Goal: Task Accomplishment & Management: Manage account settings

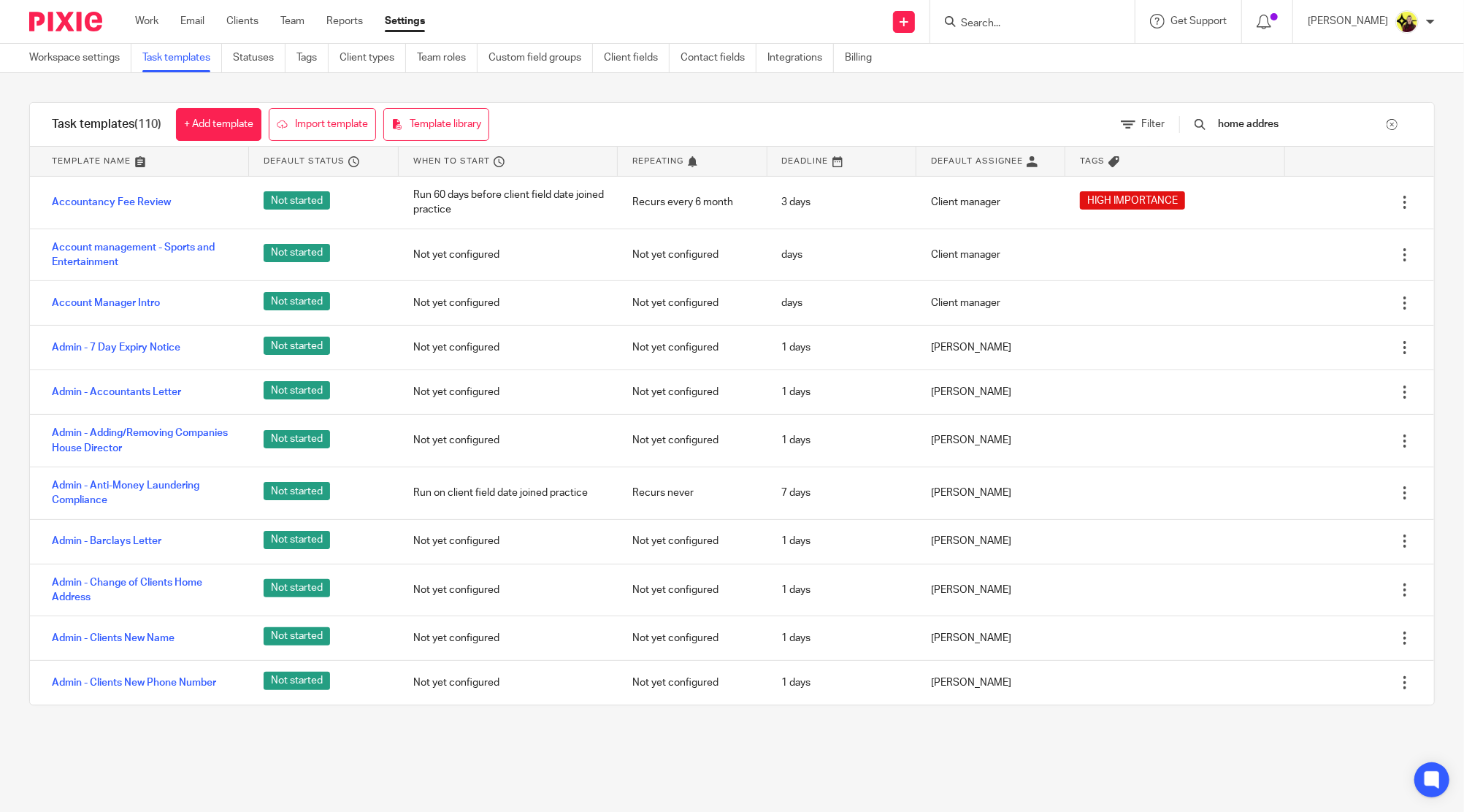
click at [1023, 26] on input "Search" at bounding box center [1025, 24] width 131 height 13
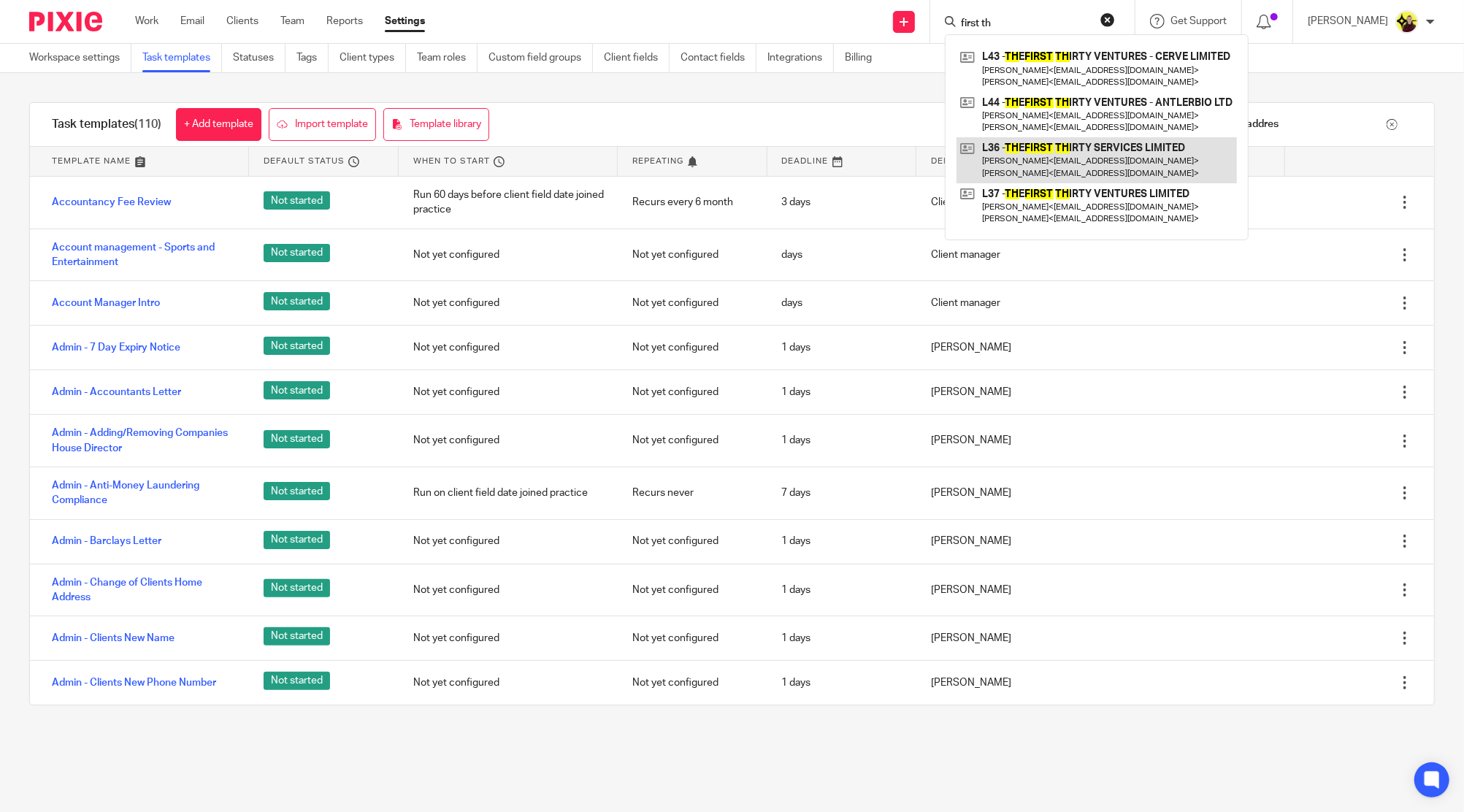
type input "first th"
click at [1039, 144] on link at bounding box center [1097, 160] width 280 height 46
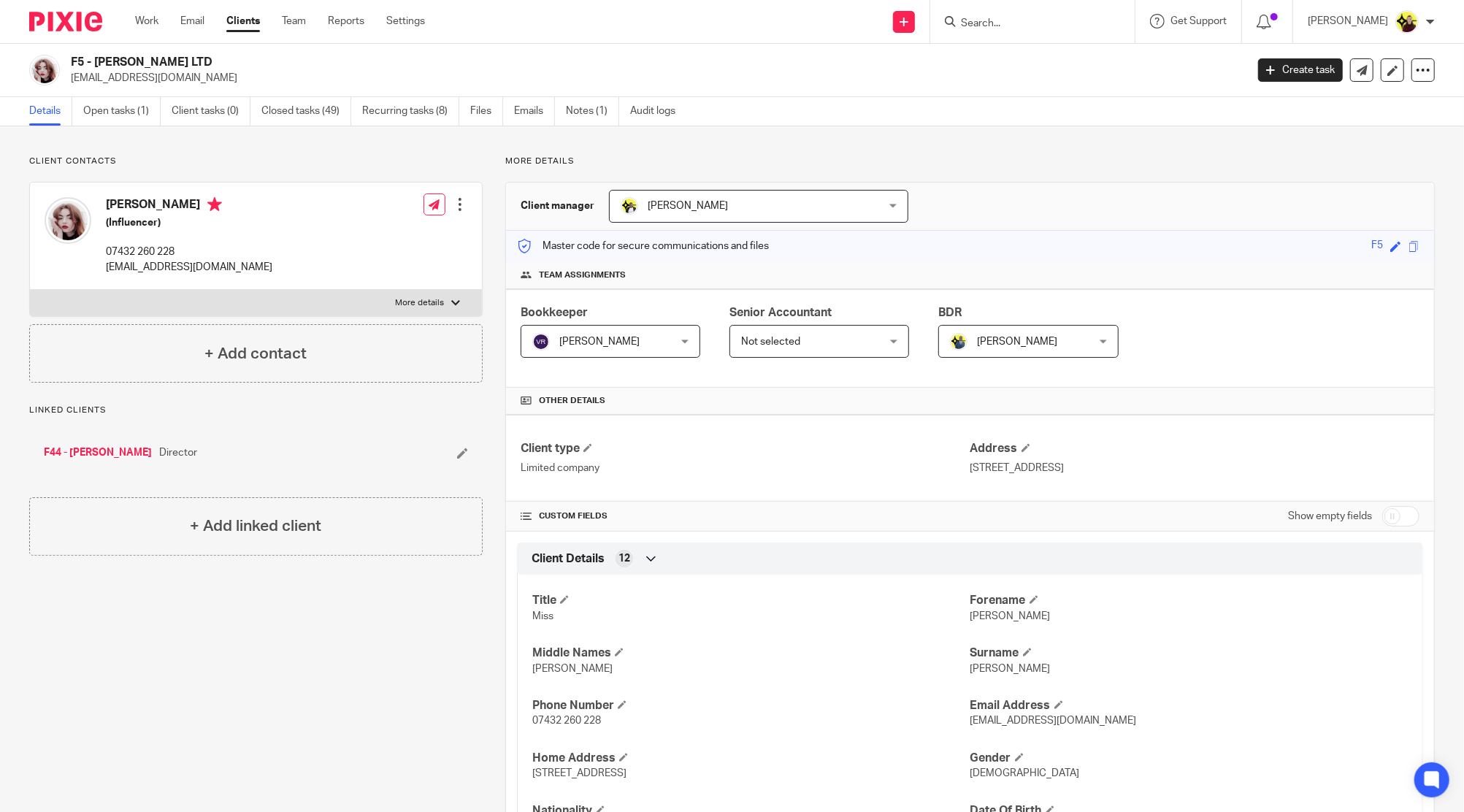
click at [1022, 19] on input "Search" at bounding box center [1025, 24] width 131 height 13
click at [1020, 21] on input "startup" at bounding box center [1025, 24] width 131 height 13
click at [1020, 23] on input "startup" at bounding box center [1025, 24] width 131 height 13
click at [1008, 20] on input "movacasa" at bounding box center [1025, 24] width 131 height 13
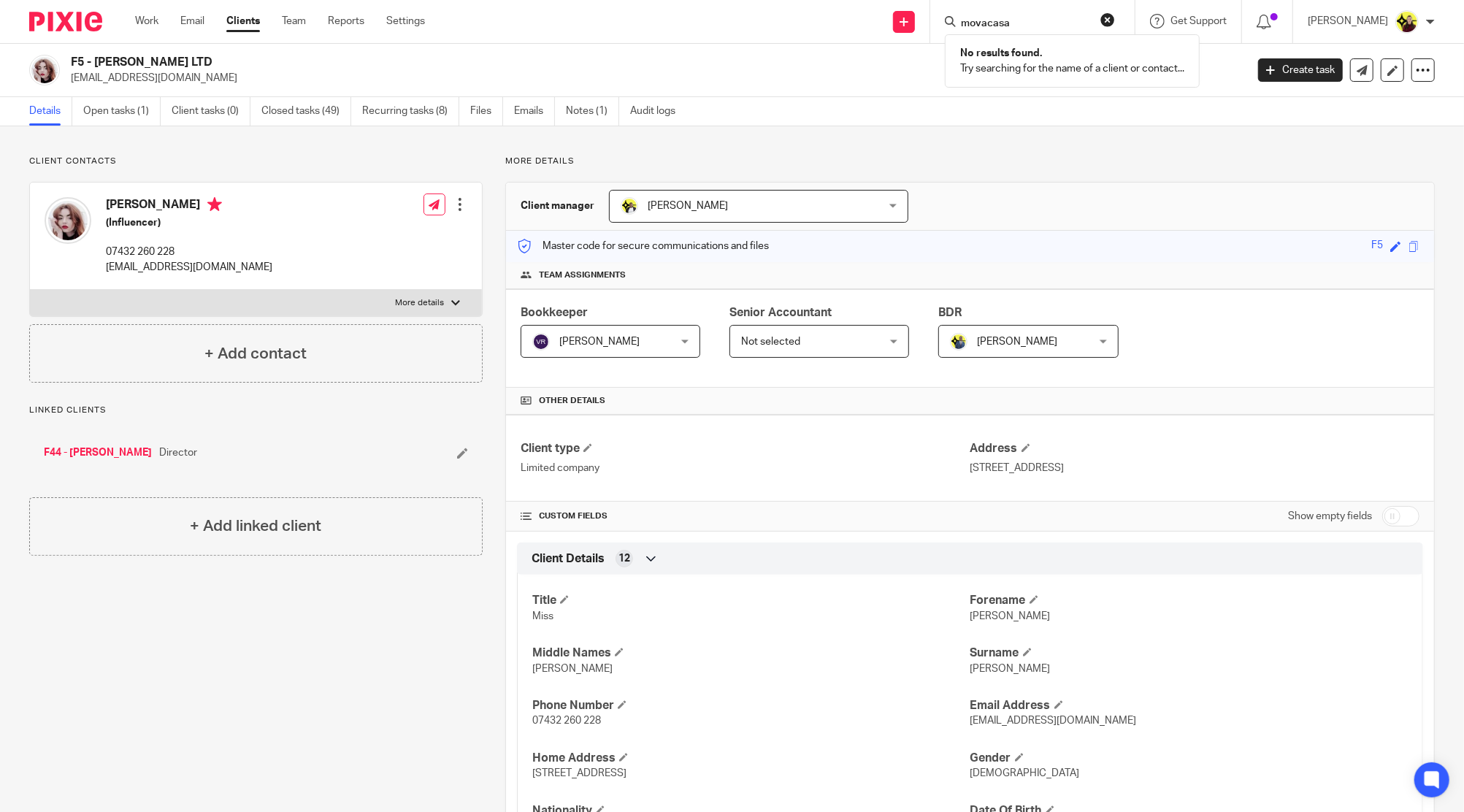
click at [1008, 20] on input "movacasa" at bounding box center [1025, 24] width 131 height 13
paste input "Santigie K"
type input "Santigie K"
click at [1028, 67] on link at bounding box center [1055, 63] width 198 height 34
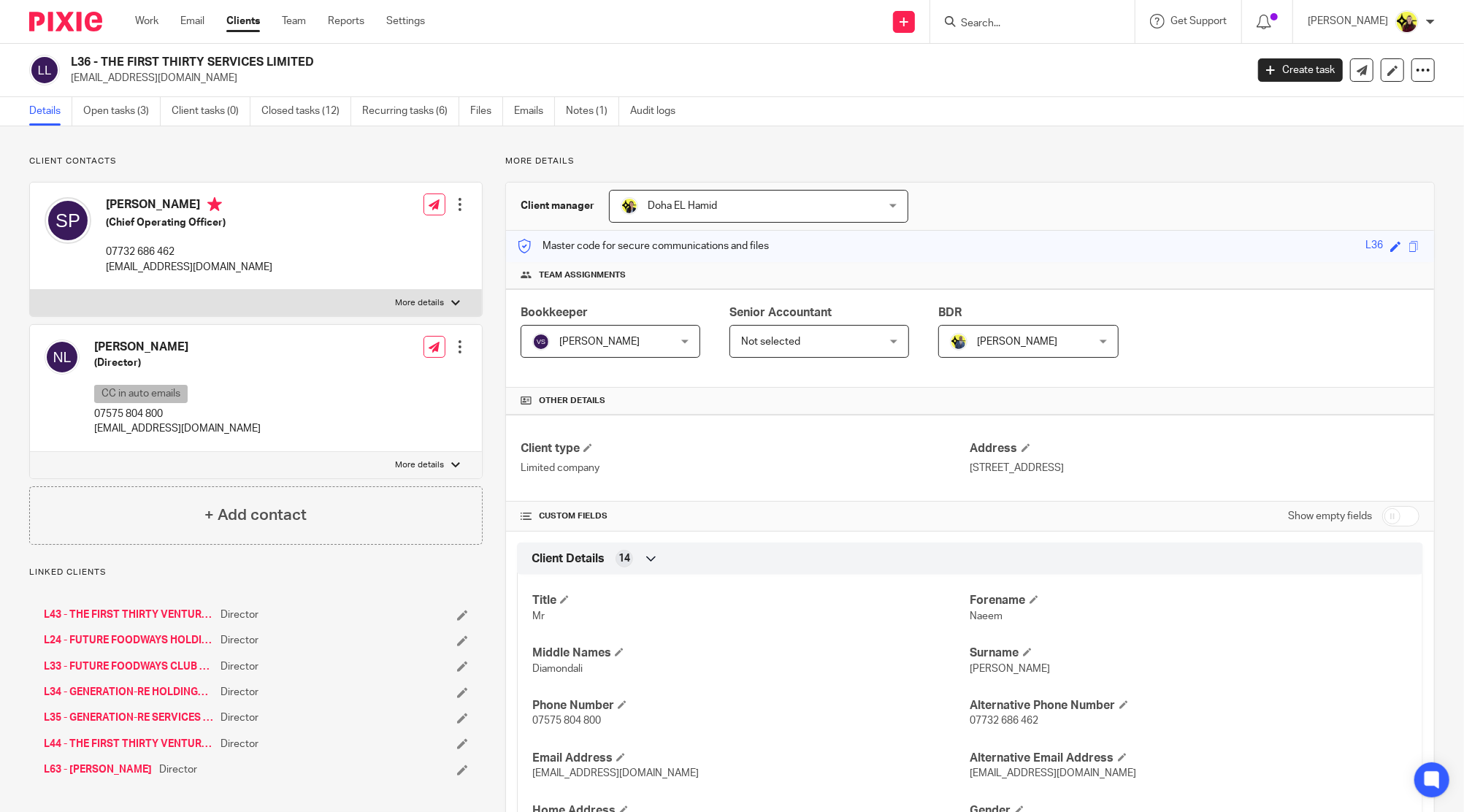
click at [1031, 18] on input "Search" at bounding box center [1025, 24] width 131 height 13
click at [1047, 19] on input "Search" at bounding box center [1025, 24] width 131 height 13
type input "h23"
click at [1055, 56] on link at bounding box center [1080, 63] width 247 height 34
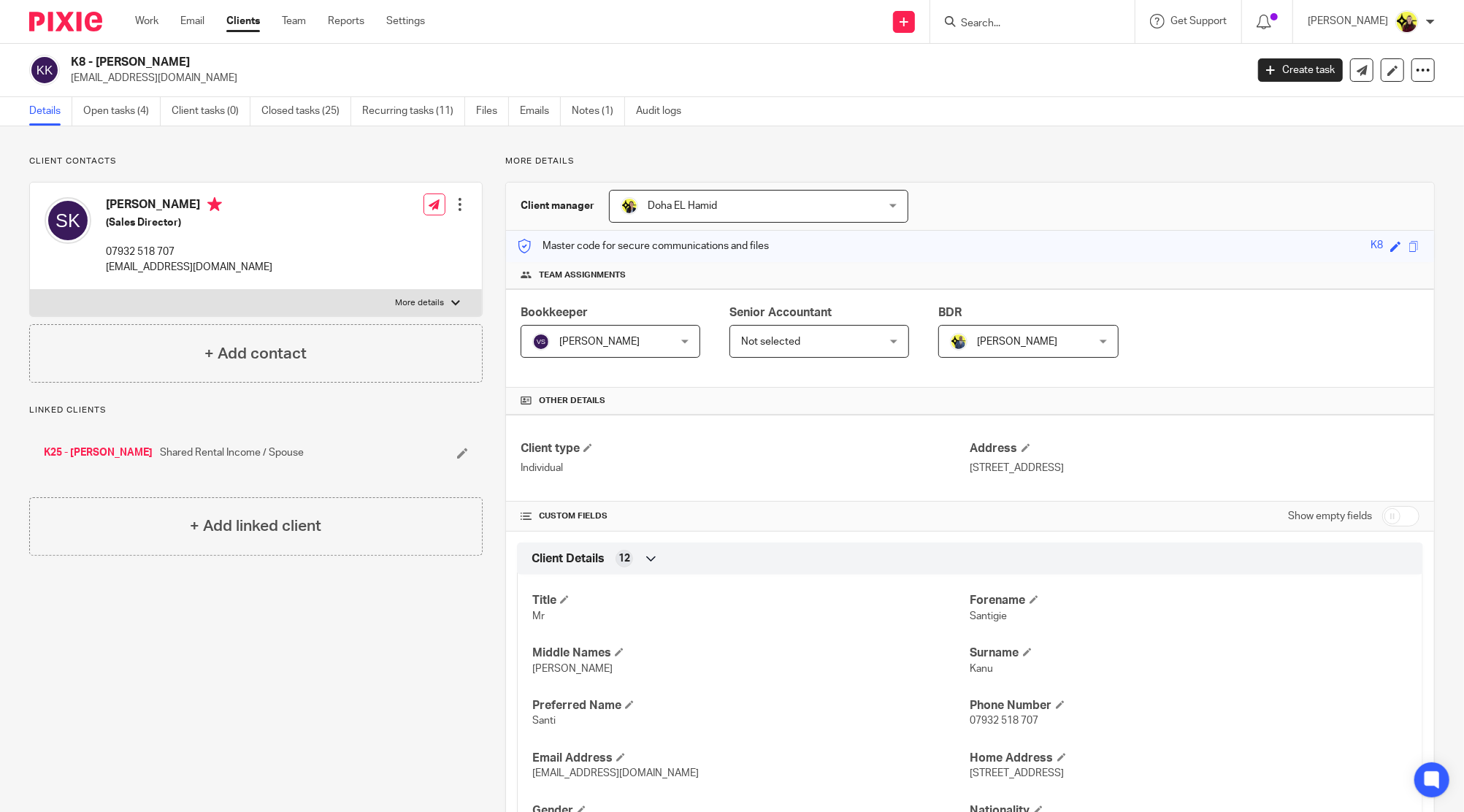
click at [130, 186] on div "Santigie Kanu (Sales Director) 07932 518 707 skanu@k2partnering.com Edit contac…" at bounding box center [256, 237] width 452 height 107
copy h4 "Santigie"
click at [113, 79] on p "skanu@k2partnering.com" at bounding box center [654, 78] width 1165 height 15
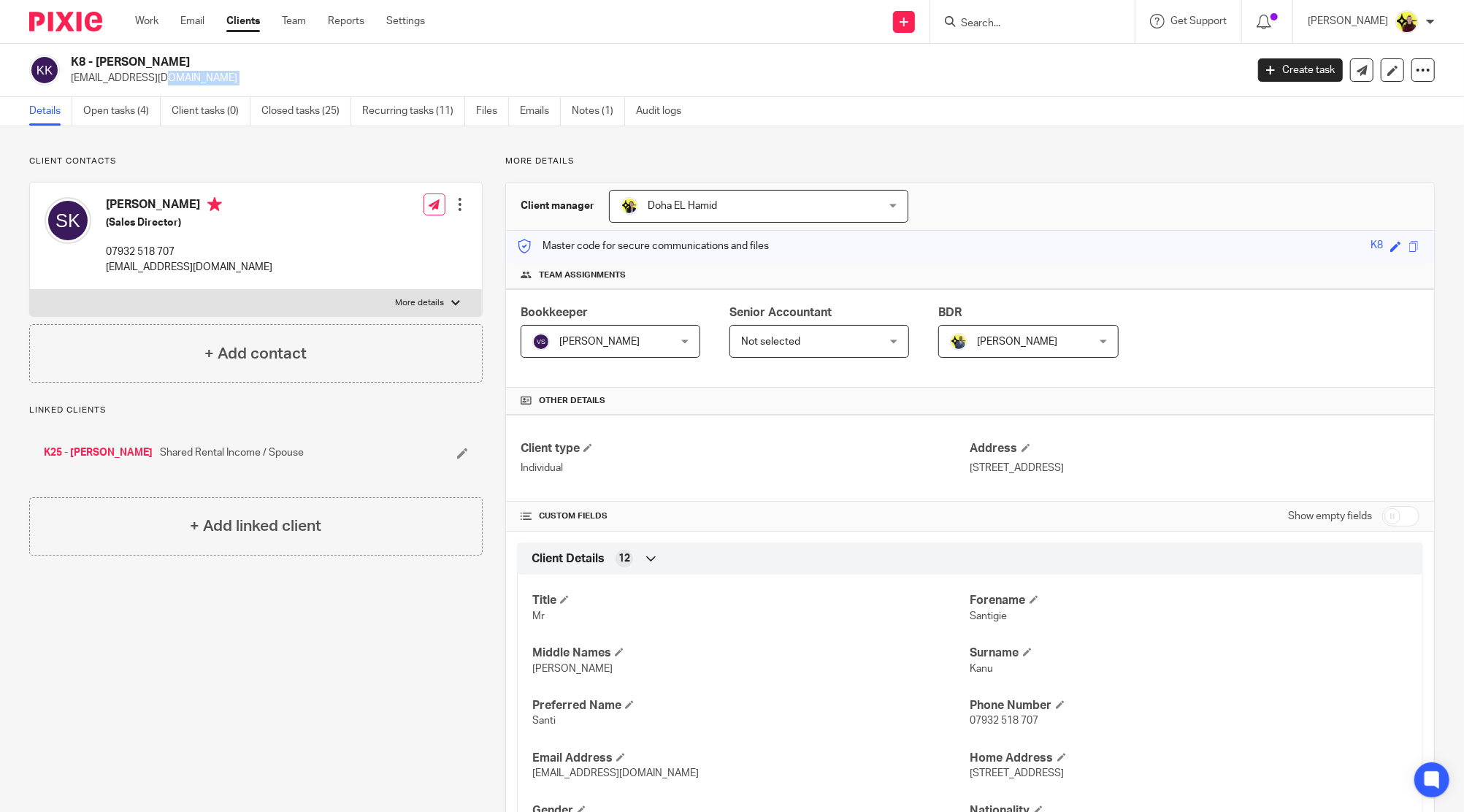
click at [113, 79] on p "skanu@k2partnering.com" at bounding box center [654, 78] width 1165 height 15
copy main "skanu@k2partnering.com Create task Update from Companies House Export data Merg…"
click at [1047, 20] on input "Search" at bounding box center [1025, 24] width 131 height 13
click at [1010, 30] on input "A82" at bounding box center [1025, 24] width 131 height 13
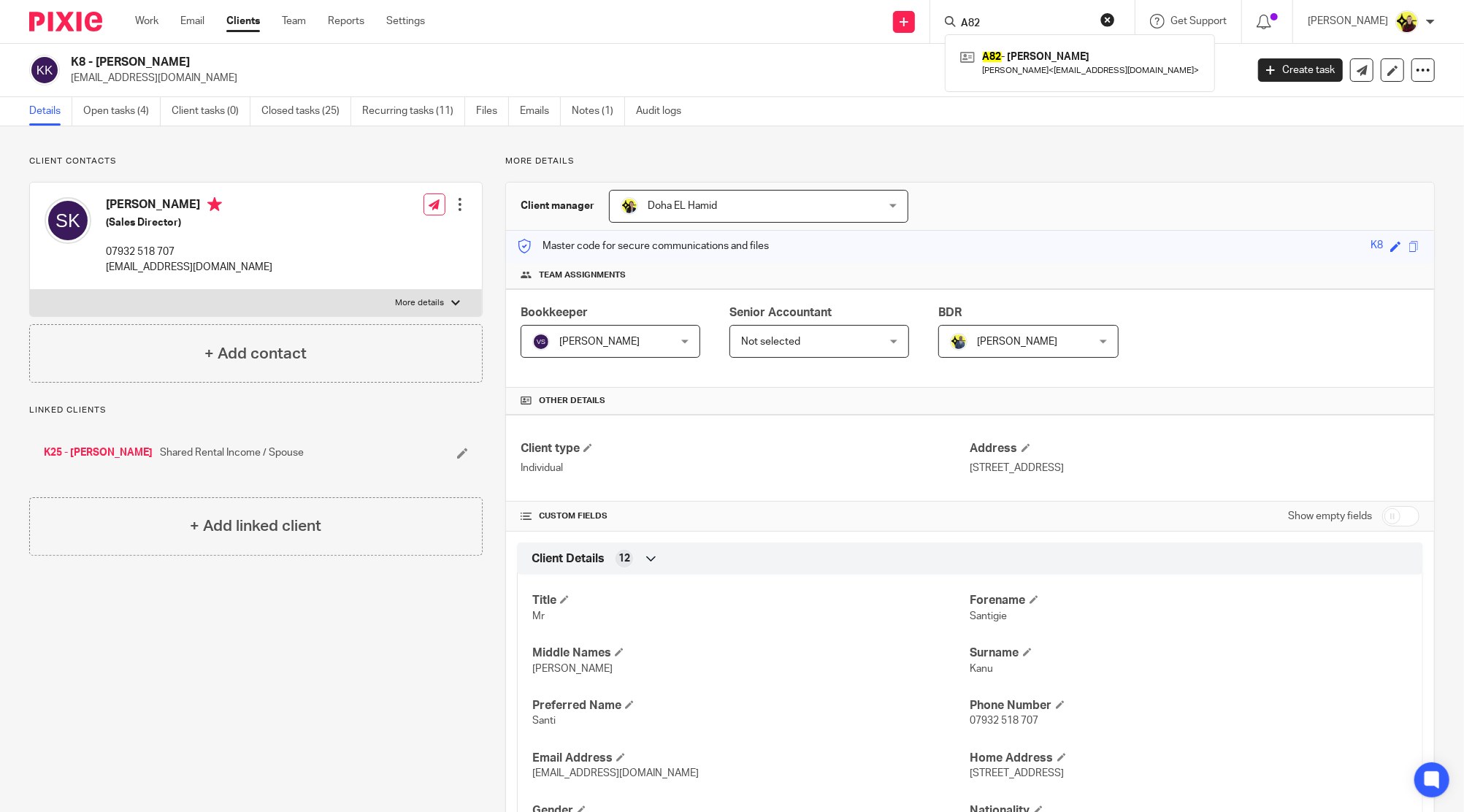
click at [1010, 30] on input "A82" at bounding box center [1025, 24] width 131 height 13
click at [1014, 19] on input "M52" at bounding box center [1025, 24] width 131 height 13
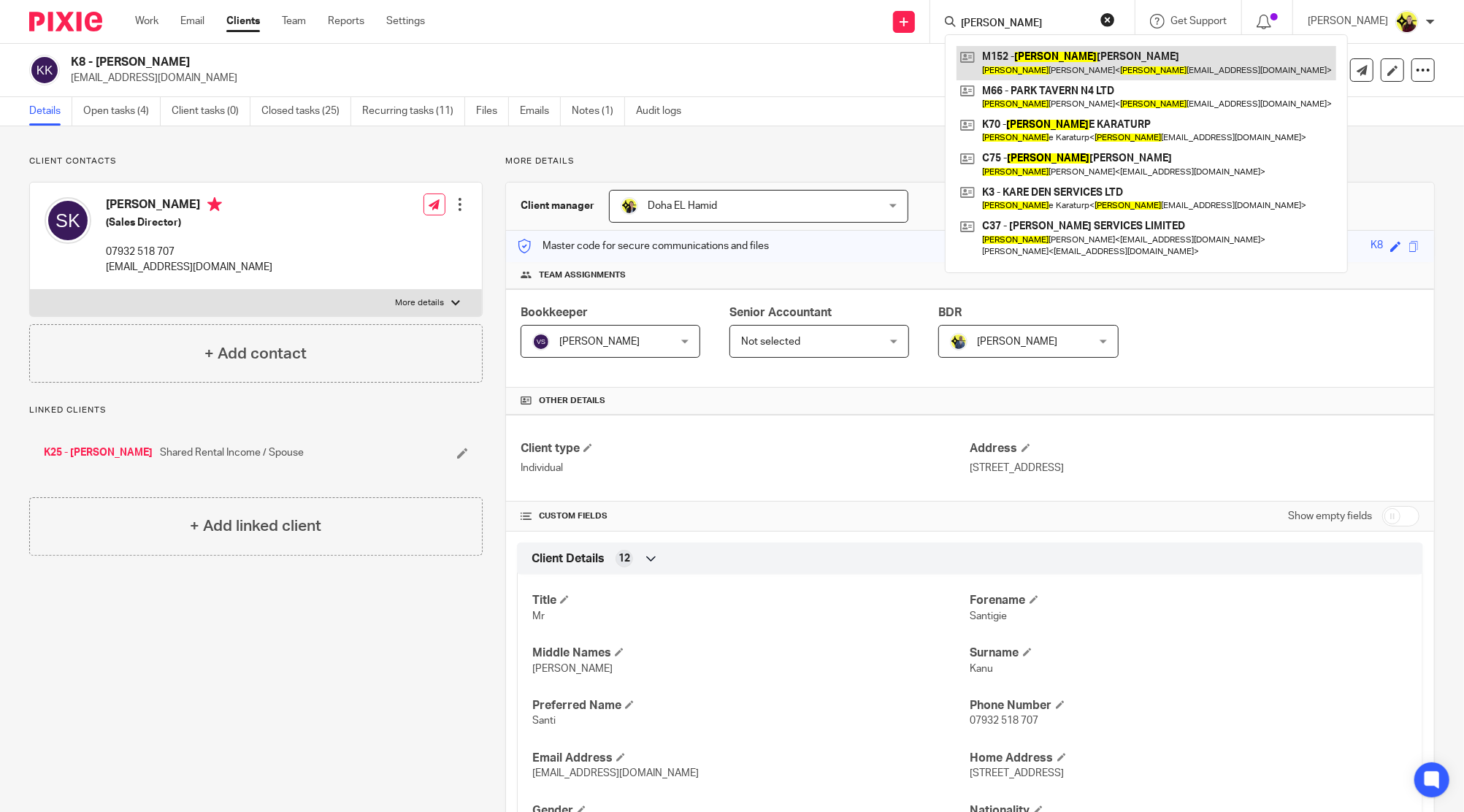
type input "DENNIS"
click at [1022, 54] on link at bounding box center [1146, 63] width 380 height 34
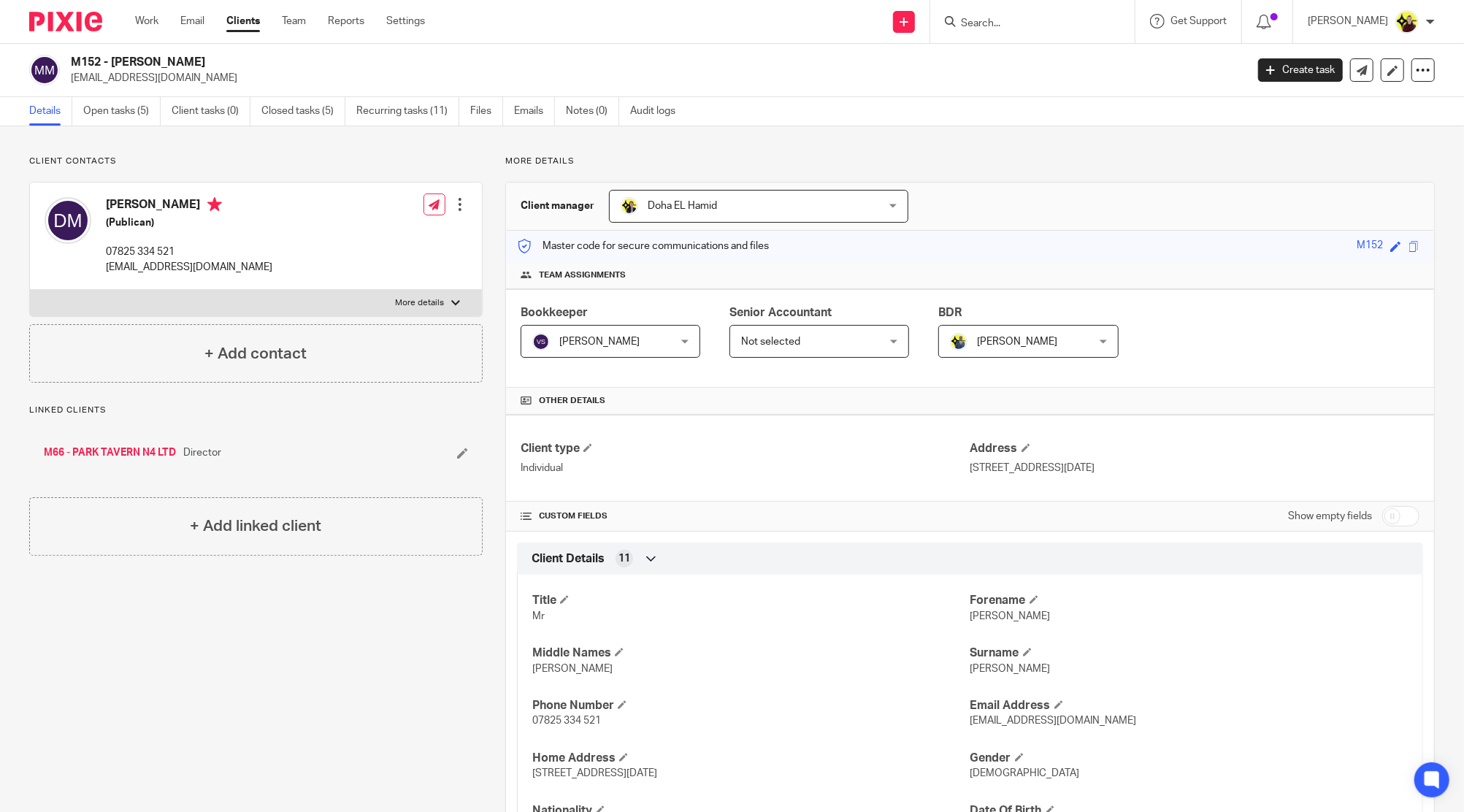
click at [1010, 13] on form at bounding box center [1037, 22] width 156 height 18
click at [1001, 20] on input "Search" at bounding box center [1025, 24] width 131 height 13
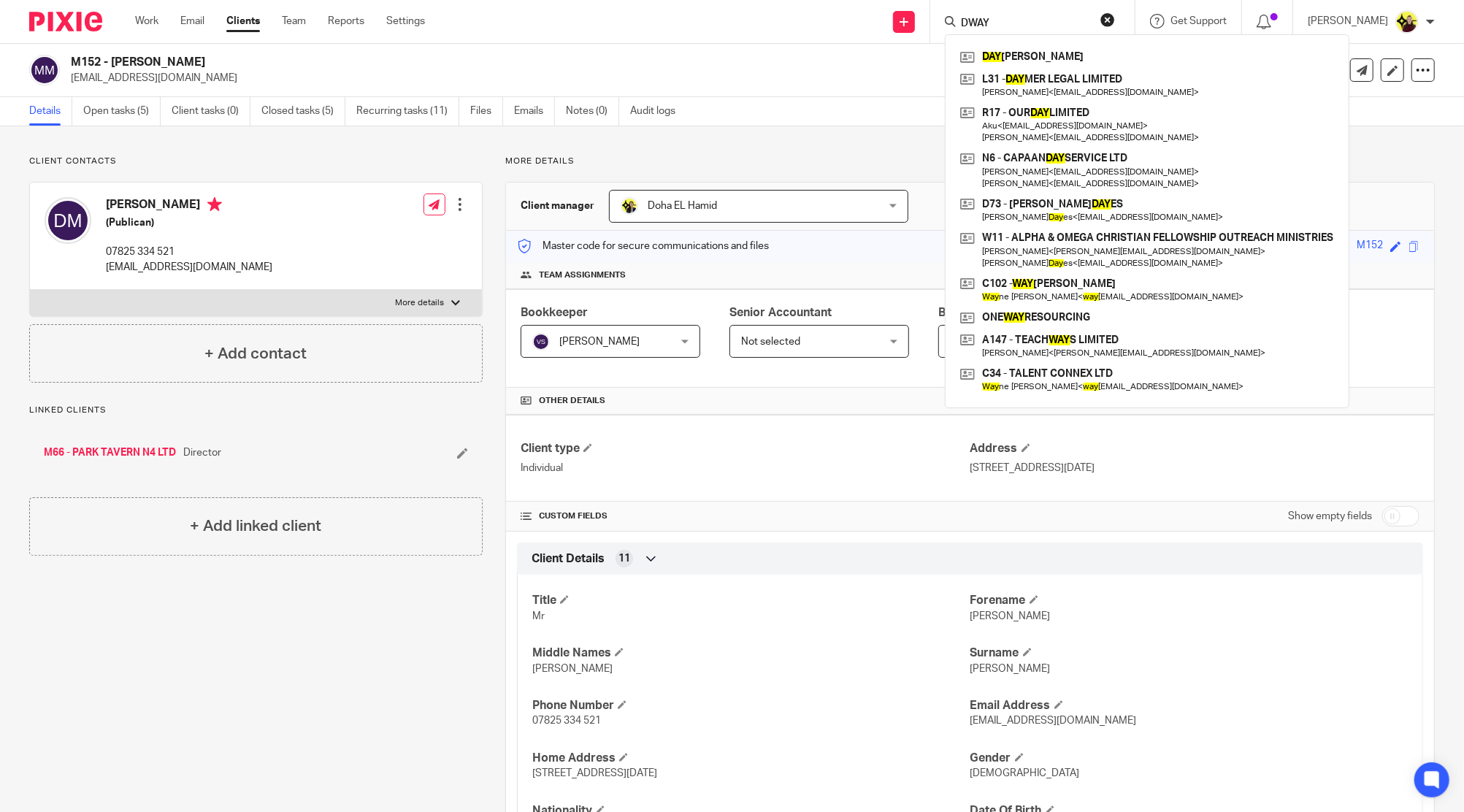
click at [1050, 20] on input "DWAY" at bounding box center [1025, 24] width 131 height 13
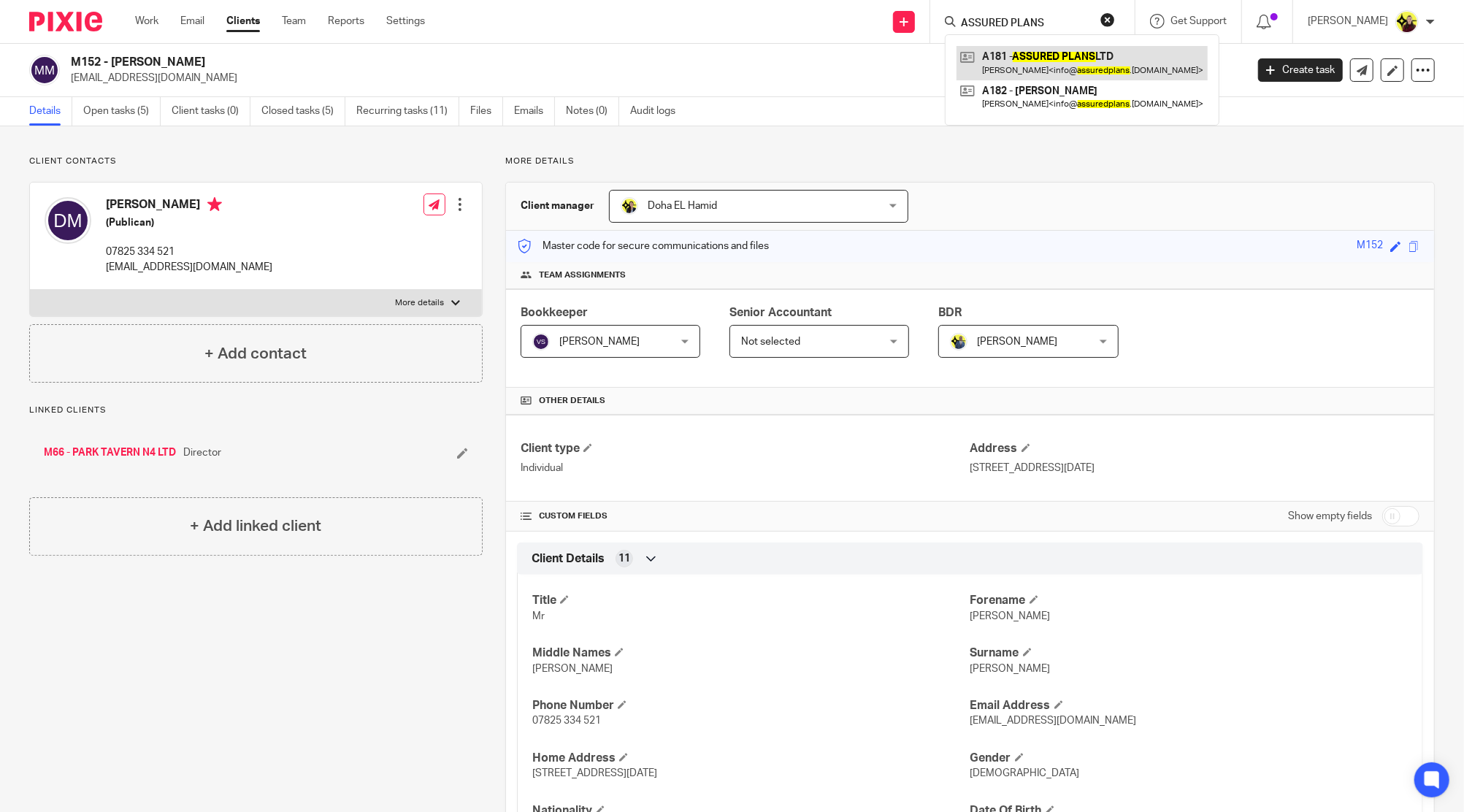
type input "ASSURED PLANS"
click at [1039, 62] on link at bounding box center [1083, 63] width 251 height 34
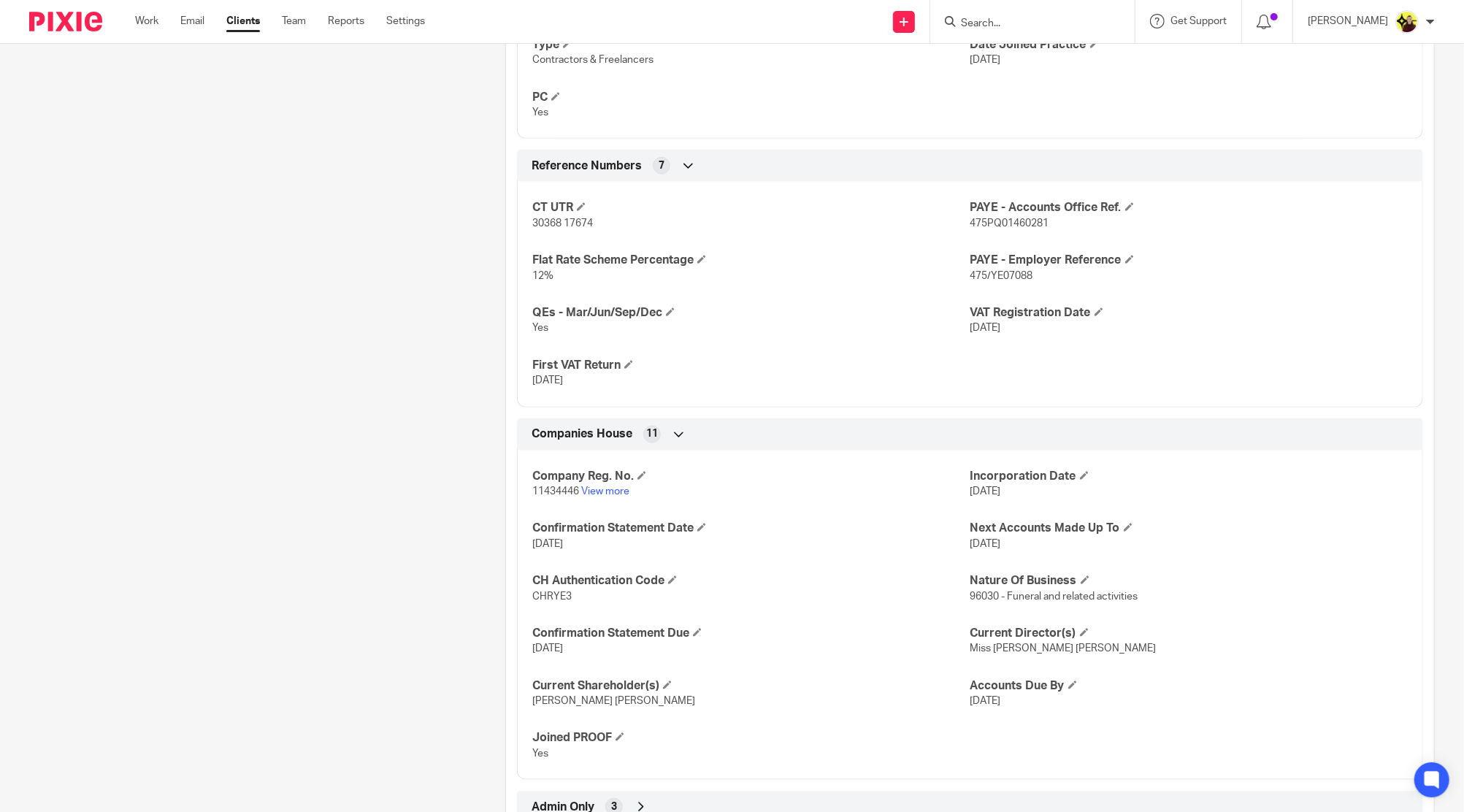
scroll to position [1085, 0]
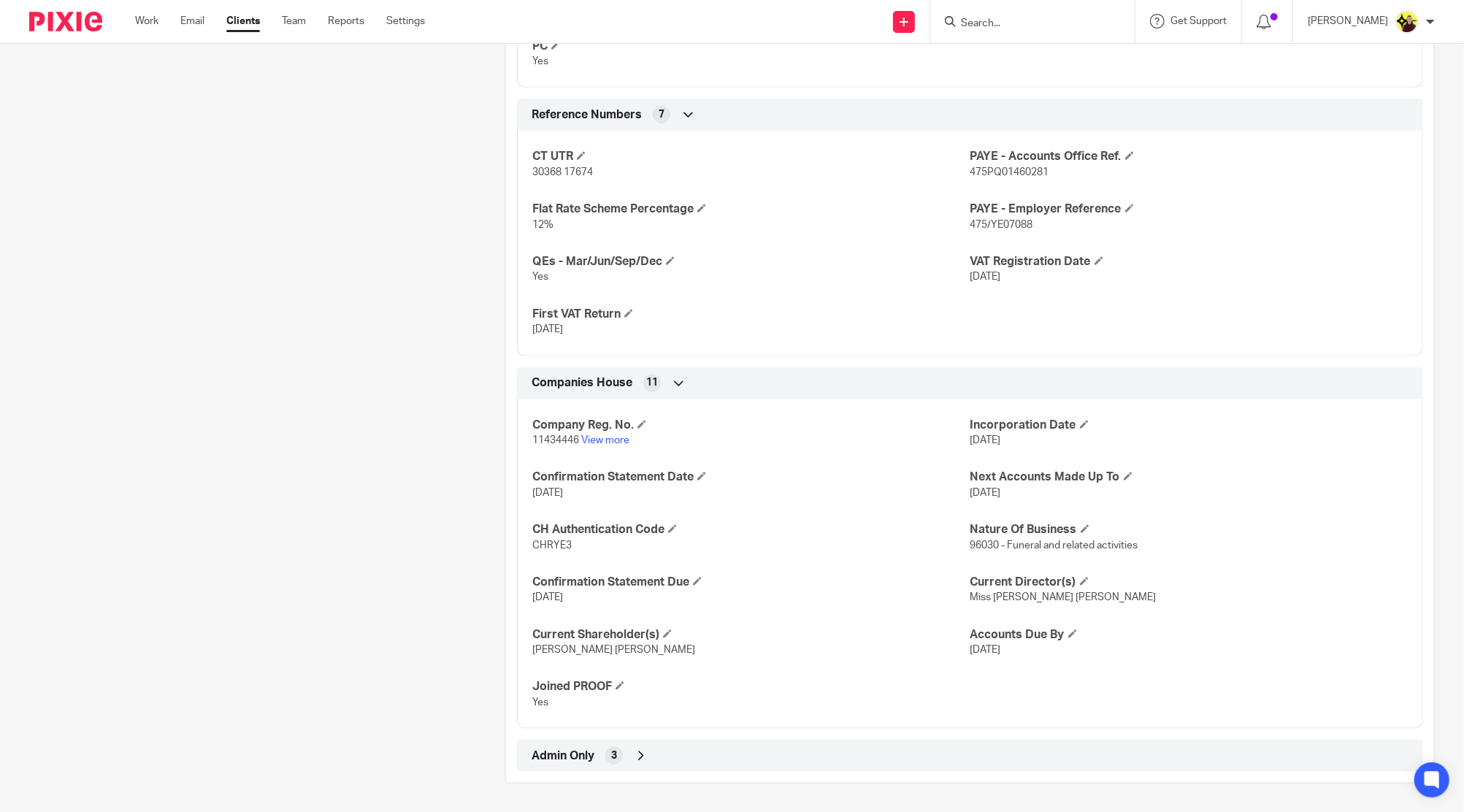
click at [835, 751] on div "Admin Only 3" at bounding box center [970, 756] width 884 height 25
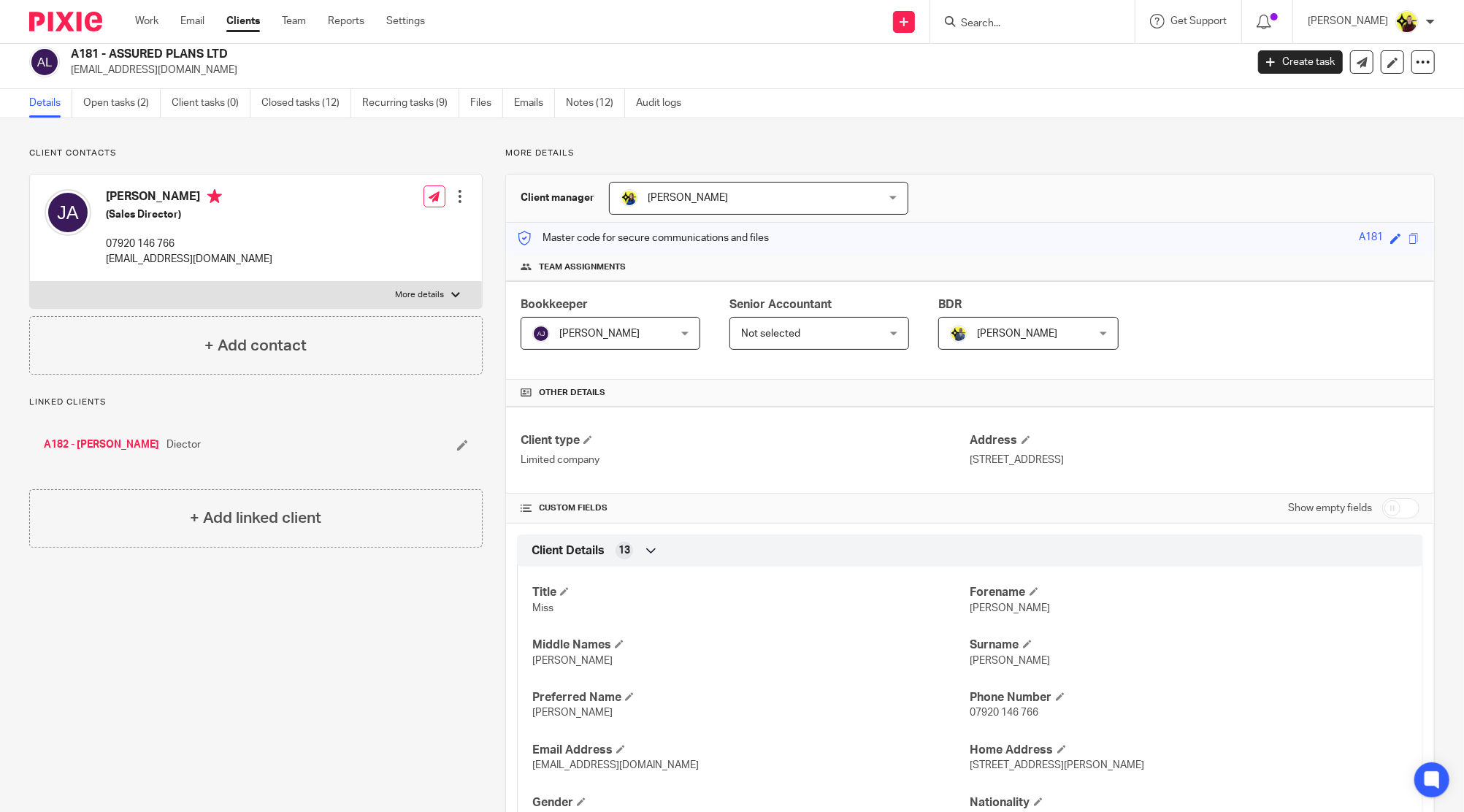
scroll to position [0, 0]
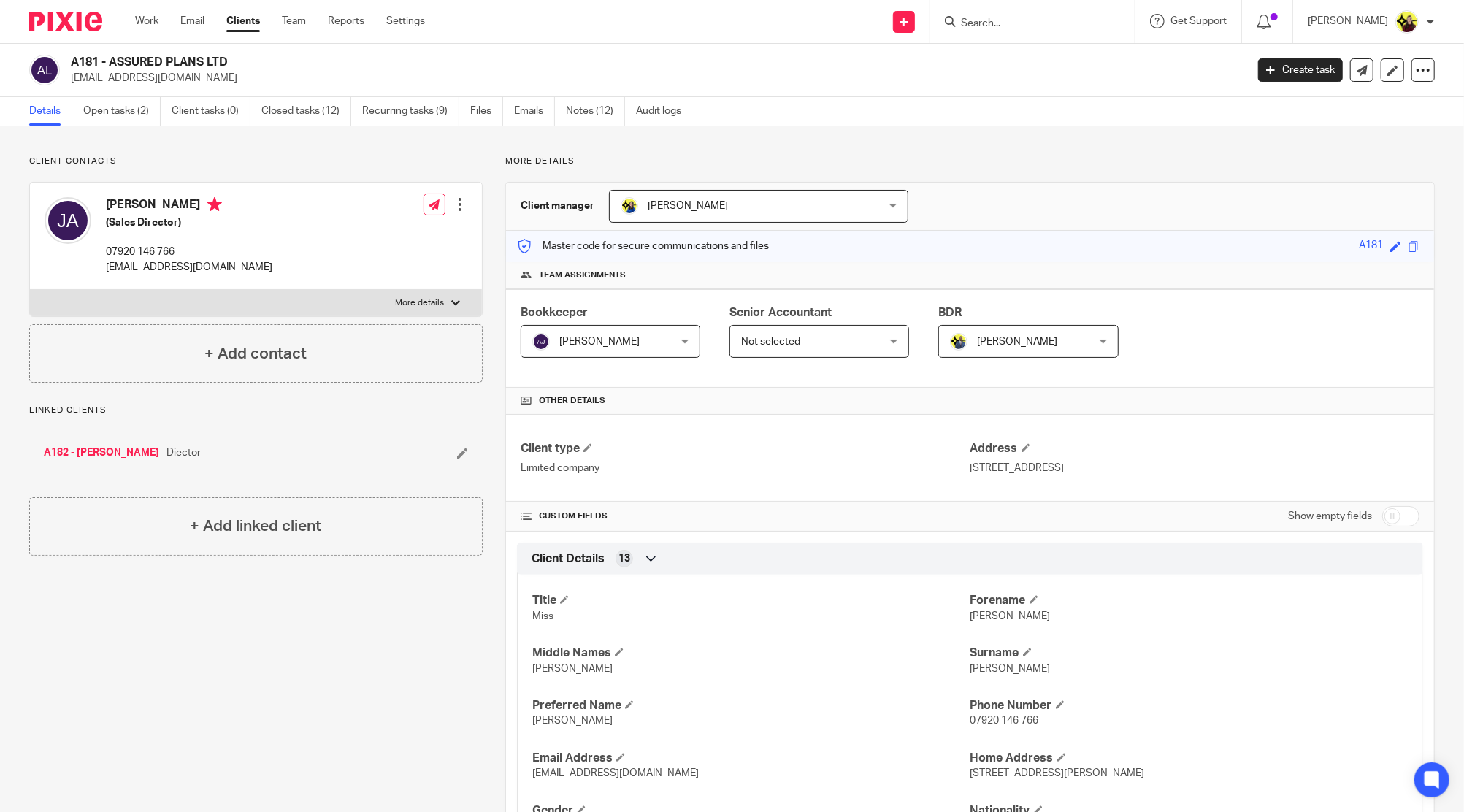
drag, startPoint x: 99, startPoint y: 138, endPoint x: 108, endPoint y: 128, distance: 13.5
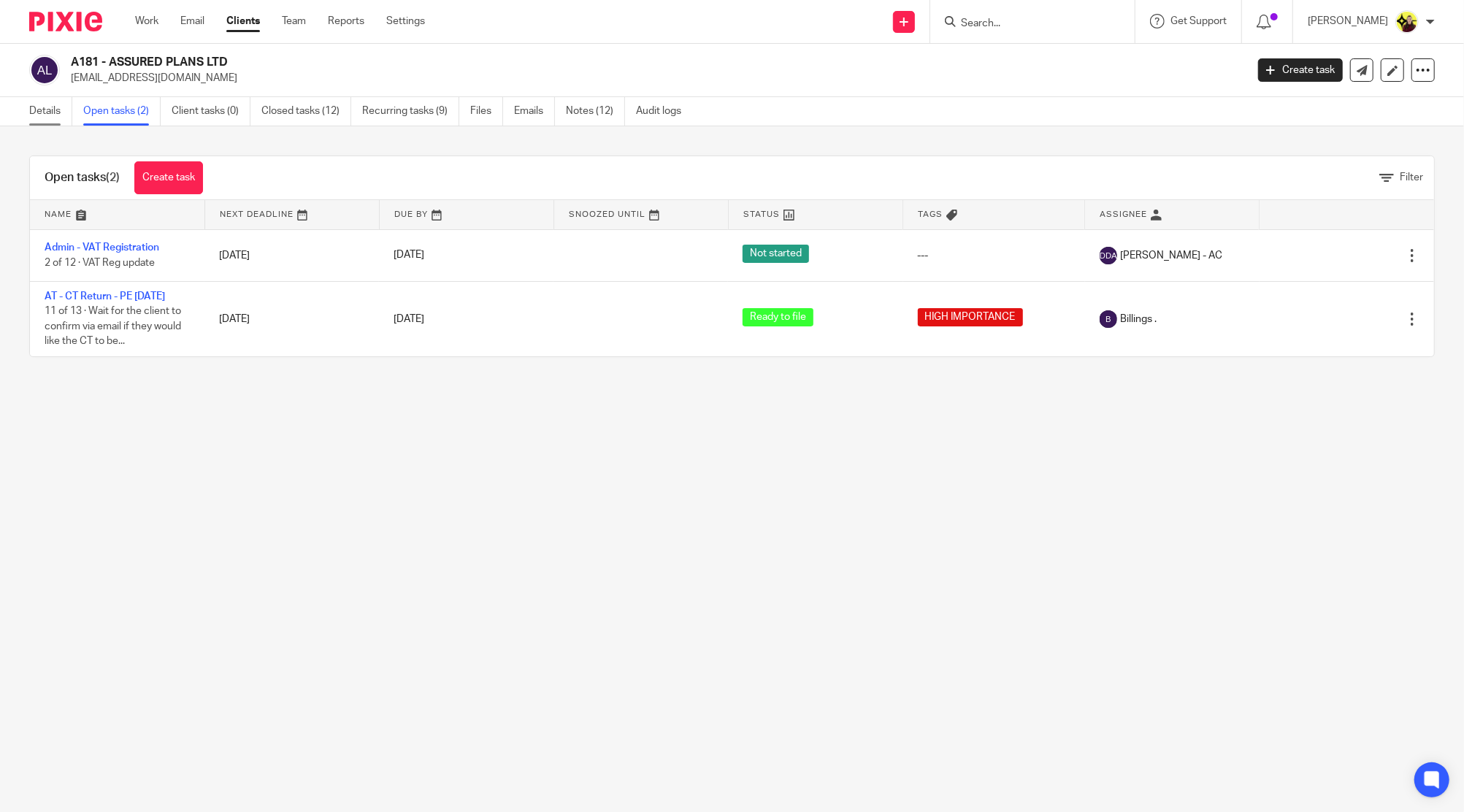
click at [38, 112] on link "Details" at bounding box center [50, 111] width 43 height 28
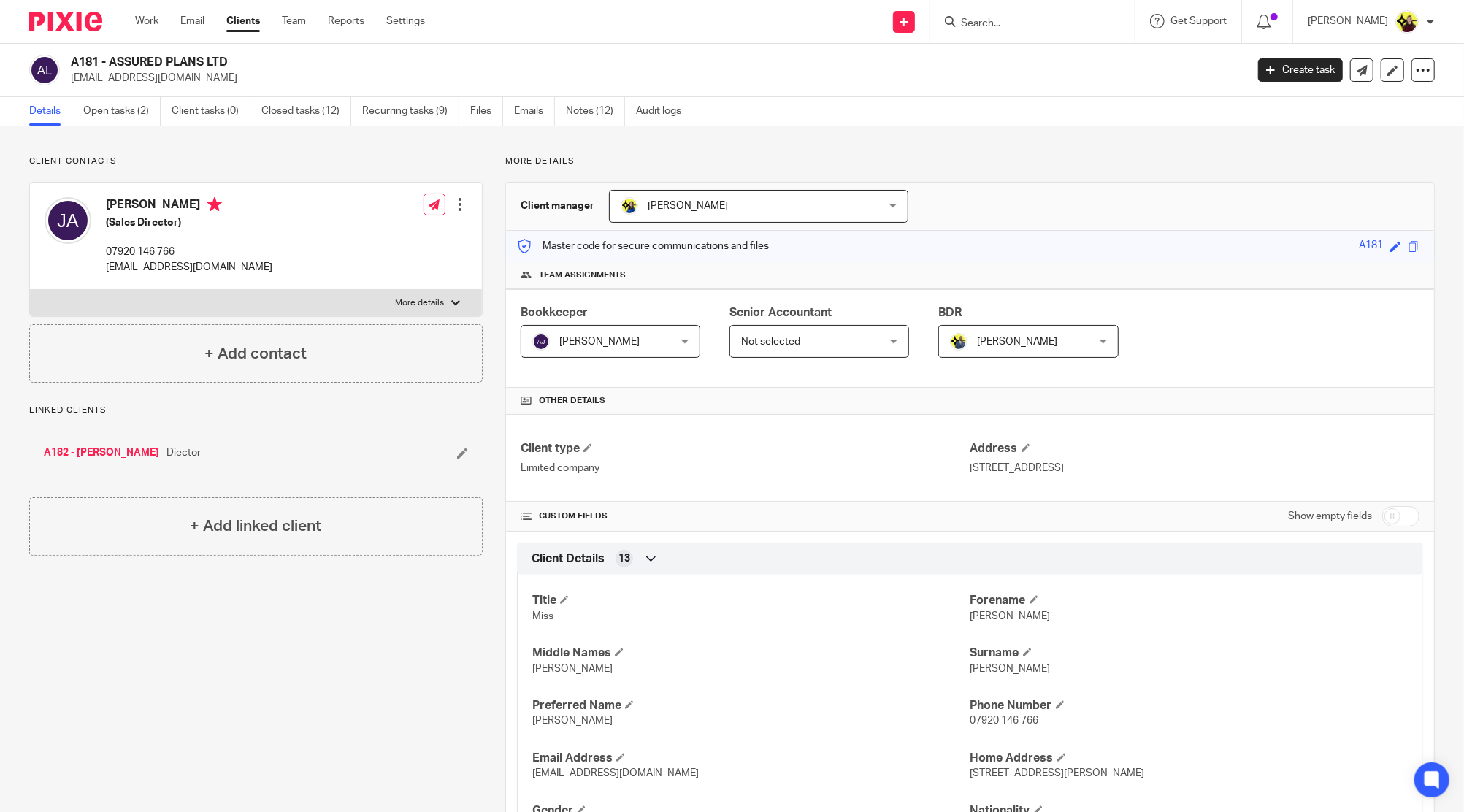
click at [994, 24] on input "Search" at bounding box center [1025, 24] width 131 height 13
type input "P4"
click at [999, 74] on link at bounding box center [1080, 63] width 247 height 34
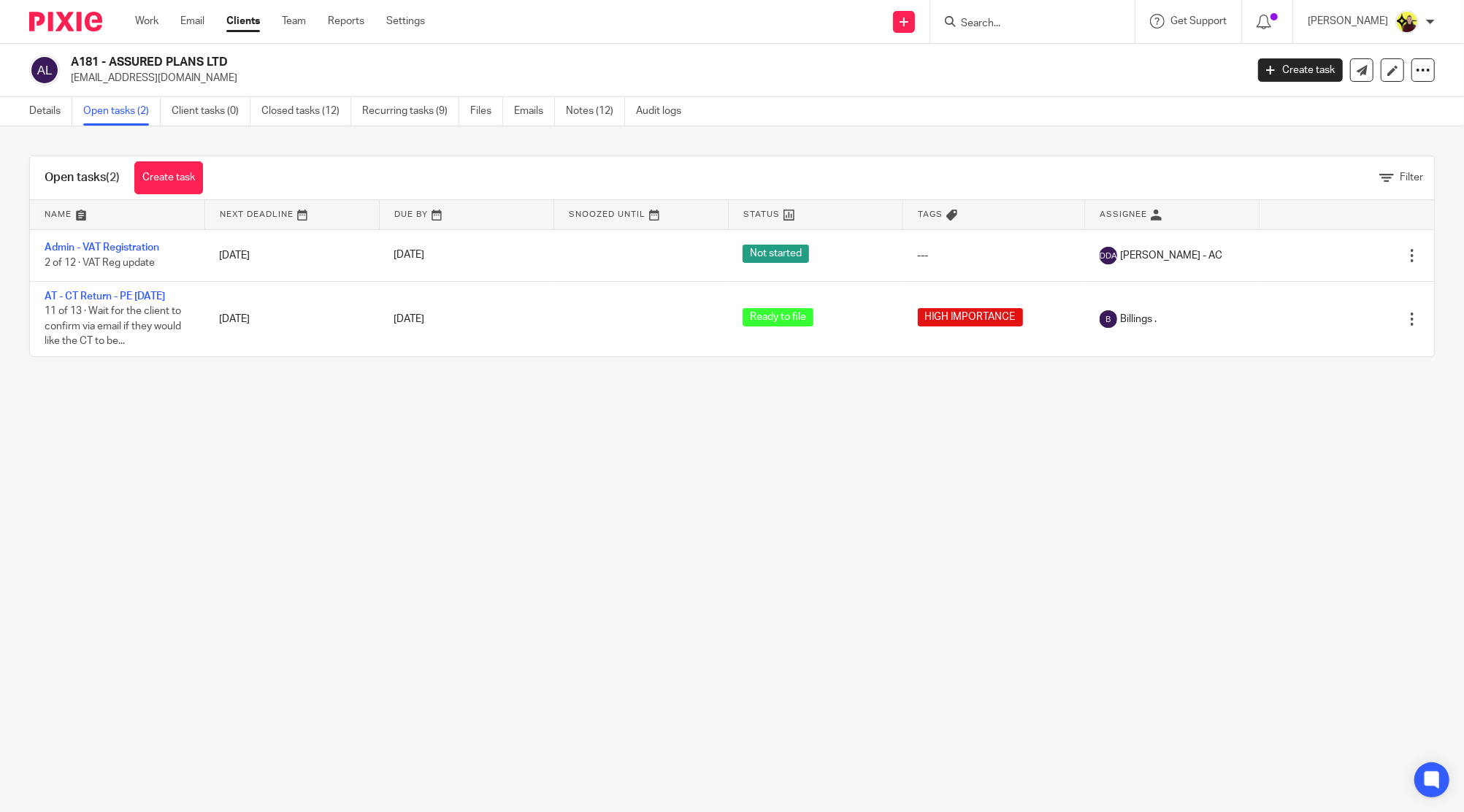
click at [991, 25] on input "Search" at bounding box center [1025, 24] width 131 height 13
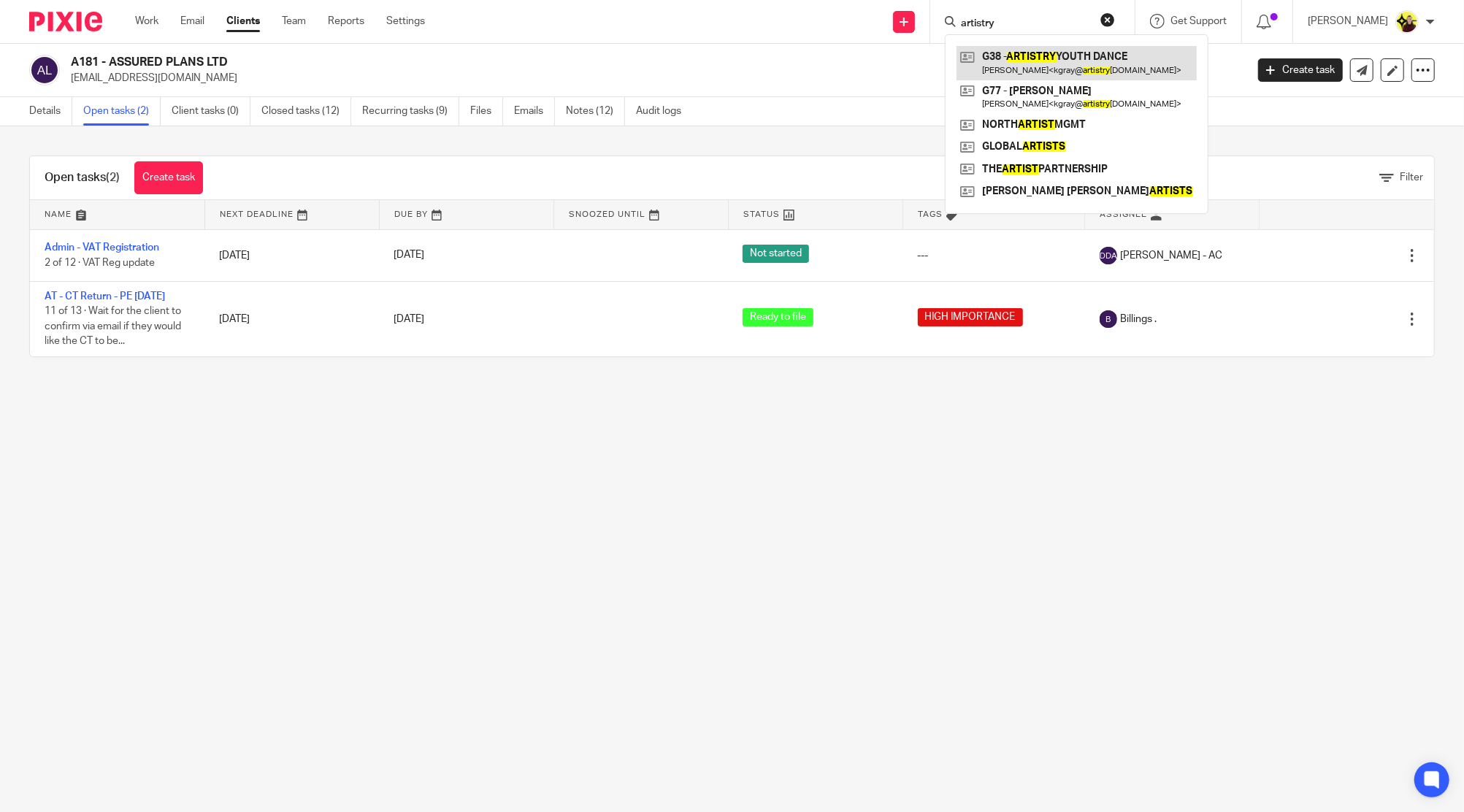
type input "artistry"
click at [993, 62] on link at bounding box center [1077, 63] width 240 height 34
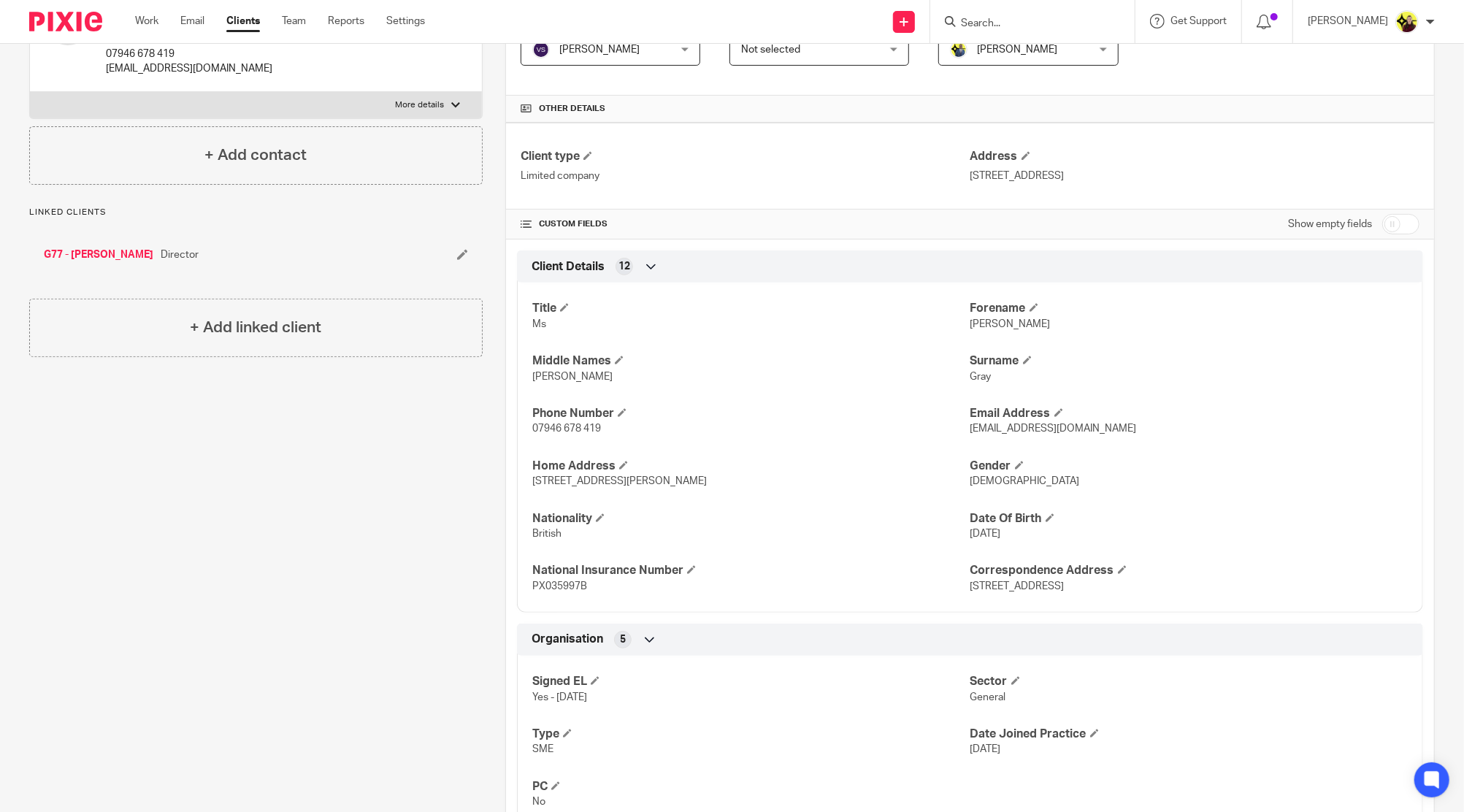
drag, startPoint x: 1383, startPoint y: 230, endPoint x: 1372, endPoint y: 237, distance: 13.0
click at [1383, 230] on input "checkbox" at bounding box center [1400, 224] width 37 height 20
checkbox input "true"
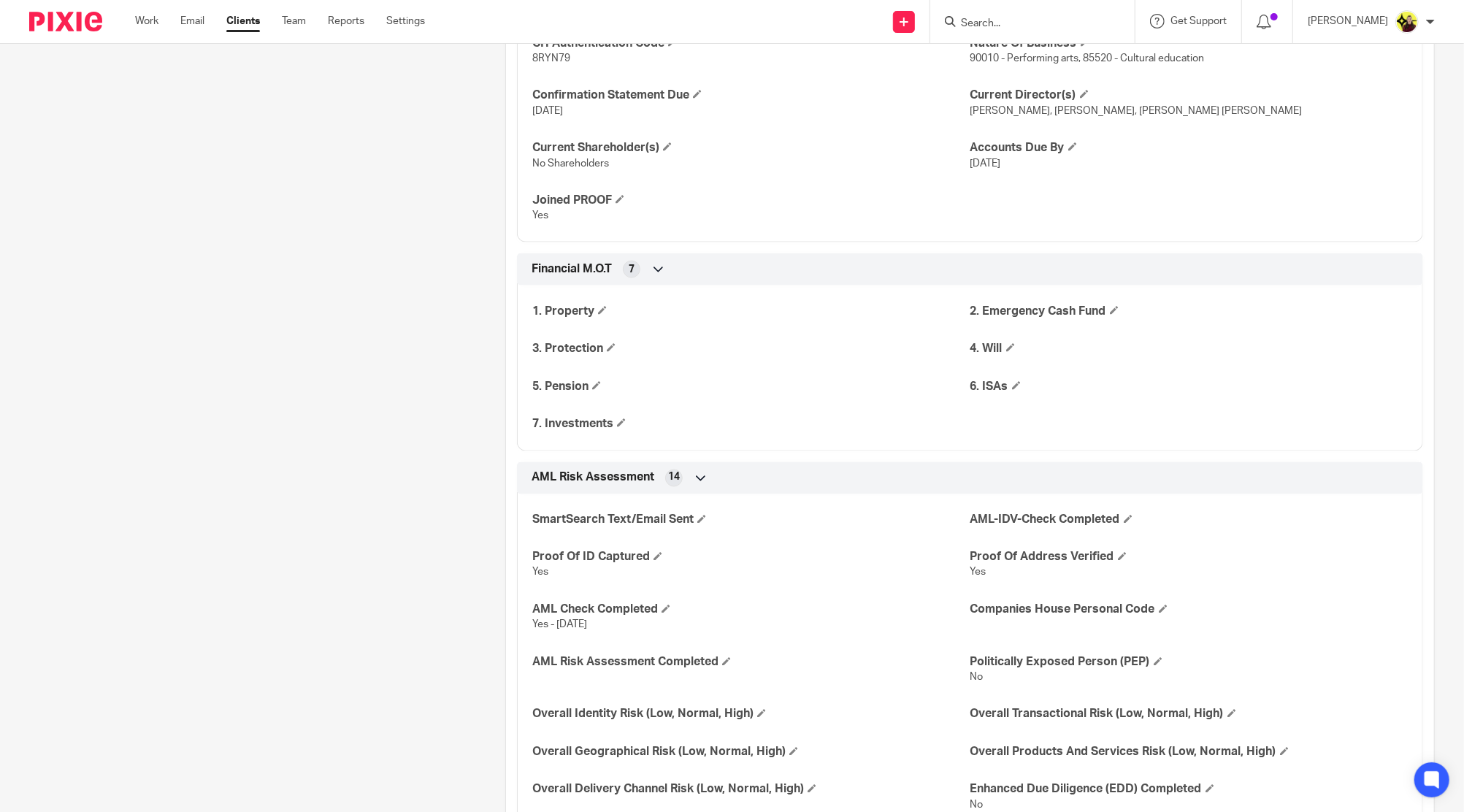
scroll to position [2238, 0]
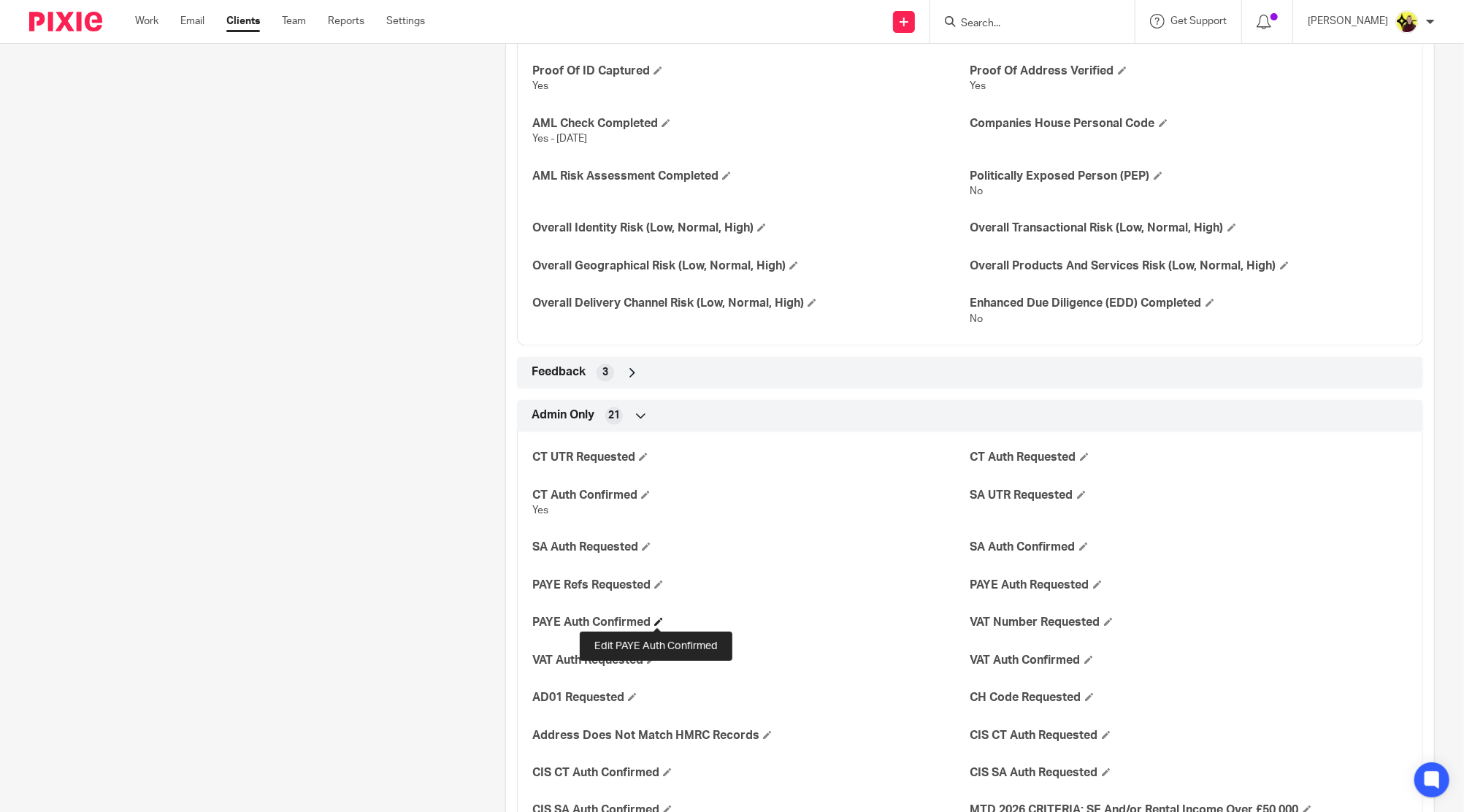
click at [656, 617] on span at bounding box center [659, 622] width 9 height 9
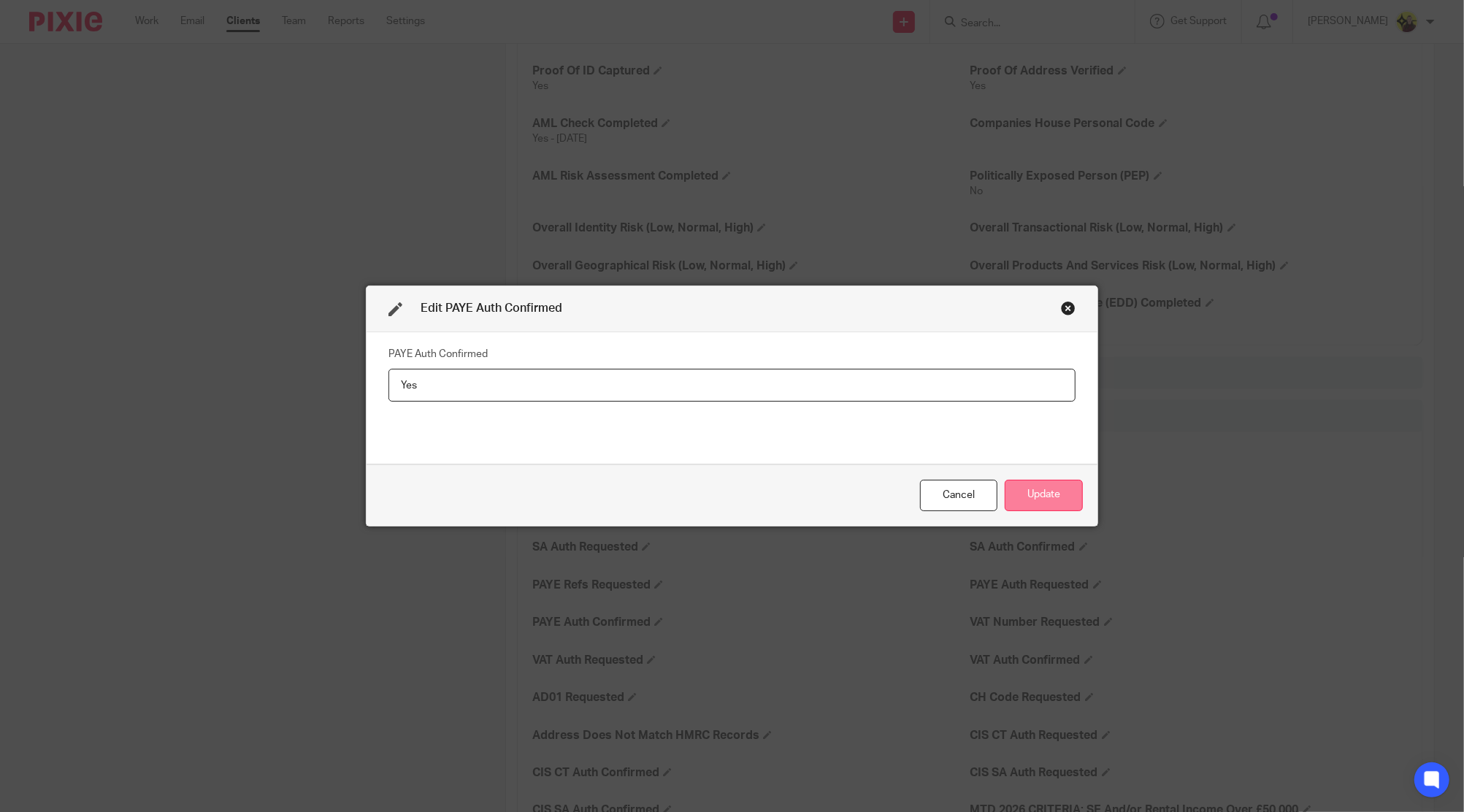
type input "Yes"
click at [1049, 507] on button "Update" at bounding box center [1044, 495] width 78 height 31
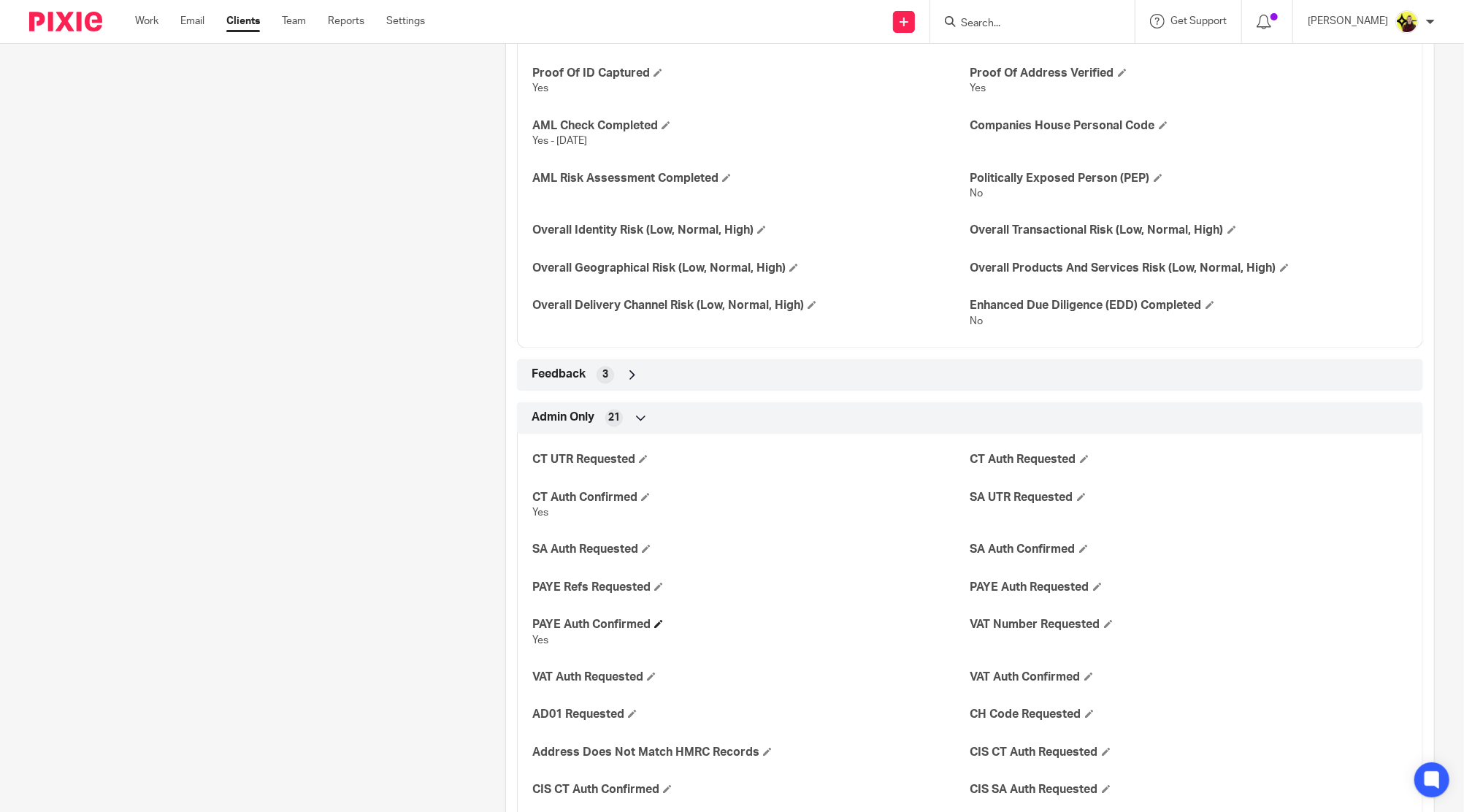
scroll to position [2356, 0]
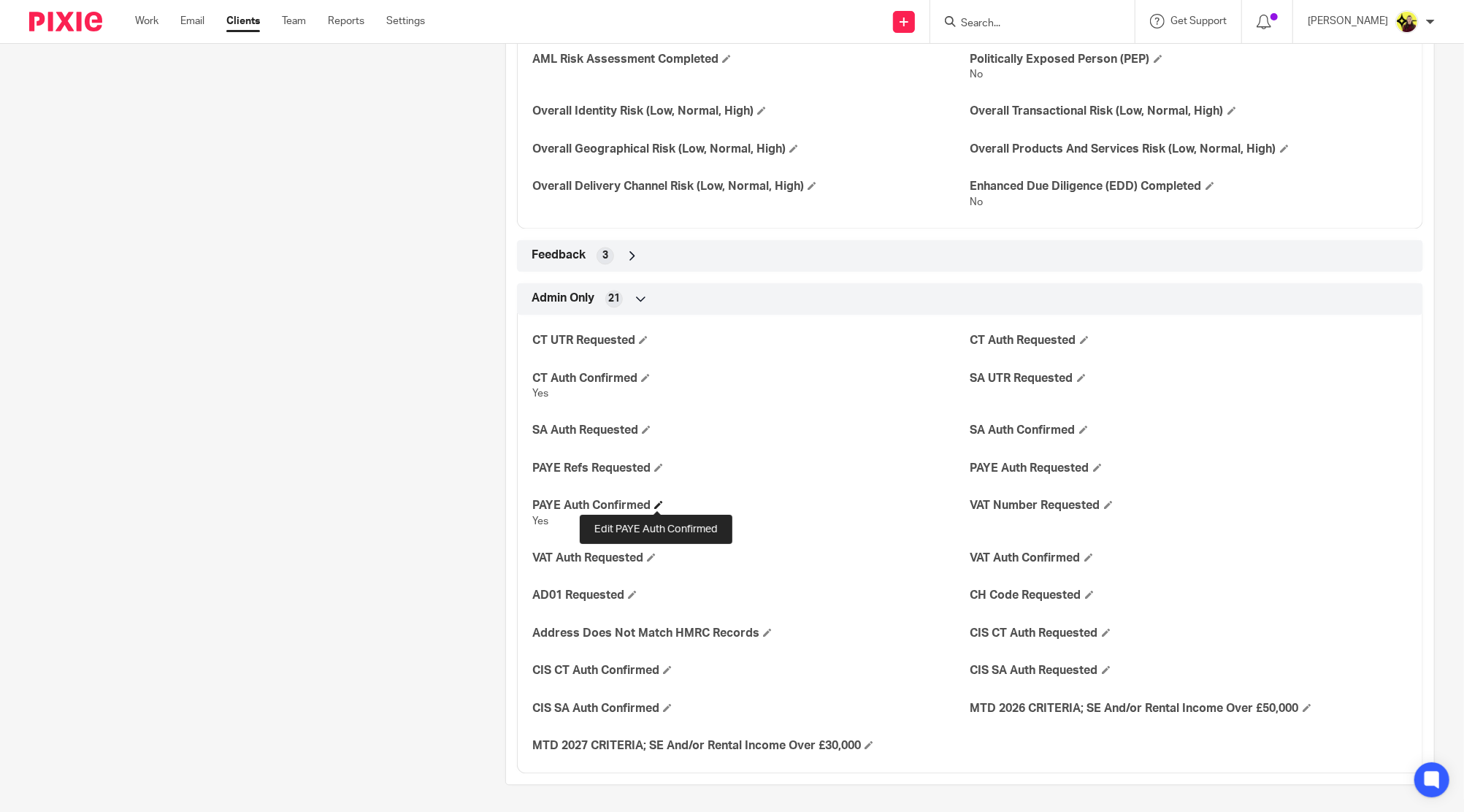
click at [659, 502] on span at bounding box center [659, 504] width 9 height 9
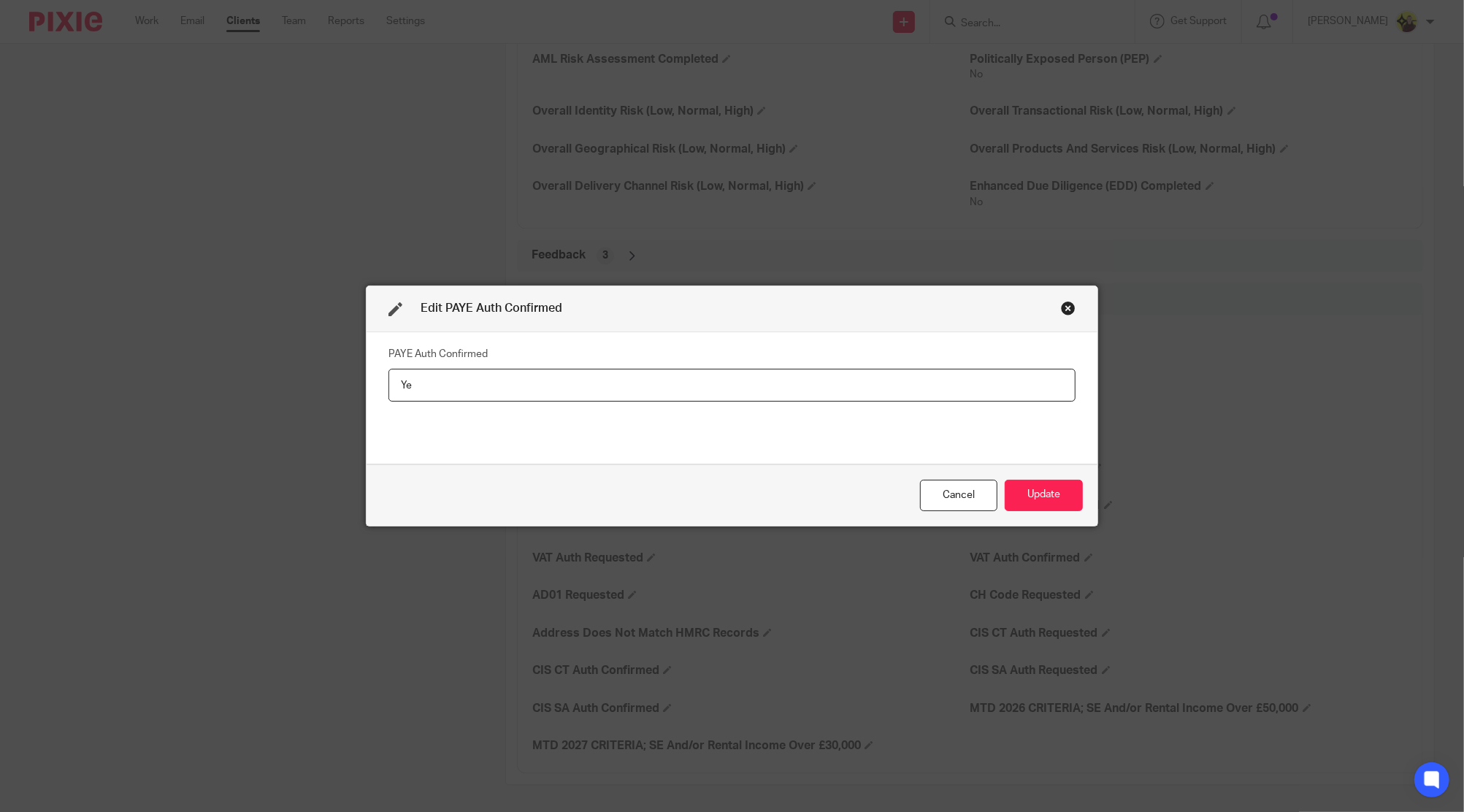
type input "Y"
click at [1035, 490] on button "Update" at bounding box center [1044, 495] width 78 height 31
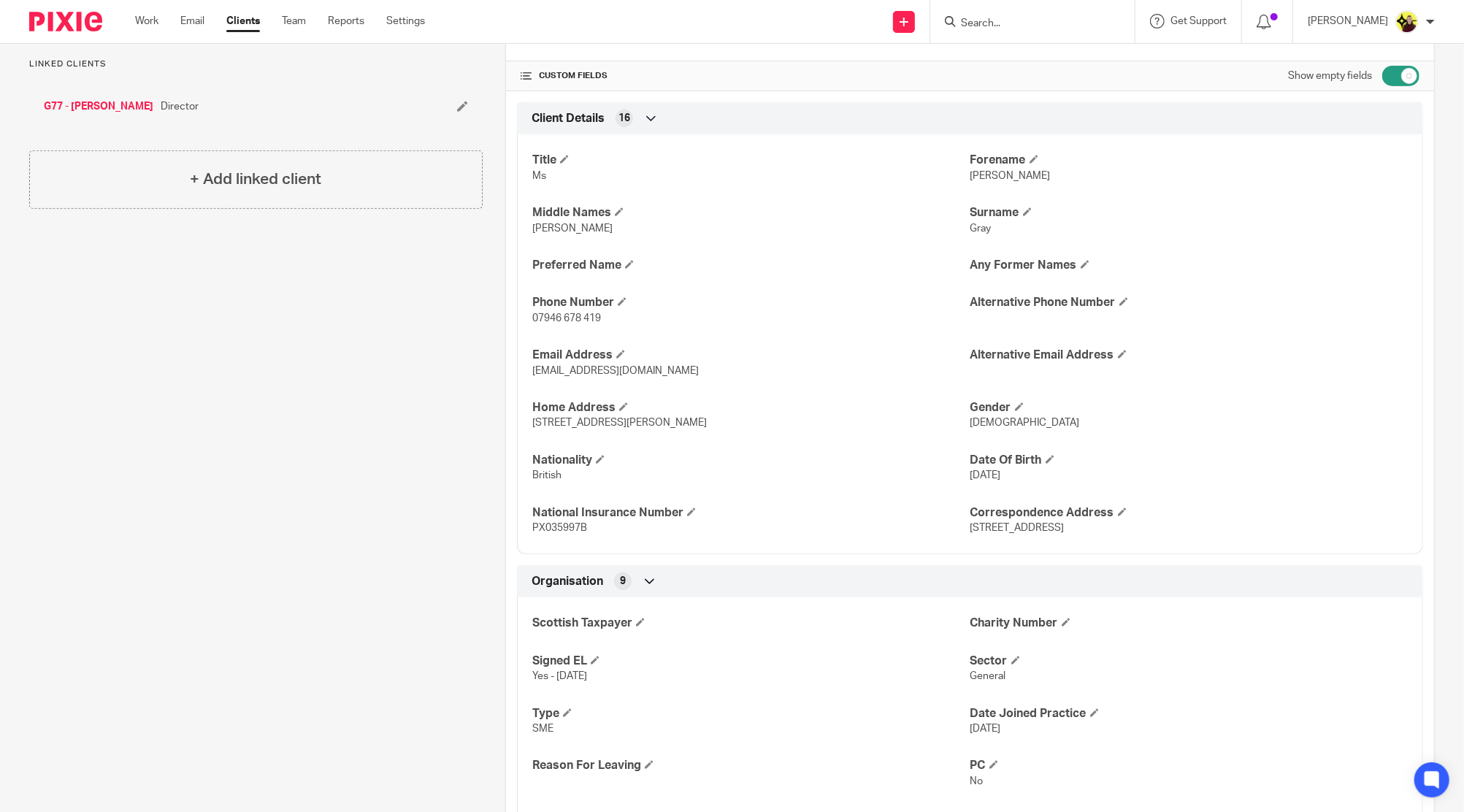
scroll to position [198, 0]
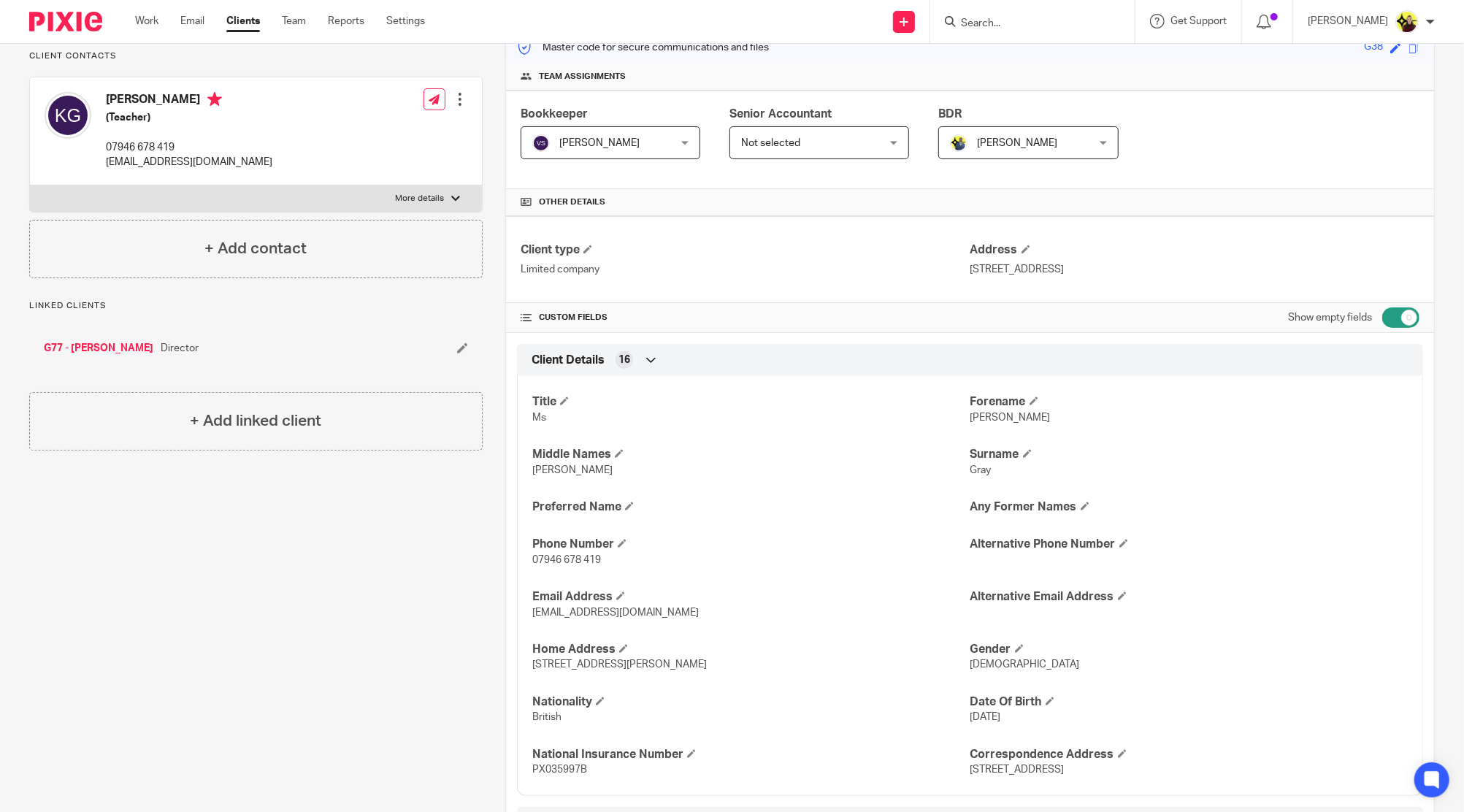
click at [651, 217] on div "Client type Limited company Address [STREET_ADDRESS]" at bounding box center [971, 259] width 929 height 86
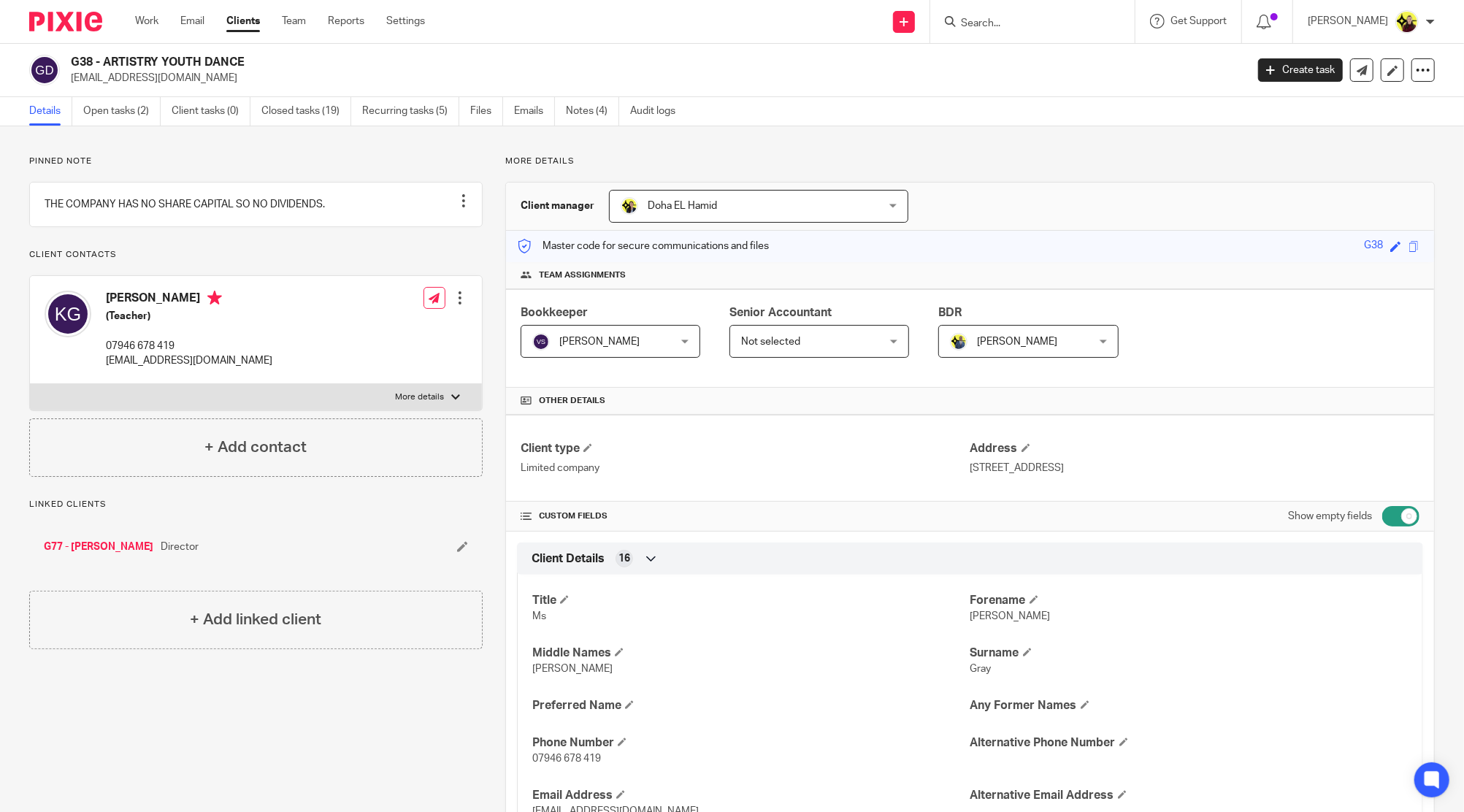
click at [1022, 29] on input "Search" at bounding box center [1025, 24] width 131 height 13
type input "amchan"
click at [1024, 57] on link at bounding box center [1080, 63] width 247 height 34
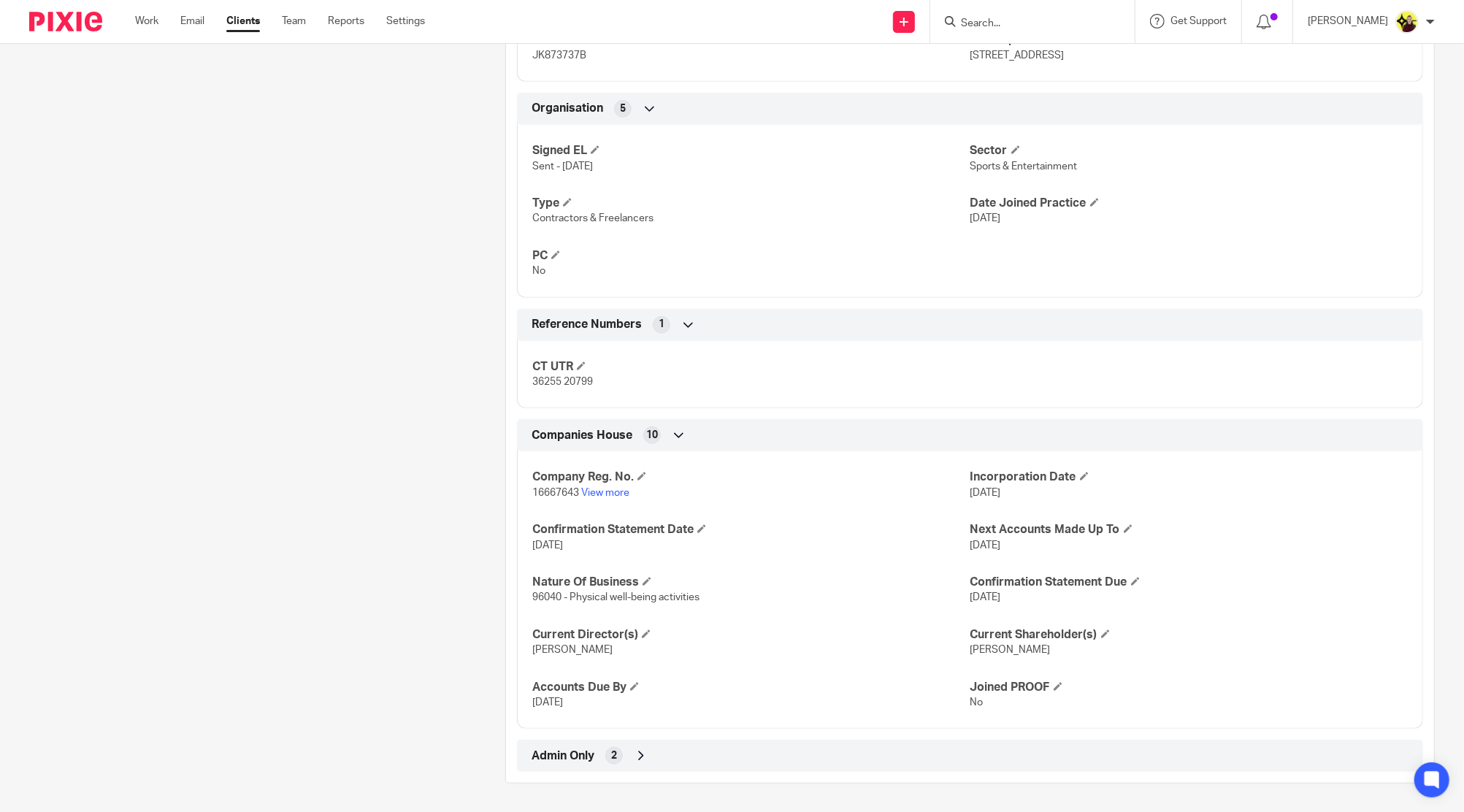
drag, startPoint x: 683, startPoint y: 764, endPoint x: 681, endPoint y: 749, distance: 15.1
click at [683, 764] on div "Admin Only 2" at bounding box center [970, 756] width 884 height 25
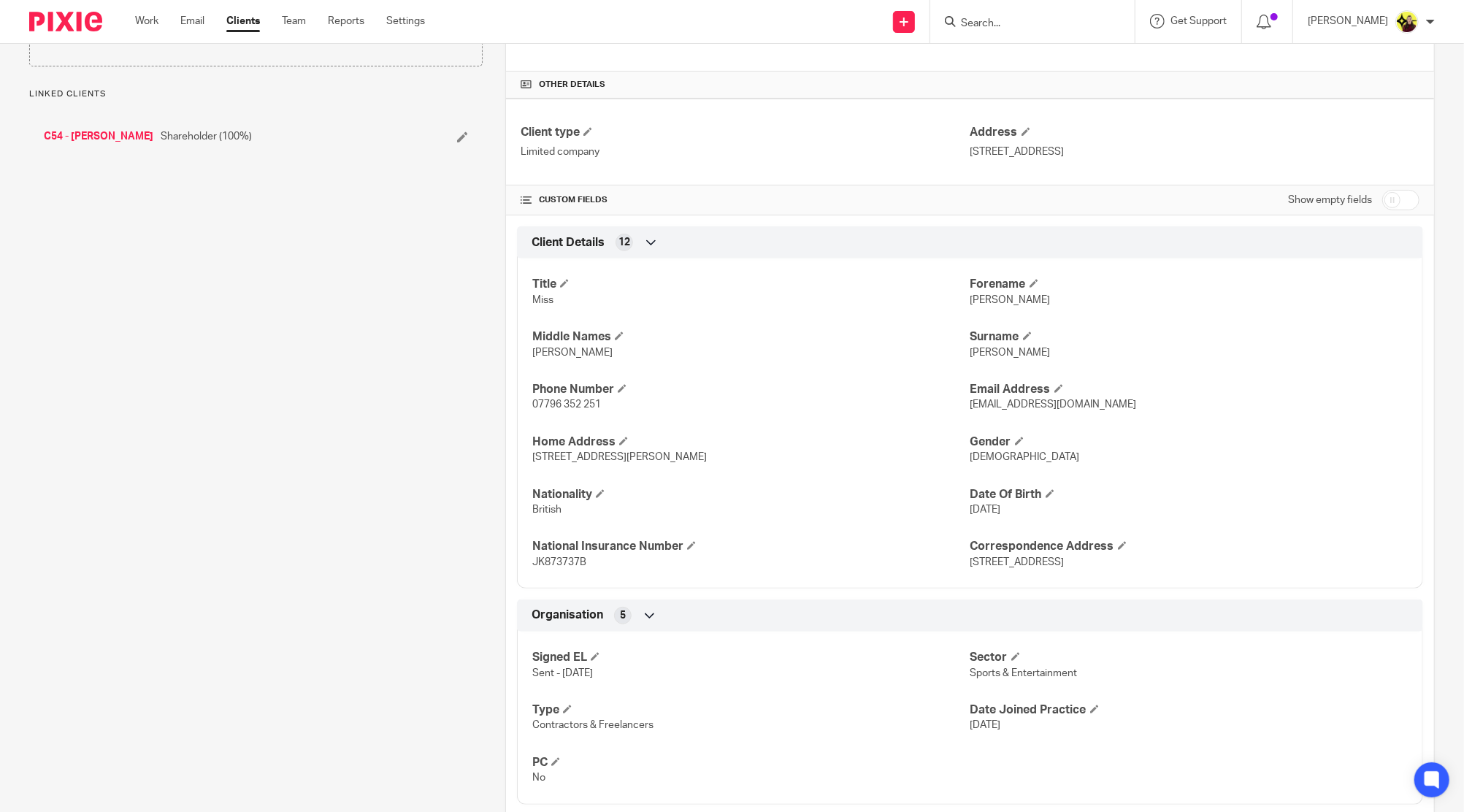
scroll to position [111, 0]
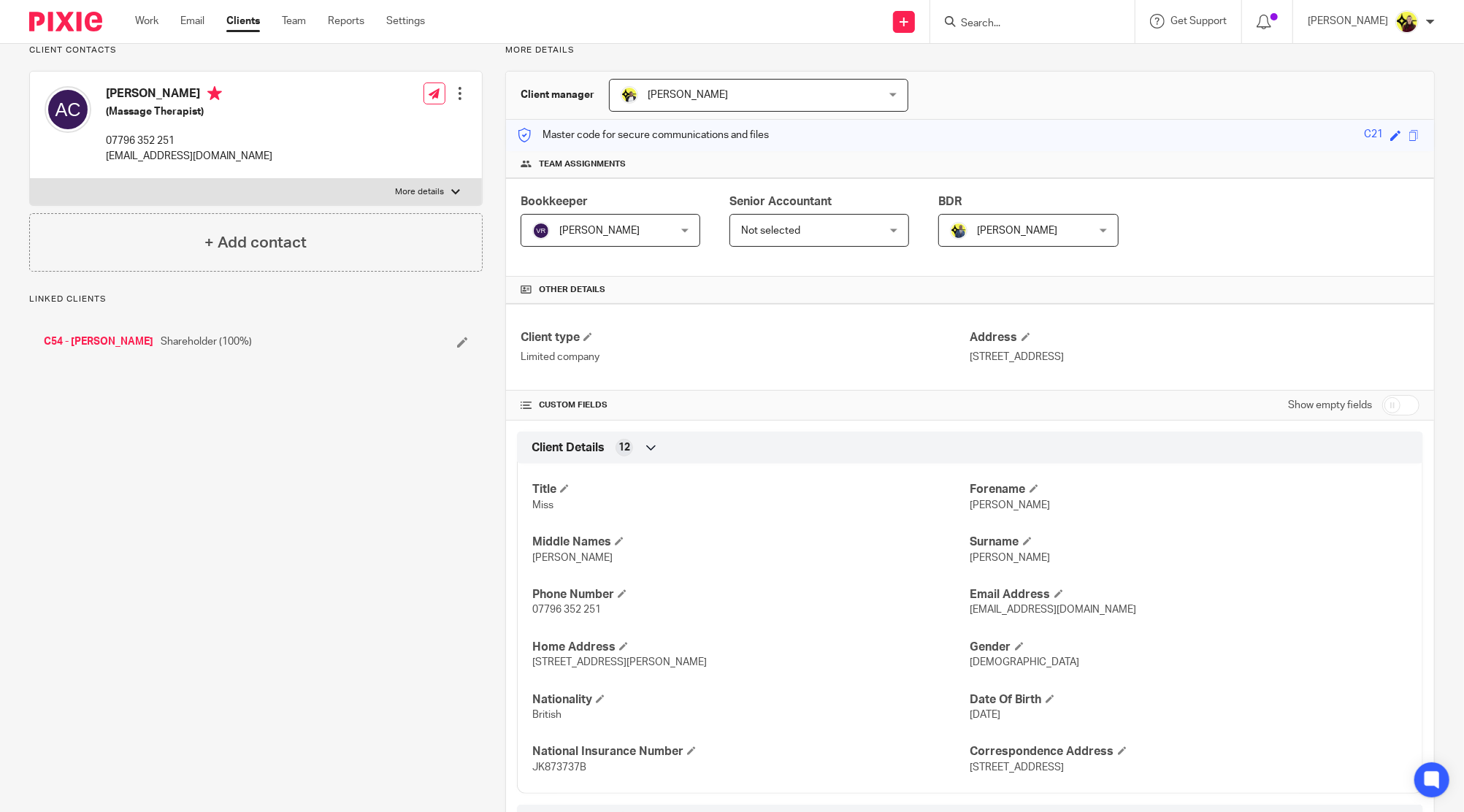
click at [1396, 395] on input "checkbox" at bounding box center [1400, 405] width 37 height 20
checkbox input "true"
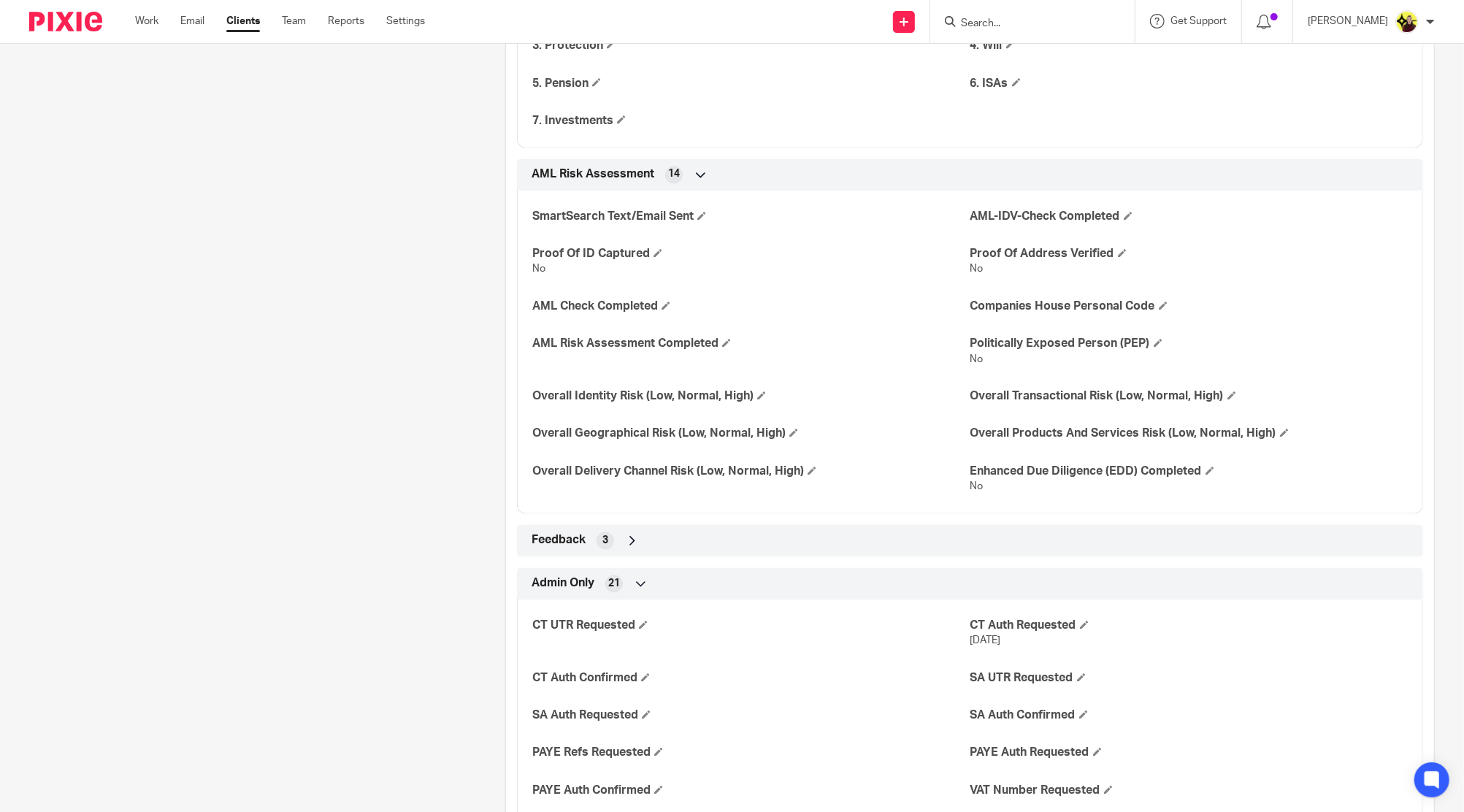
scroll to position [2341, 0]
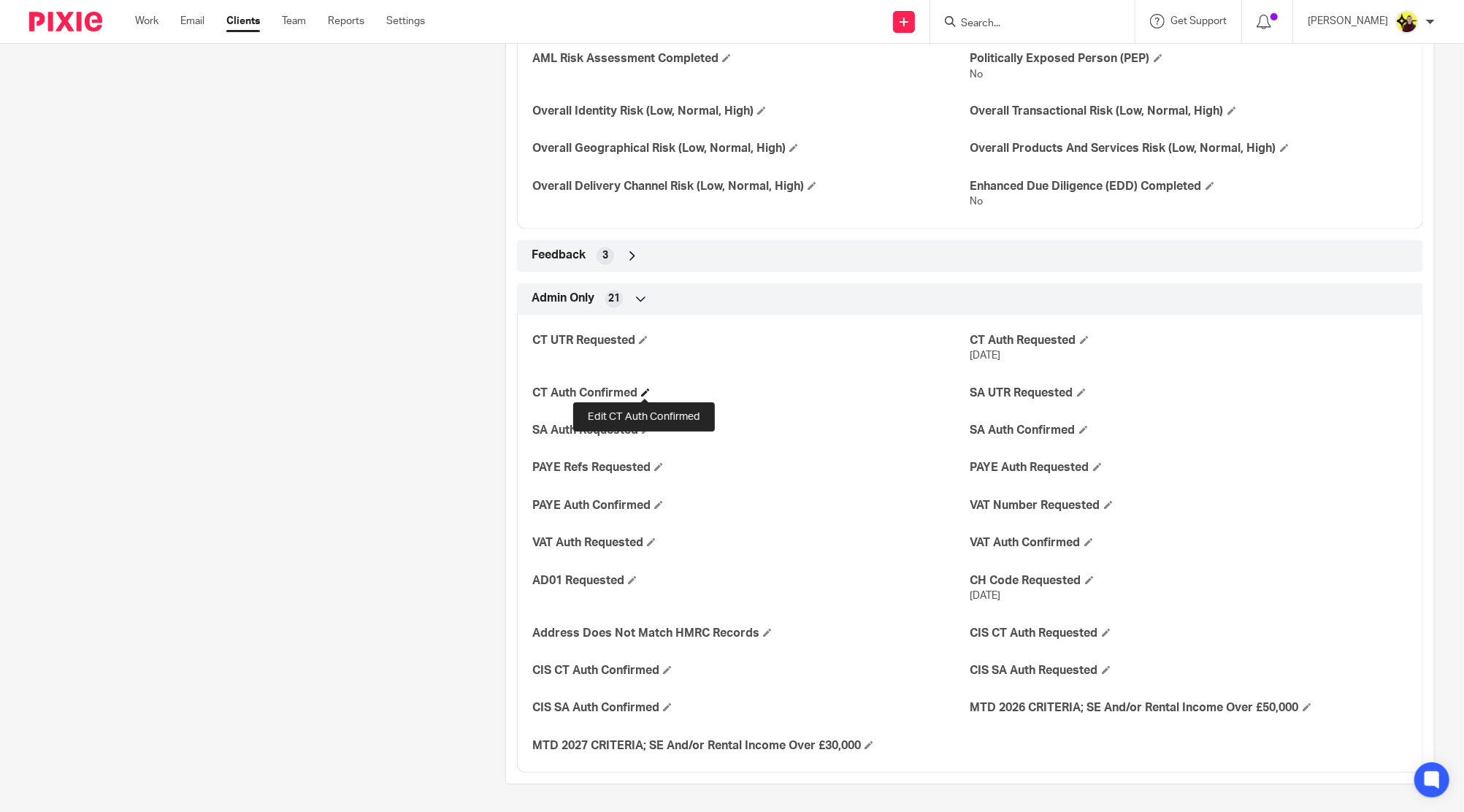
click at [643, 391] on span at bounding box center [646, 392] width 9 height 9
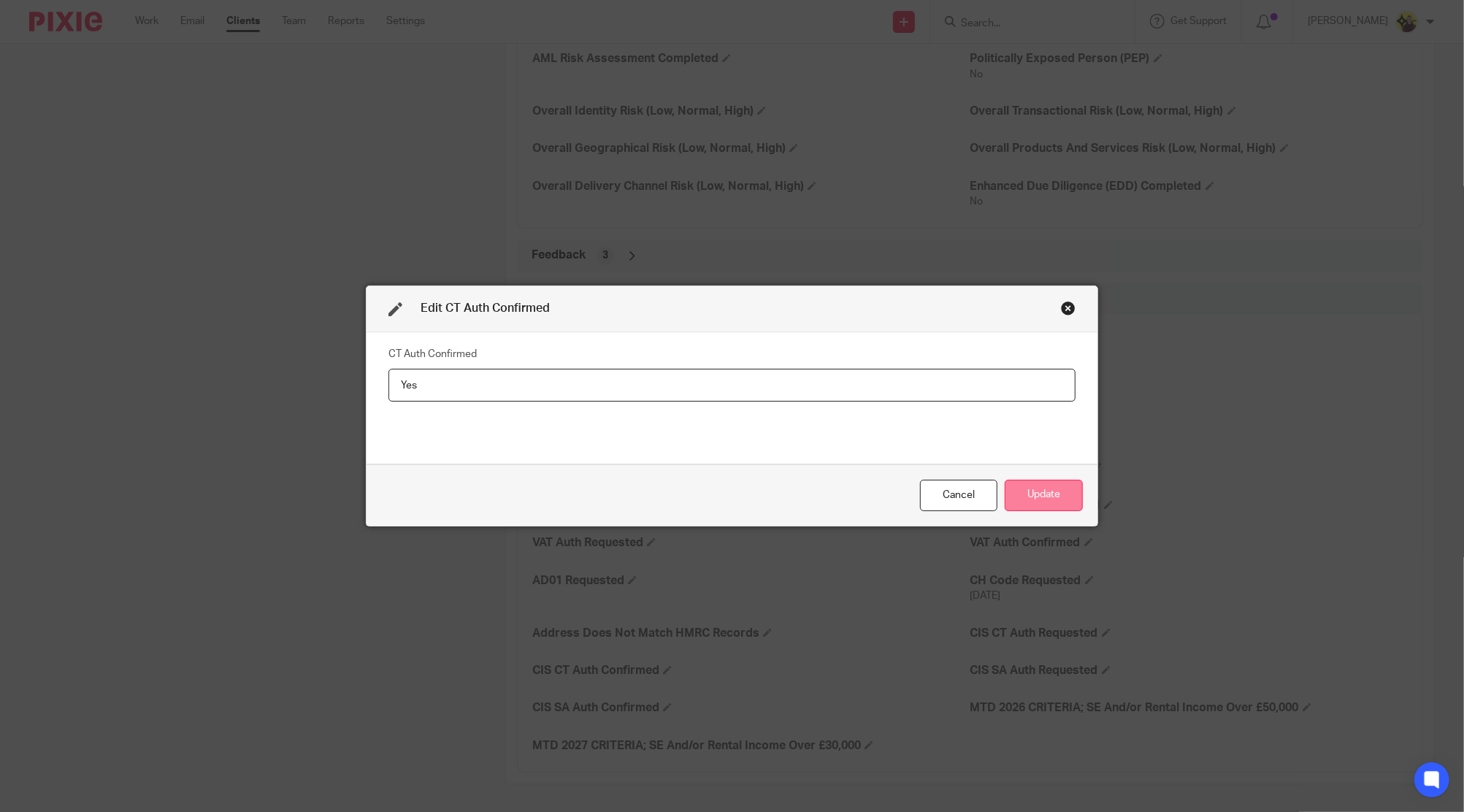
type input "Yes"
click at [1057, 492] on button "Update" at bounding box center [1044, 495] width 78 height 31
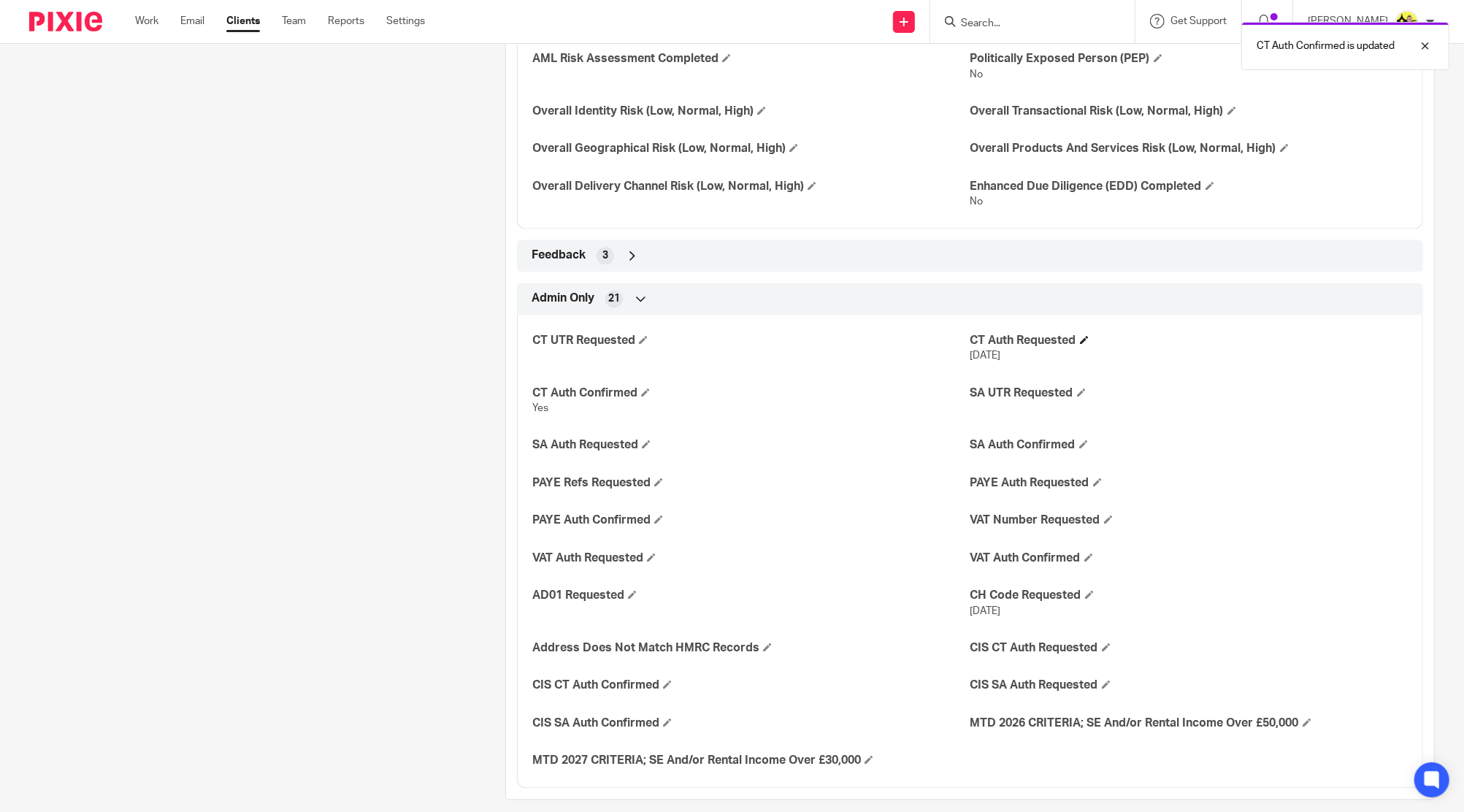
click at [1083, 336] on h4 "CT Auth Requested" at bounding box center [1189, 340] width 437 height 15
click at [1069, 336] on h4 "CT Auth Requested" at bounding box center [1189, 340] width 437 height 15
click at [1080, 338] on span at bounding box center [1084, 340] width 9 height 9
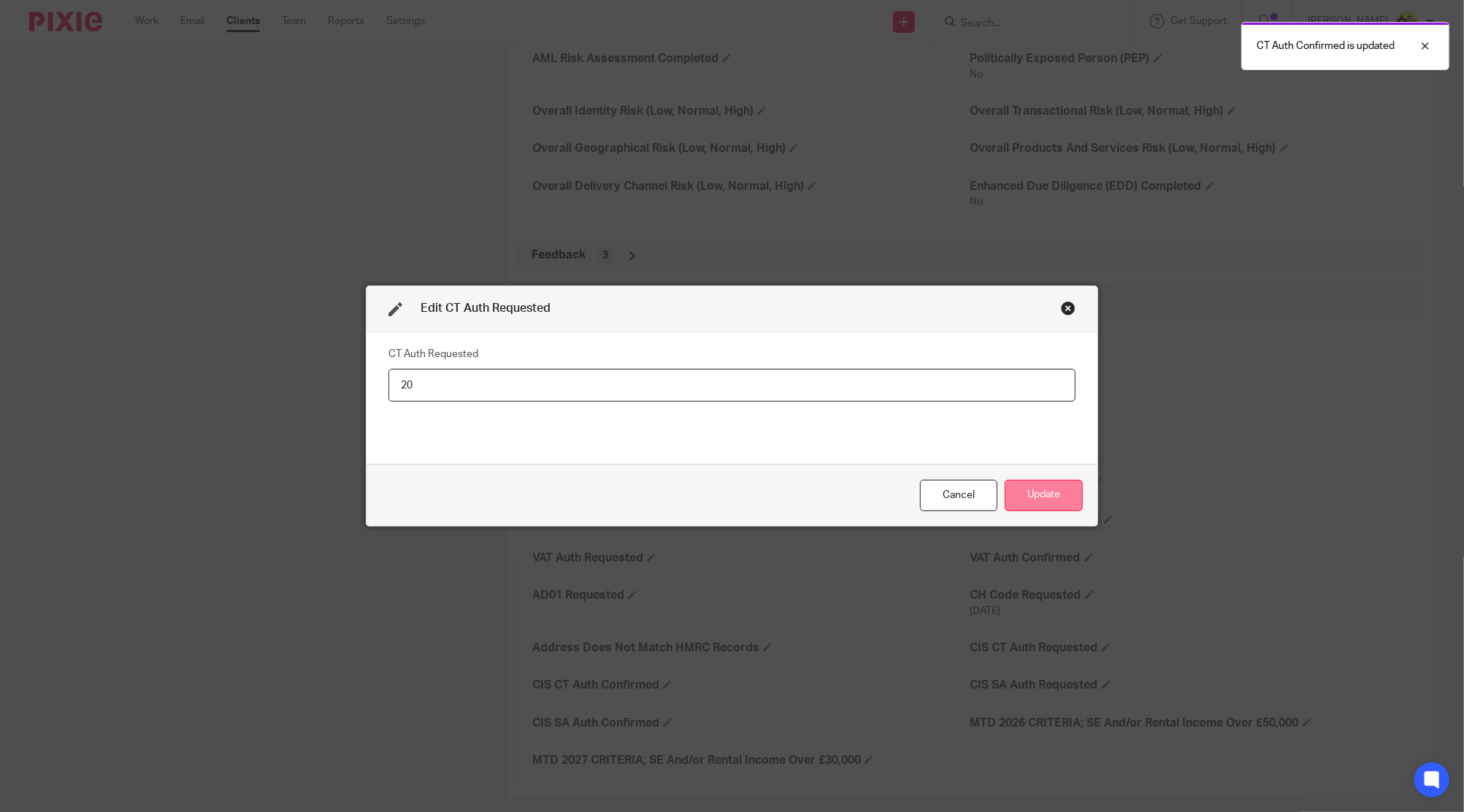
type input "2"
click at [1029, 483] on button "Update" at bounding box center [1044, 495] width 78 height 31
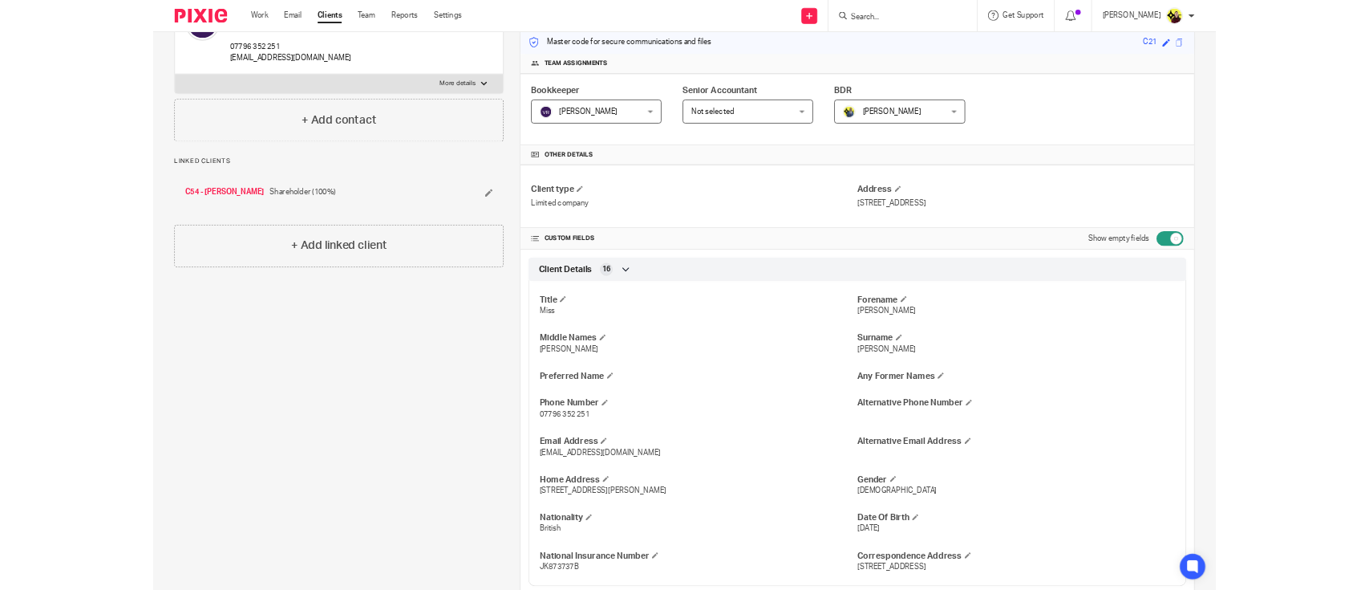
scroll to position [0, 0]
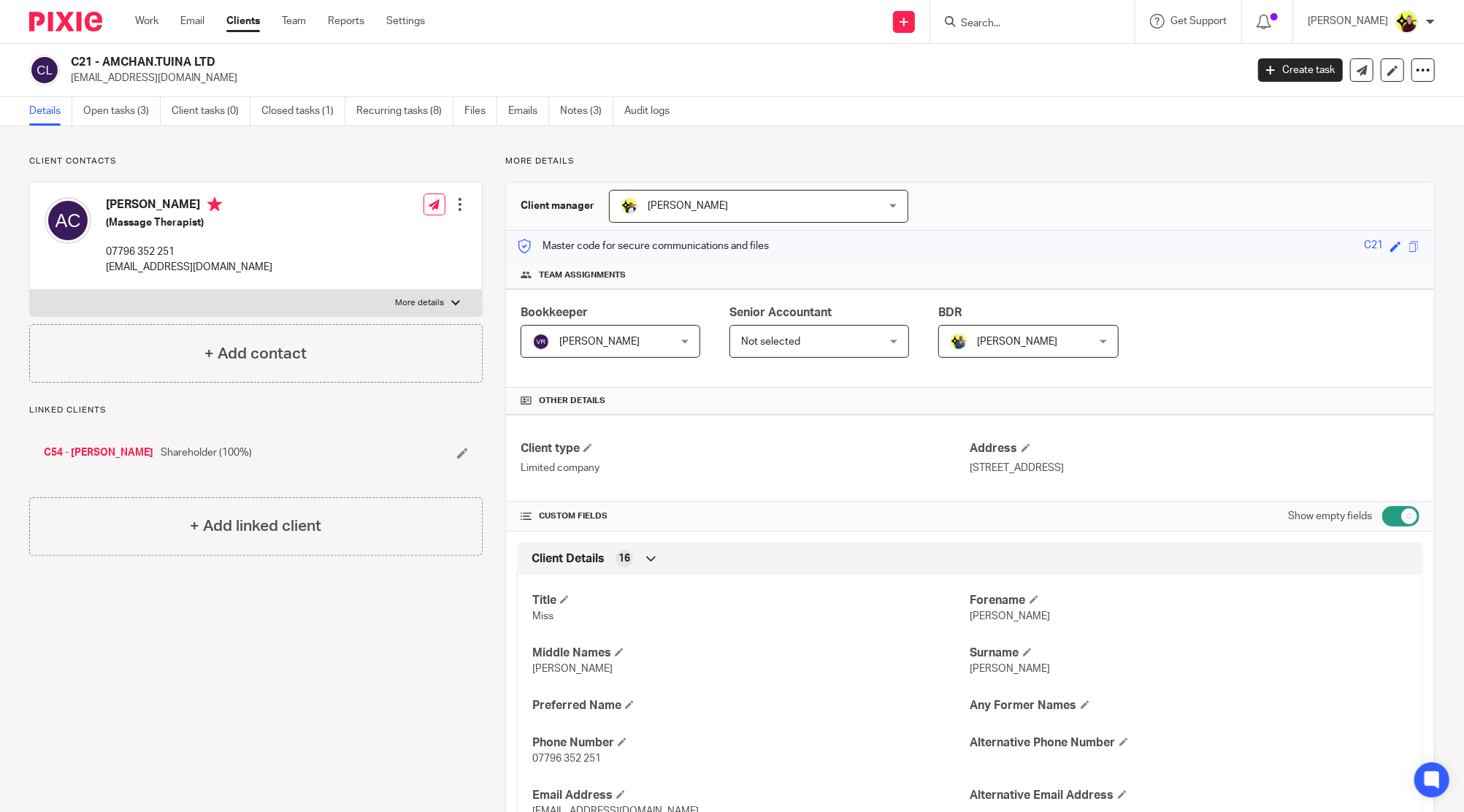
click at [998, 21] on input "Search" at bounding box center [1025, 24] width 131 height 13
type input "c16"
click at [1124, 82] on div "C16 - MATHEWLCARTER LIMITED Mathew Carter < mathewlcarter@gmail.com >" at bounding box center [1080, 63] width 270 height 57
click at [1104, 57] on link at bounding box center [1080, 63] width 247 height 34
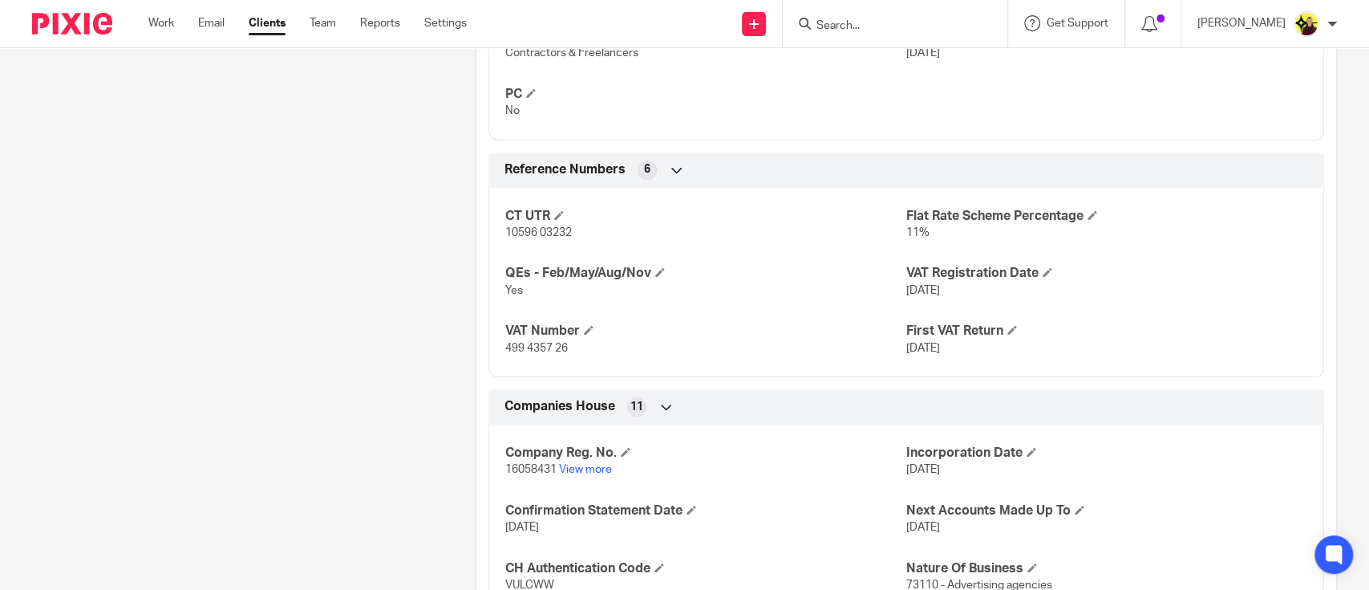
scroll to position [1176, 0]
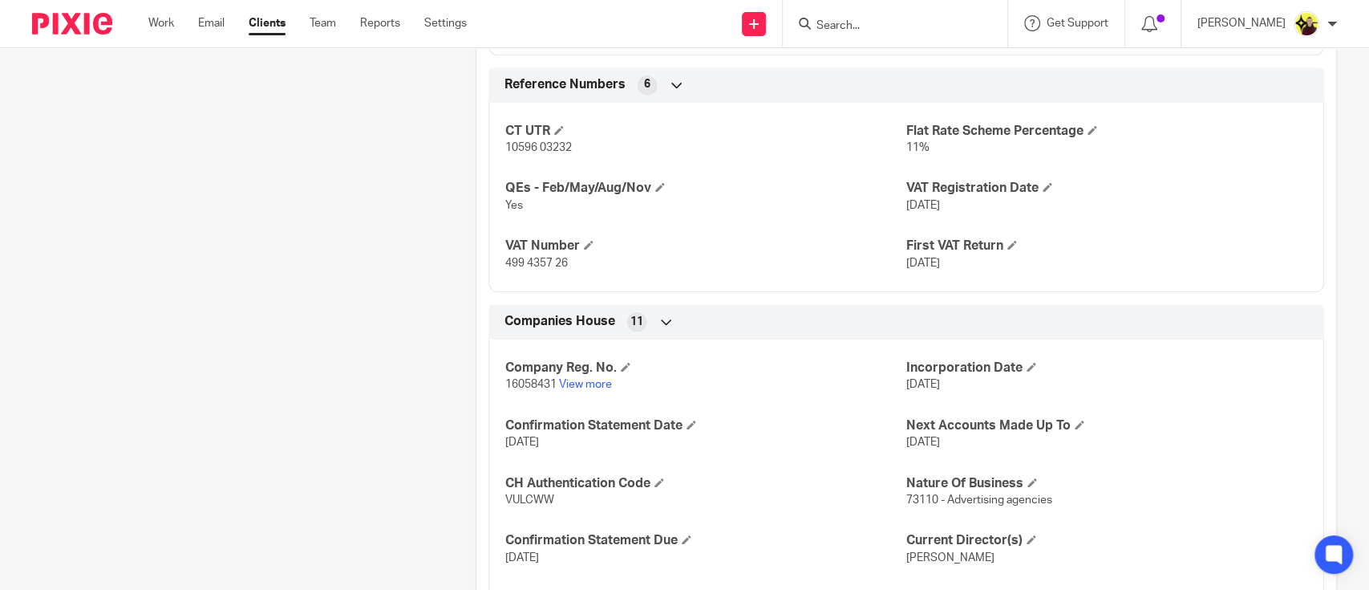
click at [508, 255] on p "499 4357 26" at bounding box center [705, 263] width 401 height 16
copy p "499 4357 26"
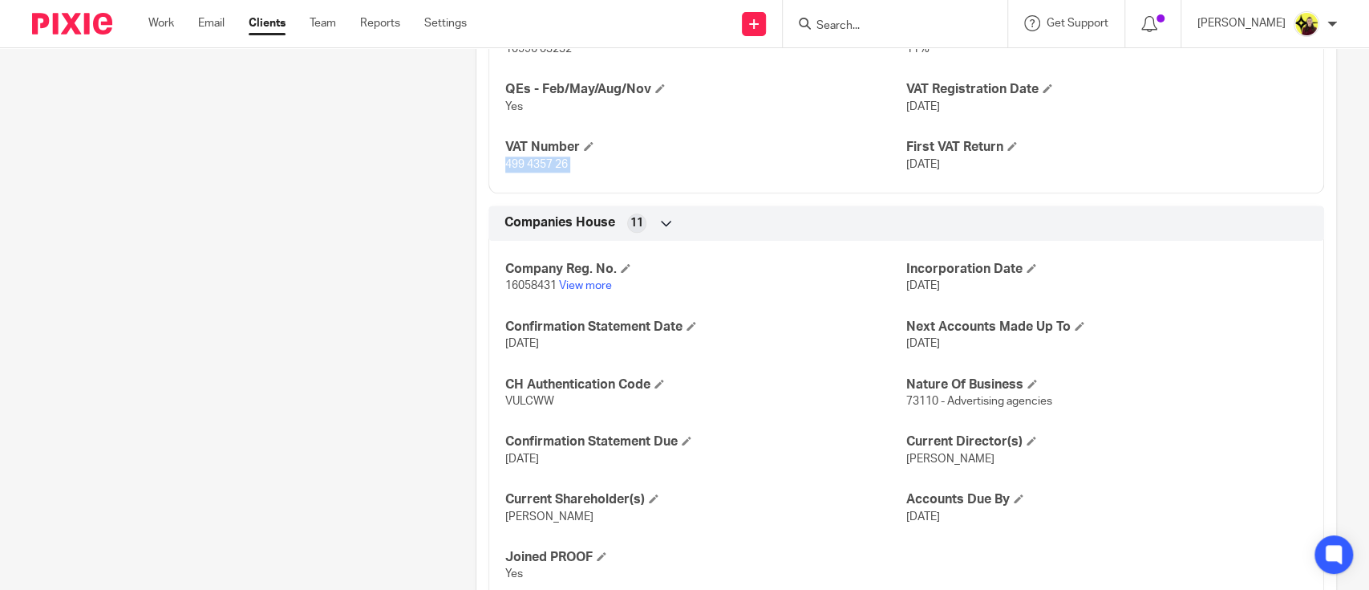
scroll to position [1379, 0]
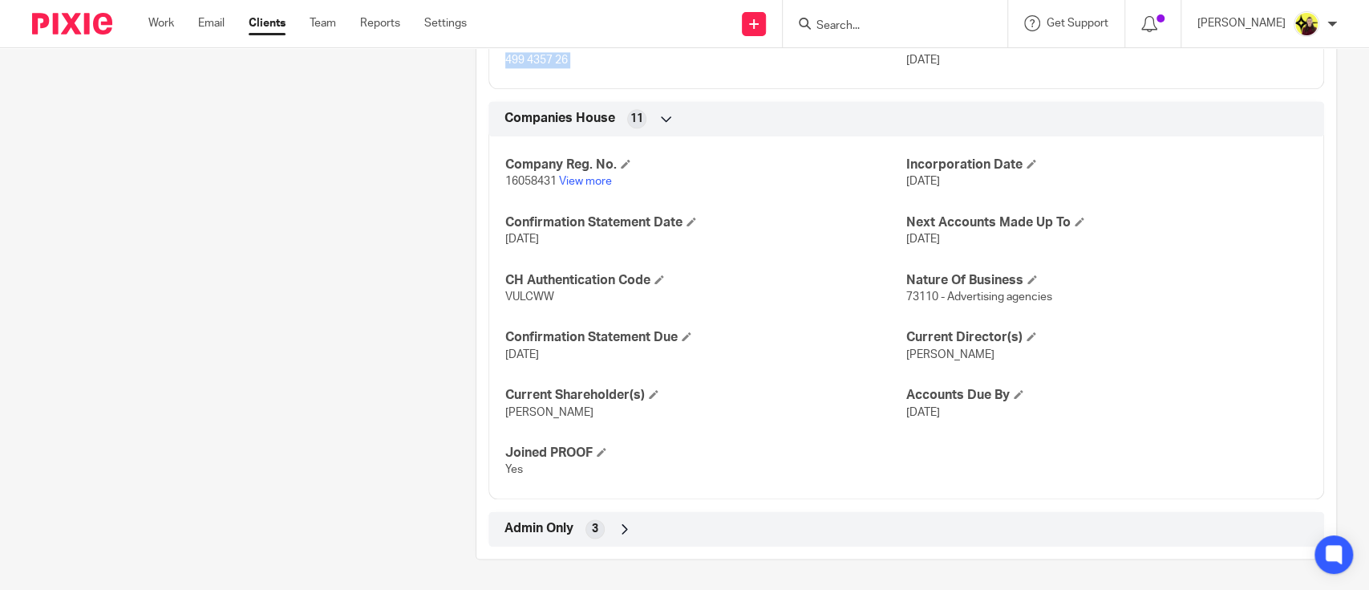
copy p "499 4357 26"
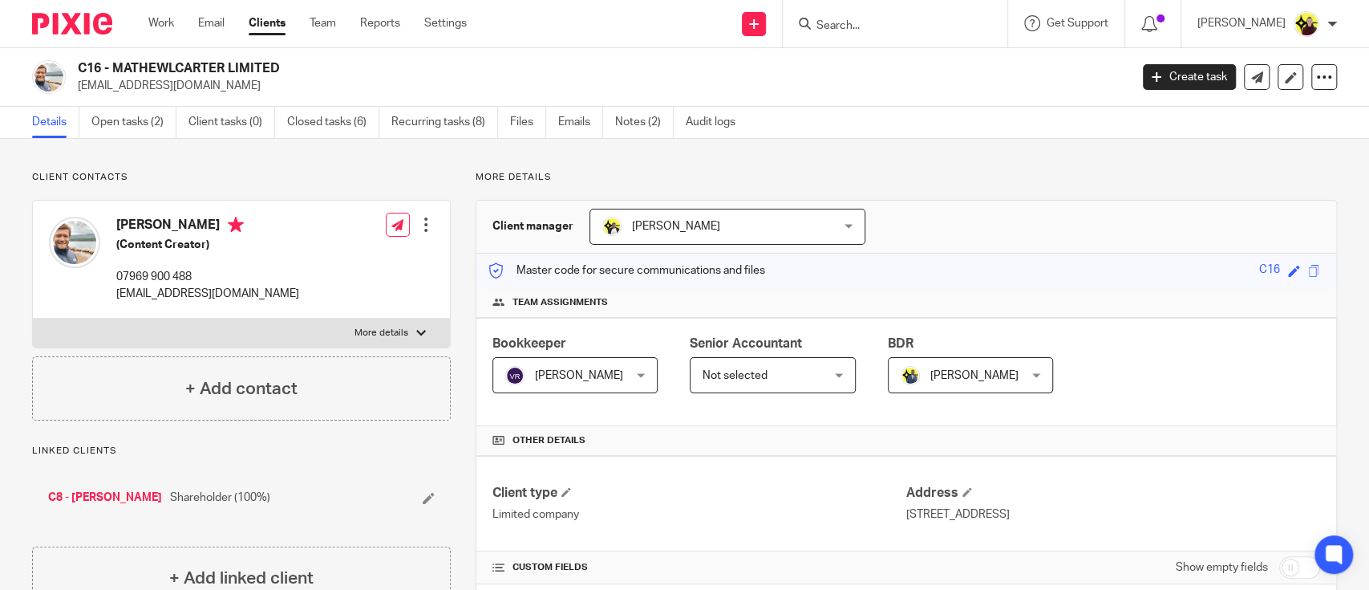
scroll to position [0, 0]
click at [182, 83] on p "[EMAIL_ADDRESS][DOMAIN_NAME]" at bounding box center [598, 86] width 1041 height 16
copy main "mathewlcarter@gmail.com Create task Update from Companies House Export data Mer…"
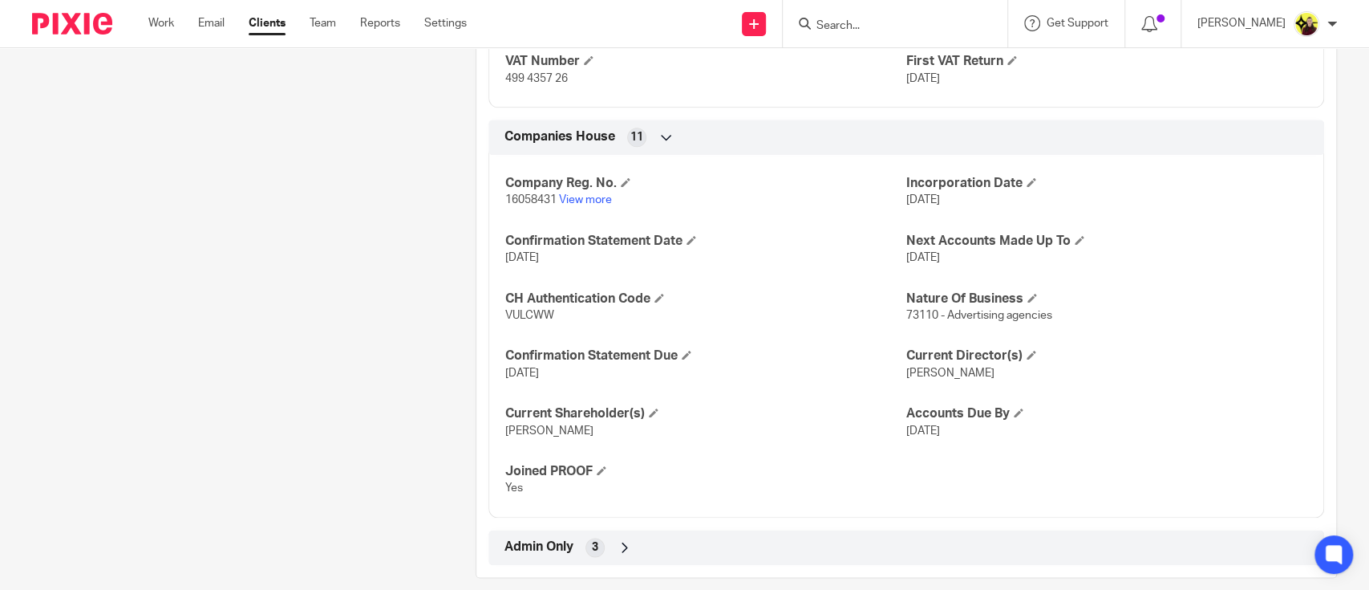
scroll to position [1379, 0]
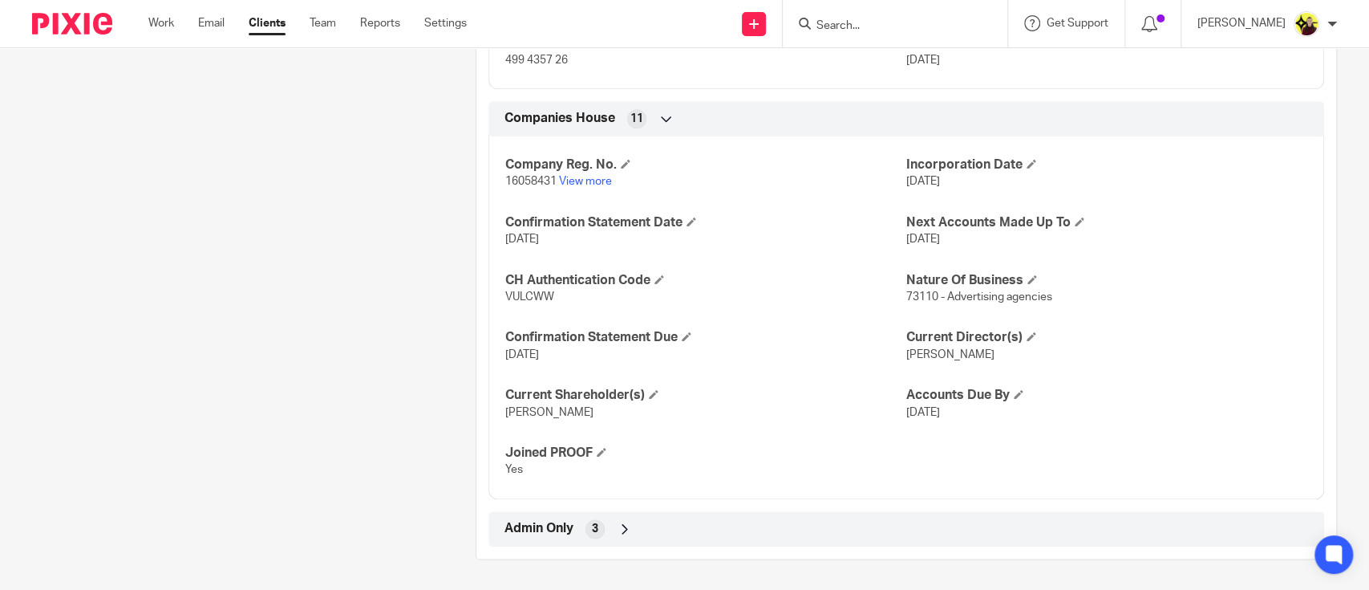
click at [623, 529] on icon at bounding box center [625, 529] width 16 height 16
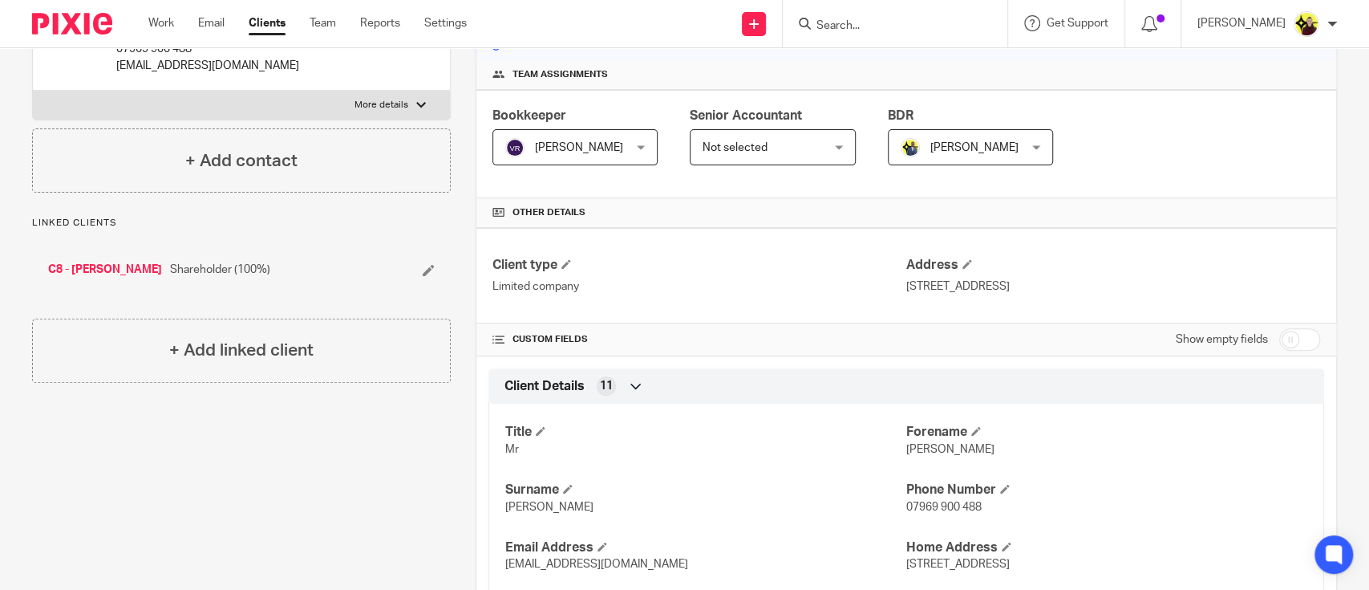
scroll to position [227, 0]
click at [1285, 347] on input "checkbox" at bounding box center [1299, 340] width 41 height 22
checkbox input "true"
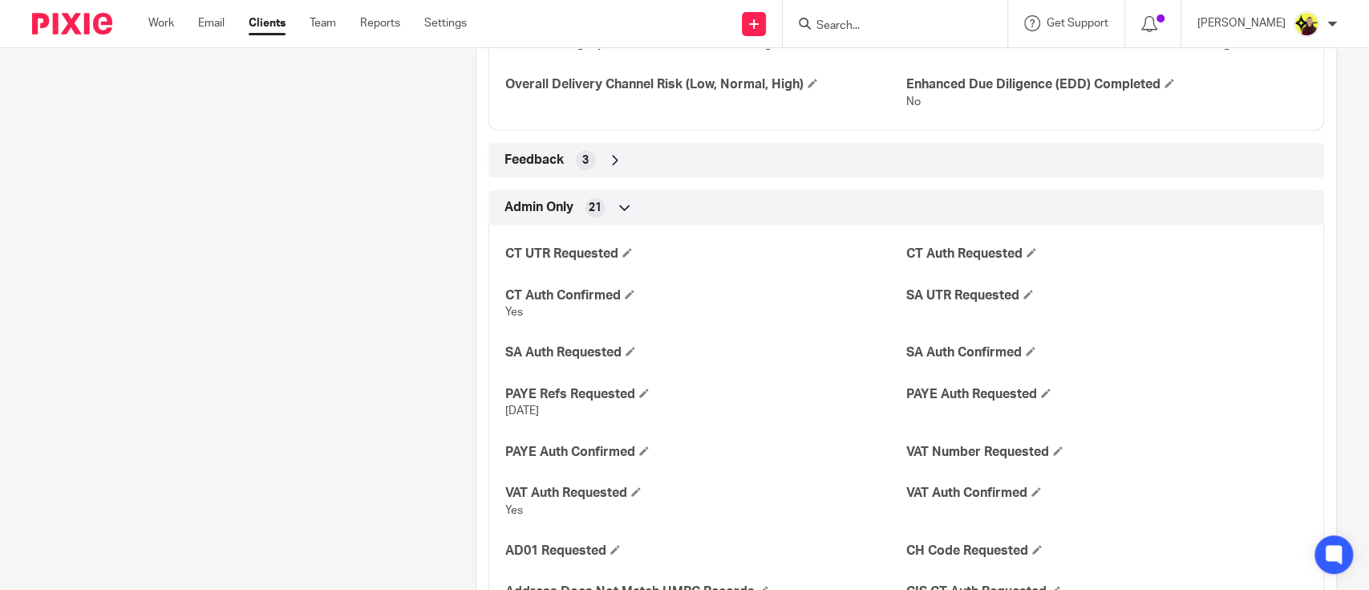
scroll to position [2900, 0]
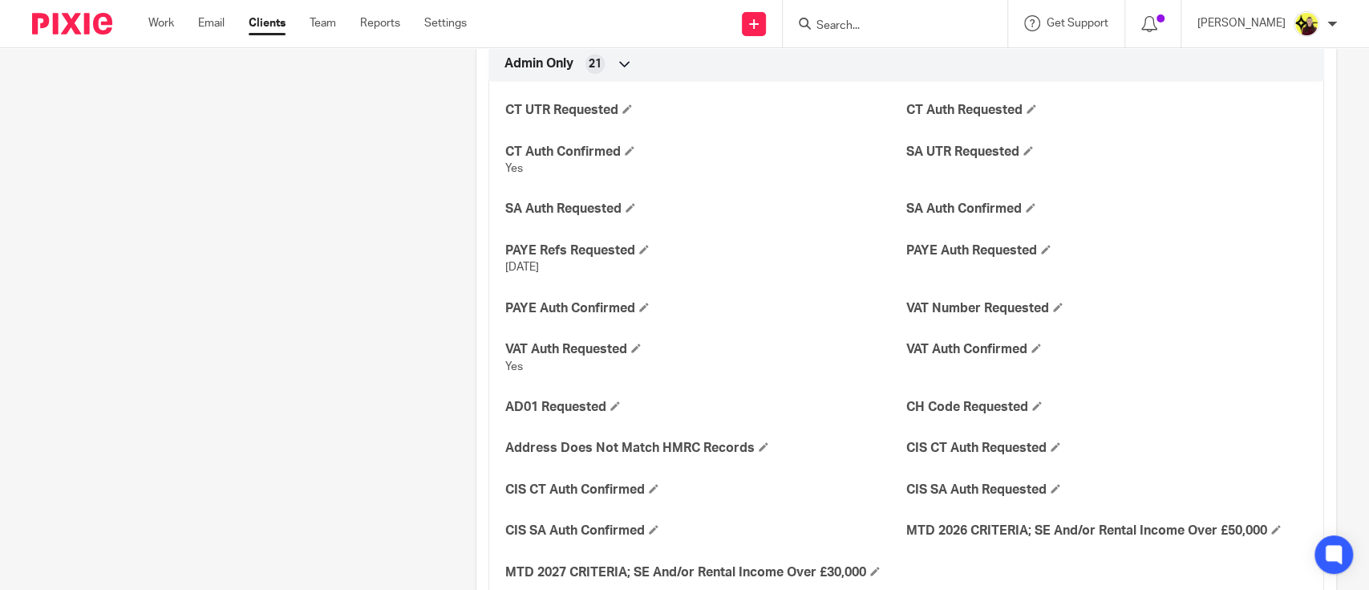
click at [513, 361] on span "Yes" at bounding box center [514, 366] width 18 height 11
copy span "Yes"
click at [1034, 355] on h4 "VAT Auth Confirmed" at bounding box center [1106, 349] width 401 height 17
click at [1032, 345] on span at bounding box center [1037, 348] width 10 height 10
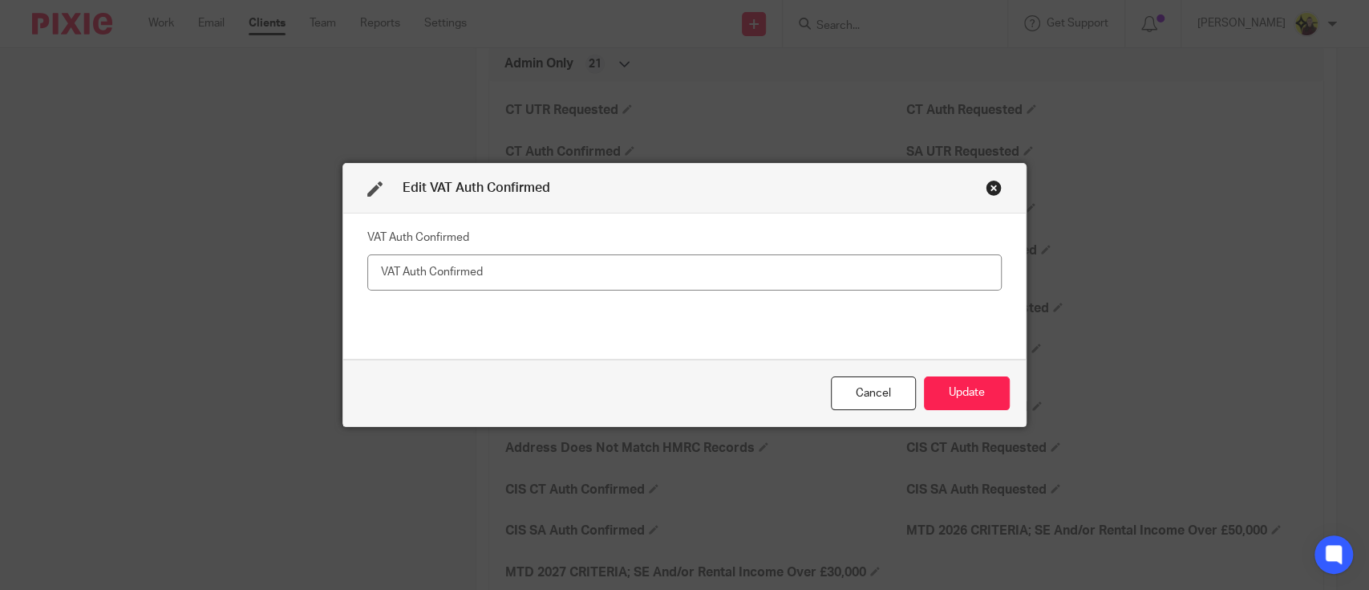
click at [872, 276] on input "text" at bounding box center [684, 272] width 635 height 36
type input "Yes"
click at [941, 388] on button "Update" at bounding box center [967, 393] width 86 height 34
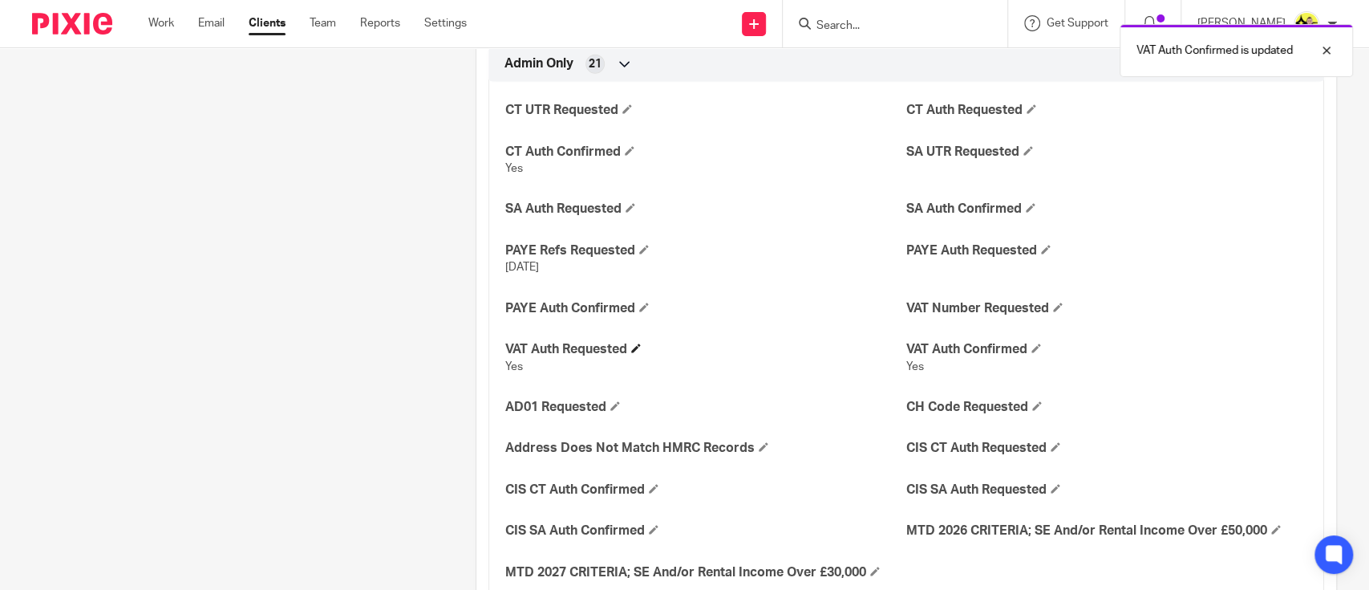
drag, startPoint x: 626, startPoint y: 343, endPoint x: 642, endPoint y: 346, distance: 15.4
click at [631, 343] on h4 "VAT Auth Requested" at bounding box center [705, 349] width 401 height 17
click at [642, 346] on h4 "VAT Auth Requested" at bounding box center [705, 349] width 401 height 17
click at [630, 353] on h4 "VAT Auth Requested" at bounding box center [705, 349] width 401 height 17
click at [643, 346] on h4 "VAT Auth Requested" at bounding box center [705, 349] width 401 height 17
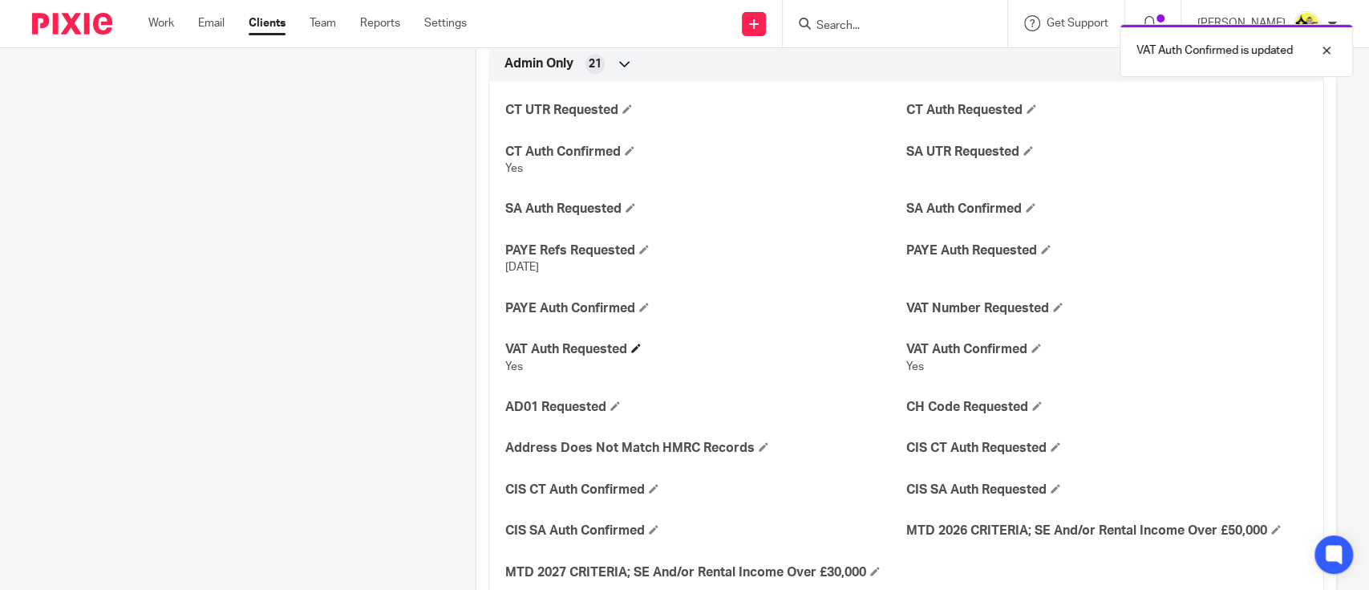
click at [642, 346] on h4 "VAT Auth Requested" at bounding box center [705, 349] width 401 height 17
click at [638, 347] on span at bounding box center [636, 348] width 10 height 10
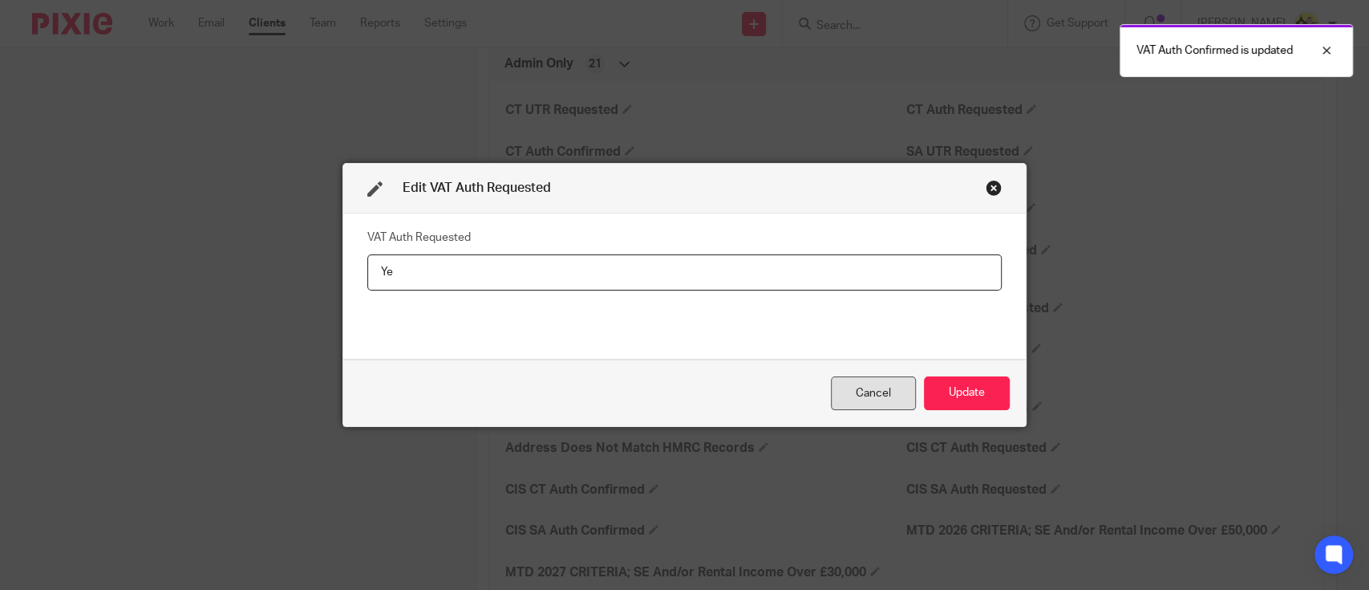
type input "Y"
click at [963, 388] on button "Update" at bounding box center [967, 393] width 86 height 34
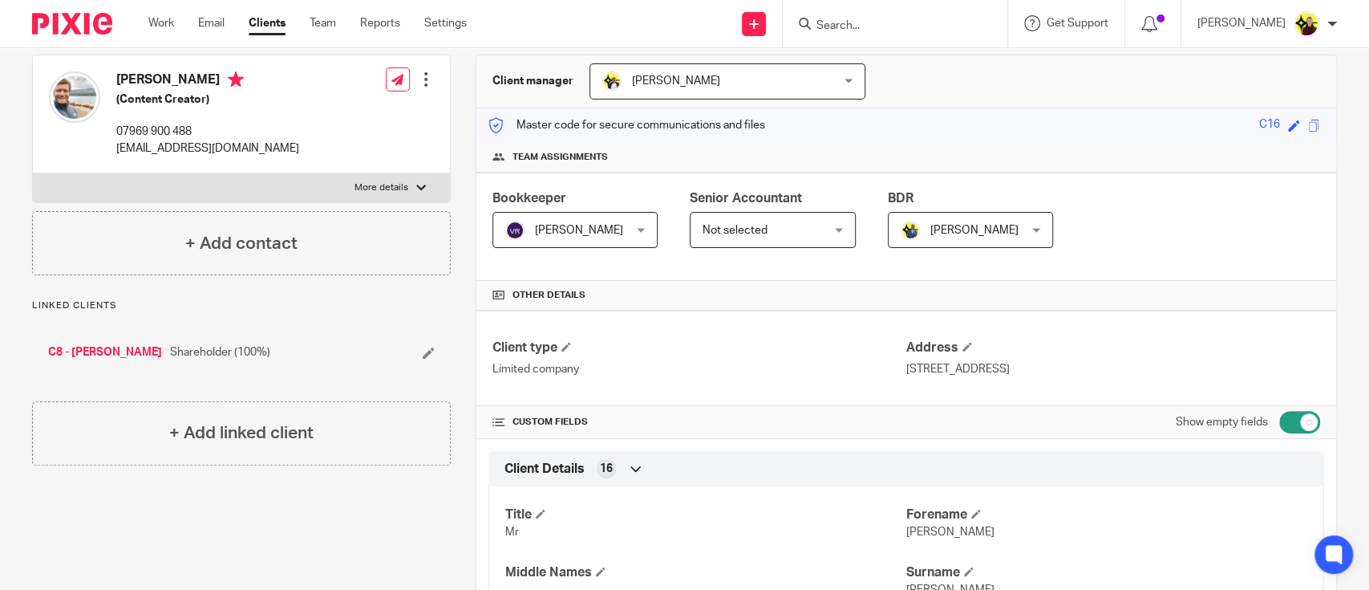
scroll to position [0, 0]
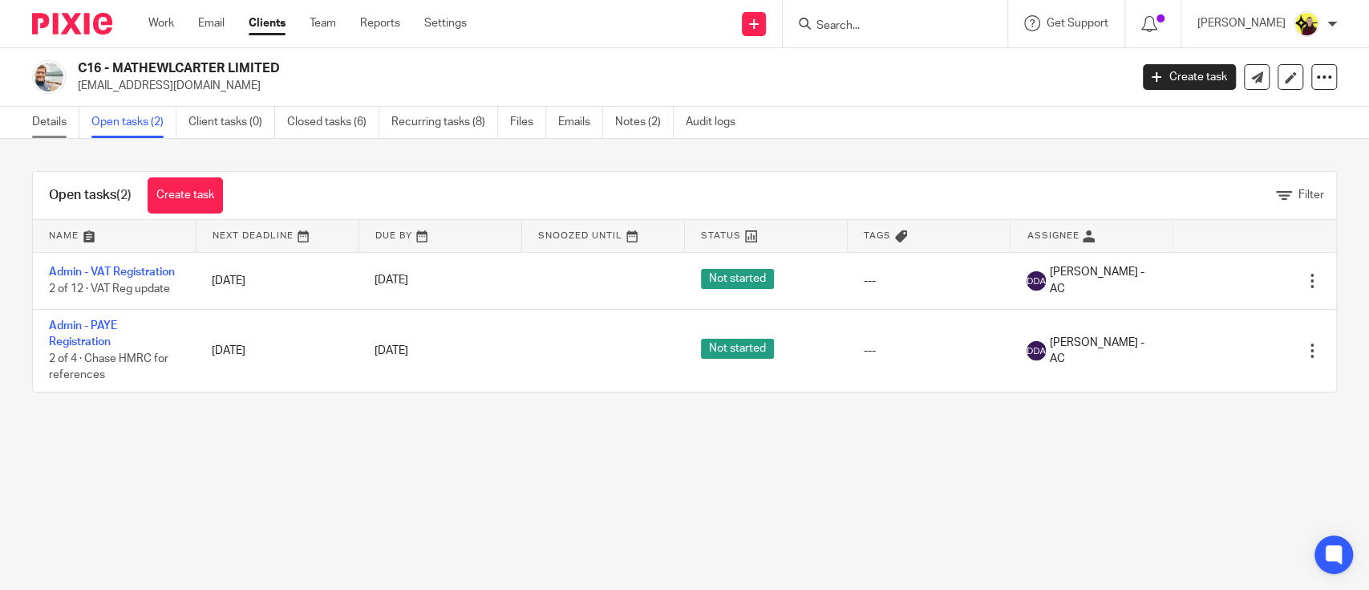
click at [57, 123] on link "Details" at bounding box center [55, 122] width 47 height 31
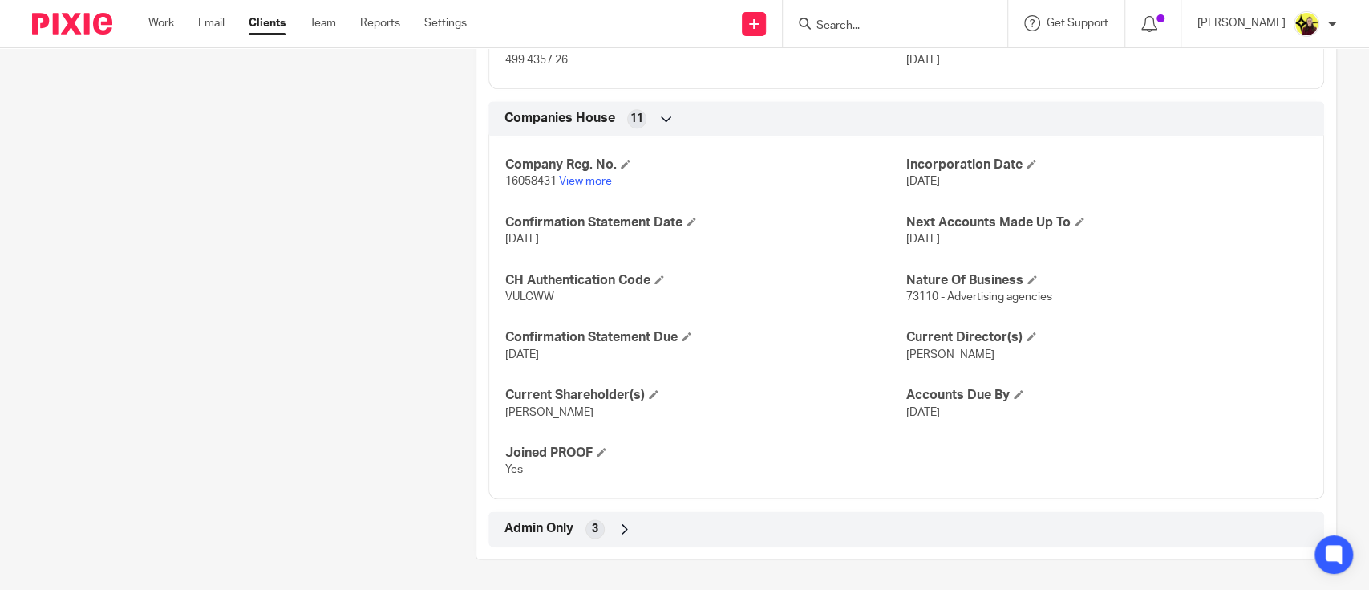
click at [909, 544] on div "Admin Only 3" at bounding box center [906, 528] width 836 height 35
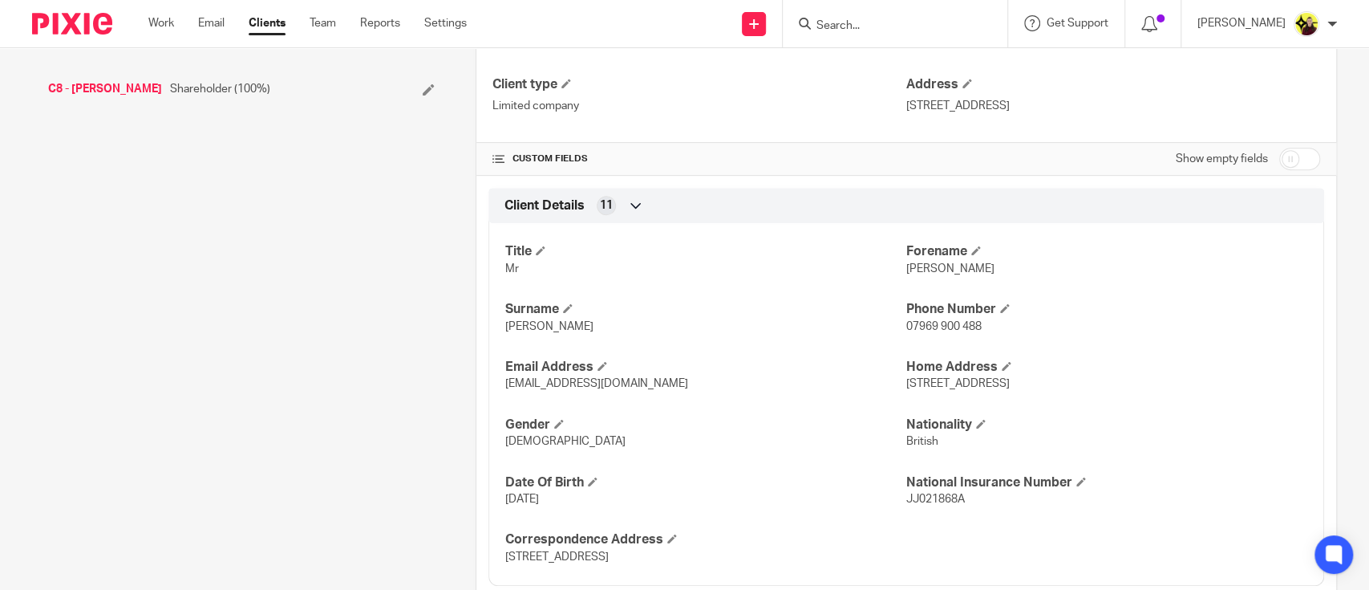
scroll to position [120, 0]
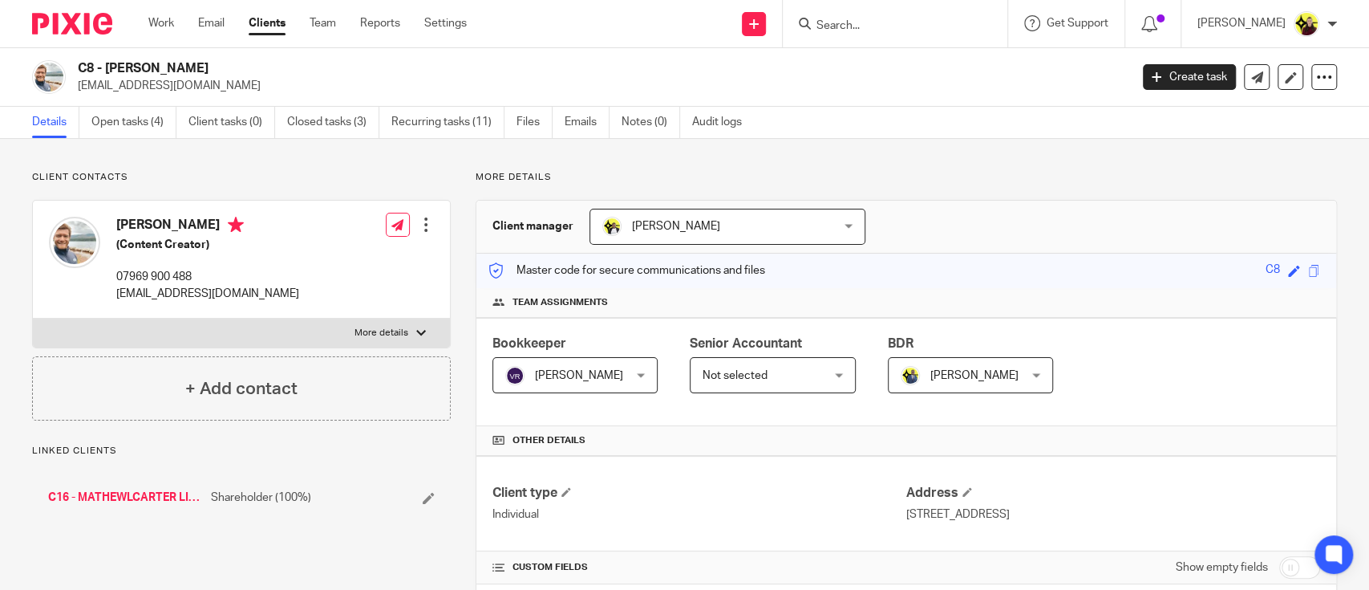
click at [418, 227] on div at bounding box center [426, 225] width 16 height 16
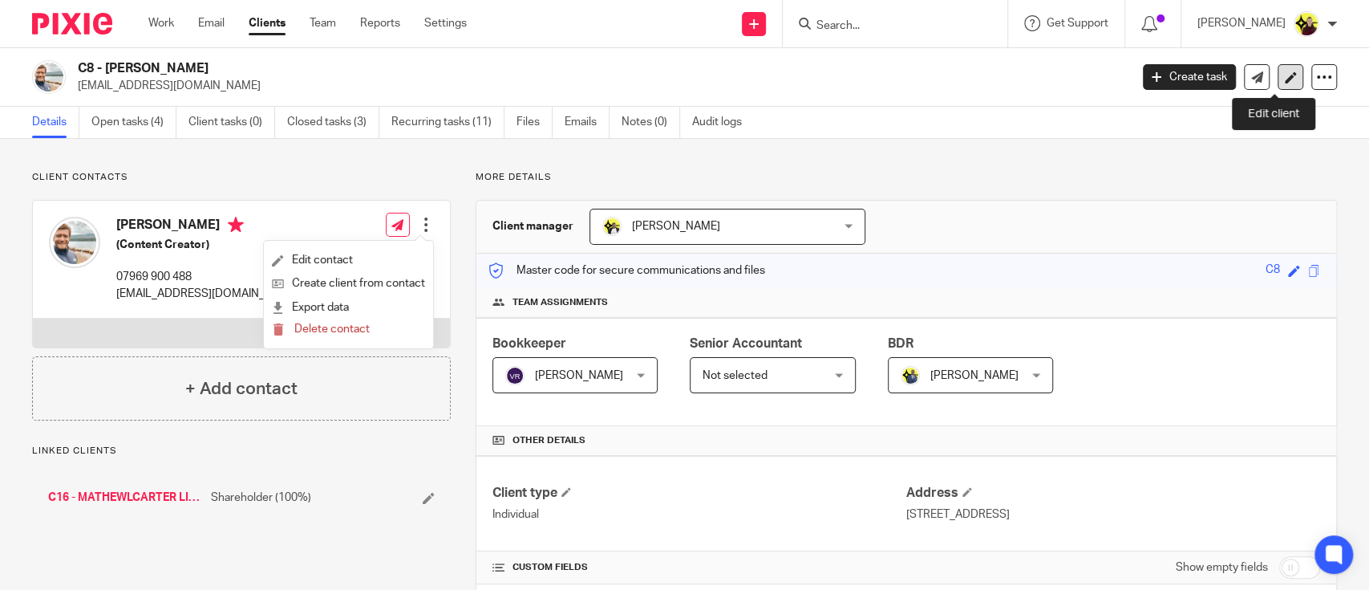
click at [1278, 80] on link at bounding box center [1291, 77] width 26 height 26
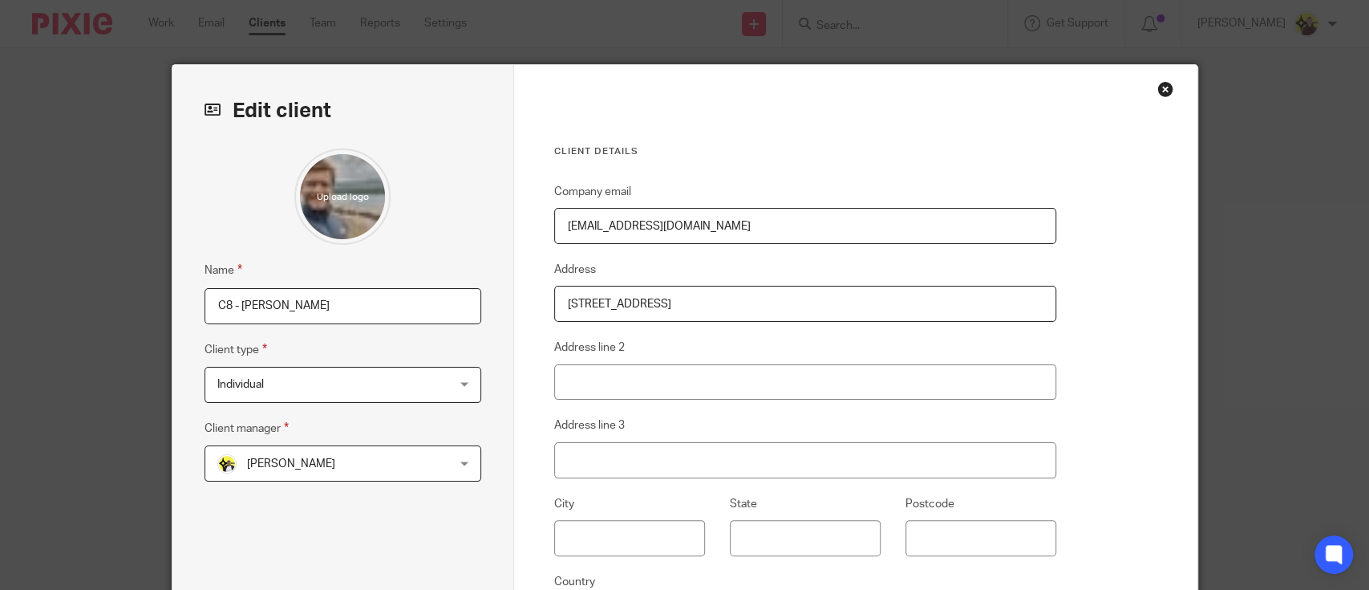
type input "C:\fakepath\matlewis1.jpeg"
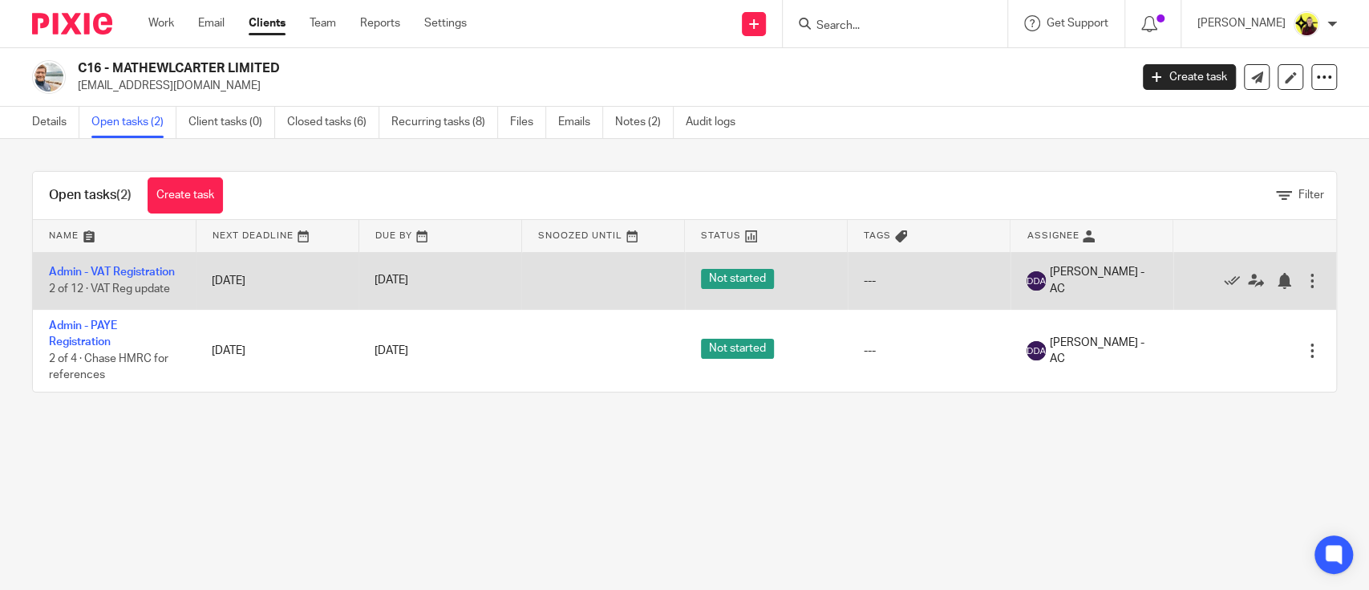
click at [103, 274] on td "Admin - VAT Registration 2 of 12 · VAT Reg update" at bounding box center [114, 280] width 163 height 57
click at [93, 278] on link "Admin - VAT Registration" at bounding box center [112, 271] width 126 height 11
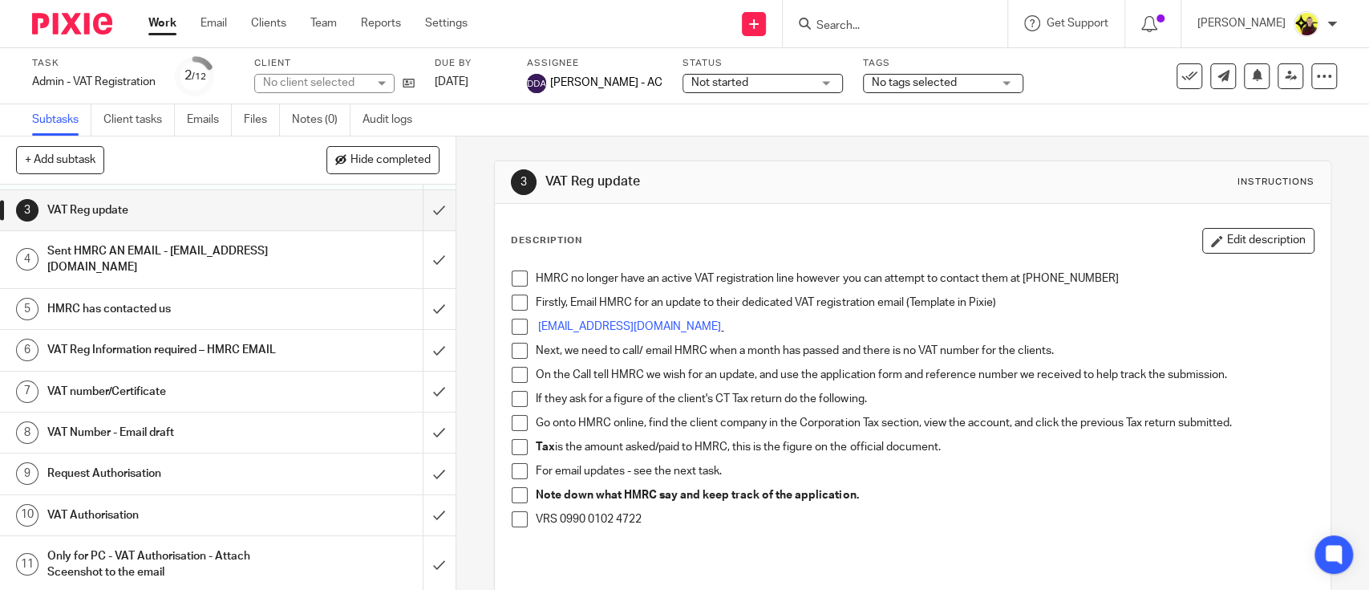
scroll to position [154, 0]
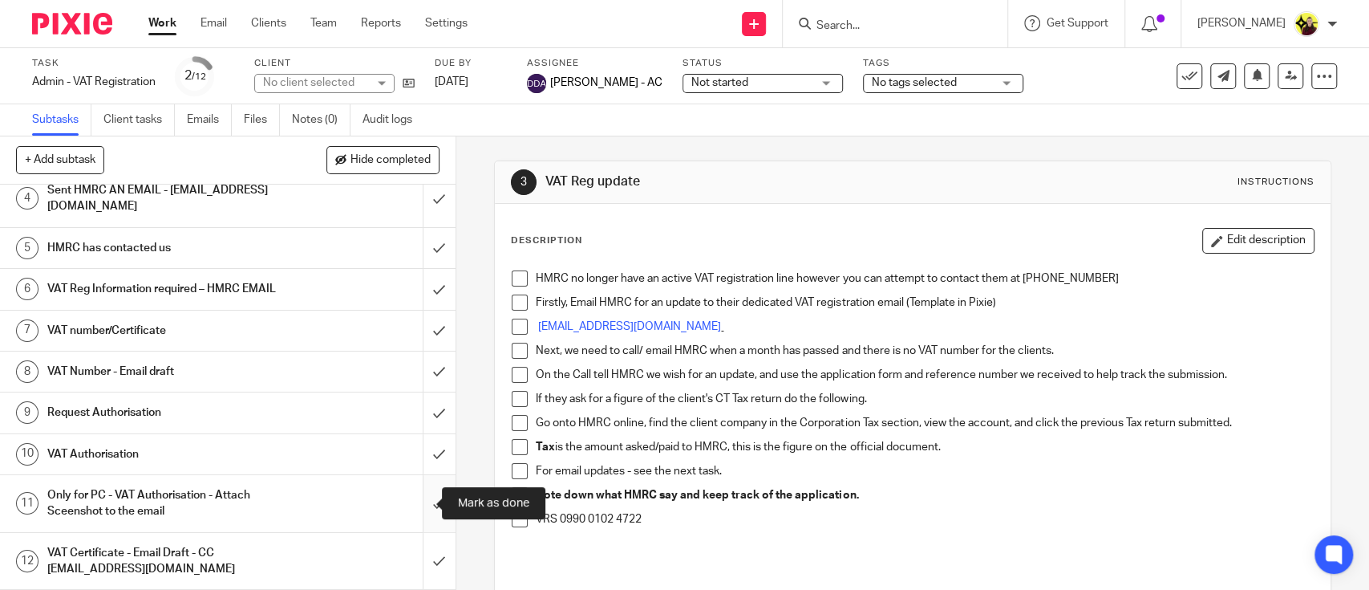
click at [420, 512] on input "submit" at bounding box center [228, 503] width 456 height 57
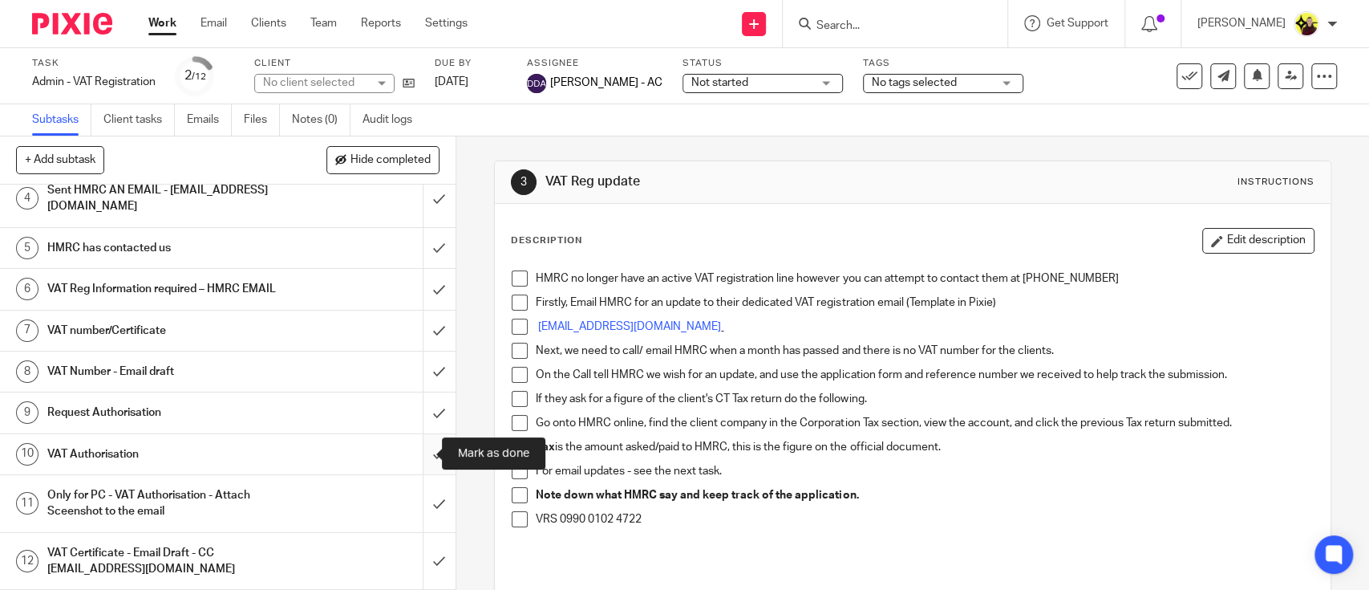
click at [417, 464] on input "submit" at bounding box center [228, 454] width 456 height 40
click at [416, 410] on input "submit" at bounding box center [228, 412] width 456 height 40
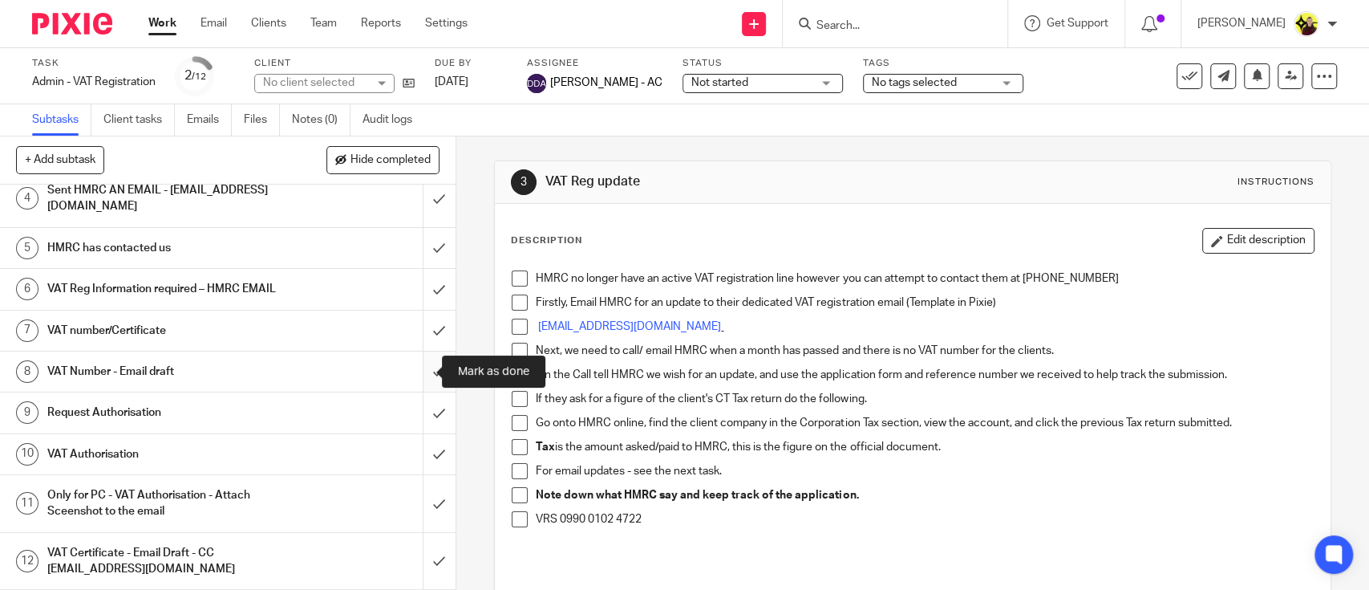
click at [416, 374] on input "submit" at bounding box center [228, 371] width 456 height 40
click at [416, 324] on input "submit" at bounding box center [228, 330] width 456 height 40
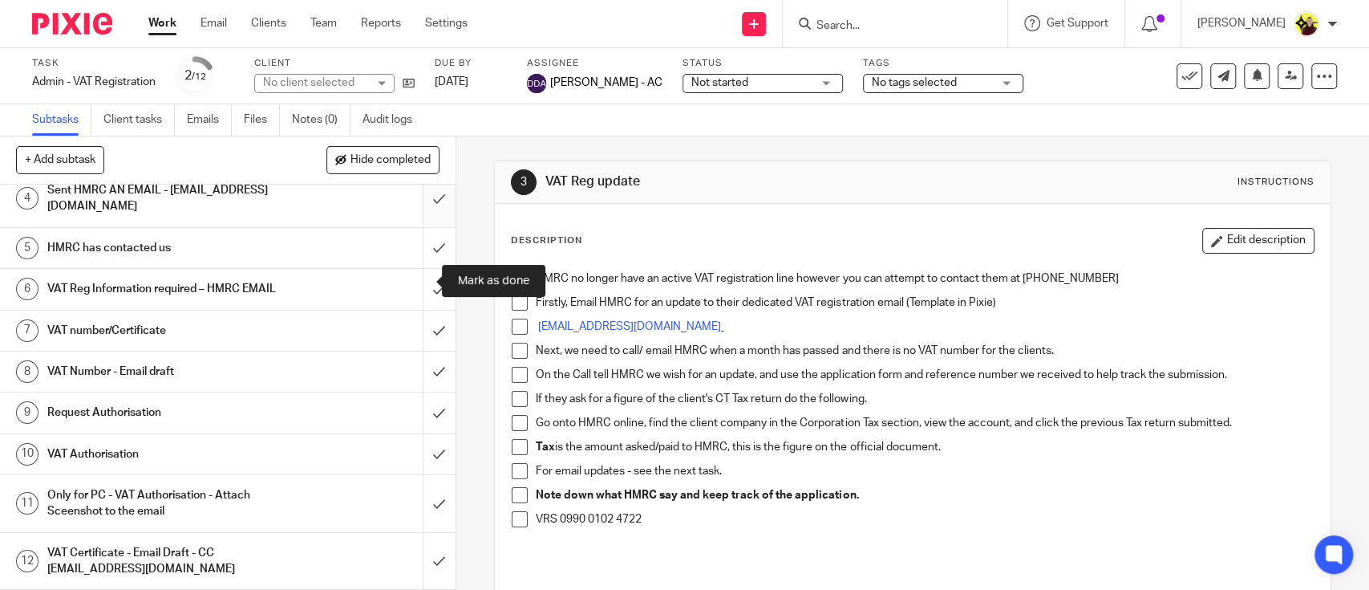
click at [411, 270] on input "submit" at bounding box center [228, 289] width 456 height 40
click at [411, 228] on input "submit" at bounding box center [228, 248] width 456 height 40
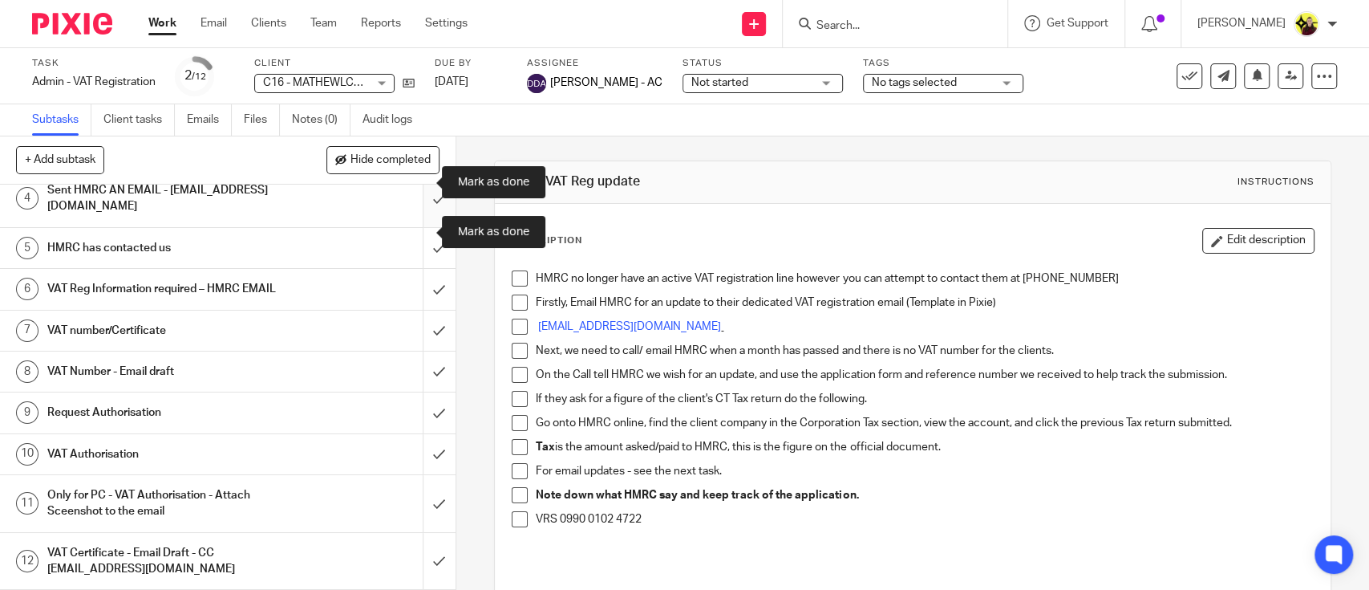
click at [411, 187] on input "submit" at bounding box center [228, 198] width 456 height 57
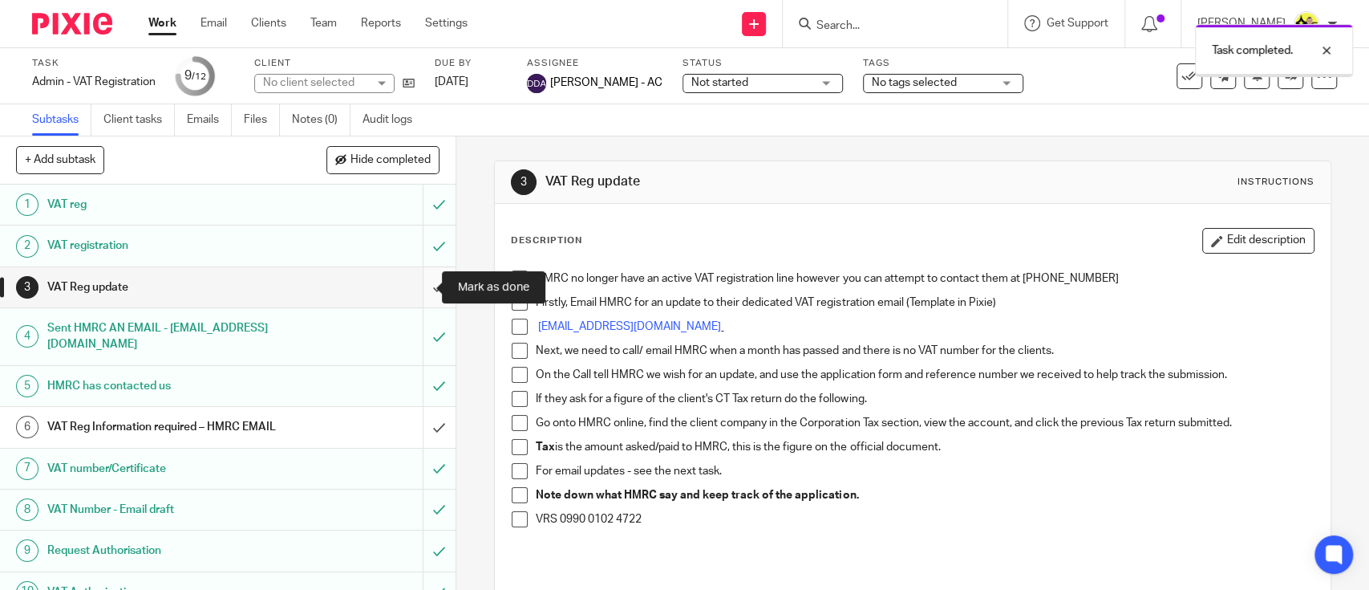
click at [417, 293] on input "submit" at bounding box center [228, 287] width 456 height 40
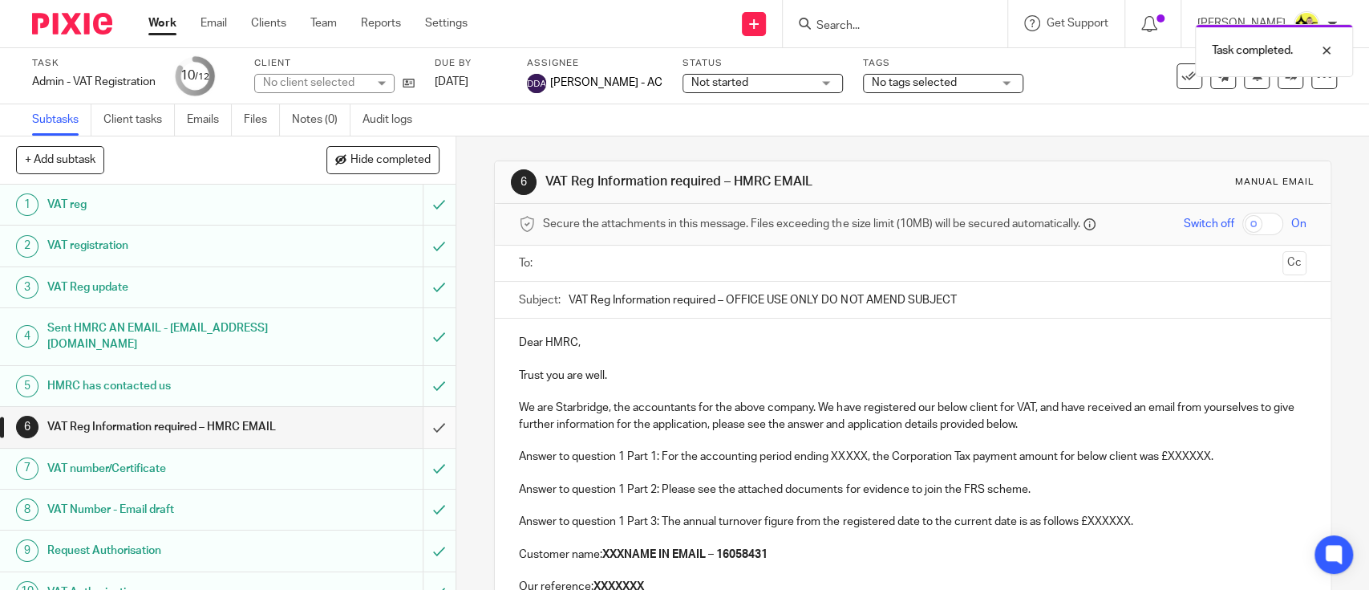
scroll to position [154, 0]
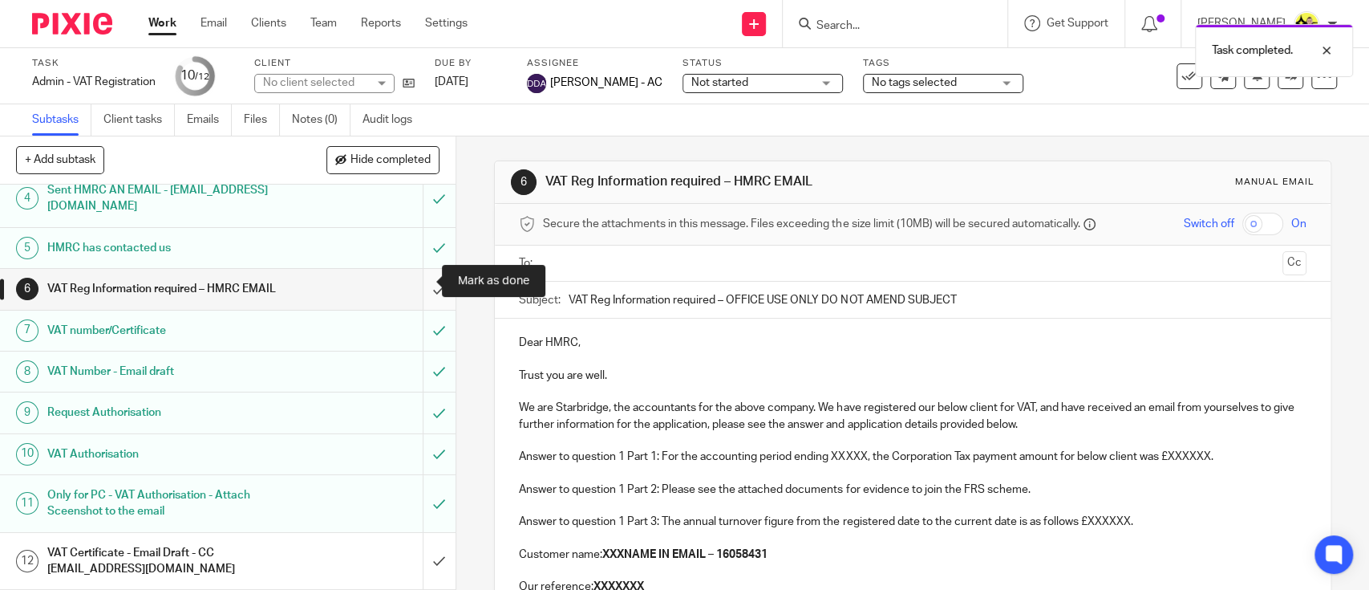
click at [424, 270] on input "submit" at bounding box center [228, 289] width 456 height 40
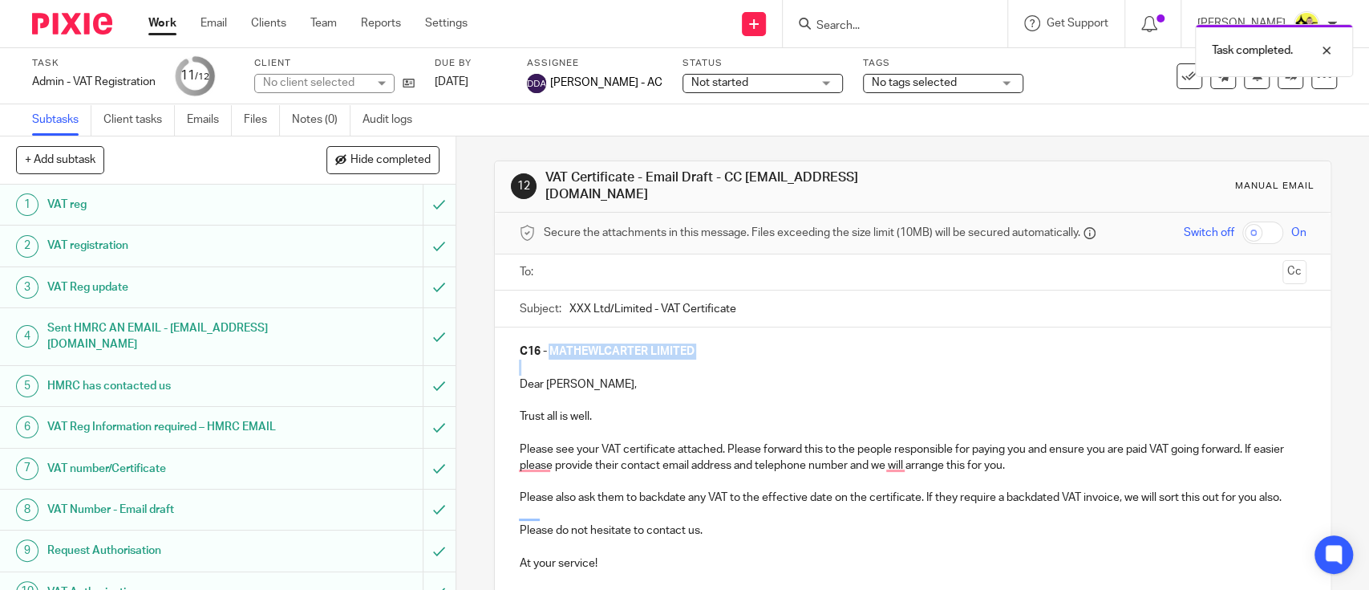
drag, startPoint x: 586, startPoint y: 346, endPoint x: 545, endPoint y: 344, distance: 41.7
click at [545, 344] on div "C16 - MATHEWLCARTER LIMITED Dear [PERSON_NAME], Trust all is well. Please see y…" at bounding box center [912, 471] width 835 height 288
copy strong "MATHEWLCARTER LIMITED"
drag, startPoint x: 643, startPoint y: 298, endPoint x: 411, endPoint y: 287, distance: 232.0
click at [411, 287] on div "+ Add subtask Hide completed Cancel + Add 1 VAT reg 2 VAT registration 3 VAT Re…" at bounding box center [684, 362] width 1369 height 453
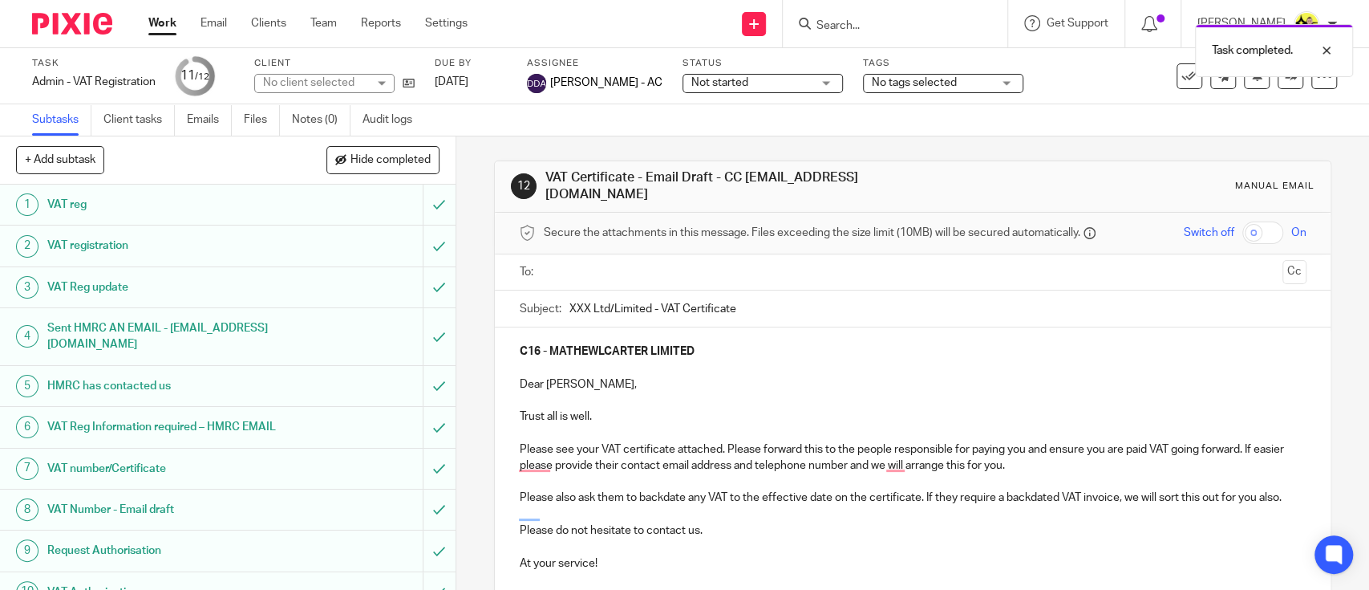
paste input "MATHEWLCARTER LIMITED"
type input "MATHEWLCARTER LIMITED - VAT Certificate"
click at [1283, 263] on button "Cc" at bounding box center [1295, 272] width 24 height 24
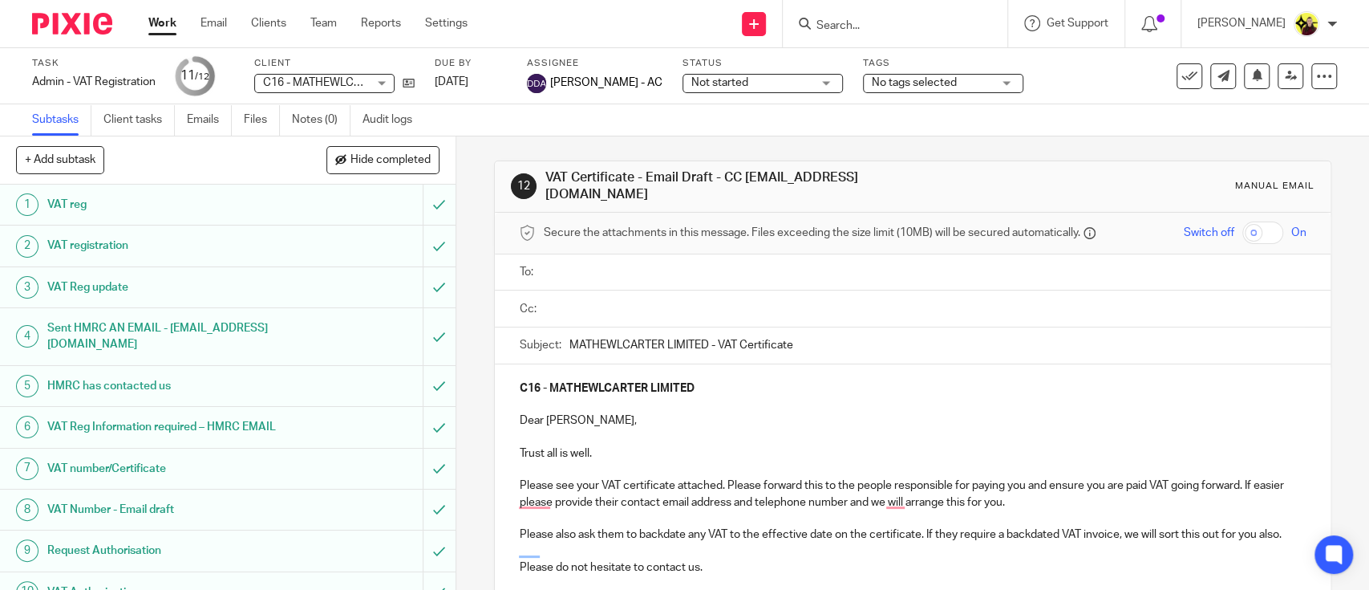
drag, startPoint x: 891, startPoint y: 188, endPoint x: 736, endPoint y: 196, distance: 155.8
click at [736, 196] on div "12 VAT Certificate - Email Draft - CC info@starbridge.uk Manual email" at bounding box center [912, 186] width 835 height 51
copy h1 "info@starbridge.uk"
click at [586, 299] on input "text" at bounding box center [924, 308] width 751 height 18
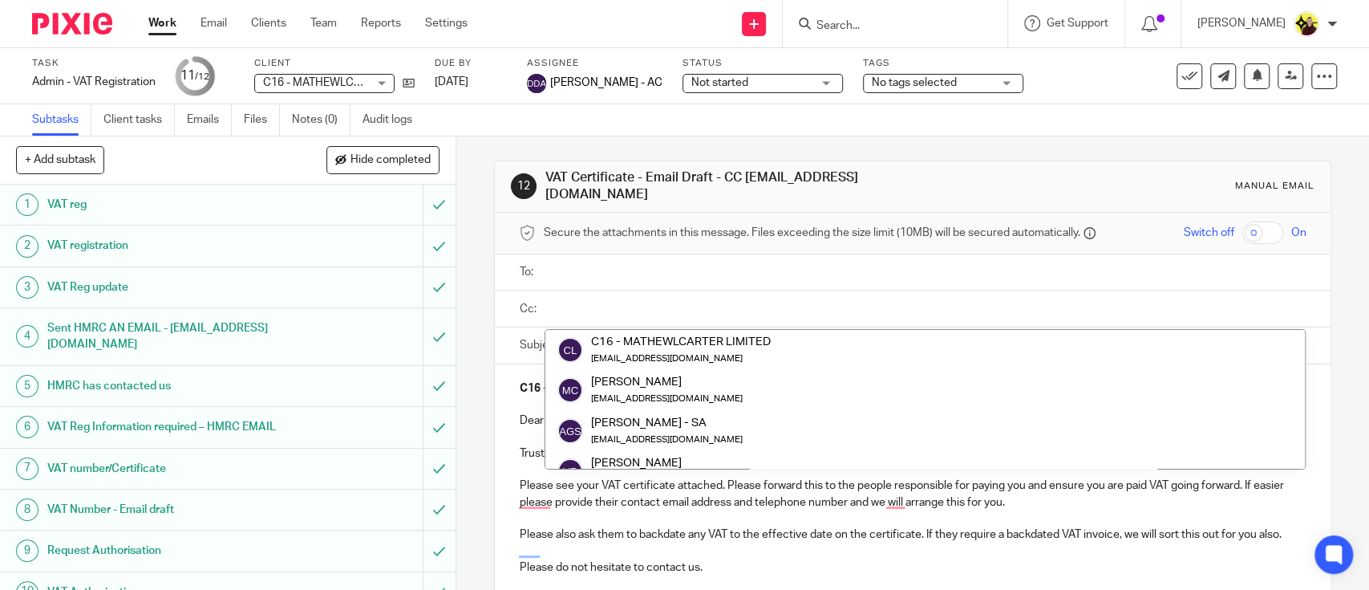
paste input "info@starbridge.uk"
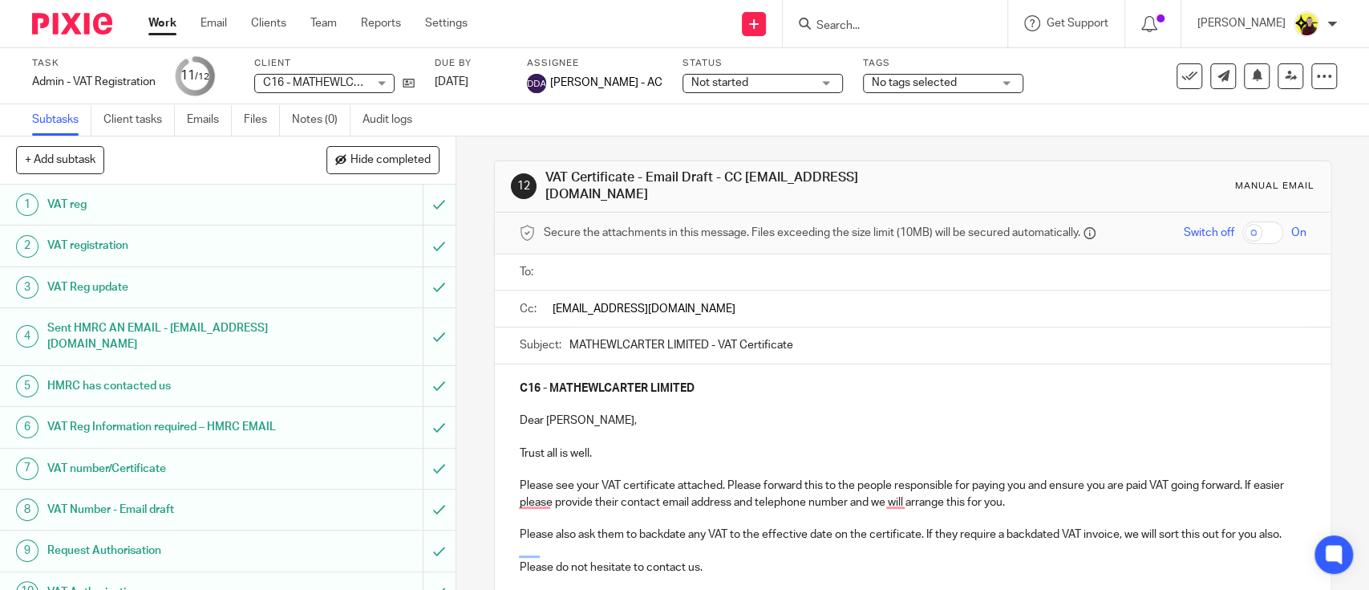
type input "info@starbridge.uk"
click at [540, 404] on div "C16 - MATHEWLCARTER LIMITED Dear Mathew, Trust all is well. Please see your VAT…" at bounding box center [912, 508] width 835 height 288
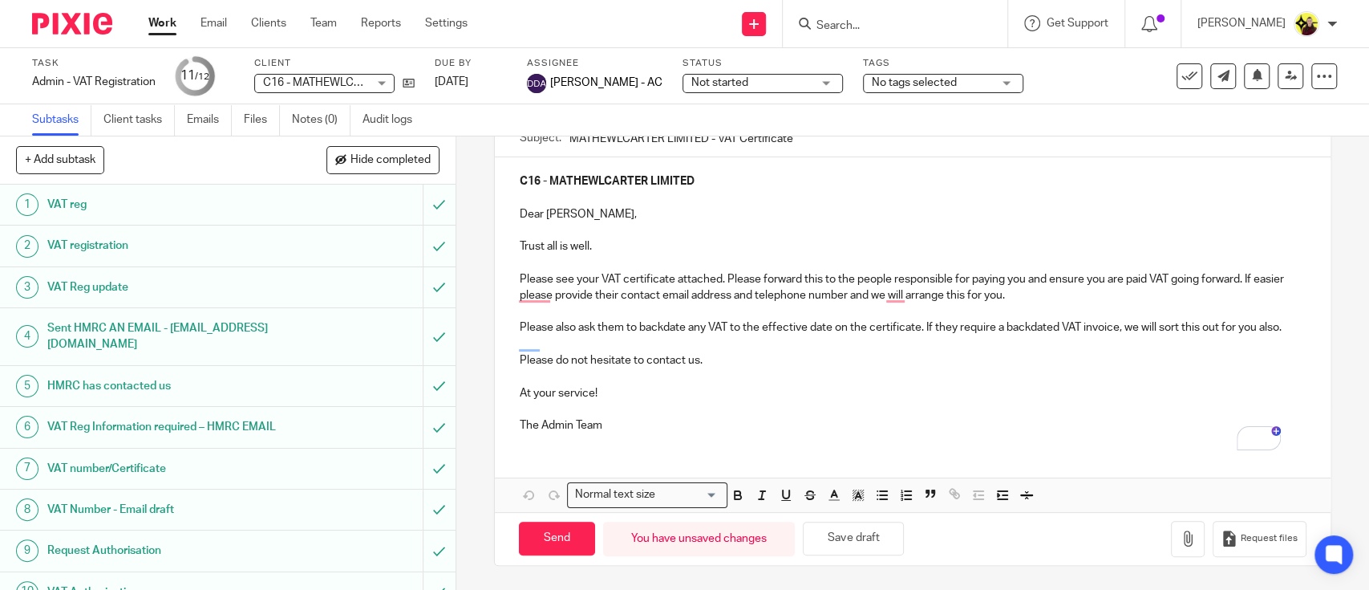
scroll to position [217, 0]
click at [1180, 545] on icon "button" at bounding box center [1188, 538] width 16 height 16
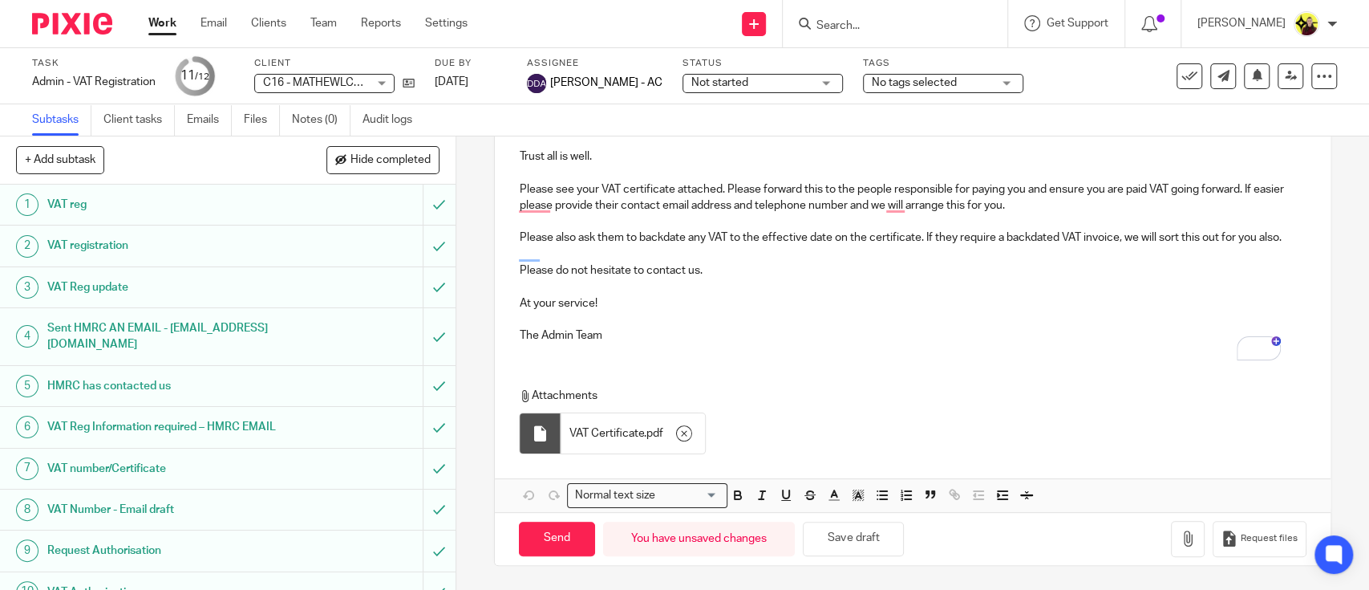
scroll to position [0, 0]
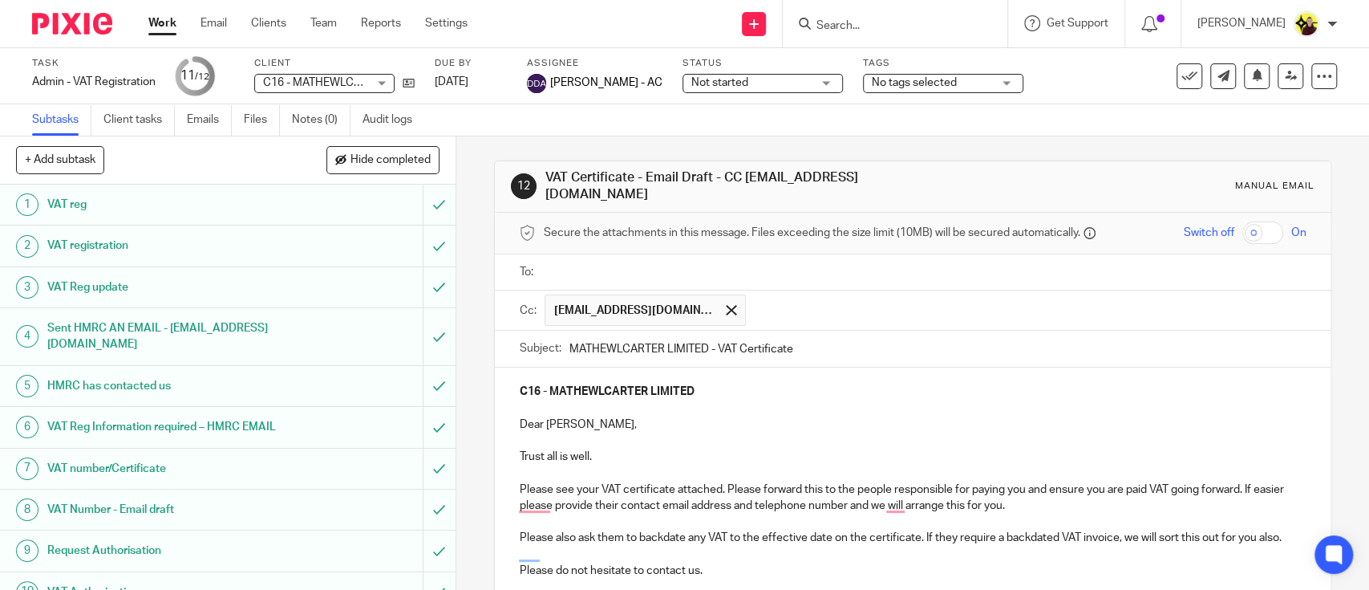
click at [648, 263] on input "text" at bounding box center [924, 272] width 751 height 18
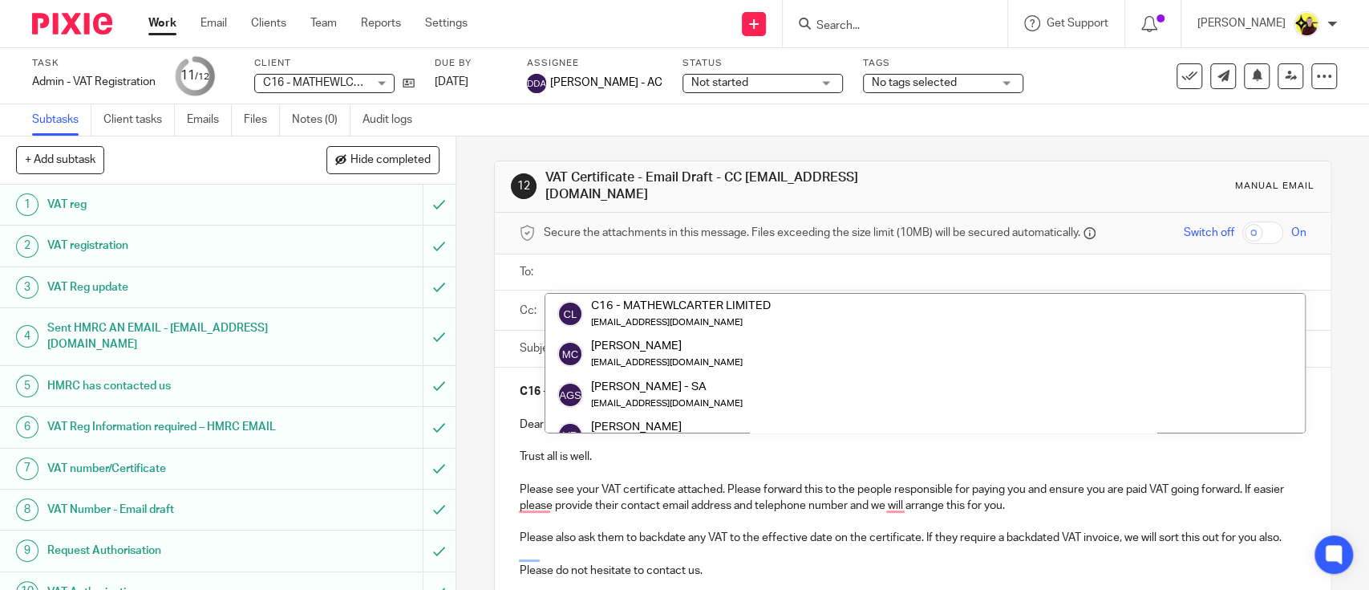
paste input "mathewlcarter@gmail.com"
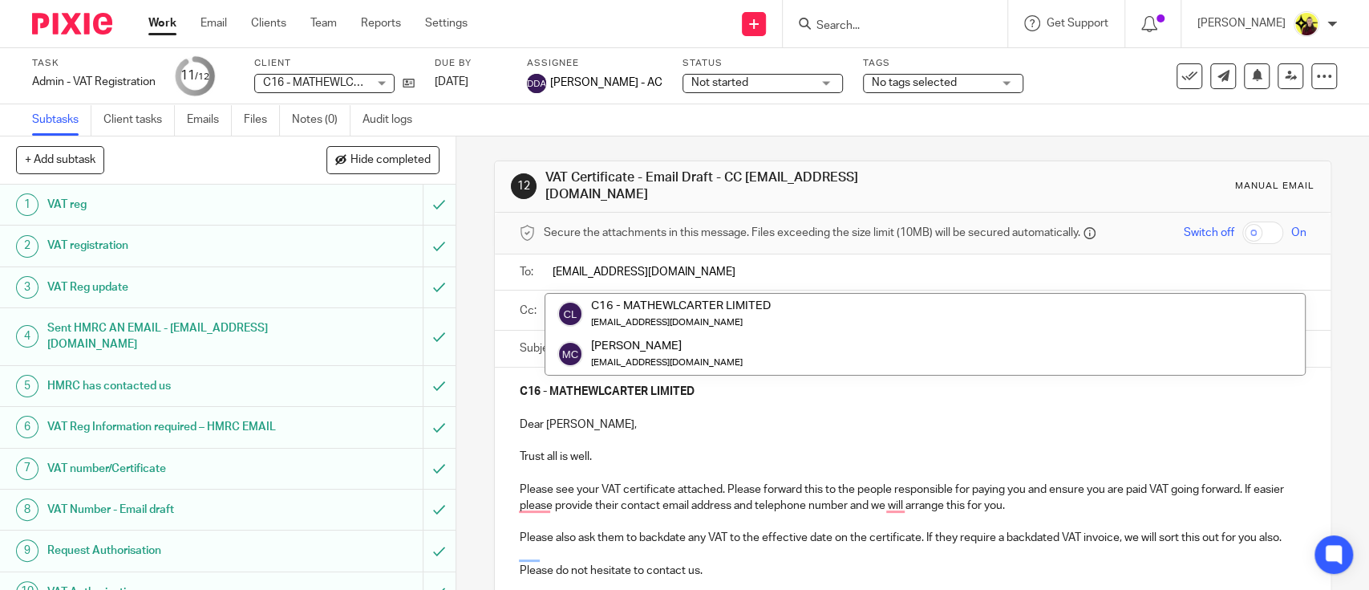
type input "mathewlcarter@gmail.com"
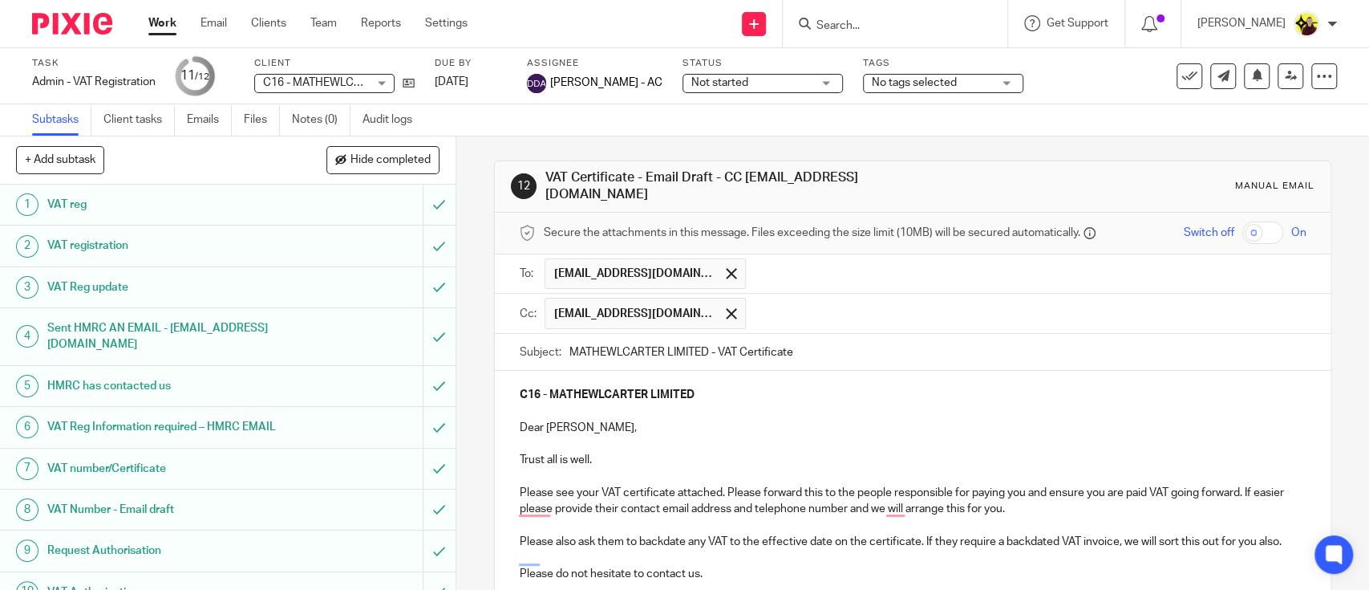
click at [655, 503] on p "Please see your VAT certificate attached. Please forward this to the people res…" at bounding box center [912, 500] width 787 height 33
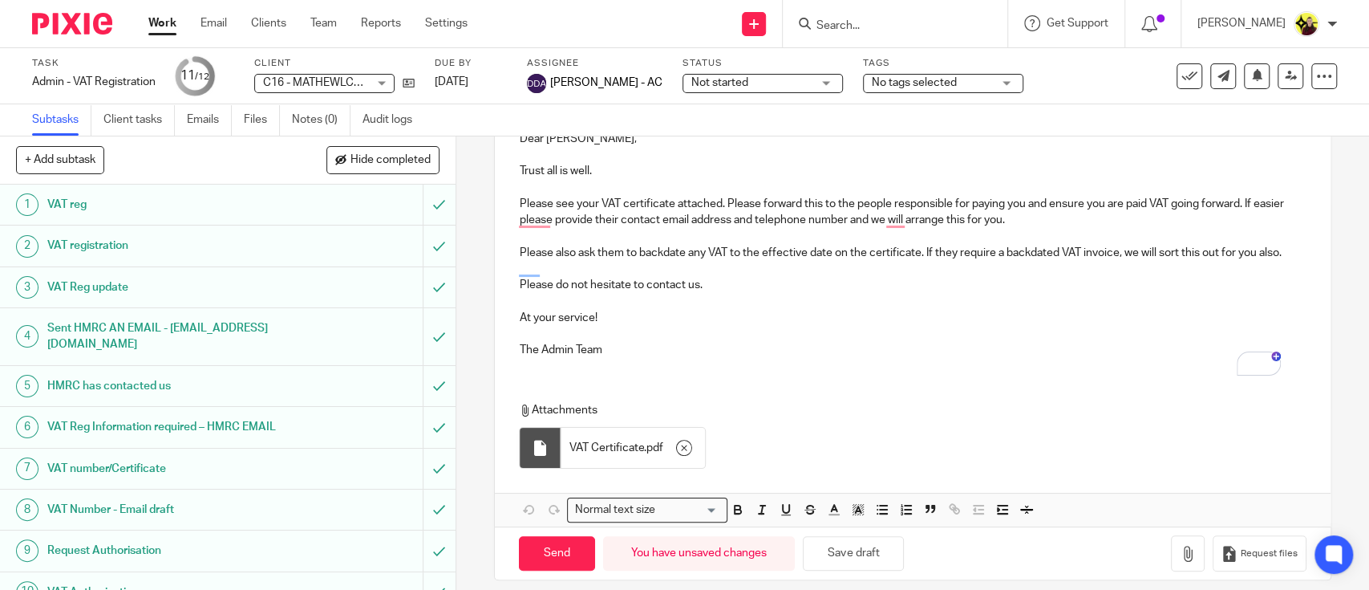
scroll to position [310, 0]
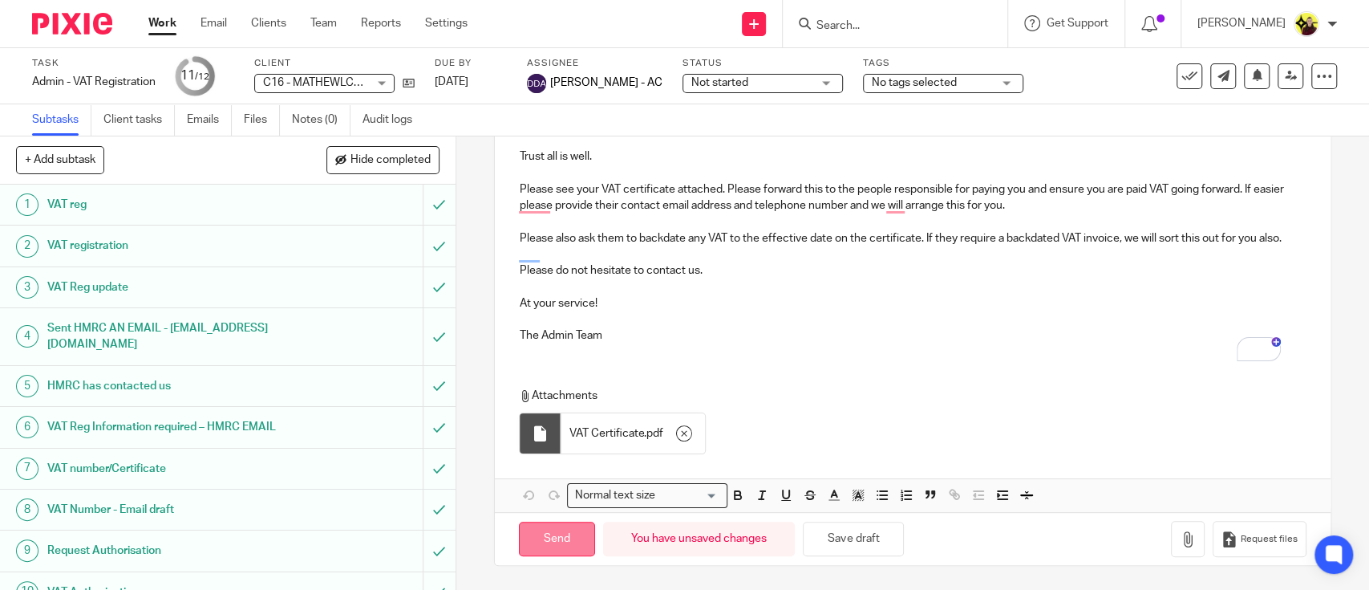
click at [563, 525] on input "Send" at bounding box center [557, 538] width 76 height 34
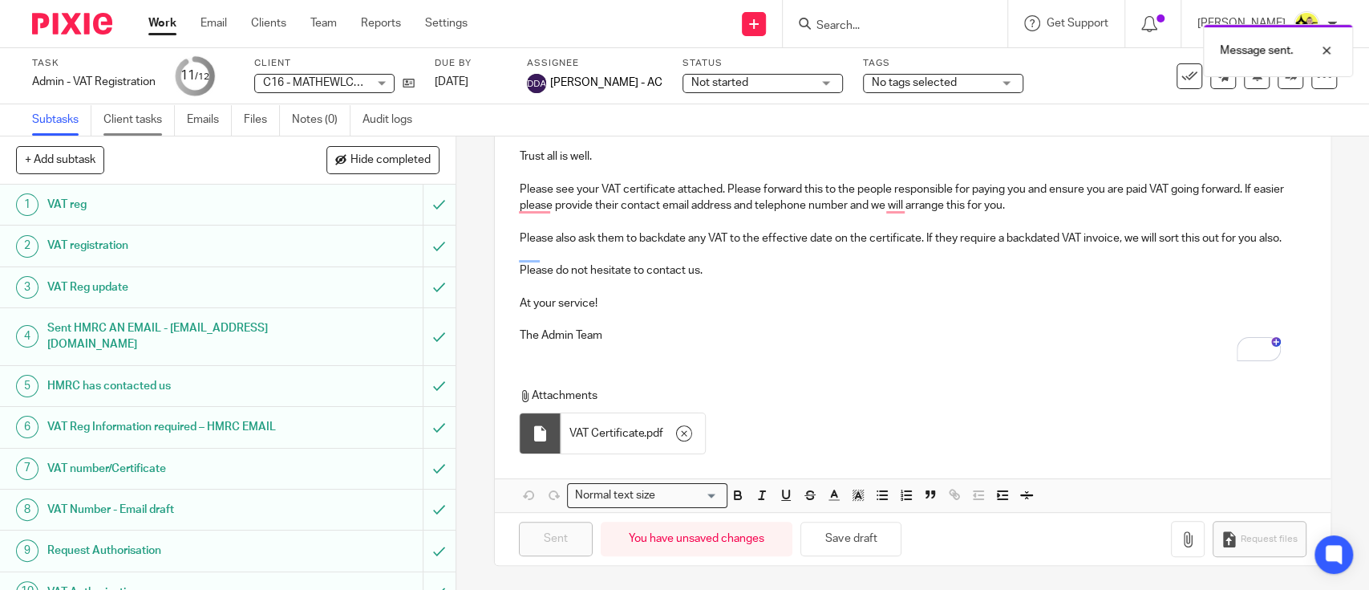
type input "Sent"
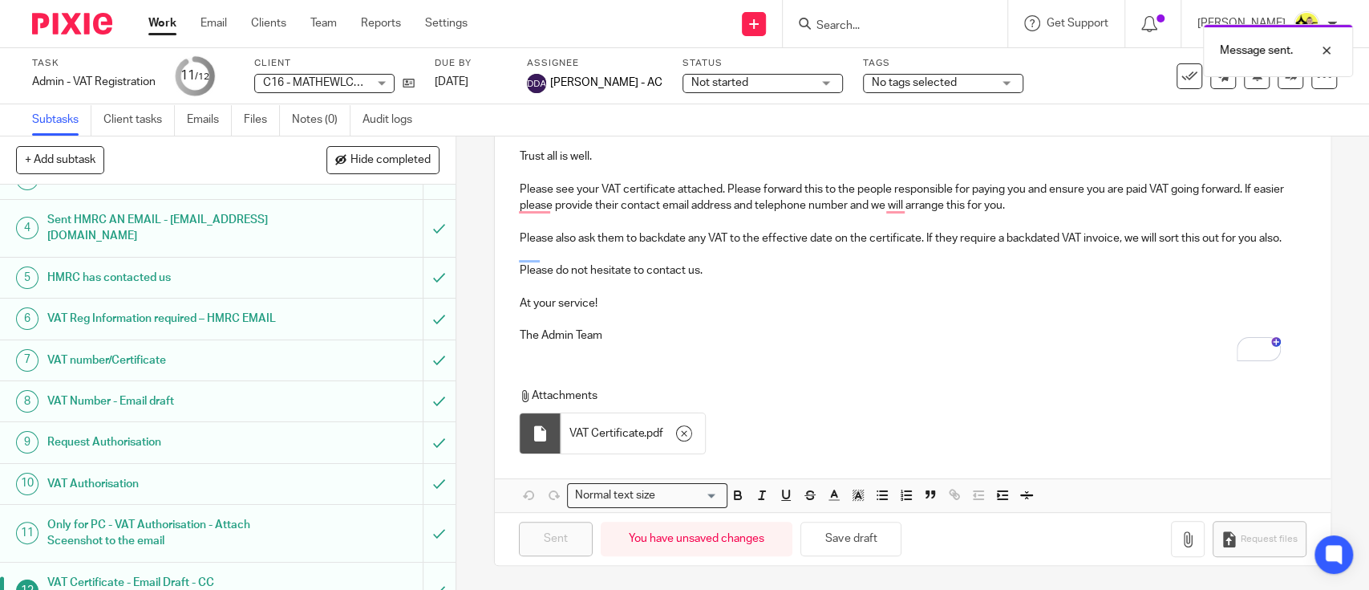
scroll to position [154, 0]
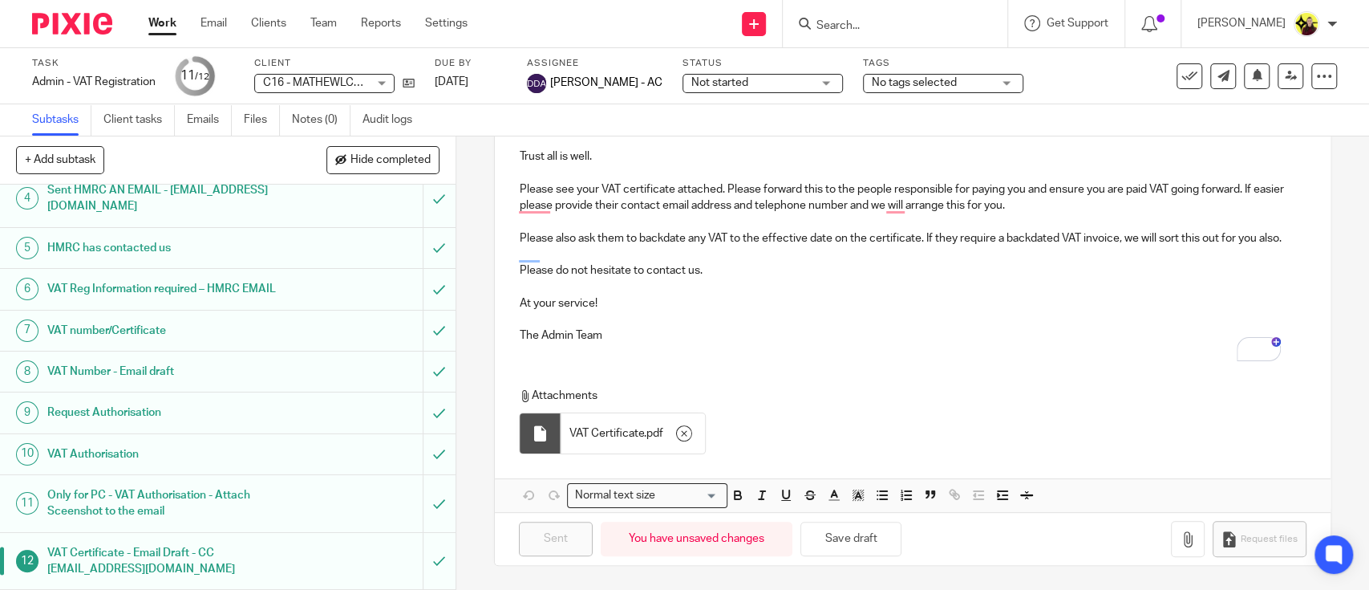
drag, startPoint x: 886, startPoint y: 46, endPoint x: 874, endPoint y: 23, distance: 25.5
click at [886, 46] on div "Message sent." at bounding box center [1019, 46] width 669 height 61
click at [874, 23] on input "Search" at bounding box center [887, 26] width 144 height 14
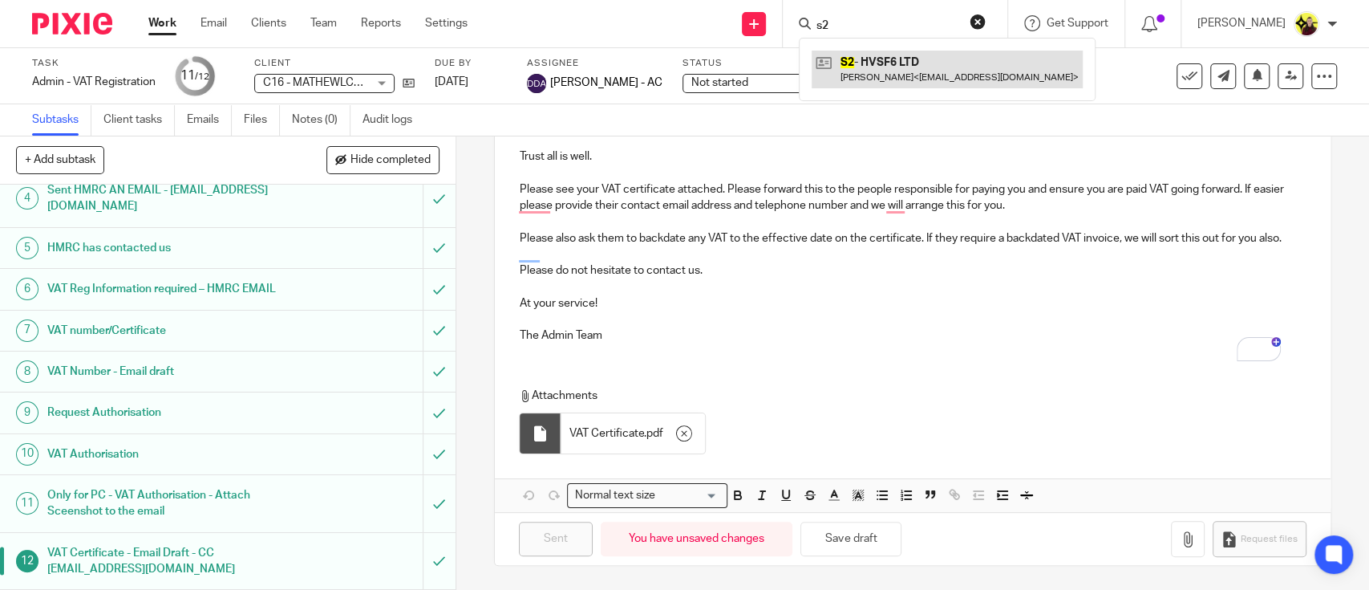
type input "s2"
click at [879, 62] on link at bounding box center [947, 69] width 271 height 37
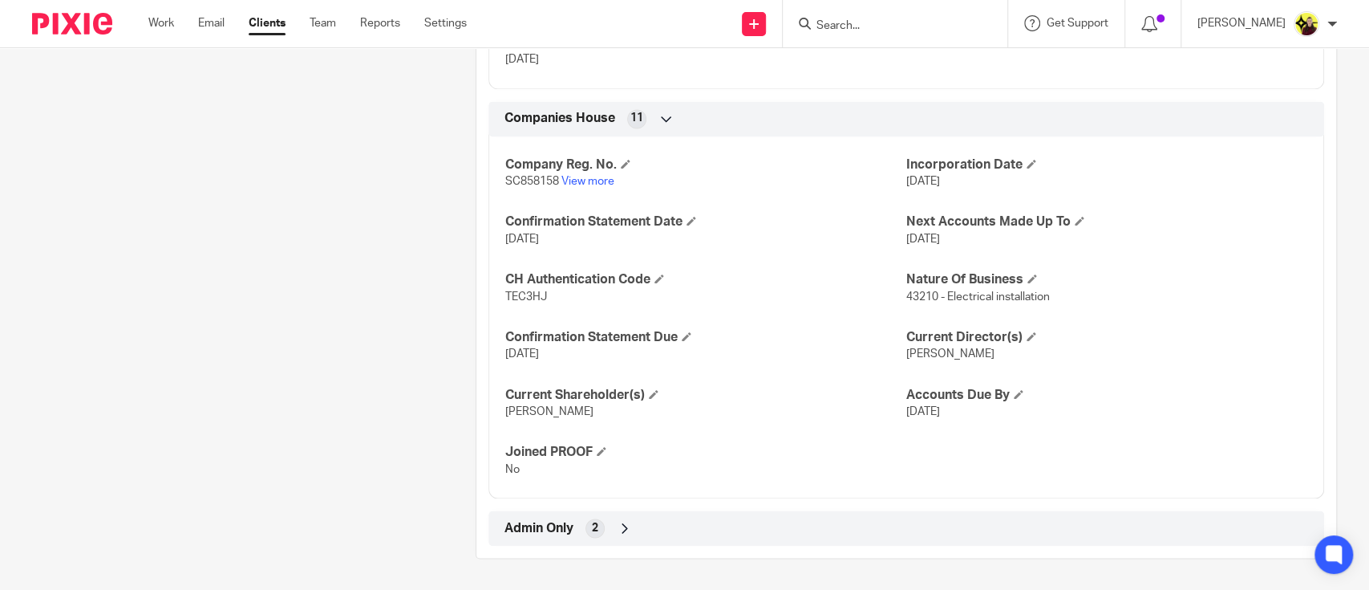
scroll to position [1280, 0]
click at [793, 514] on div "Admin Only 2" at bounding box center [907, 527] width 812 height 27
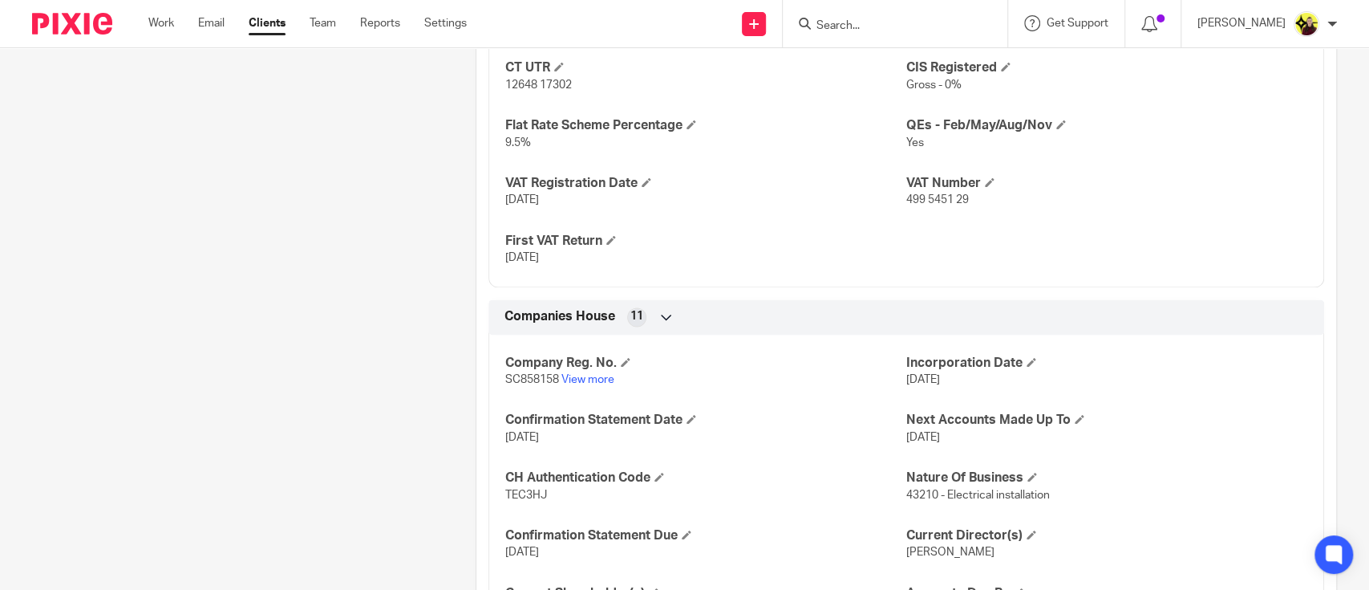
scroll to position [1247, 0]
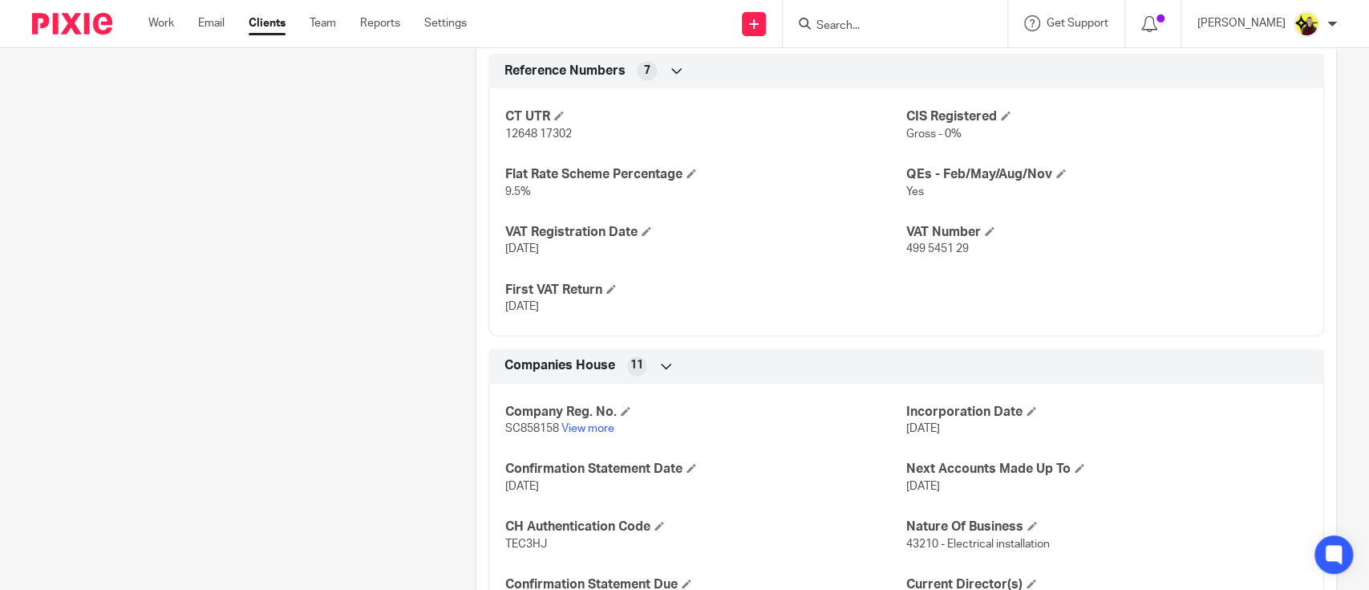
click at [958, 247] on span "499 5451 29" at bounding box center [937, 248] width 63 height 11
click at [951, 249] on span "499 5451 29" at bounding box center [937, 248] width 63 height 11
copy p "499 5451 29"
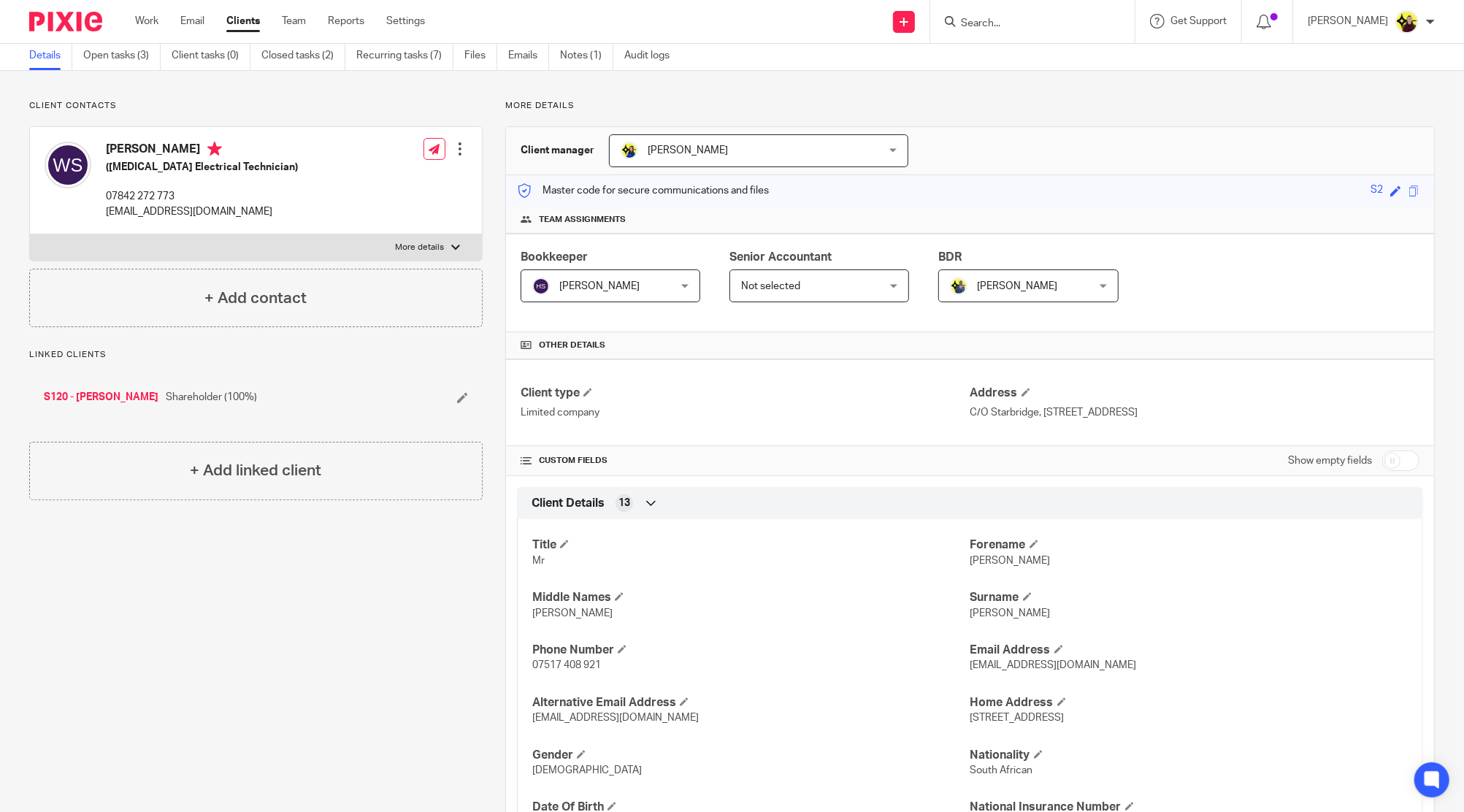
scroll to position [0, 0]
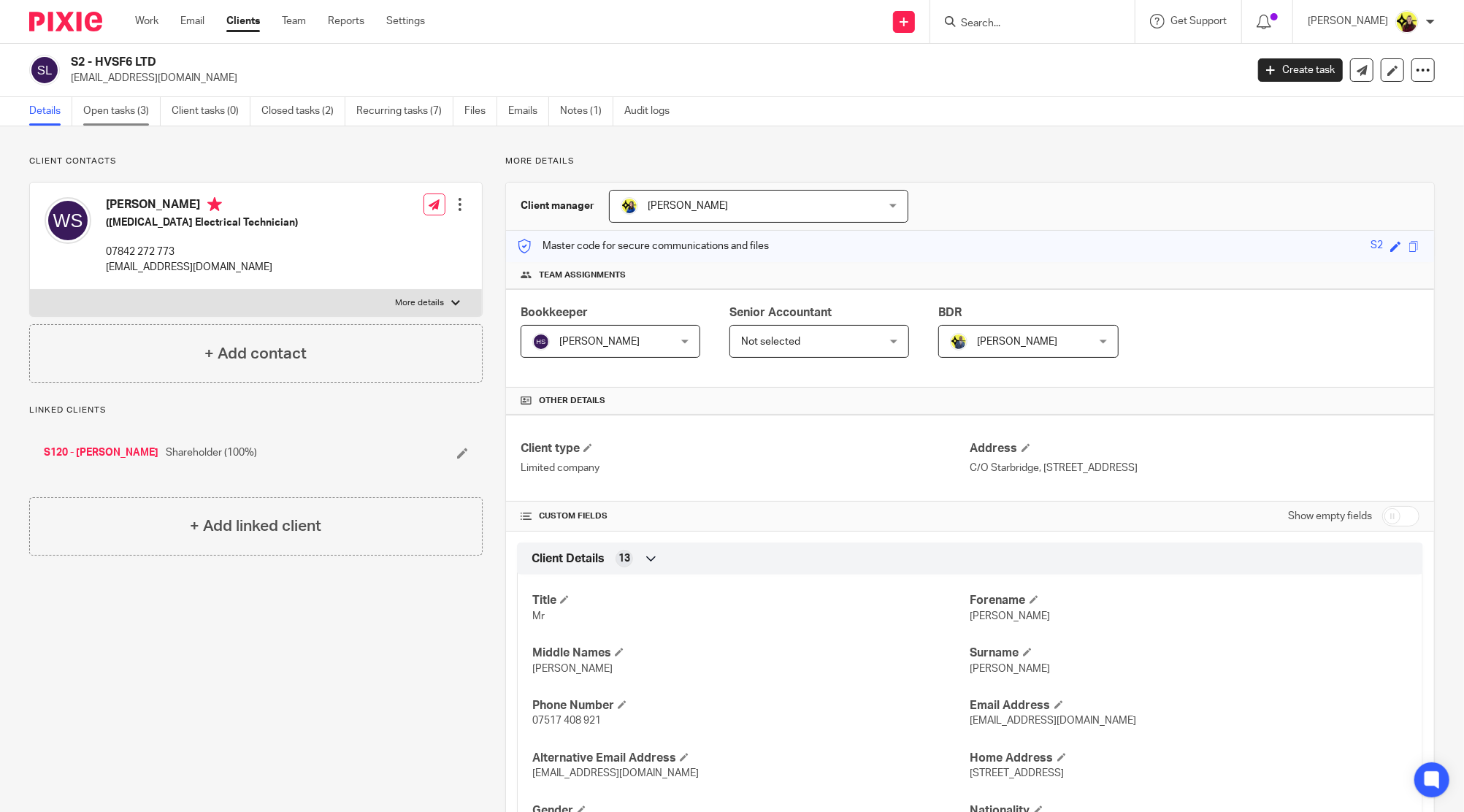
click at [147, 117] on link "Open tasks (3)" at bounding box center [121, 111] width 77 height 28
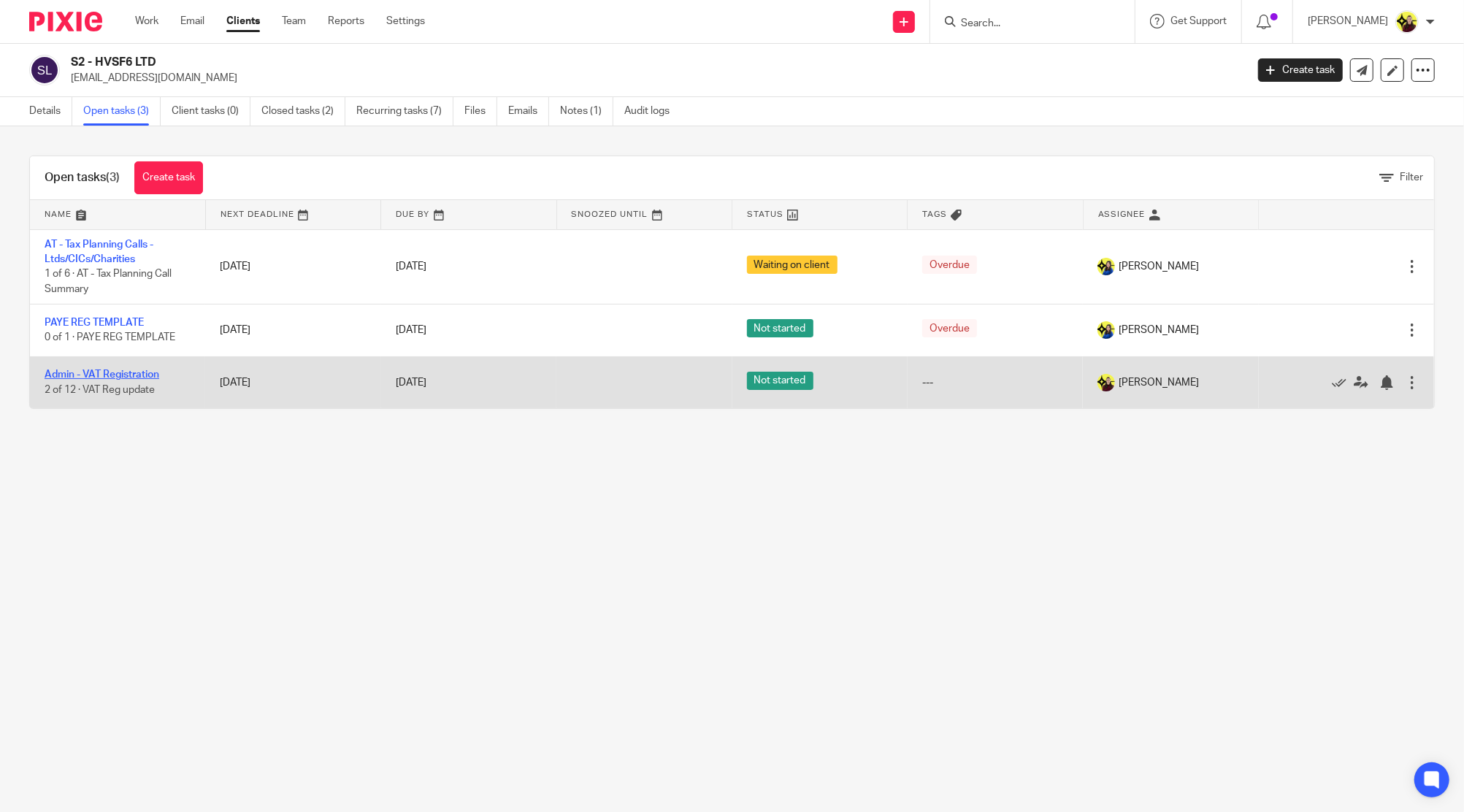
click at [106, 378] on link "Admin - VAT Registration" at bounding box center [102, 374] width 115 height 10
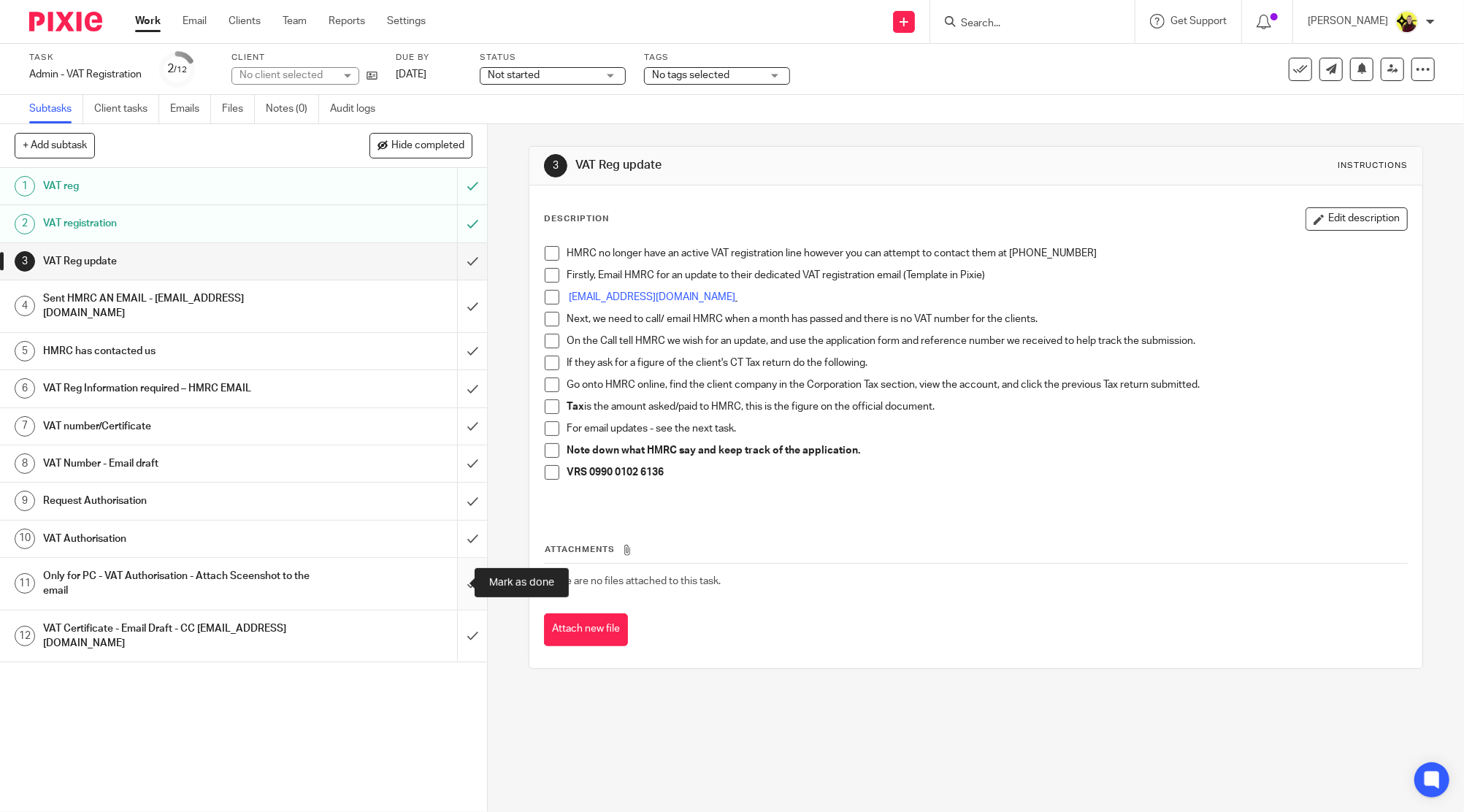
click at [457, 594] on input "submit" at bounding box center [243, 584] width 487 height 52
click at [450, 541] on input "submit" at bounding box center [243, 539] width 487 height 36
click at [450, 504] on input "submit" at bounding box center [243, 501] width 487 height 36
click at [453, 454] on input "submit" at bounding box center [243, 463] width 487 height 36
click at [456, 416] on input "submit" at bounding box center [243, 426] width 487 height 36
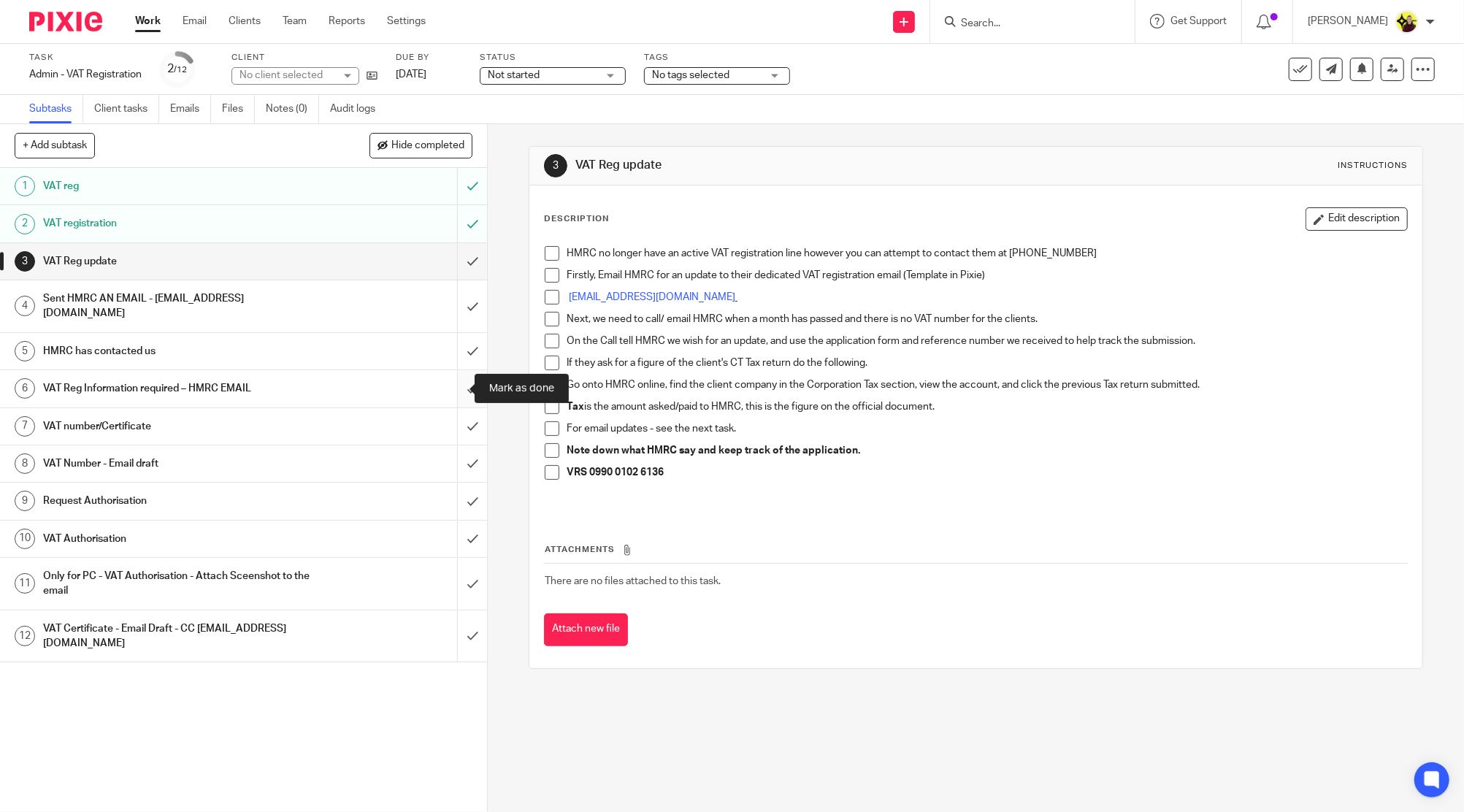
click at [452, 383] on input "submit" at bounding box center [243, 389] width 487 height 36
click at [456, 350] on input "submit" at bounding box center [243, 351] width 487 height 36
click at [462, 310] on input "submit" at bounding box center [243, 306] width 487 height 52
click at [457, 278] on input "submit" at bounding box center [243, 261] width 487 height 36
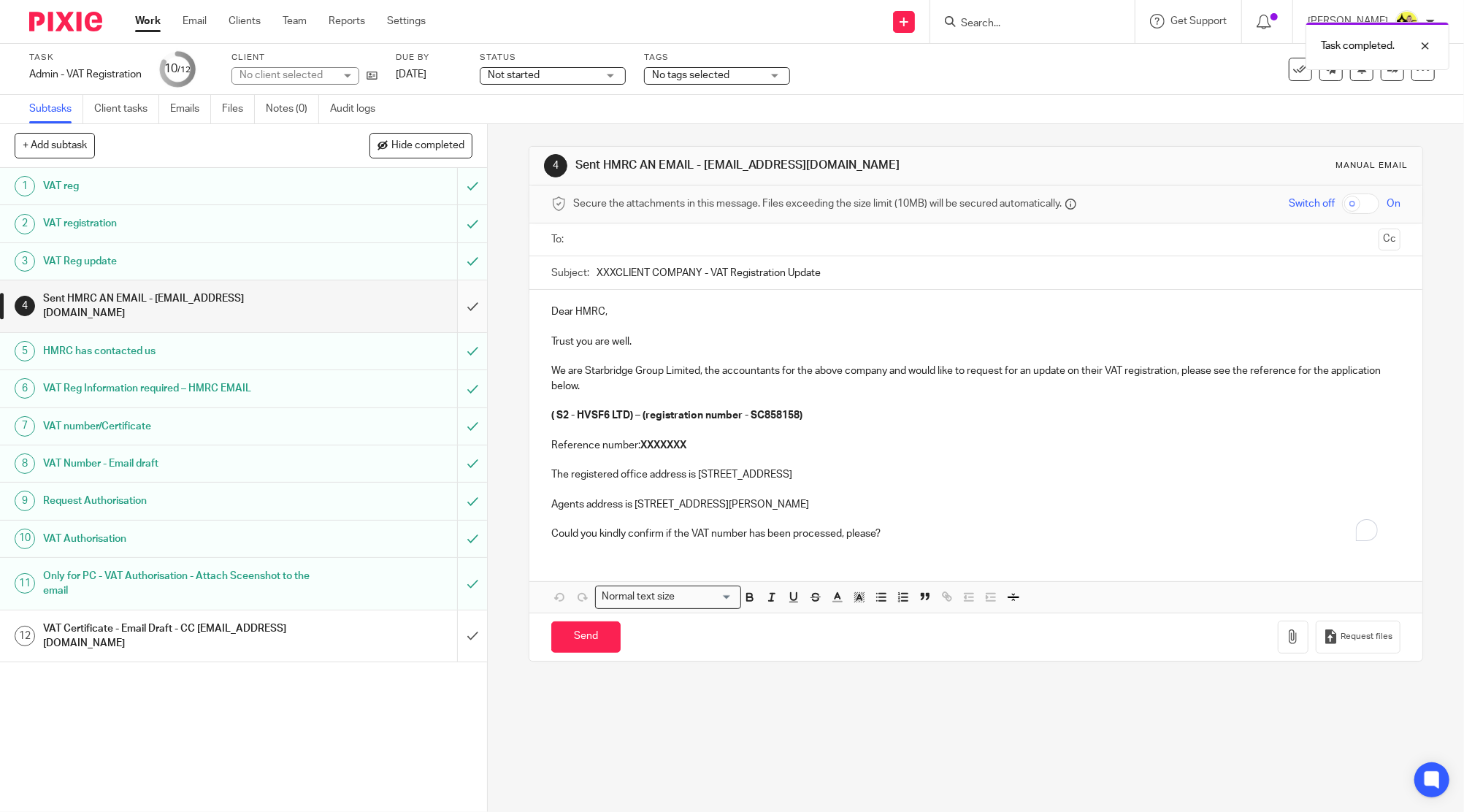
click at [459, 296] on input "submit" at bounding box center [243, 306] width 487 height 52
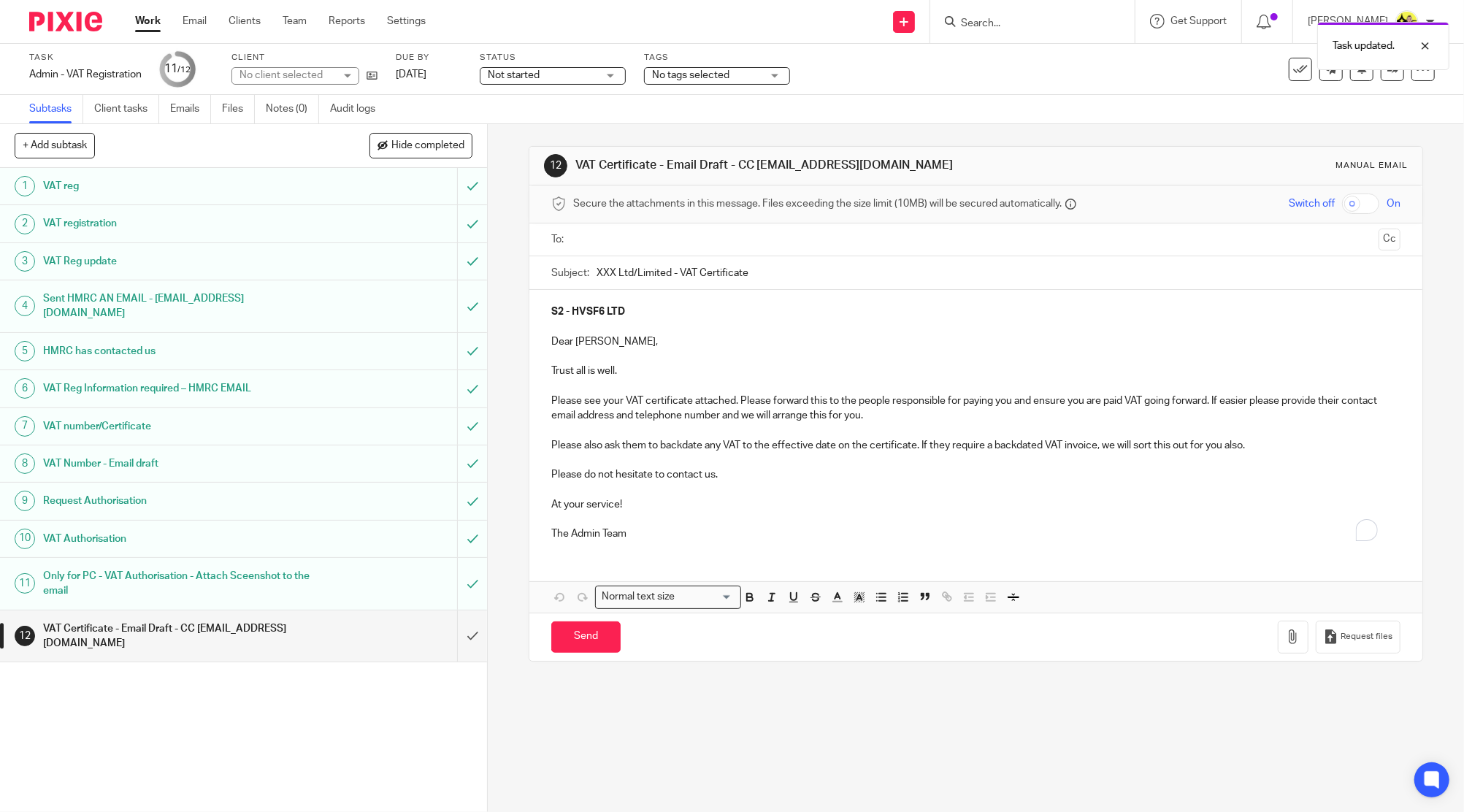
click at [1378, 247] on button "Cc" at bounding box center [1389, 239] width 22 height 22
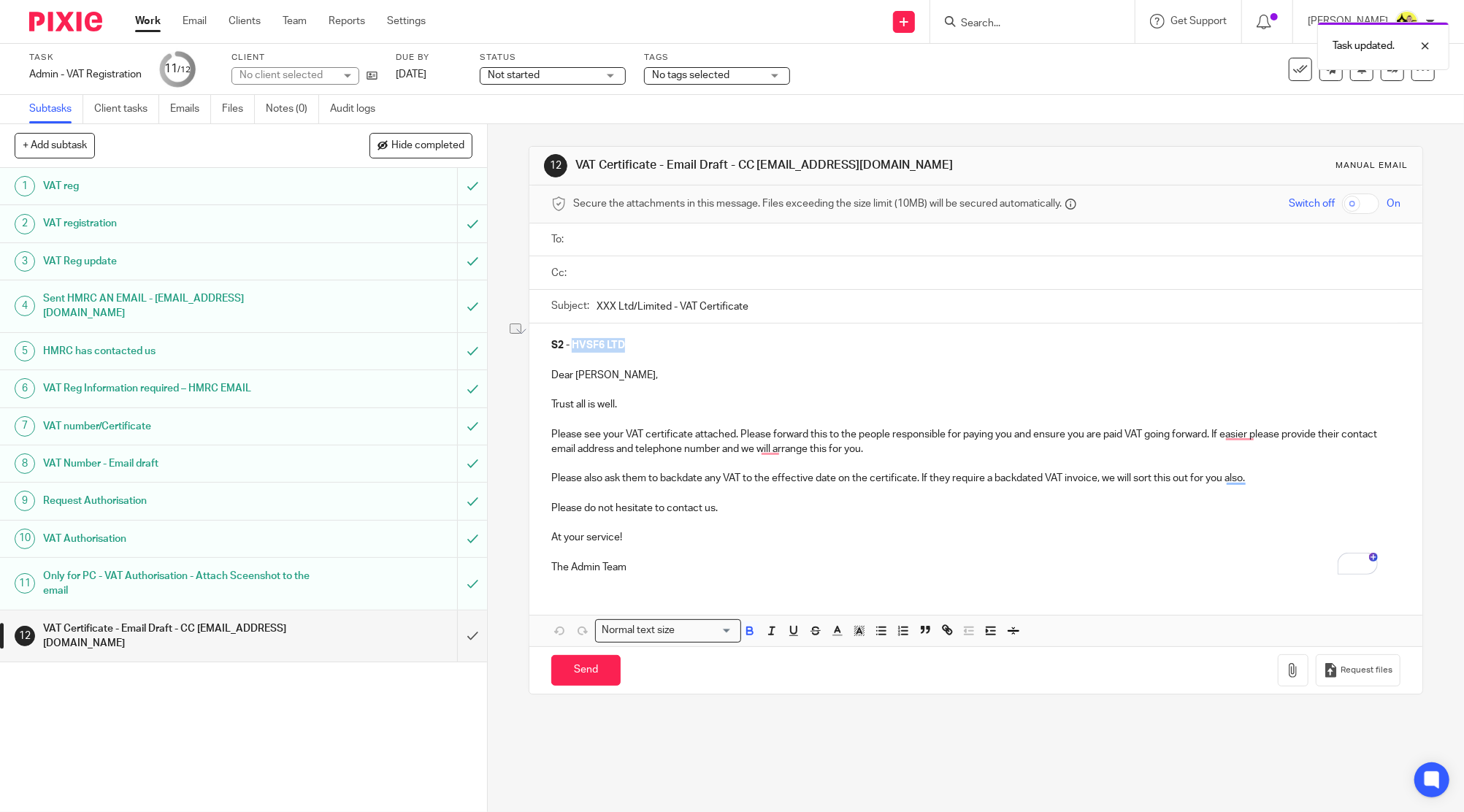
drag, startPoint x: 631, startPoint y: 346, endPoint x: 566, endPoint y: 343, distance: 65.1
click at [566, 343] on p "S2 - HVSF6 LTD" at bounding box center [976, 345] width 849 height 15
drag, startPoint x: 668, startPoint y: 305, endPoint x: 351, endPoint y: 308, distance: 317.0
click at [353, 308] on div "+ Add subtask Hide completed Cancel + Add 1 VAT reg 2 VAT registration 3 VAT Re…" at bounding box center [732, 468] width 1464 height 688
paste input "HVSF6 LTD"
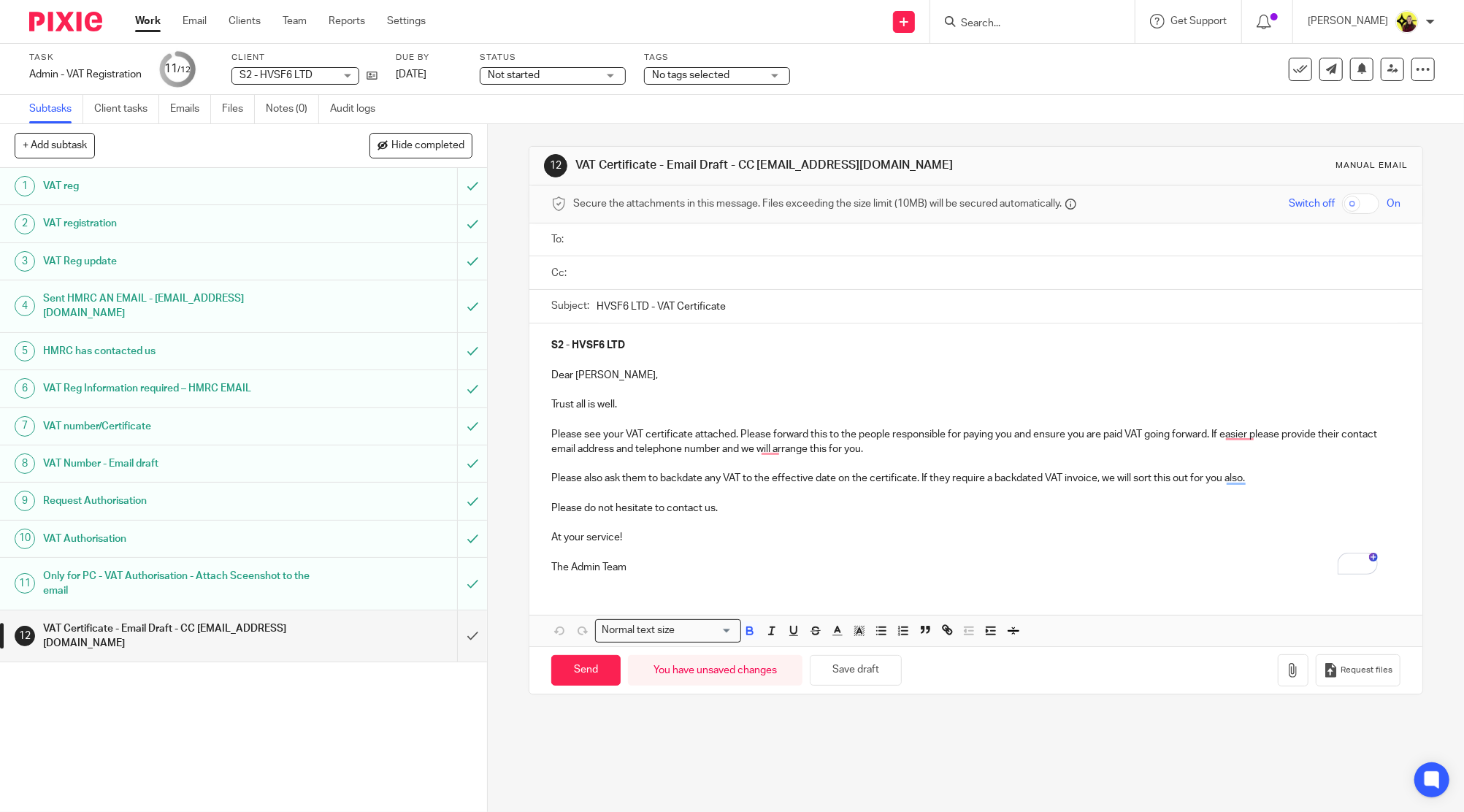
type input "HVSF6 LTD - VAT Certificate"
drag, startPoint x: 880, startPoint y: 157, endPoint x: 747, endPoint y: 169, distance: 133.5
click at [747, 169] on h1 "VAT Certificate - Email Draft - CC info@starbridge.uk" at bounding box center [791, 165] width 432 height 15
copy h1 "info@starbridge.uk"
click at [611, 267] on input "text" at bounding box center [986, 272] width 817 height 16
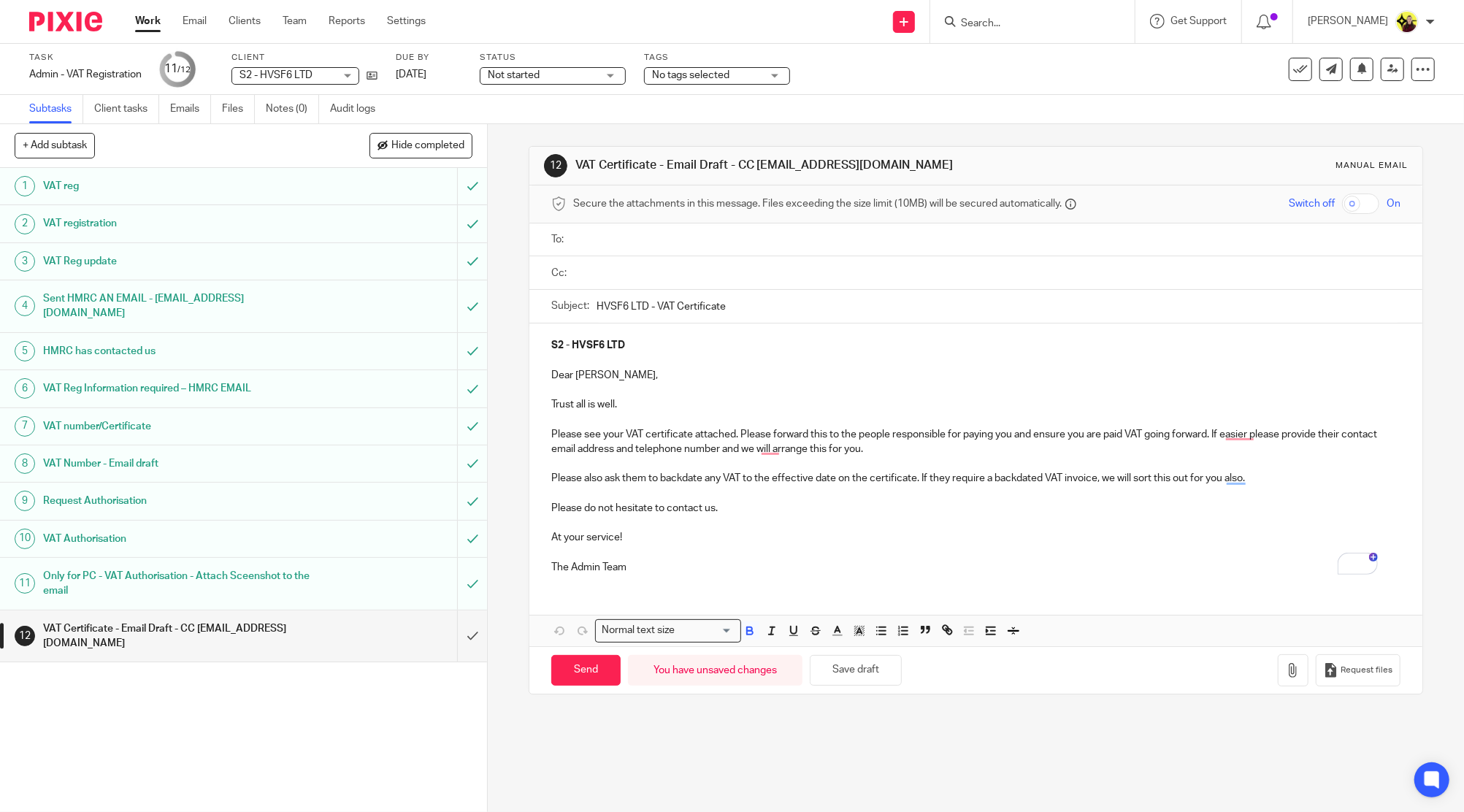
paste input "info@starbridge.uk"
type input "info@starbridge.uk"
click at [653, 314] on input "HVSF6 LTD - VAT Certificate" at bounding box center [998, 306] width 804 height 33
click at [1286, 674] on icon "button" at bounding box center [1294, 674] width 15 height 15
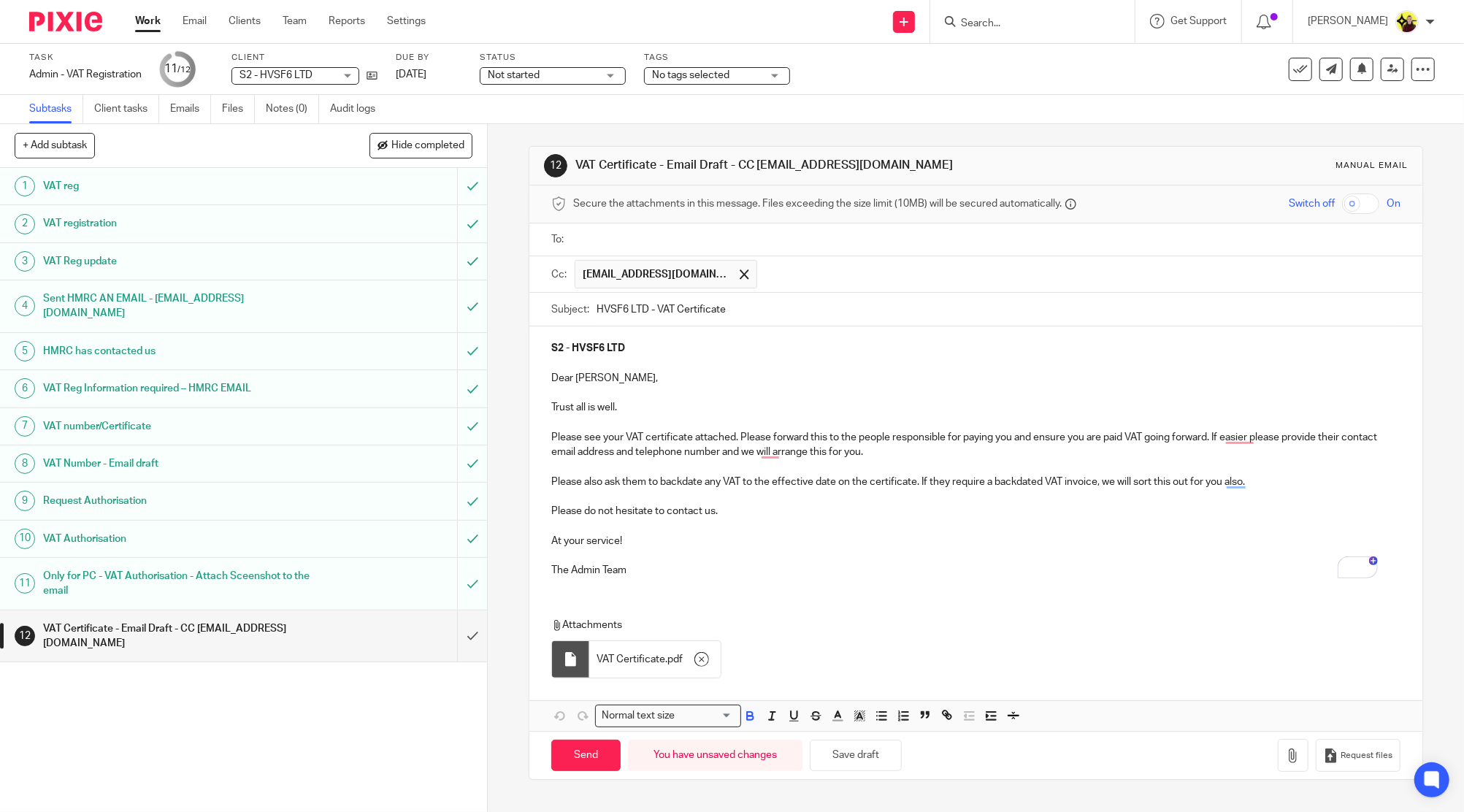
click at [692, 245] on input "text" at bounding box center [986, 239] width 817 height 16
paste input "wilsta@hotmail.co.uk"
type input "wilsta@hotmail.co.uk"
click at [747, 426] on p "To enrich screen reader interactions, please activate Accessibility in Grammarl…" at bounding box center [976, 422] width 849 height 15
click at [605, 762] on input "Send" at bounding box center [586, 758] width 69 height 31
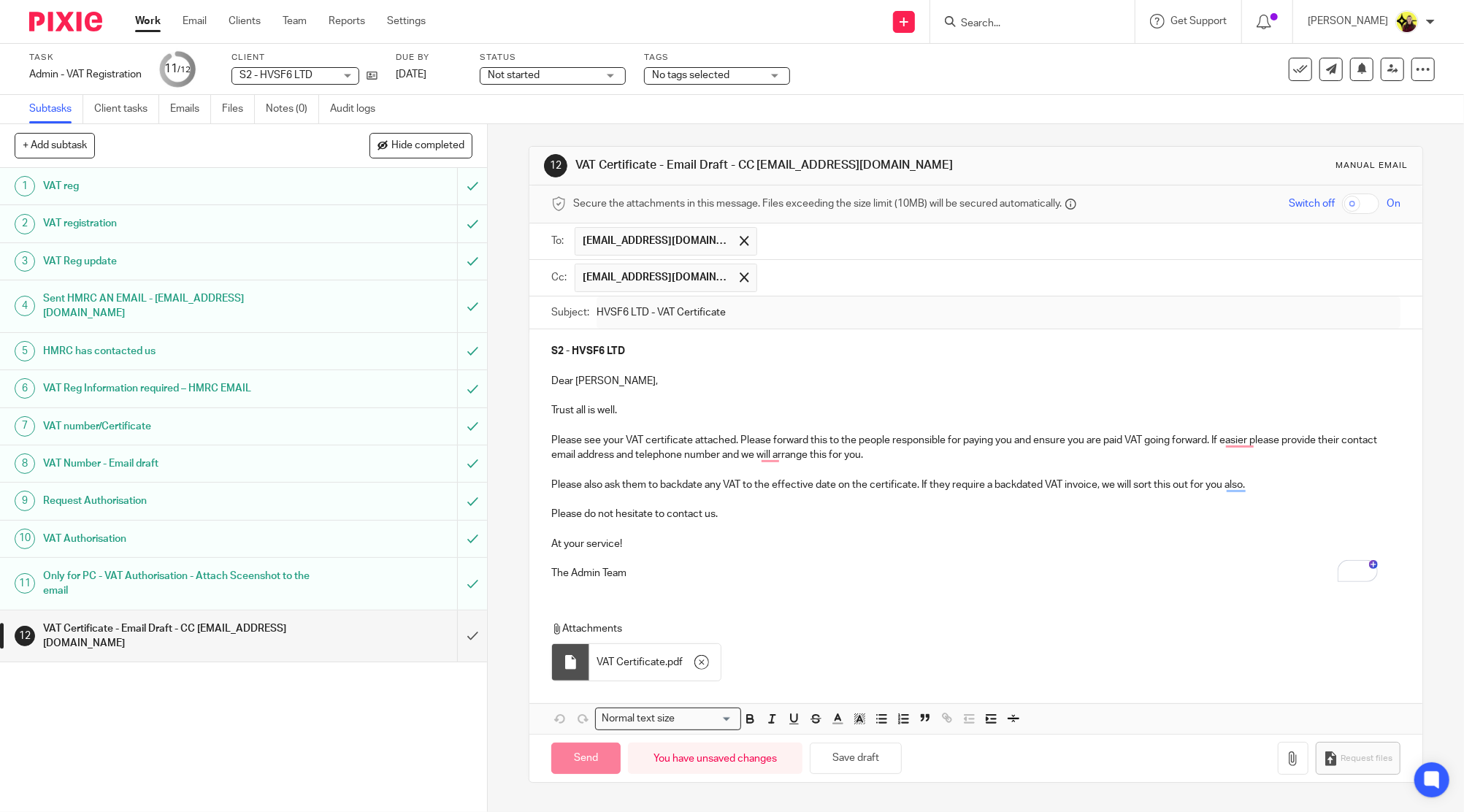
type input "Sent"
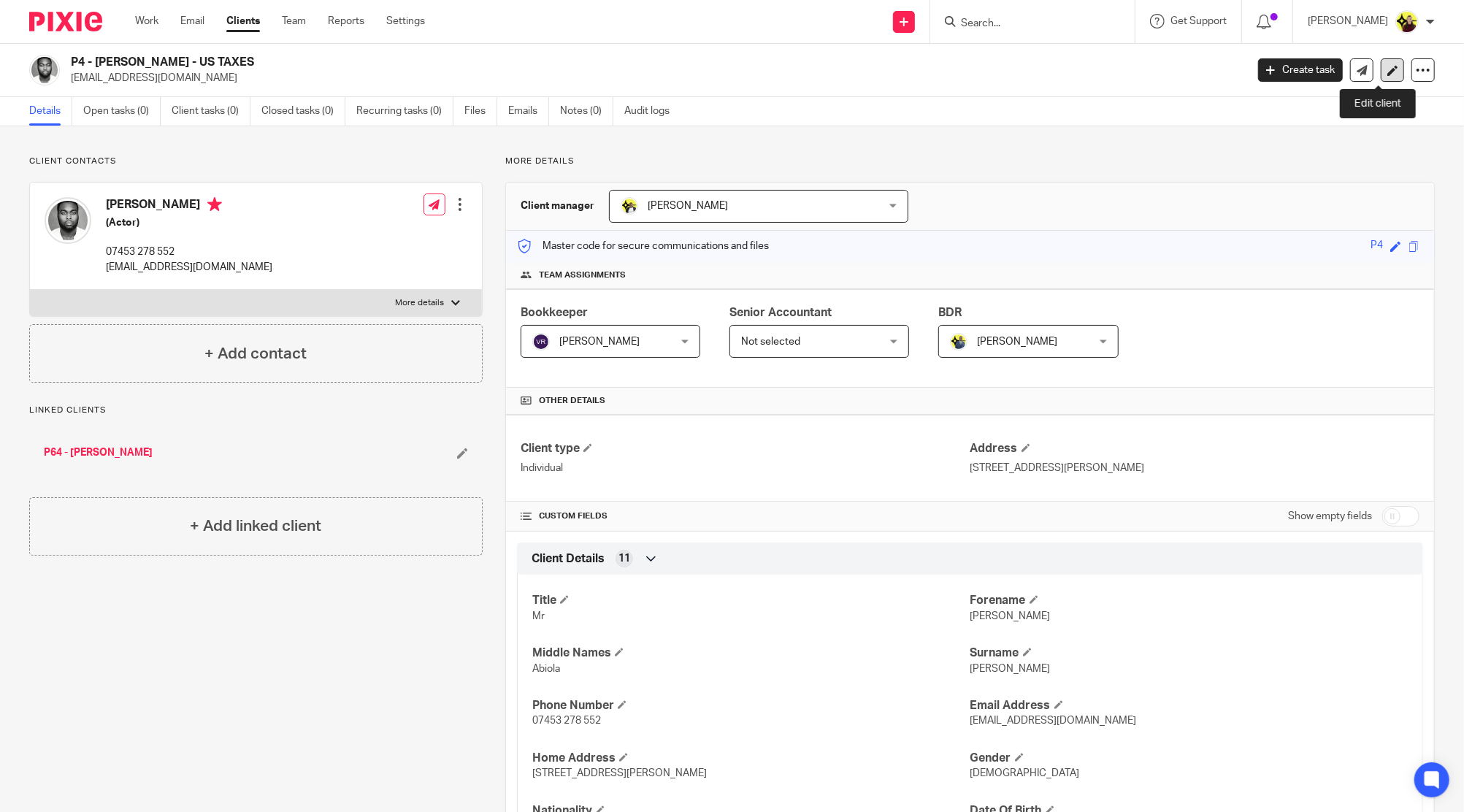
click at [1388, 73] on icon at bounding box center [1393, 70] width 11 height 11
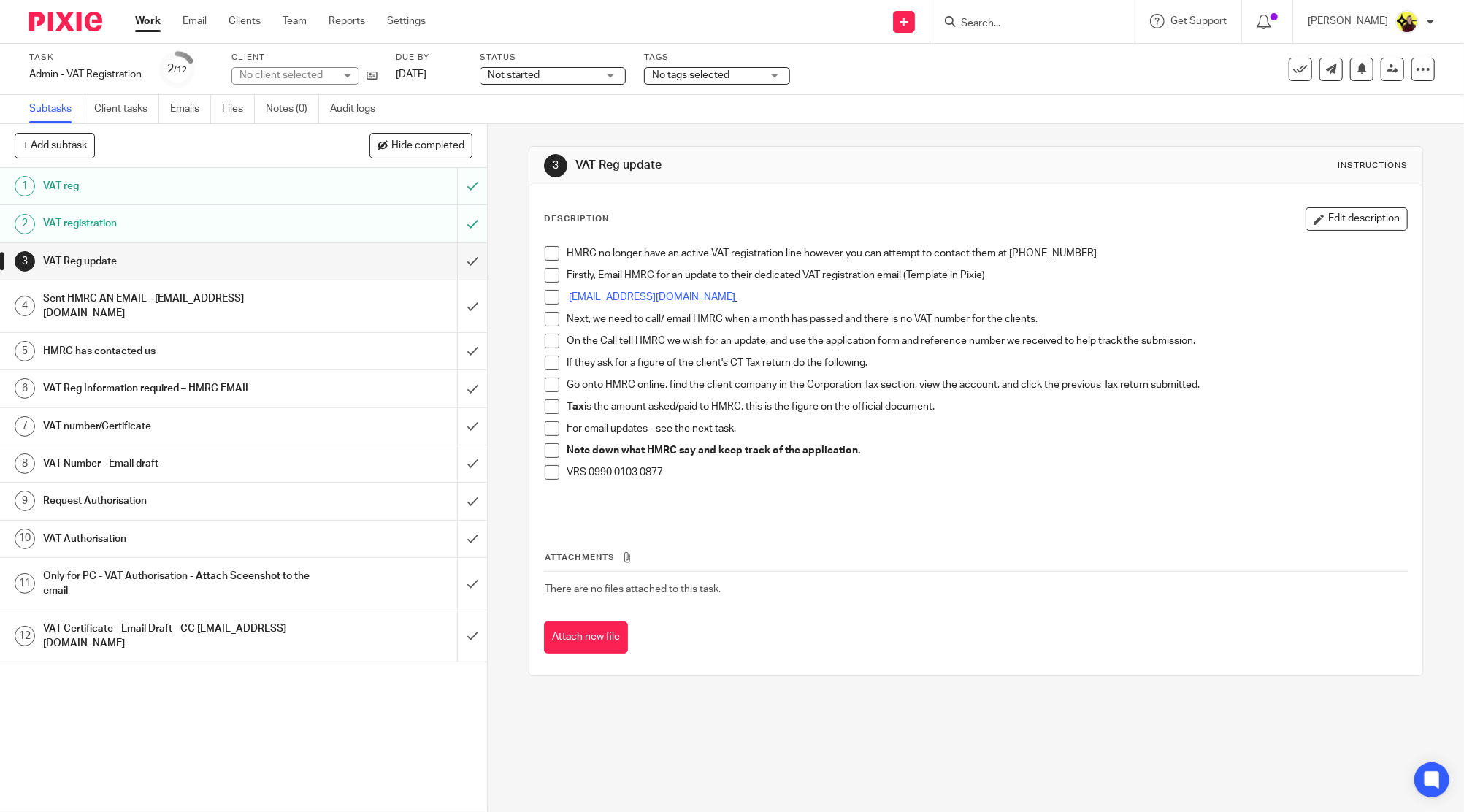
click at [301, 299] on div "Sent HMRC AN EMAIL - [EMAIL_ADDRESS][DOMAIN_NAME]" at bounding box center [243, 306] width 401 height 37
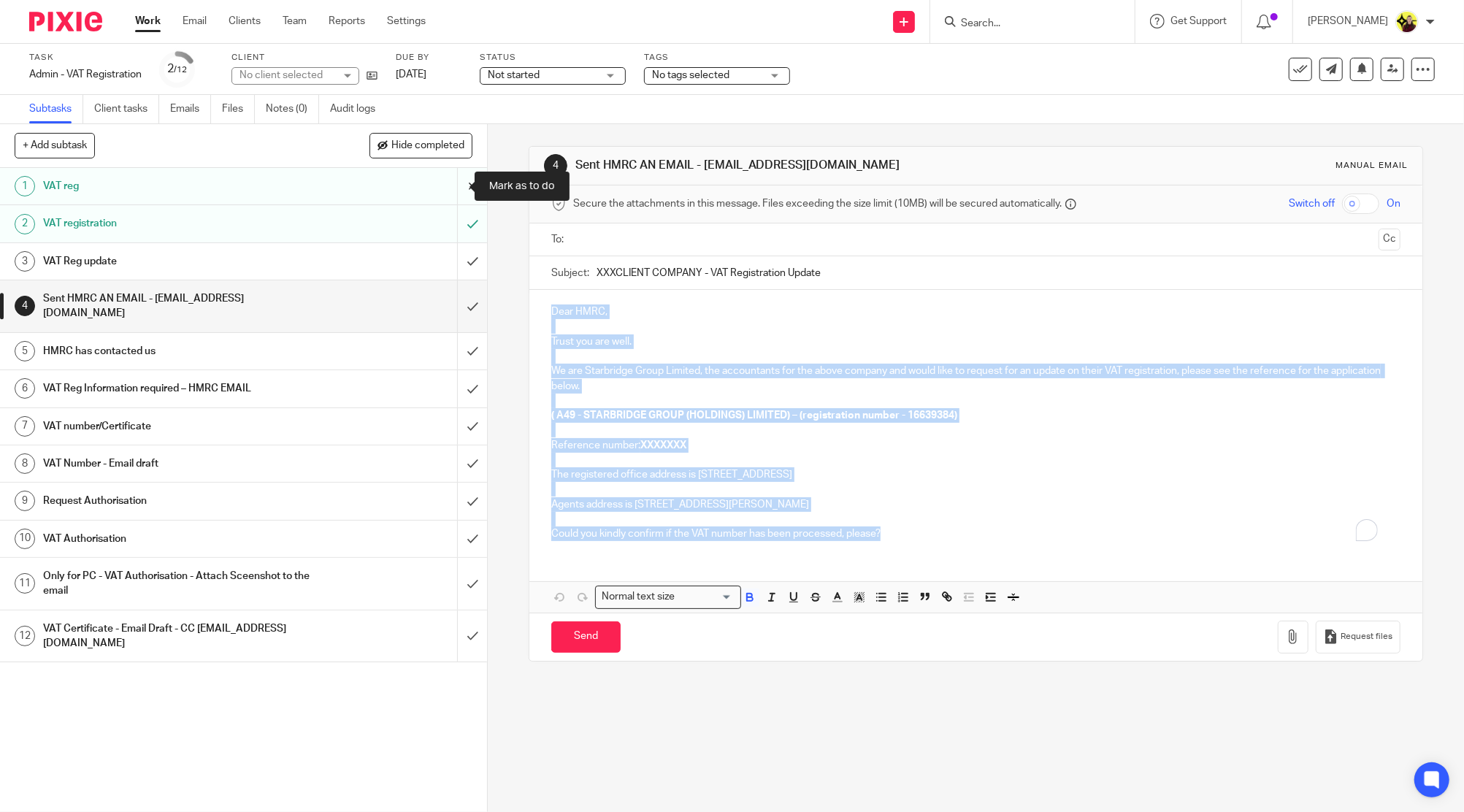
click at [441, 201] on div "+ Add subtask Hide completed Cancel + Add 1 VAT reg 2 VAT registration 3 VAT Re…" at bounding box center [732, 468] width 1464 height 688
click at [259, 352] on h1 "HMRC has contacted us" at bounding box center [176, 351] width 267 height 22
click at [269, 389] on h1 "VAT Reg Information required – HMRC EMAIL" at bounding box center [176, 389] width 267 height 22
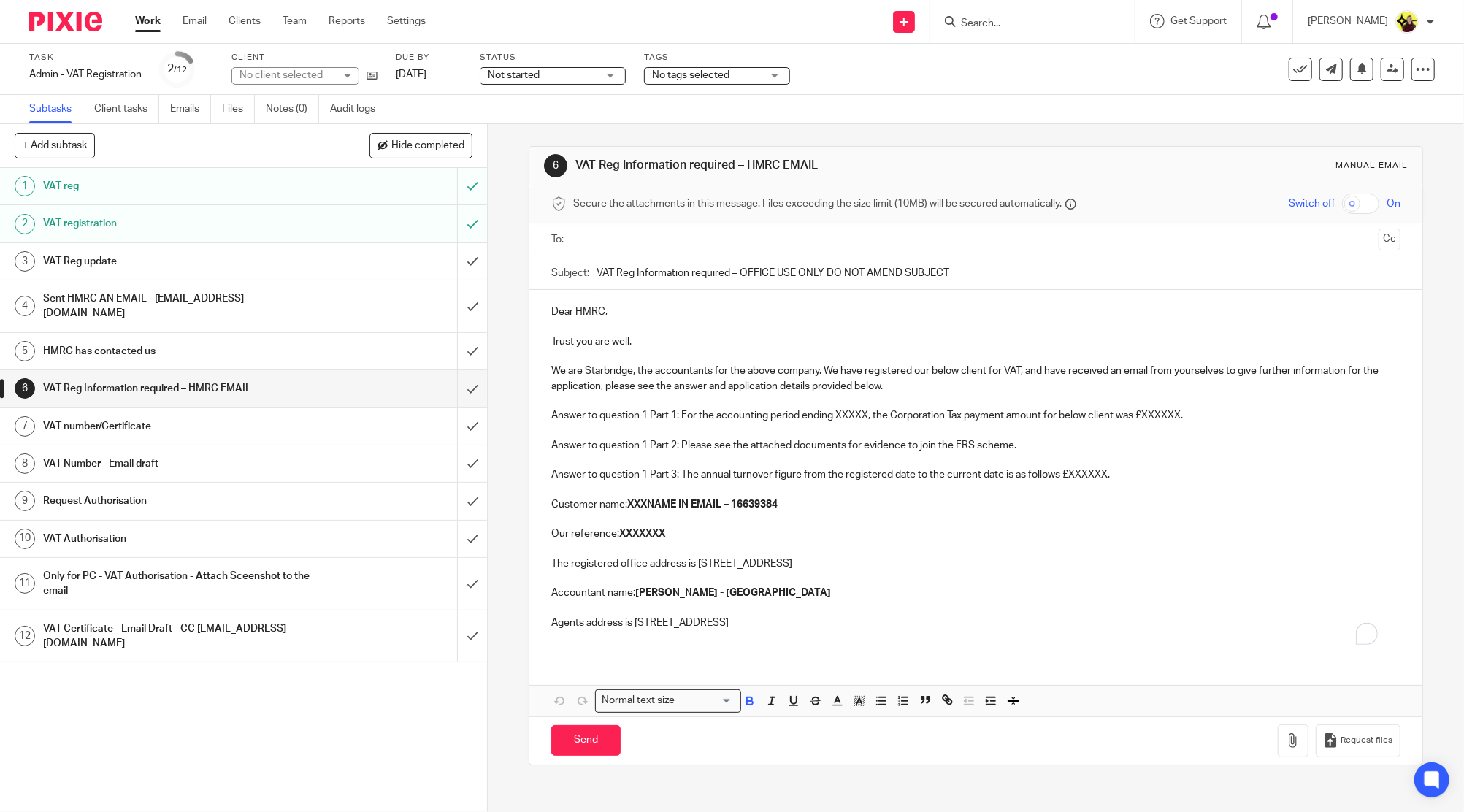
drag, startPoint x: 932, startPoint y: 622, endPoint x: 207, endPoint y: 72, distance: 910.0
click at [207, 72] on main "Task Admin - VAT Registration Save Admin - VAT Registration 2 /12 Client No cli…" at bounding box center [732, 406] width 1464 height 812
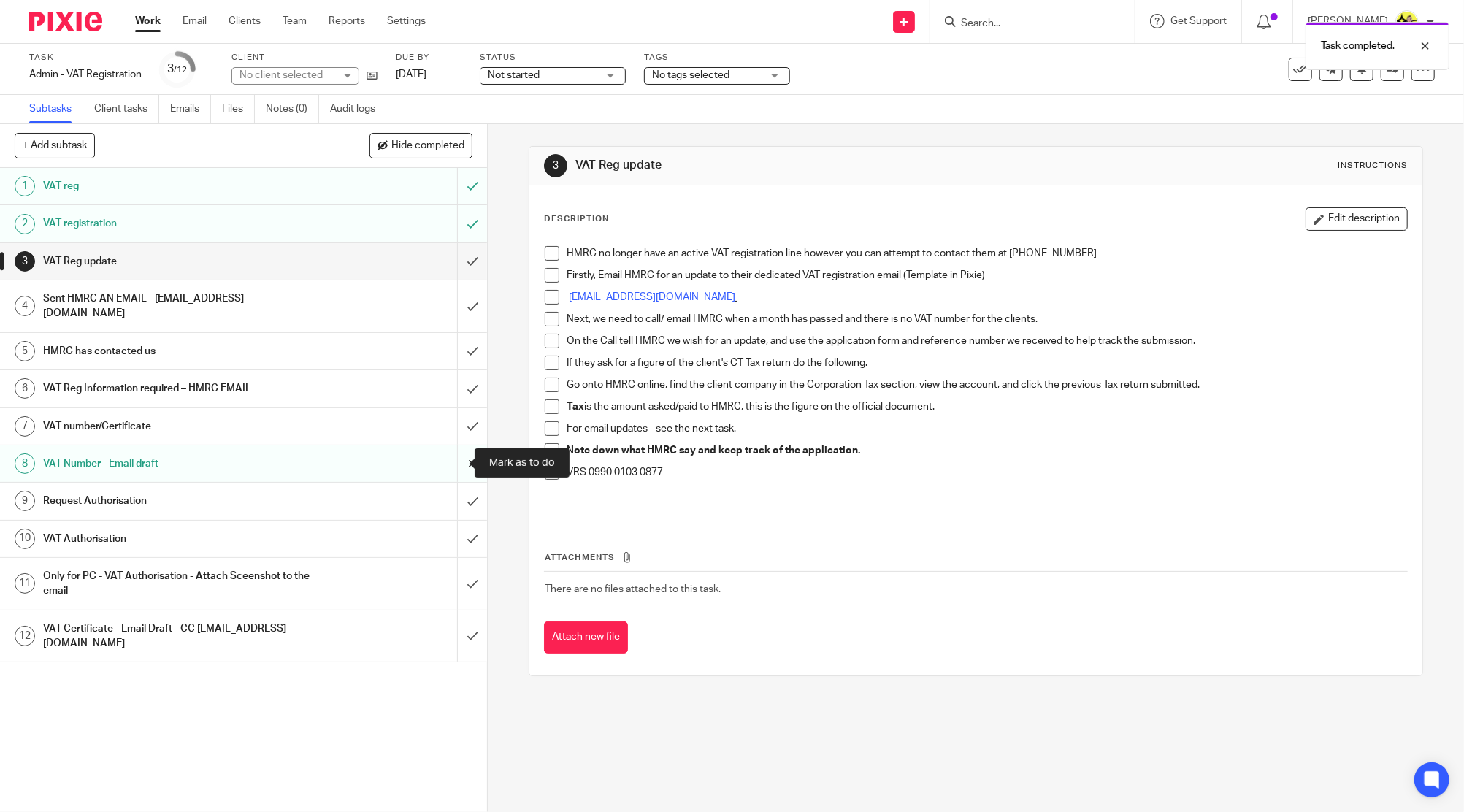
click at [455, 460] on input "submit" at bounding box center [243, 463] width 487 height 36
click at [332, 620] on div "VAT Certificate - Email Draft - CC [EMAIL_ADDRESS][DOMAIN_NAME]" at bounding box center [243, 636] width 401 height 37
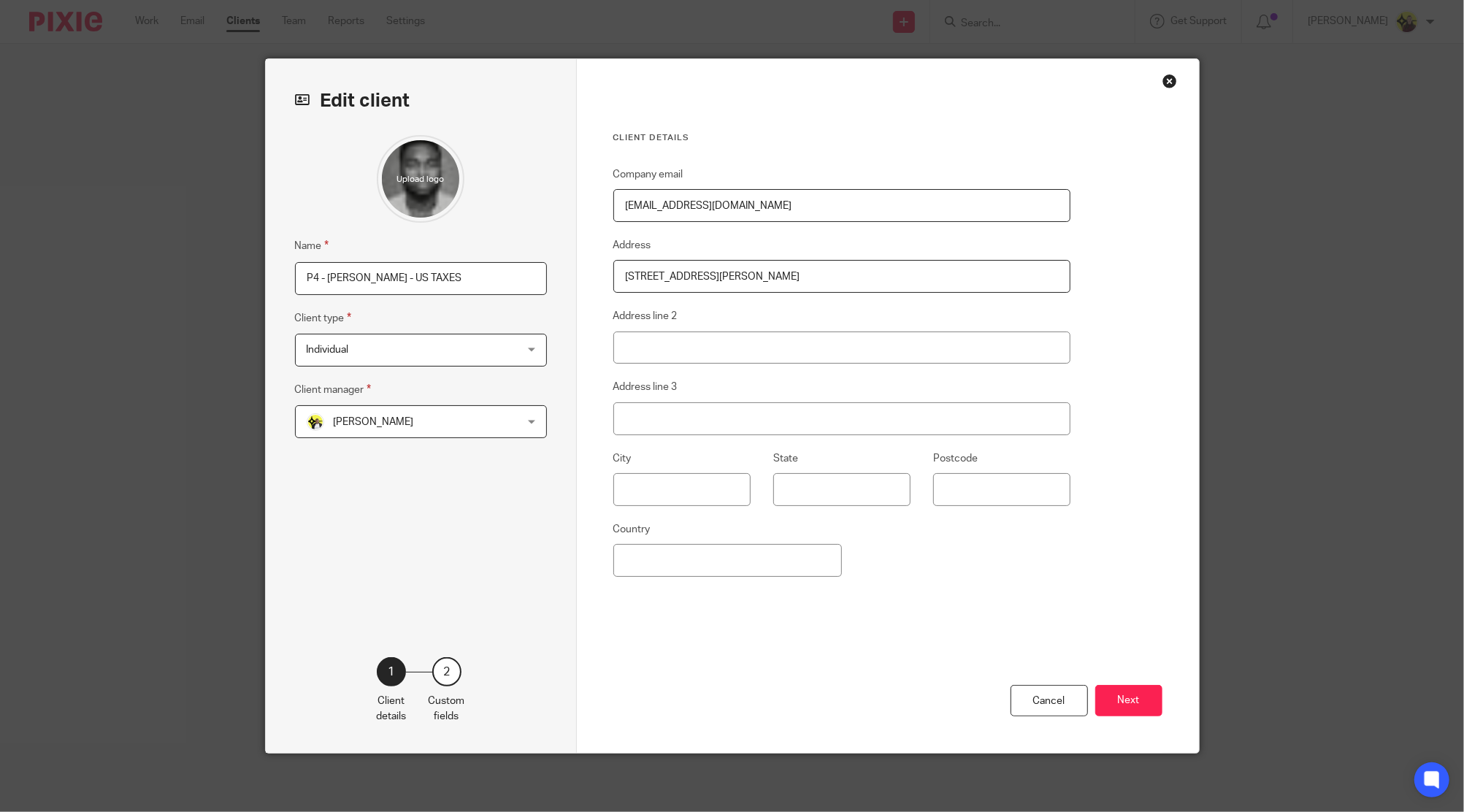
drag, startPoint x: 644, startPoint y: 282, endPoint x: 1039, endPoint y: 277, distance: 395.0
click at [989, 279] on input "[STREET_ADDRESS][PERSON_NAME]" at bounding box center [842, 277] width 458 height 33
click at [1131, 695] on button "Next" at bounding box center [1129, 700] width 67 height 31
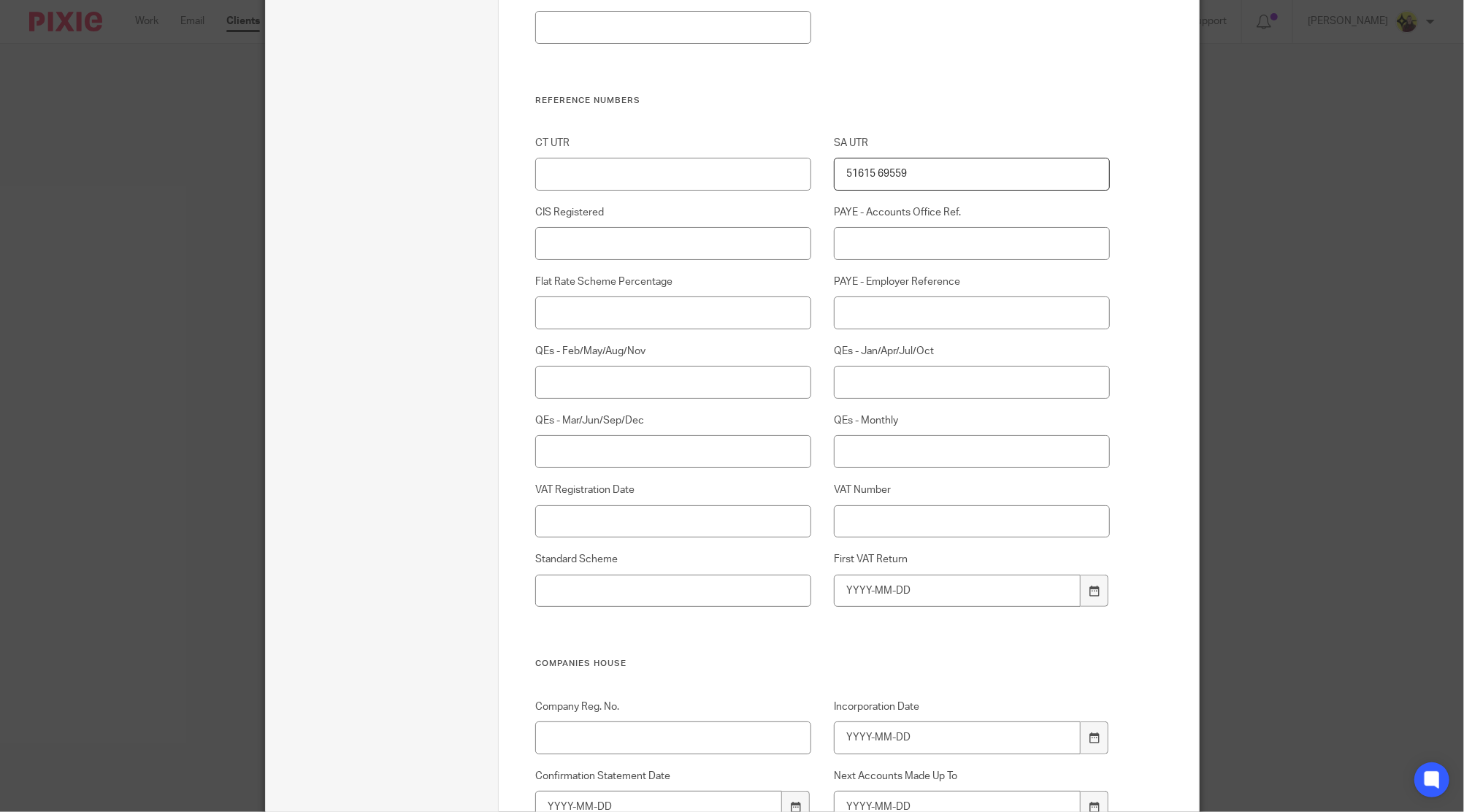
scroll to position [1071, 0]
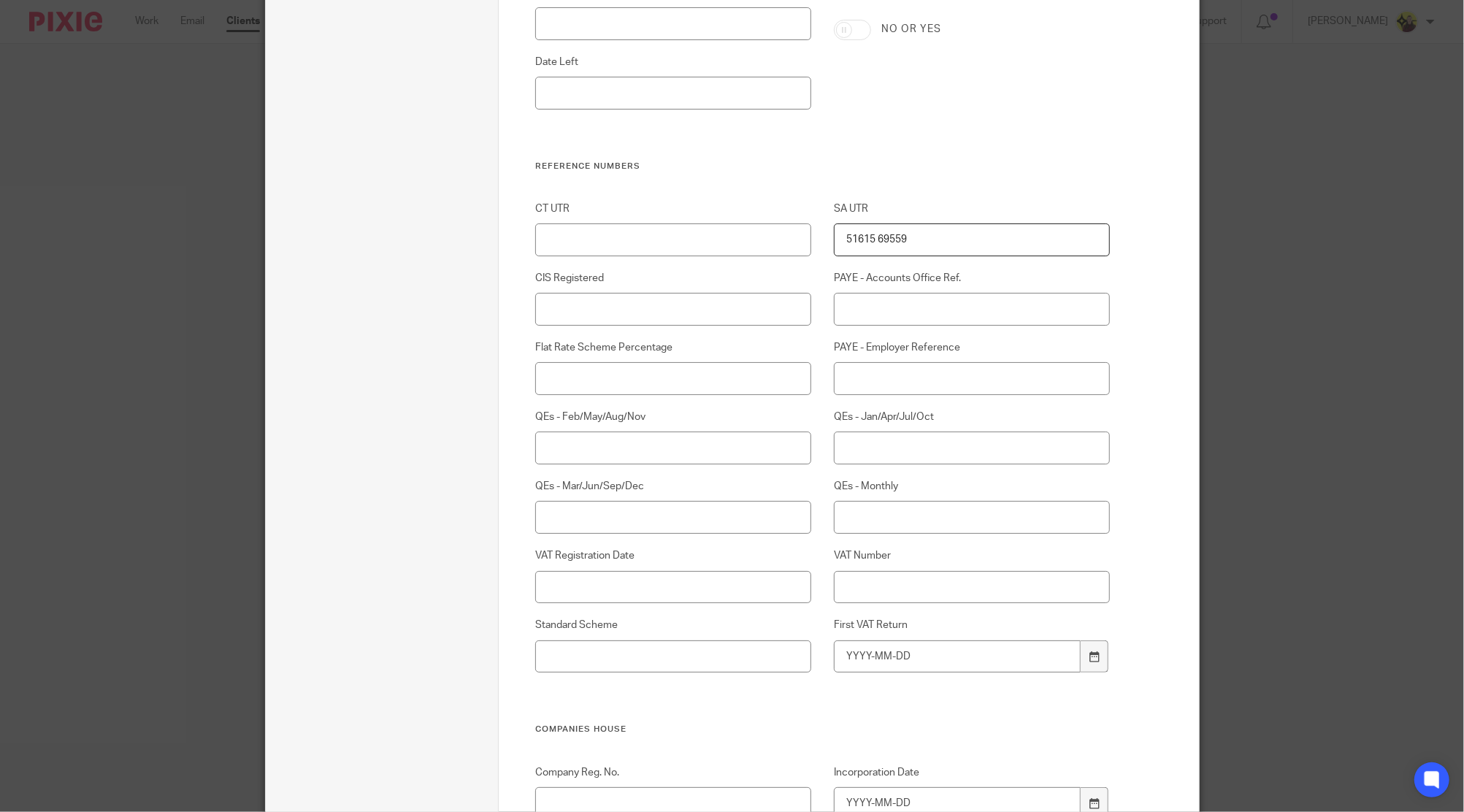
drag, startPoint x: 808, startPoint y: 239, endPoint x: 534, endPoint y: 127, distance: 296.0
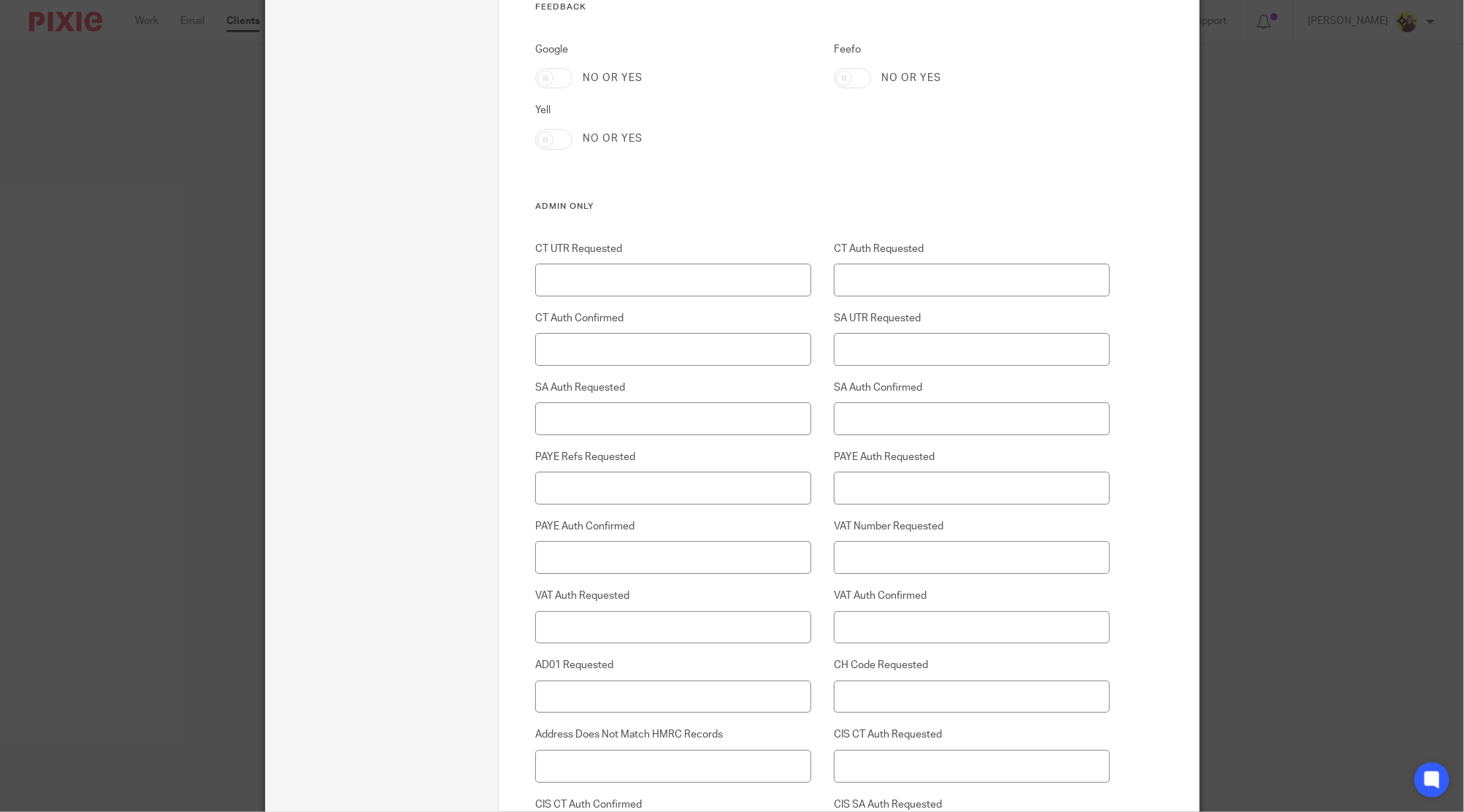
scroll to position [3310, 0]
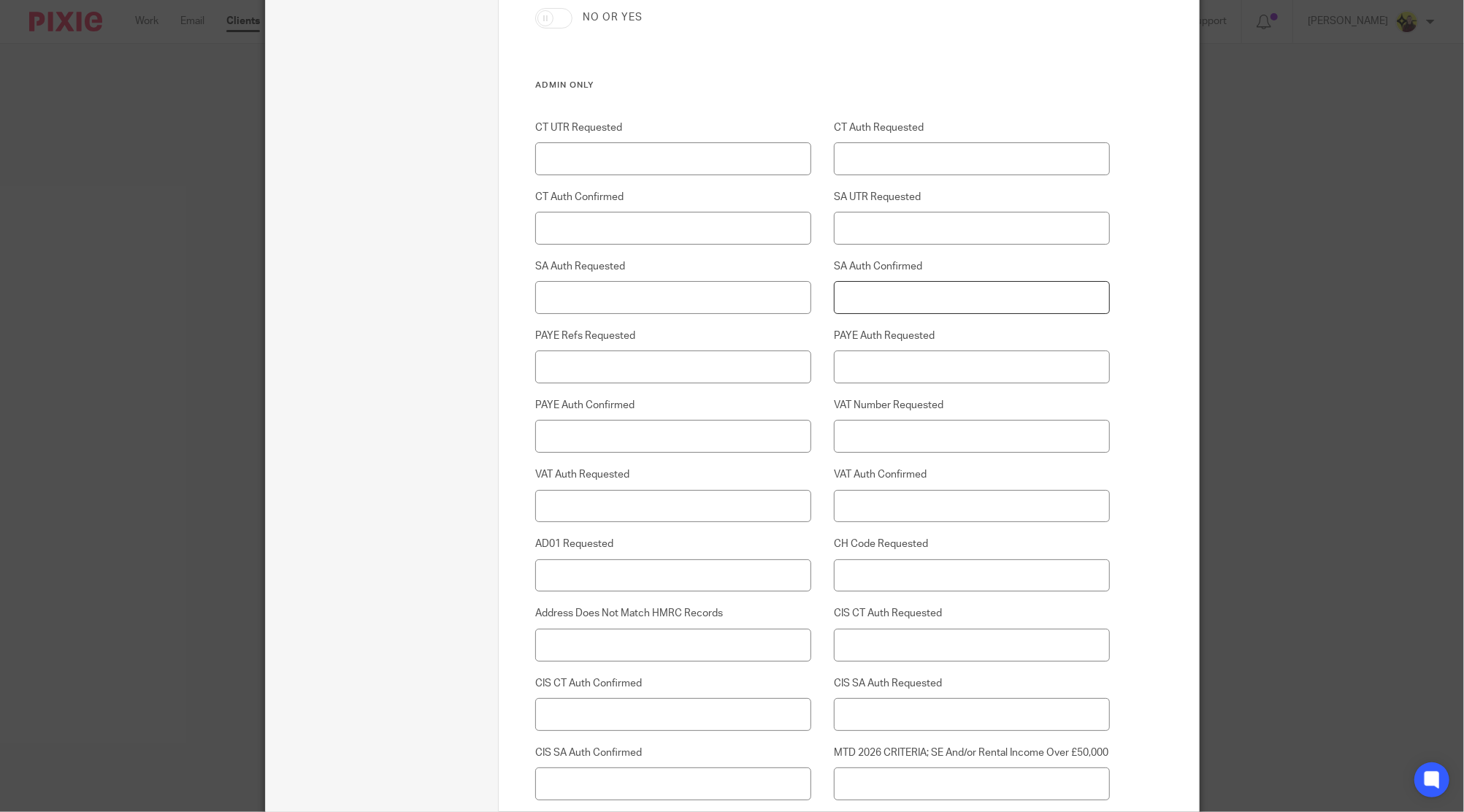
click at [882, 287] on input "SA Auth Confirmed" at bounding box center [971, 298] width 276 height 33
click at [929, 303] on input "yES" at bounding box center [971, 298] width 276 height 33
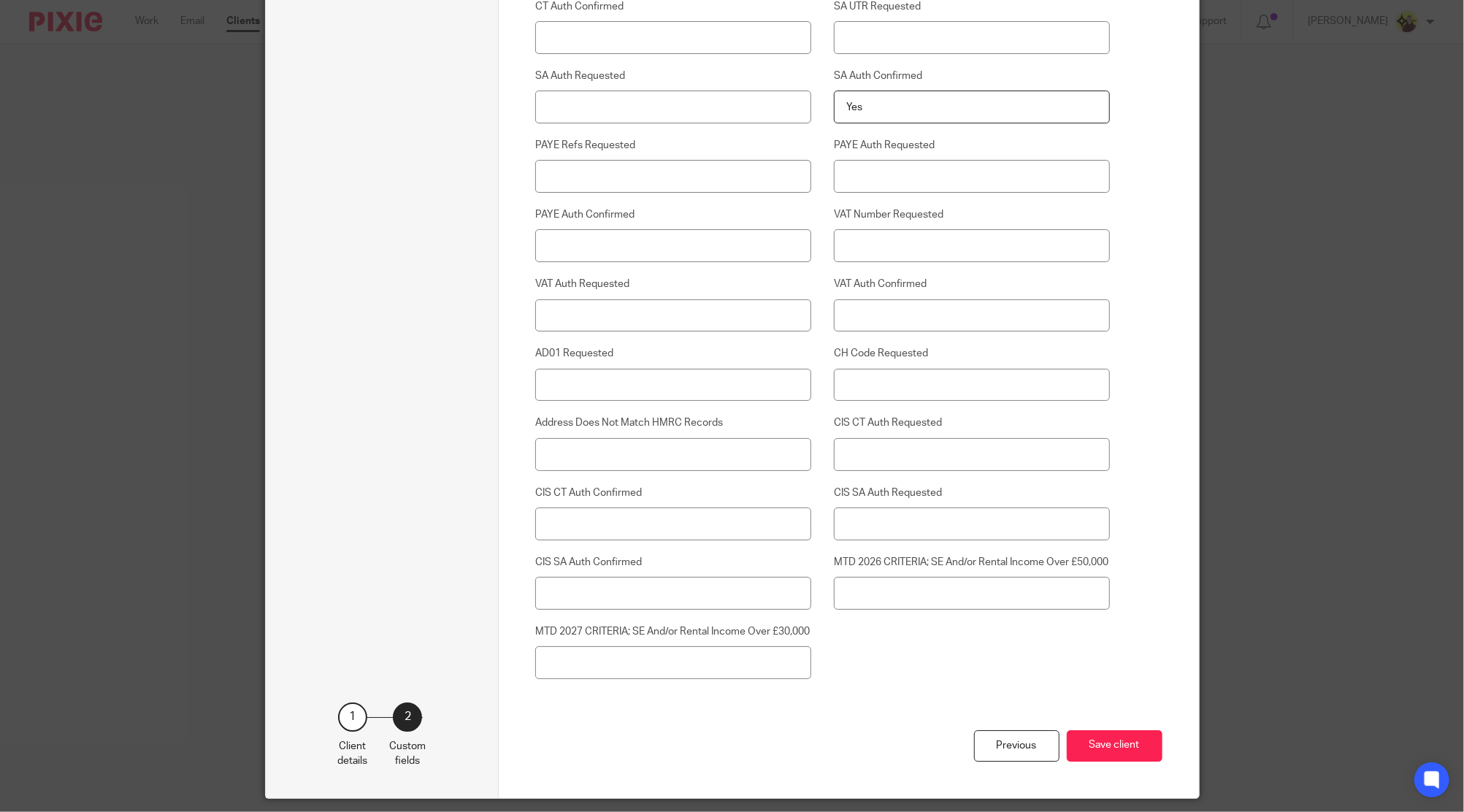
scroll to position [3575, 0]
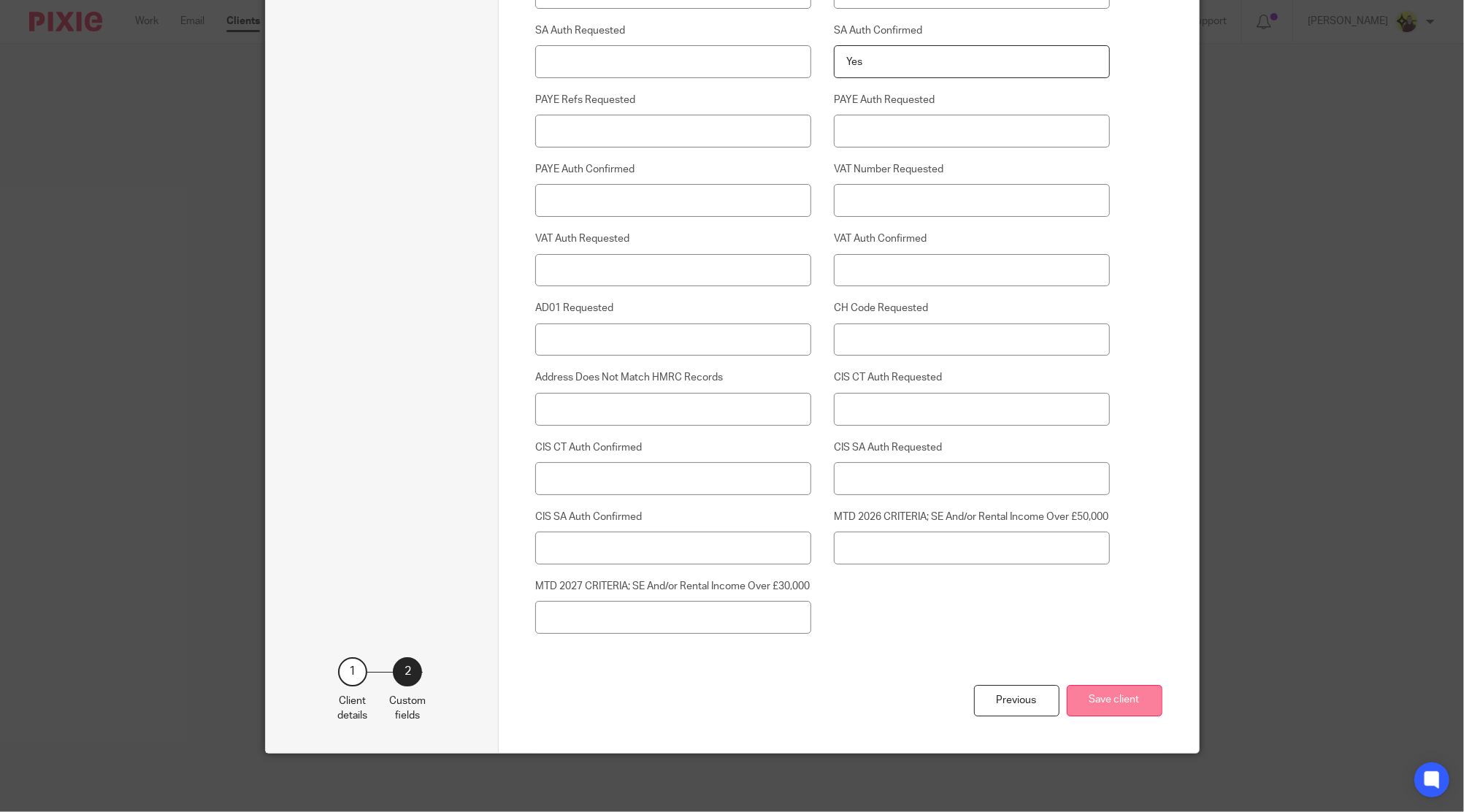
type input "Yes"
click at [1130, 700] on button "Save client" at bounding box center [1114, 700] width 96 height 31
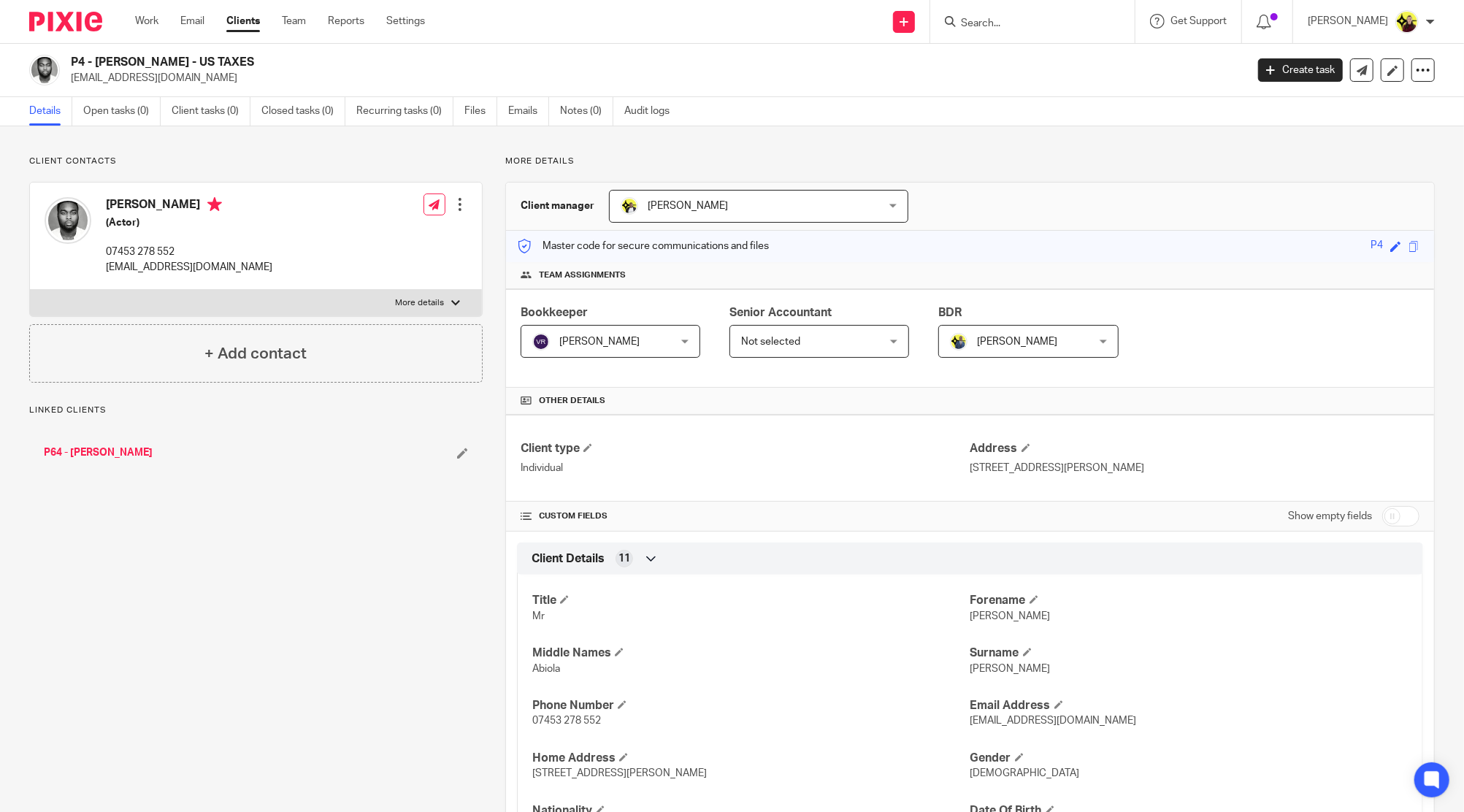
click at [363, 298] on label "More details" at bounding box center [256, 302] width 452 height 26
click at [30, 289] on input "More details" at bounding box center [29, 289] width 1 height 1
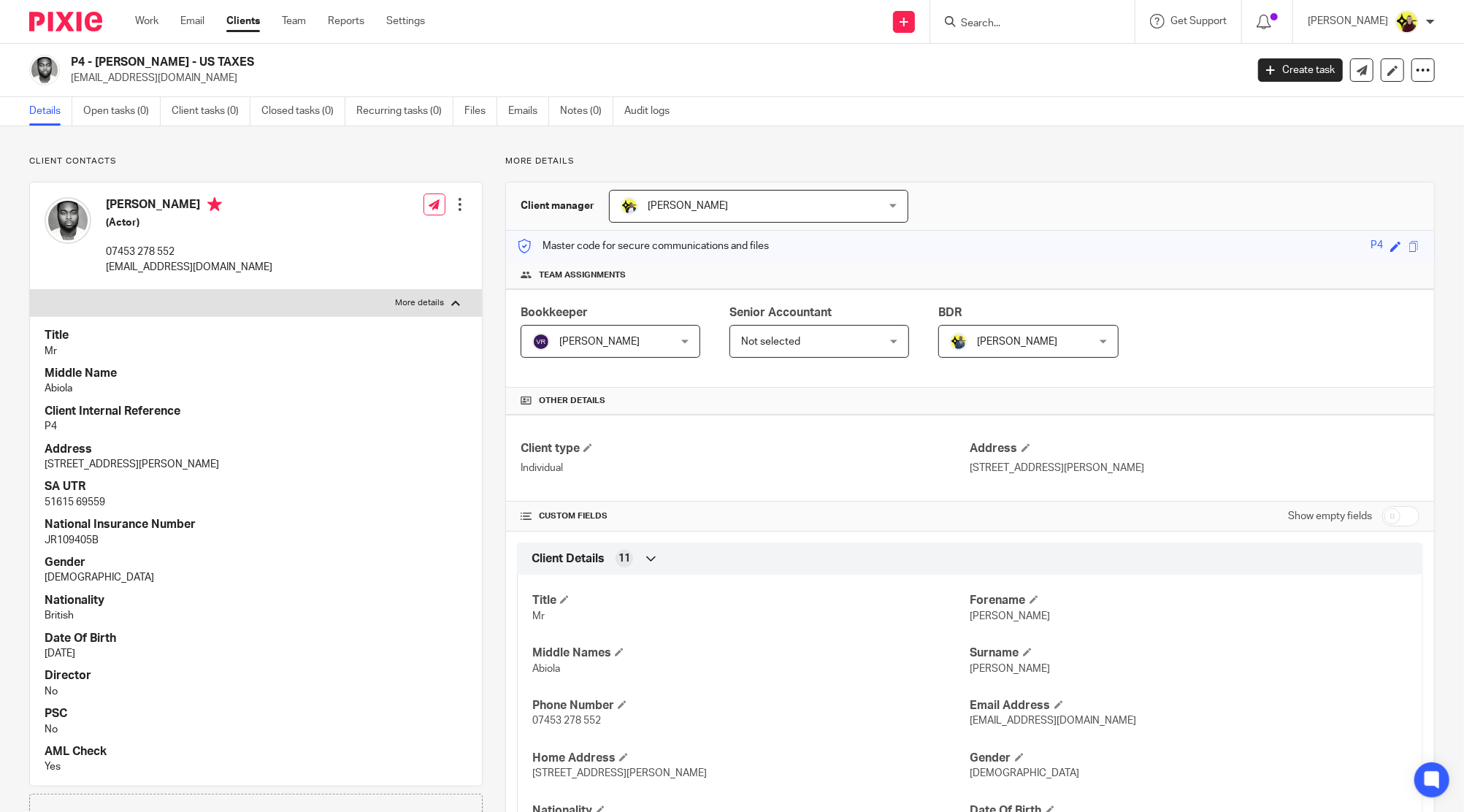
click at [363, 298] on label "More details" at bounding box center [256, 302] width 452 height 26
click at [30, 289] on input "More details" at bounding box center [29, 289] width 1 height 1
checkbox input "false"
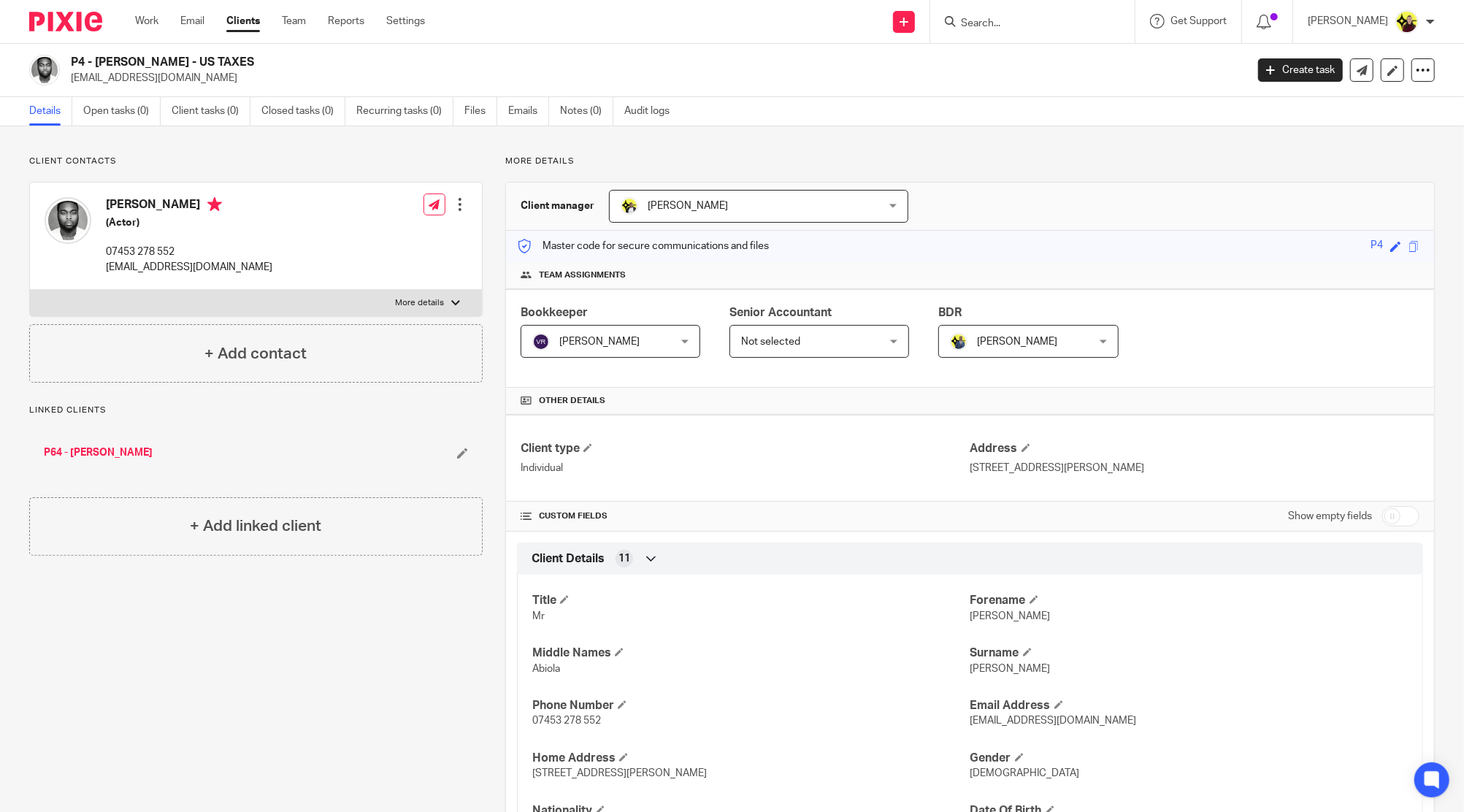
drag, startPoint x: 146, startPoint y: 457, endPoint x: 467, endPoint y: 294, distance: 360.0
click at [1032, 27] on input "Search" at bounding box center [1025, 24] width 131 height 13
type input "e50"
click at [1033, 61] on link at bounding box center [1080, 63] width 247 height 34
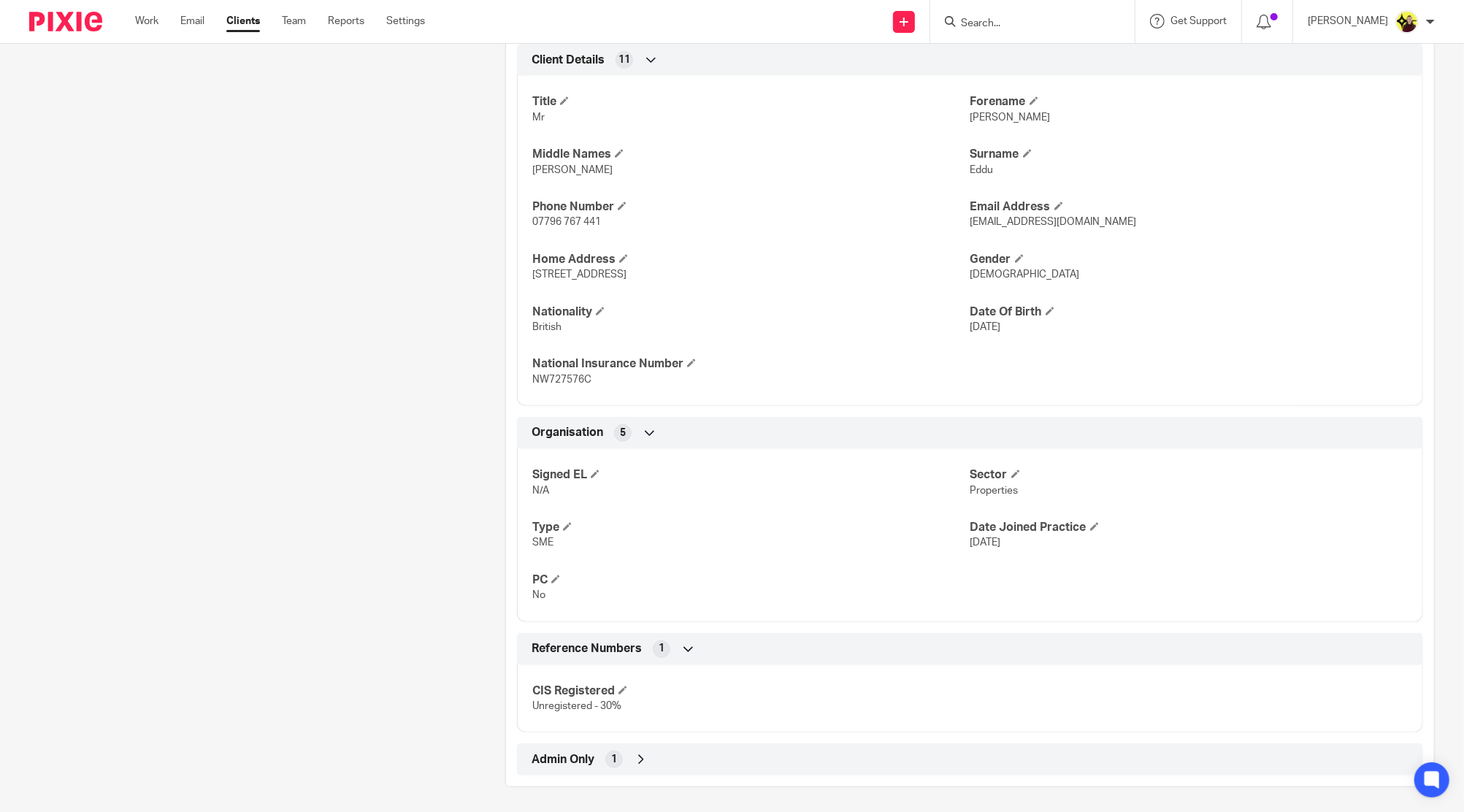
scroll to position [502, 0]
click at [691, 744] on div "Admin Only 1" at bounding box center [970, 756] width 884 height 25
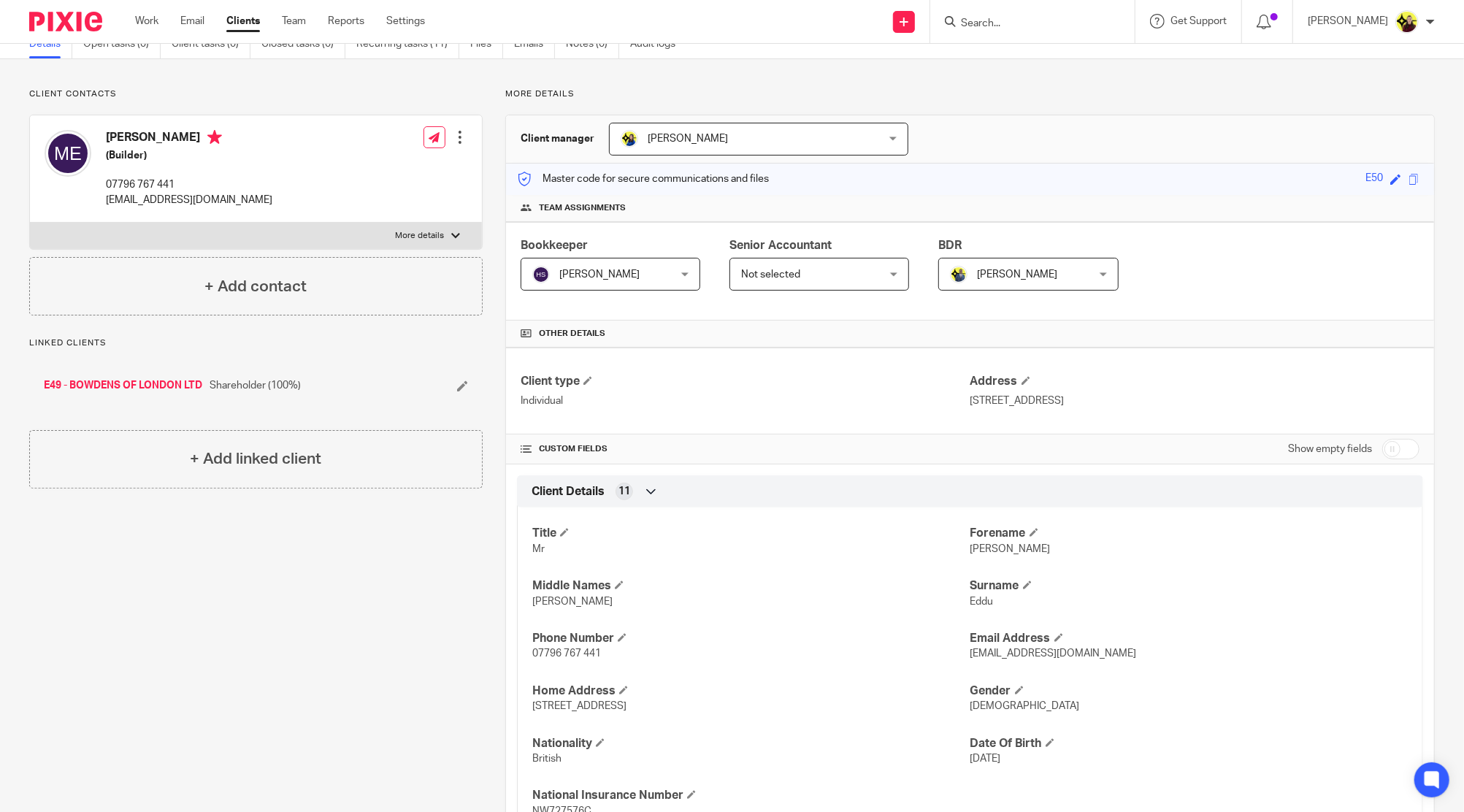
scroll to position [0, 0]
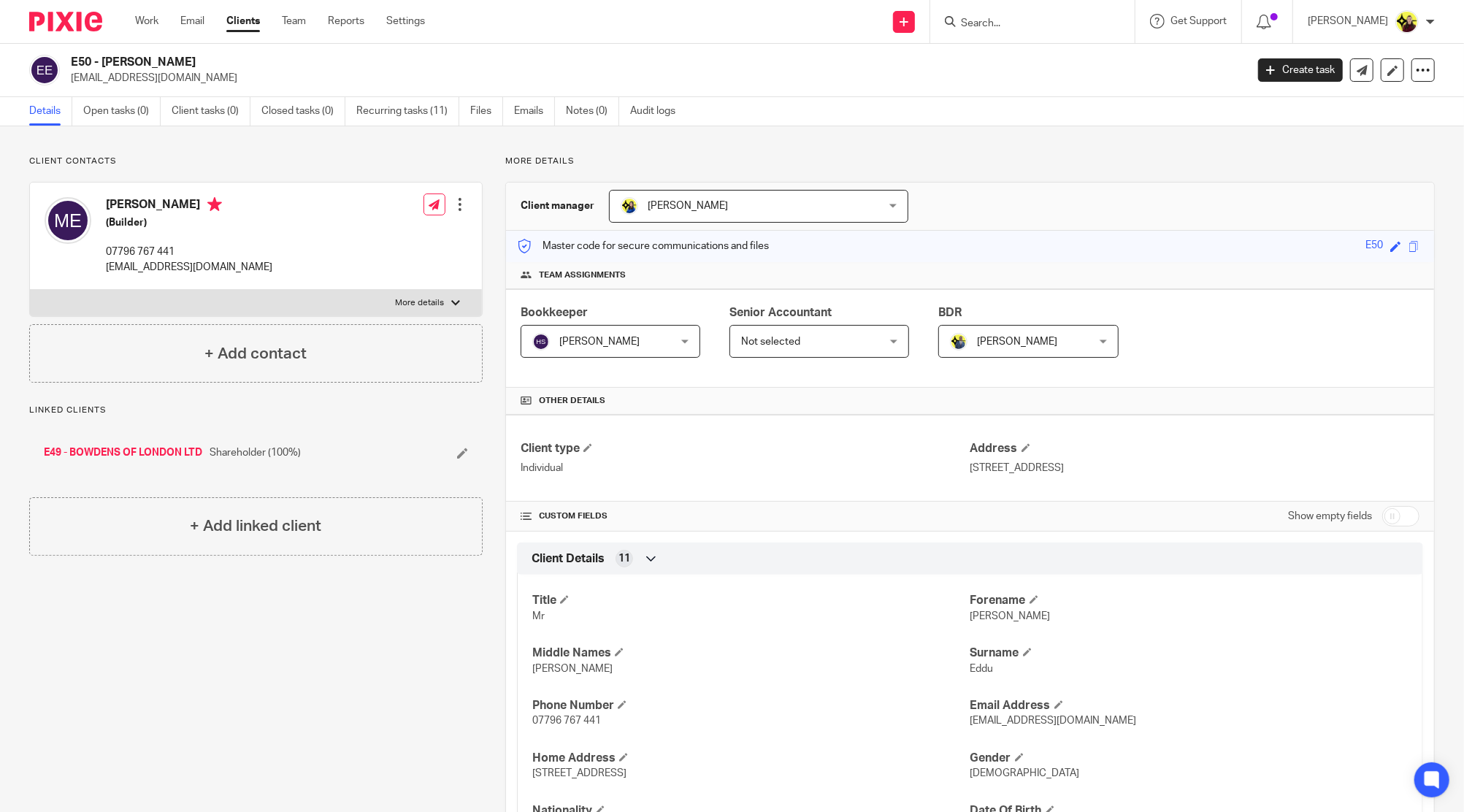
drag, startPoint x: 1380, startPoint y: 515, endPoint x: 1339, endPoint y: 517, distance: 41.0
click at [1382, 515] on input "checkbox" at bounding box center [1400, 516] width 37 height 20
checkbox input "true"
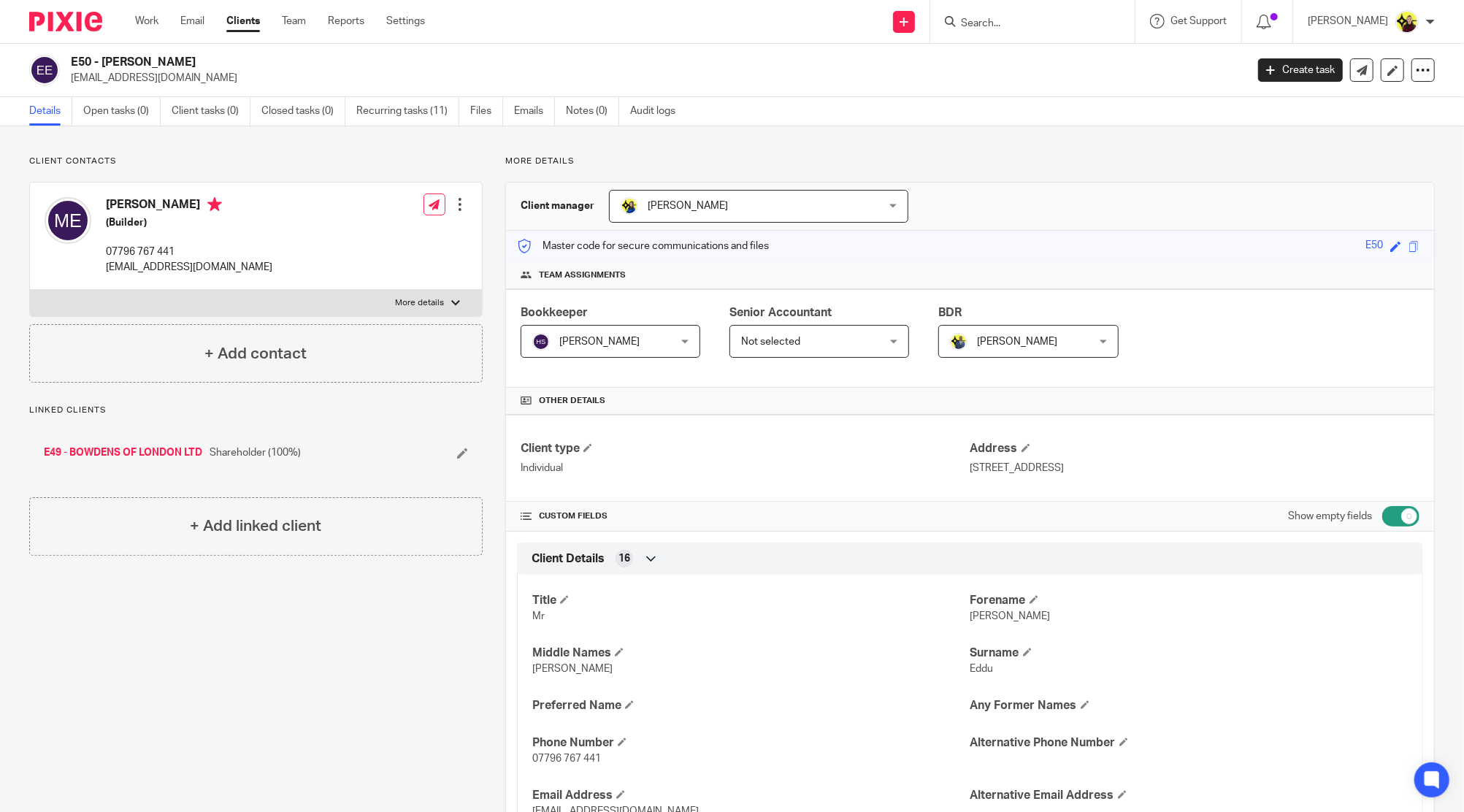
click at [283, 300] on label "More details" at bounding box center [256, 302] width 452 height 26
click at [30, 289] on input "More details" at bounding box center [29, 289] width 1 height 1
checkbox input "true"
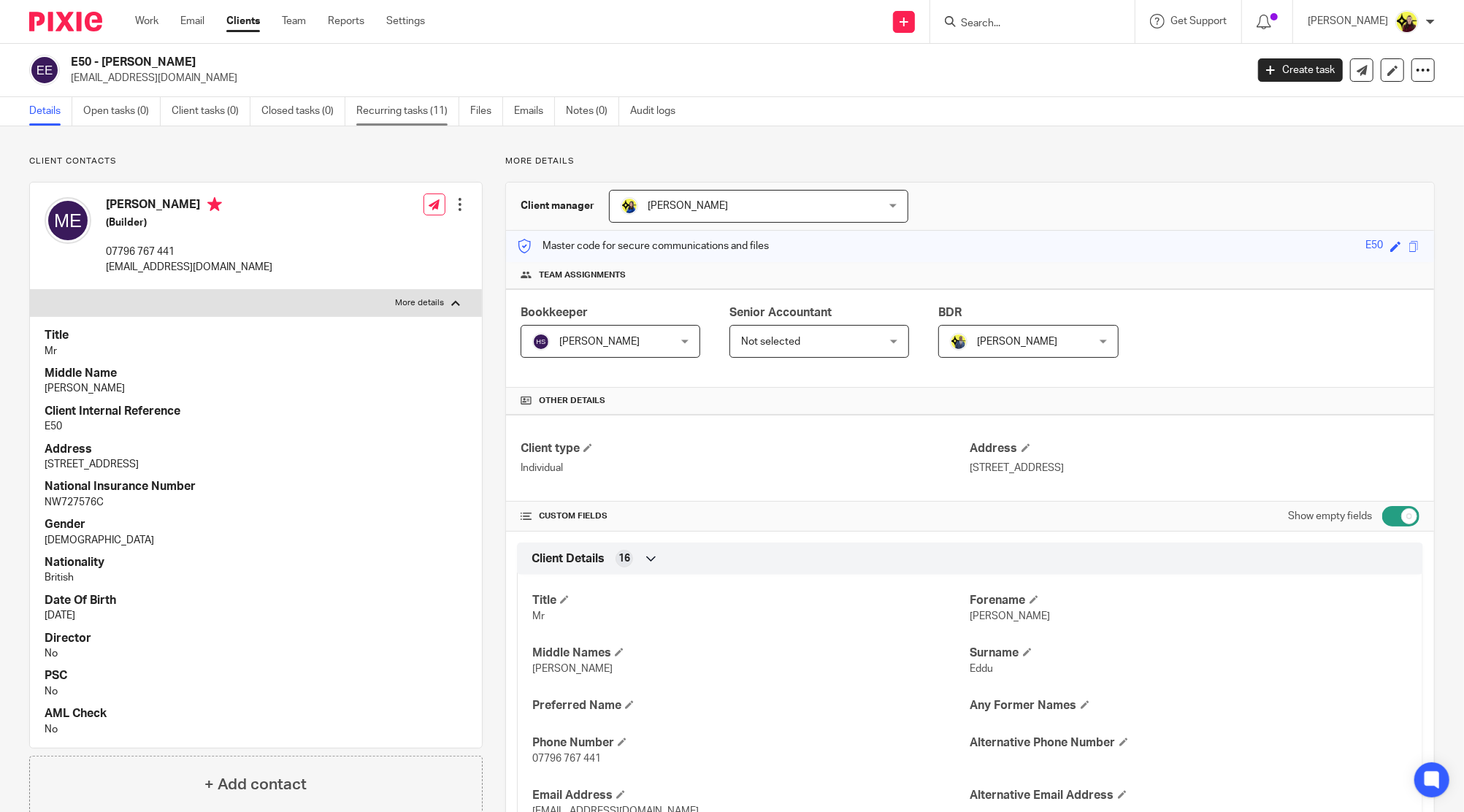
click at [384, 113] on link "Recurring tasks (11)" at bounding box center [407, 111] width 103 height 28
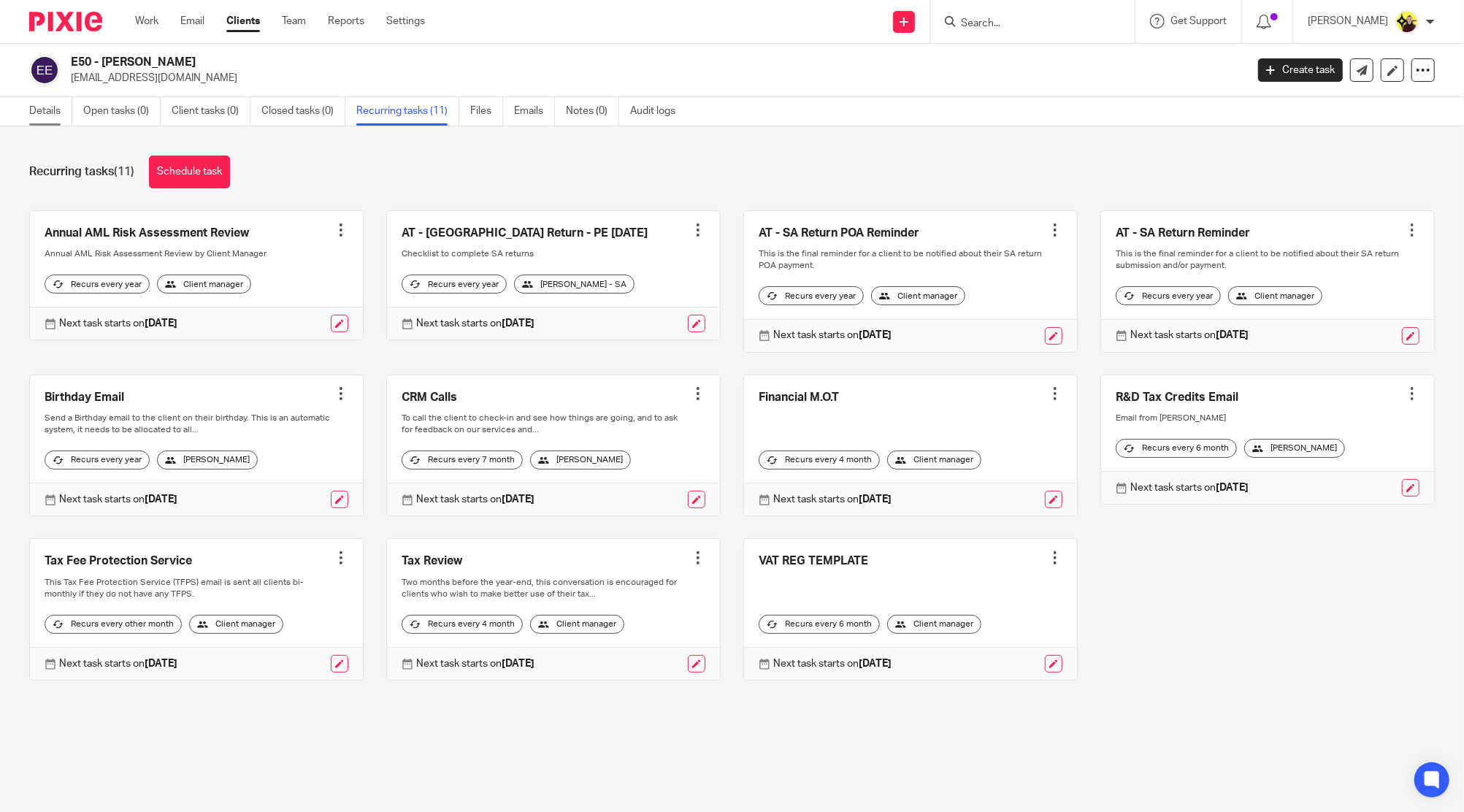
click at [66, 103] on link "Details" at bounding box center [50, 111] width 43 height 28
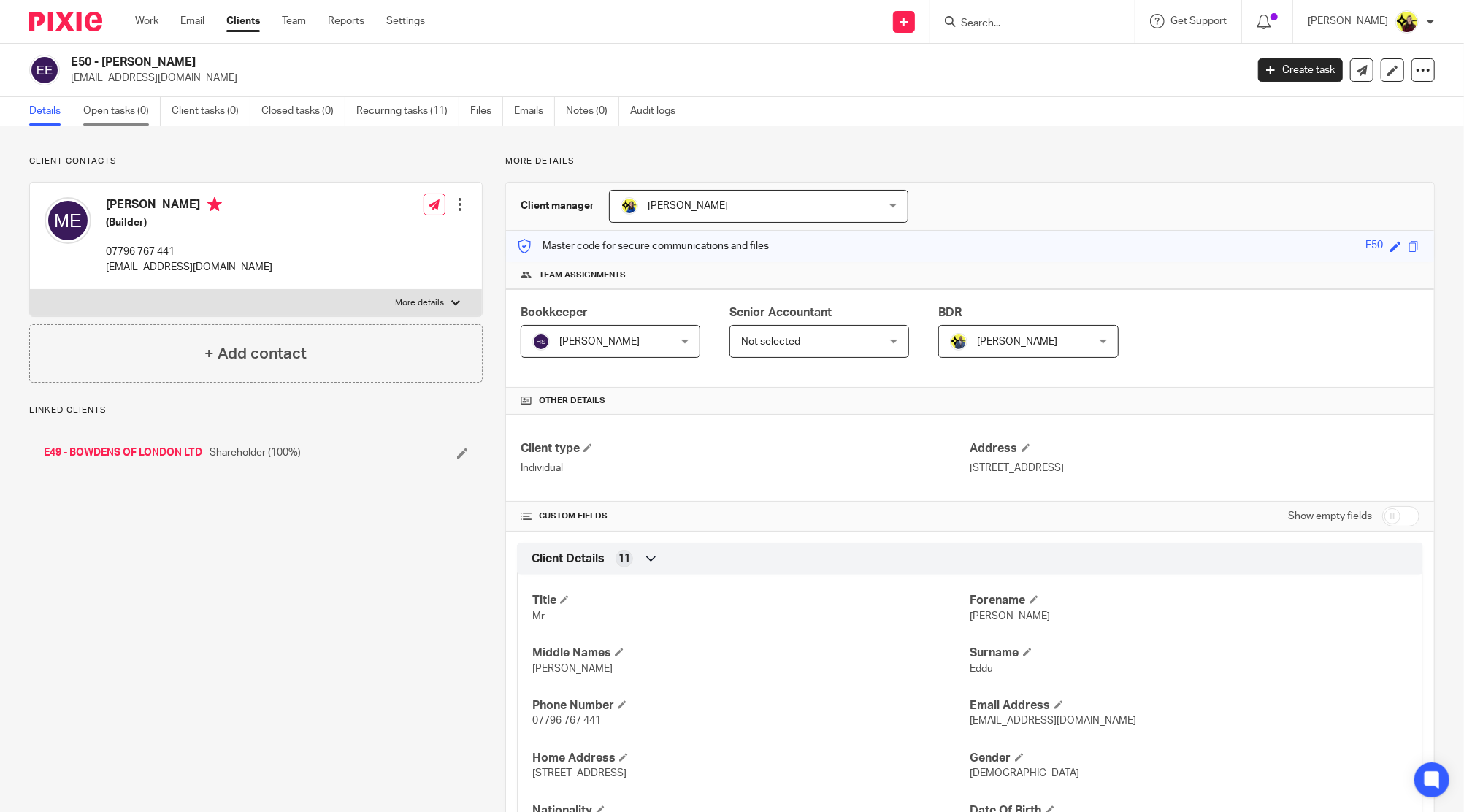
click at [135, 103] on link "Open tasks (0)" at bounding box center [121, 111] width 77 height 28
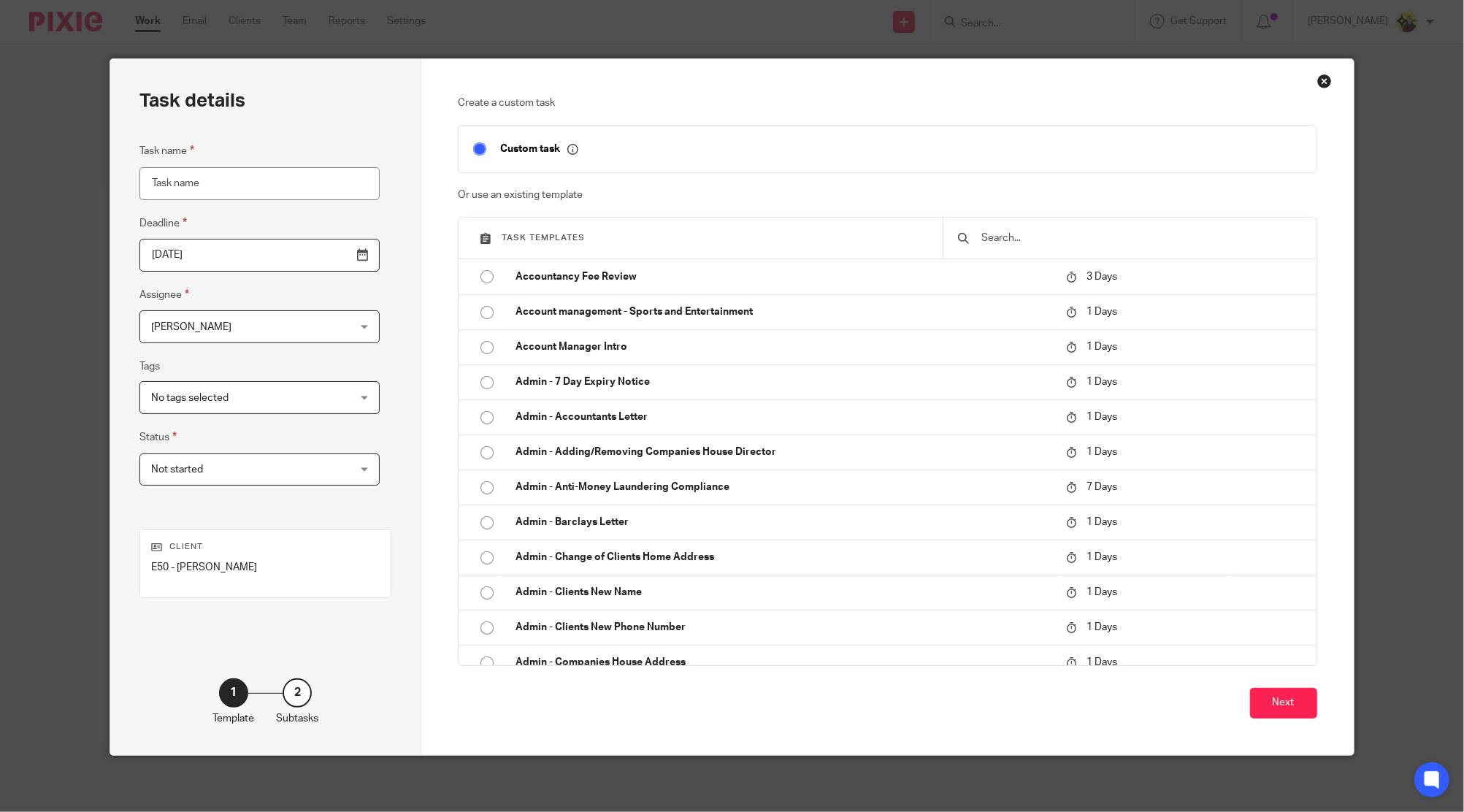
click at [1061, 237] on input "text" at bounding box center [1140, 239] width 321 height 16
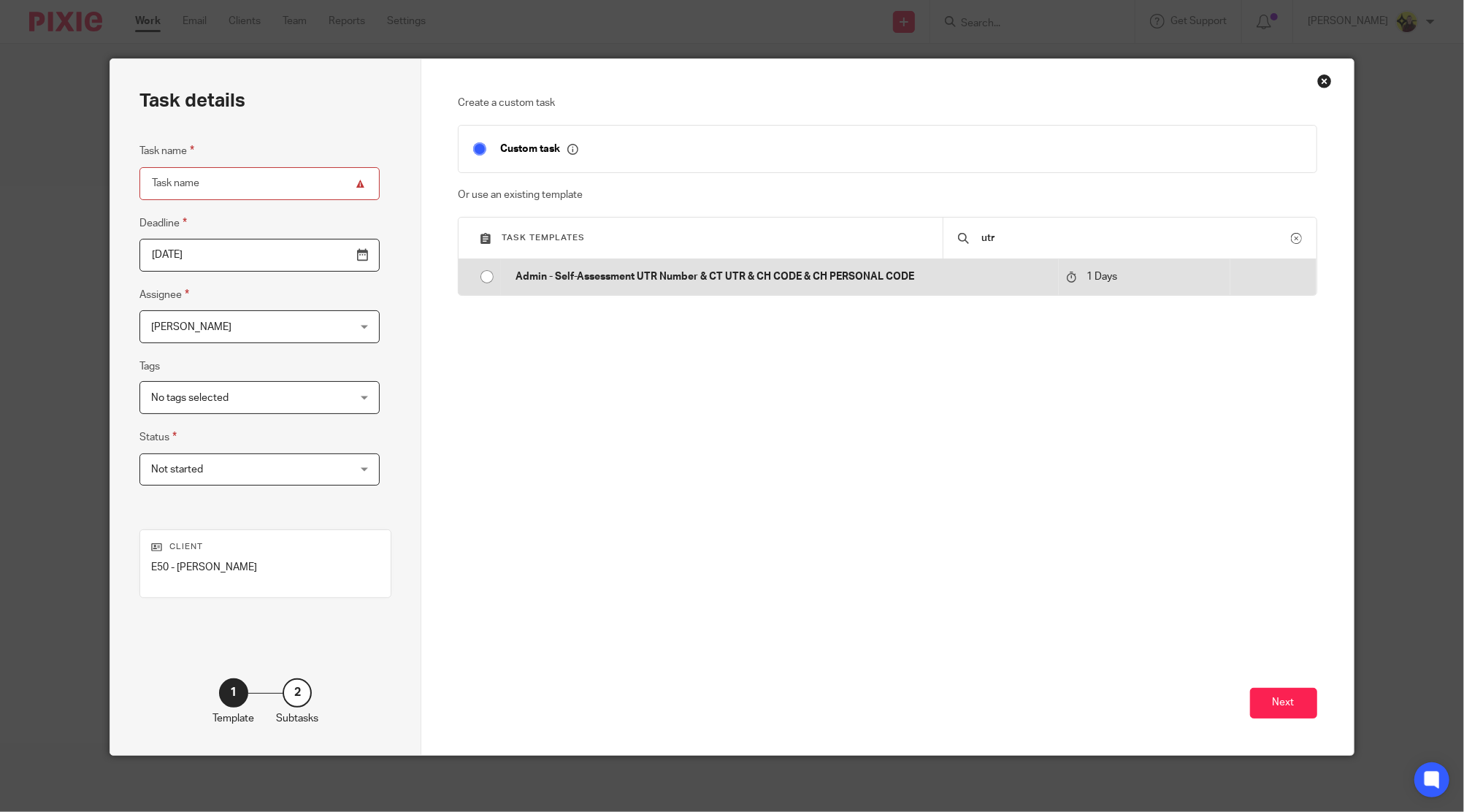
type input "utr"
click at [1016, 280] on p "Admin - Self-Assessment UTR Number & CT UTR & CH CODE & CH PERSONAL CODE" at bounding box center [783, 277] width 536 height 15
type input "2025-09-25"
type input "Admin - Self-Assessment UTR Number & CT UTR & CH CODE & CH PERSONAL CODE"
checkbox input "false"
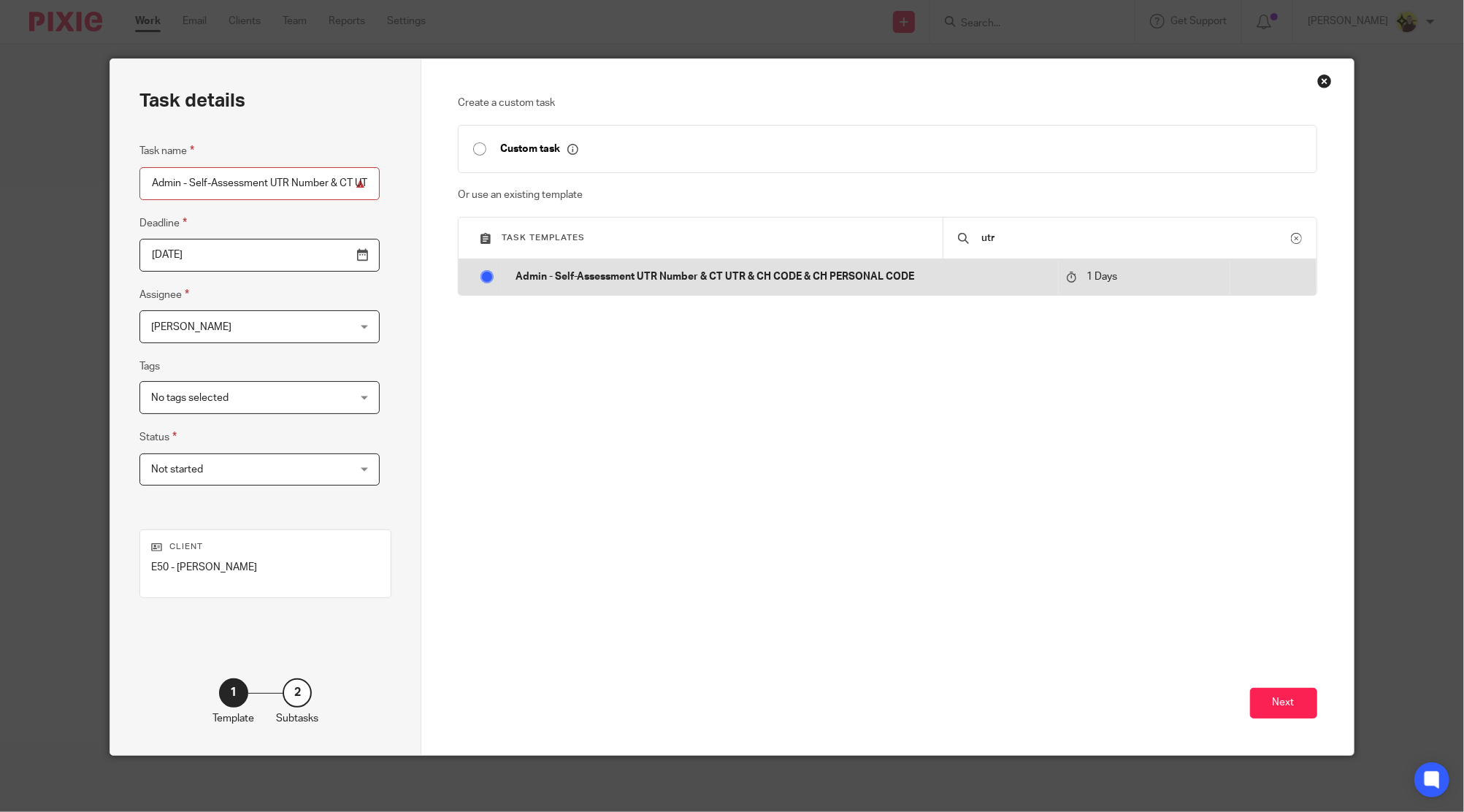
radio input "true"
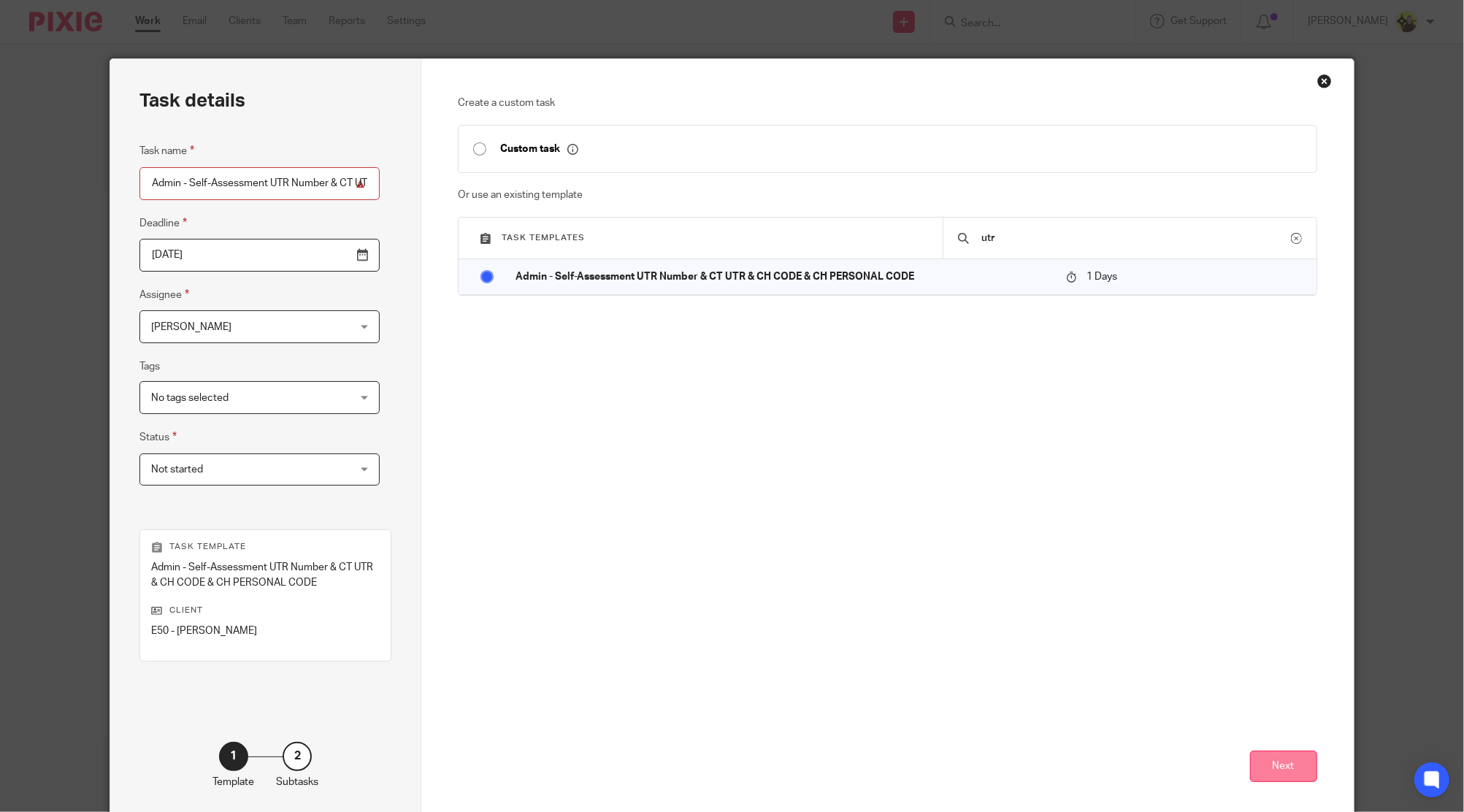
click at [1250, 756] on button "Next" at bounding box center [1284, 766] width 67 height 31
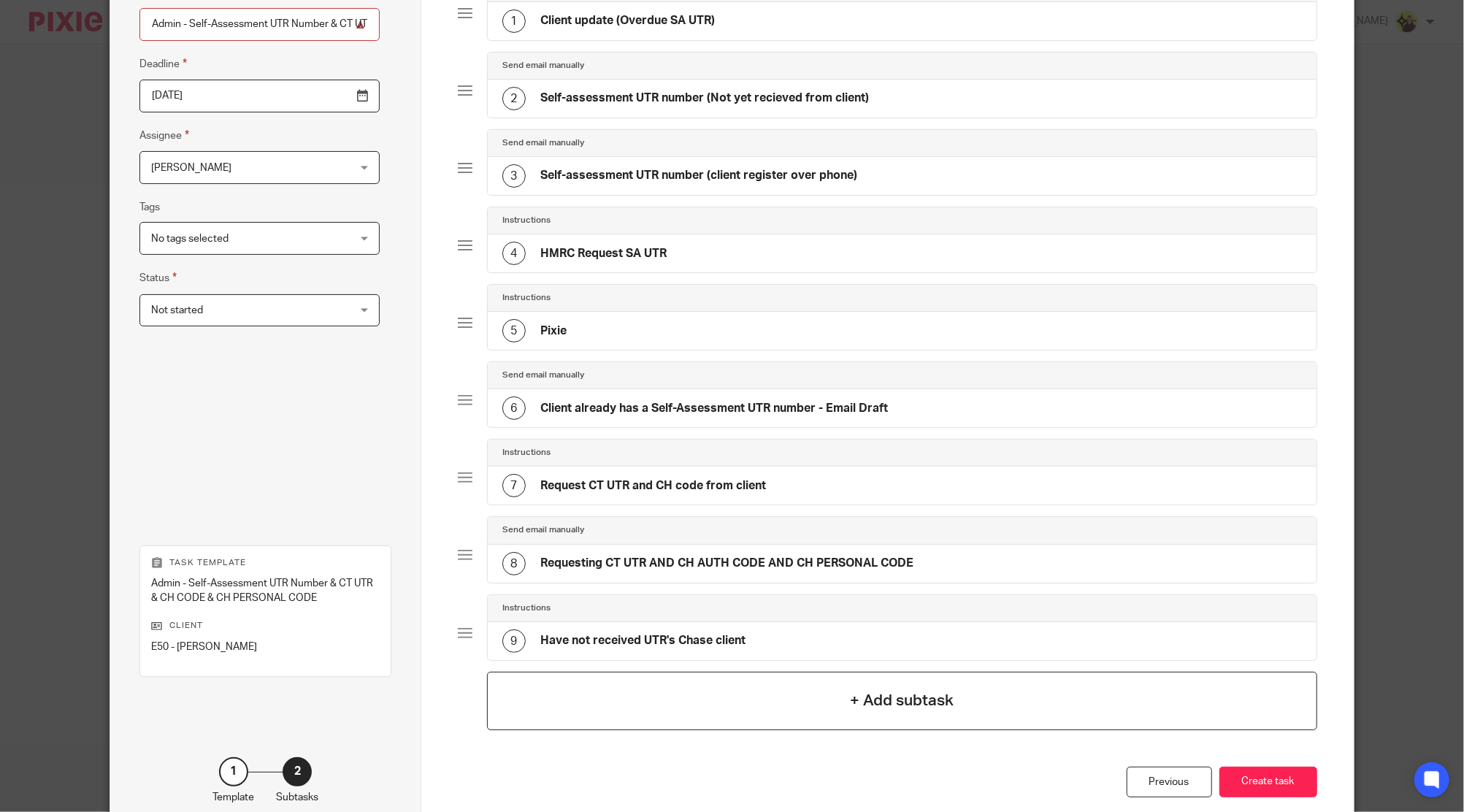
scroll to position [238, 0]
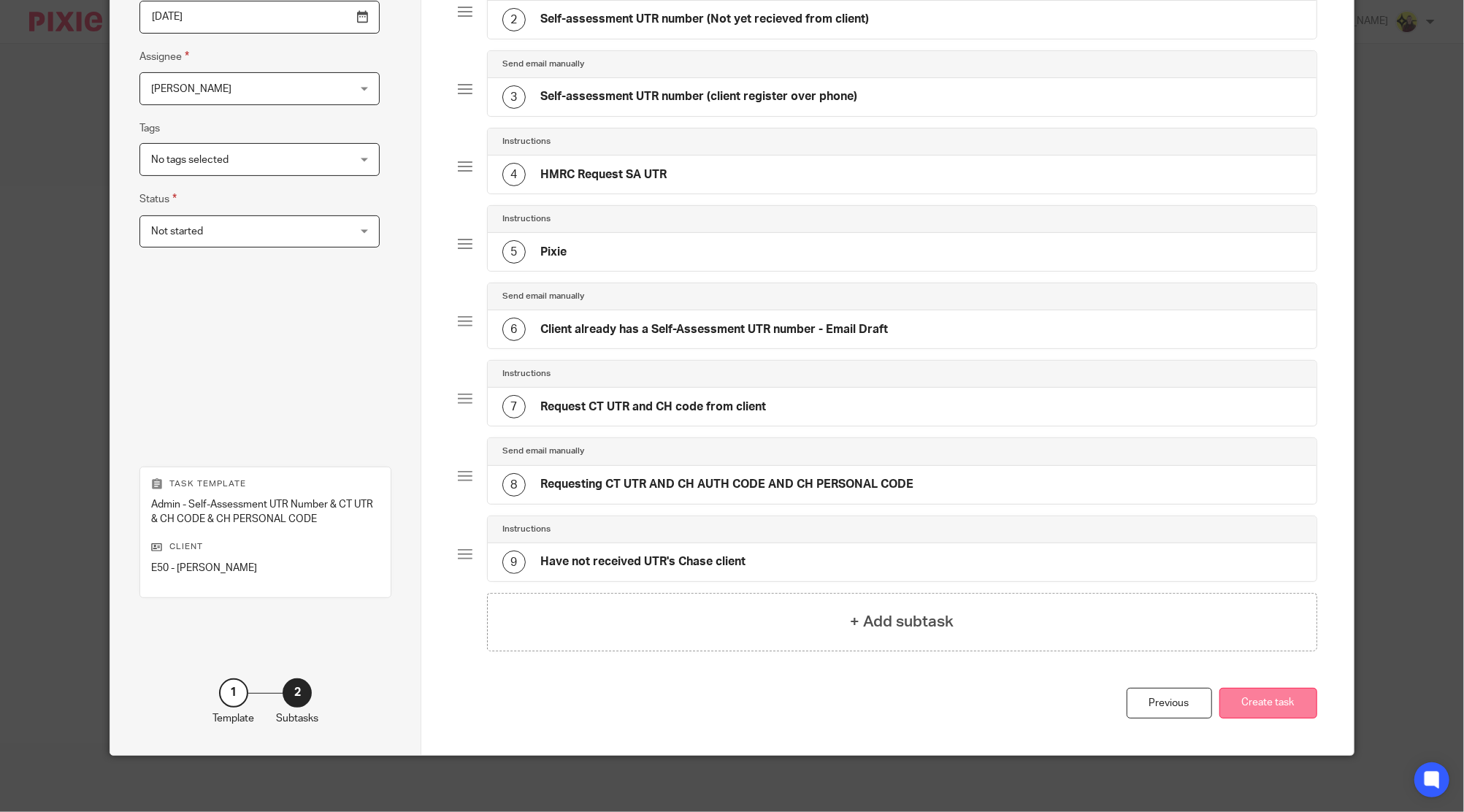
click at [1276, 699] on button "Create task" at bounding box center [1268, 704] width 97 height 31
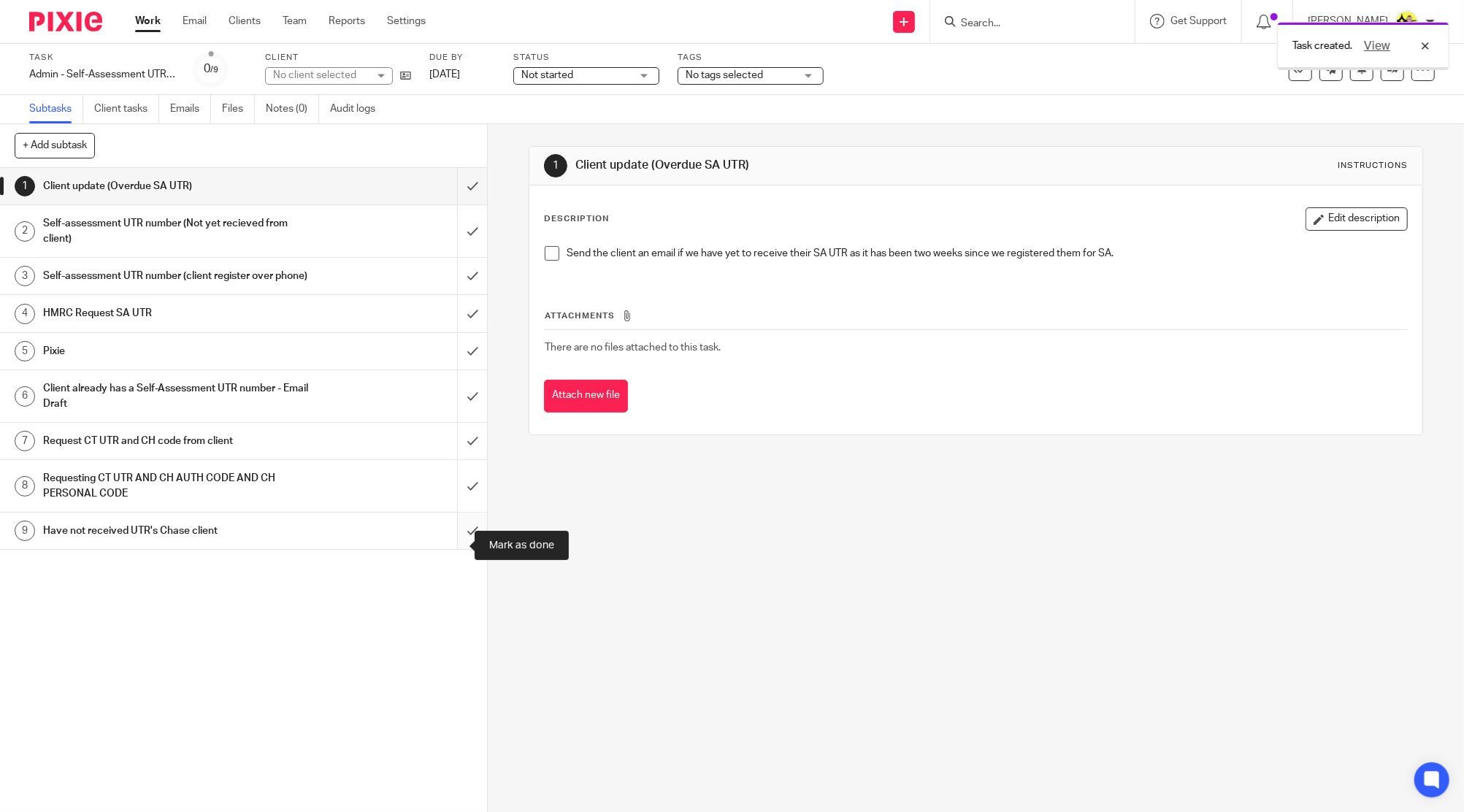
click at [444, 549] on input "submit" at bounding box center [243, 531] width 487 height 36
click at [437, 503] on link "8 Requesting CT UTR AND CH AUTH CODE AND CH PERSONAL CODE" at bounding box center [229, 485] width 457 height 52
click at [442, 447] on input "submit" at bounding box center [243, 441] width 487 height 36
click at [444, 368] on input "submit" at bounding box center [243, 351] width 487 height 36
click at [444, 327] on input "submit" at bounding box center [243, 313] width 487 height 36
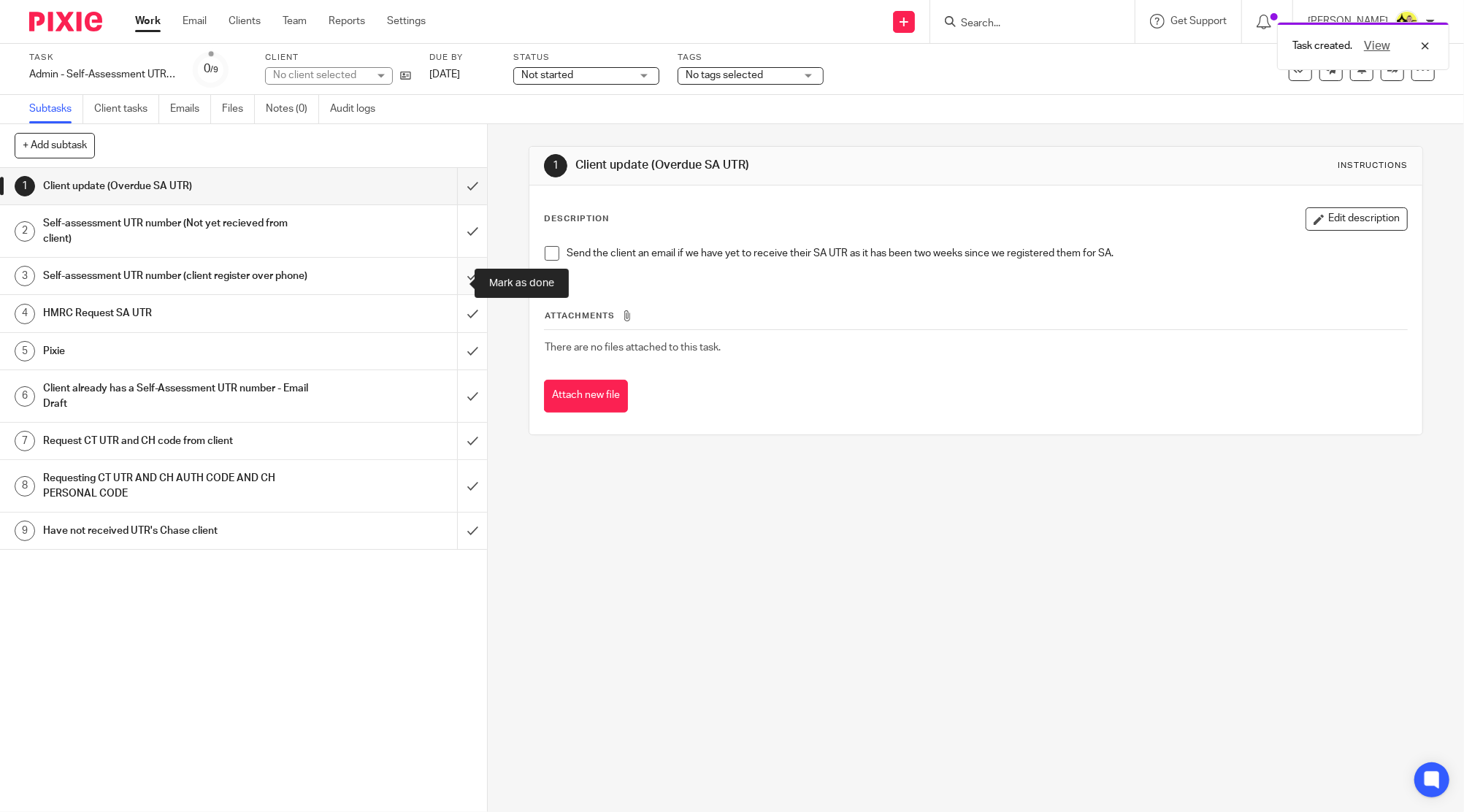
click at [452, 294] on input "submit" at bounding box center [243, 276] width 487 height 36
click at [457, 246] on input "submit" at bounding box center [243, 230] width 487 height 52
click at [452, 185] on input "submit" at bounding box center [243, 186] width 487 height 36
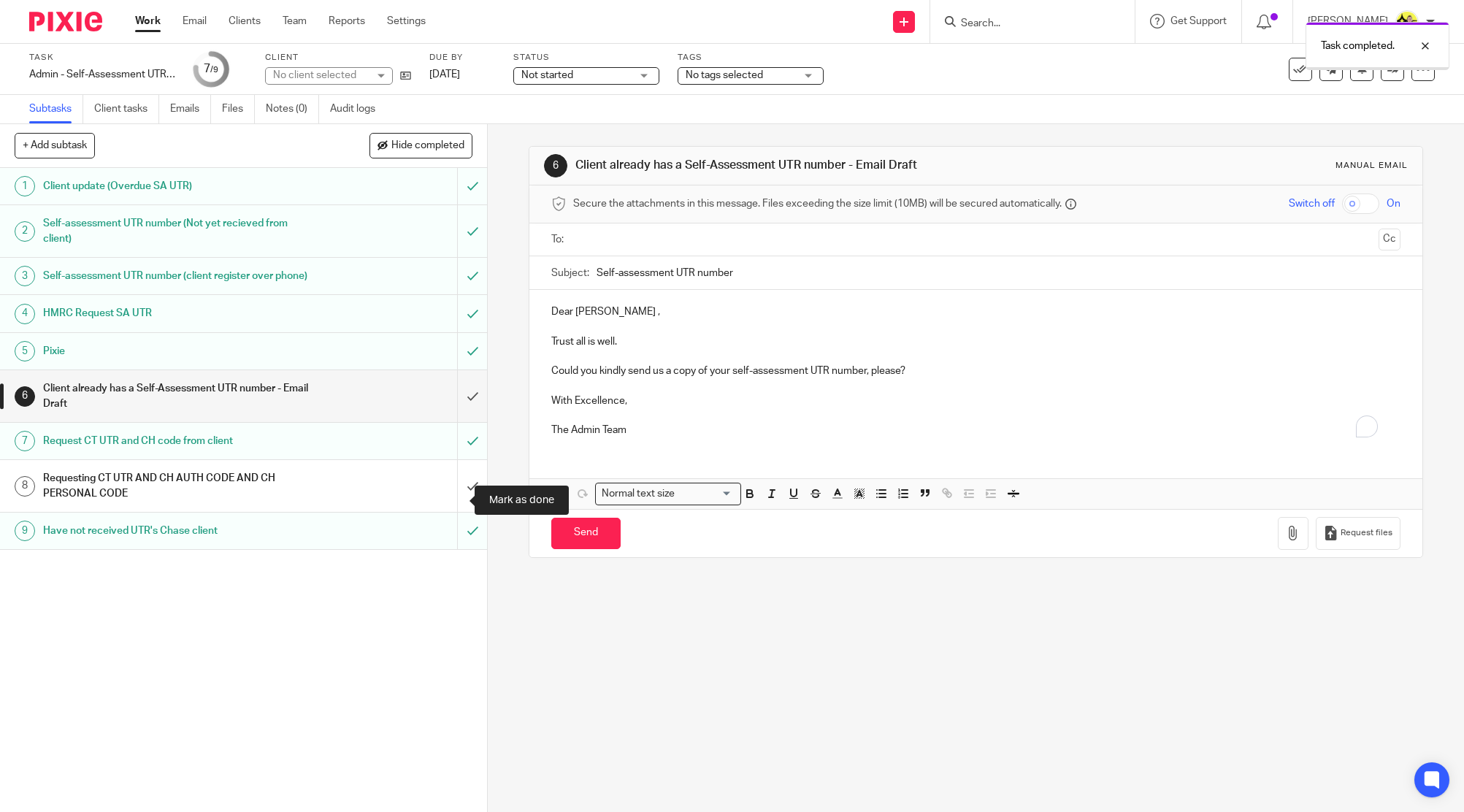
click at [467, 507] on input "submit" at bounding box center [243, 485] width 487 height 52
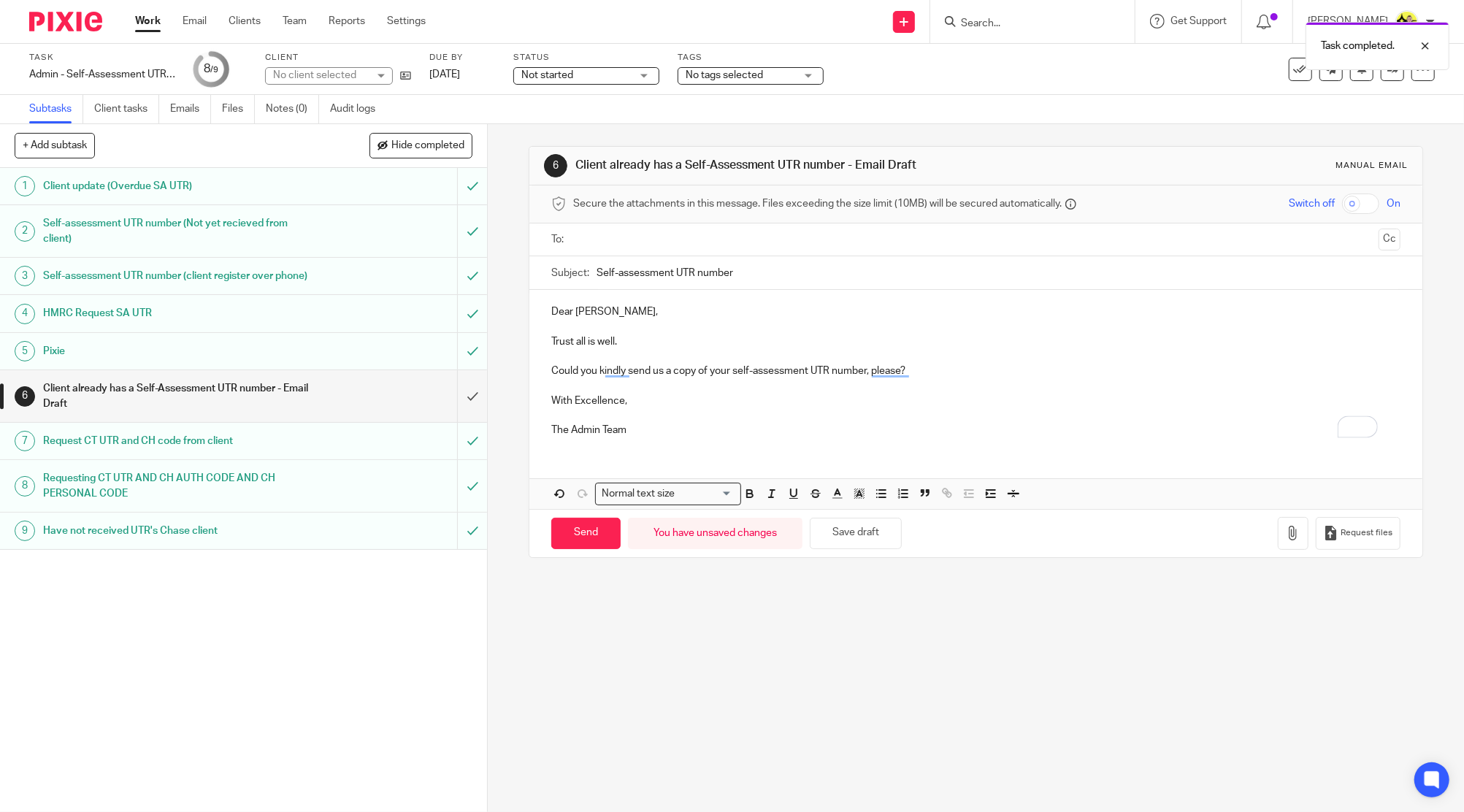
click at [684, 238] on input "text" at bounding box center [975, 239] width 795 height 16
click at [590, 533] on input "Send" at bounding box center [586, 536] width 69 height 31
type input "Sent"
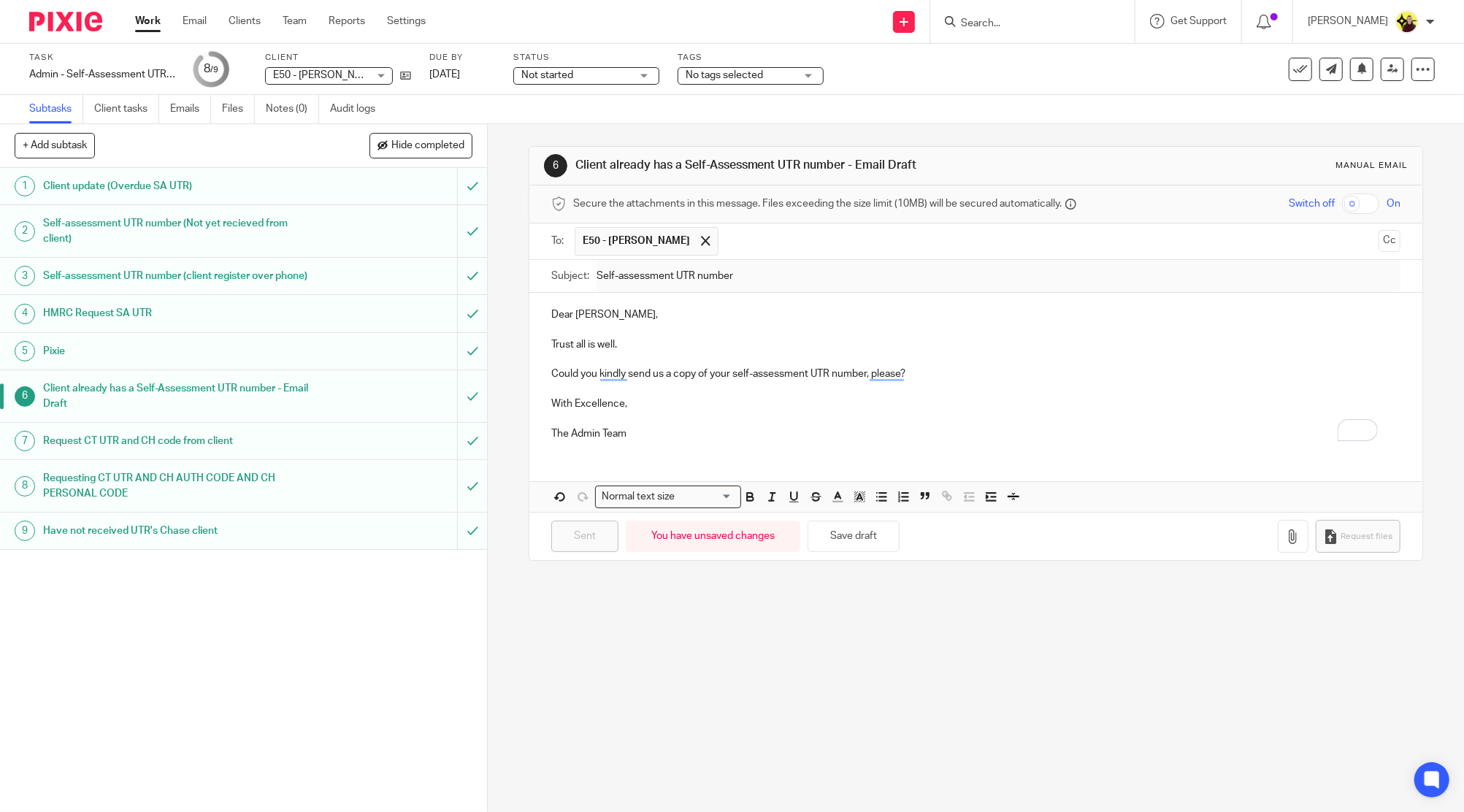
click at [999, 32] on div at bounding box center [1032, 21] width 205 height 43
click at [1012, 24] on input "Search" at bounding box center [1025, 24] width 131 height 13
type input "e49"
click at [1048, 72] on link at bounding box center [1080, 63] width 247 height 34
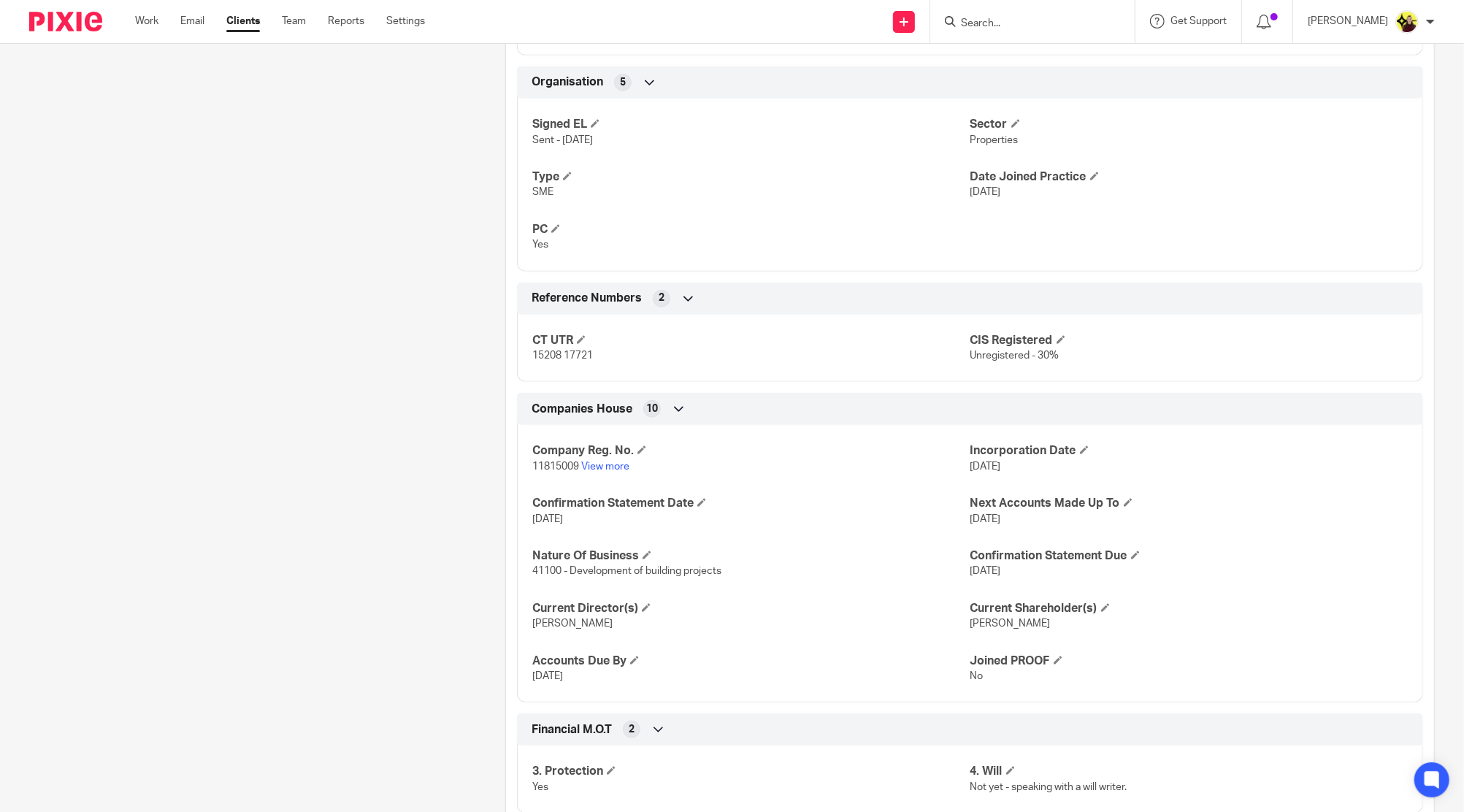
scroll to position [933, 0]
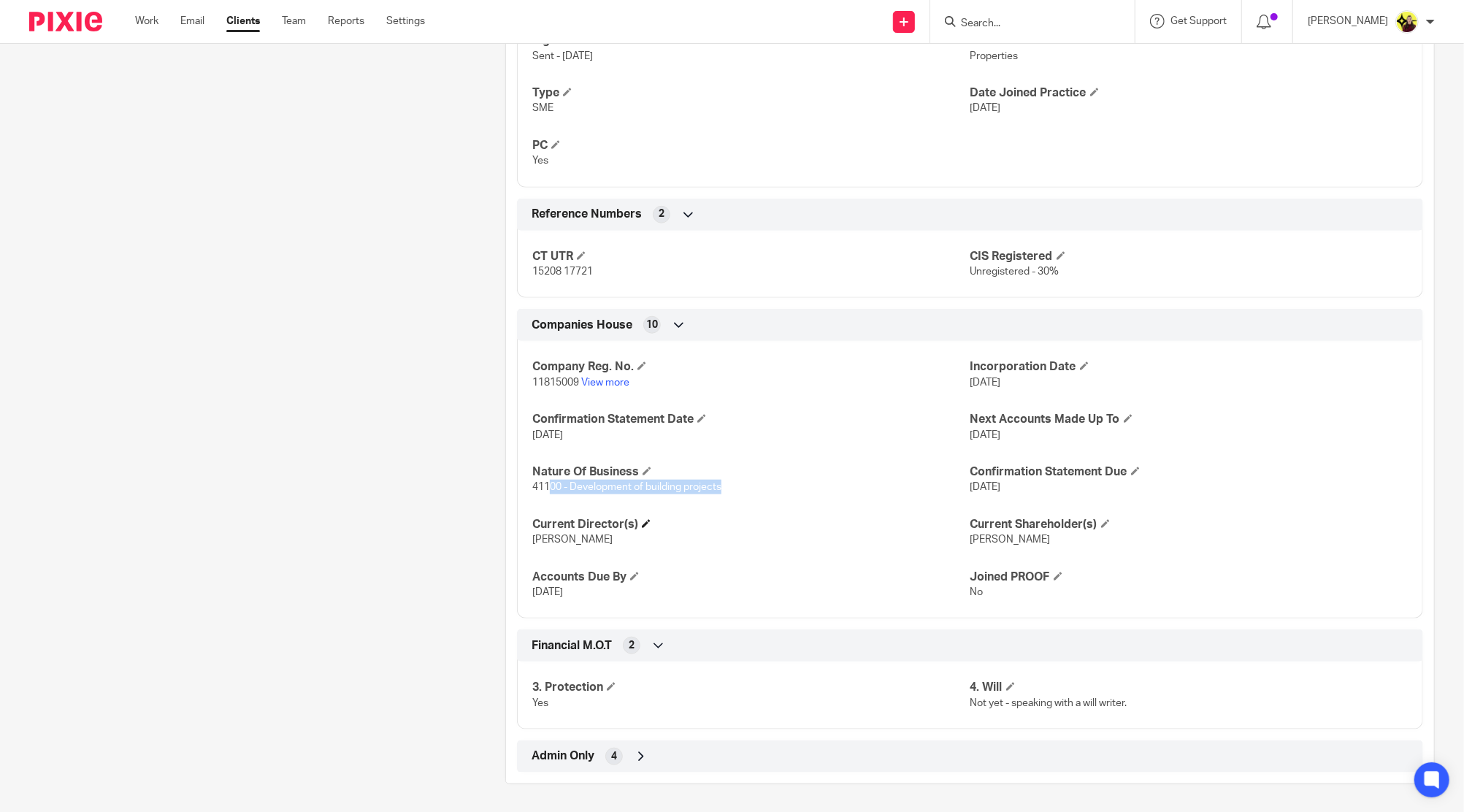
drag, startPoint x: 548, startPoint y: 492, endPoint x: 809, endPoint y: 521, distance: 262.6
click at [783, 503] on div "Company Reg. No. 11815009 View more Incorporation Date [DATE] Confirmation Stat…" at bounding box center [970, 474] width 906 height 289
click at [869, 740] on div "Client type Limited company Address [STREET_ADDRESS] CUSTOM FIELDS Show empty f…" at bounding box center [971, 127] width 929 height 1291
click at [866, 744] on div "Admin Only 4" at bounding box center [970, 756] width 884 height 25
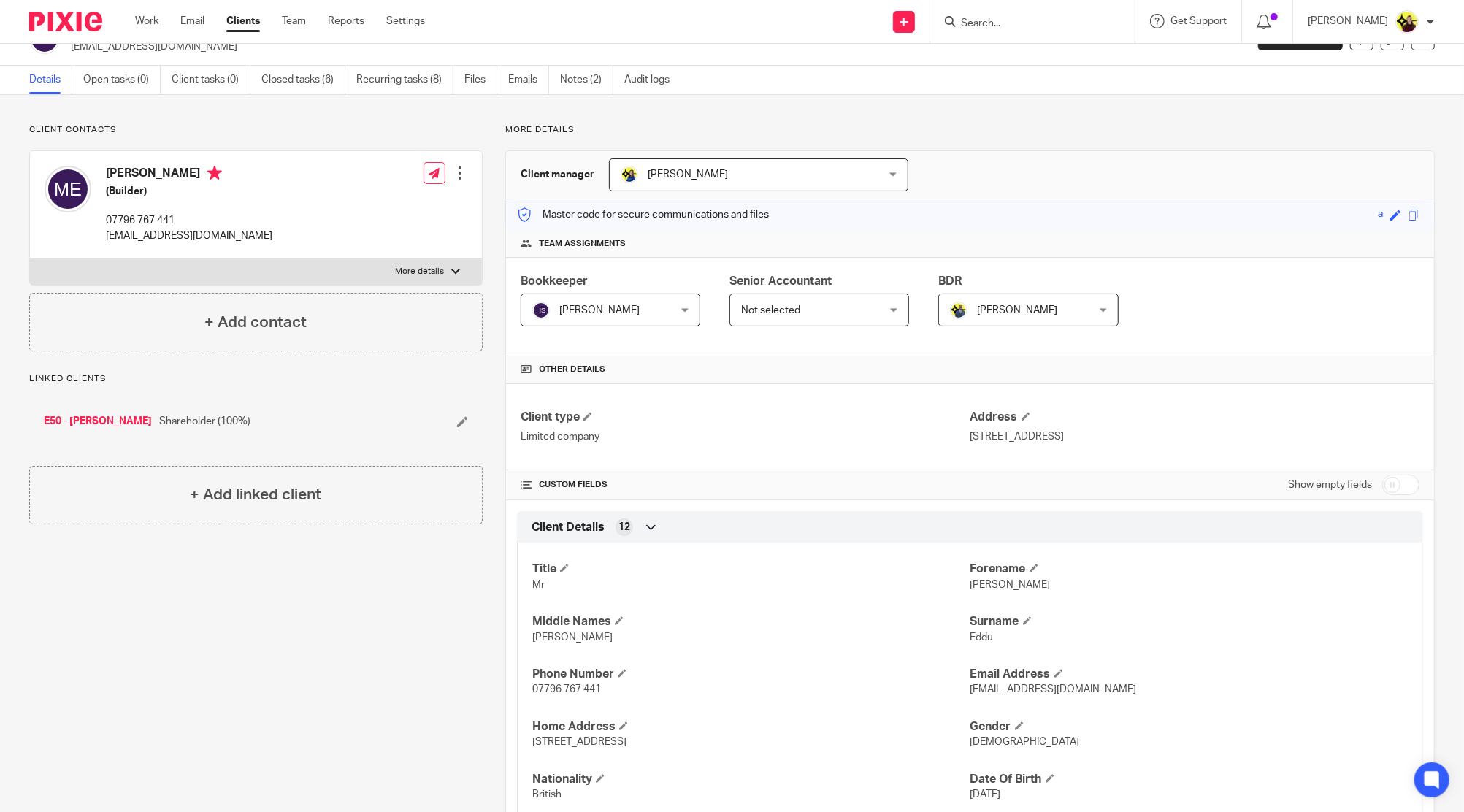
scroll to position [0, 0]
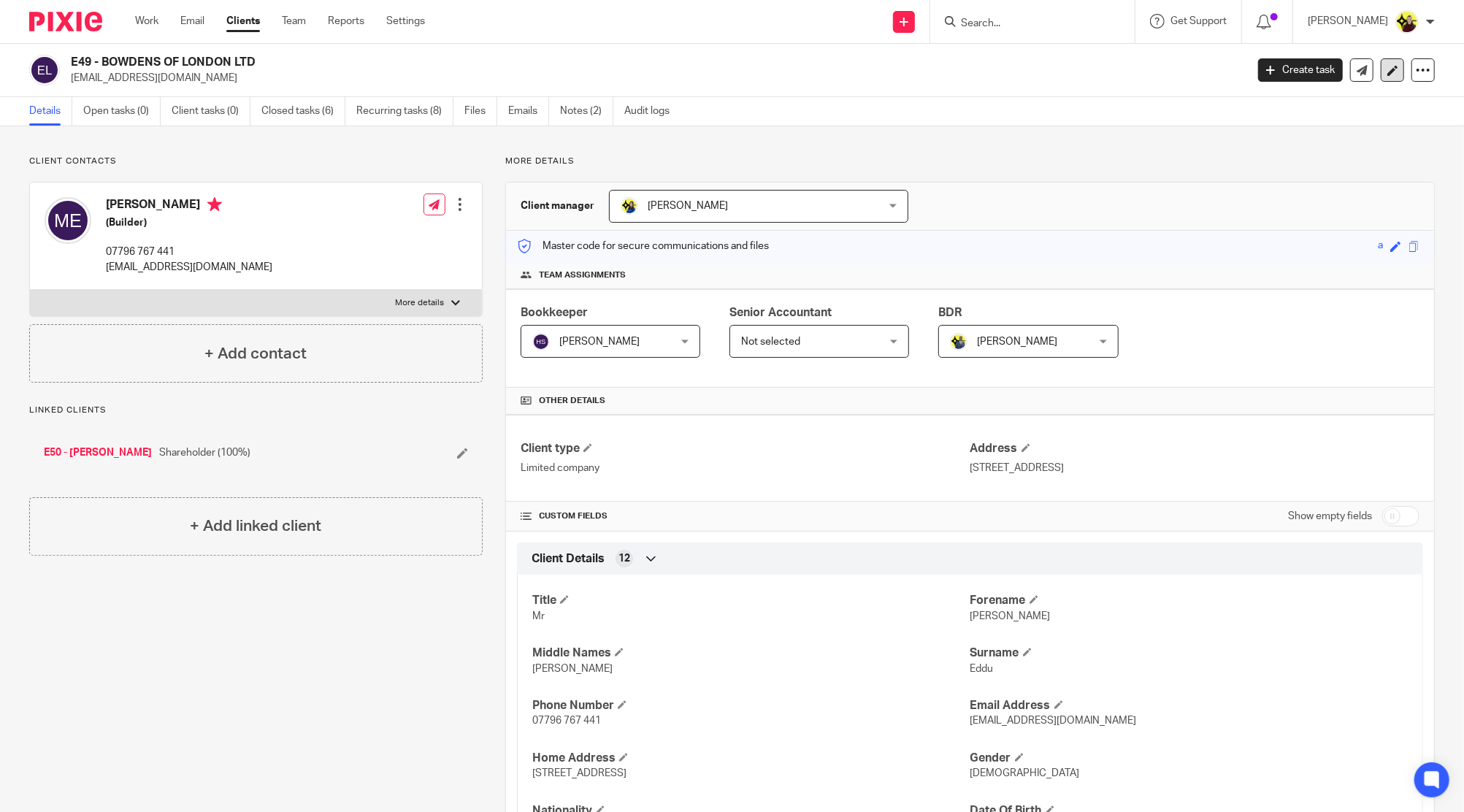
click at [1381, 76] on link at bounding box center [1393, 70] width 24 height 24
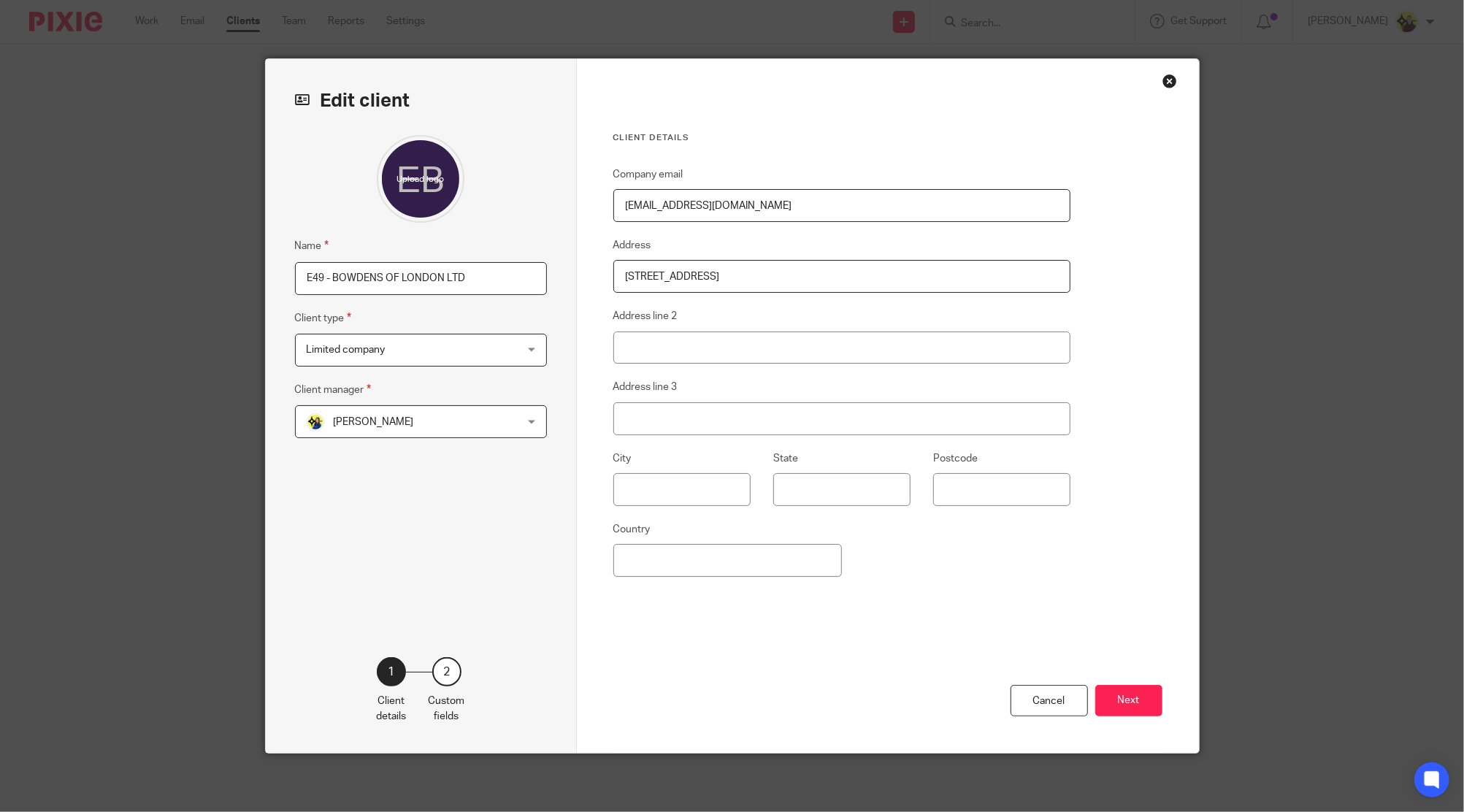
drag, startPoint x: 837, startPoint y: 278, endPoint x: 381, endPoint y: 271, distance: 456.1
click at [386, 269] on div "Edit client Name E49 - BOWDENS OF LONDON LTD Client type Limited company Limite…" at bounding box center [732, 406] width 933 height 694
click at [850, 278] on input "[STREET_ADDRESS]" at bounding box center [842, 277] width 458 height 33
drag, startPoint x: 944, startPoint y: 264, endPoint x: 10, endPoint y: 282, distance: 934.2
click at [10, 282] on div "Edit client Name E49 - BOWDENS OF LONDON LTD Client type Limited company Limite…" at bounding box center [732, 406] width 1464 height 812
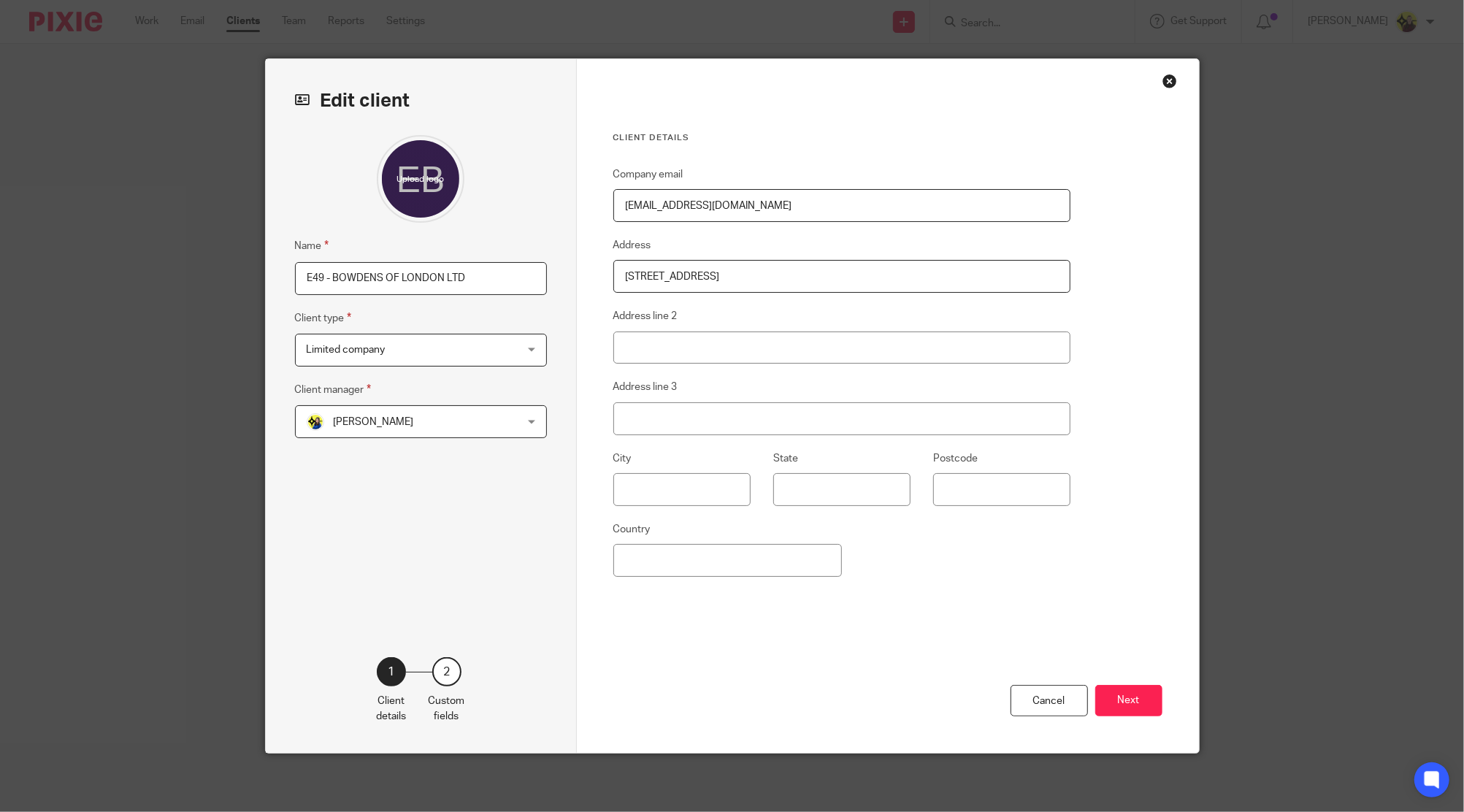
click at [849, 269] on input "[STREET_ADDRESS]" at bounding box center [842, 277] width 458 height 33
paste input "[STREET_ADDRESS]"
type input "[STREET_ADDRESS]"
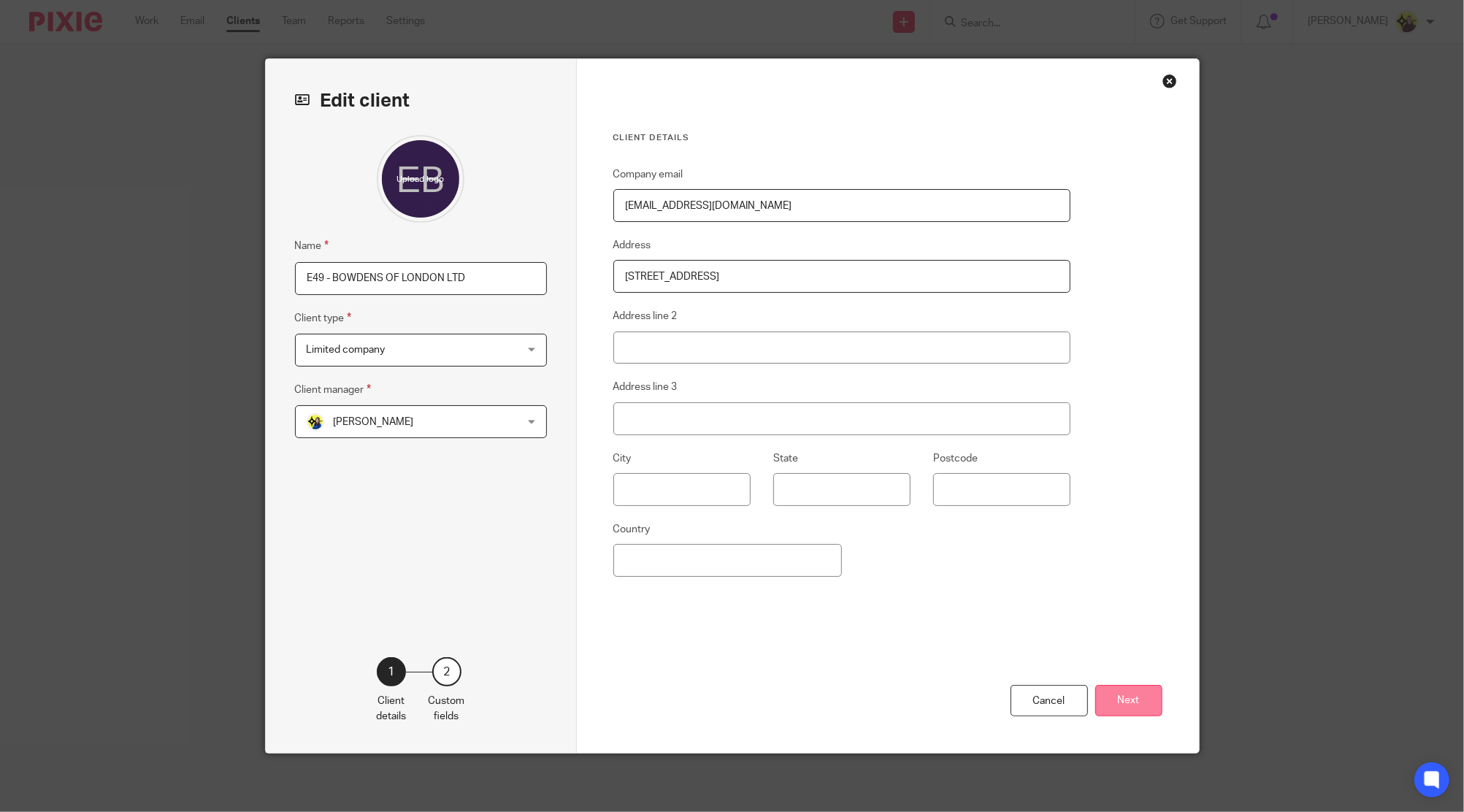
click at [1116, 699] on button "Next" at bounding box center [1129, 700] width 67 height 31
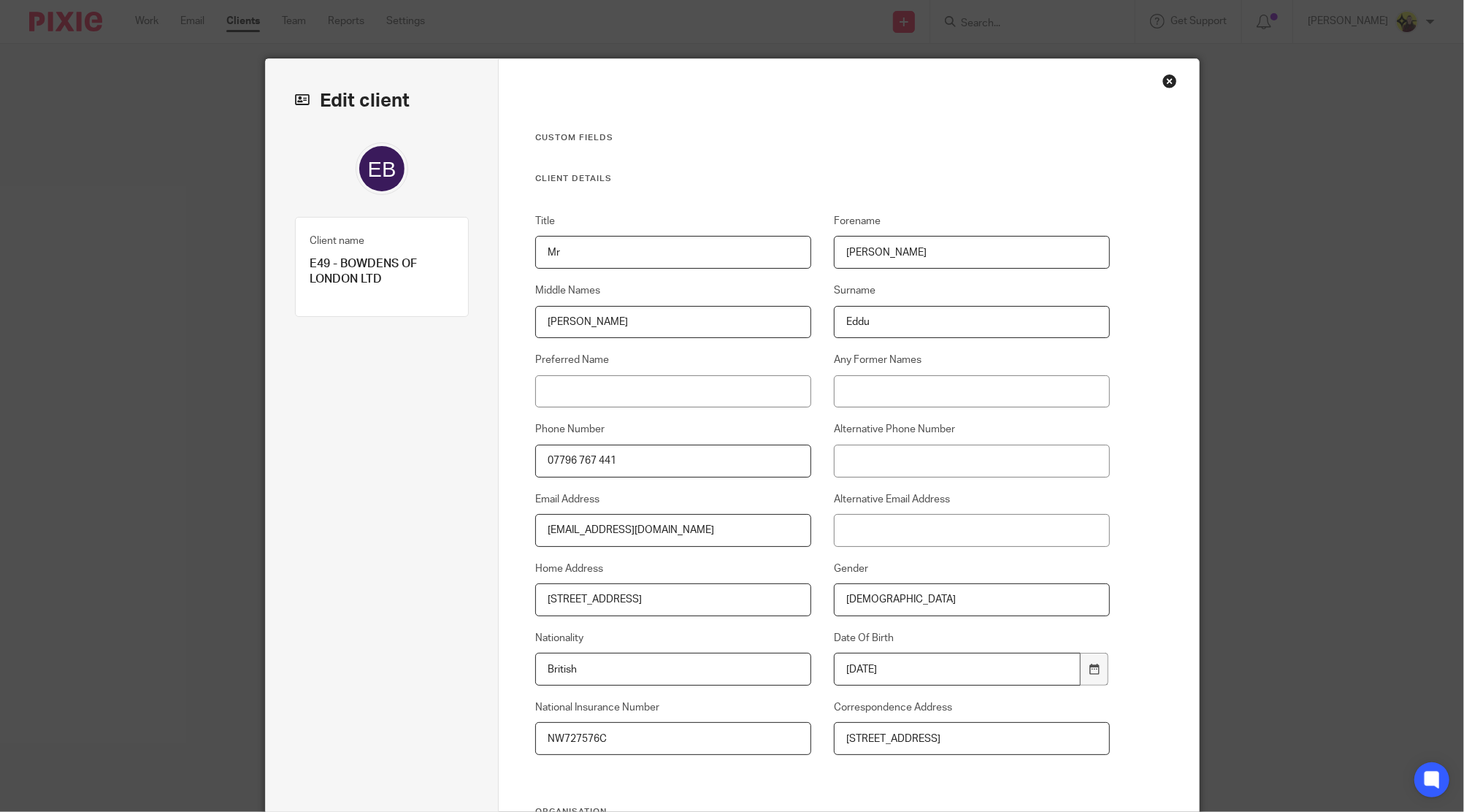
drag, startPoint x: 1022, startPoint y: 738, endPoint x: 620, endPoint y: 725, distance: 402.2
click at [620, 725] on div "Title Mr [PERSON_NAME] Middle Names [PERSON_NAME] Surname [PERSON_NAME] Preferr…" at bounding box center [811, 510] width 597 height 593
paste input "[STREET_ADDRESS]"
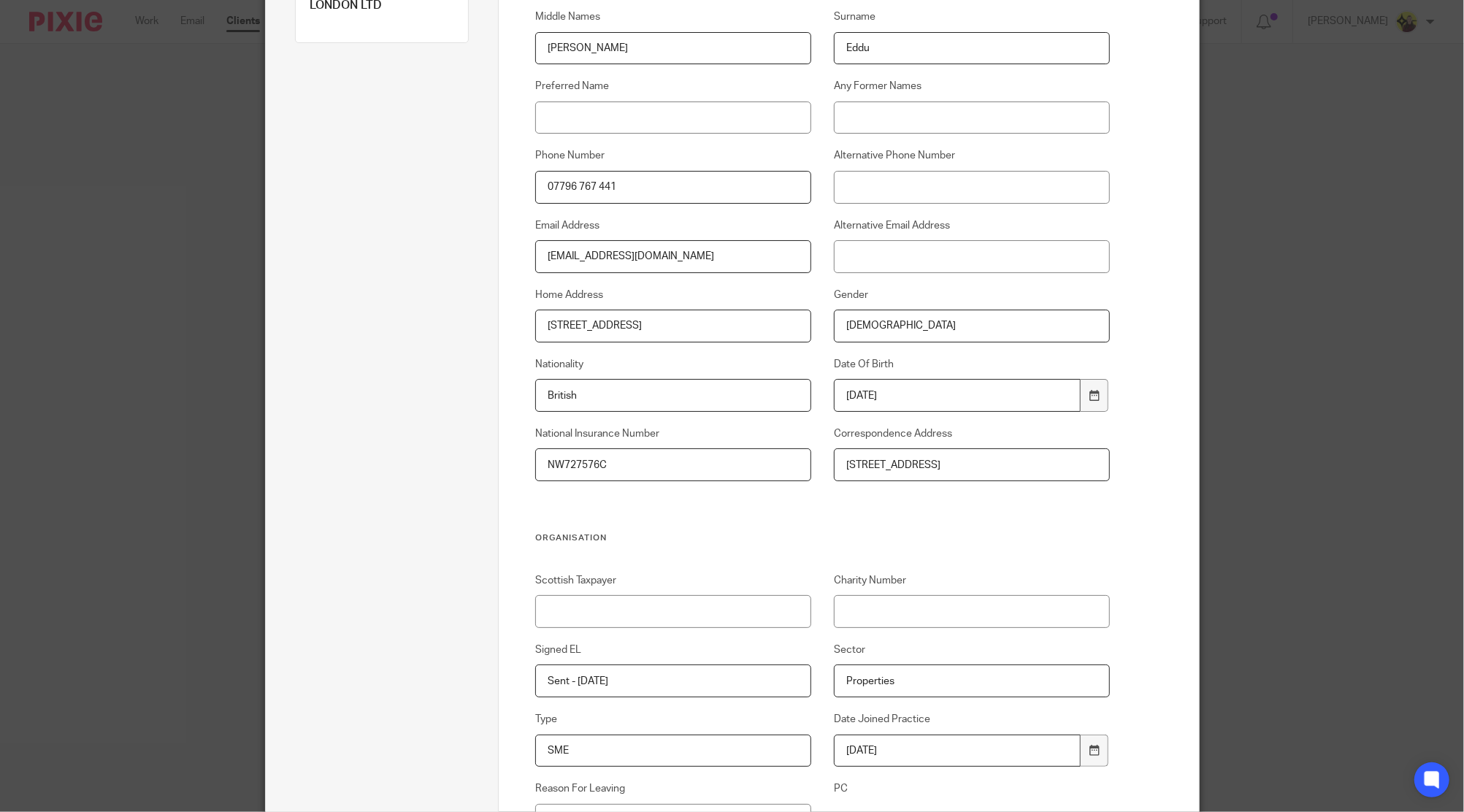
scroll to position [292, 0]
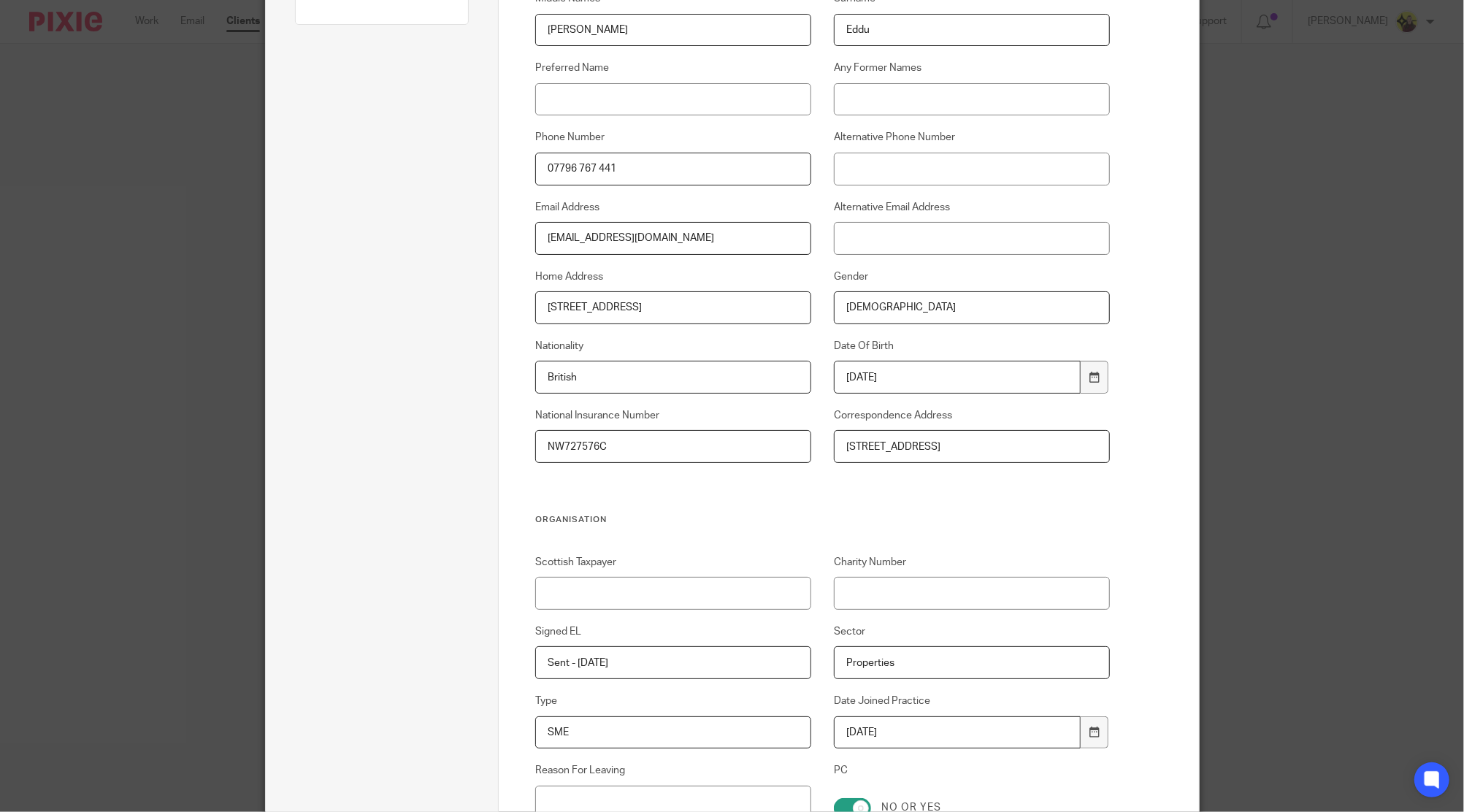
type input "[STREET_ADDRESS]"
drag, startPoint x: 544, startPoint y: 313, endPoint x: 951, endPoint y: 305, distance: 407.1
click at [951, 305] on div "Title Mr [PERSON_NAME] Middle Names [PERSON_NAME] Surname [PERSON_NAME] Preferr…" at bounding box center [811, 218] width 597 height 593
drag, startPoint x: 43, startPoint y: 369, endPoint x: 2, endPoint y: 367, distance: 41.0
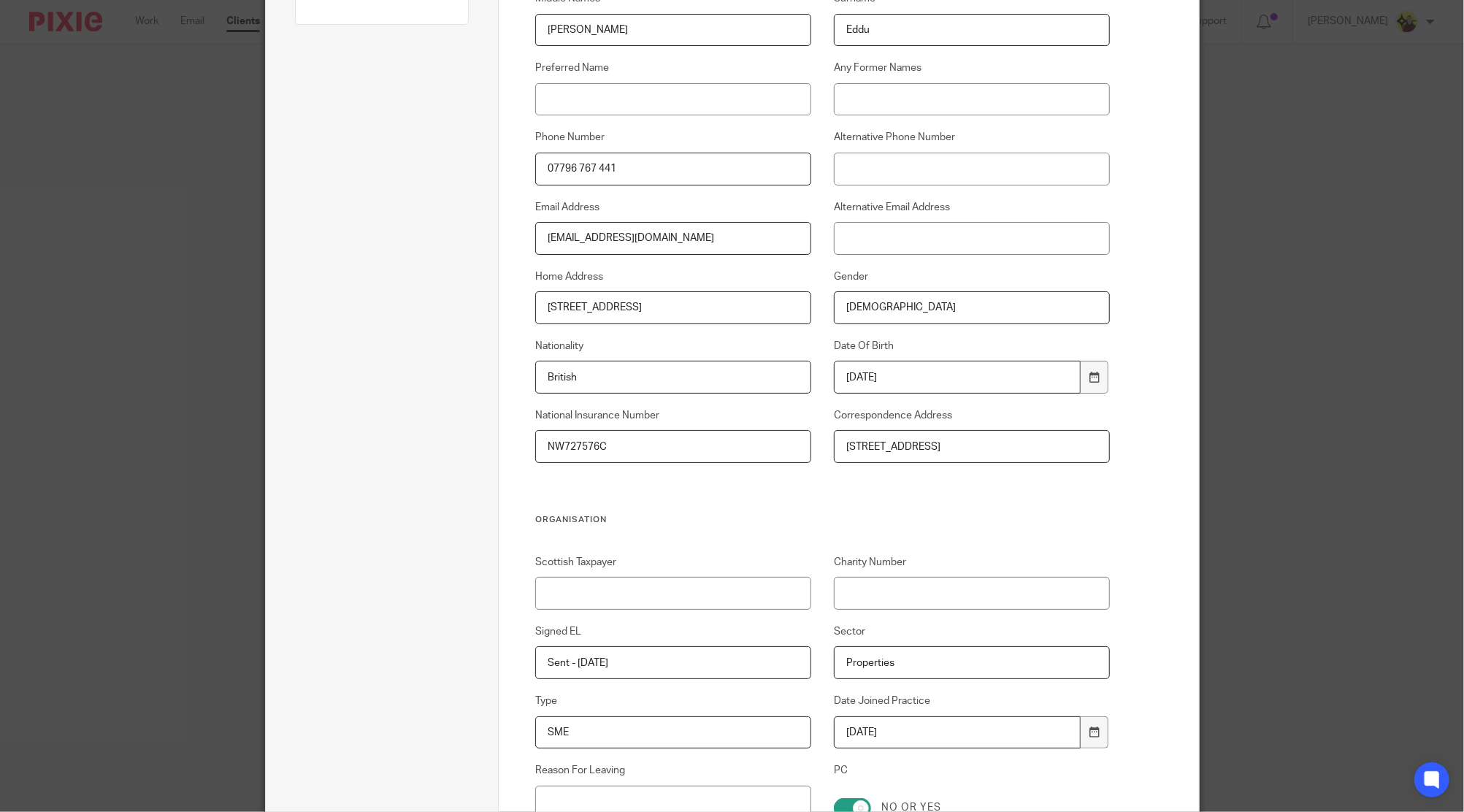
click at [3, 367] on div "Edit client Name E49 - BOWDENS OF LONDON LTD Client type Limited company Limite…" at bounding box center [732, 406] width 1464 height 812
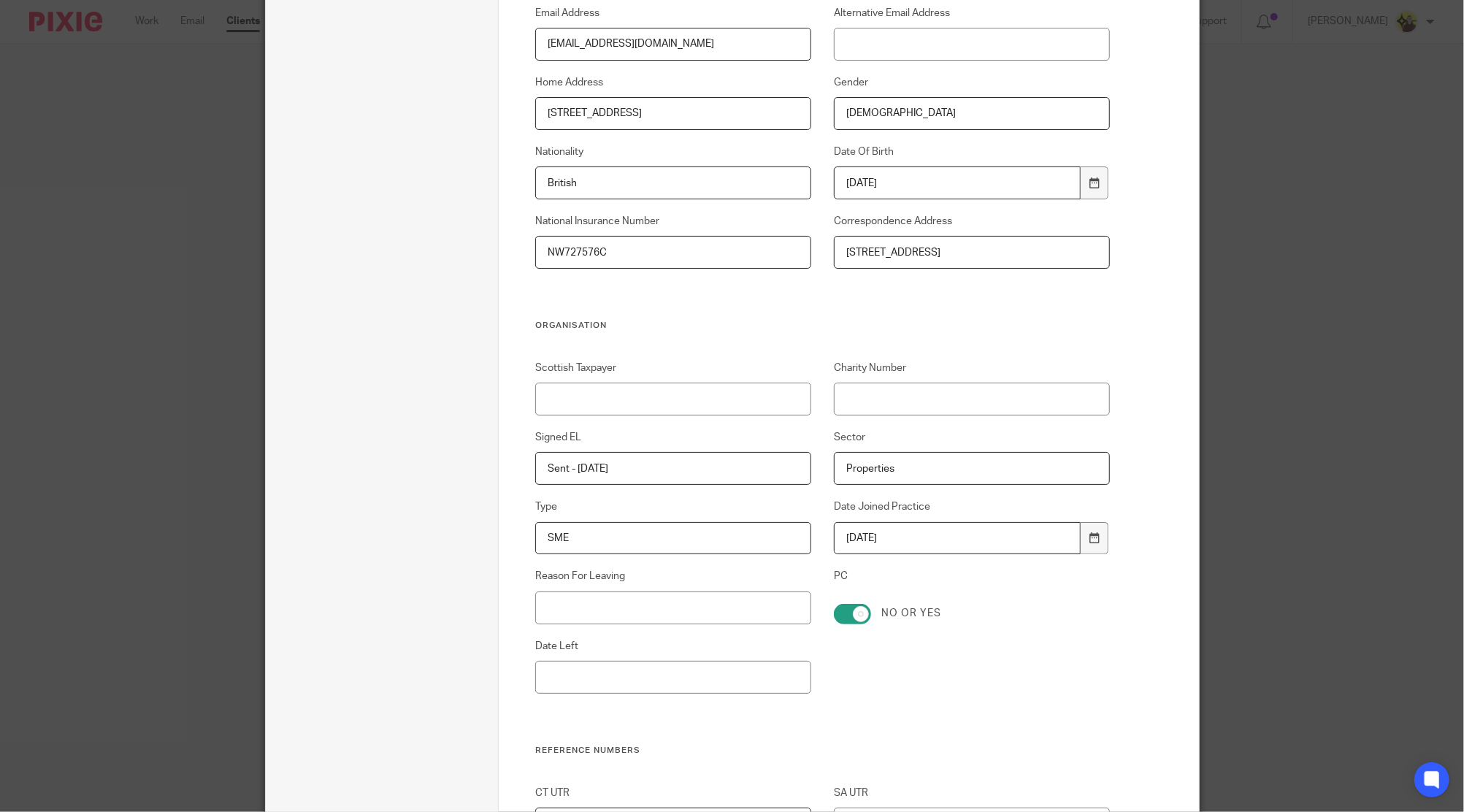
scroll to position [584, 0]
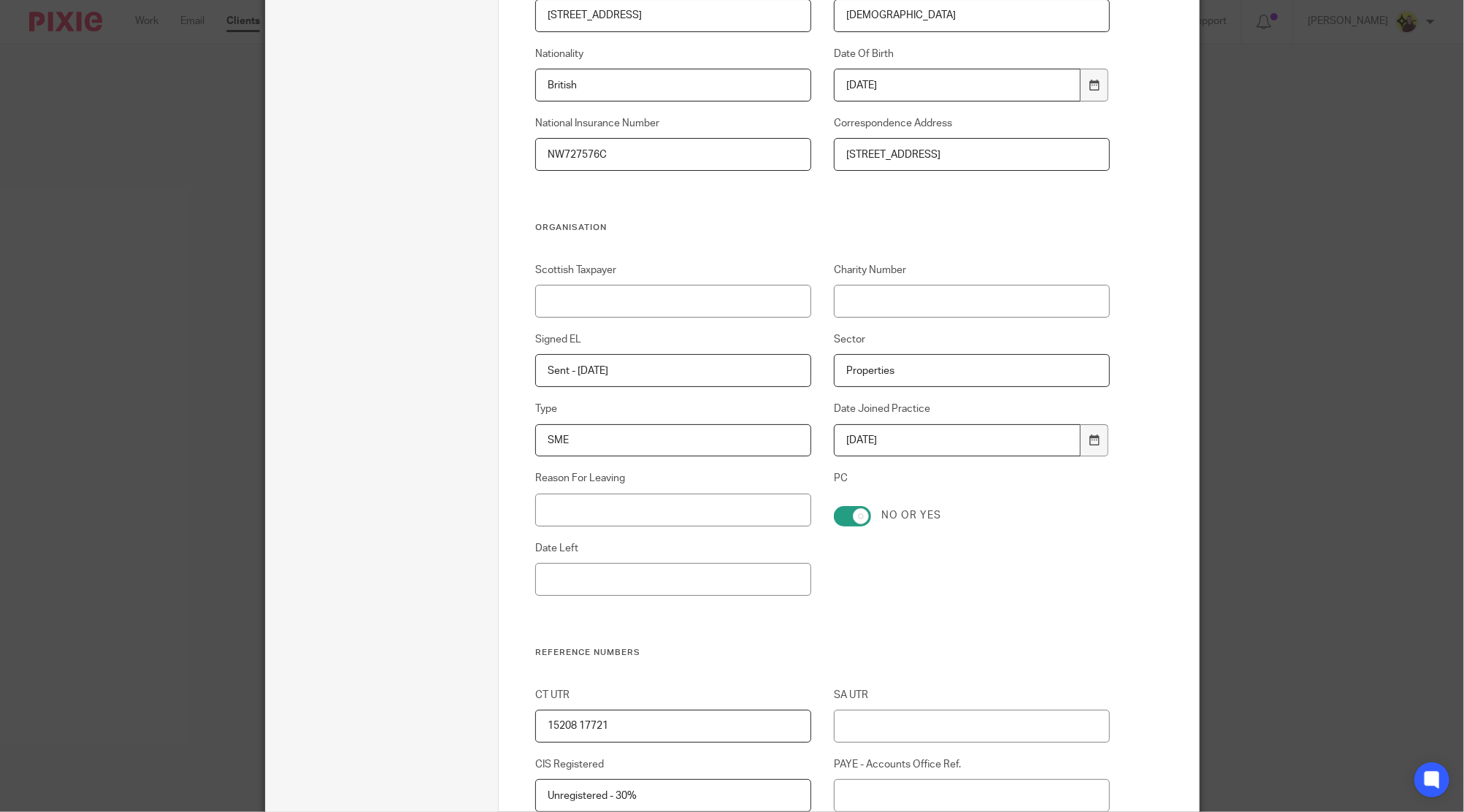
drag, startPoint x: 697, startPoint y: 360, endPoint x: 181, endPoint y: 344, distance: 516.2
type input "Sent - [DATE]"
click at [617, 426] on input "SME" at bounding box center [673, 441] width 276 height 33
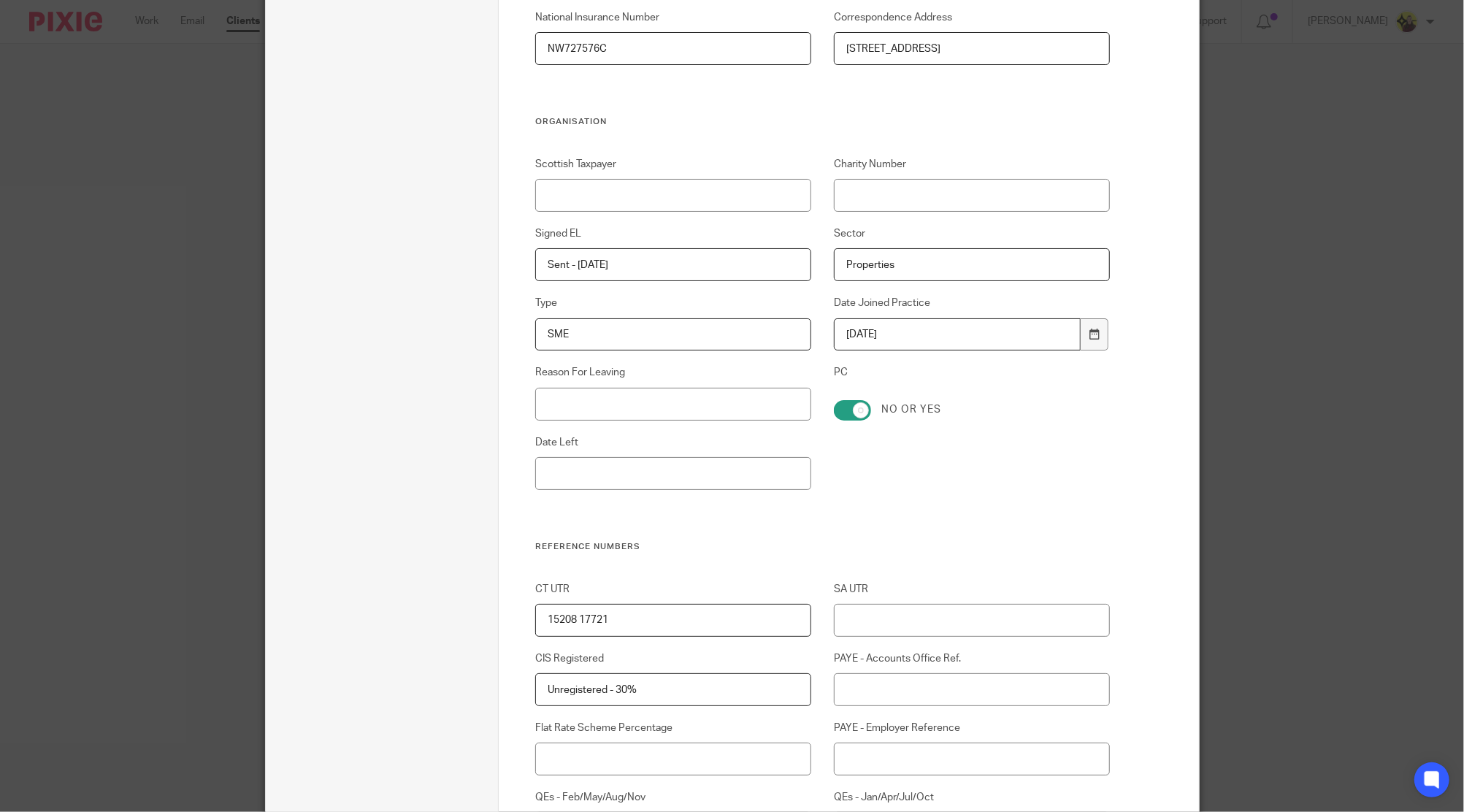
scroll to position [778, 0]
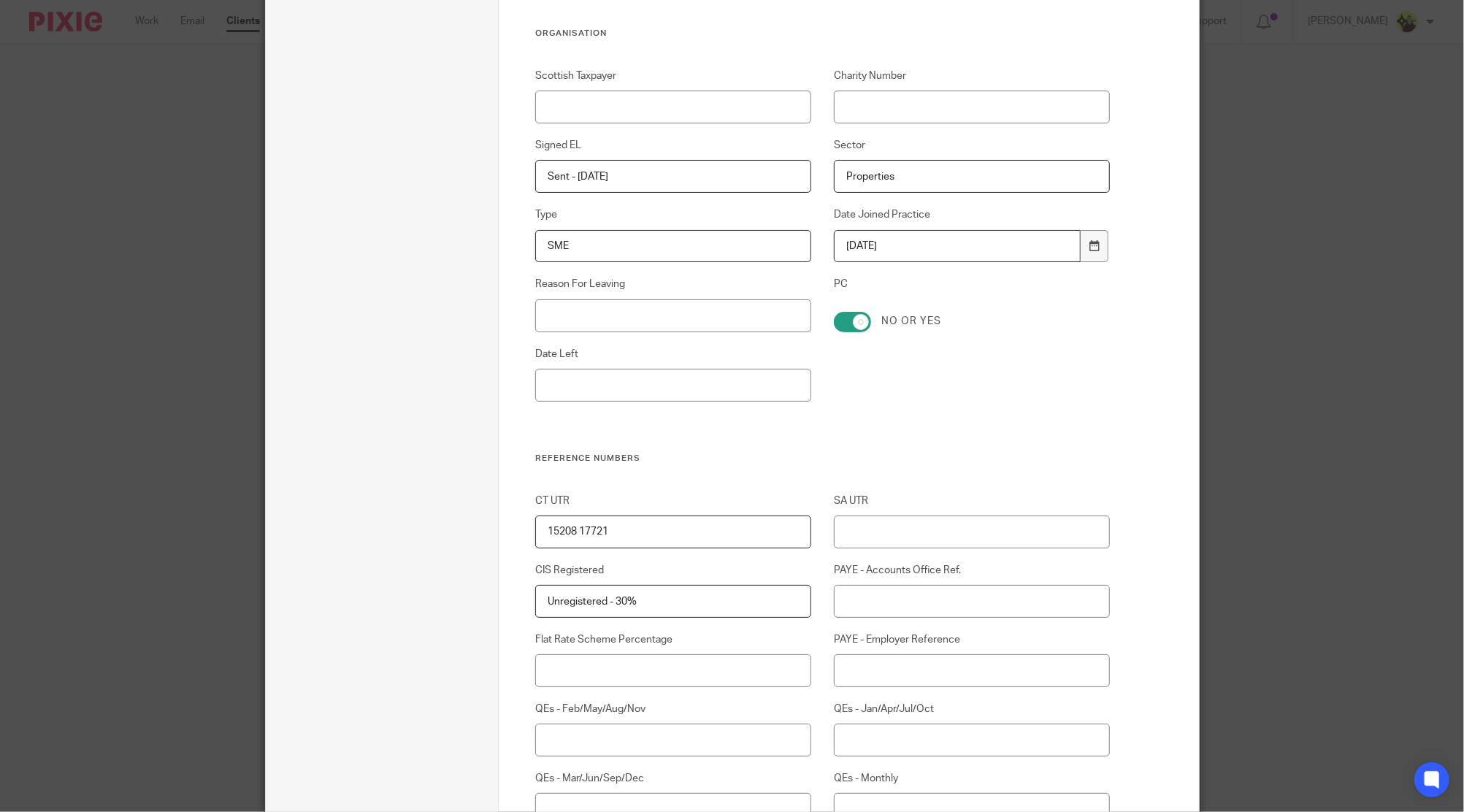
click at [847, 322] on input "PC" at bounding box center [852, 322] width 37 height 20
checkbox input "false"
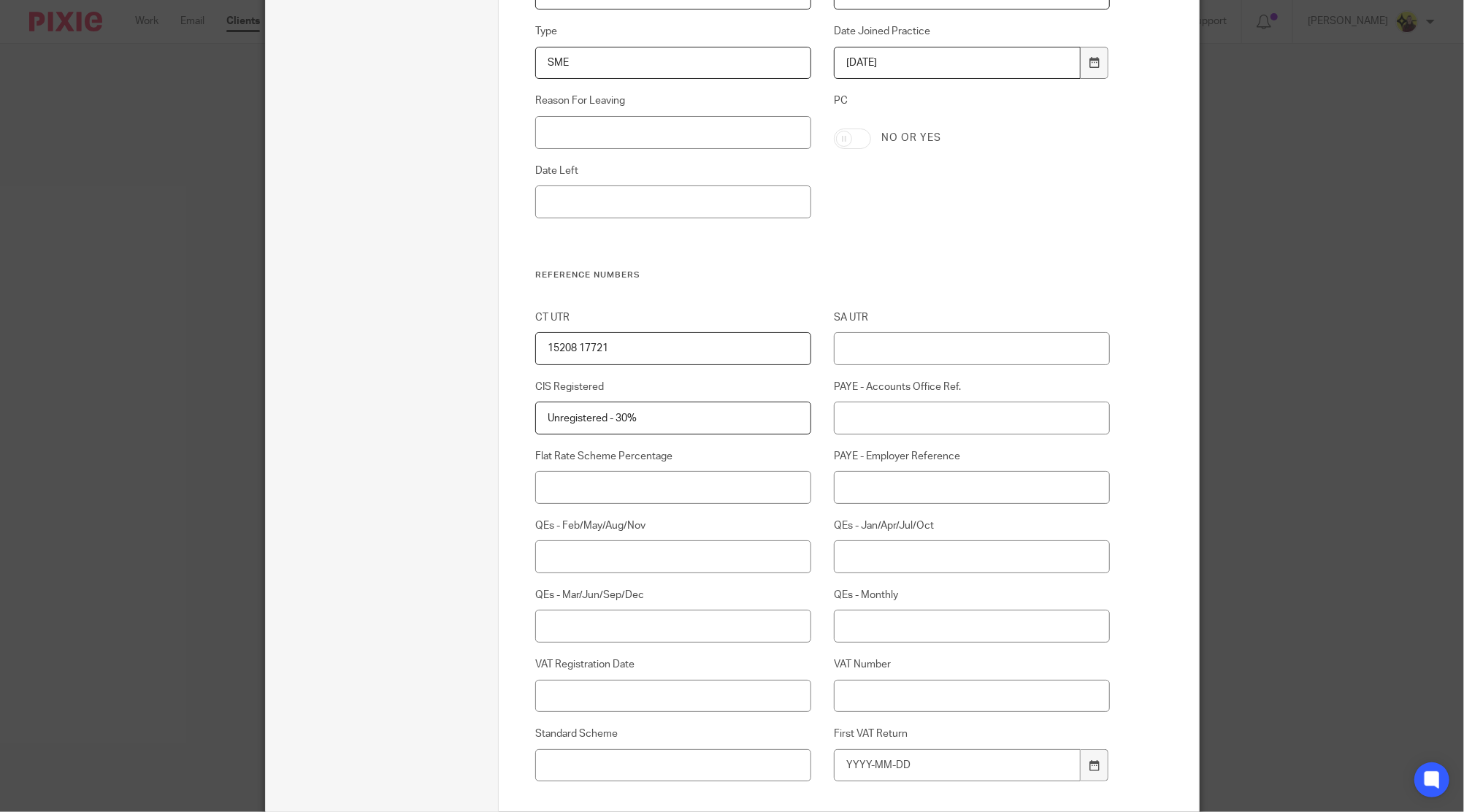
scroll to position [973, 0]
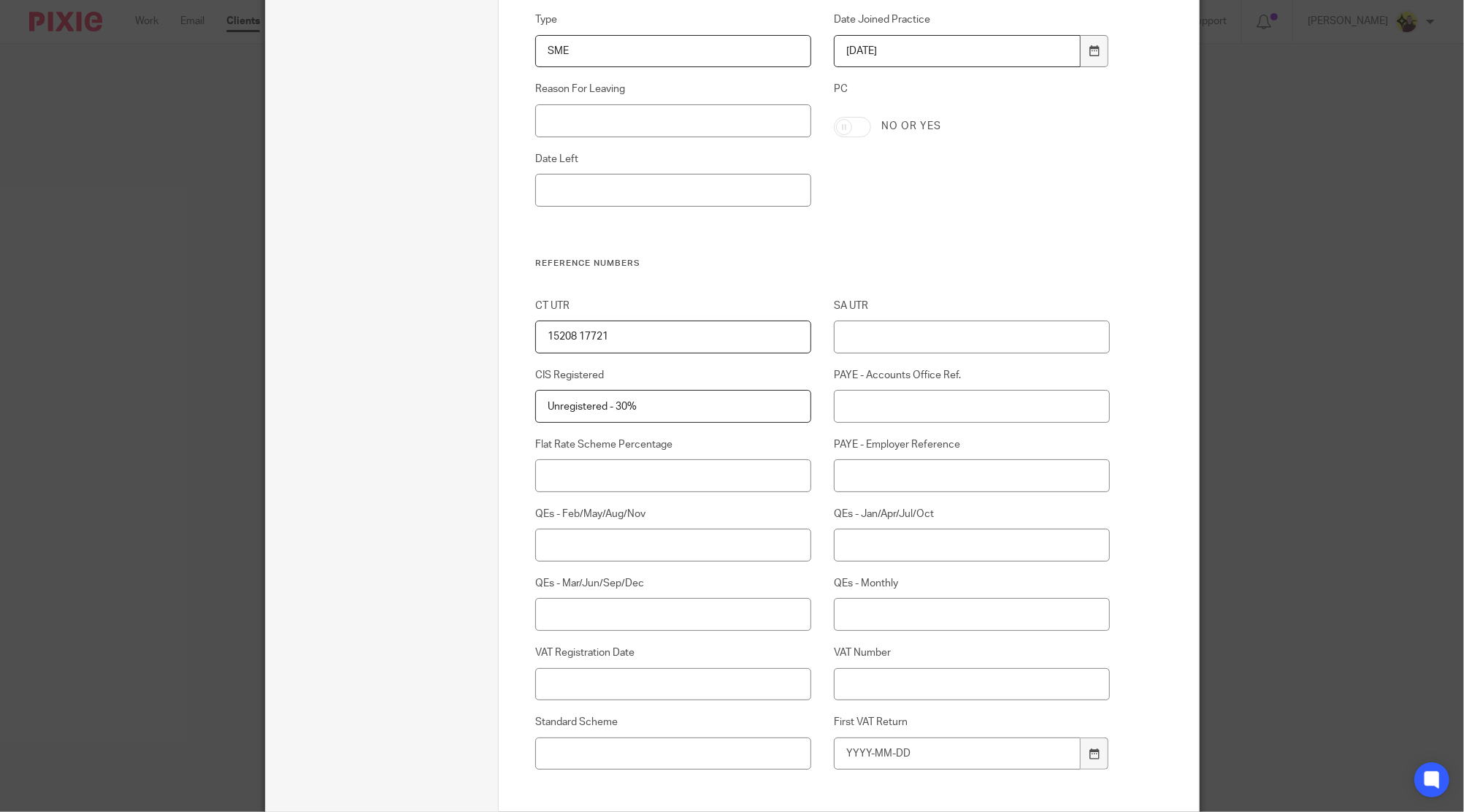
drag, startPoint x: 676, startPoint y: 418, endPoint x: 216, endPoint y: 441, distance: 460.6
click at [229, 436] on div "Edit client Name E49 - BOWDENS OF LONDON LTD Client type Limited company Limite…" at bounding box center [732, 406] width 1464 height 812
click at [573, 431] on div "CT UTR 15208 17721 SA UTR CIS Registered Unregistered - 30% PAYE - Accounts Off…" at bounding box center [811, 560] width 597 height 523
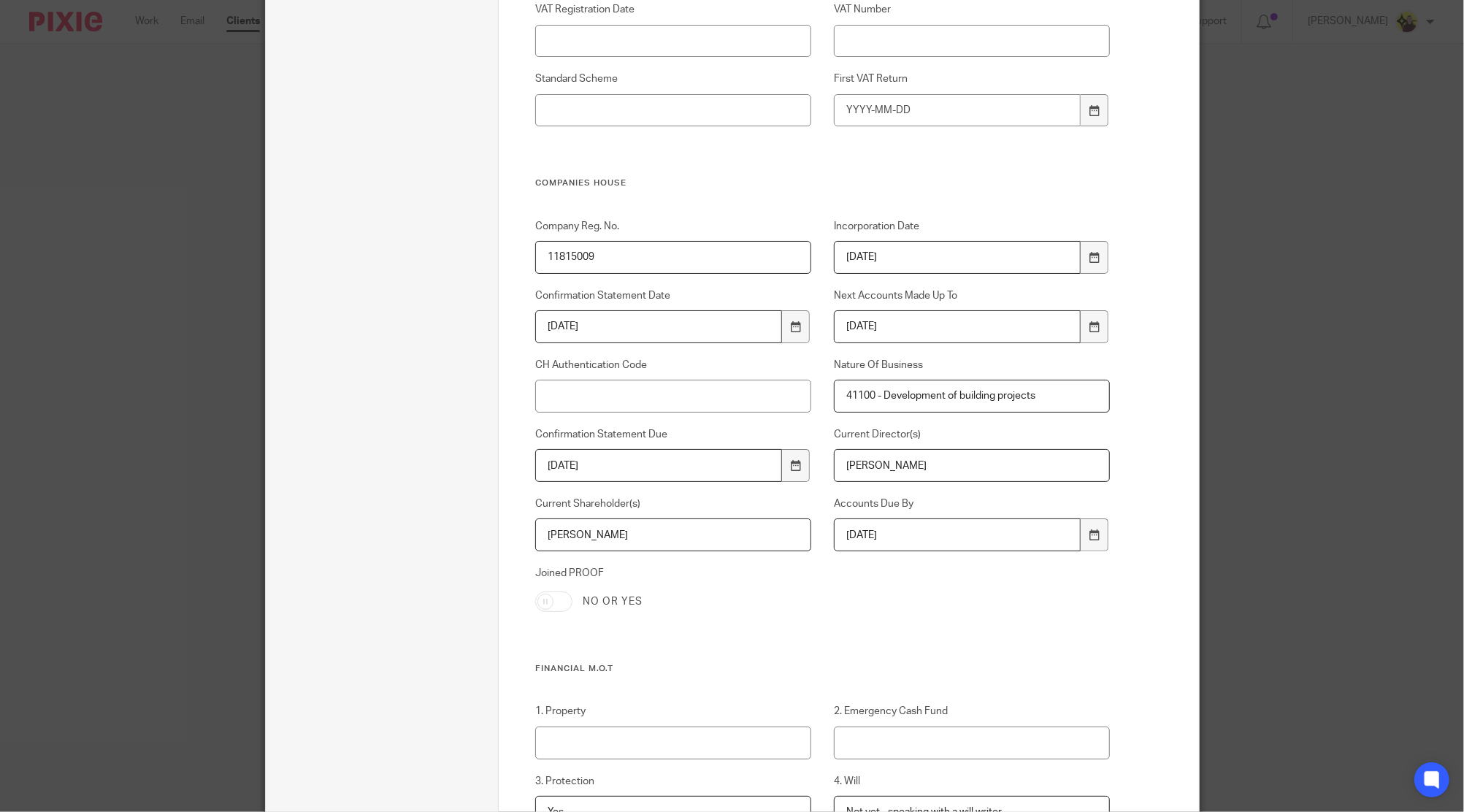
scroll to position [1655, 0]
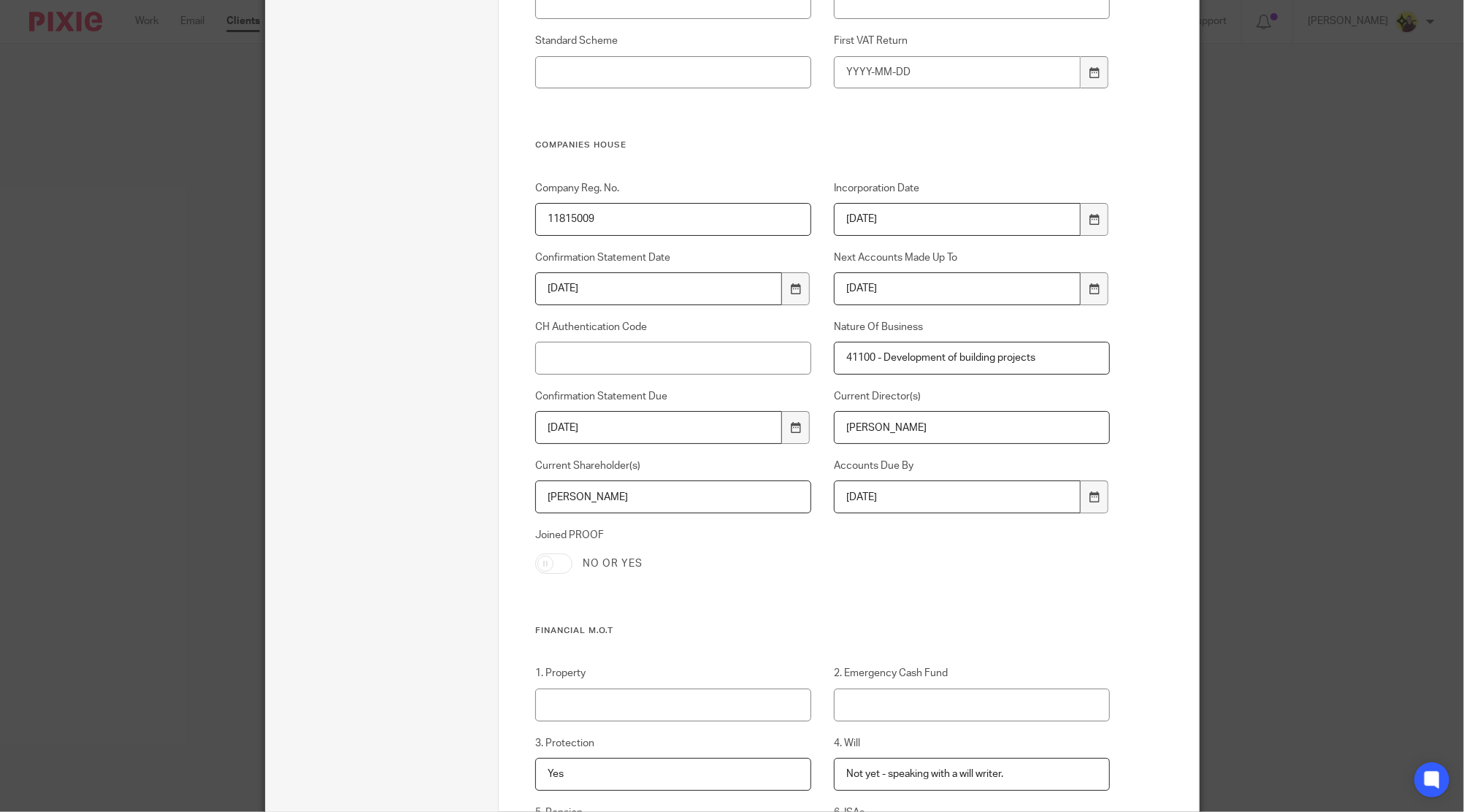
drag, startPoint x: 639, startPoint y: 500, endPoint x: 279, endPoint y: 516, distance: 360.4
click at [279, 516] on div "Edit client Client name E49 - BOWDENS OF LONDON LTD Client type 1 Client detail…" at bounding box center [732, 523] width 933 height 4239
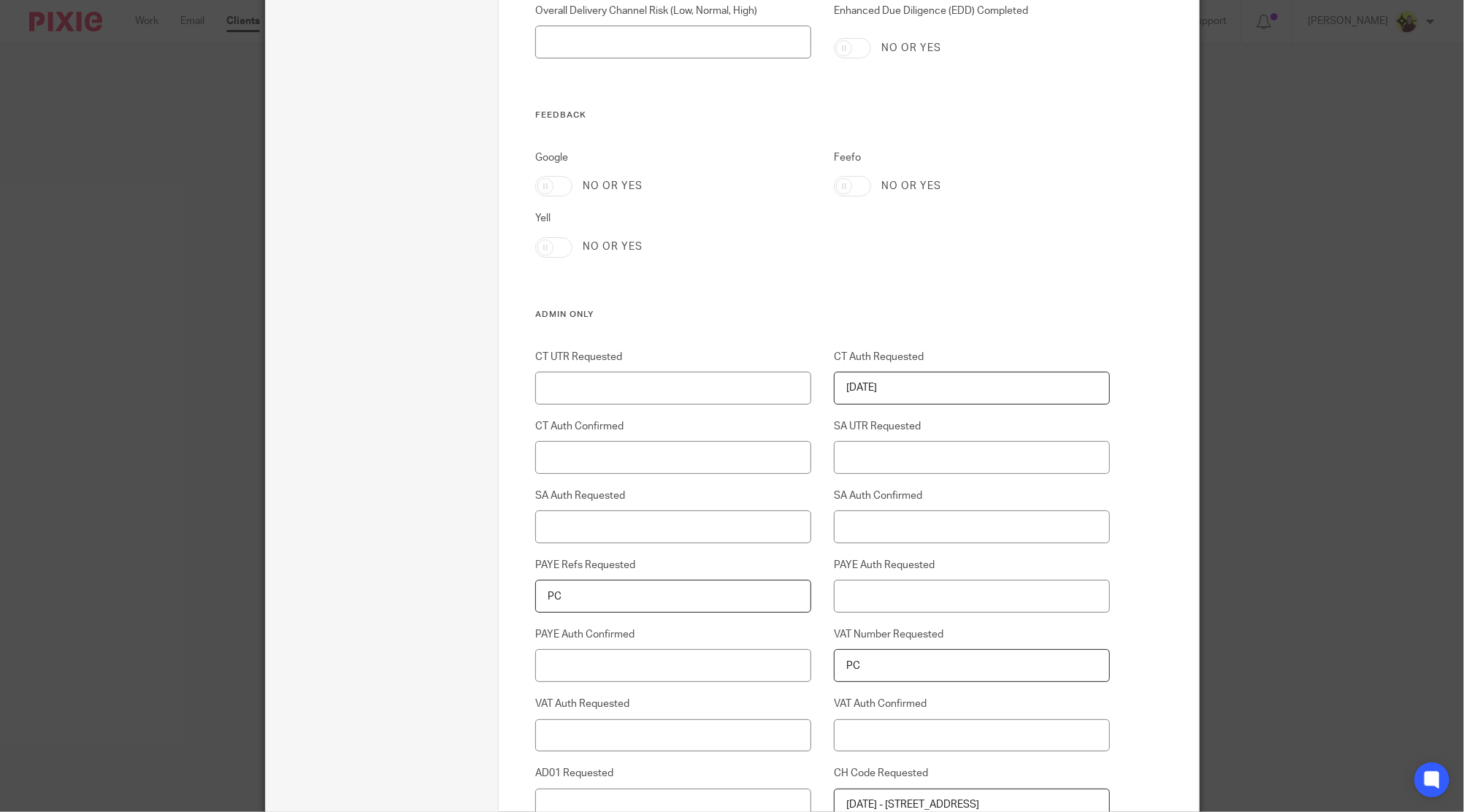
scroll to position [3212, 0]
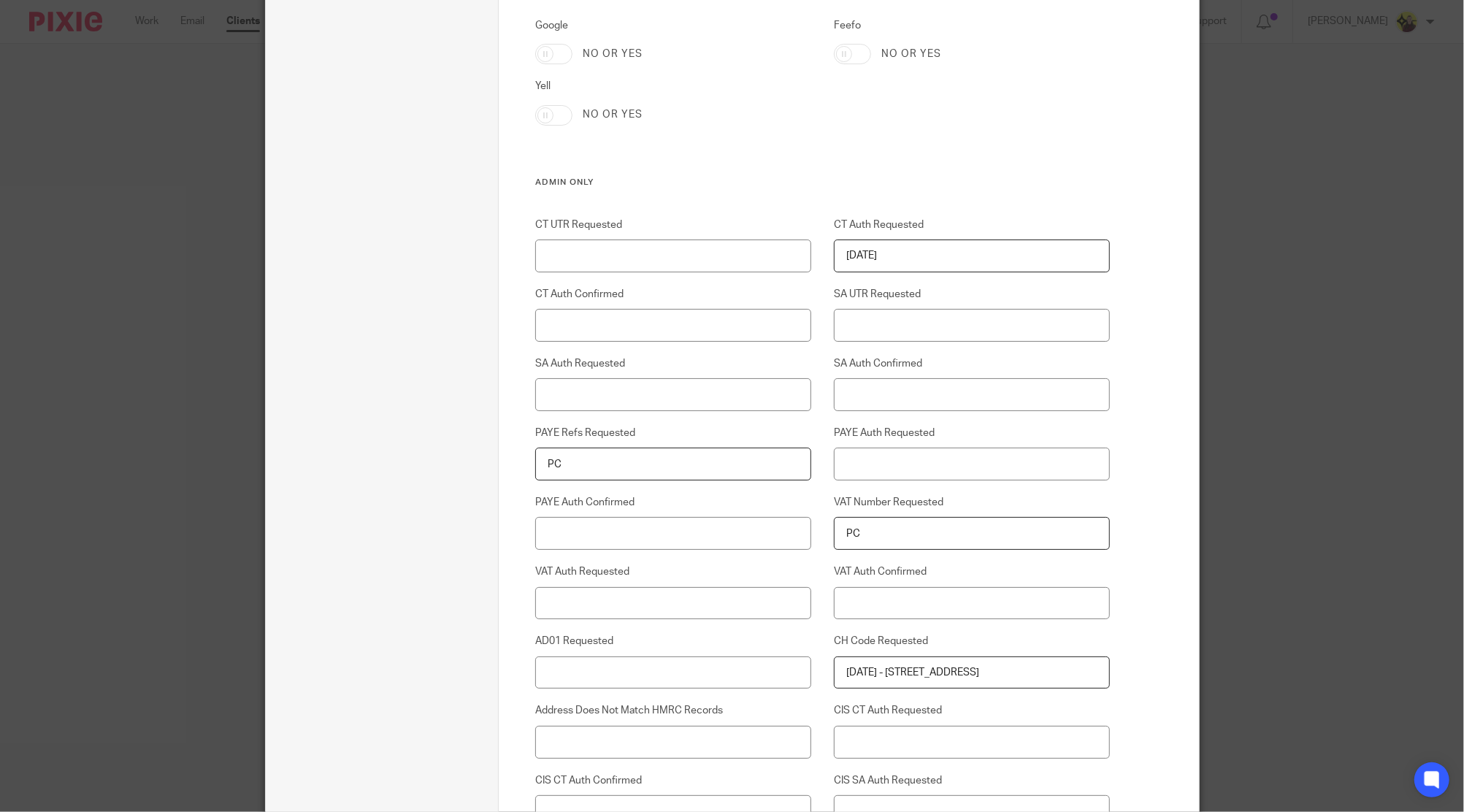
drag, startPoint x: 536, startPoint y: 462, endPoint x: 308, endPoint y: 482, distance: 228.9
drag, startPoint x: 366, startPoint y: 537, endPoint x: 12, endPoint y: 531, distance: 354.1
click at [0, 539] on div "Edit client Name E49 - BOWDENS OF LONDON LTD Client type Limited company Limite…" at bounding box center [732, 406] width 1464 height 812
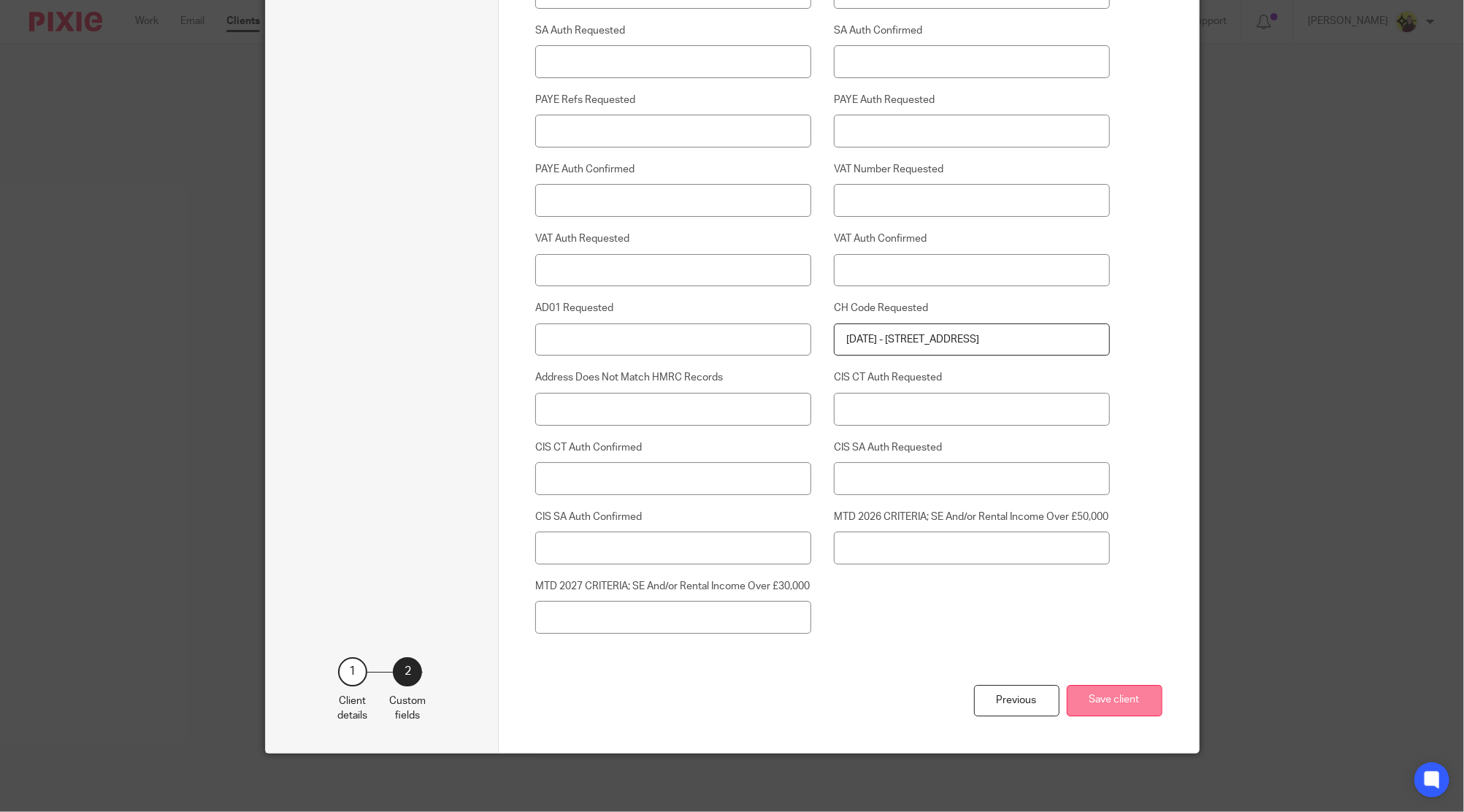
click at [1113, 703] on button "Save client" at bounding box center [1114, 700] width 96 height 31
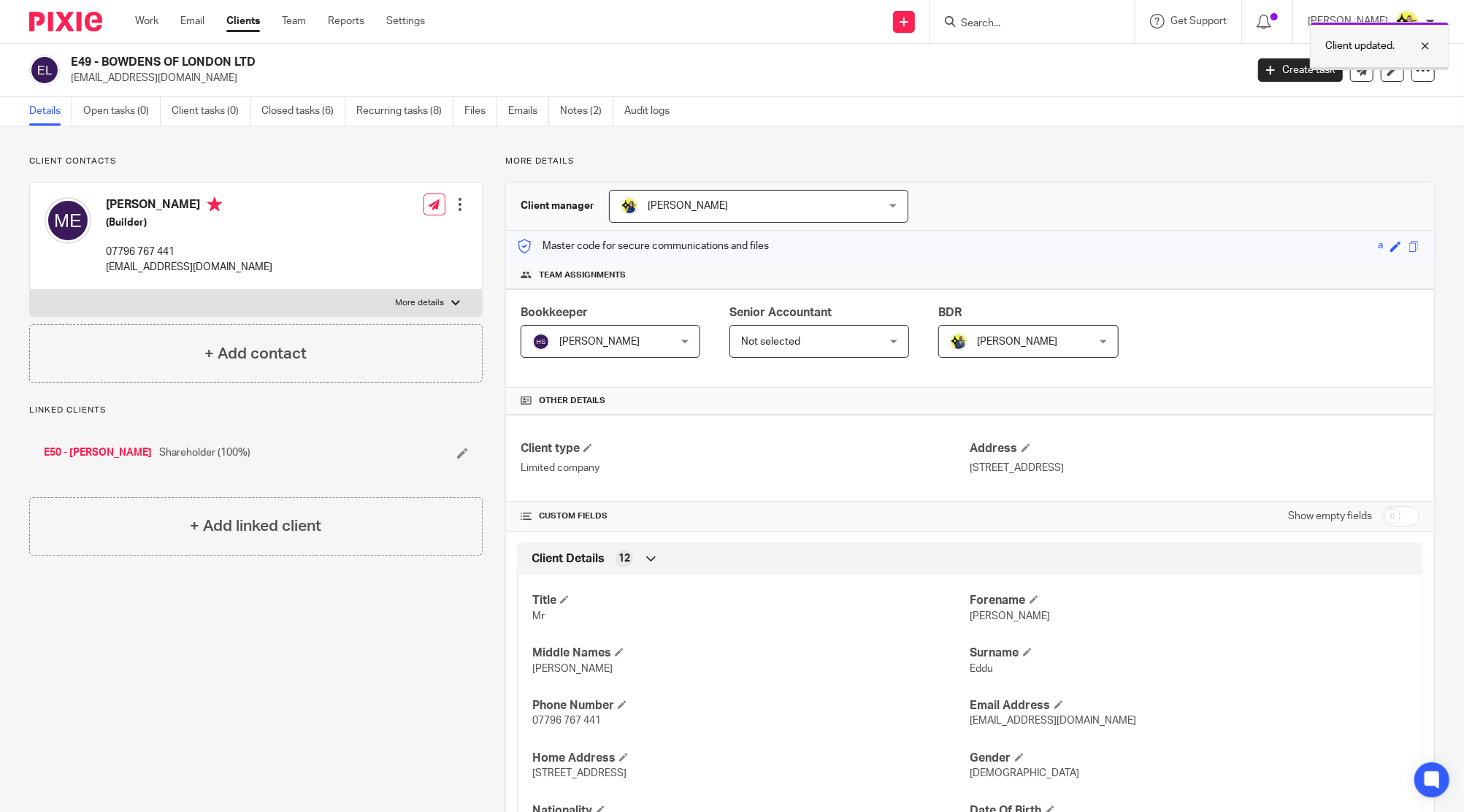
click at [1351, 46] on p "Client updated." at bounding box center [1360, 46] width 69 height 15
drag, startPoint x: 1357, startPoint y: 249, endPoint x: 1383, endPoint y: 251, distance: 26.1
click at [1383, 251] on div "Master code for secure communications and files a Save a" at bounding box center [971, 246] width 929 height 31
click at [76, 61] on h2 "E49 - BOWDENS OF LONDON LTD" at bounding box center [537, 62] width 932 height 15
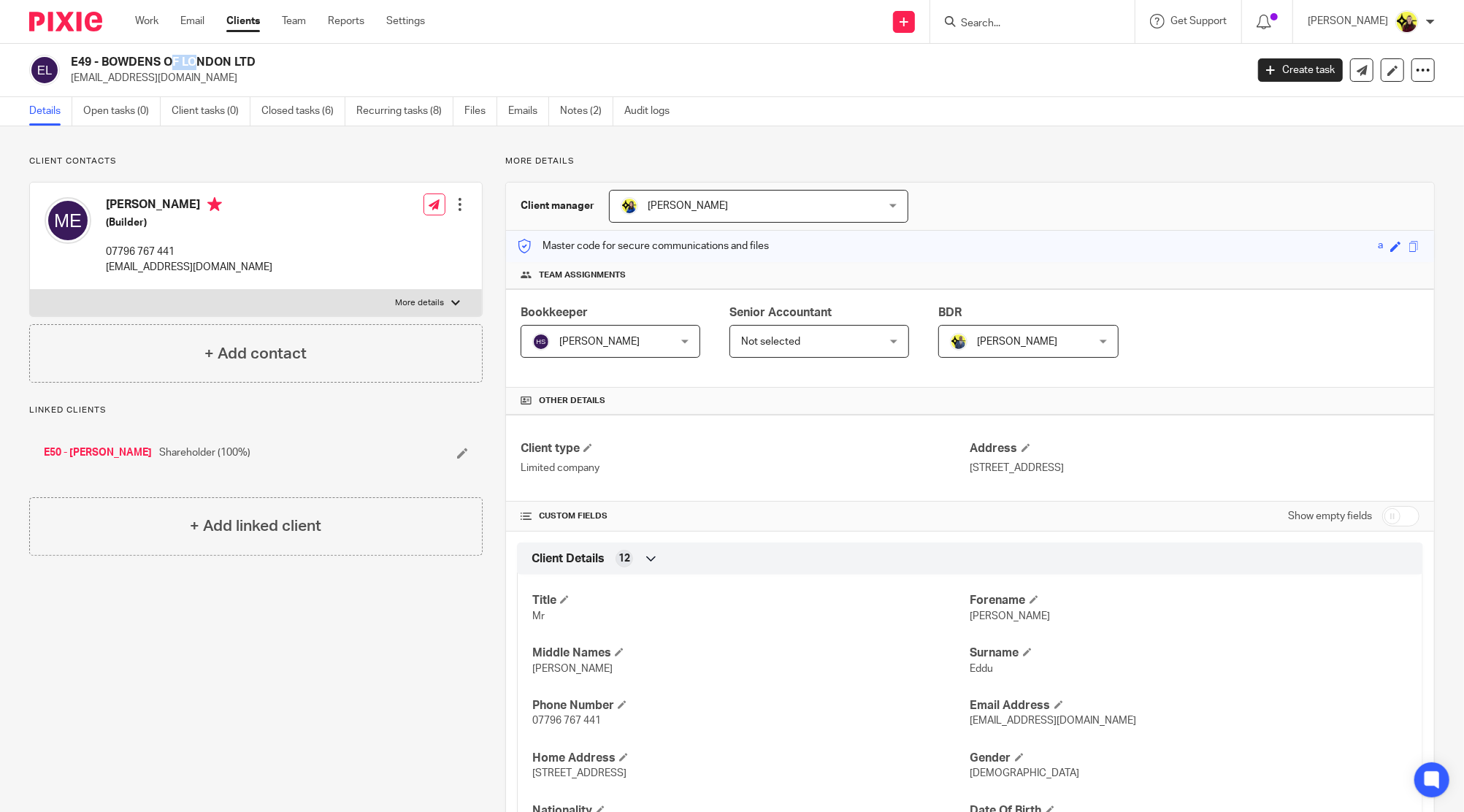
copy h2 "E49"
click at [1390, 245] on span at bounding box center [1396, 247] width 11 height 11
paste input "E49"
type input "E49"
click at [1358, 248] on link "Save" at bounding box center [1369, 246] width 23 height 15
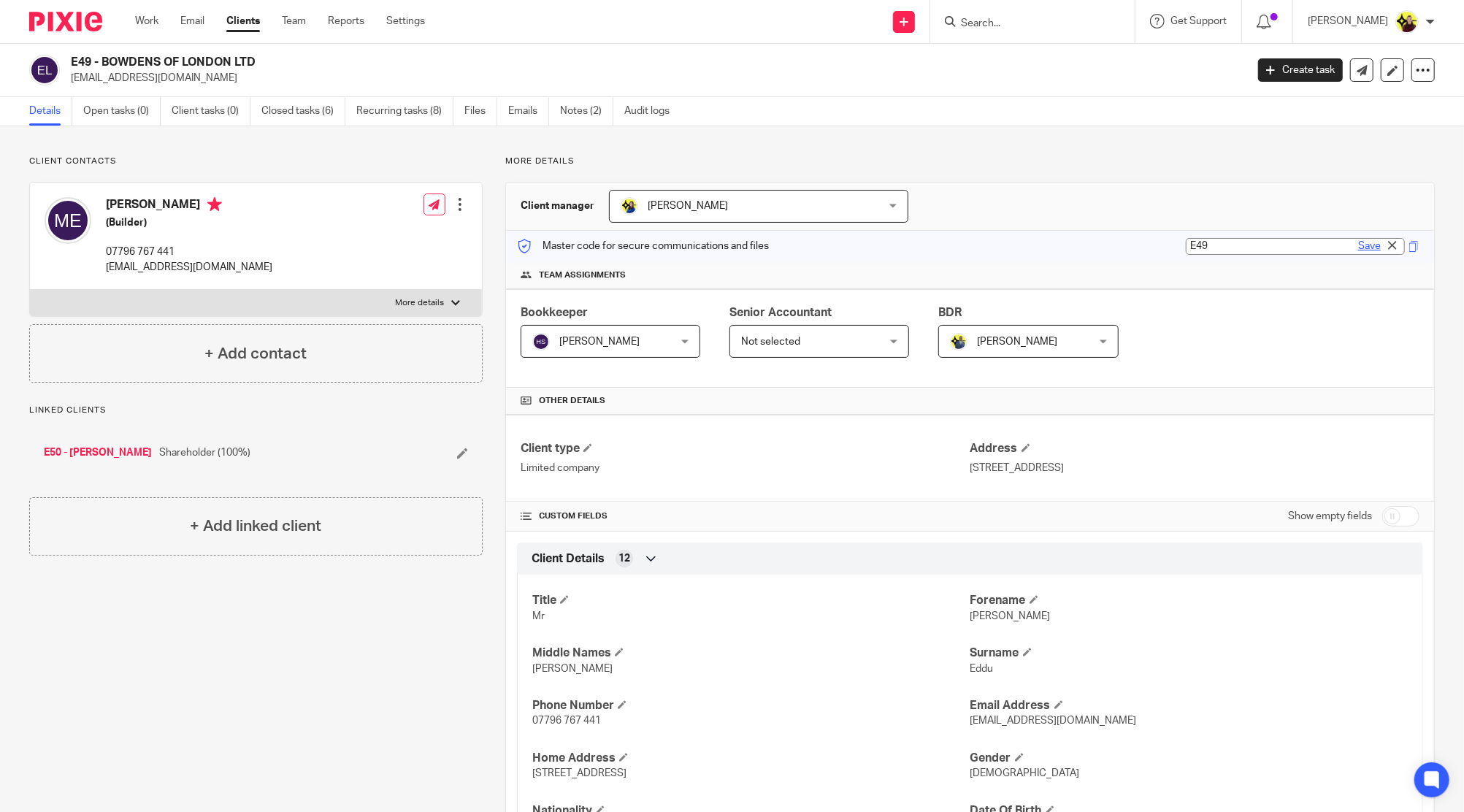
type input "E49"
click at [452, 204] on div at bounding box center [460, 205] width 15 height 15
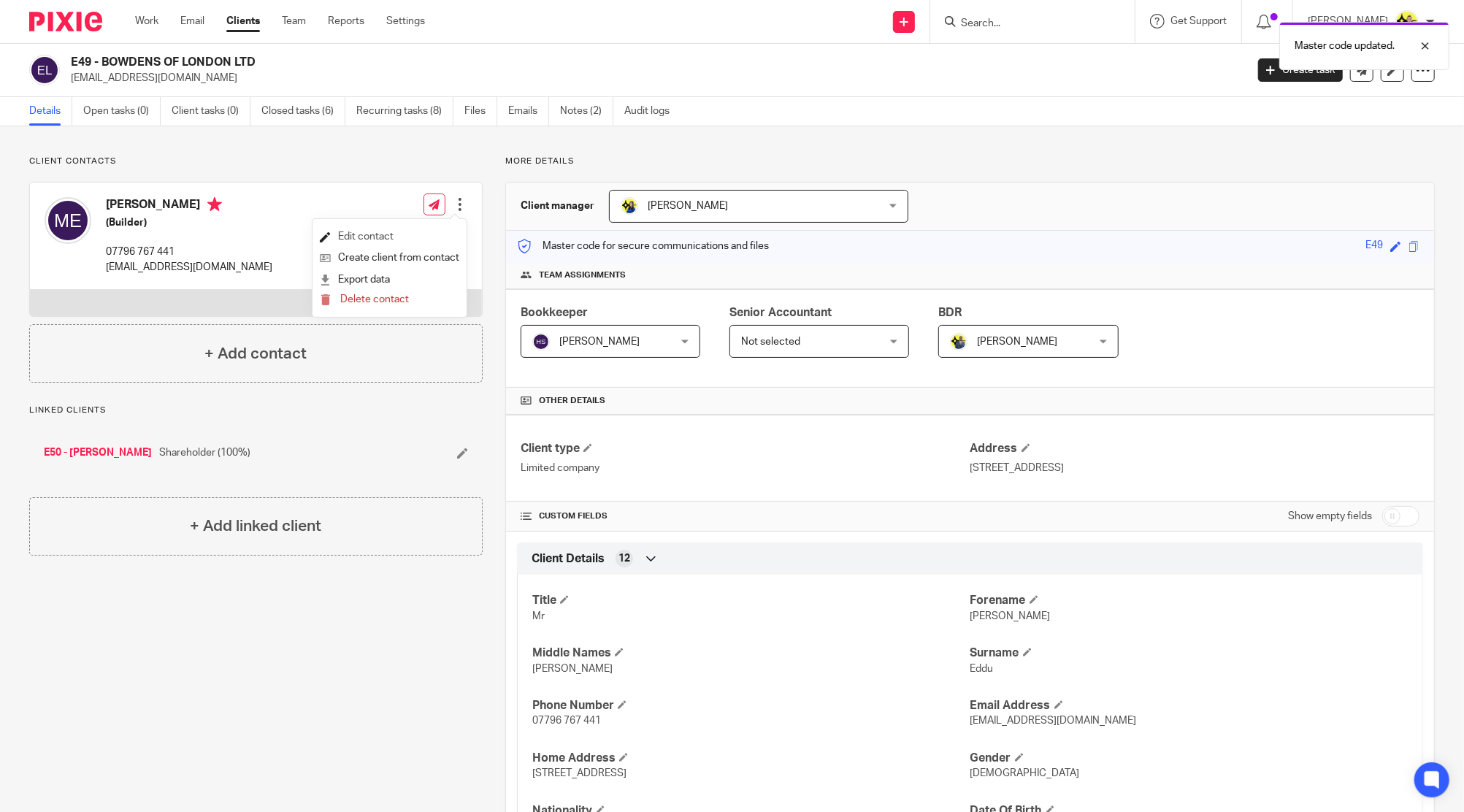
click at [435, 232] on link "Edit contact" at bounding box center [389, 237] width 139 height 21
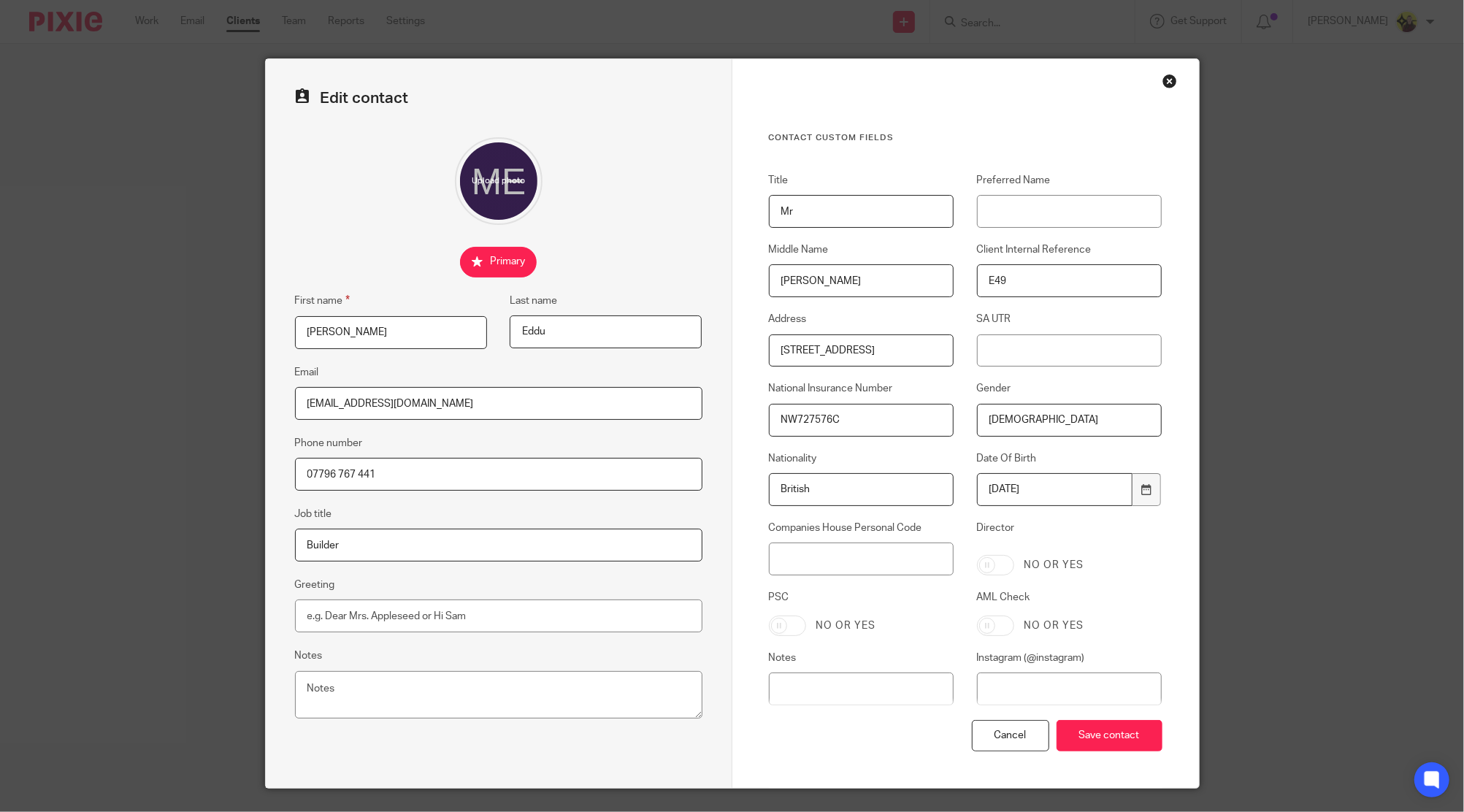
click at [989, 562] on input "Director" at bounding box center [995, 565] width 37 height 20
checkbox input "true"
click at [794, 624] on input "PSC" at bounding box center [788, 625] width 37 height 20
checkbox input "true"
click at [1074, 726] on input "Save contact" at bounding box center [1110, 736] width 106 height 31
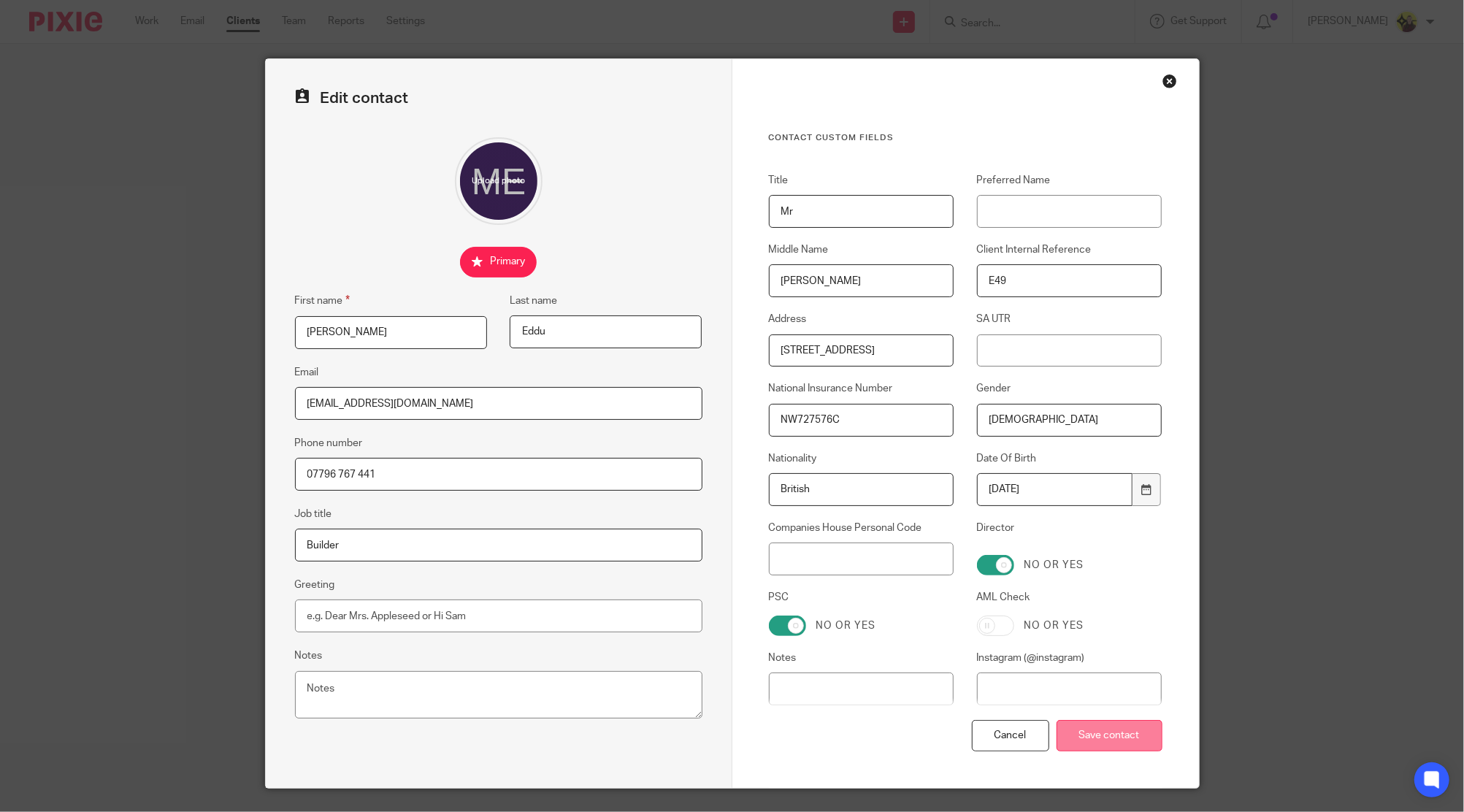
click at [1103, 725] on input "Save contact" at bounding box center [1110, 736] width 106 height 31
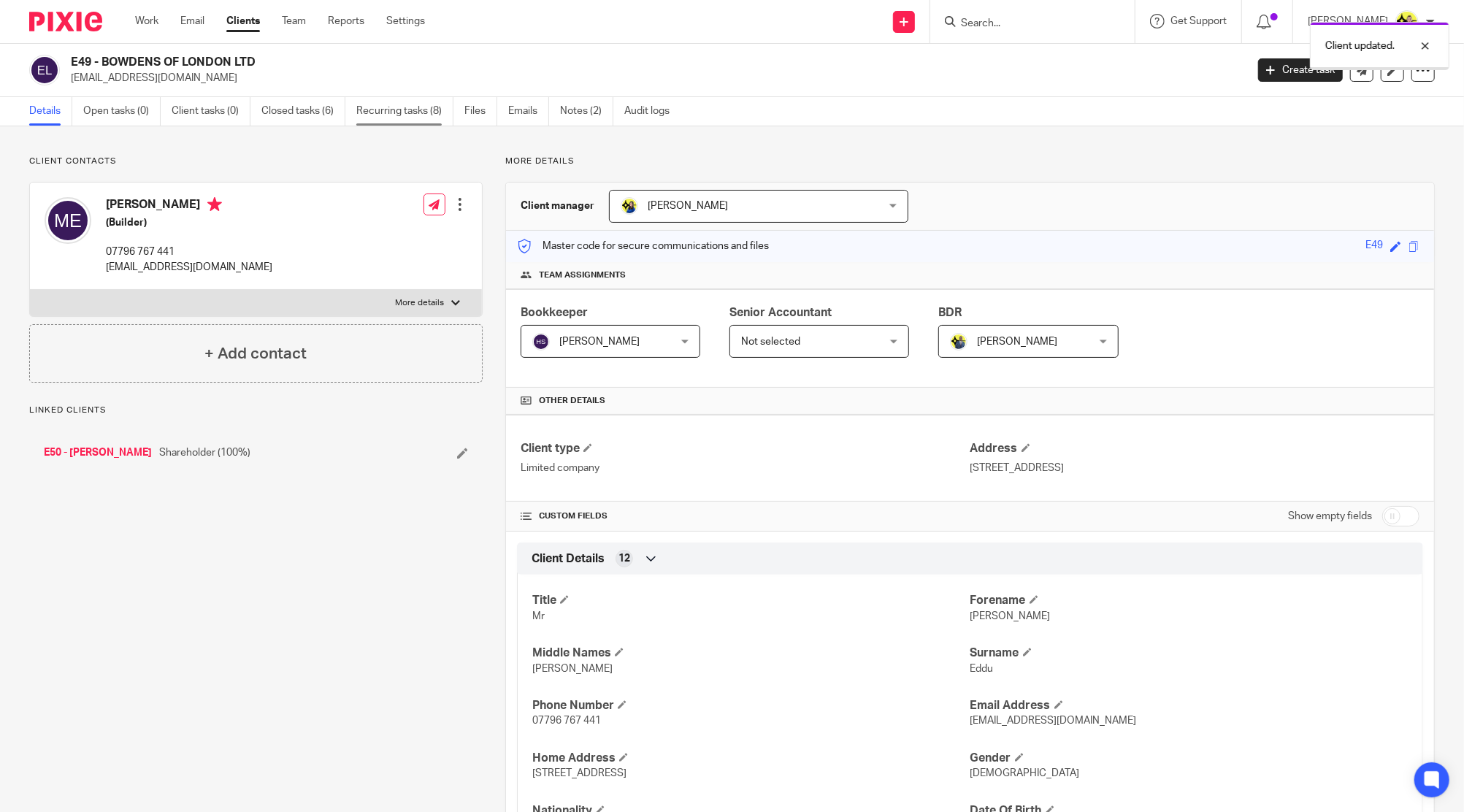
click at [419, 114] on link "Recurring tasks (8)" at bounding box center [404, 111] width 97 height 28
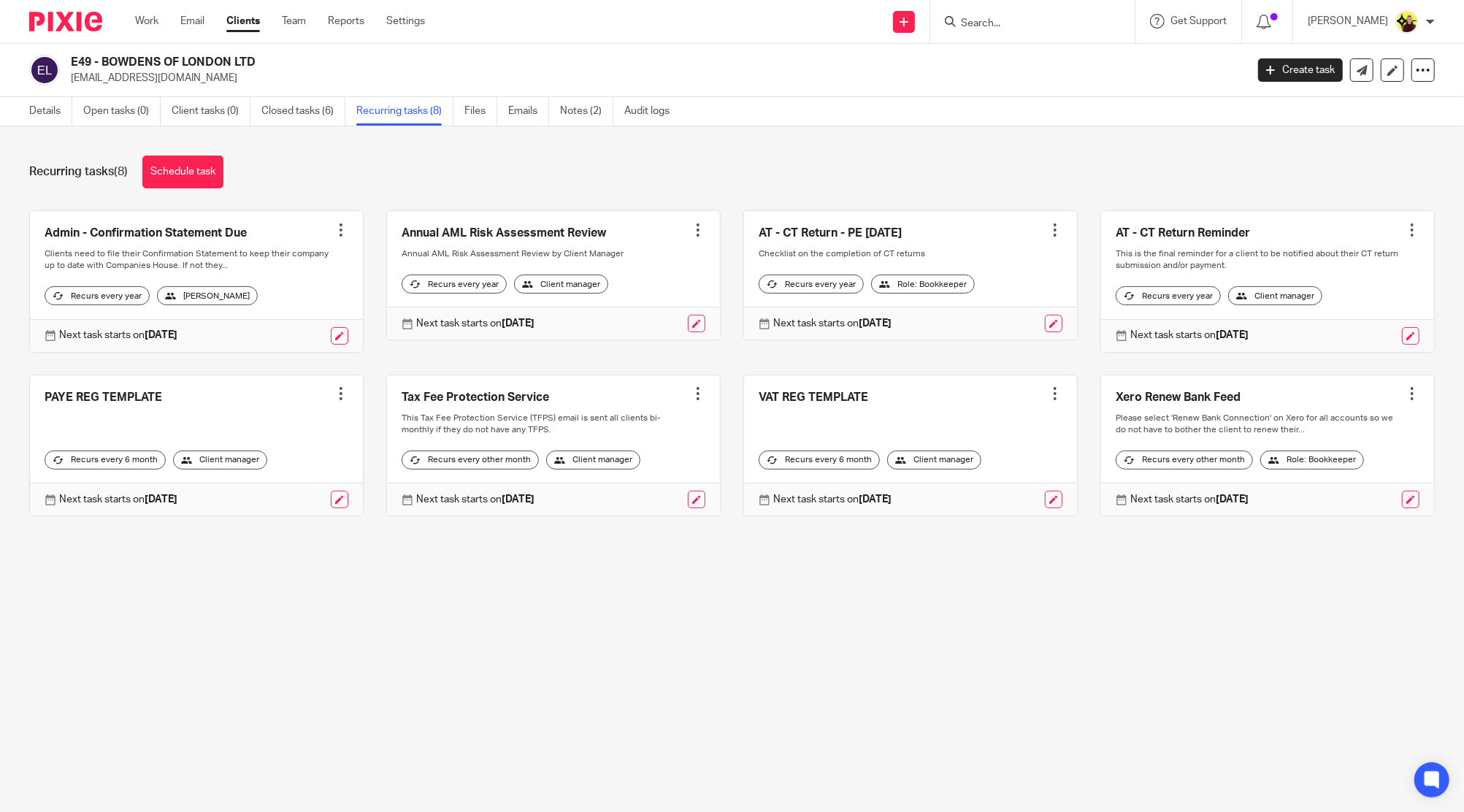
click at [1045, 15] on form at bounding box center [1037, 22] width 156 height 18
click at [1017, 44] on div "E49 - BOWDENS OF LONDON LTD [EMAIL_ADDRESS][DOMAIN_NAME] Create task Update fro…" at bounding box center [732, 70] width 1464 height 54
click at [1017, 23] on input "Search" at bounding box center [1025, 24] width 131 height 13
paste input "STYLE & STAGED LIMITED"
type input "STYLE & STAGED LIMITED"
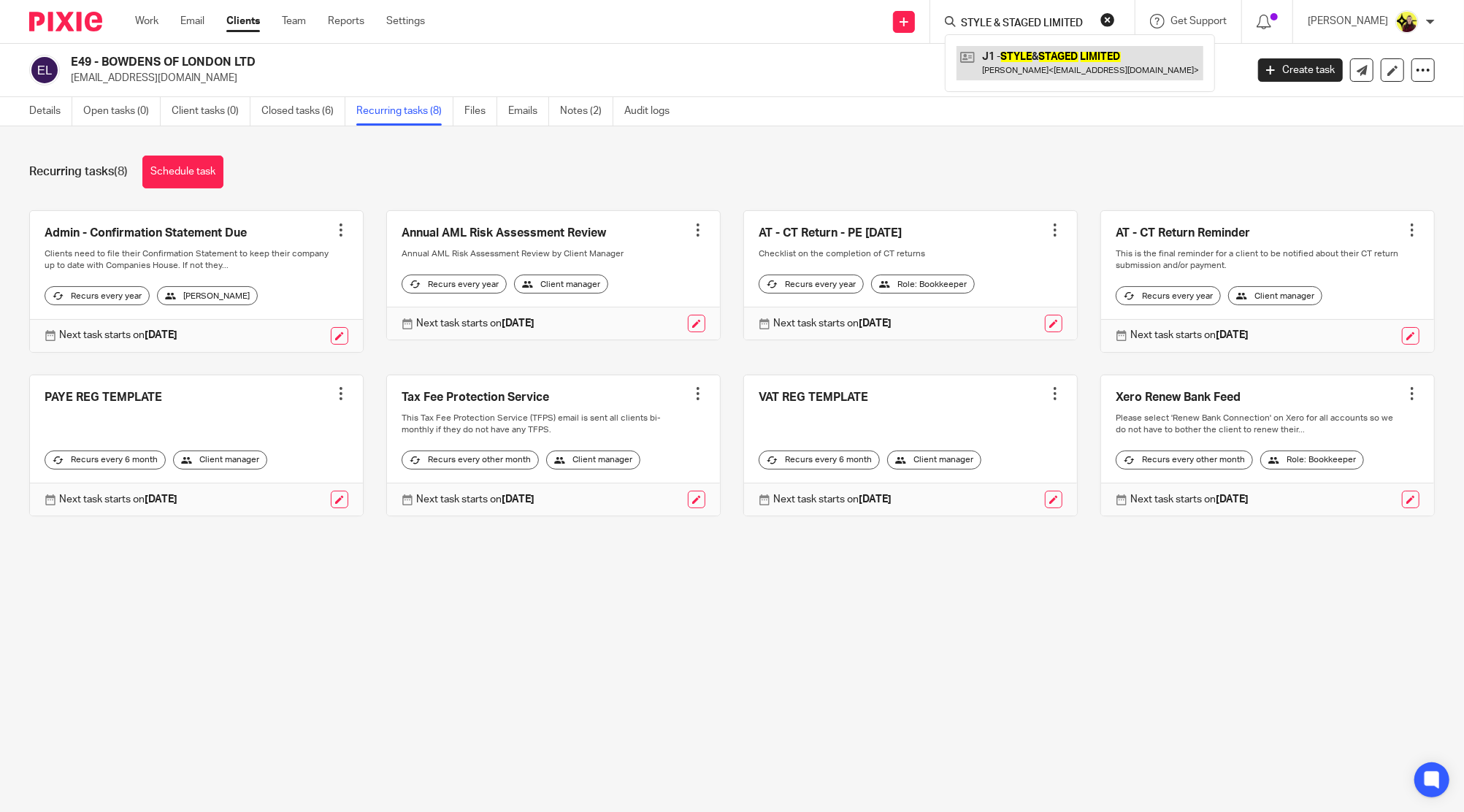
click at [1022, 52] on link at bounding box center [1080, 63] width 247 height 34
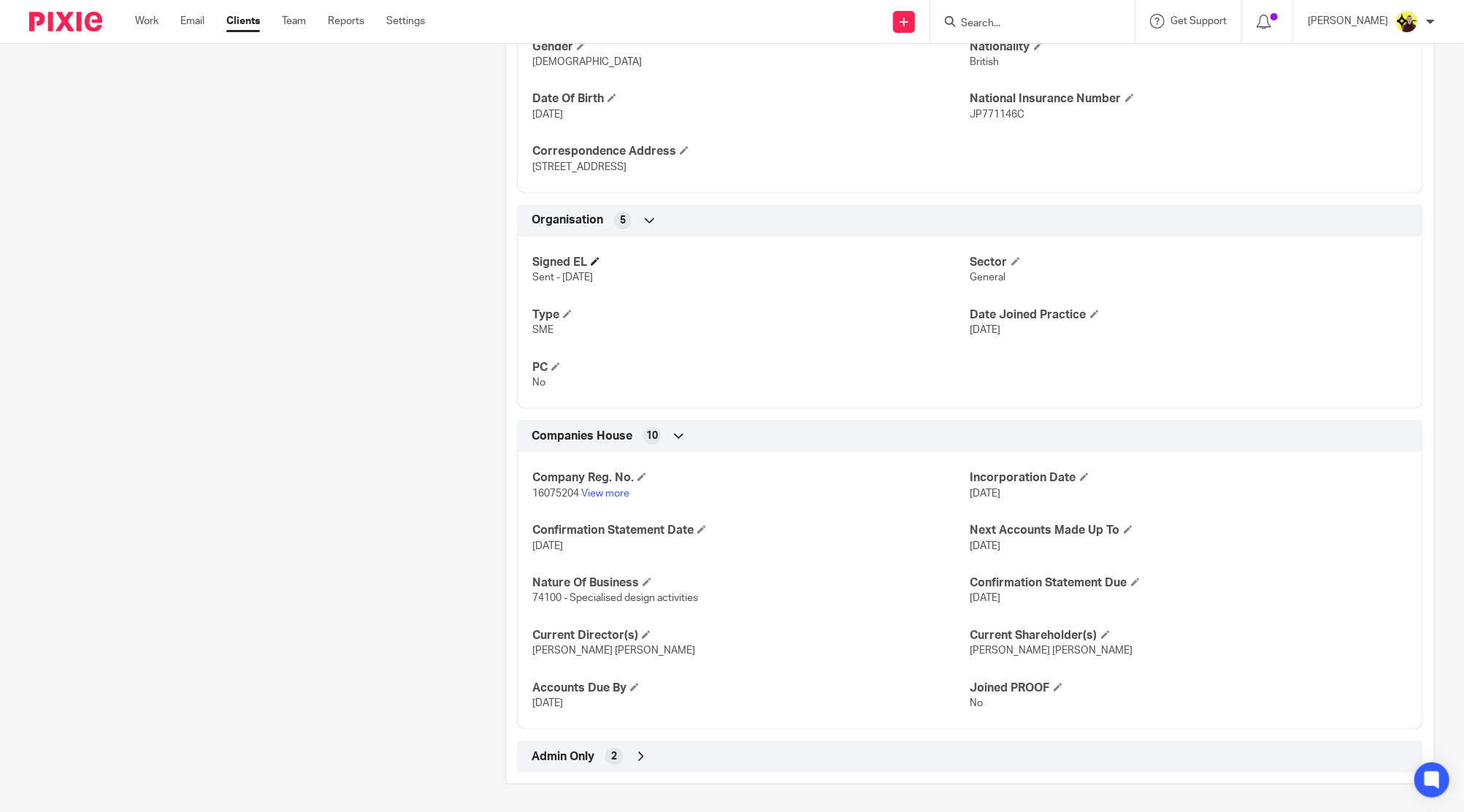
scroll to position [765, 0]
click at [697, 756] on div "Admin Only 2" at bounding box center [970, 756] width 884 height 25
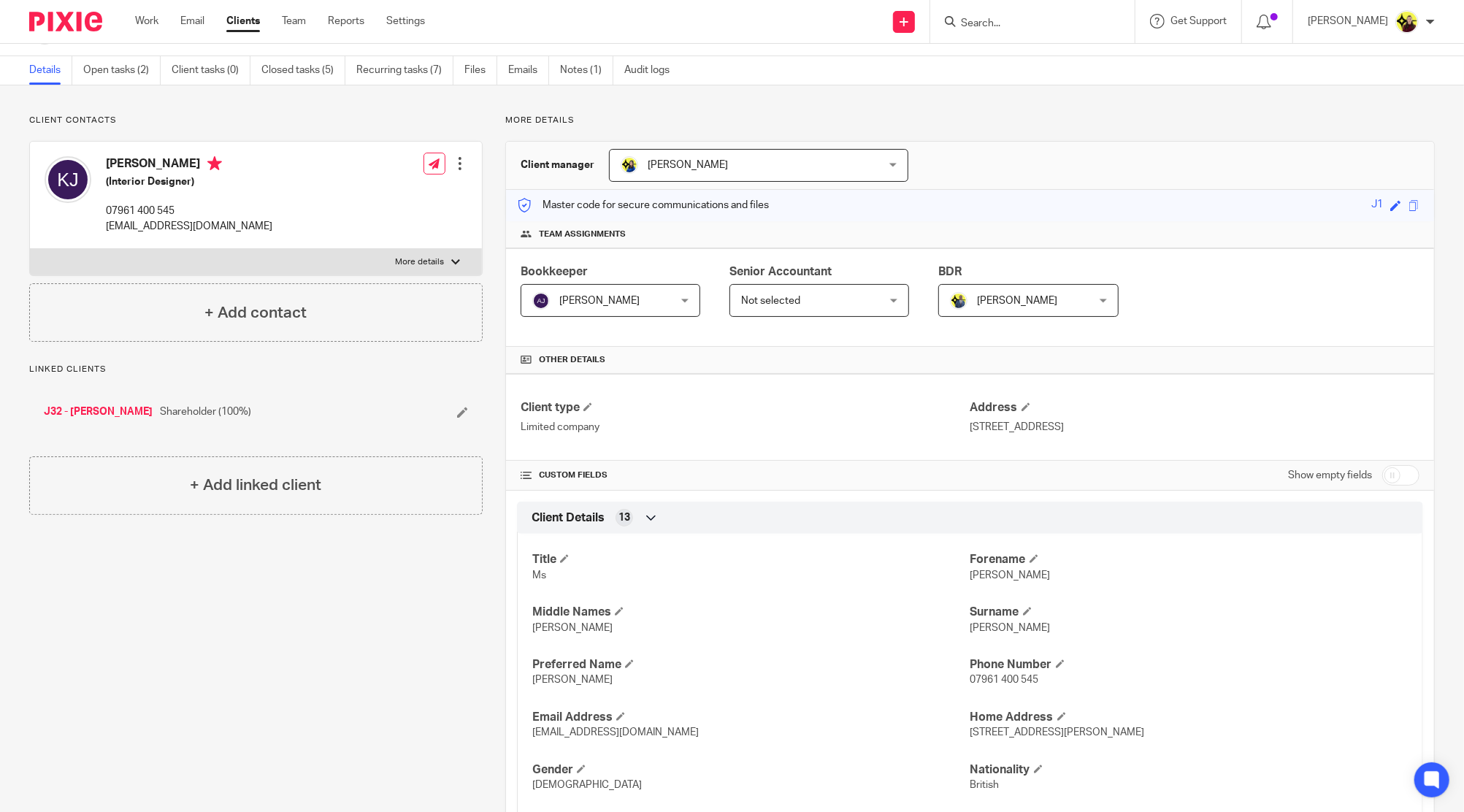
scroll to position [0, 0]
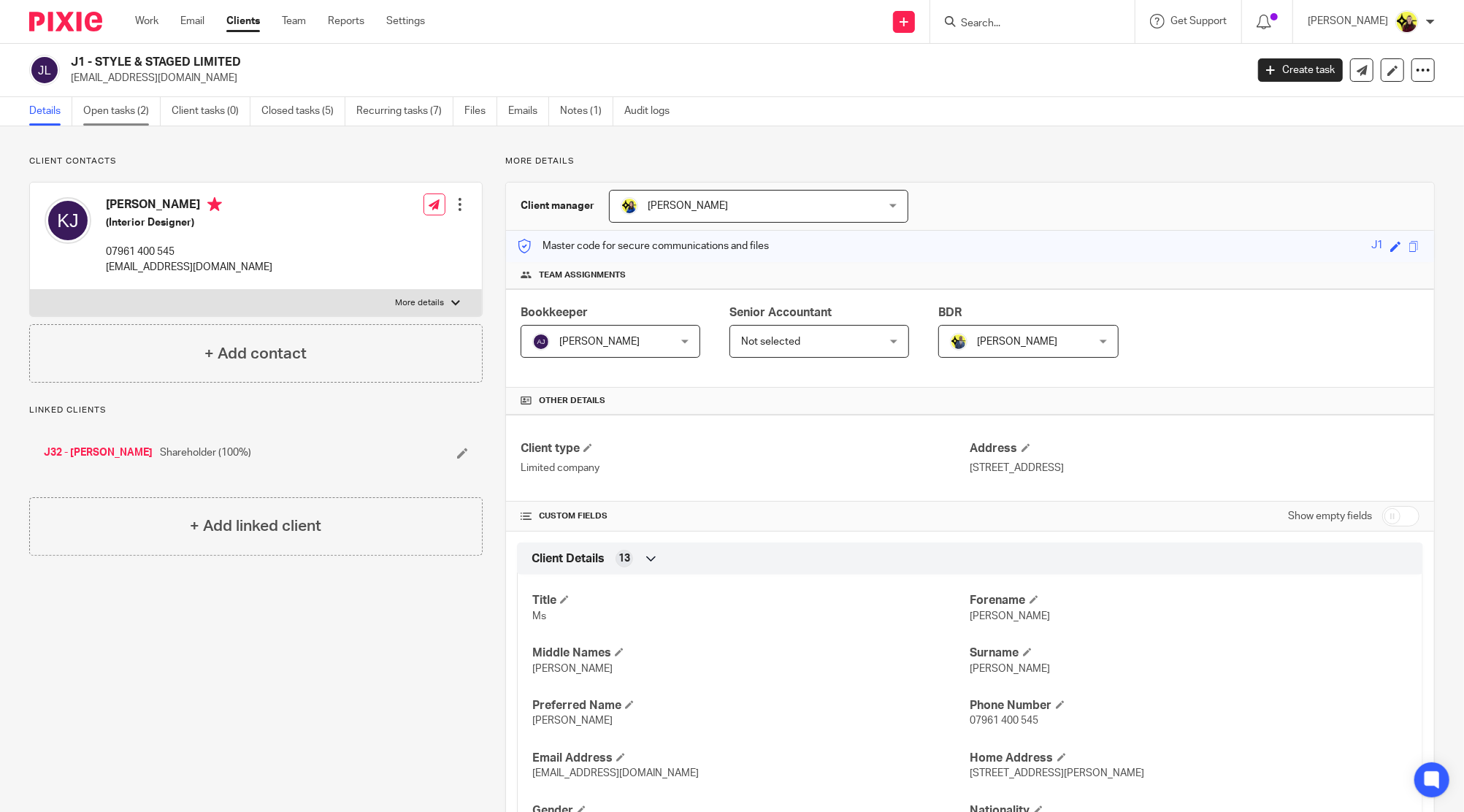
click at [135, 114] on link "Open tasks (2)" at bounding box center [121, 111] width 77 height 28
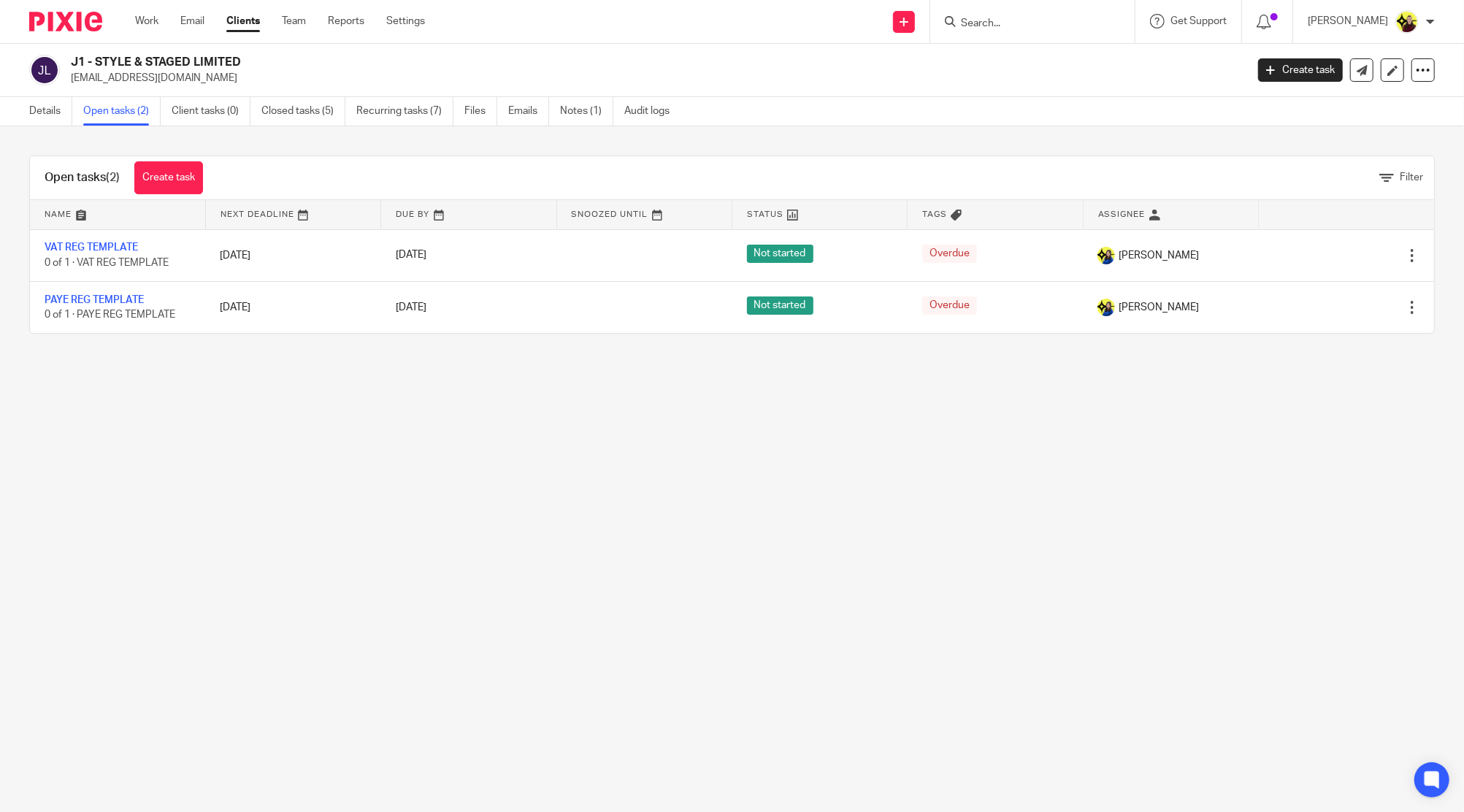
click at [1021, 15] on form at bounding box center [1037, 22] width 156 height 18
click at [970, 56] on h2 "J1 - STYLE & STAGED LIMITED" at bounding box center [537, 62] width 932 height 15
click at [1001, 36] on div at bounding box center [1032, 21] width 205 height 43
click at [1017, 23] on input "Search" at bounding box center [1025, 24] width 131 height 13
type input "adeshokan"
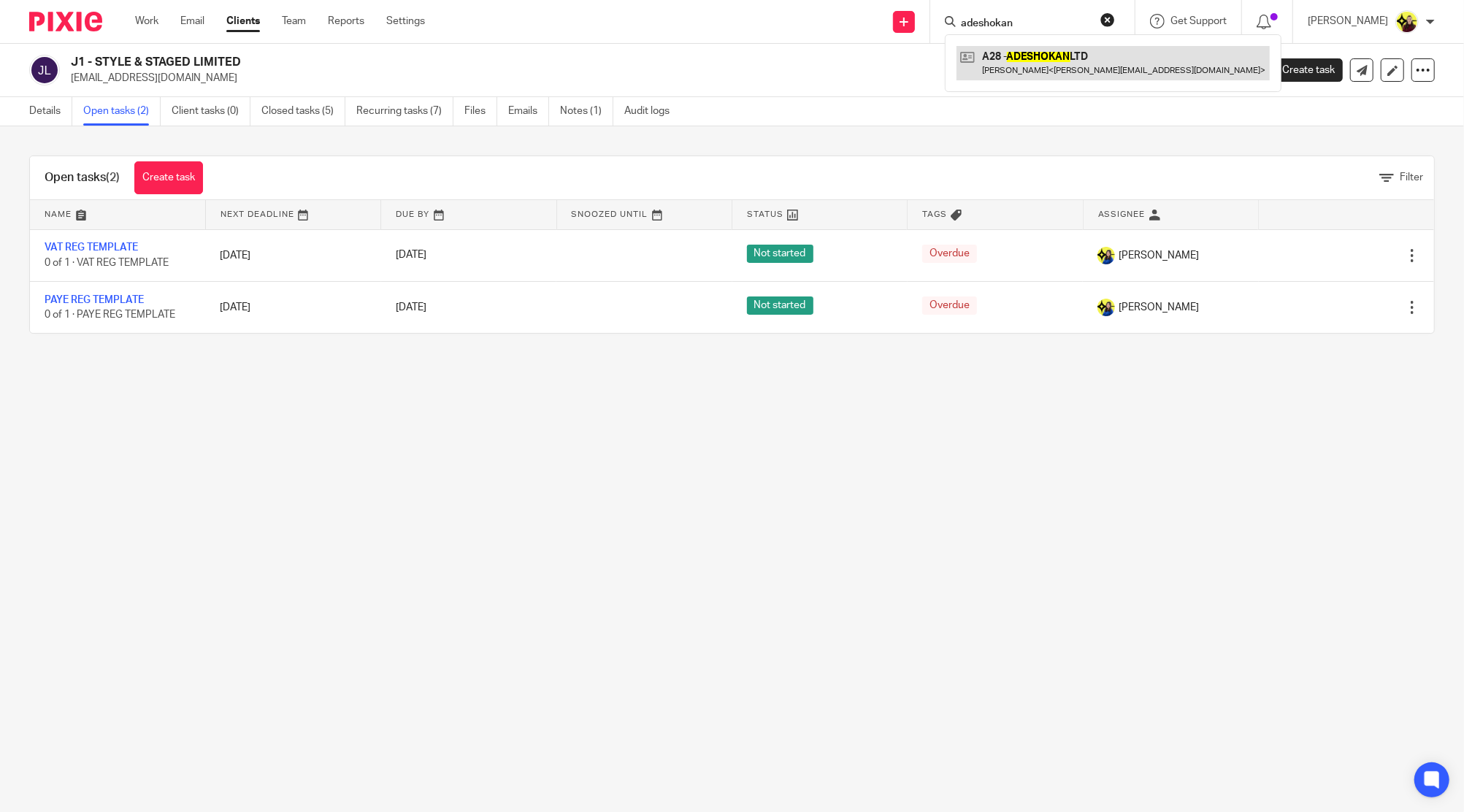
click at [1042, 65] on link at bounding box center [1113, 63] width 313 height 34
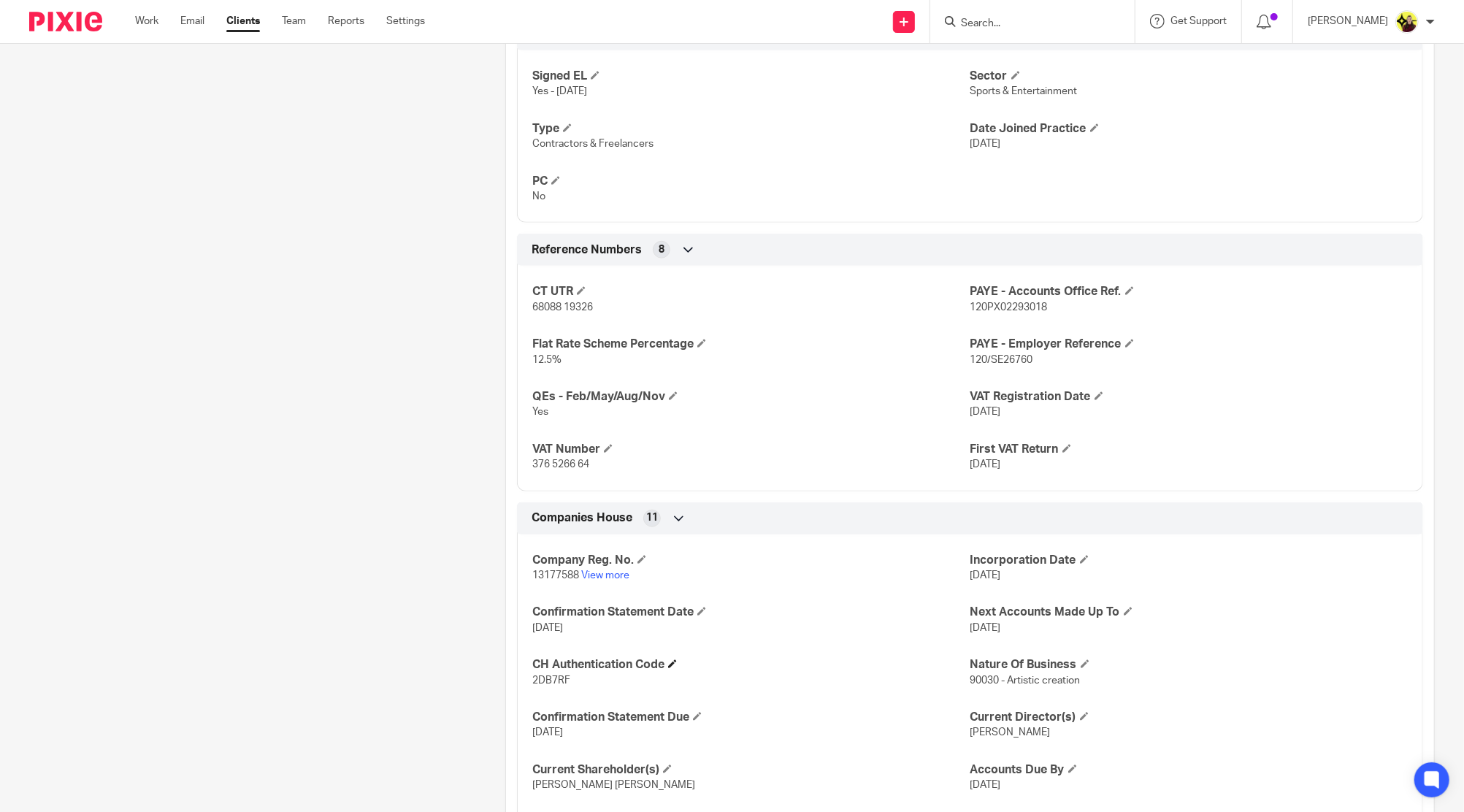
scroll to position [1071, 0]
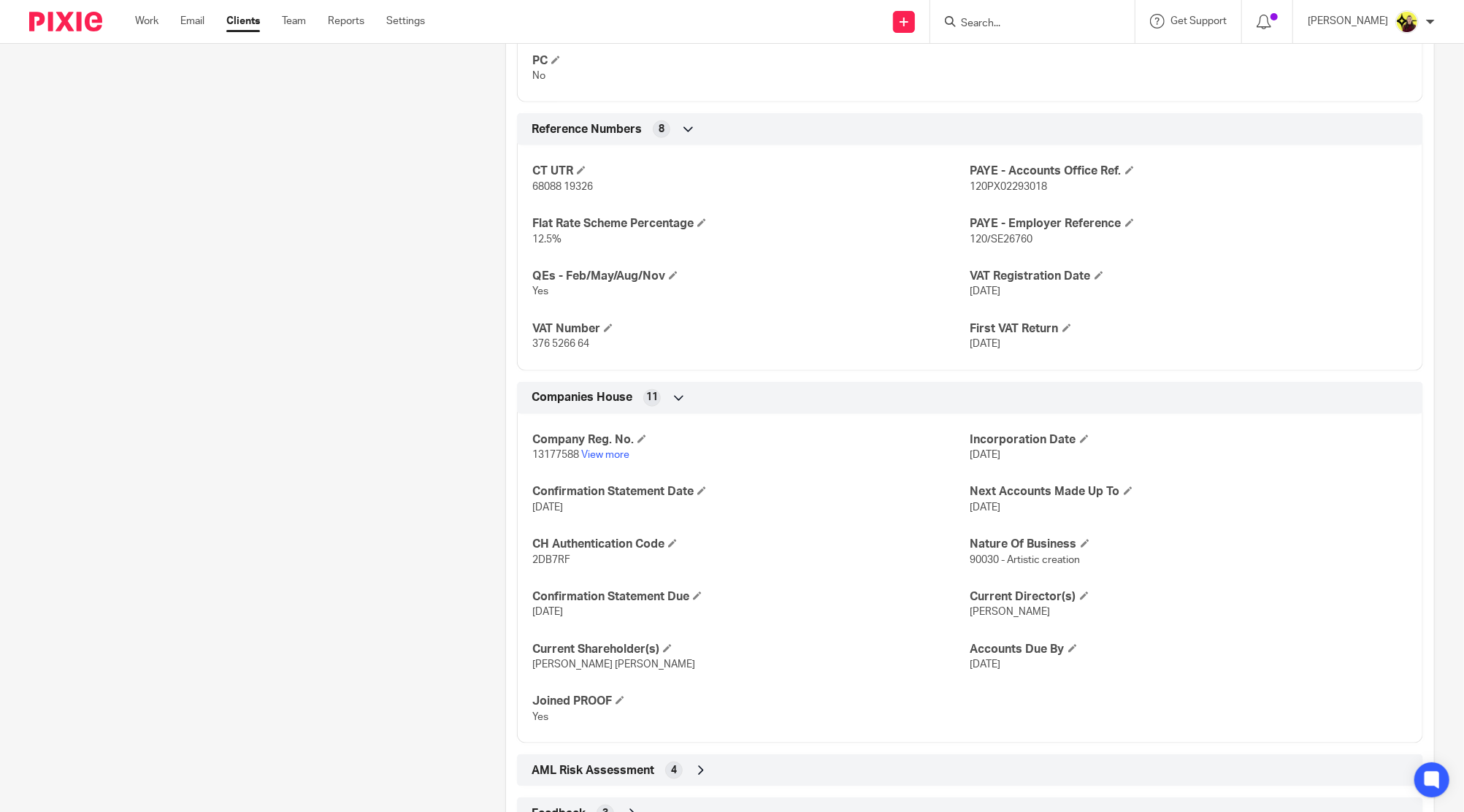
click at [549, 464] on div "Company Reg. No. 13177588 View more Incorporation Date [DATE] Confirmation Stat…" at bounding box center [970, 573] width 906 height 341
copy p "13177588"
click at [537, 555] on span "2DB7RF" at bounding box center [552, 560] width 38 height 10
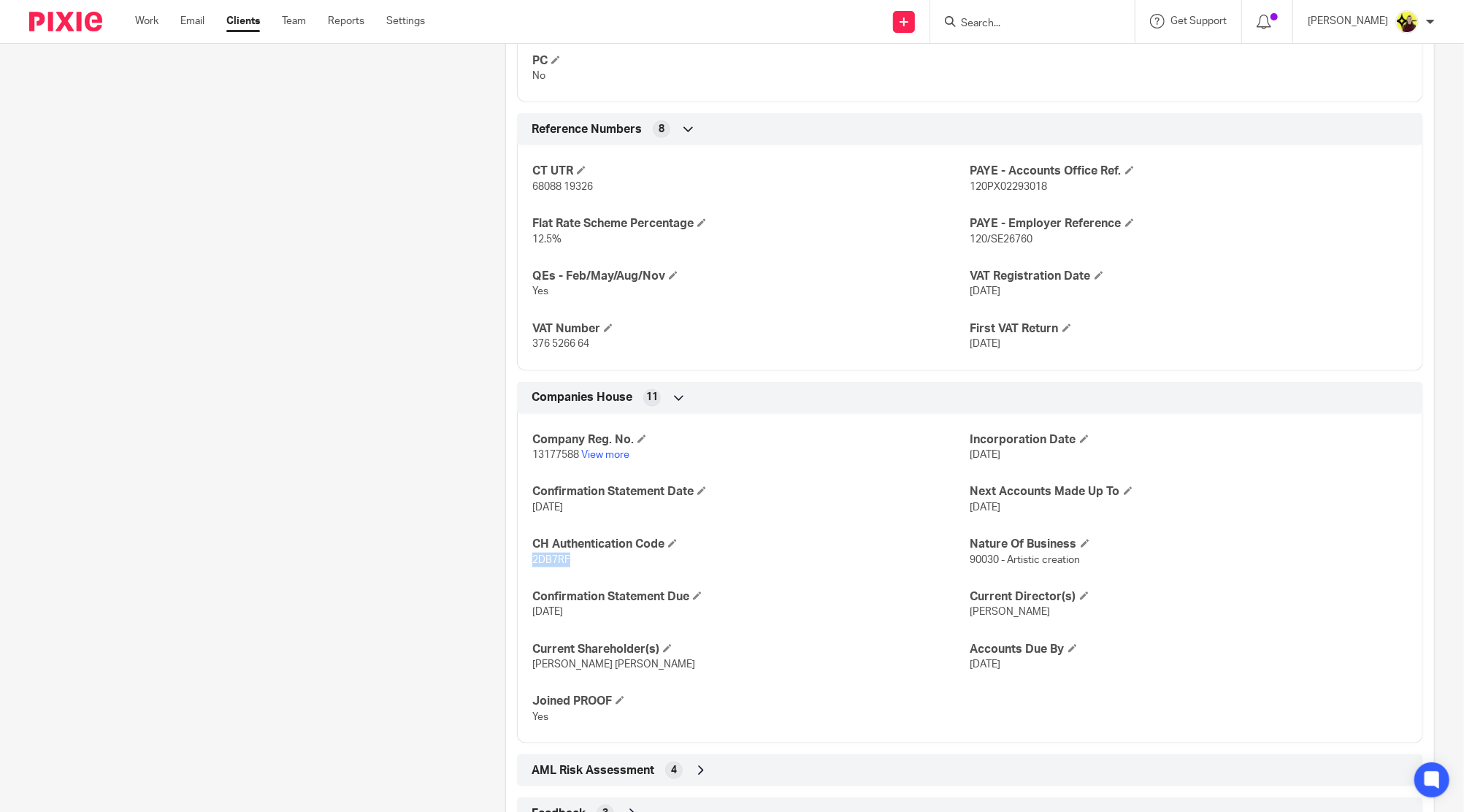
copy span "2DB7RF"
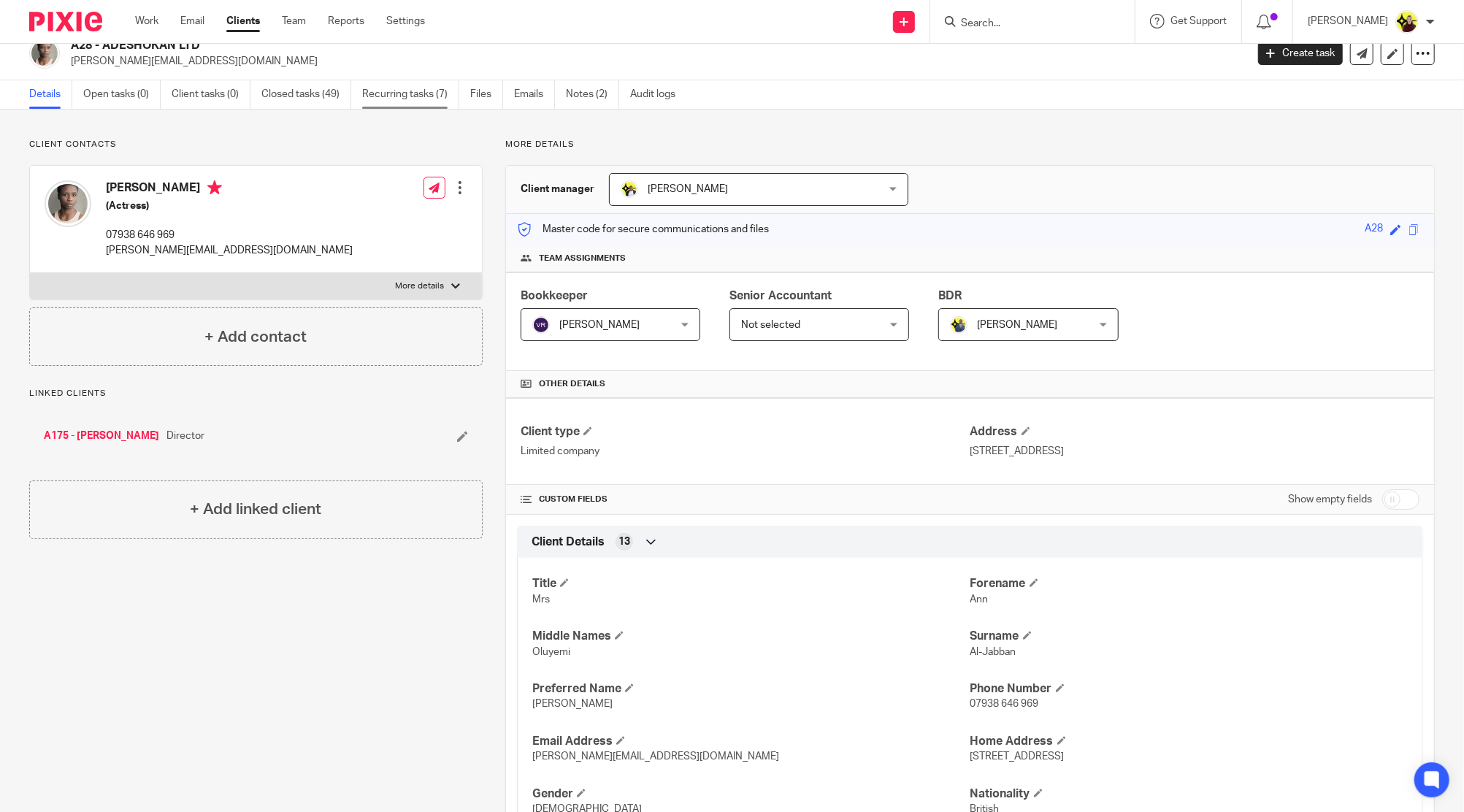
scroll to position [0, 0]
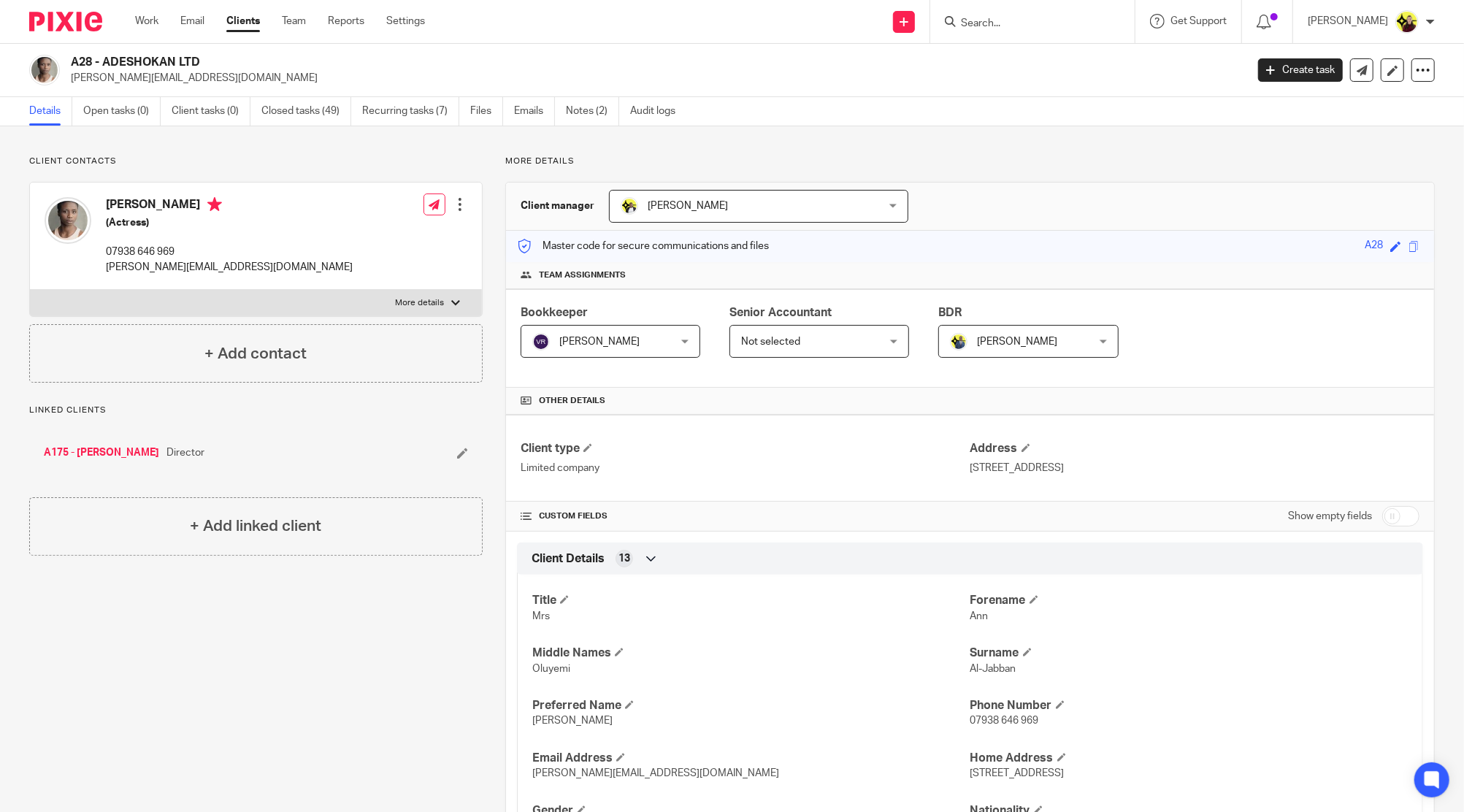
click at [91, 60] on h2 "A28 - ADESHOKAN LTD" at bounding box center [537, 62] width 932 height 15
click at [82, 60] on h2 "A28 - ADESHOKAN LTD" at bounding box center [537, 62] width 932 height 15
copy h2 "A28"
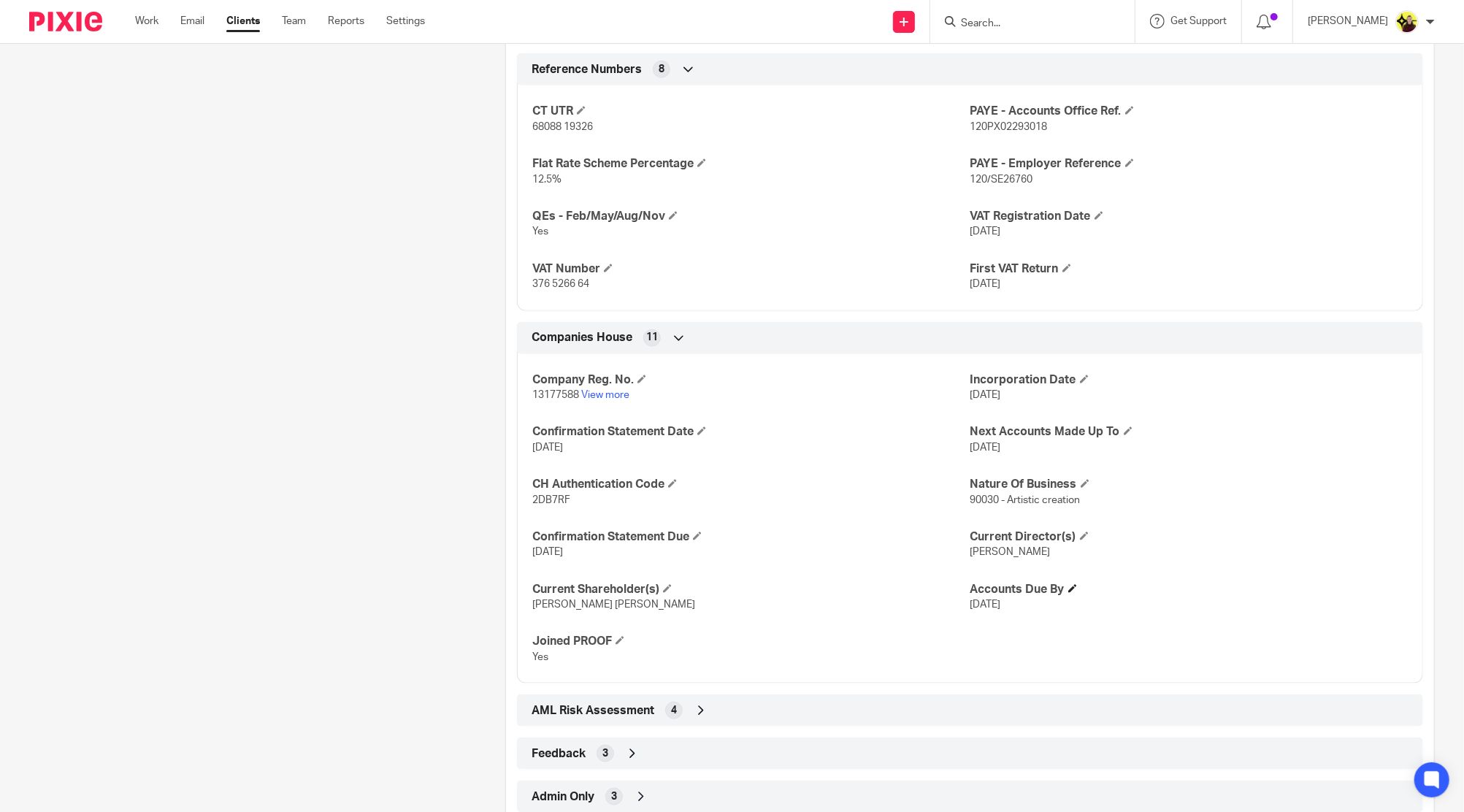
scroll to position [1171, 0]
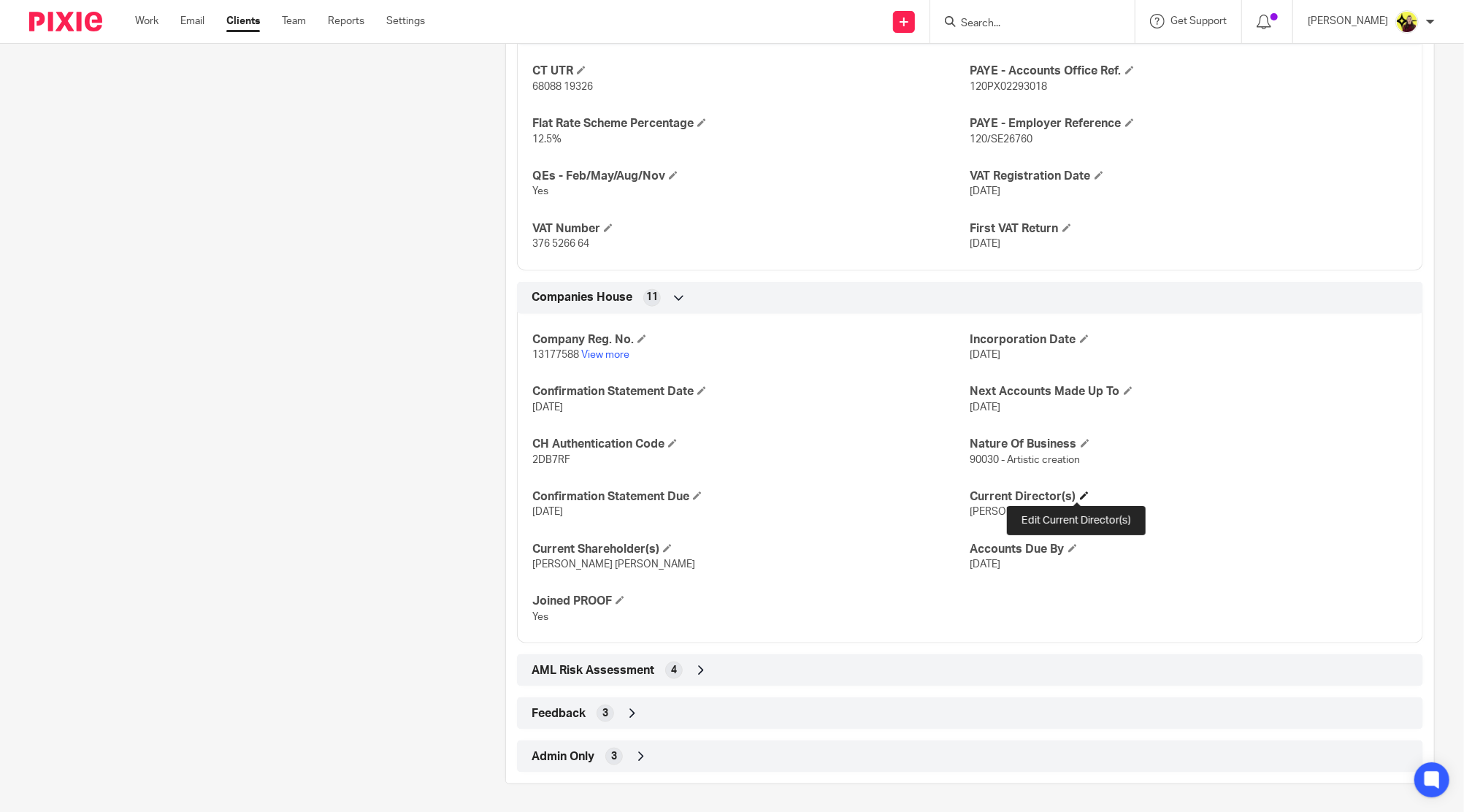
click at [1080, 492] on span at bounding box center [1084, 496] width 9 height 9
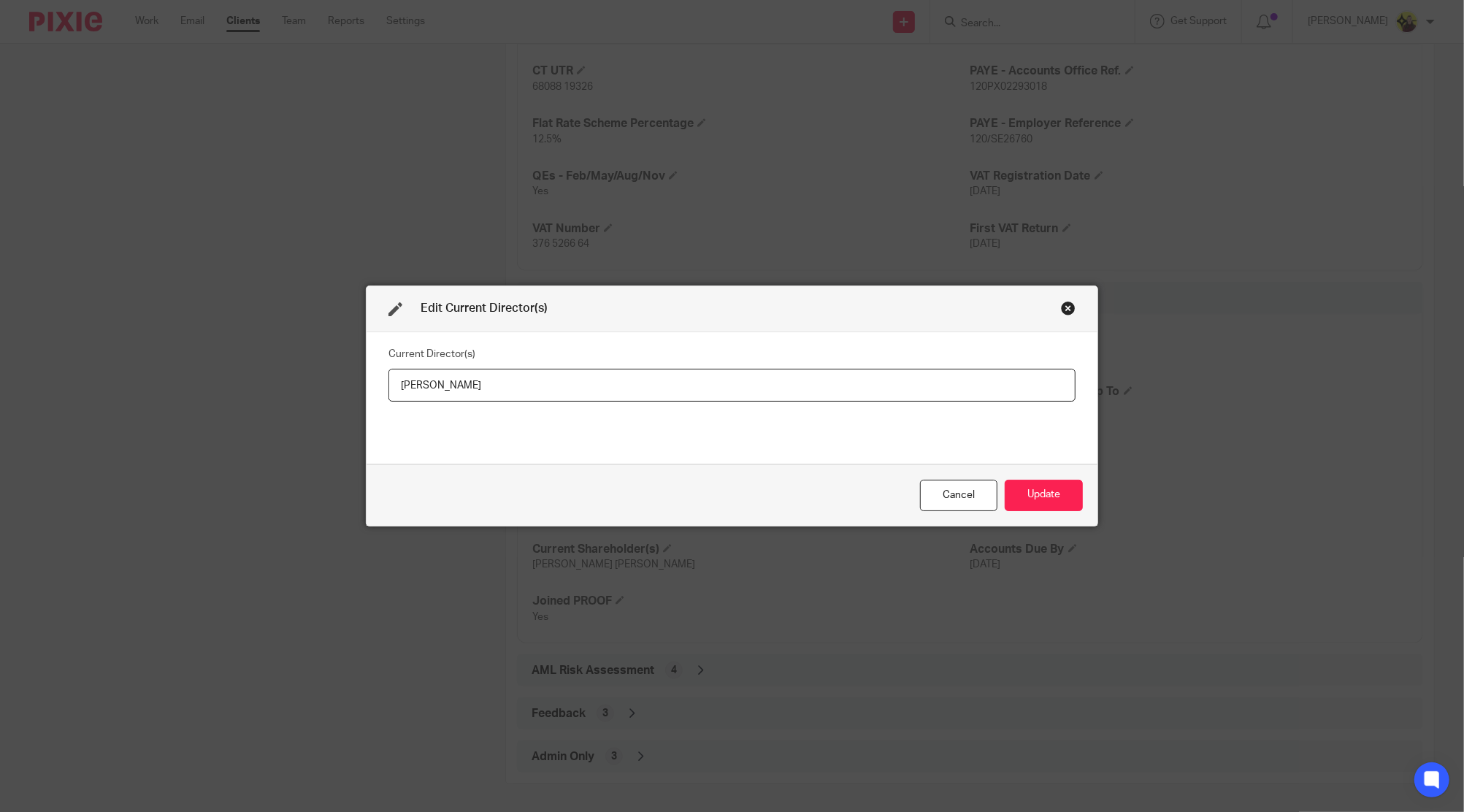
click at [1061, 304] on div "Close this dialog window" at bounding box center [1068, 308] width 15 height 15
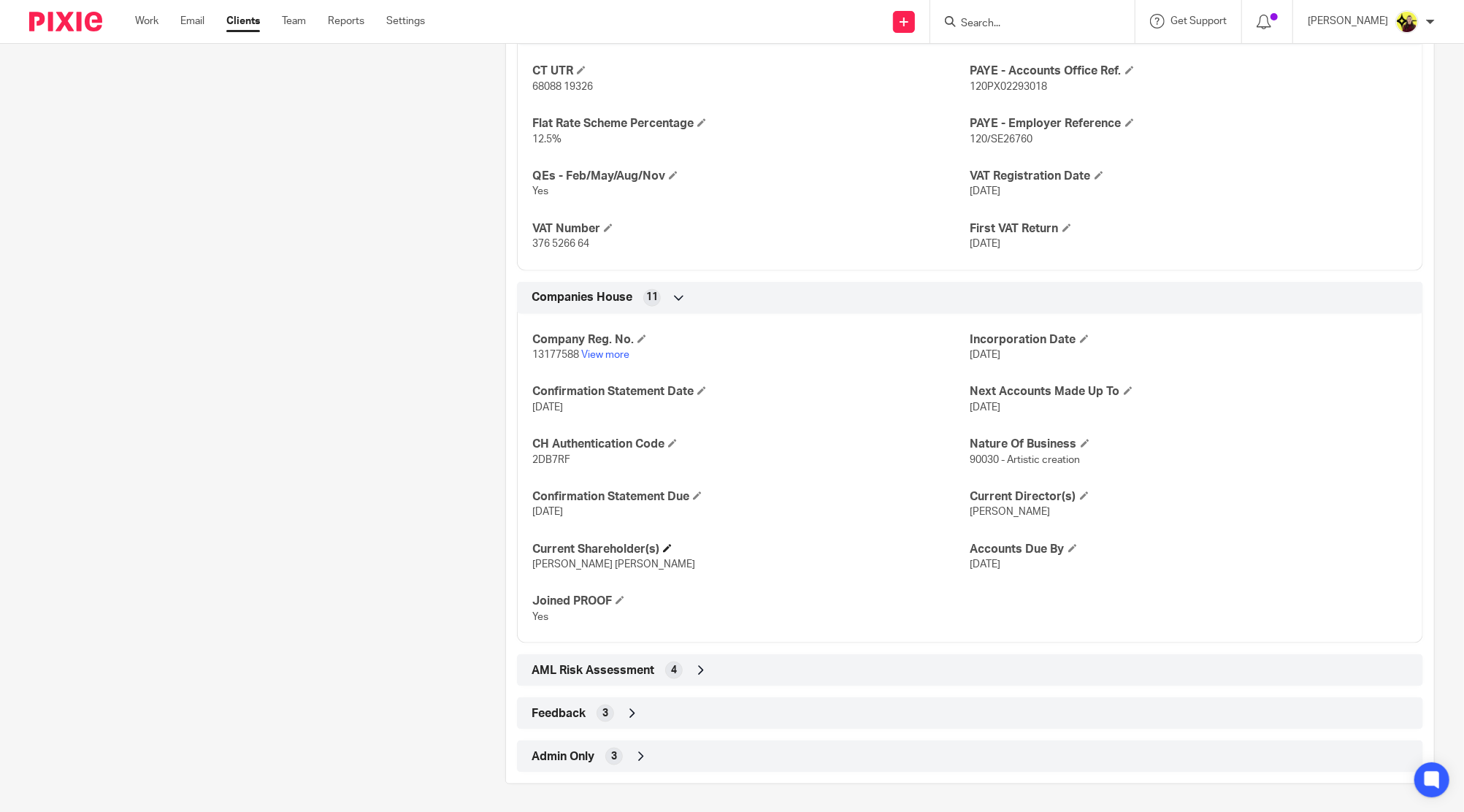
click at [670, 542] on h4 "Current Shareholder(s)" at bounding box center [751, 549] width 437 height 15
click at [668, 544] on span at bounding box center [667, 549] width 9 height 9
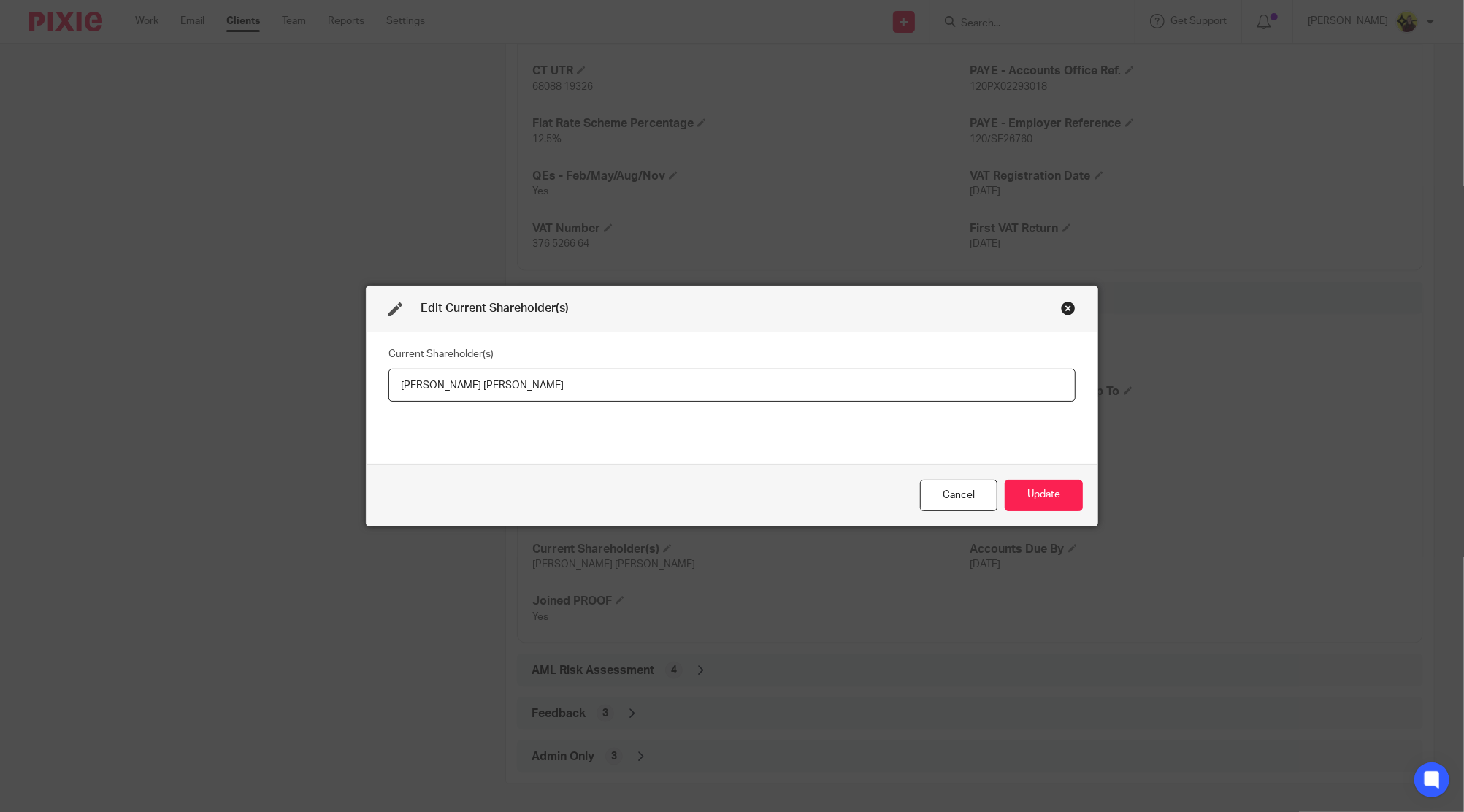
click at [445, 383] on input "Ann AKINJIRIN AL-JABBAN" at bounding box center [732, 385] width 687 height 33
type input "Ann AL-JABBAN"
click at [1035, 493] on button "Update" at bounding box center [1044, 495] width 78 height 31
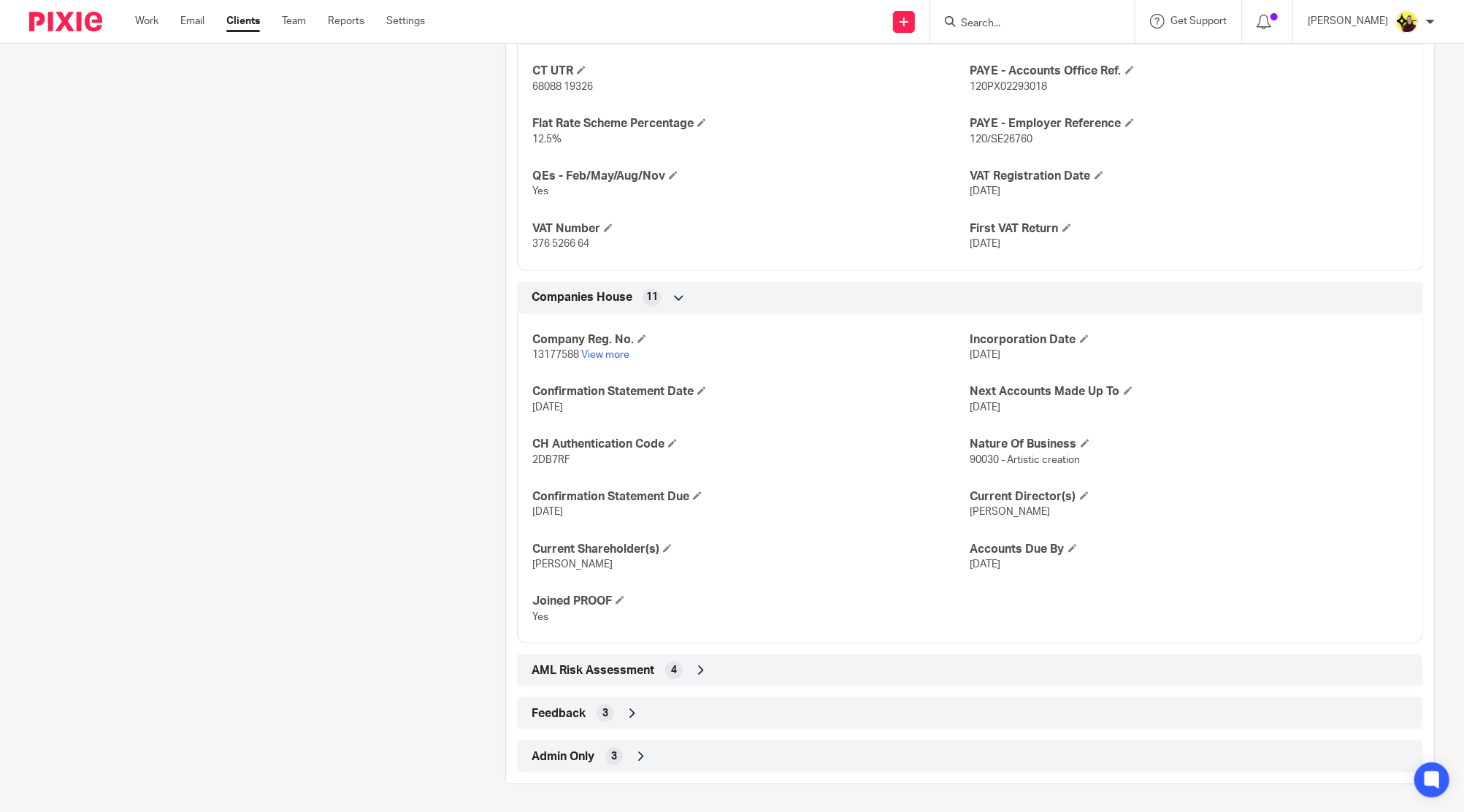
click at [244, 25] on link "Clients" at bounding box center [243, 21] width 34 height 15
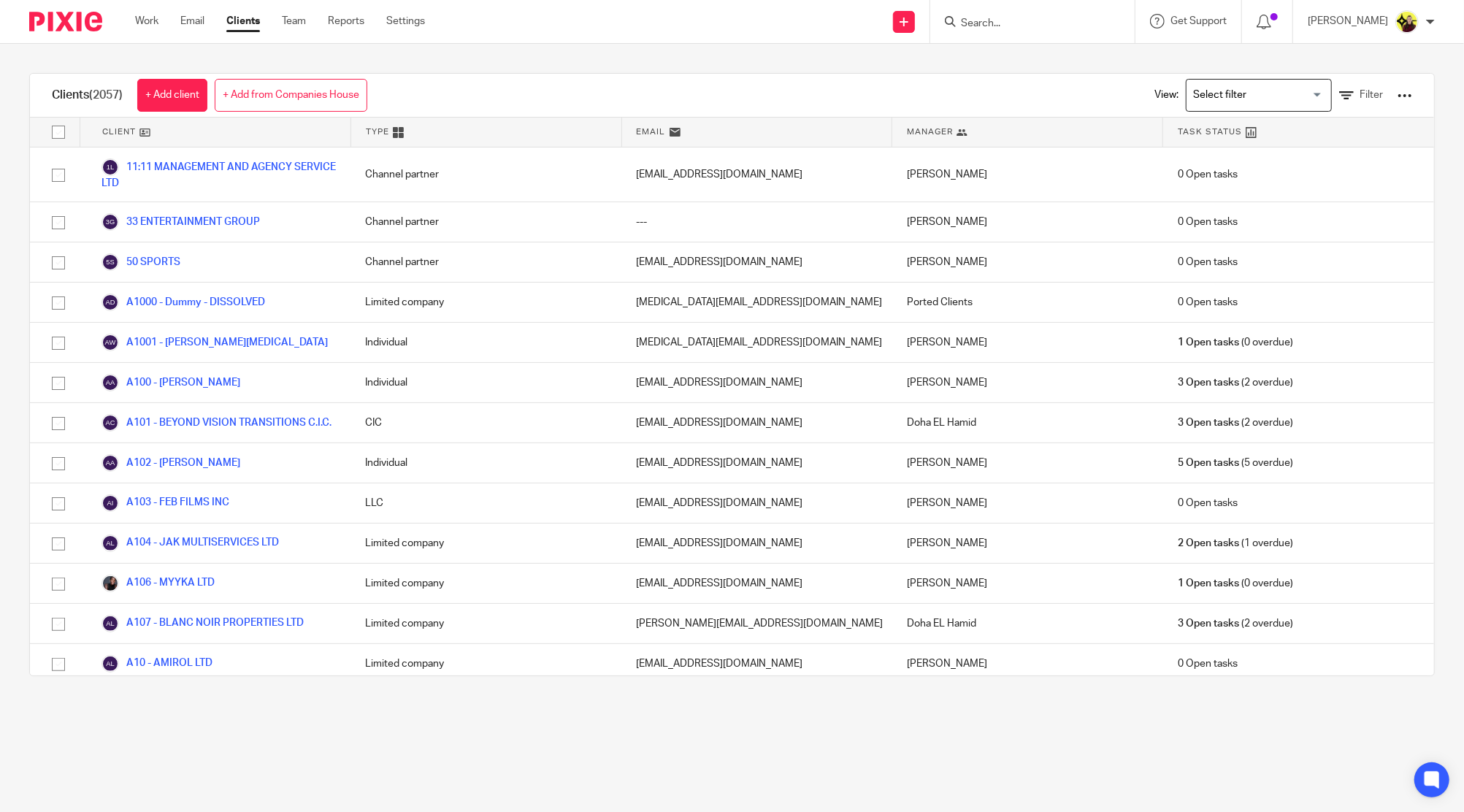
click at [1398, 96] on div at bounding box center [1405, 96] width 15 height 15
click at [1256, 169] on link "Export clients to CSV file" at bounding box center [1280, 171] width 203 height 22
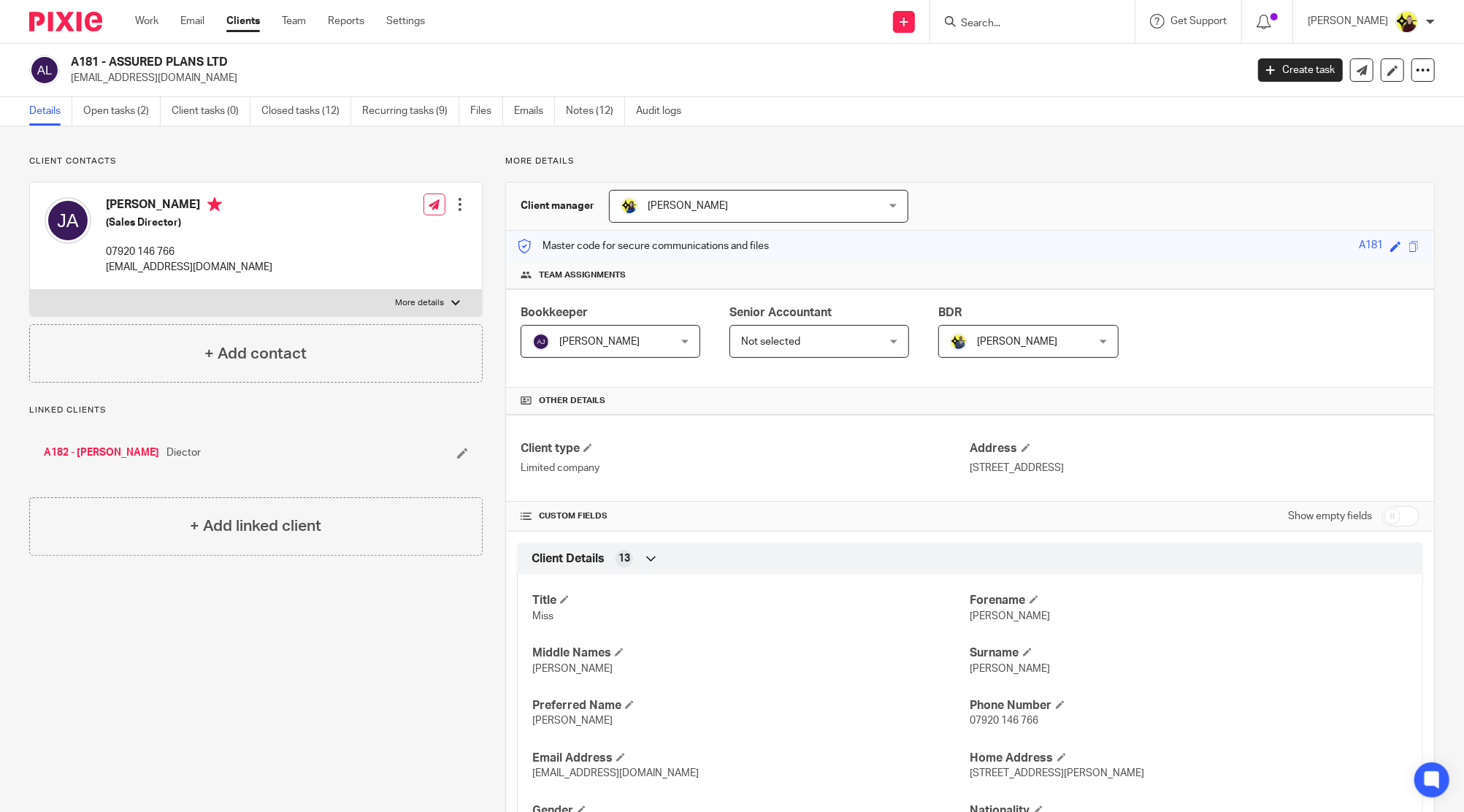
click at [1385, 520] on input "checkbox" at bounding box center [1400, 516] width 37 height 20
checkbox input "true"
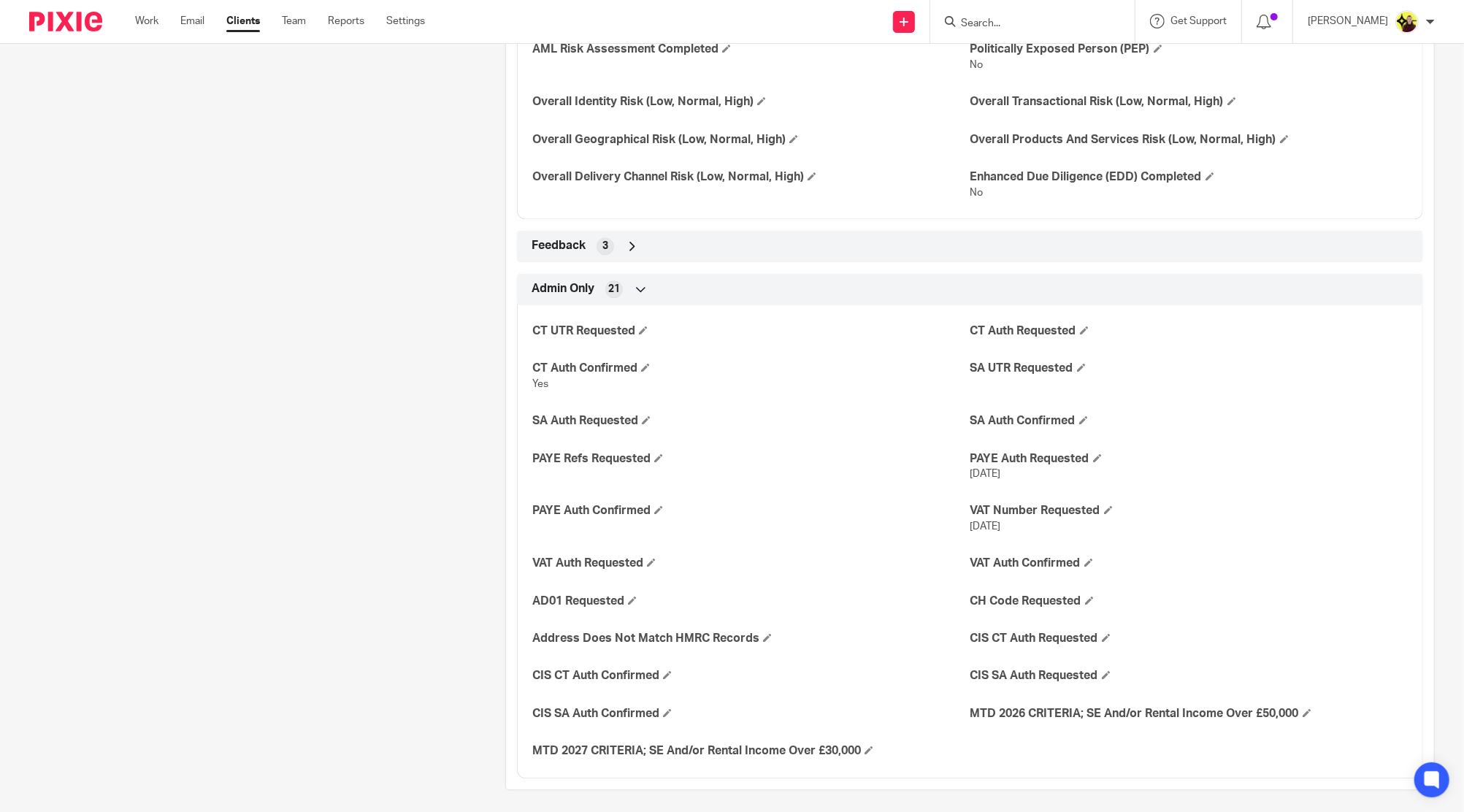
scroll to position [2445, 0]
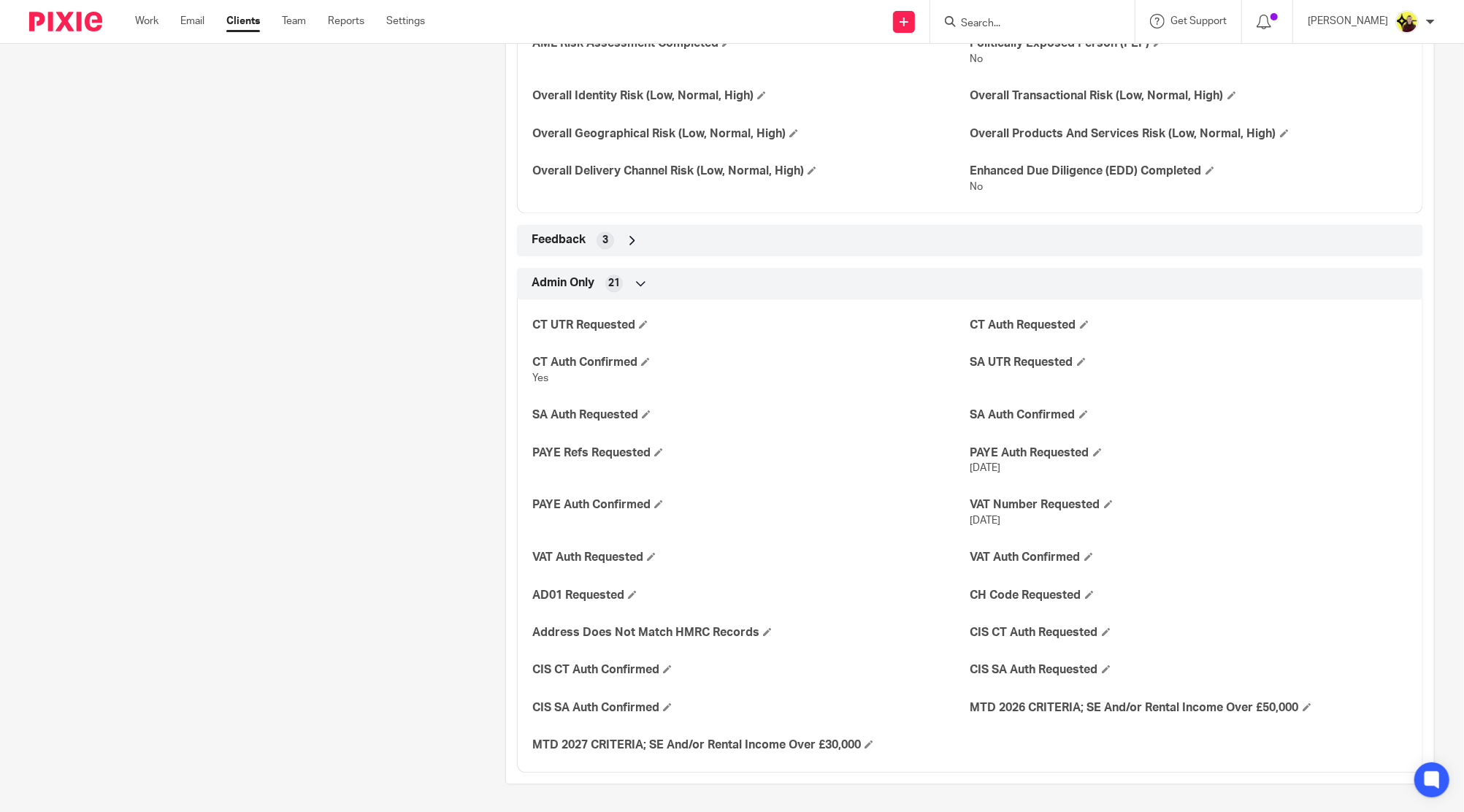
drag, startPoint x: 523, startPoint y: 328, endPoint x: 631, endPoint y: 332, distance: 108.1
click at [631, 332] on div "CT UTR Requested CT Auth Requested CT Auth Confirmed Yes SA UTR Requested SA Au…" at bounding box center [970, 531] width 906 height 484
drag, startPoint x: 950, startPoint y: 360, endPoint x: 1073, endPoint y: 363, distance: 123.0
click at [1073, 363] on div "CT UTR Requested CT Auth Requested CT Auth Confirmed Yes SA UTR Requested SA Au…" at bounding box center [970, 531] width 906 height 484
drag, startPoint x: 951, startPoint y: 591, endPoint x: 1069, endPoint y: 591, distance: 118.0
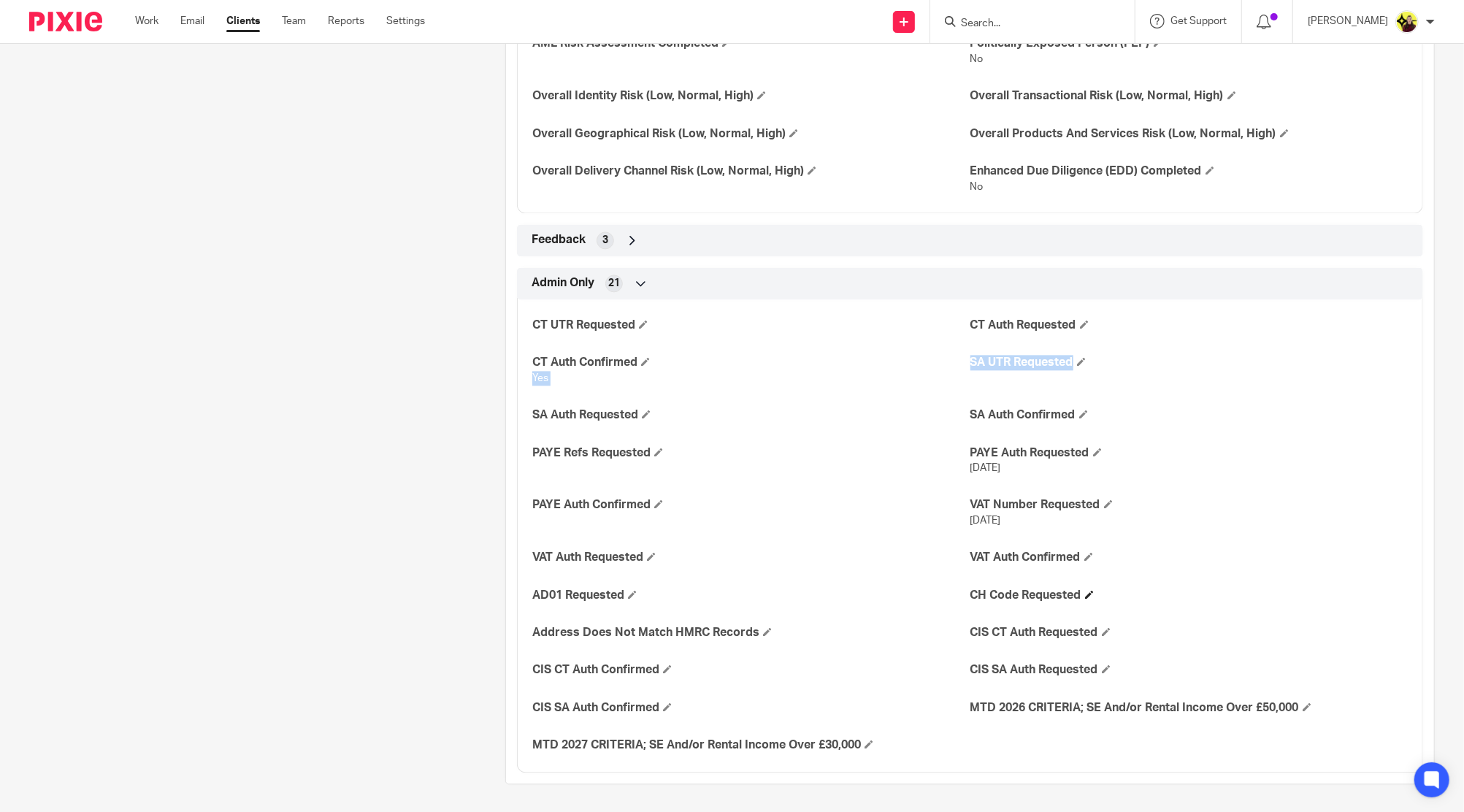
click at [1069, 591] on div "CT UTR Requested CT Auth Requested CT Auth Confirmed Yes SA UTR Requested SA Au…" at bounding box center [970, 531] width 906 height 484
drag, startPoint x: 528, startPoint y: 322, endPoint x: 630, endPoint y: 330, distance: 102.3
click at [630, 330] on h4 "CT UTR Requested" at bounding box center [751, 325] width 437 height 15
drag, startPoint x: 954, startPoint y: 587, endPoint x: 1075, endPoint y: 591, distance: 121.1
click at [1075, 591] on div "CT UTR Requested CT Auth Requested CT Auth Confirmed Yes SA UTR Requested SA Au…" at bounding box center [970, 531] width 906 height 484
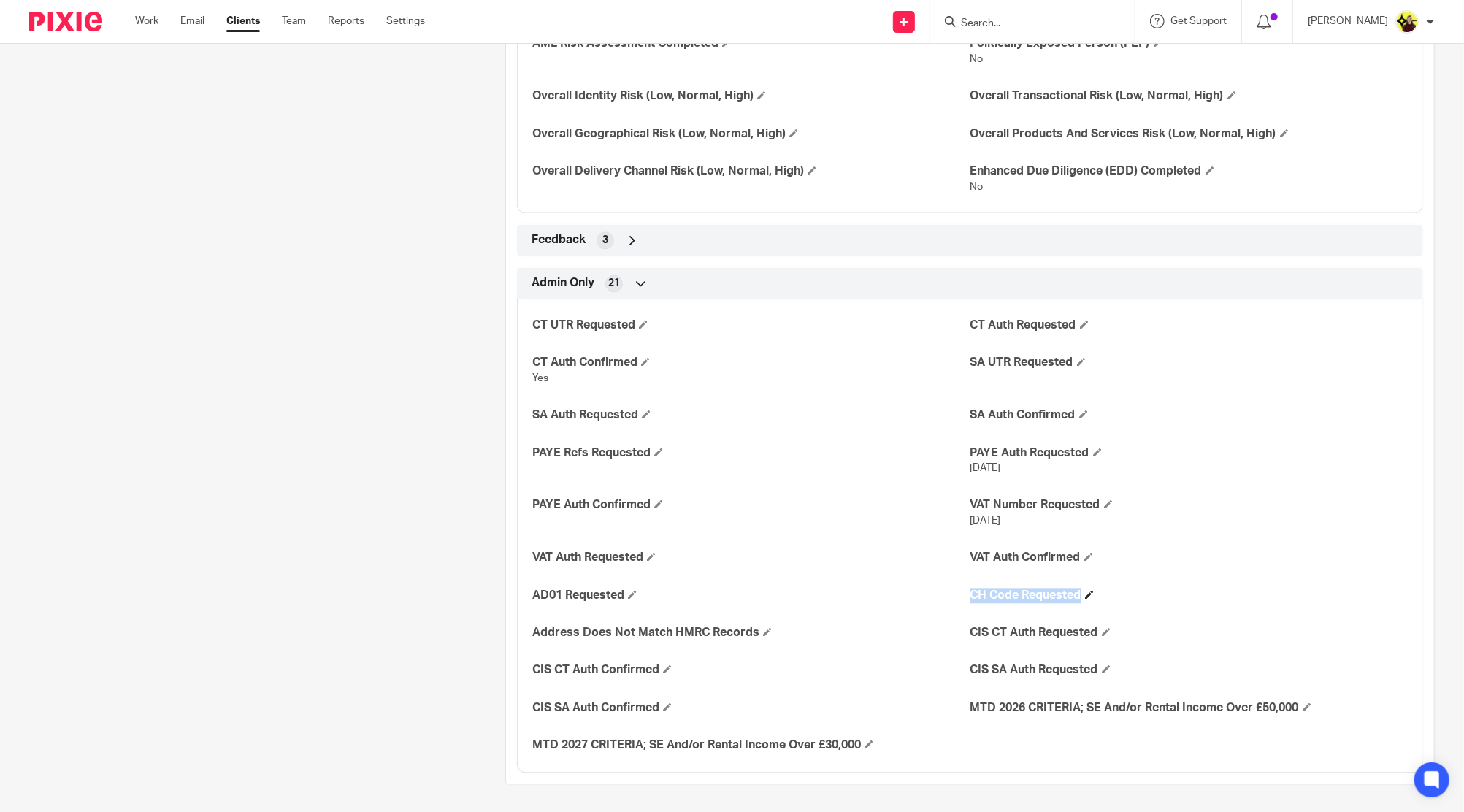
click at [977, 594] on h4 "CH Code Requested" at bounding box center [1189, 595] width 437 height 15
drag, startPoint x: 958, startPoint y: 591, endPoint x: 1076, endPoint y: 602, distance: 118.5
click at [1076, 602] on div "CT UTR Requested CT Auth Requested CT Auth Confirmed Yes SA UTR Requested SA Au…" at bounding box center [970, 531] width 906 height 484
copy div "CH Code Requested"
click at [1076, 19] on input "Search" at bounding box center [1025, 24] width 131 height 13
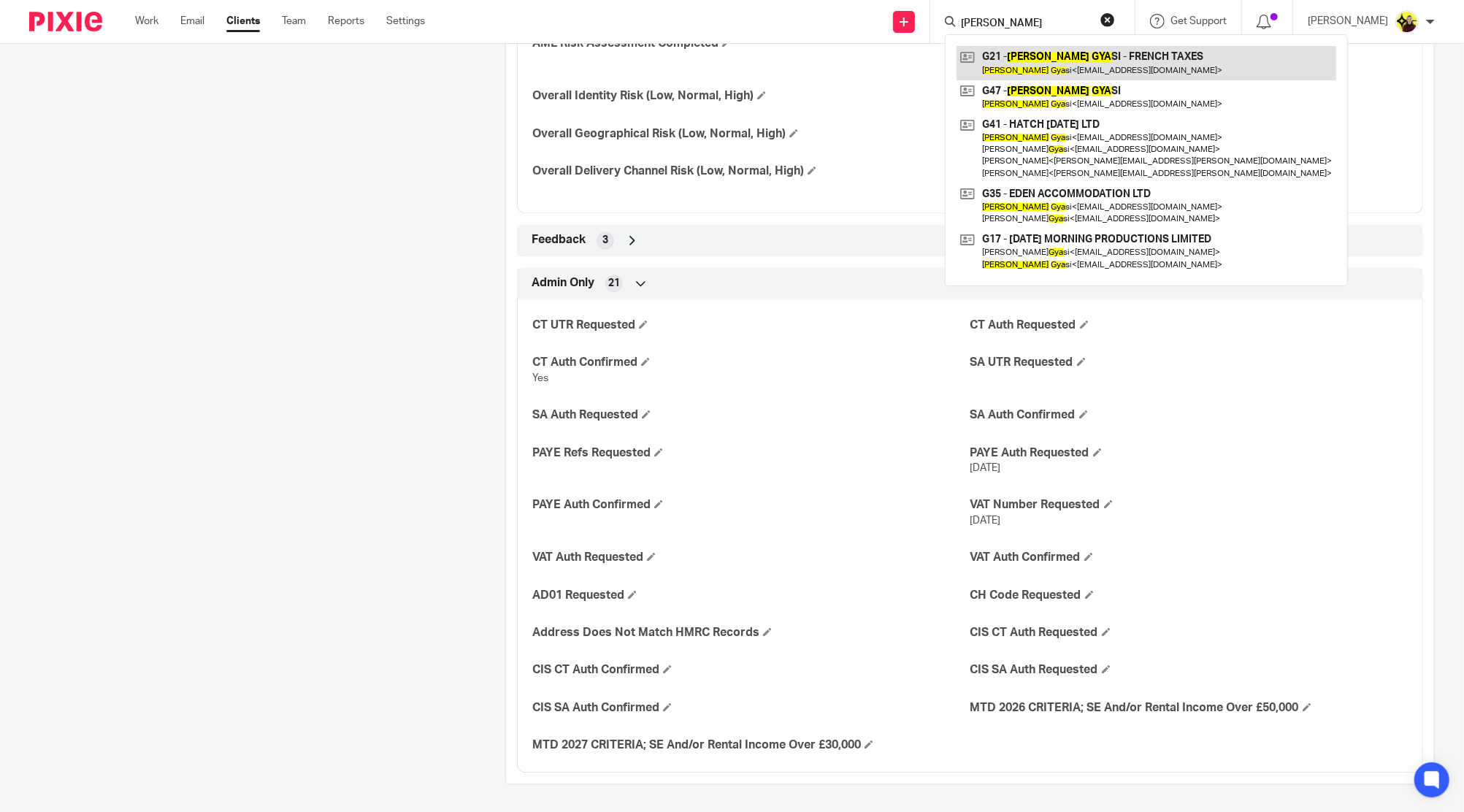
type input "[PERSON_NAME]"
click at [1061, 52] on link at bounding box center [1146, 63] width 380 height 34
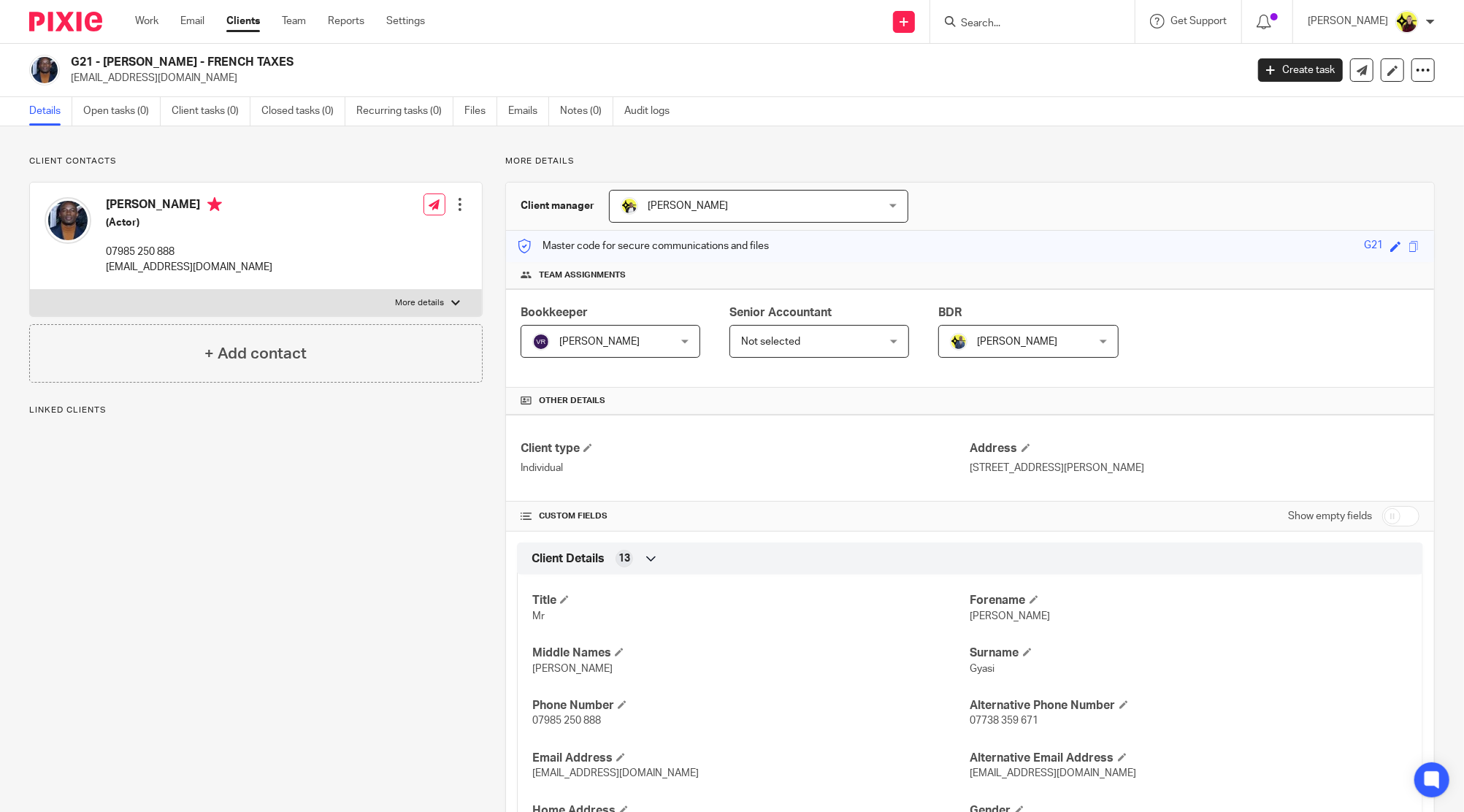
click at [1397, 513] on input "checkbox" at bounding box center [1400, 516] width 37 height 20
checkbox input "true"
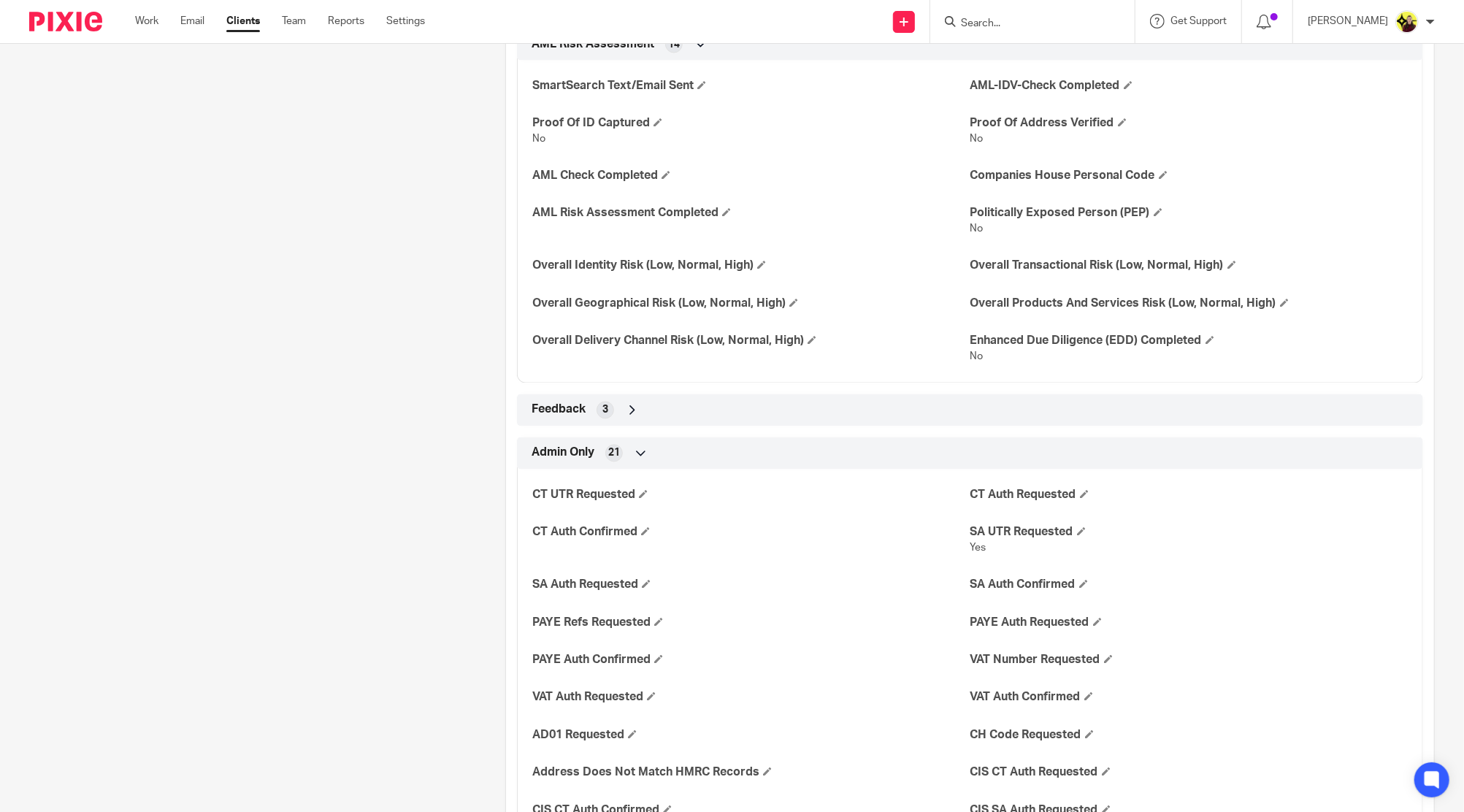
scroll to position [2142, 0]
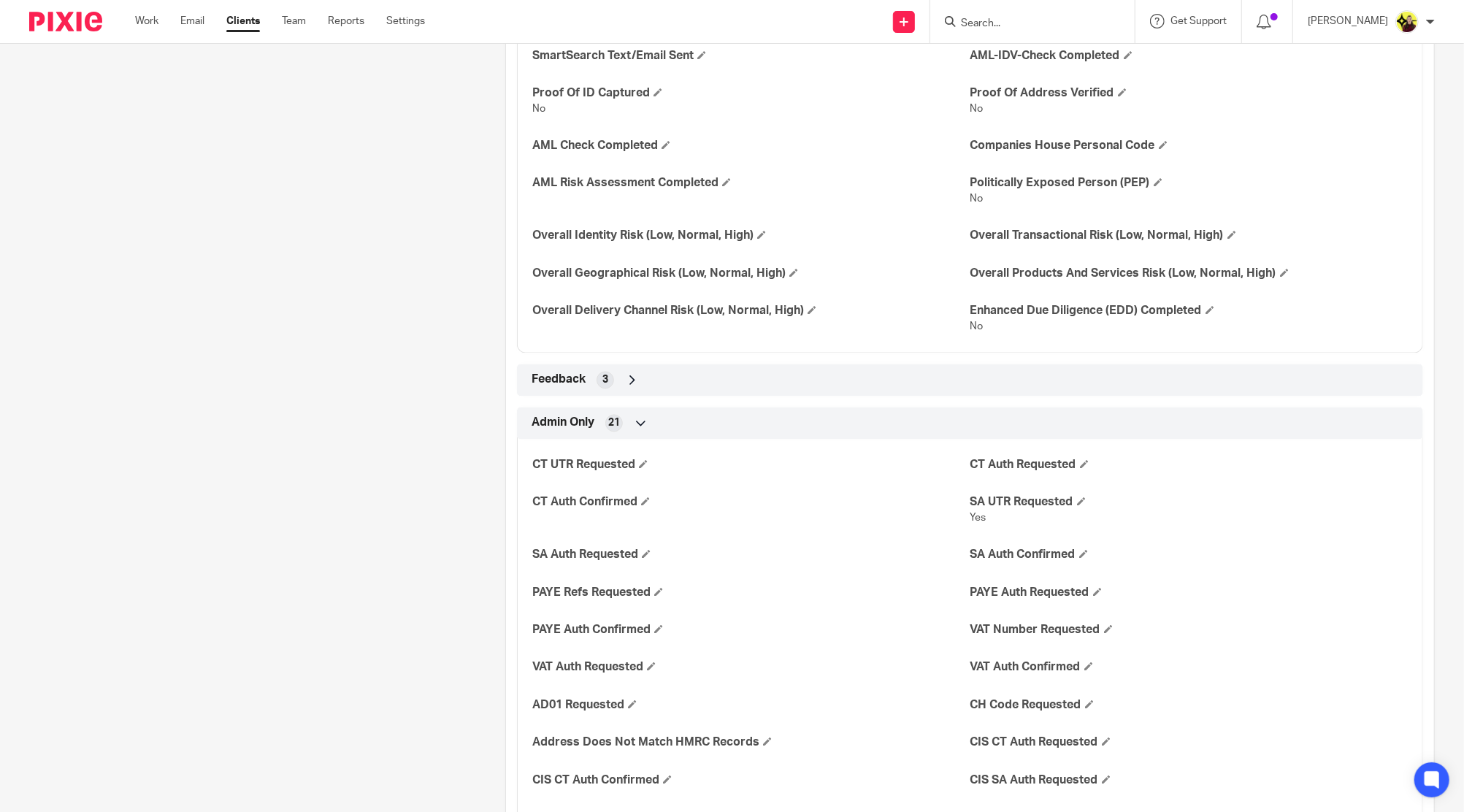
click at [975, 514] on span "Yes" at bounding box center [979, 518] width 16 height 10
click at [1077, 504] on span at bounding box center [1082, 502] width 9 height 9
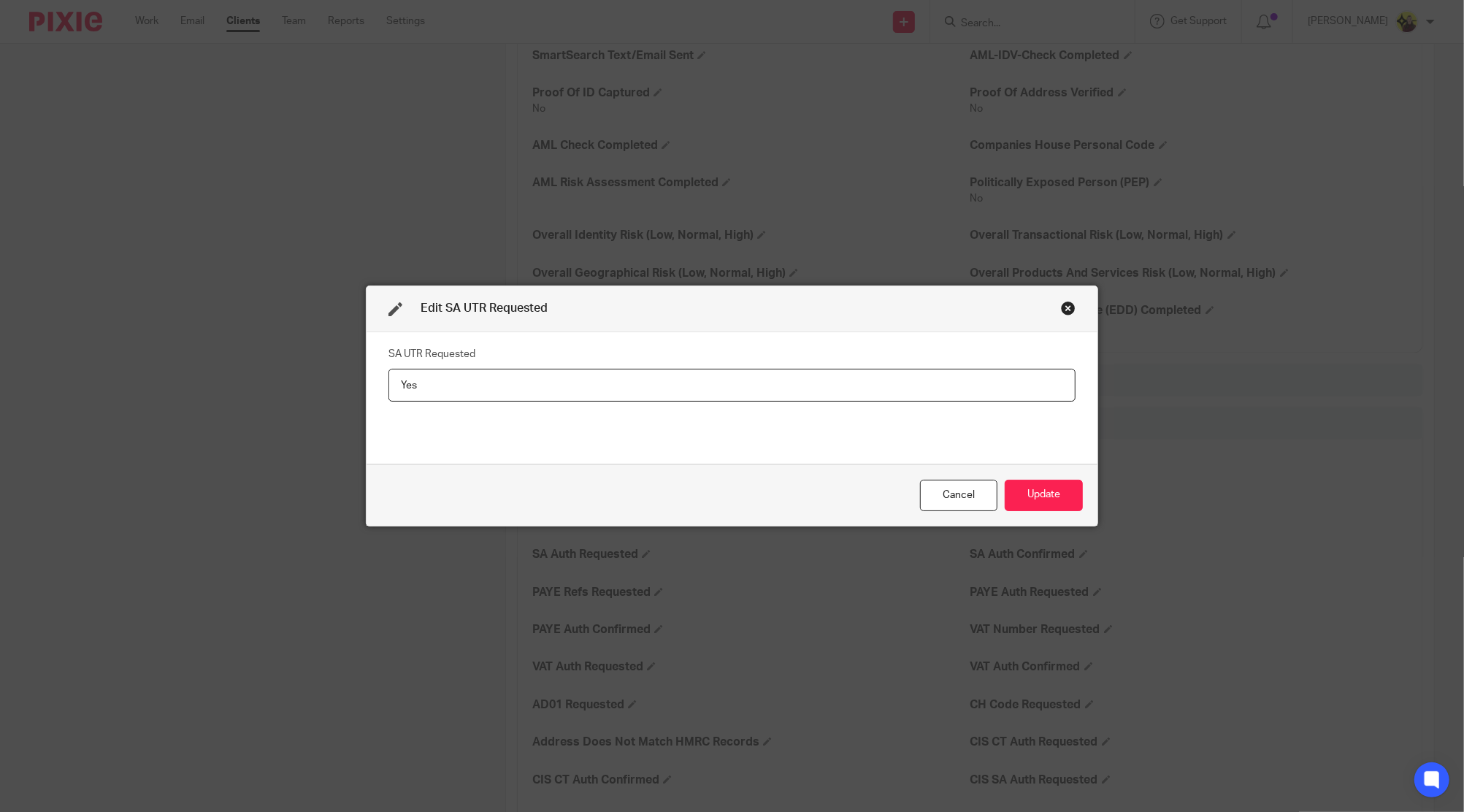
click at [915, 382] on input "Yes" at bounding box center [732, 385] width 687 height 33
click at [1046, 496] on button "Update" at bounding box center [1044, 495] width 78 height 31
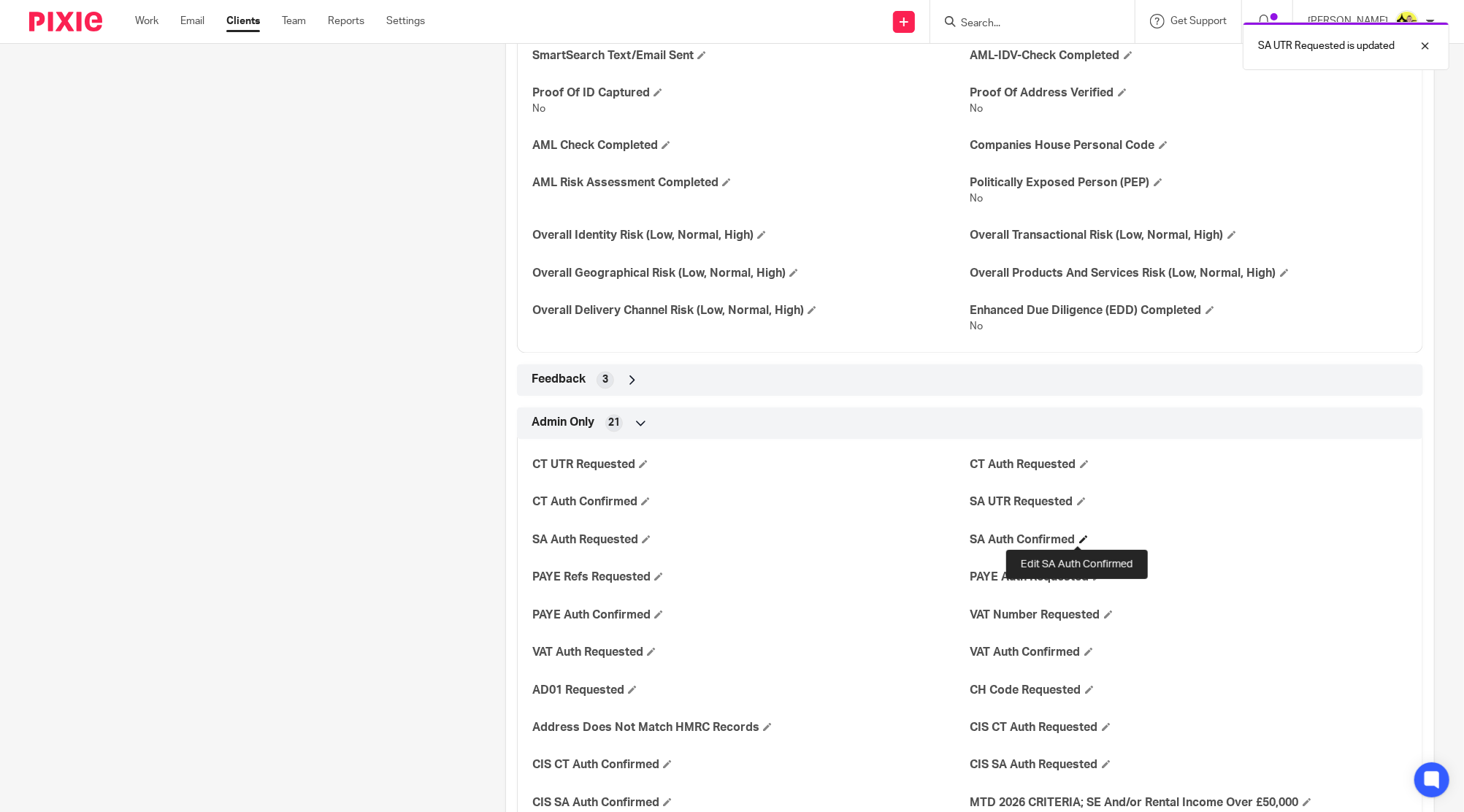
click at [1073, 533] on h4 "SA Auth Confirmed" at bounding box center [1189, 541] width 437 height 15
click at [1082, 547] on div "CT UTR Requested CT Auth Requested CT Auth Confirmed SA UTR Requested SA Auth R…" at bounding box center [970, 648] width 906 height 440
click at [1080, 543] on h4 "SA Auth Confirmed" at bounding box center [1189, 541] width 437 height 15
click at [1080, 537] on span at bounding box center [1084, 540] width 9 height 9
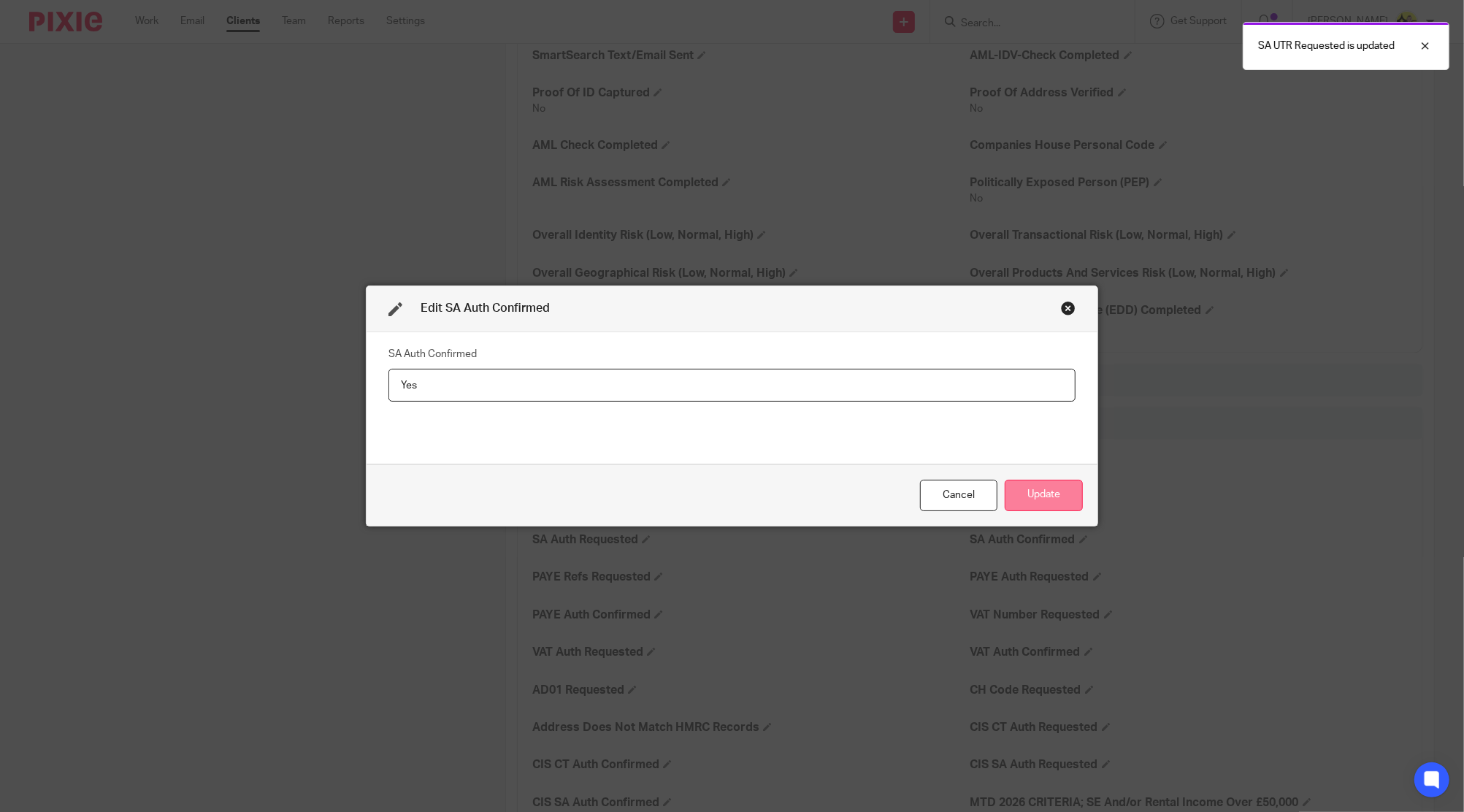
type input "Yes"
click at [1039, 501] on button "Update" at bounding box center [1044, 495] width 78 height 31
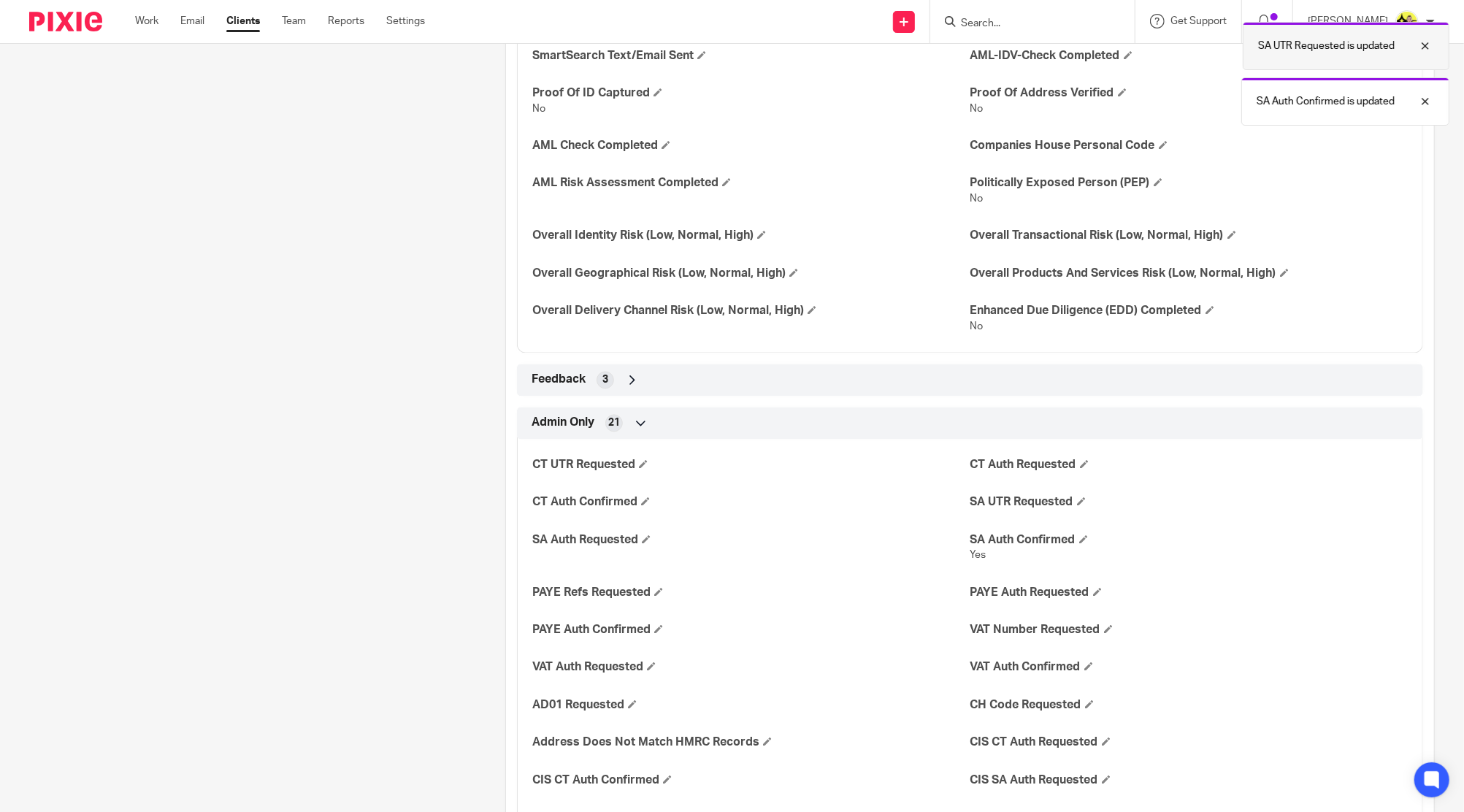
click at [1340, 45] on p "SA UTR Requested is updated" at bounding box center [1327, 46] width 137 height 15
click at [1305, 99] on p "SA Auth Confirmed is updated" at bounding box center [1326, 101] width 138 height 15
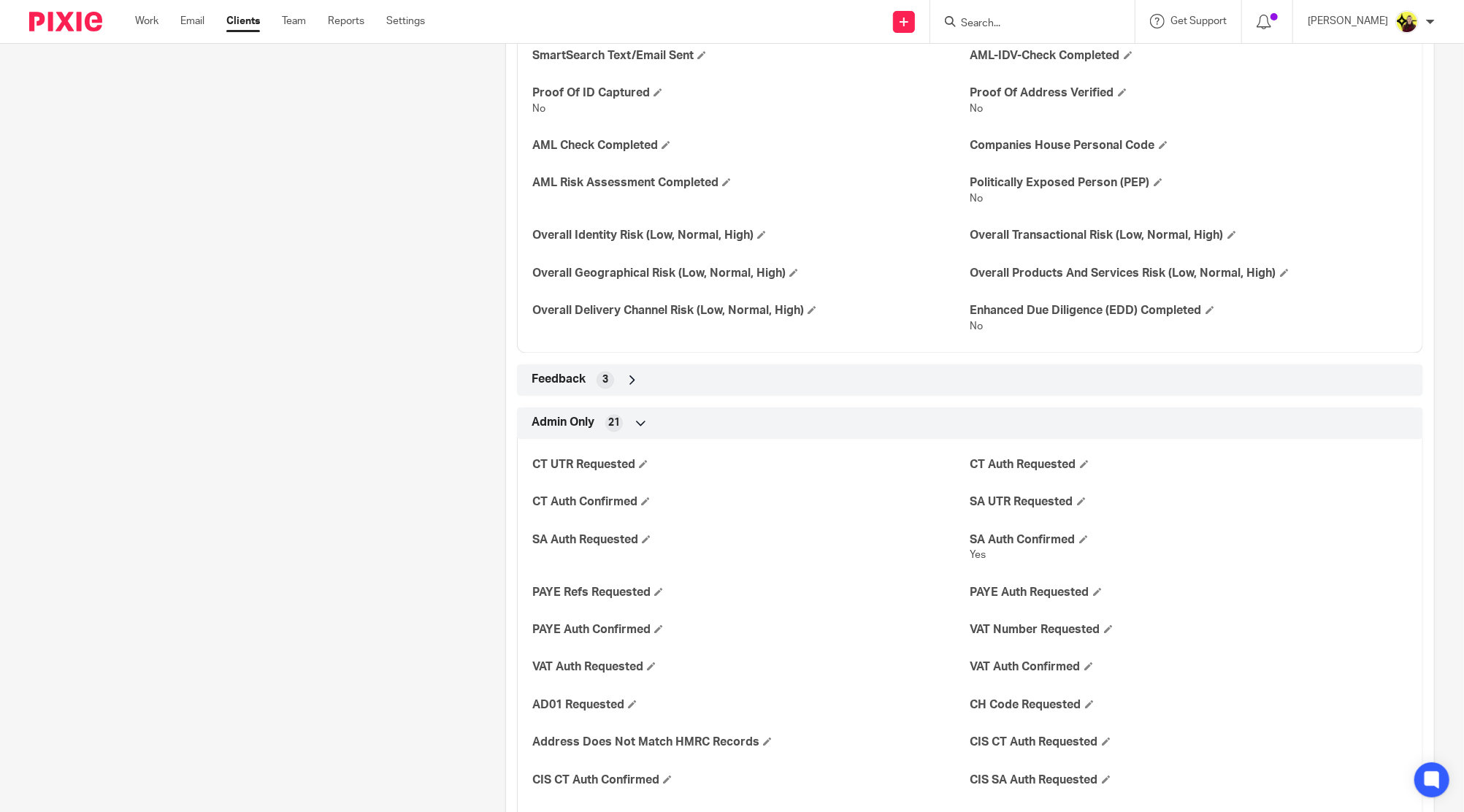
click at [1017, 24] on input "Search" at bounding box center [1025, 24] width 131 height 13
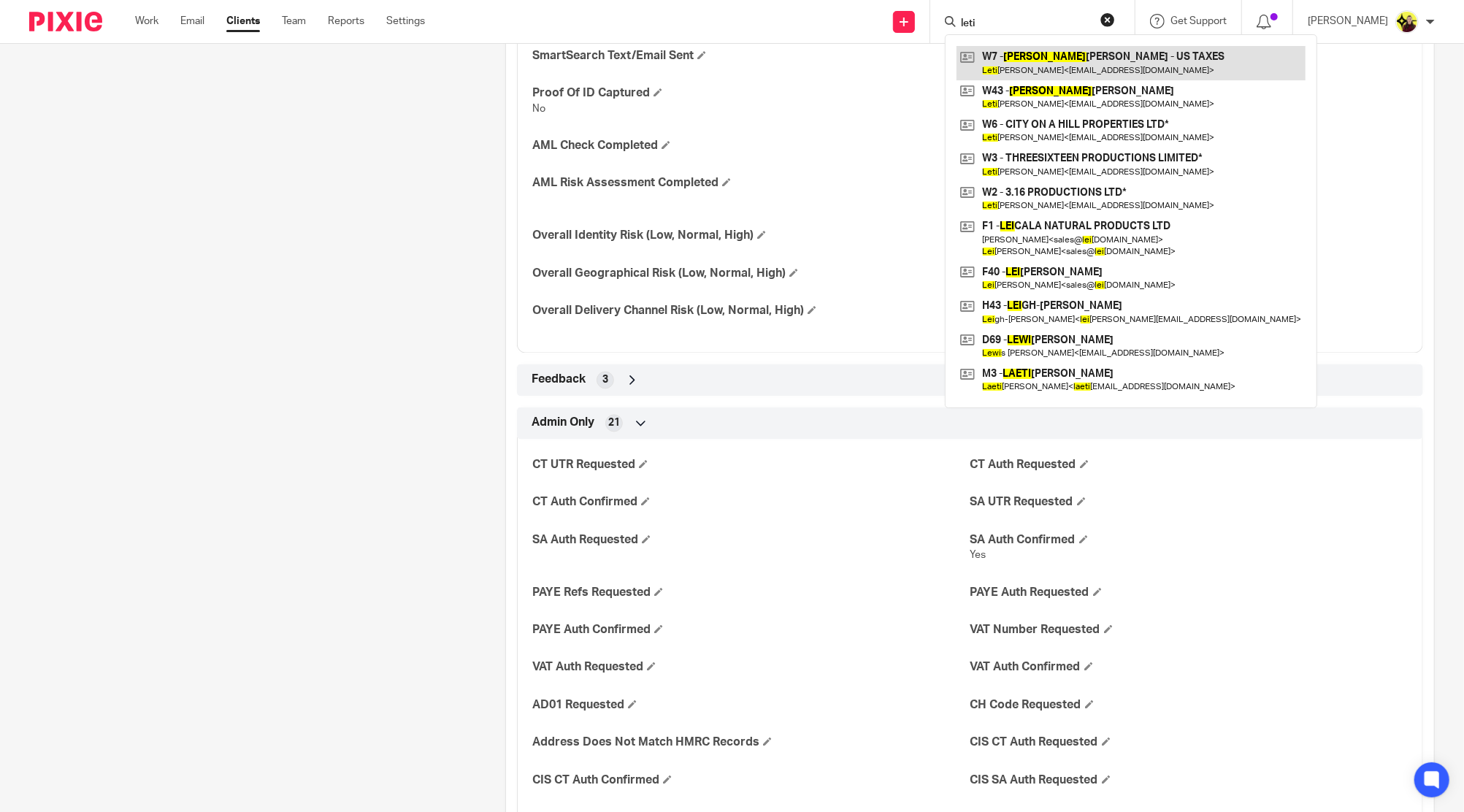
type input "leti"
click at [1050, 56] on link at bounding box center [1131, 63] width 349 height 34
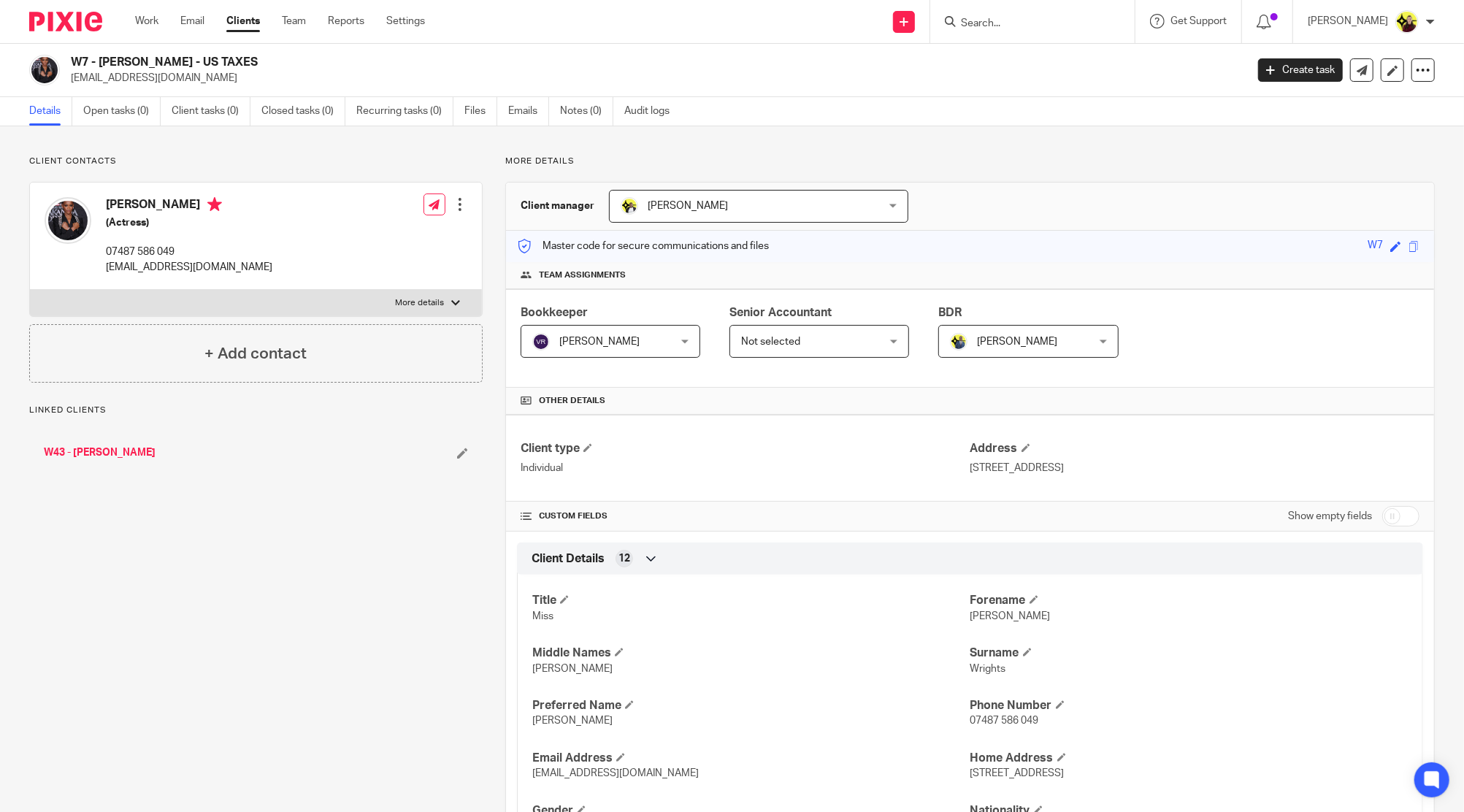
click at [1393, 507] on input "checkbox" at bounding box center [1400, 516] width 37 height 20
checkbox input "true"
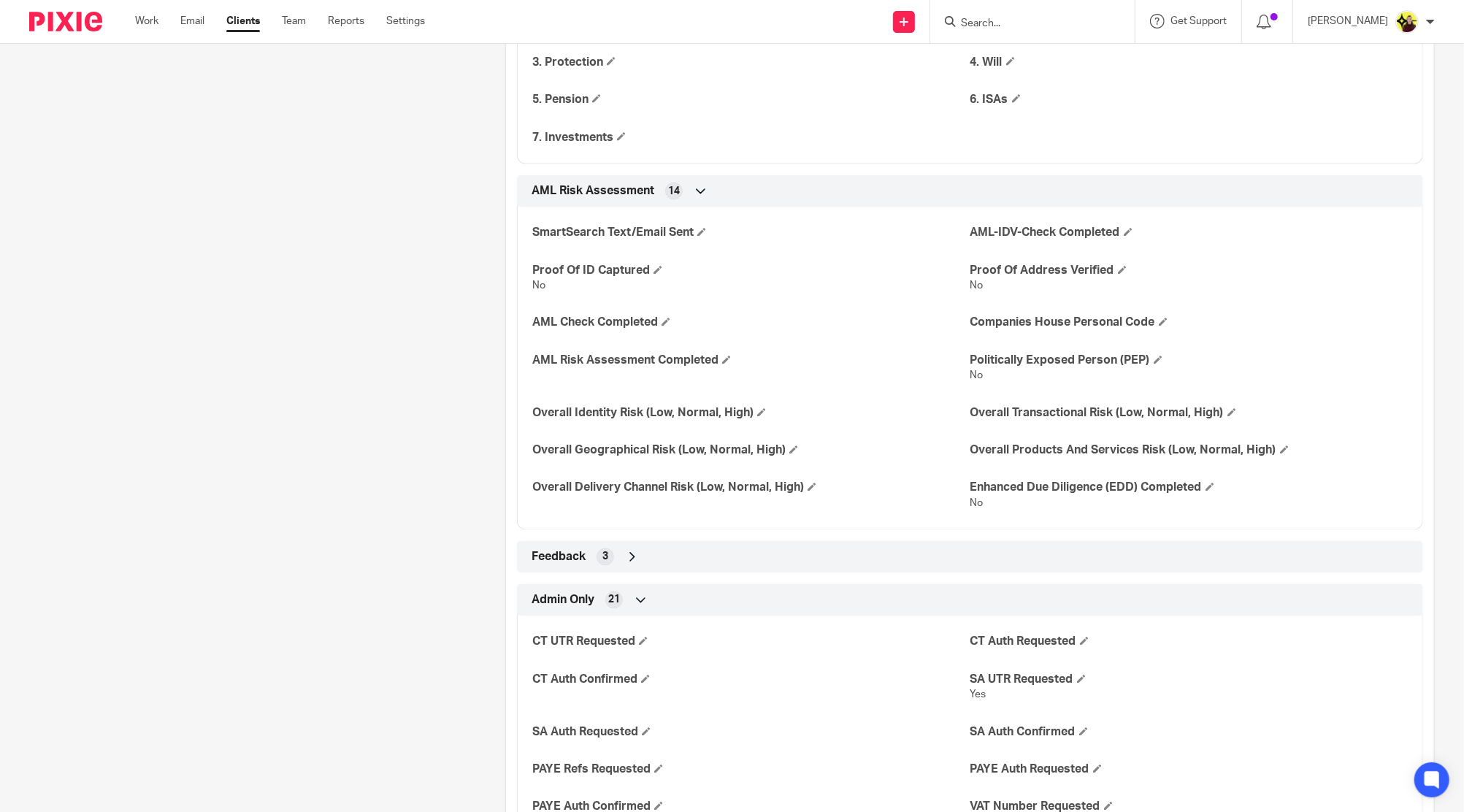
scroll to position [2045, 0]
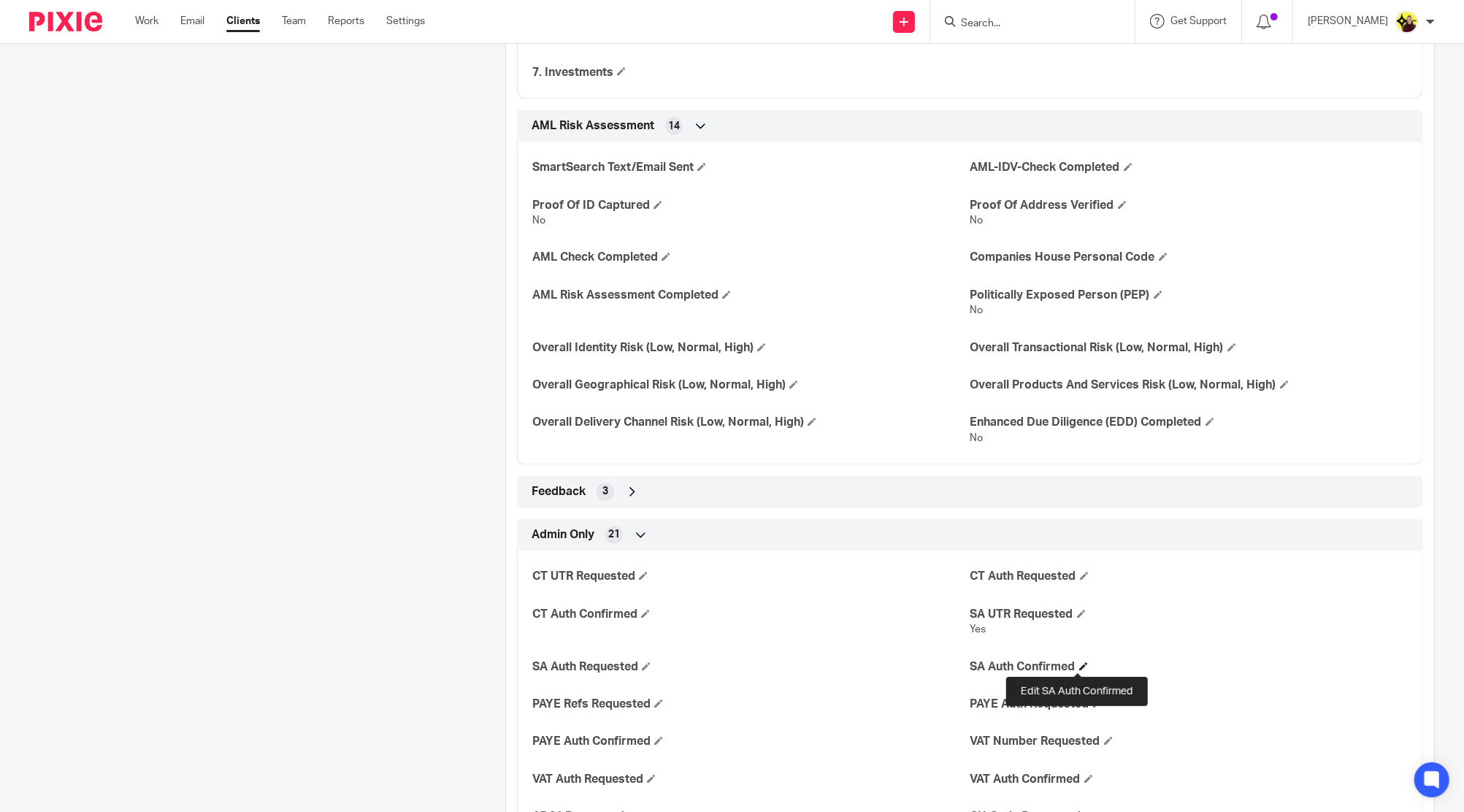
click at [1080, 669] on span at bounding box center [1084, 667] width 9 height 9
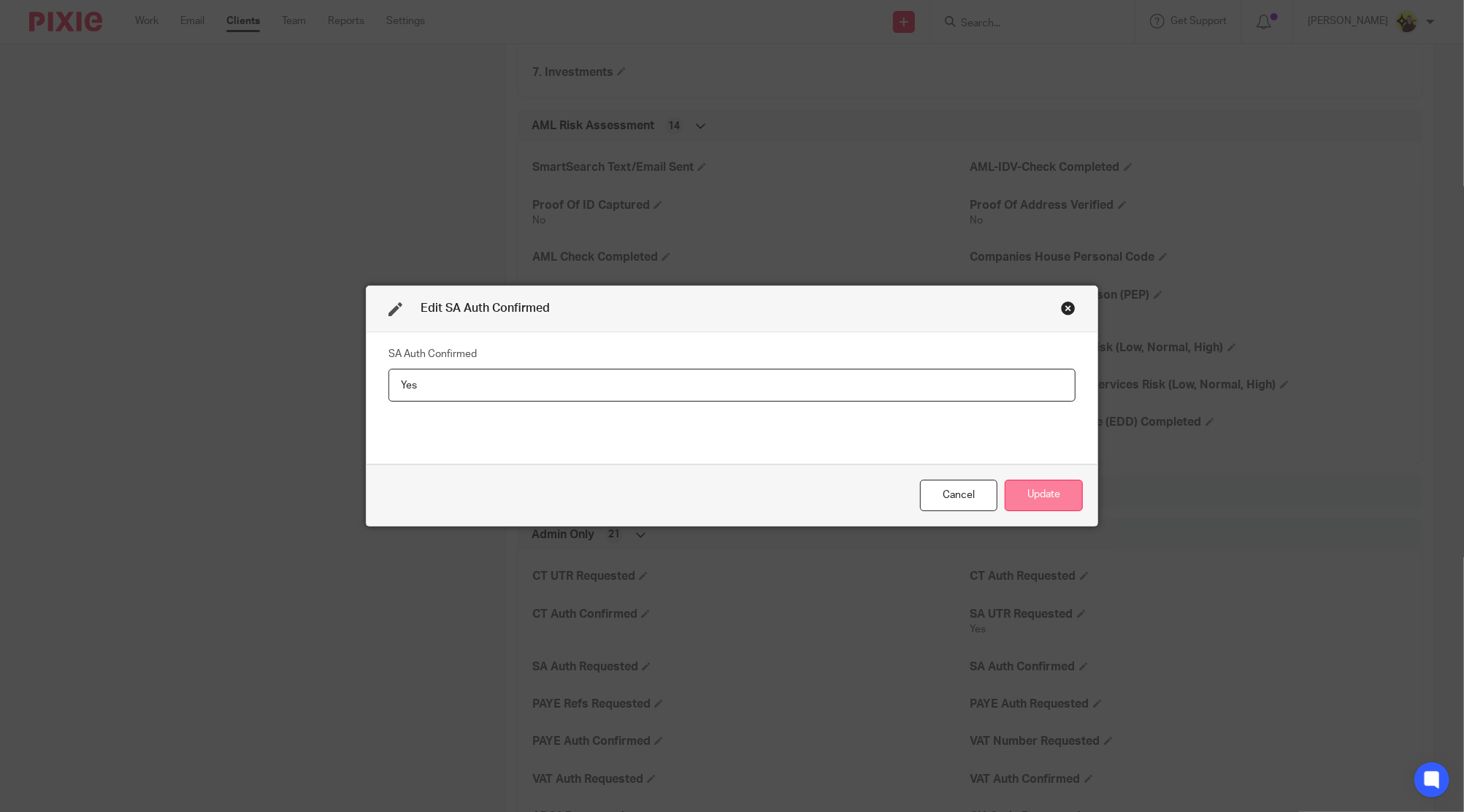
type input "Yes"
click at [1024, 492] on button "Update" at bounding box center [1044, 495] width 78 height 31
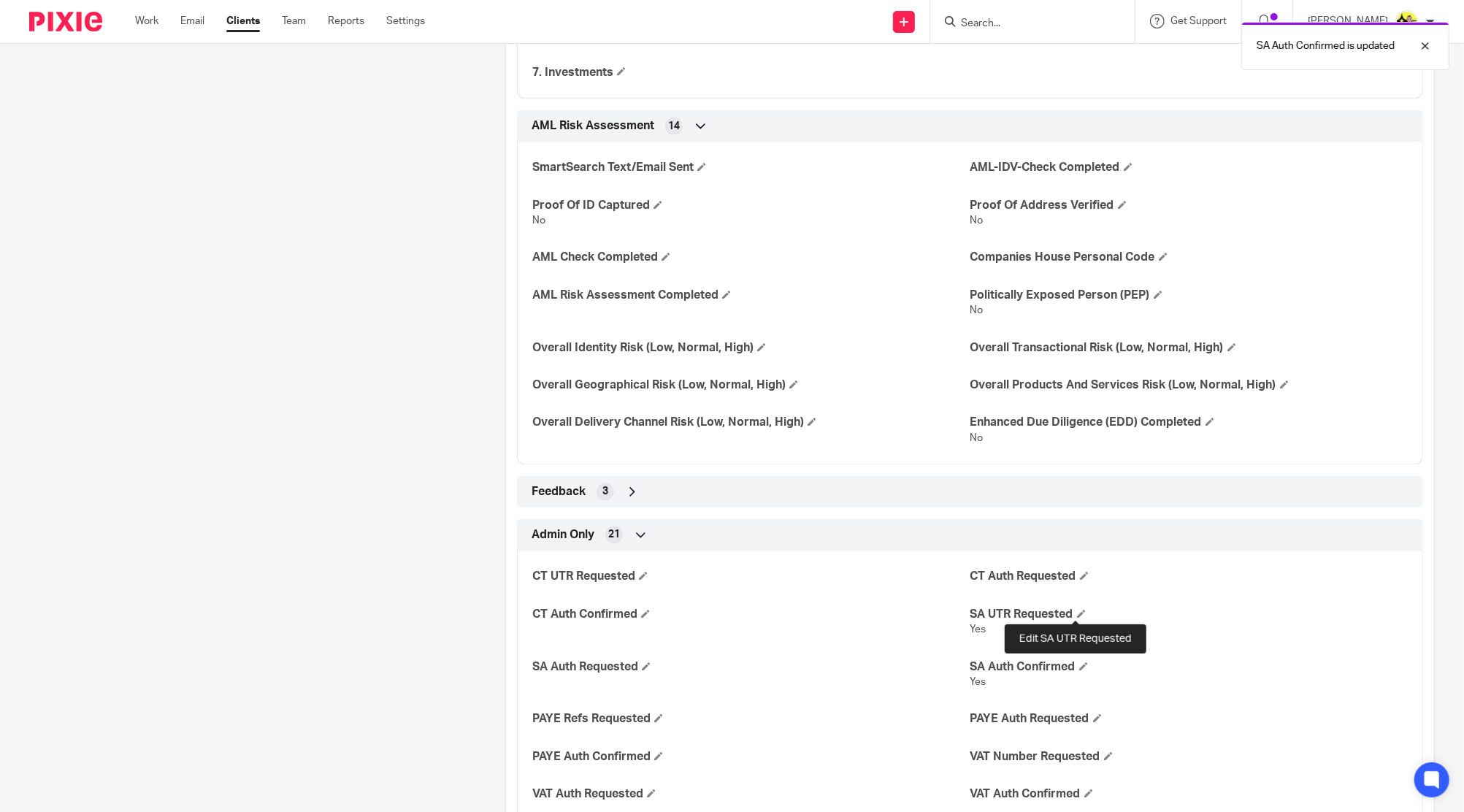
click at [1077, 611] on span at bounding box center [1082, 614] width 9 height 9
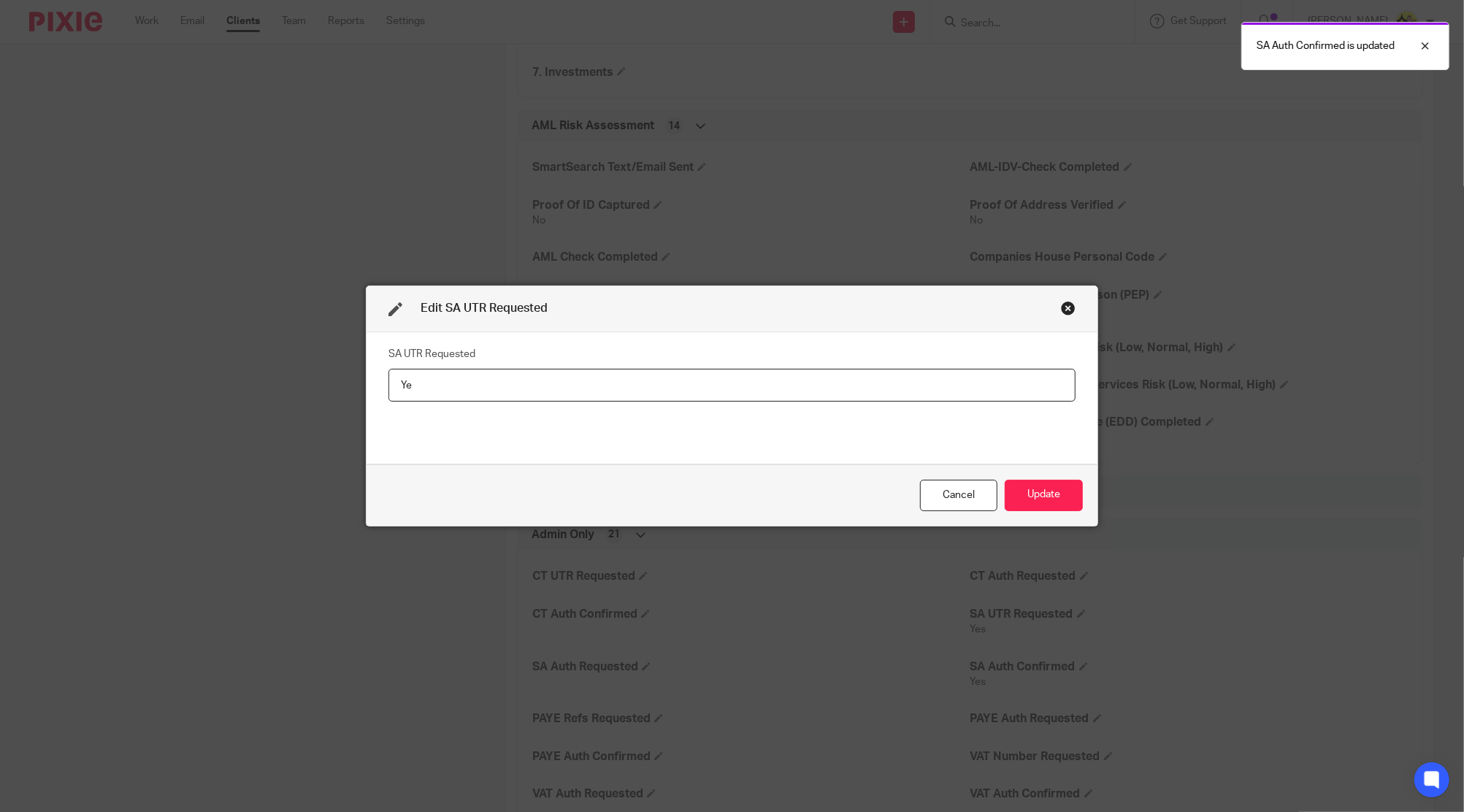
type input "Y"
click at [1049, 503] on button "Update" at bounding box center [1044, 495] width 78 height 31
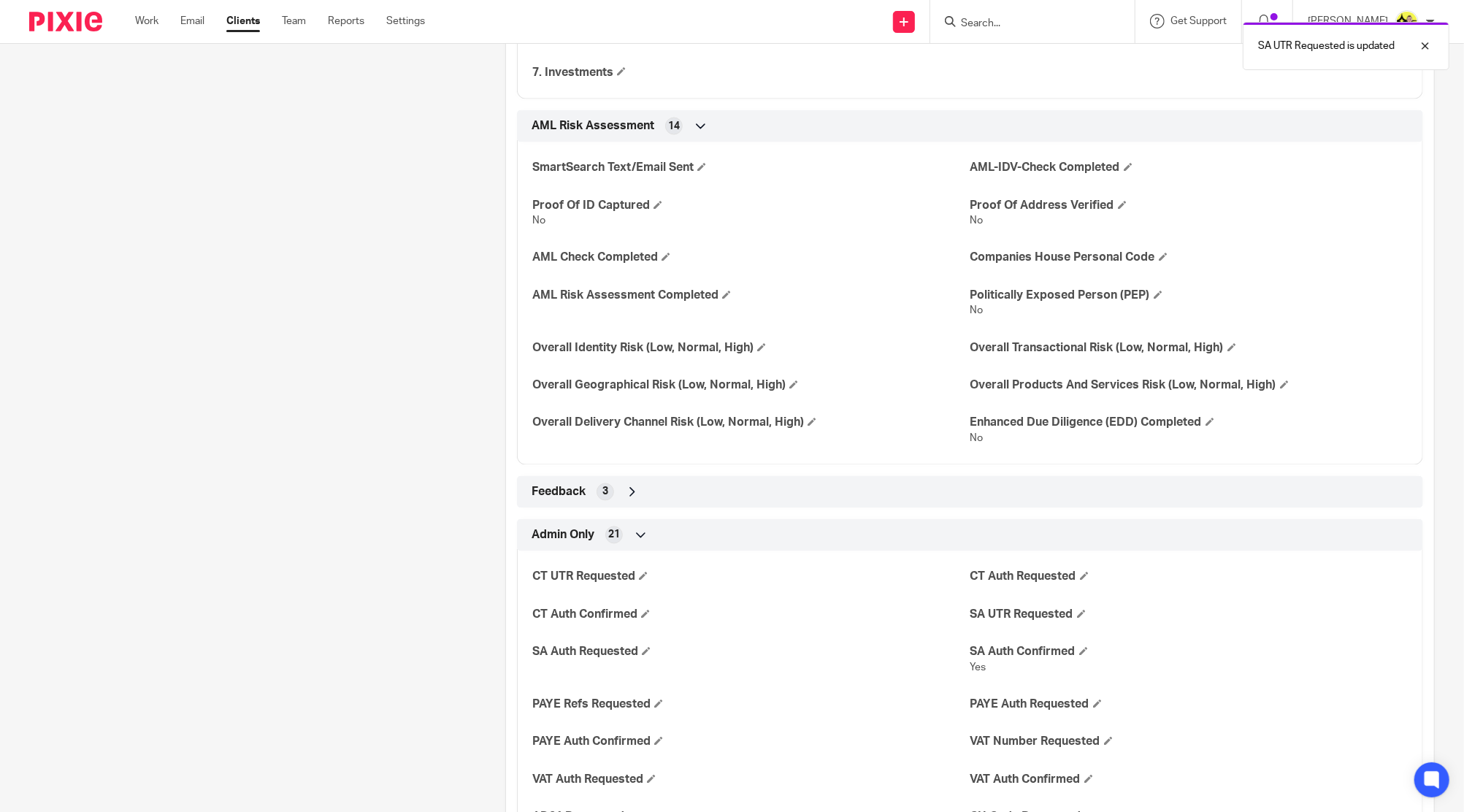
click at [1069, 26] on div "SA UTR Requested is updated" at bounding box center [1092, 42] width 717 height 56
click at [1323, 50] on p "SA UTR Requested is updated" at bounding box center [1327, 46] width 137 height 15
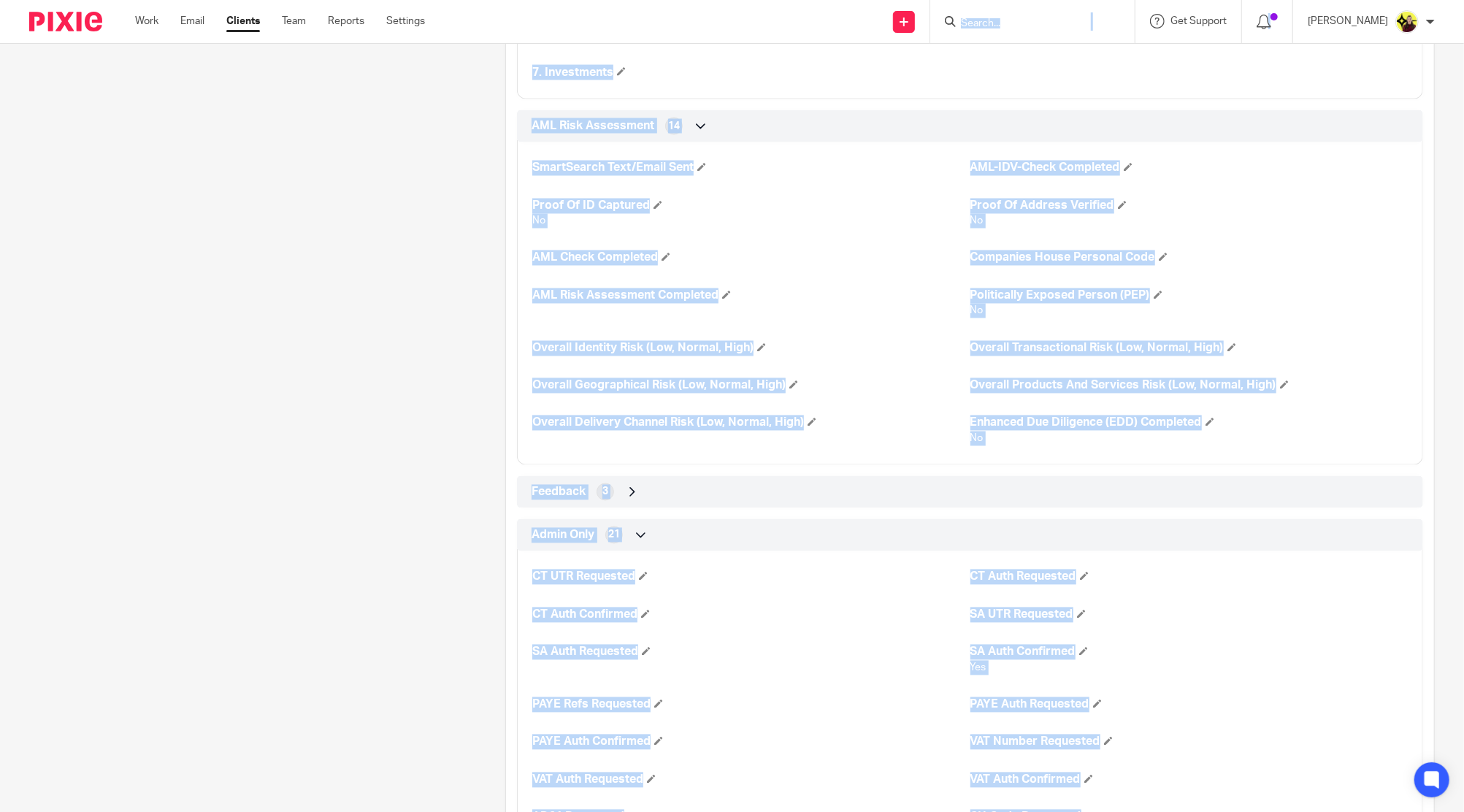
click at [1031, 23] on body "Work Email Clients Team Reports Settings Work Email Clients Team Reports Settin…" at bounding box center [732, 406] width 1464 height 812
click at [1031, 24] on input "Search" at bounding box center [1025, 24] width 131 height 13
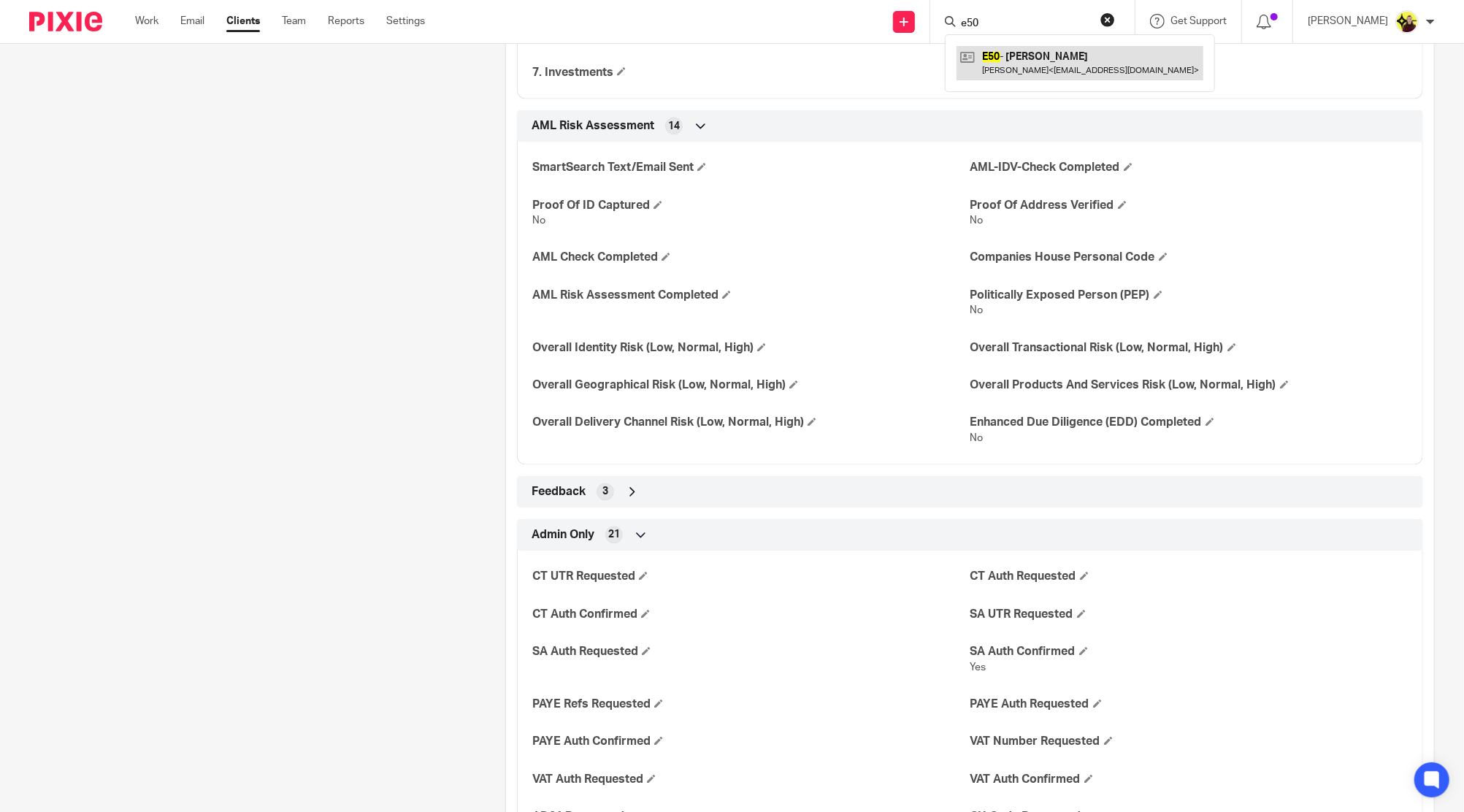
type input "e50"
click at [1081, 56] on link at bounding box center [1080, 63] width 247 height 34
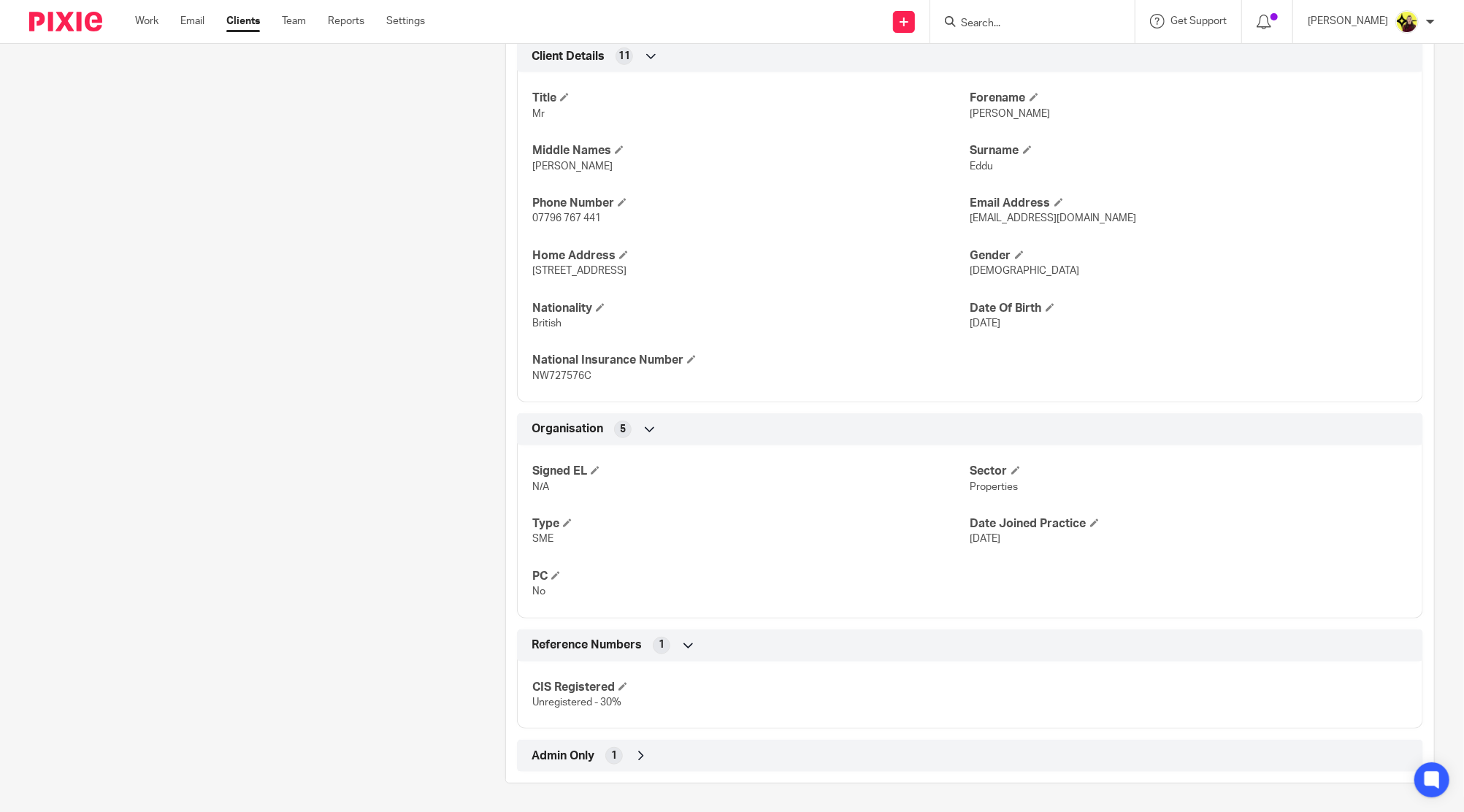
click at [877, 740] on div "Admin Only 1" at bounding box center [970, 756] width 906 height 32
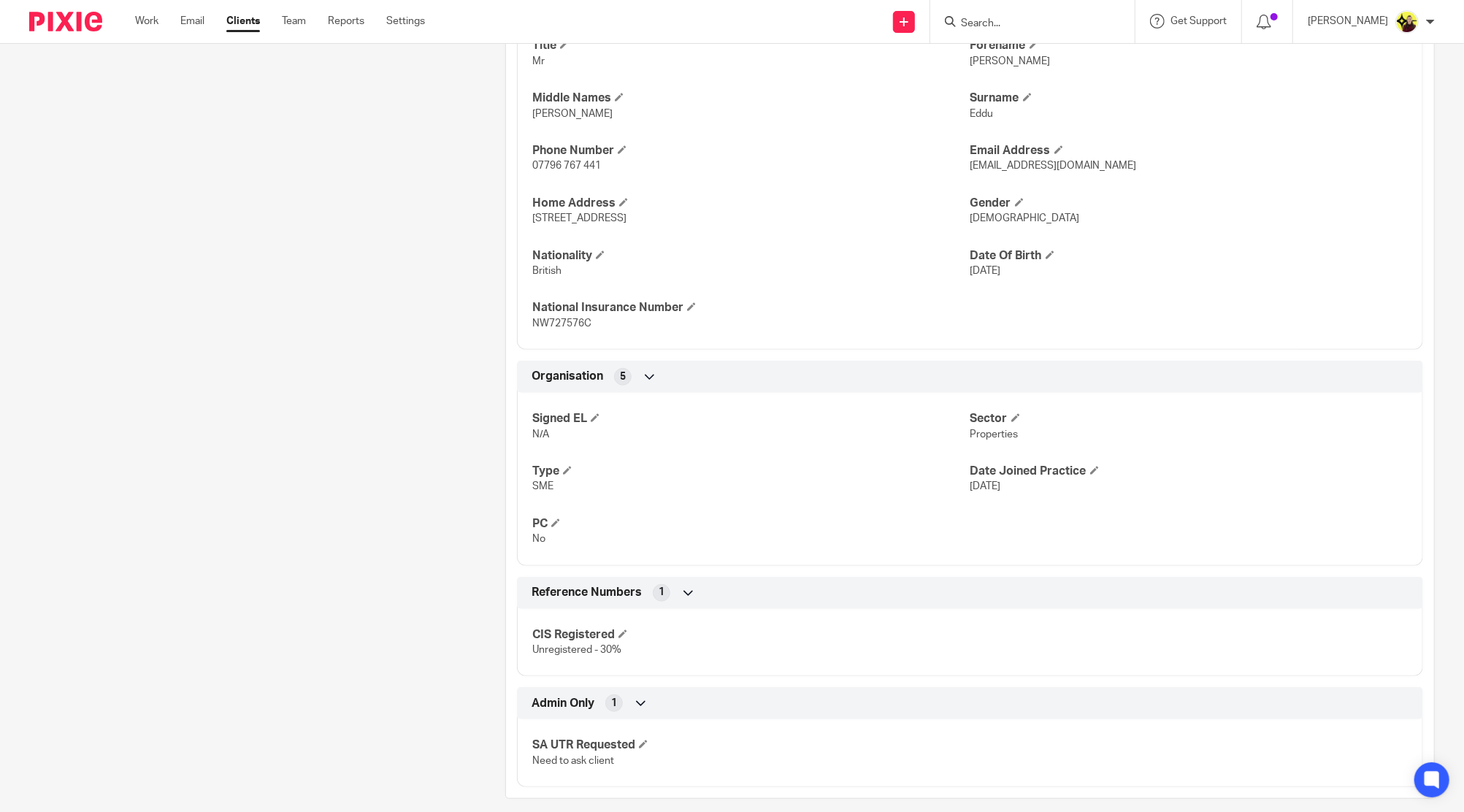
scroll to position [570, 0]
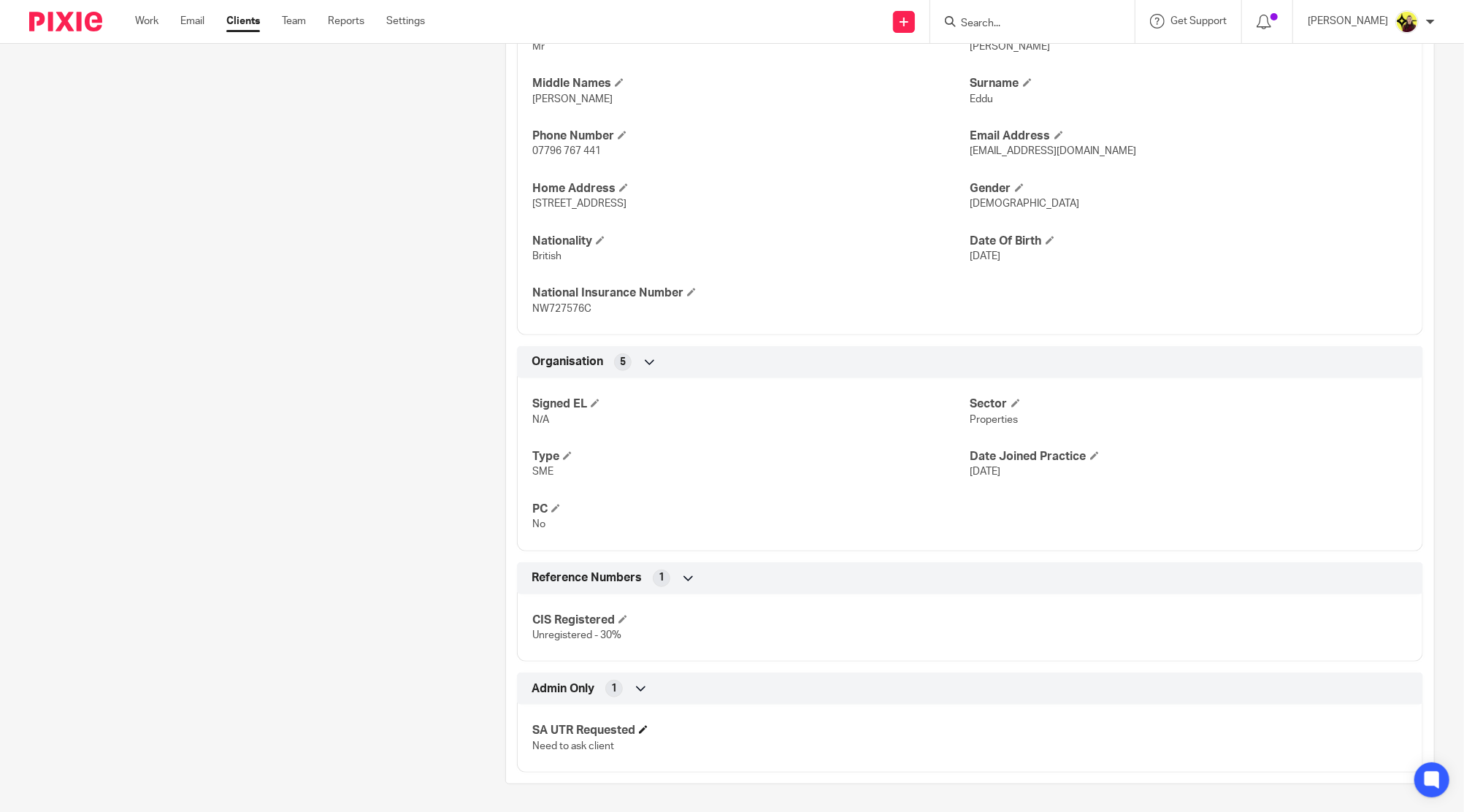
click at [644, 728] on span at bounding box center [644, 730] width 9 height 9
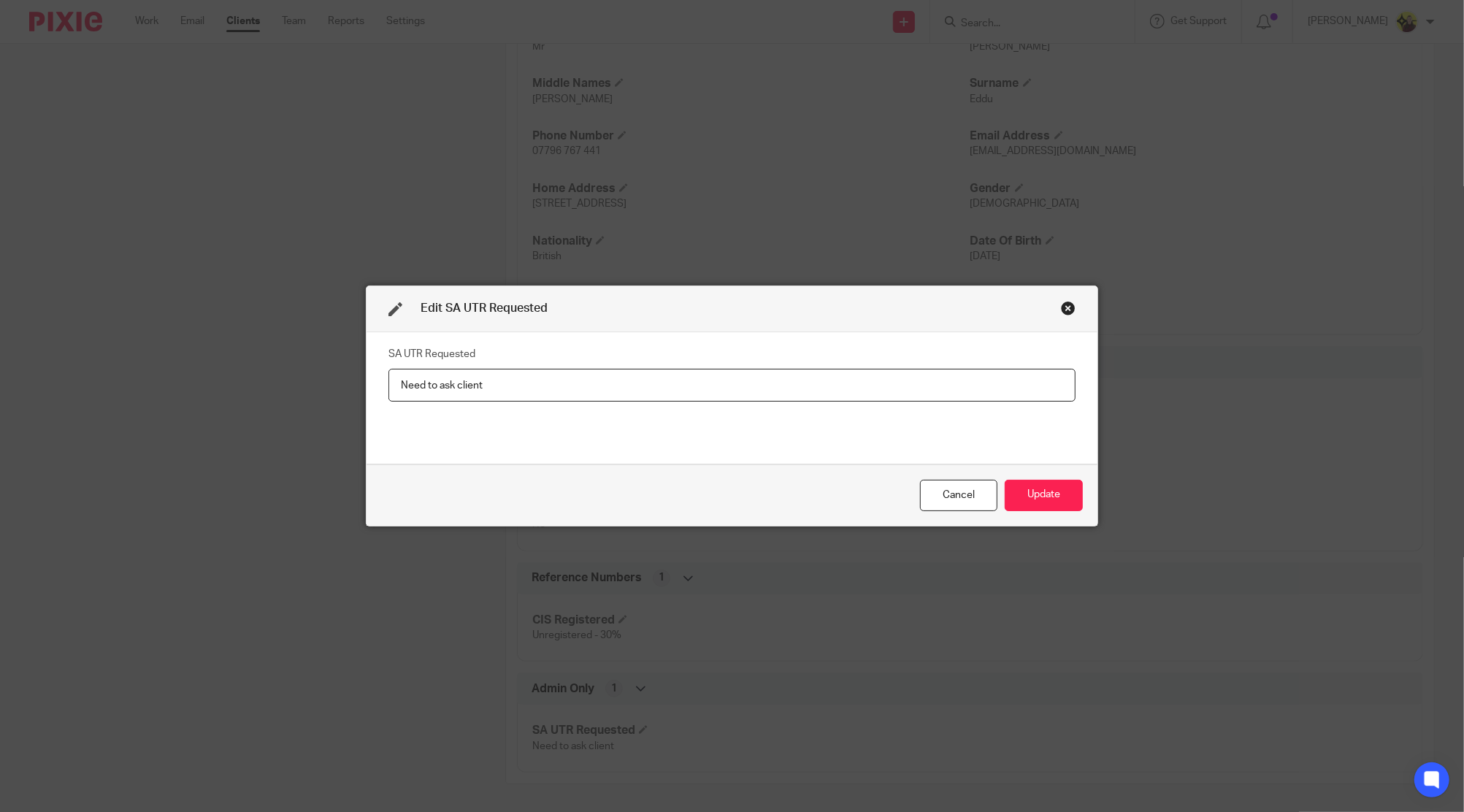
click at [389, 370] on input "Need to ask client" at bounding box center [732, 385] width 687 height 33
type input "[DATE] - Need to ask client"
click at [1019, 514] on div "Cancel Update" at bounding box center [732, 494] width 731 height 61
click at [1032, 503] on button "Update" at bounding box center [1044, 495] width 78 height 31
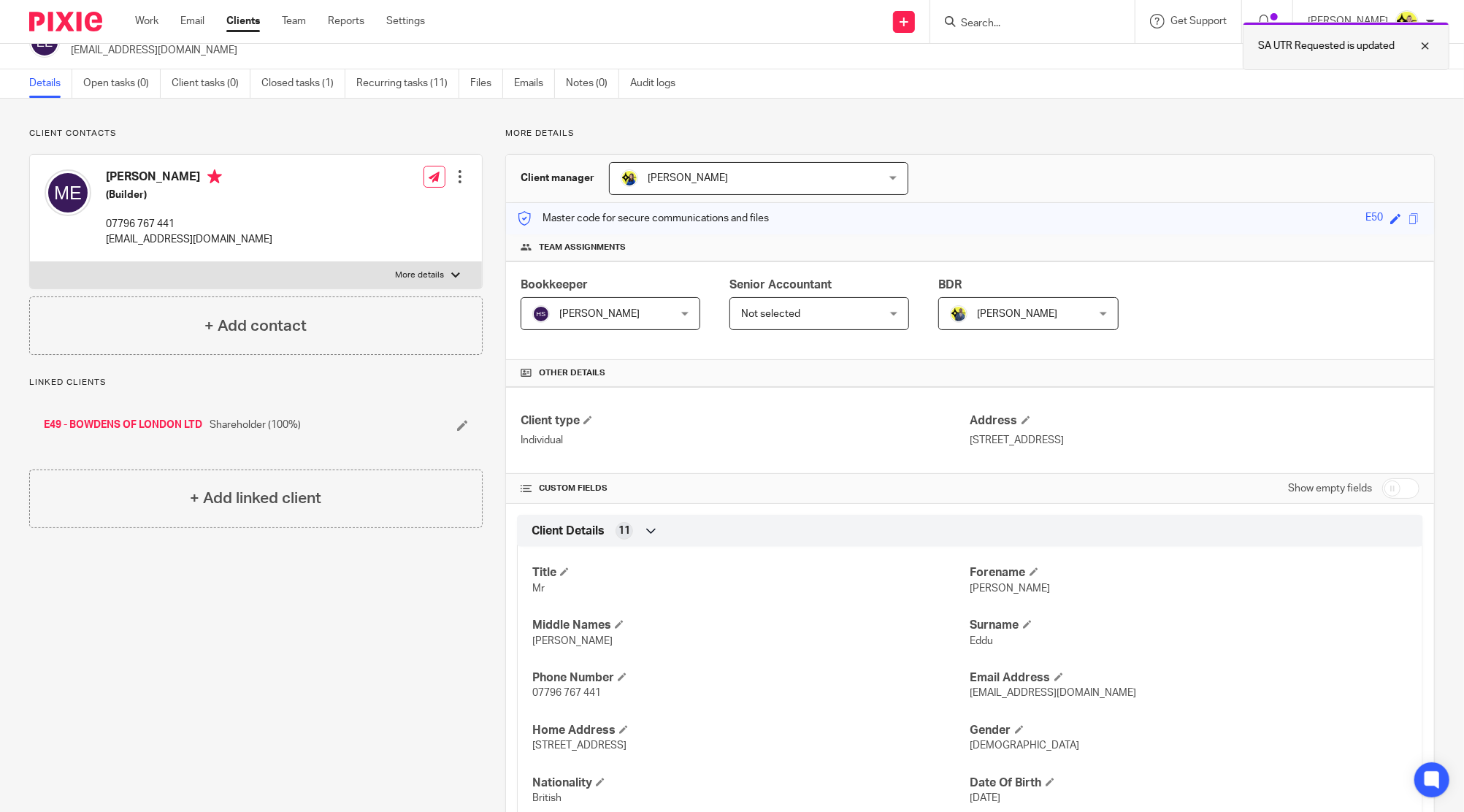
scroll to position [0, 0]
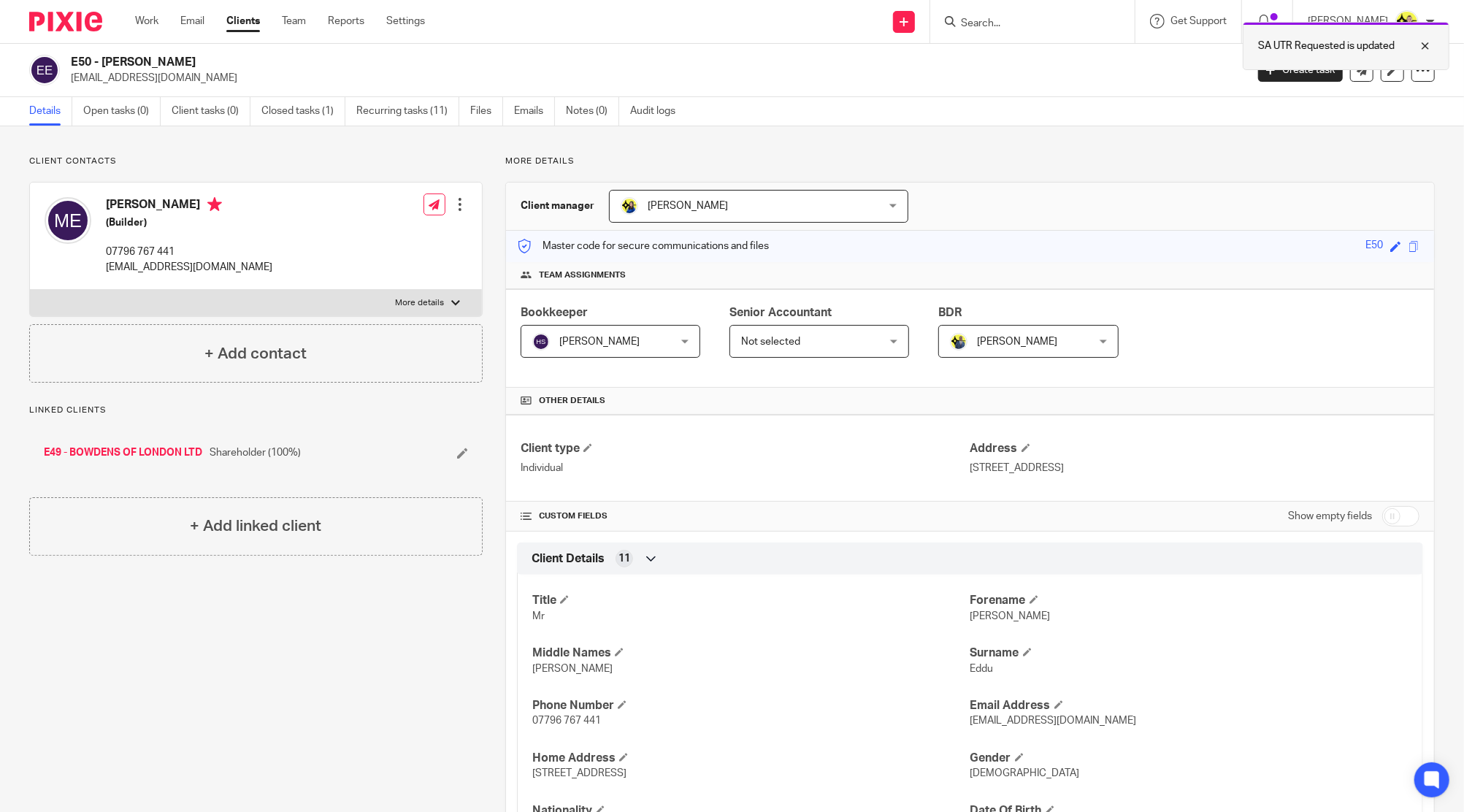
click at [1249, 45] on div "SA UTR Requested is updated" at bounding box center [1346, 46] width 207 height 48
click at [1032, 26] on input "Search" at bounding box center [1025, 24] width 131 height 13
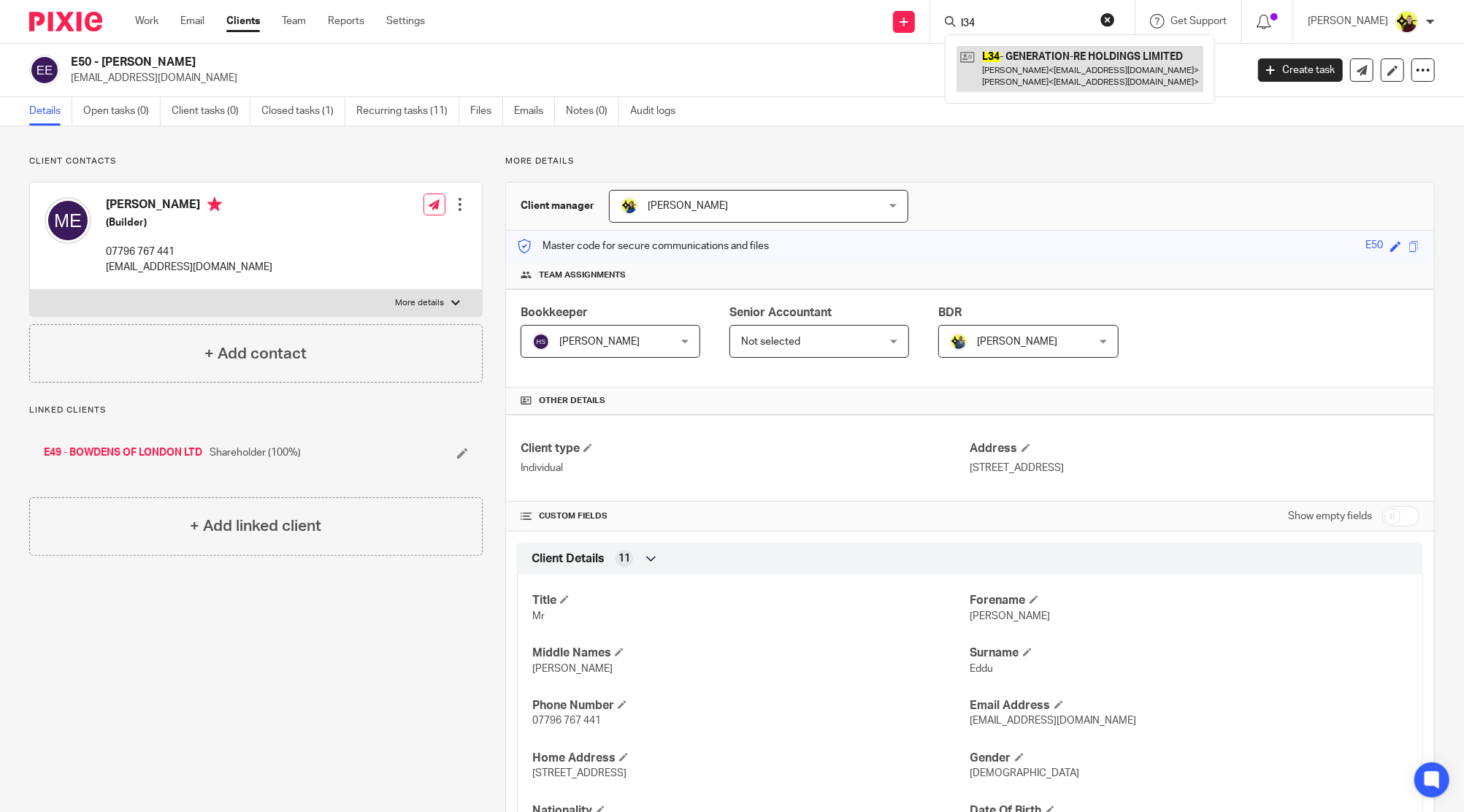
type input "l34"
click at [1051, 74] on link at bounding box center [1080, 69] width 247 height 46
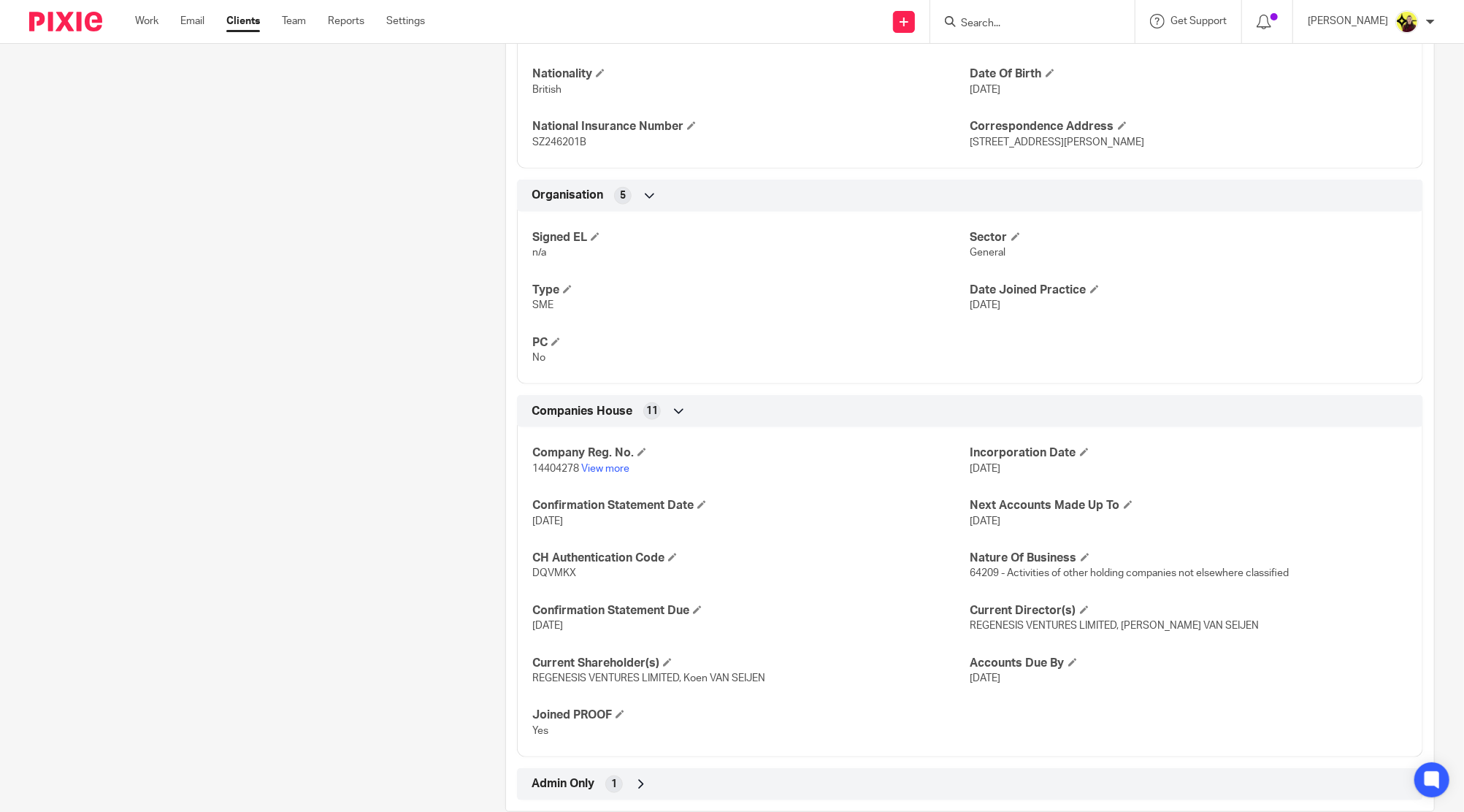
scroll to position [817, 0]
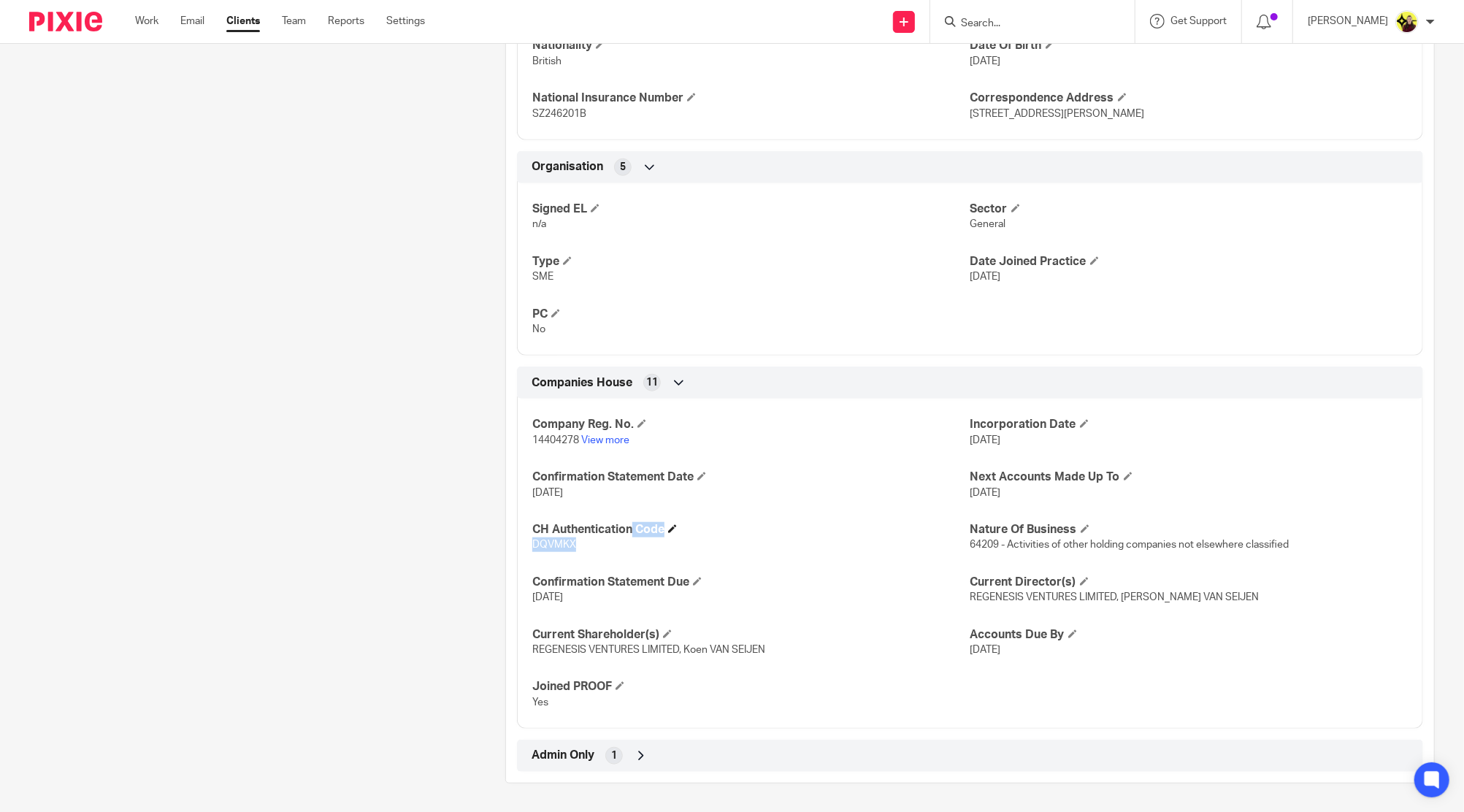
drag, startPoint x: 557, startPoint y: 538, endPoint x: 530, endPoint y: 529, distance: 28.5
click at [530, 529] on div "Company Reg. No. 14404278 View more Incorporation Date [DATE] Confirmation Stat…" at bounding box center [970, 558] width 906 height 341
click at [687, 740] on div "Client type Limited company Address [STREET_ADDRESS][PERSON_NAME] CUSTOM FIELDS…" at bounding box center [971, 185] width 929 height 1174
click at [672, 751] on div "Admin Only 1" at bounding box center [970, 756] width 884 height 25
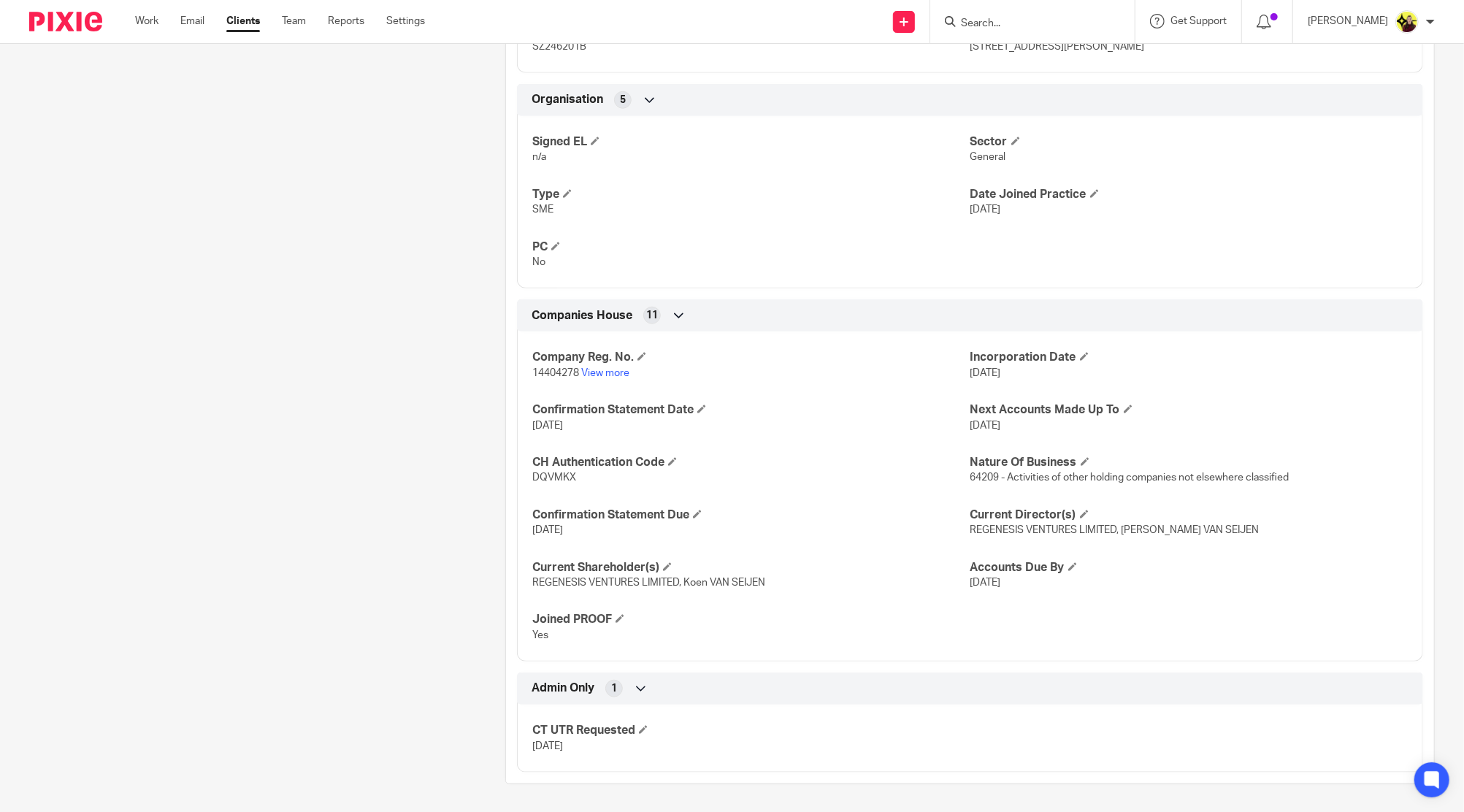
drag, startPoint x: 596, startPoint y: 754, endPoint x: 503, endPoint y: 695, distance: 110.1
click at [507, 710] on div "Admin Only 1 CT UTR Requested 2025-07-17" at bounding box center [971, 723] width 929 height 100
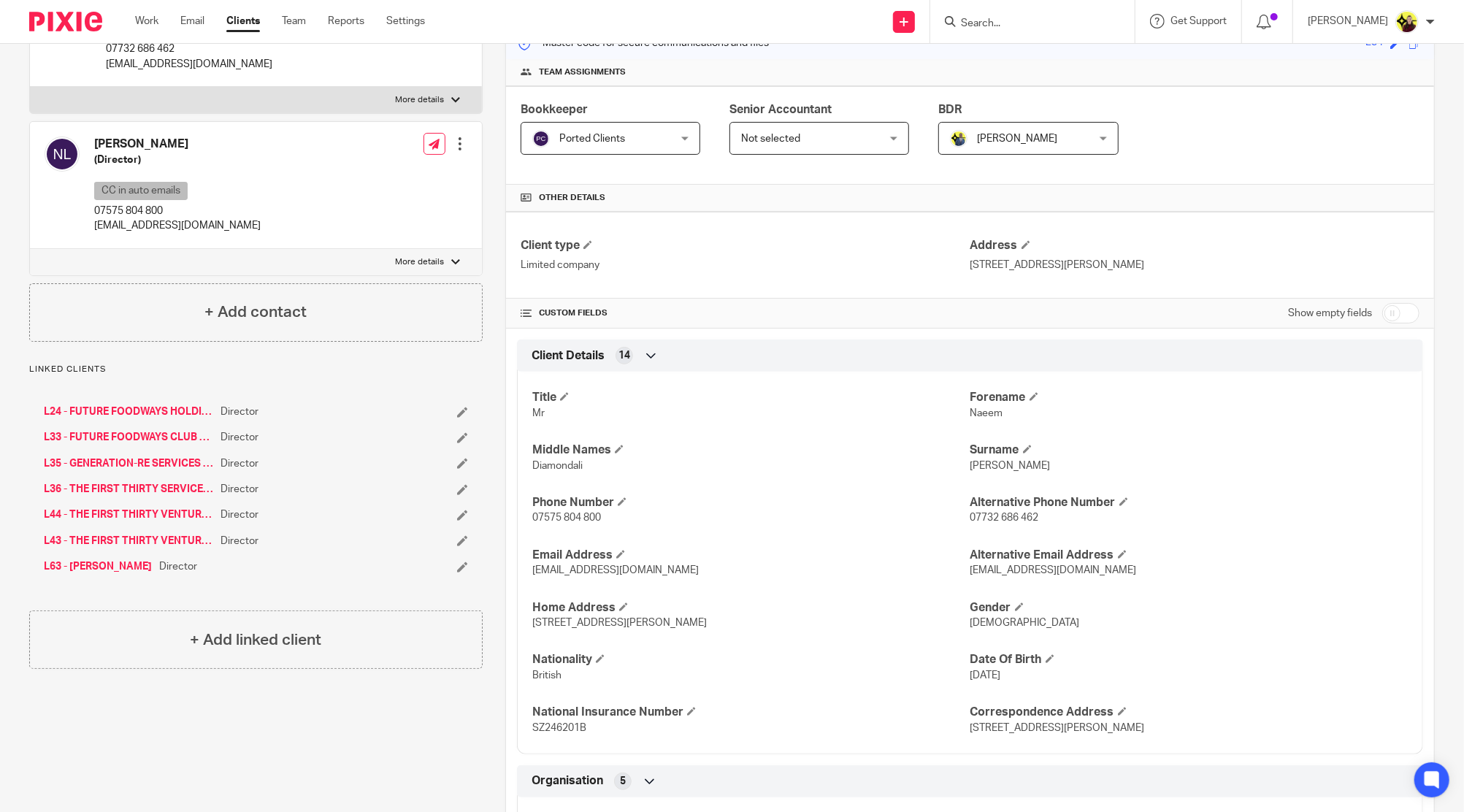
scroll to position [0, 0]
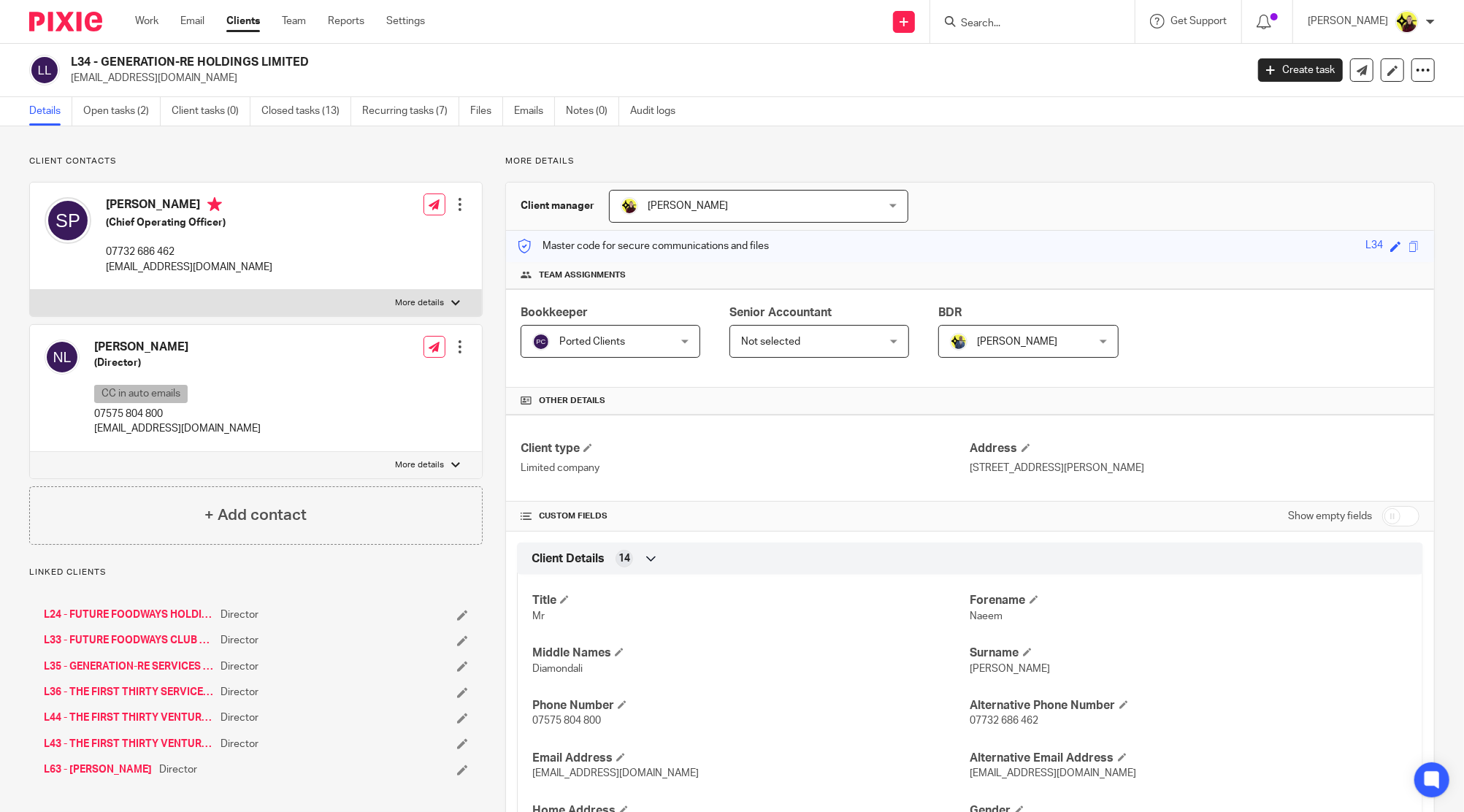
drag, startPoint x: 312, startPoint y: 61, endPoint x: 105, endPoint y: 55, distance: 207.1
click at [105, 55] on h2 "L34 - GENERATION-RE HOLDINGS LIMITED" at bounding box center [537, 62] width 932 height 15
copy h2 "GENERATION-RE HOLDINGS LIMITED"
click at [130, 208] on h4 "Saumeel Pachigar" at bounding box center [188, 207] width 167 height 18
click at [130, 208] on h4 "Saumeel Pachigar" at bounding box center [188, 207] width 167 height 18
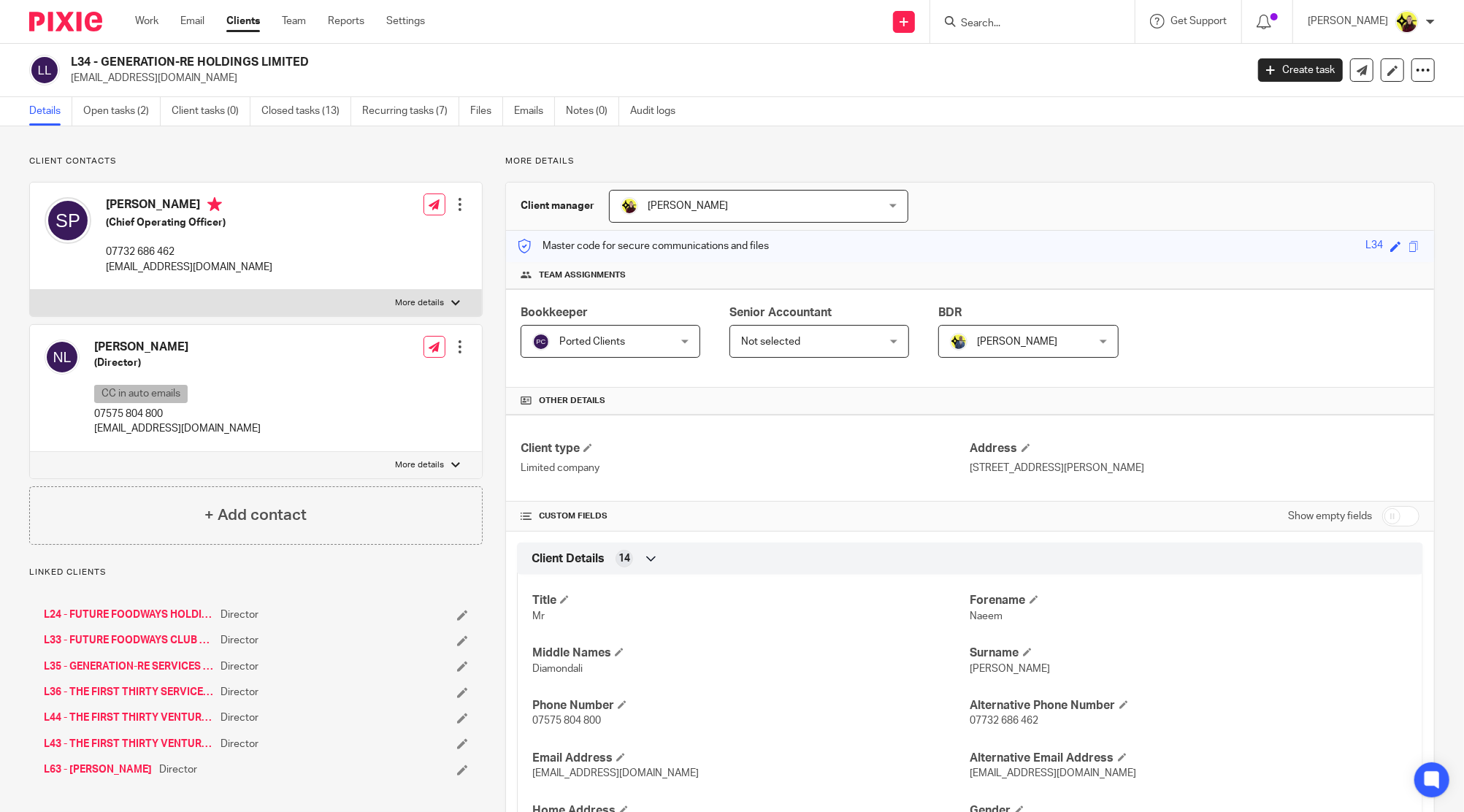
copy h4 "Saumeel"
click at [113, 345] on h4 "Naeem Lakhani" at bounding box center [177, 347] width 167 height 15
copy h4 "Naeem"
click at [117, 71] on p "pach@tft.vc" at bounding box center [654, 78] width 1165 height 15
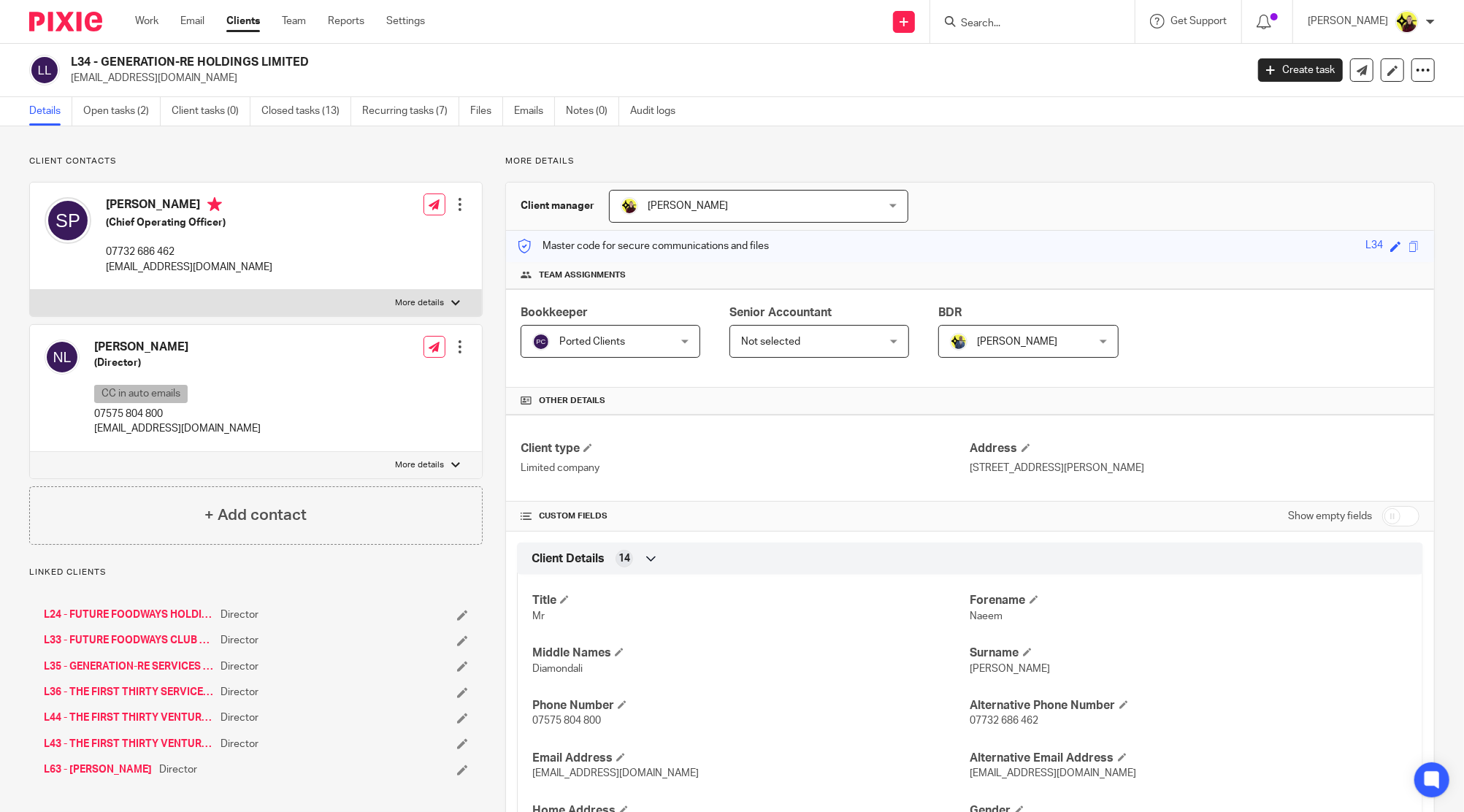
click at [109, 82] on p "pach@tft.vc" at bounding box center [654, 78] width 1165 height 15
copy main "pach@tft.vc Create task Update from Companies House Export data Merge Archive c…"
click at [145, 444] on div "Naeem Lakhani (Director) CC in auto emails 07575 804 800 naeem@tft.vc Edit cont…" at bounding box center [256, 389] width 452 height 127
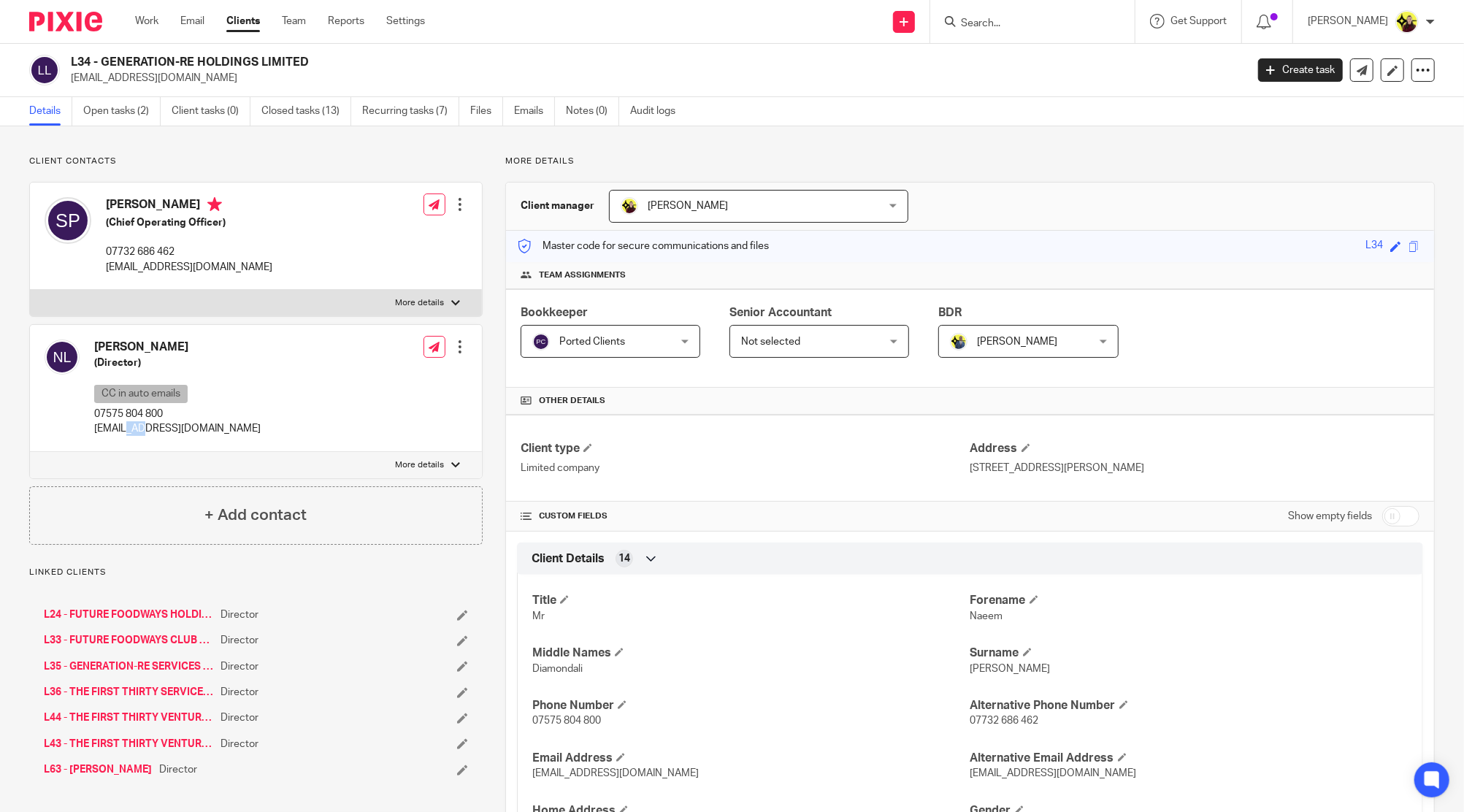
click at [143, 444] on div "Naeem Lakhani (Director) CC in auto emails 07575 804 800 naeem@tft.vc Edit cont…" at bounding box center [256, 389] width 452 height 127
copy div "[EMAIL_ADDRESS][DOMAIN_NAME]"
click at [1013, 28] on input "Search" at bounding box center [1025, 24] width 131 height 13
paste input "CHIDINMA ANIUGBO"
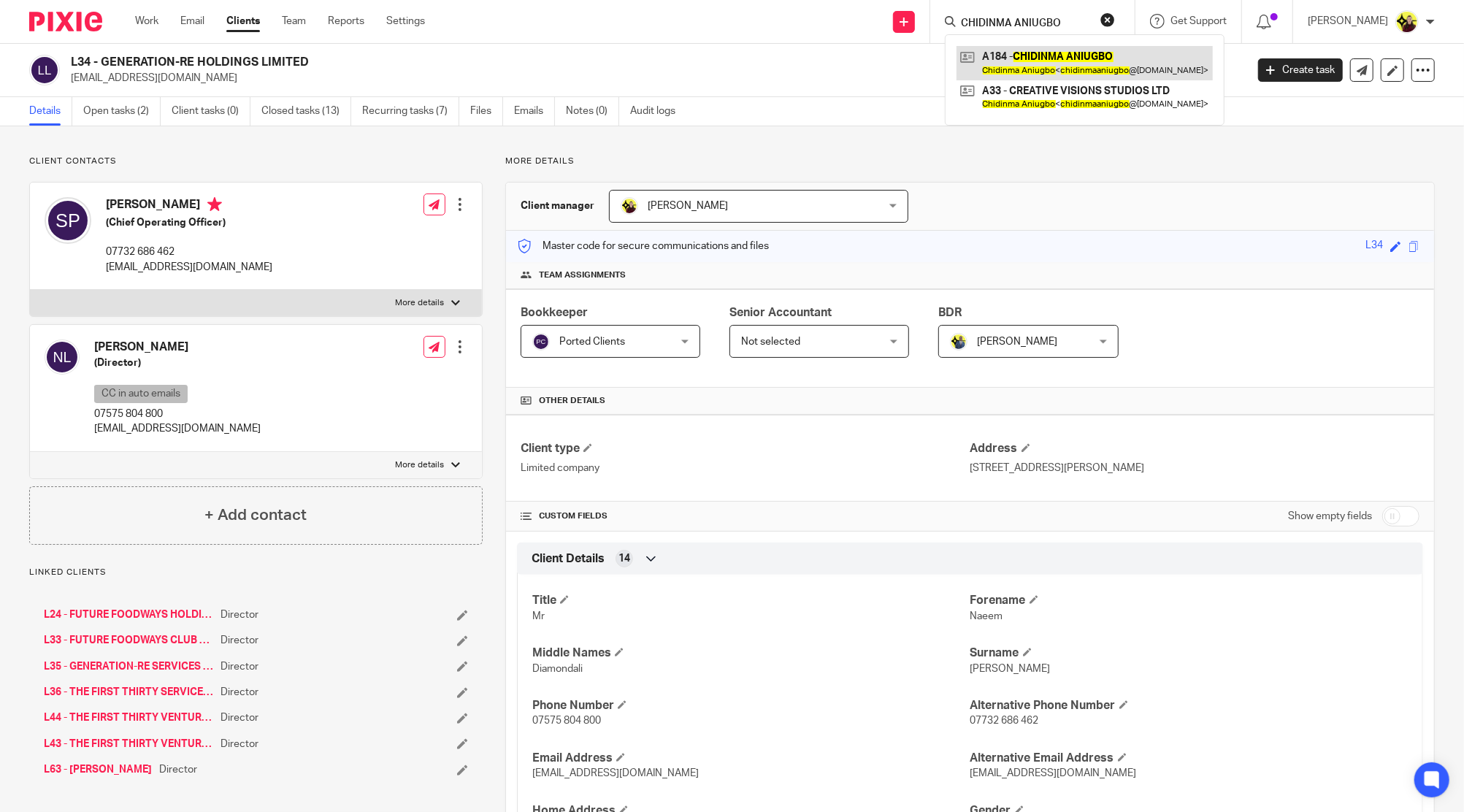
type input "CHIDINMA ANIUGBO"
click at [1019, 50] on link at bounding box center [1085, 63] width 257 height 34
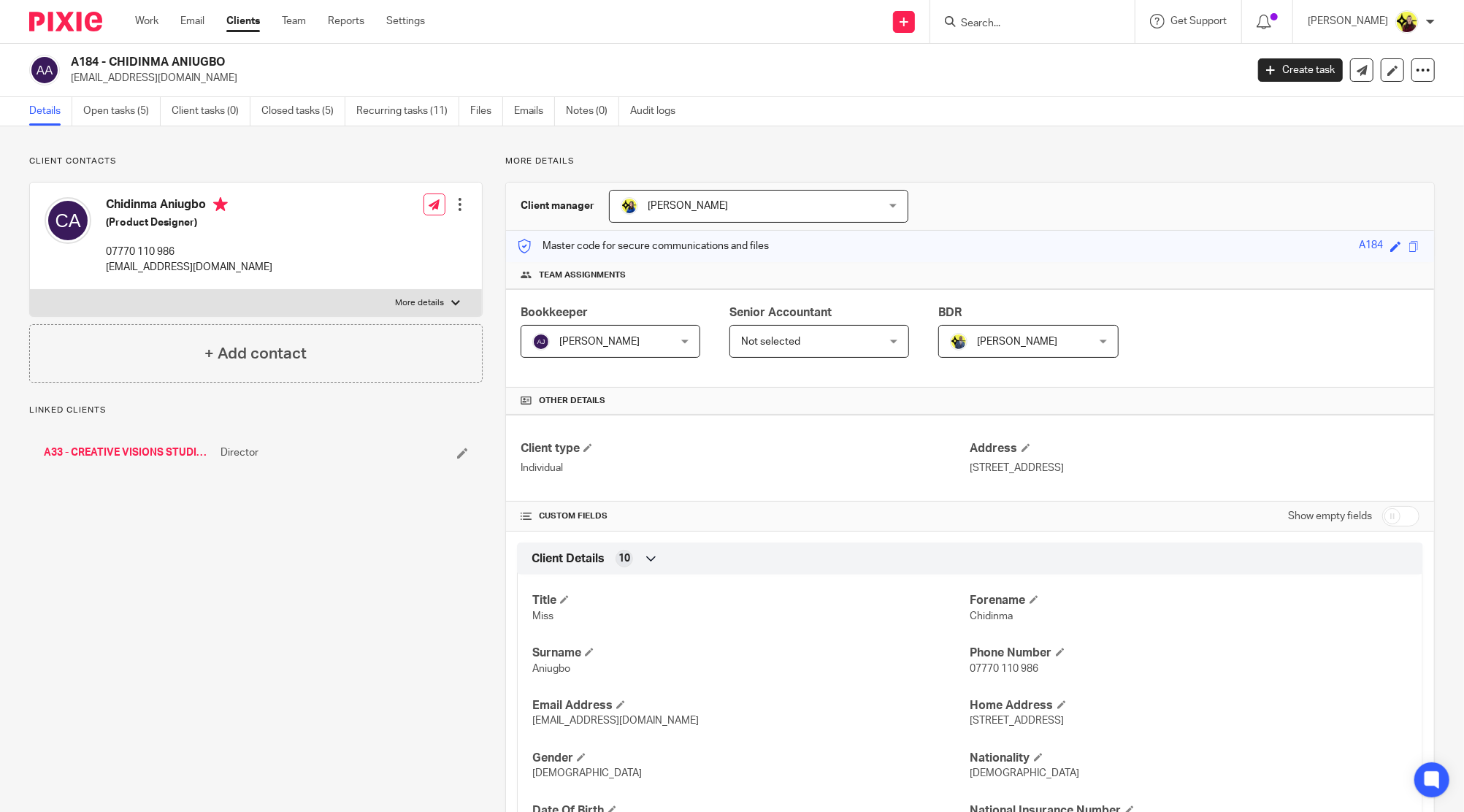
click at [126, 198] on h4 "Chidinma Aniugbo" at bounding box center [188, 207] width 167 height 18
copy h4 "Chidinma"
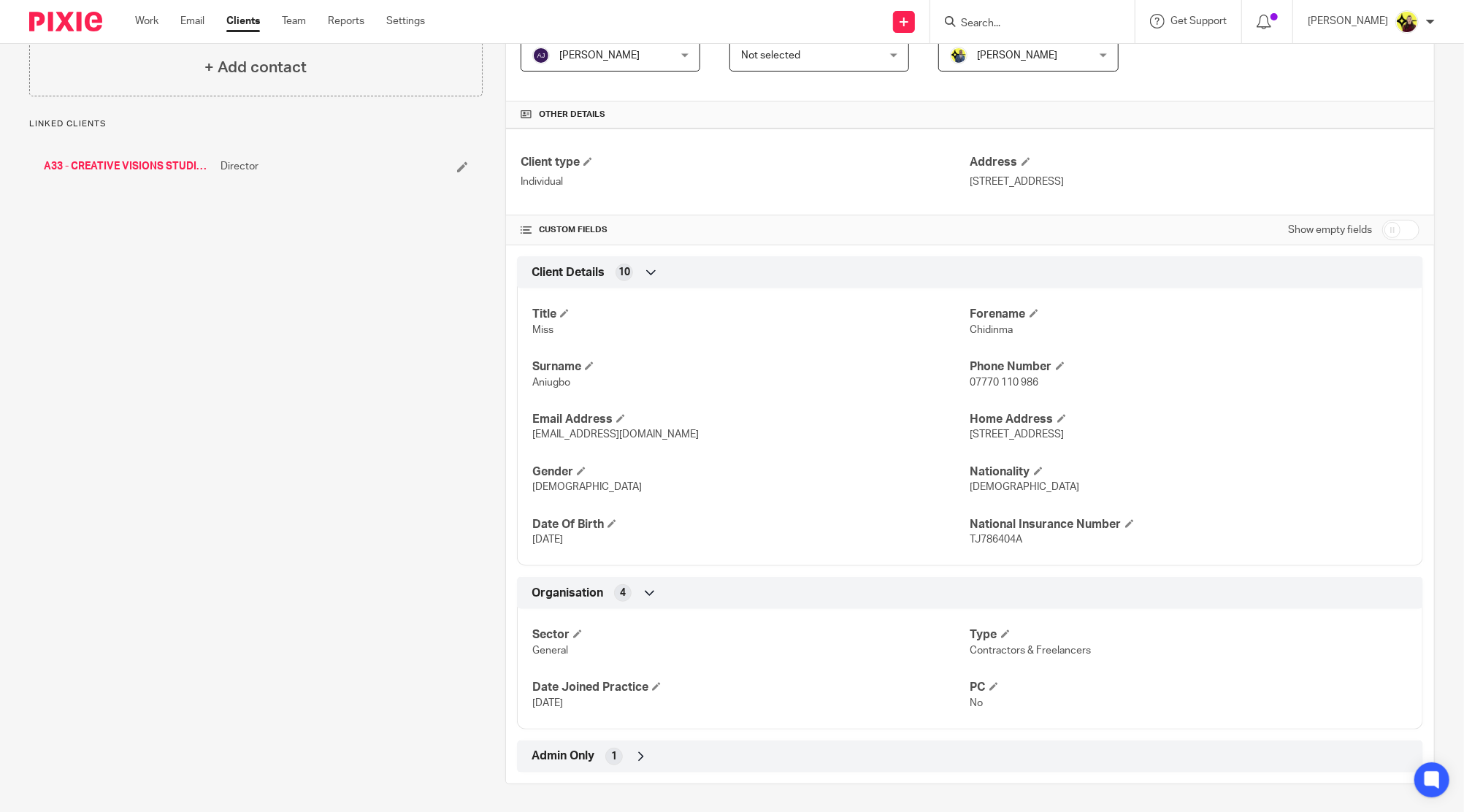
click at [800, 758] on div "Admin Only 1" at bounding box center [970, 756] width 884 height 25
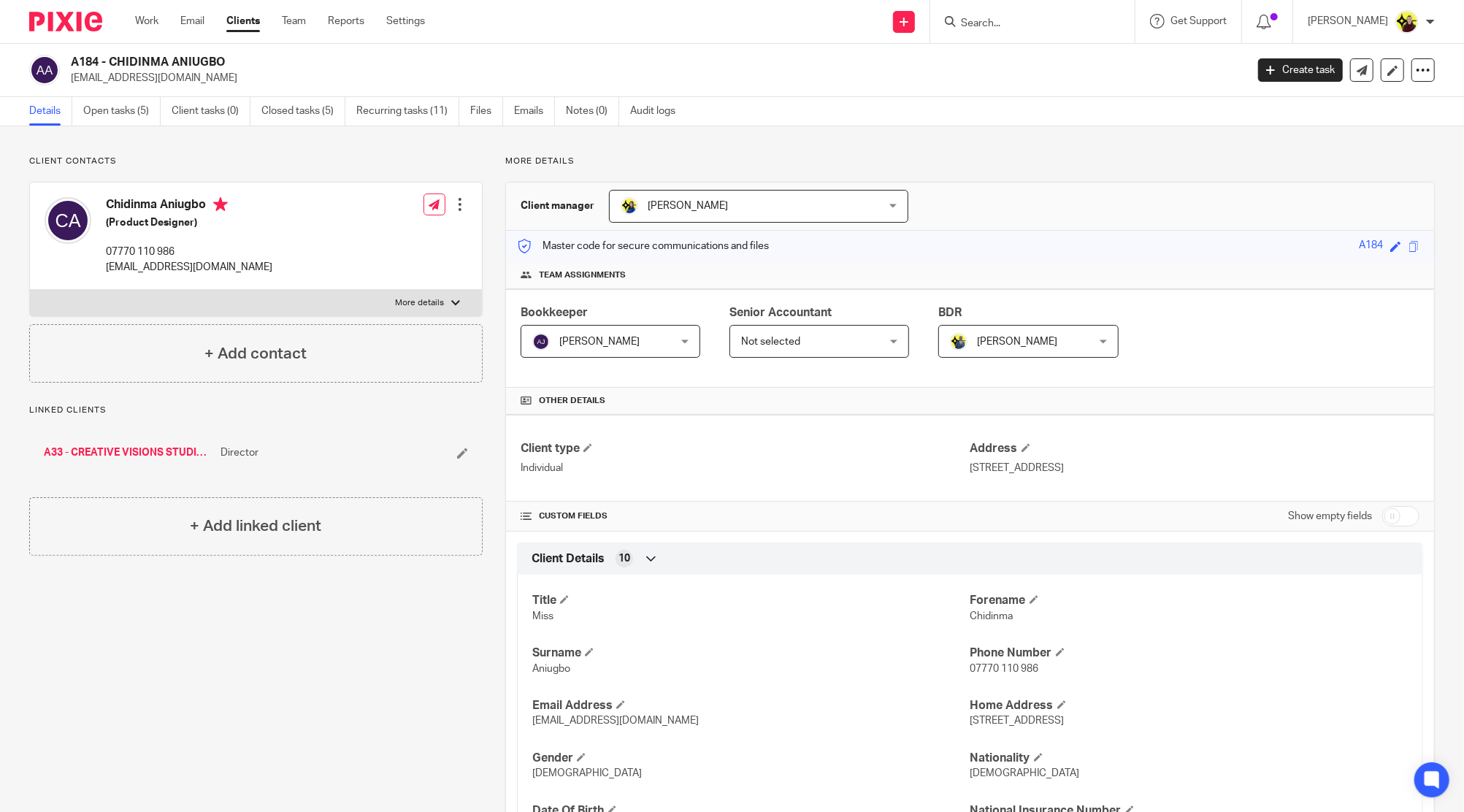
click at [120, 196] on div "Chidinma Aniugbo (Product Designer) 07770 110 986 [EMAIL_ADDRESS][DOMAIN_NAME]" at bounding box center [158, 236] width 228 height 92
copy h4 "Chidinma"
click at [120, 94] on div "A184 - CHIDINMA ANIUGBO [EMAIL_ADDRESS][DOMAIN_NAME] Create task Update from Co…" at bounding box center [732, 70] width 1464 height 54
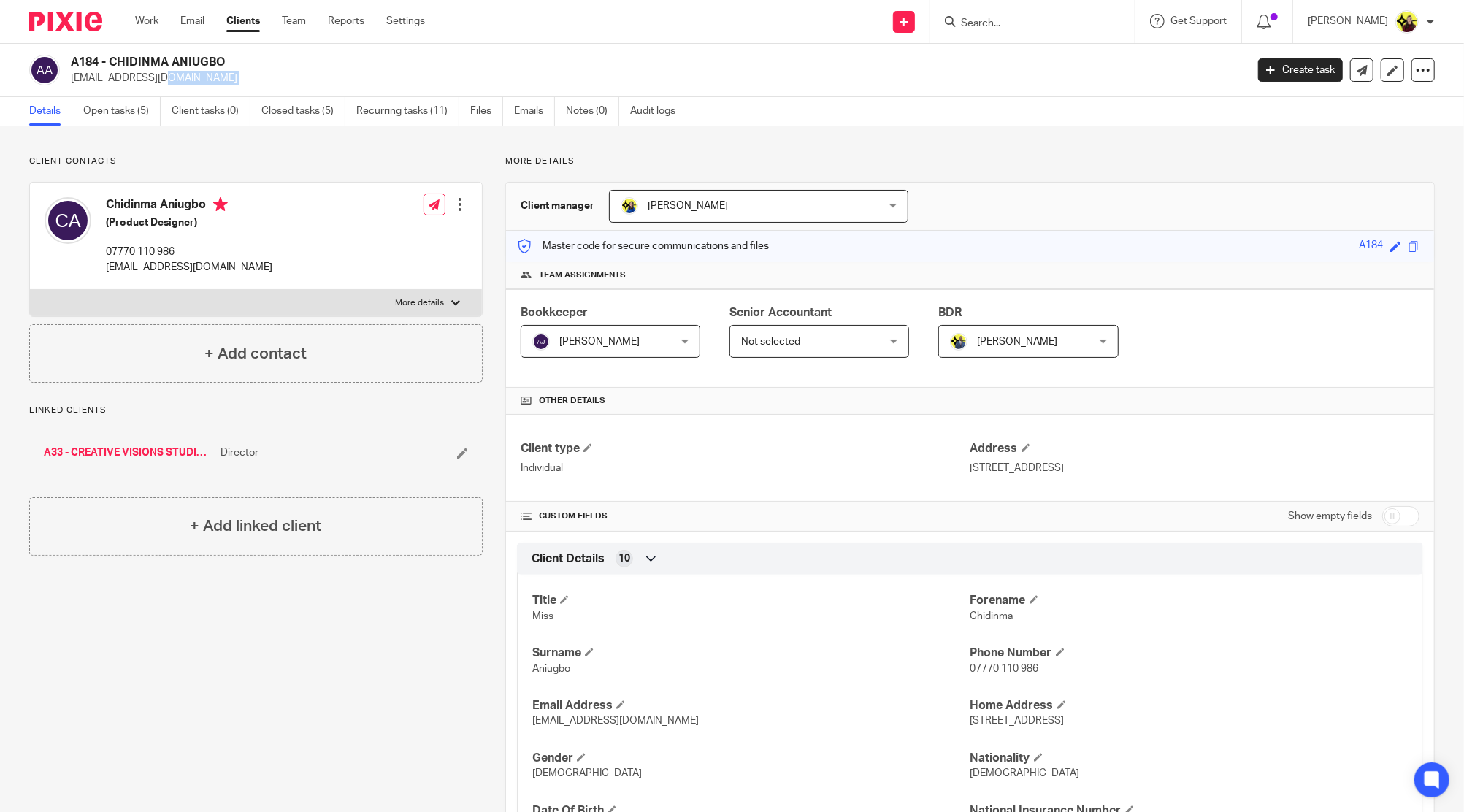
click at [120, 94] on div "A184 - CHIDINMA ANIUGBO chidinmaaniugbo@gmail.com Create task Update from Compa…" at bounding box center [732, 70] width 1464 height 54
copy main "chidinmaaniugbo@gmail.com Create task Update from Companies House Export data M…"
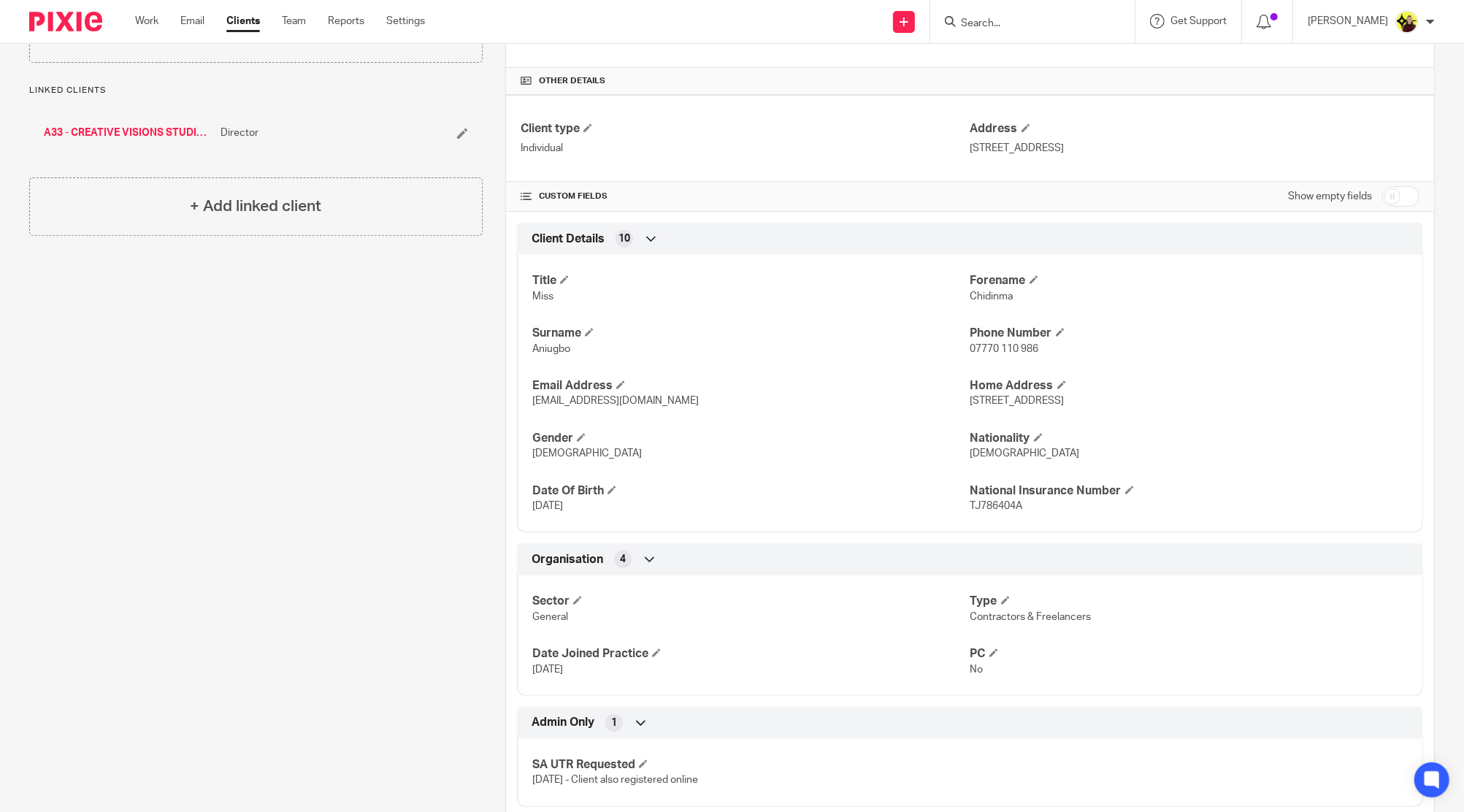
scroll to position [354, 0]
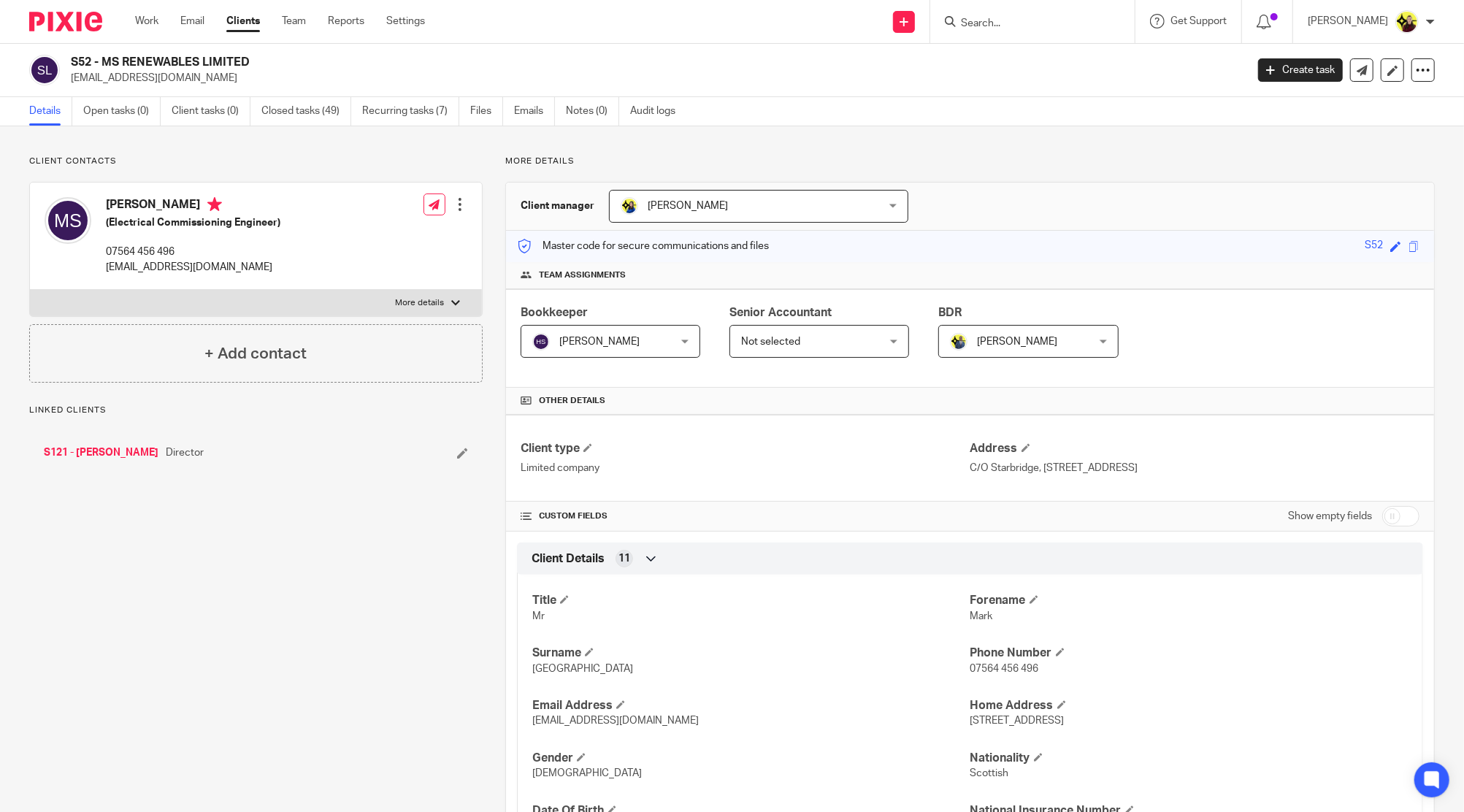
scroll to position [1085, 0]
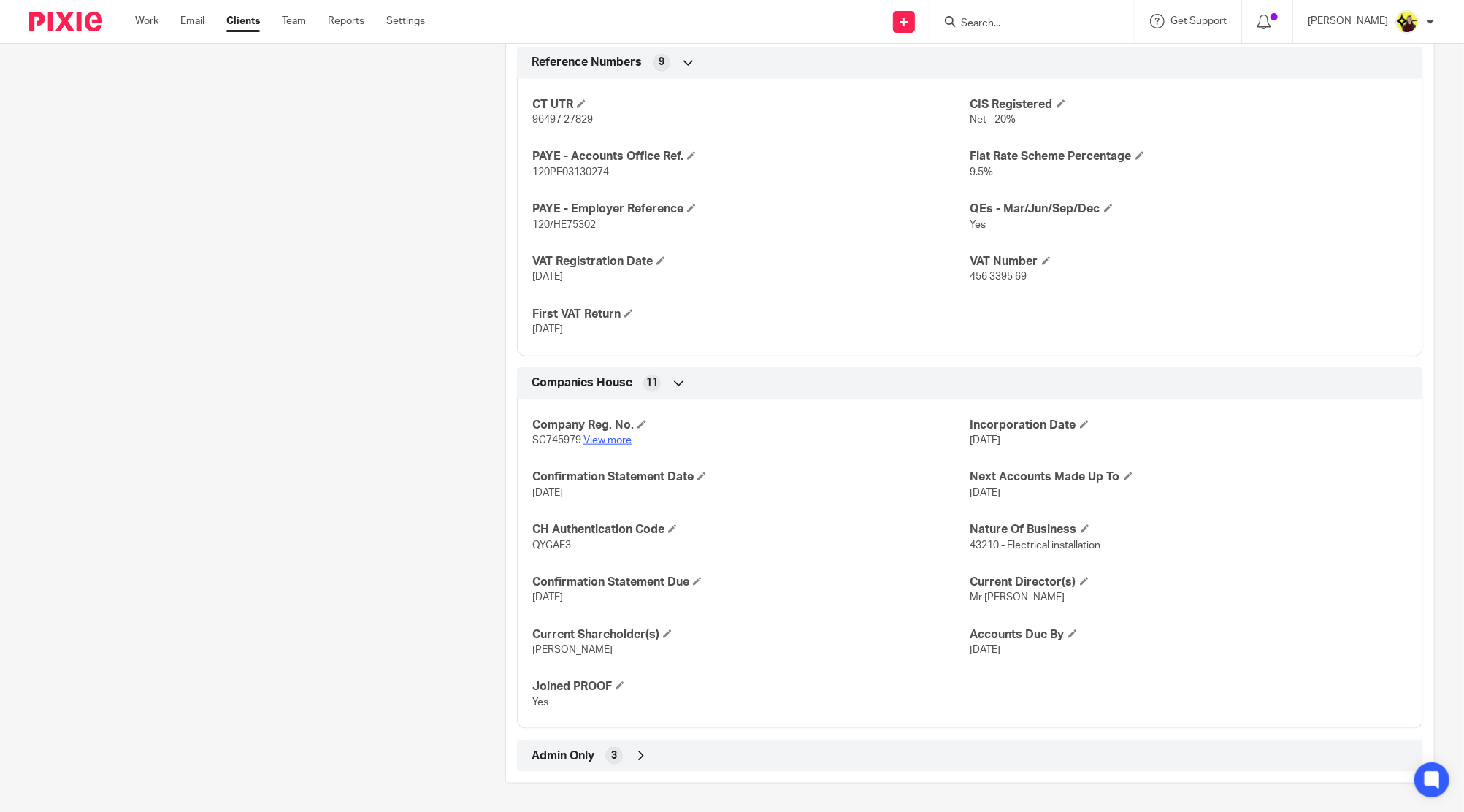
click at [620, 435] on link "View more" at bounding box center [607, 440] width 48 height 10
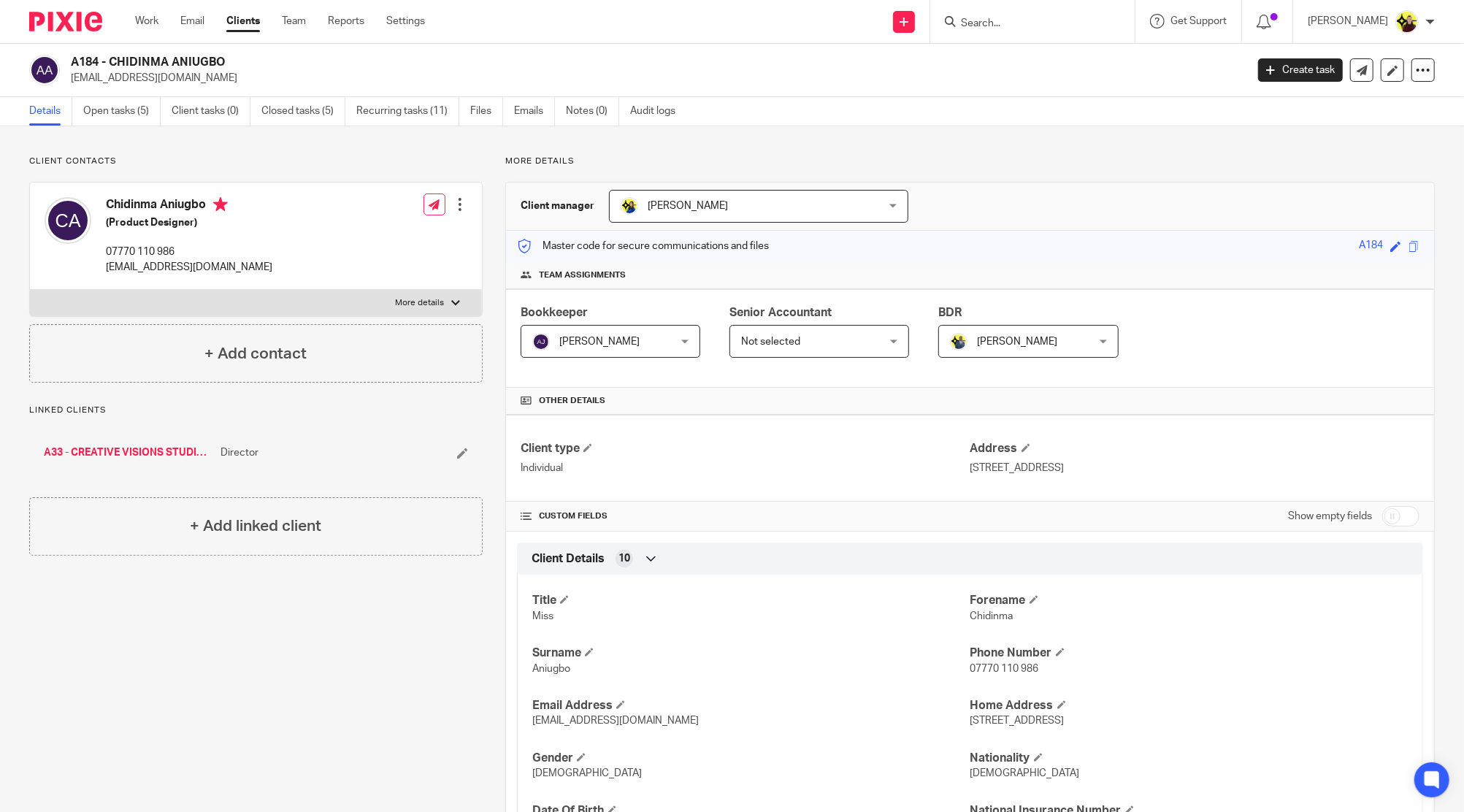
click at [1017, 32] on div at bounding box center [1032, 21] width 205 height 43
click at [1017, 23] on input "Search" at bounding box center [1025, 24] width 131 height 13
type input "ms [PERSON_NAME]"
click at [1021, 68] on link at bounding box center [1080, 63] width 247 height 34
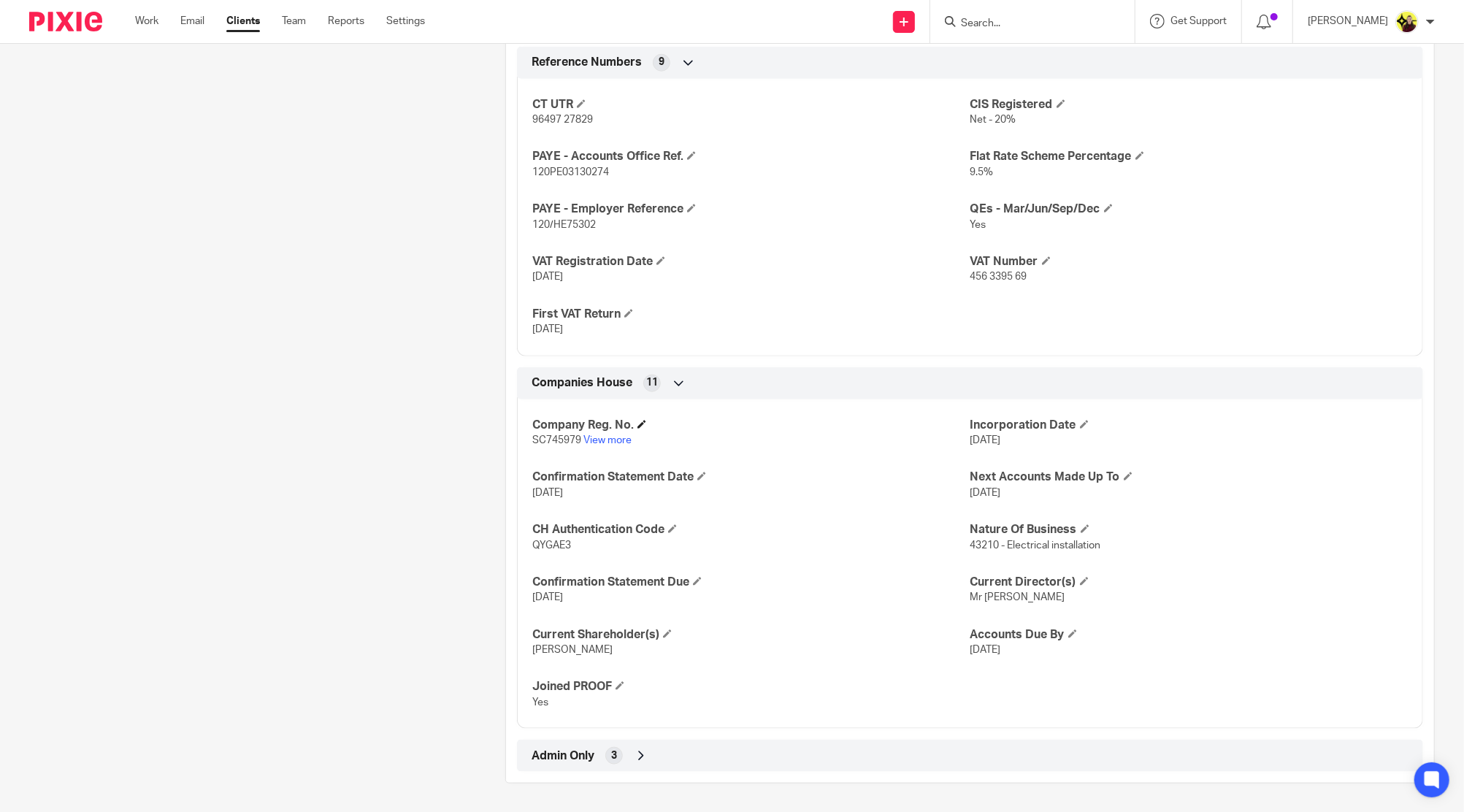
click at [605, 423] on h4 "Company Reg. No." at bounding box center [751, 425] width 437 height 15
click at [597, 430] on h4 "Company Reg. No." at bounding box center [751, 425] width 437 height 15
click at [593, 433] on p "SC745979 View more" at bounding box center [751, 441] width 437 height 15
click at [593, 443] on link "View more" at bounding box center [607, 440] width 48 height 10
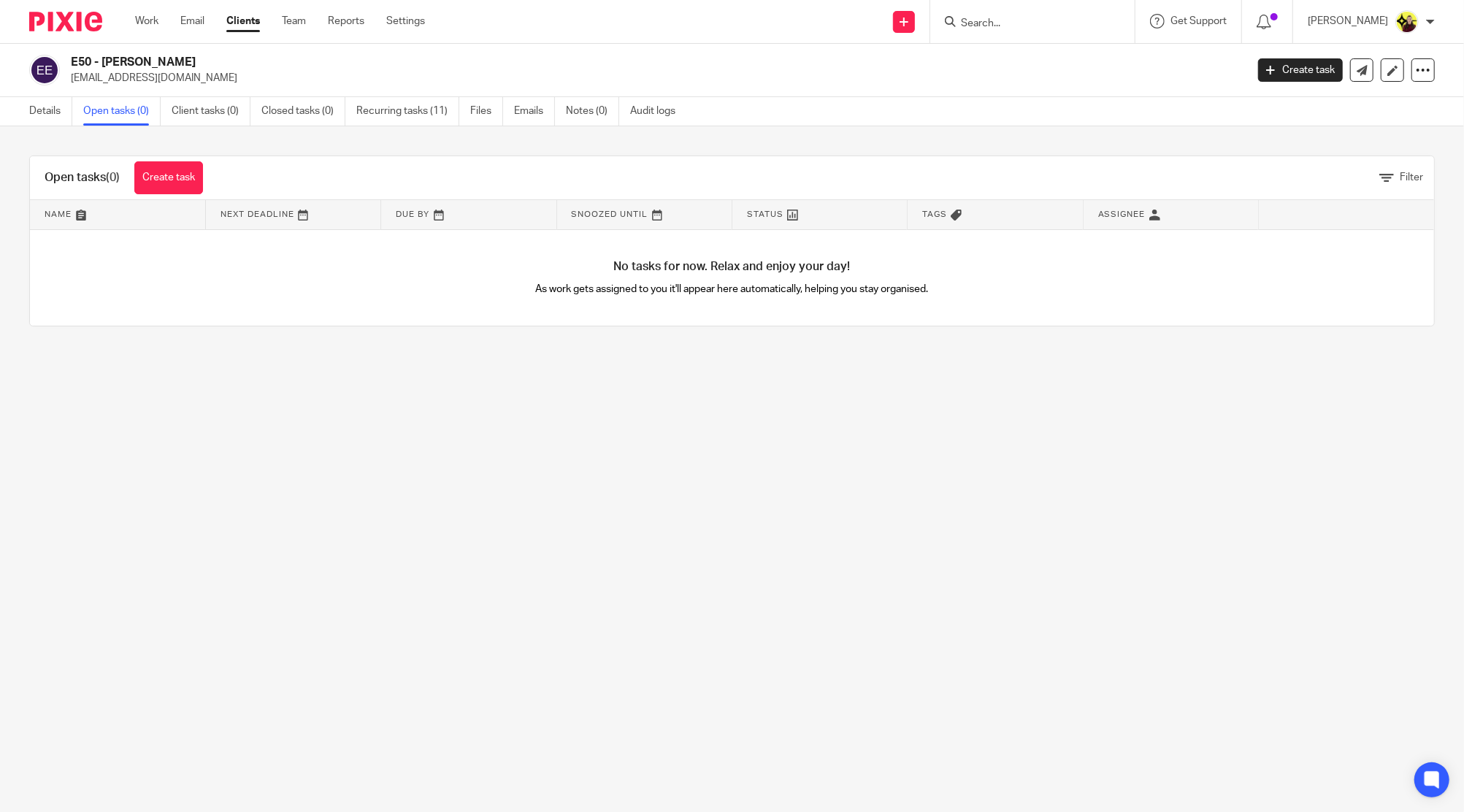
click at [1015, 27] on input "Search" at bounding box center [1025, 24] width 131 height 13
type input "black lives"
click at [1039, 60] on link at bounding box center [1113, 63] width 313 height 34
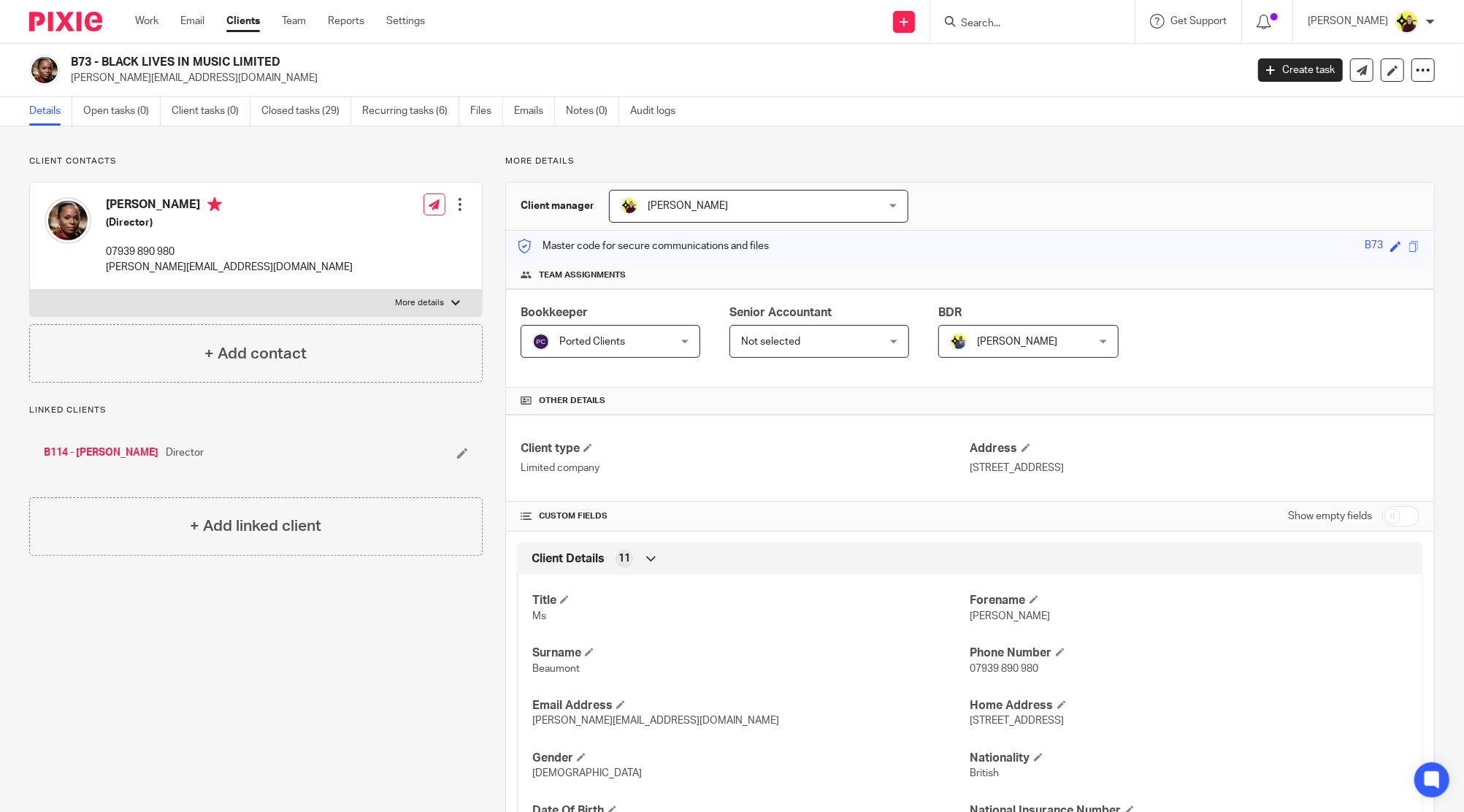
click at [1028, 21] on input "Search" at bounding box center [1025, 24] width 131 height 13
type input "shenzu"
click at [1086, 79] on div "B63 - SHENZU LTD [PERSON_NAME] < [EMAIL_ADDRESS][DOMAIN_NAME] >" at bounding box center [1080, 63] width 270 height 57
click at [1082, 66] on link at bounding box center [1080, 63] width 247 height 34
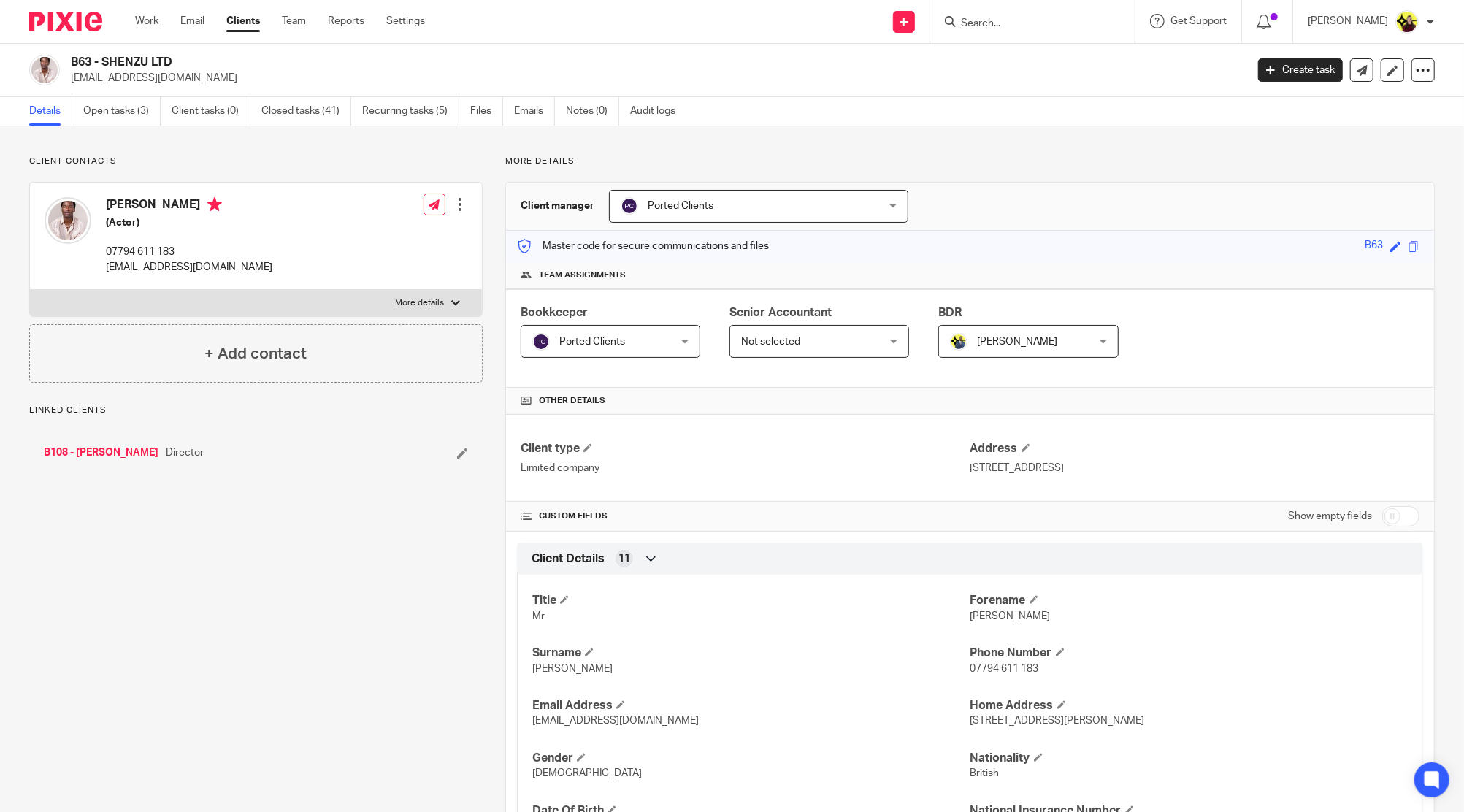
scroll to position [961, 0]
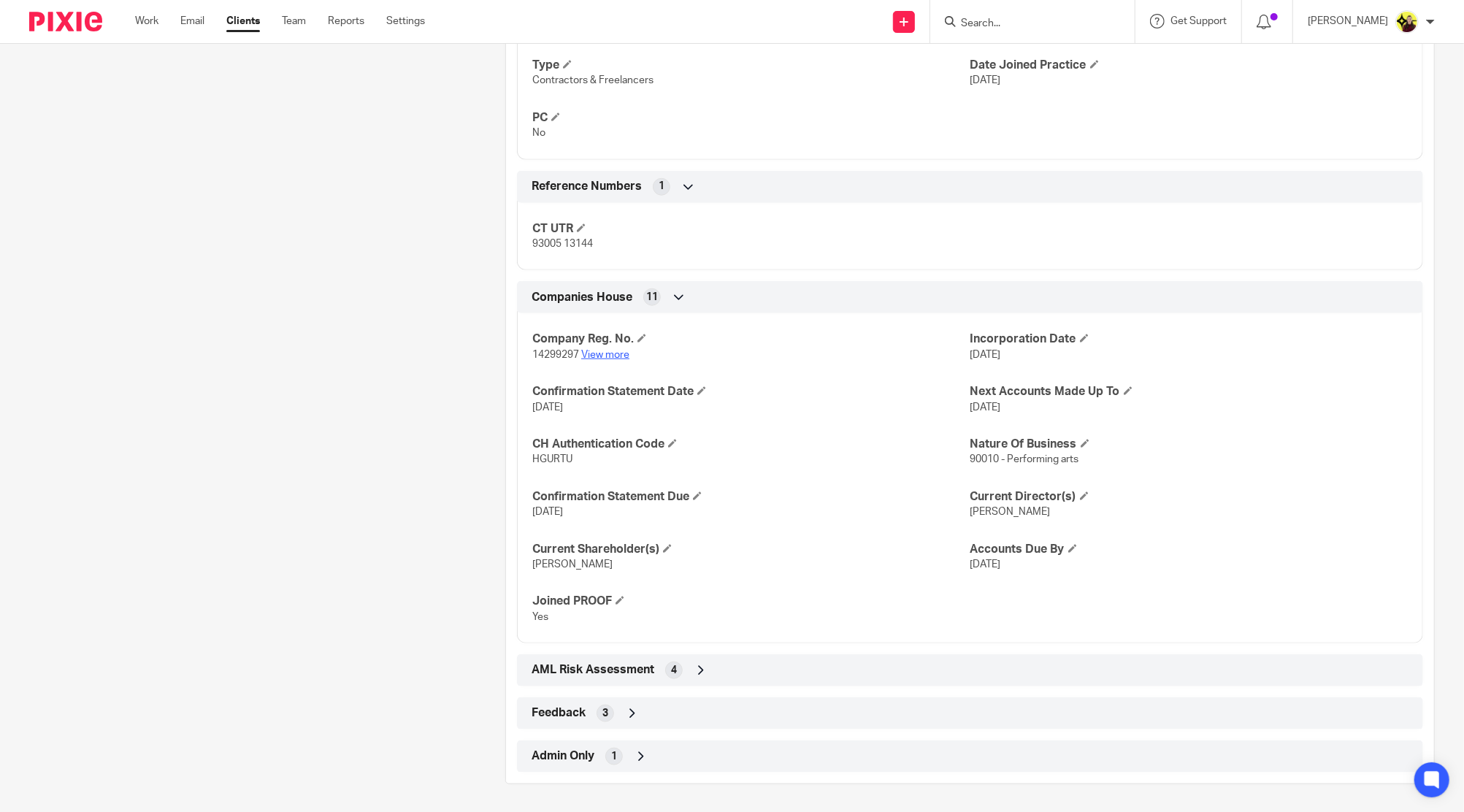
click at [602, 350] on link "View more" at bounding box center [605, 354] width 48 height 10
click at [1080, 24] on input "Search" at bounding box center [1025, 24] width 131 height 13
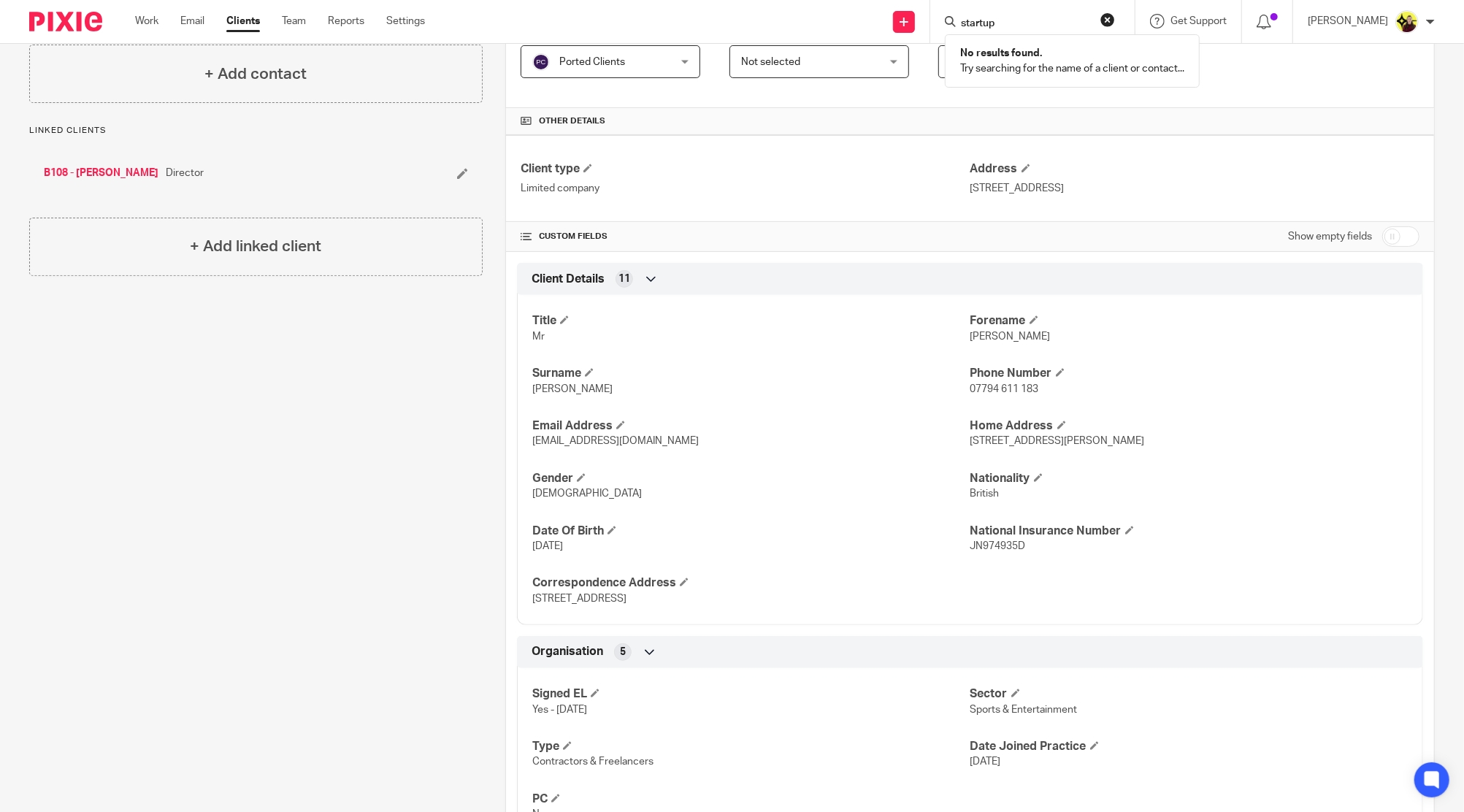
scroll to position [0, 0]
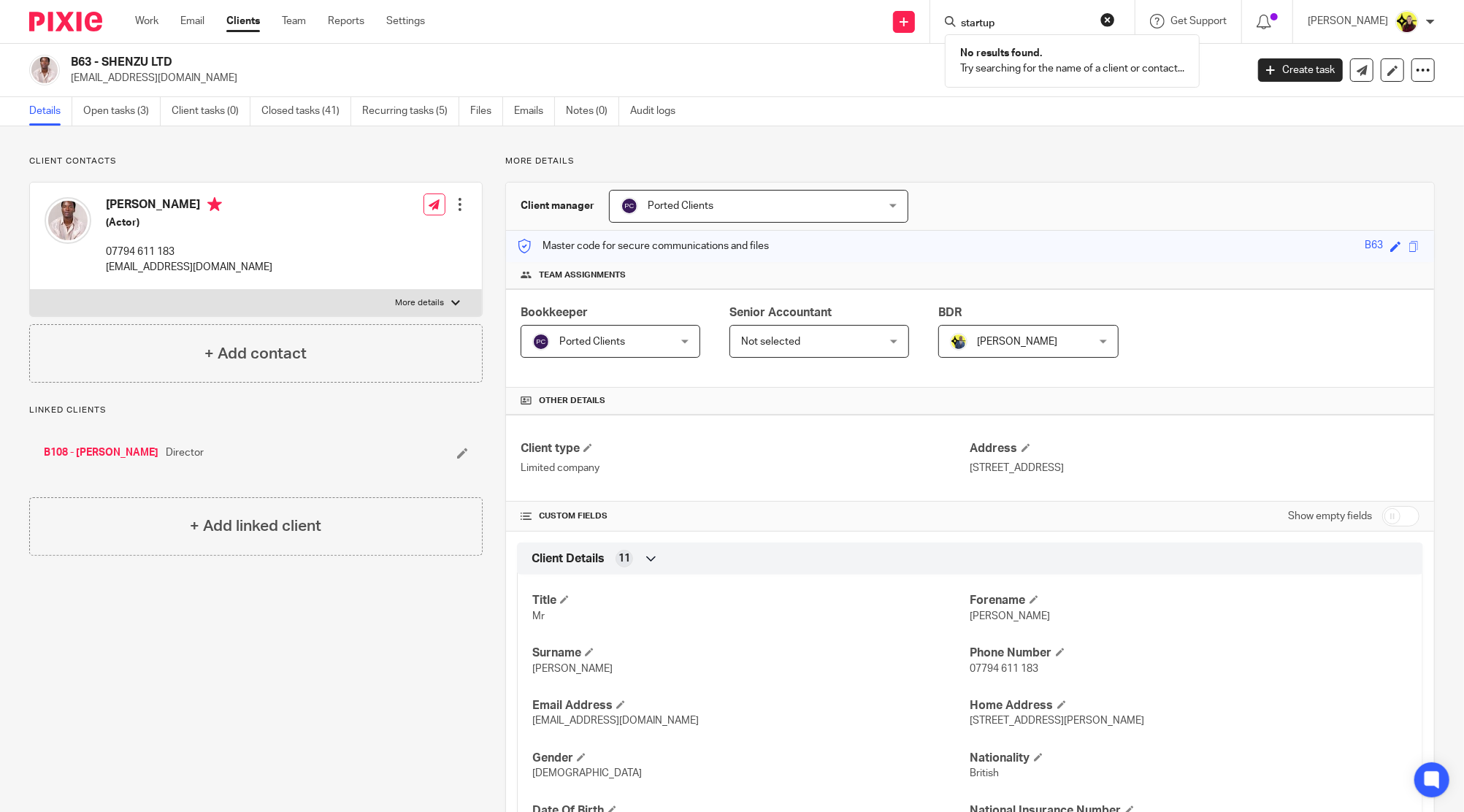
click at [1010, 24] on input "startup" at bounding box center [1025, 24] width 131 height 13
click at [1008, 24] on input "startup" at bounding box center [1025, 24] width 131 height 13
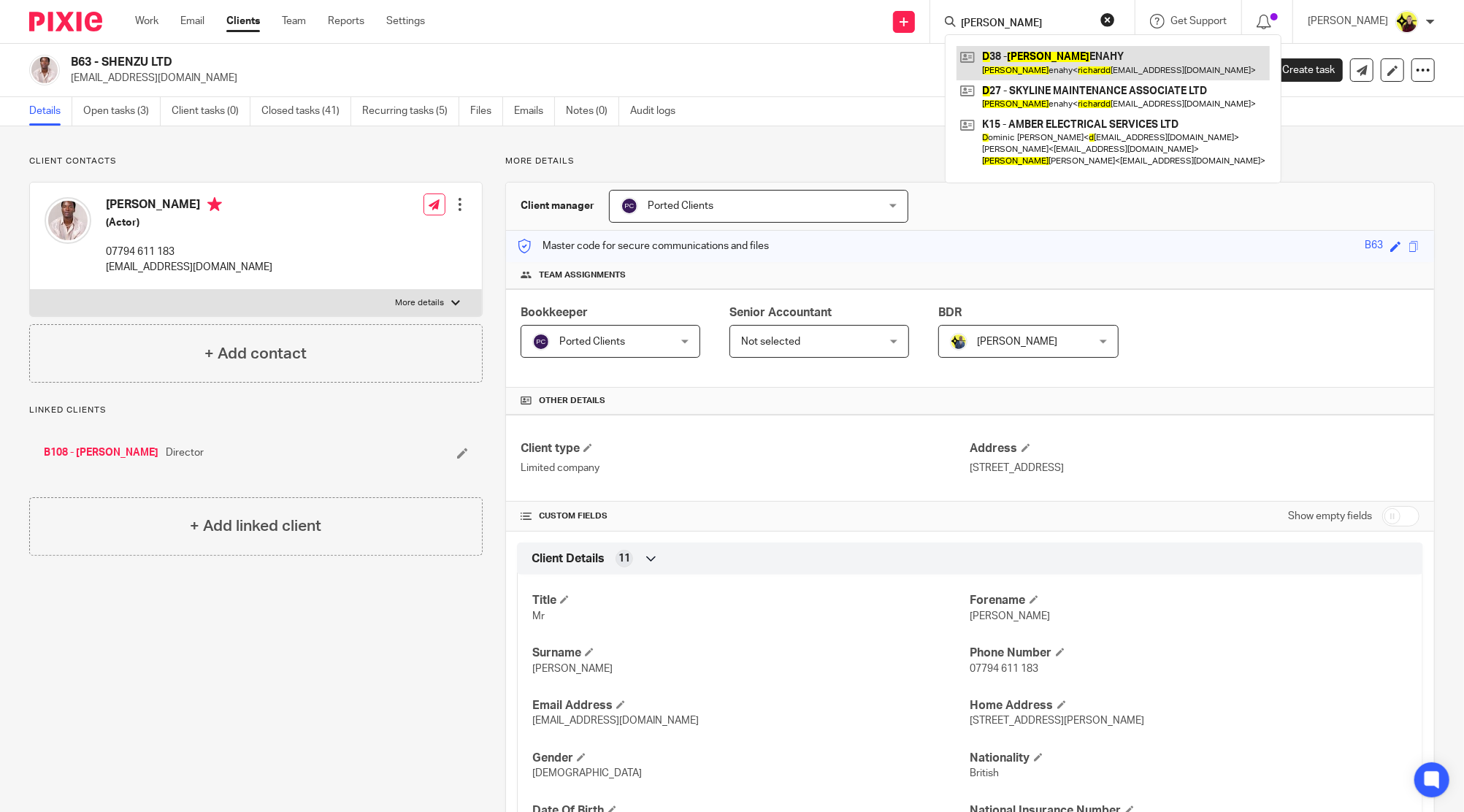
type input "richard d"
click at [1002, 64] on link at bounding box center [1113, 63] width 313 height 34
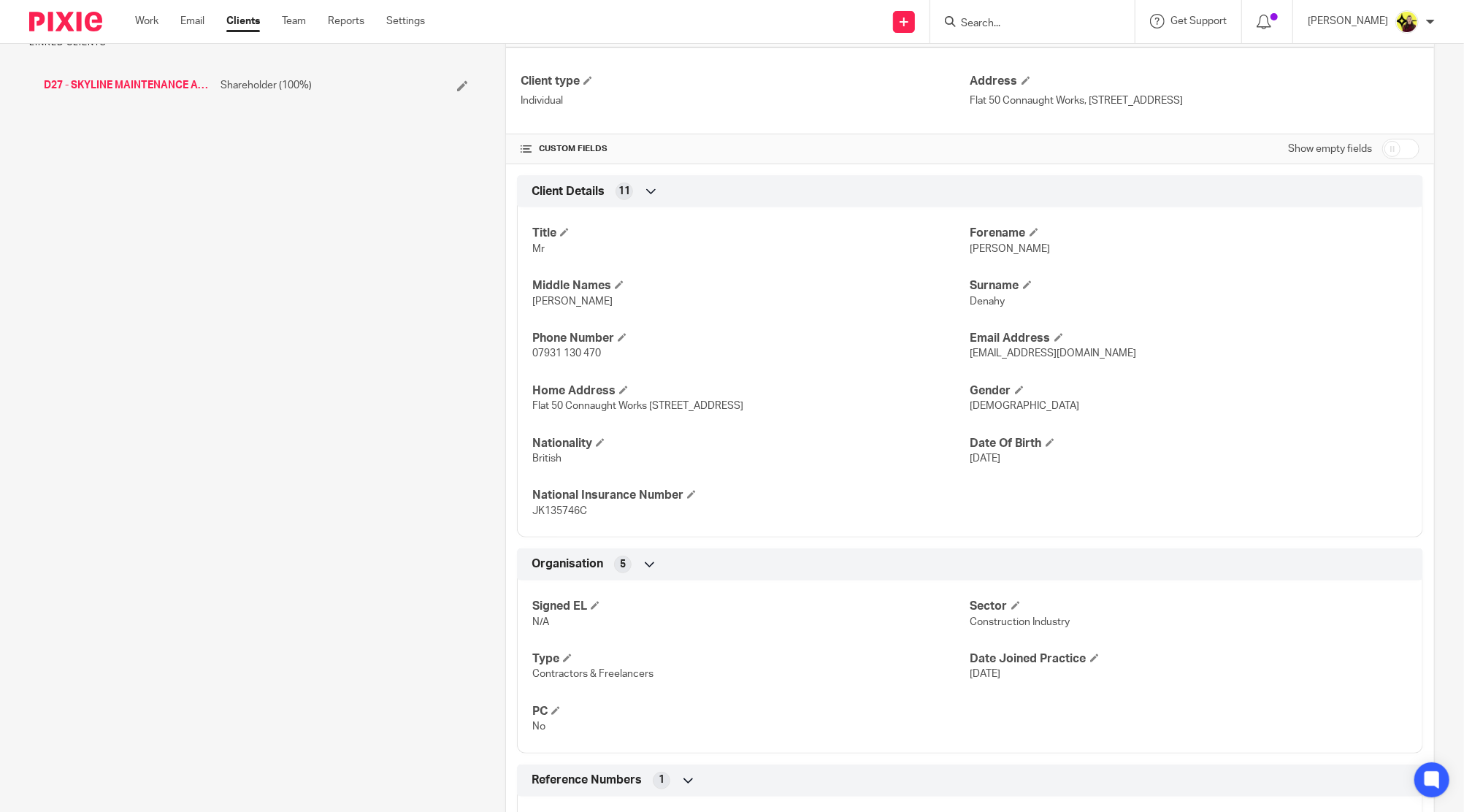
scroll to position [502, 0]
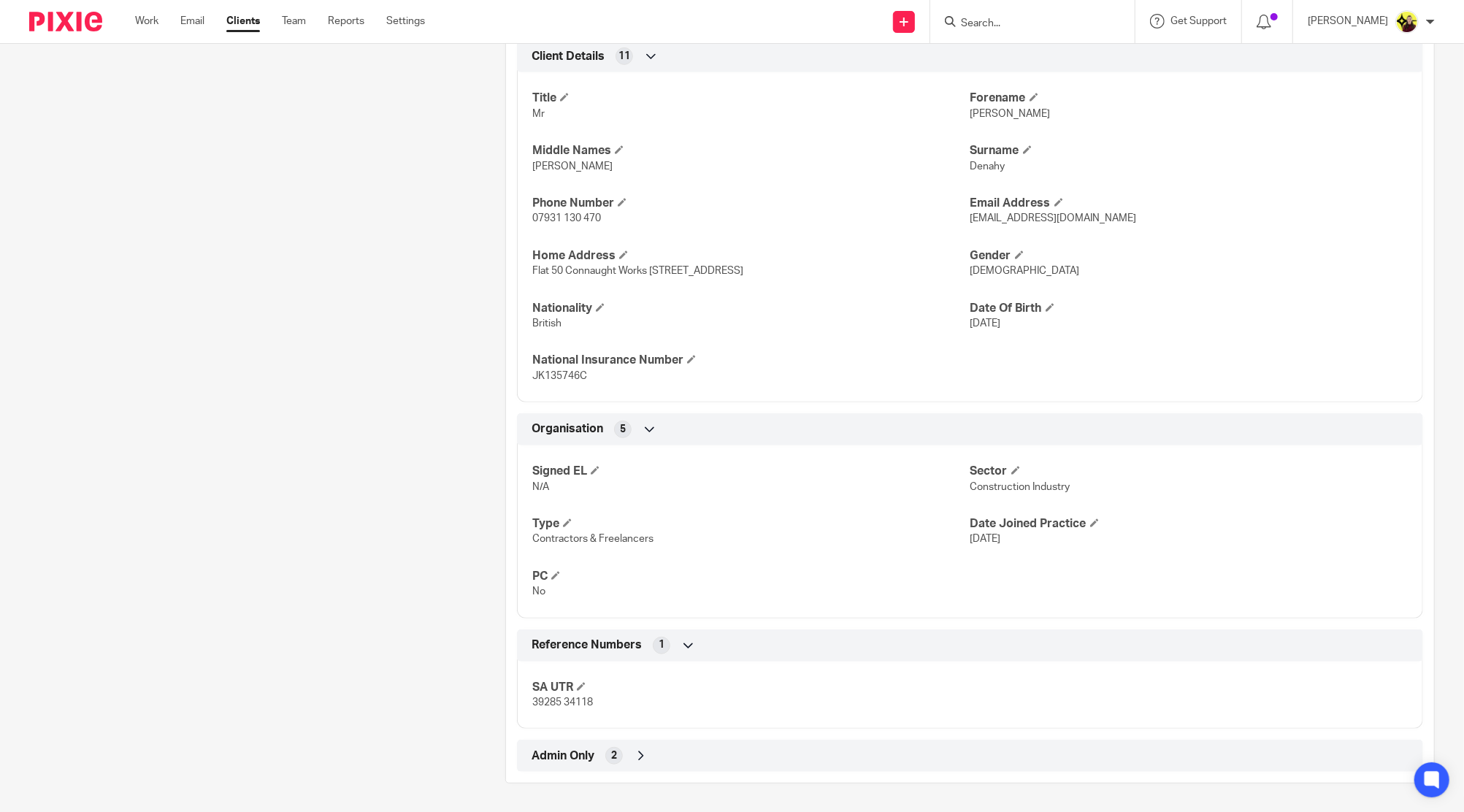
click at [717, 756] on div "Admin Only 2" at bounding box center [970, 756] width 884 height 25
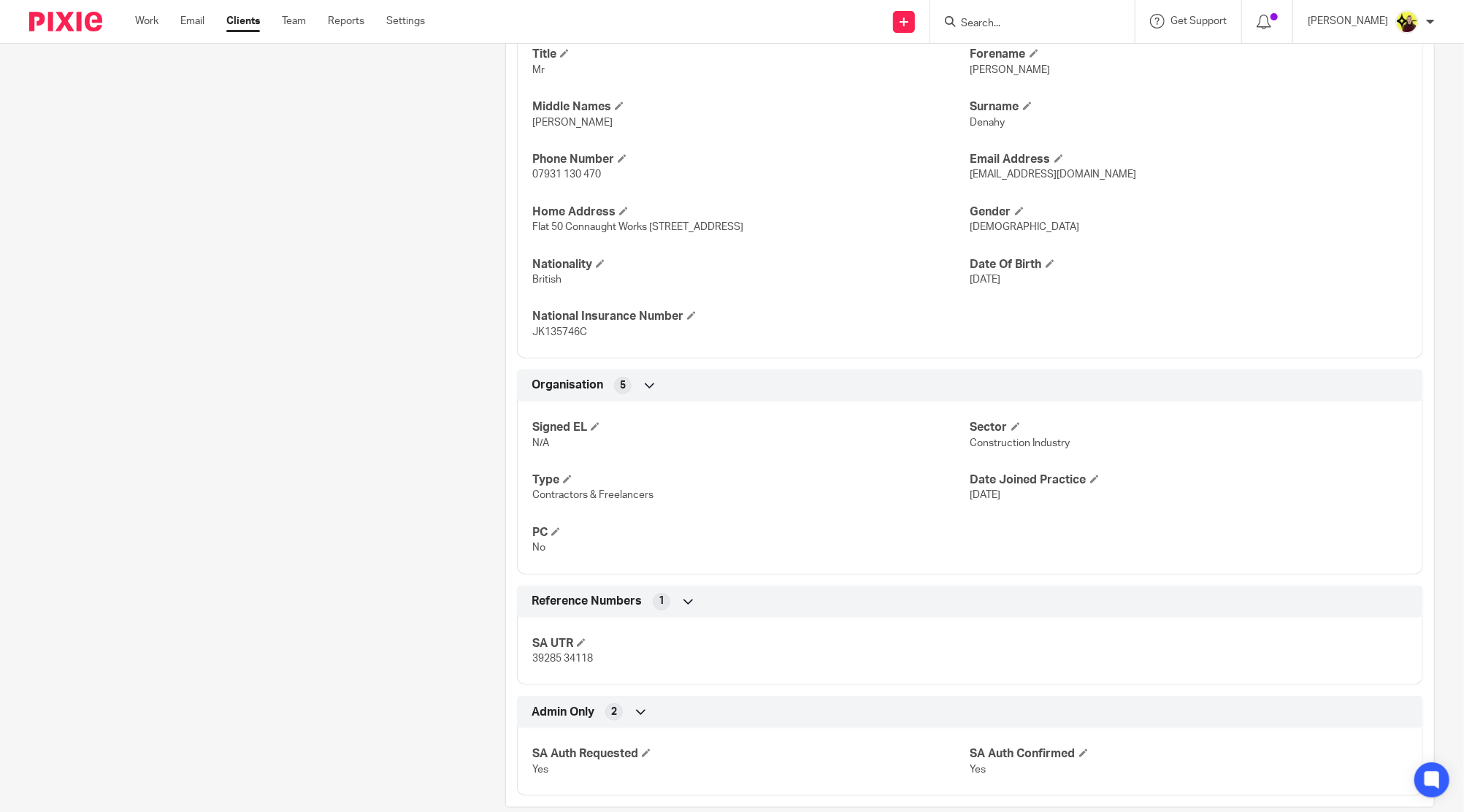
scroll to position [570, 0]
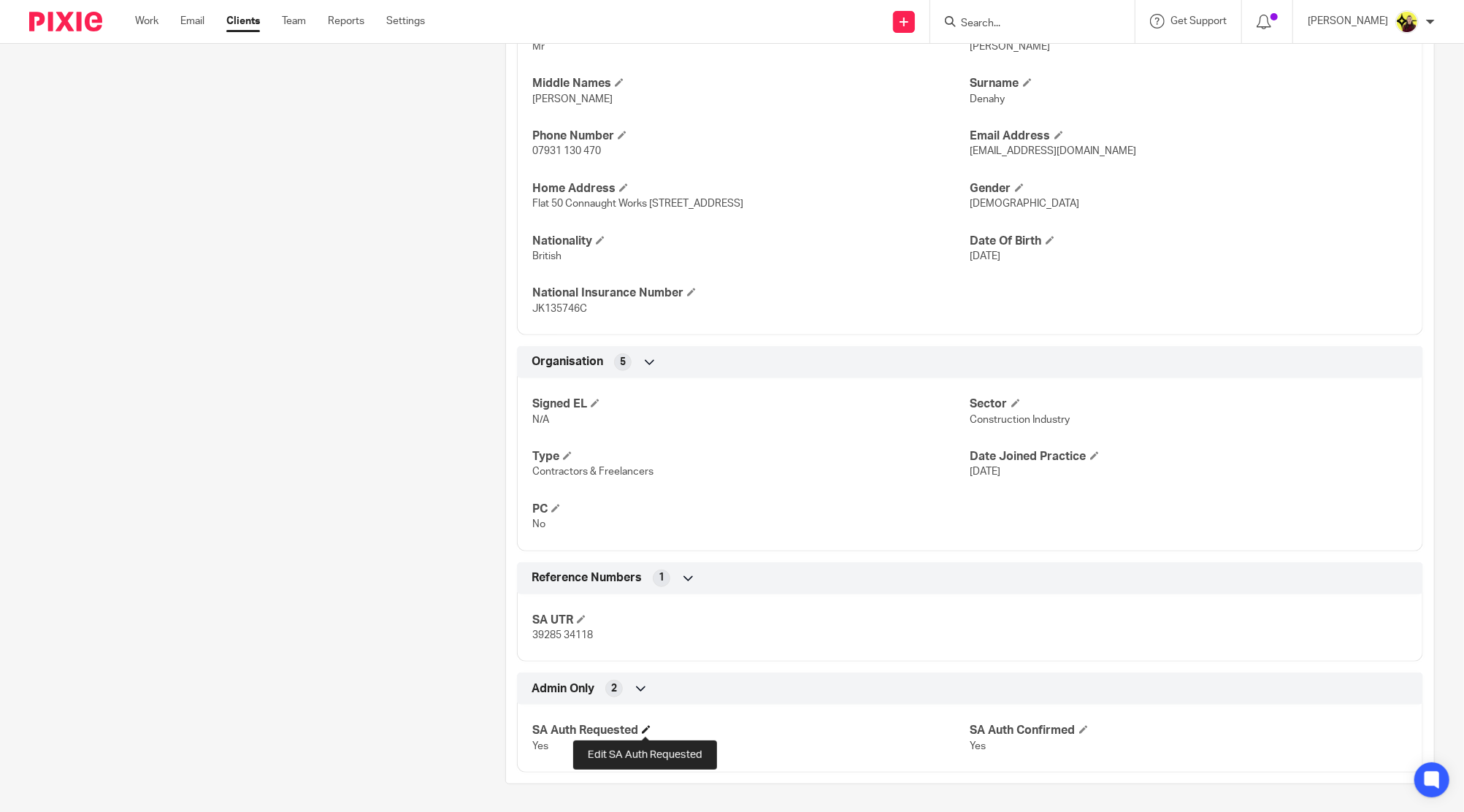
click at [647, 727] on span at bounding box center [646, 730] width 9 height 9
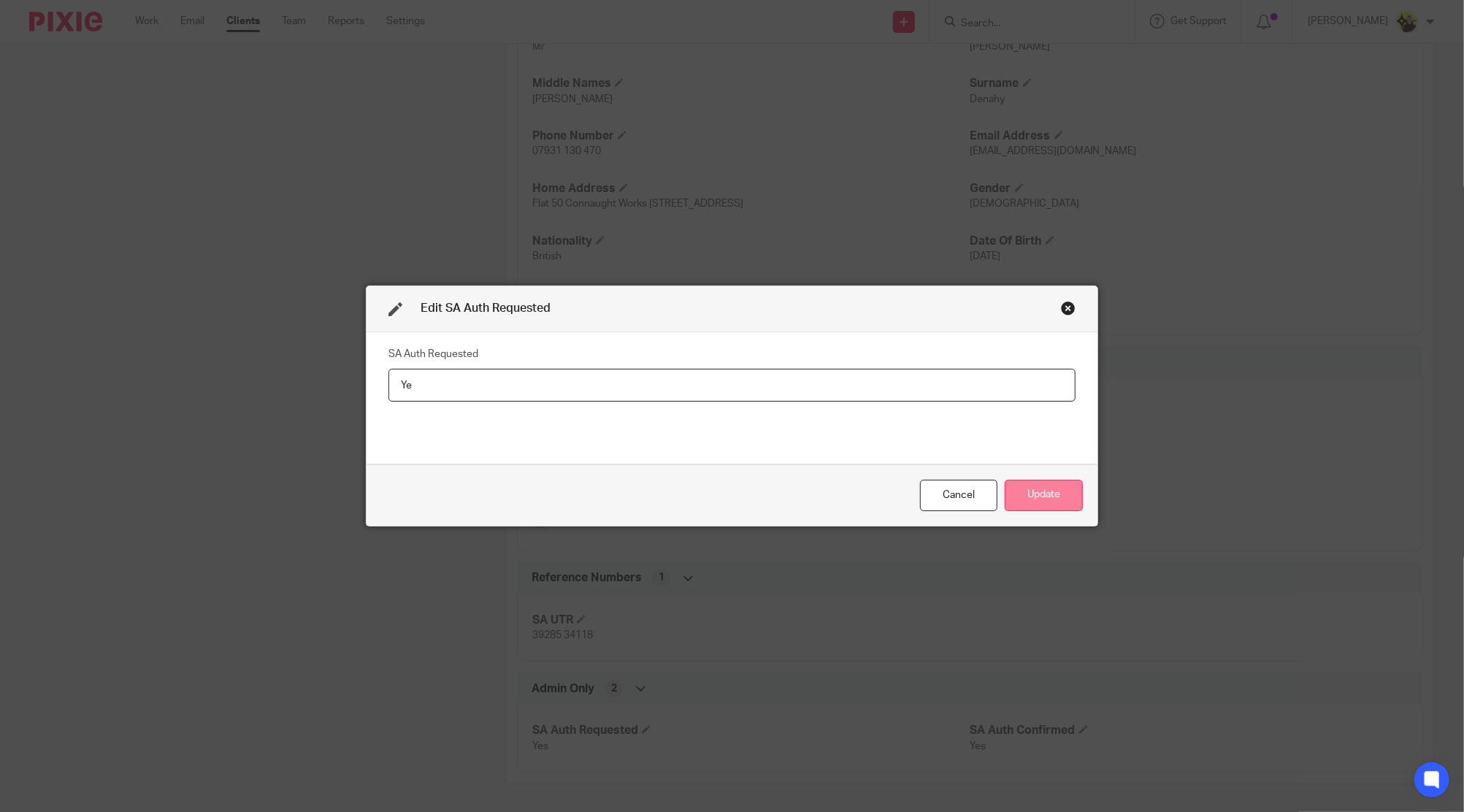
type input "Y"
click at [1028, 492] on button "Update" at bounding box center [1044, 495] width 78 height 31
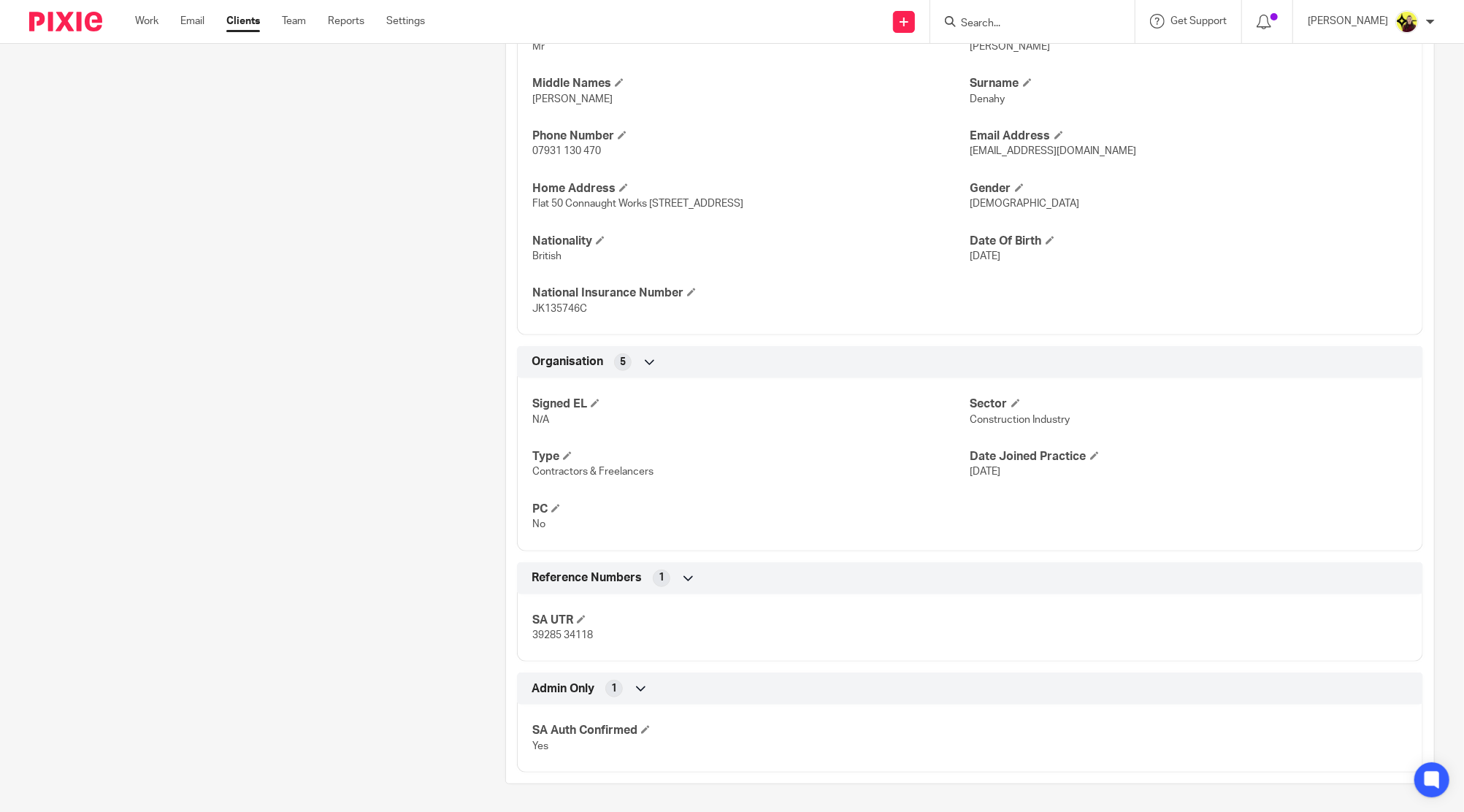
click at [1025, 17] on input "Search" at bounding box center [1025, 24] width 131 height 13
type input "d54"
click at [1035, 61] on link at bounding box center [1080, 63] width 247 height 34
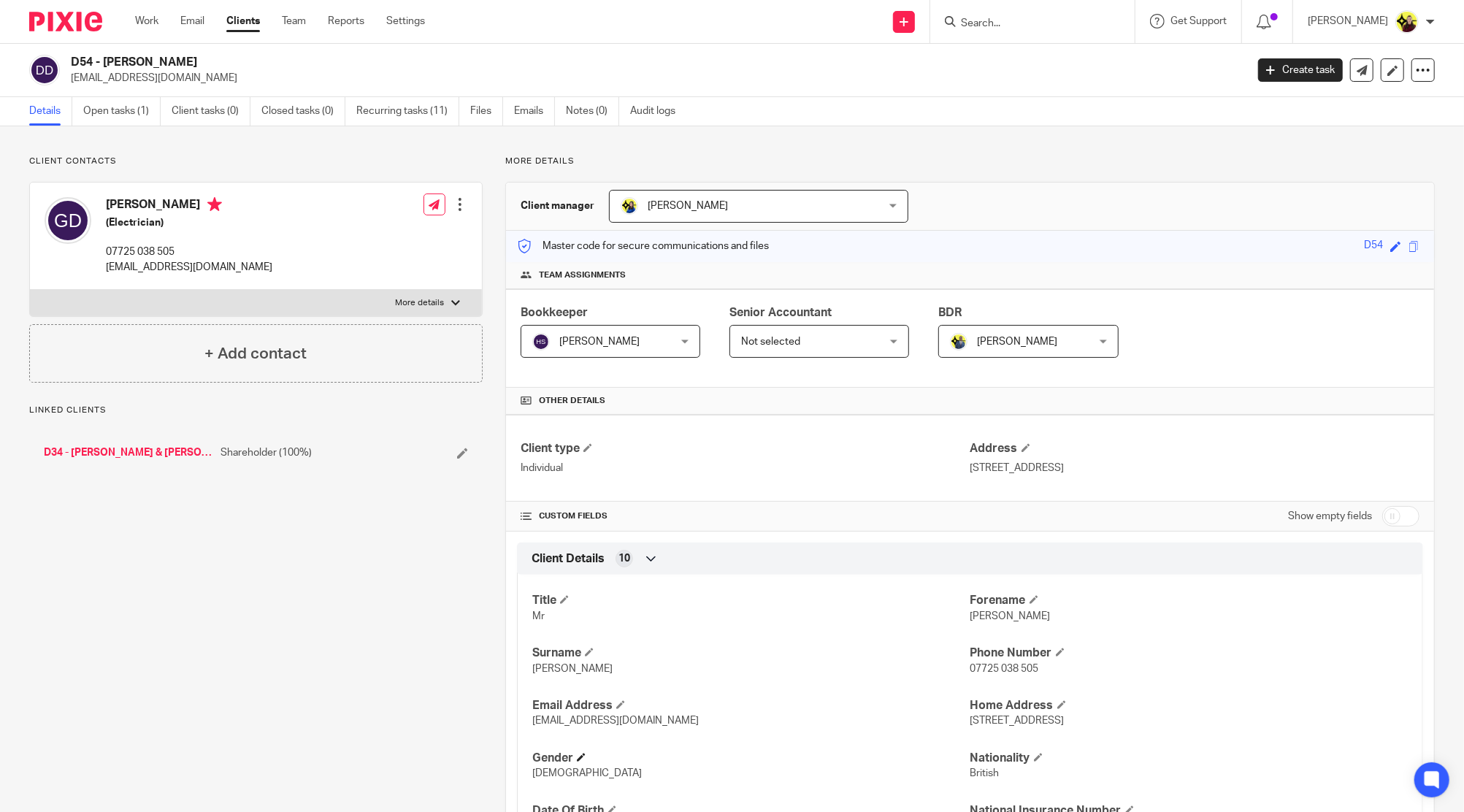
scroll to position [407, 0]
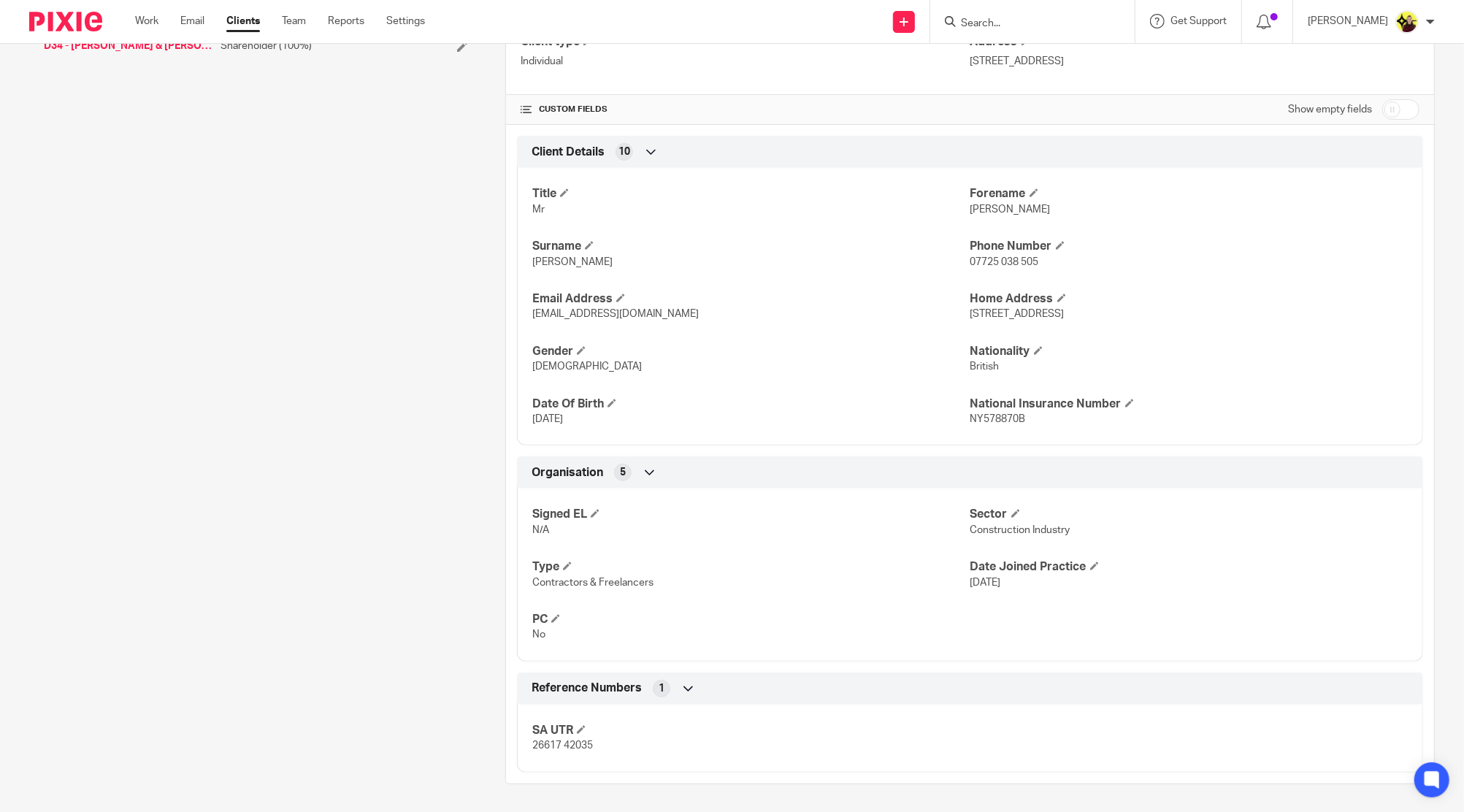
drag, startPoint x: 593, startPoint y: 748, endPoint x: 519, endPoint y: 729, distance: 76.4
click at [519, 729] on div "SA UTR 26617 42035" at bounding box center [970, 733] width 906 height 79
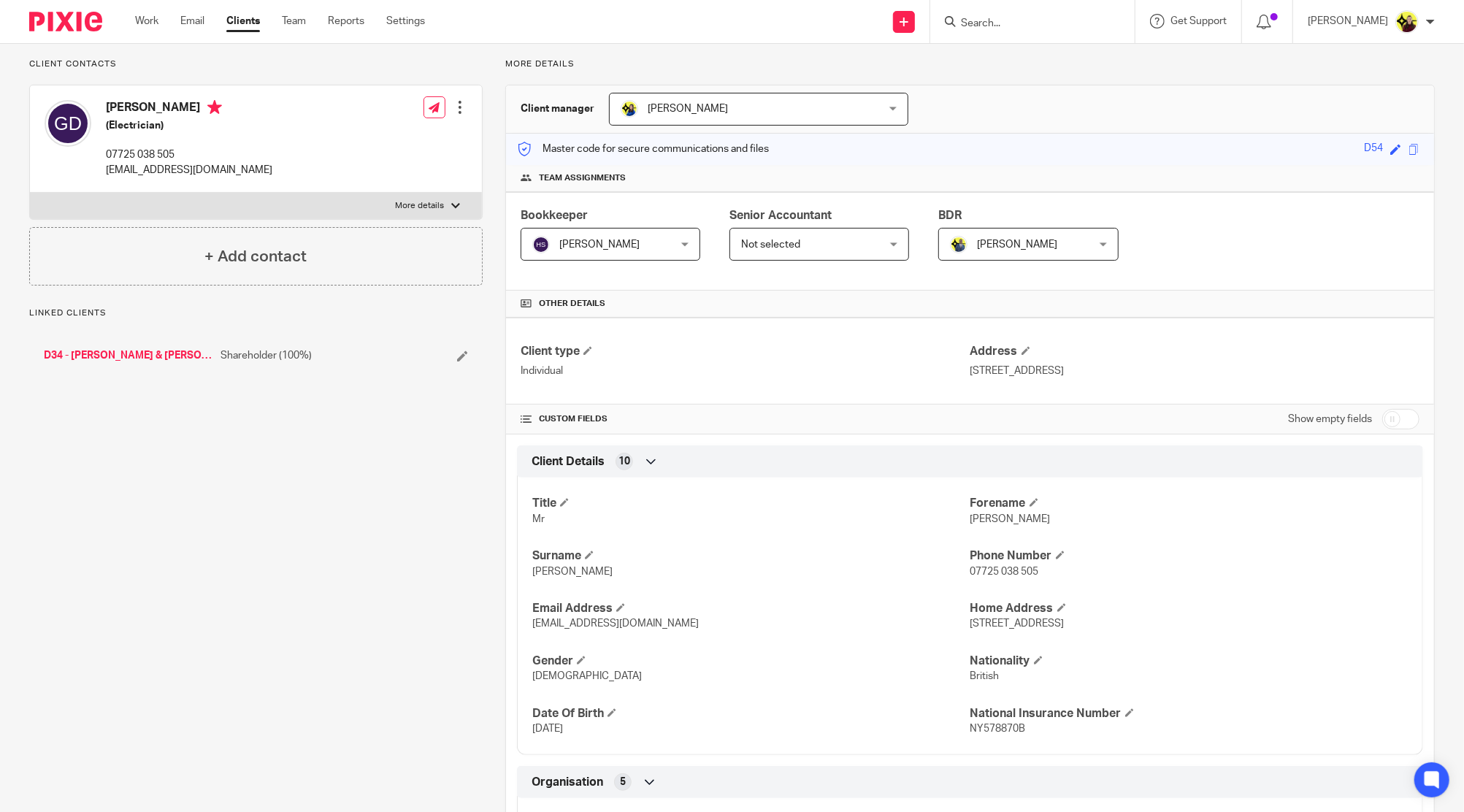
scroll to position [0, 0]
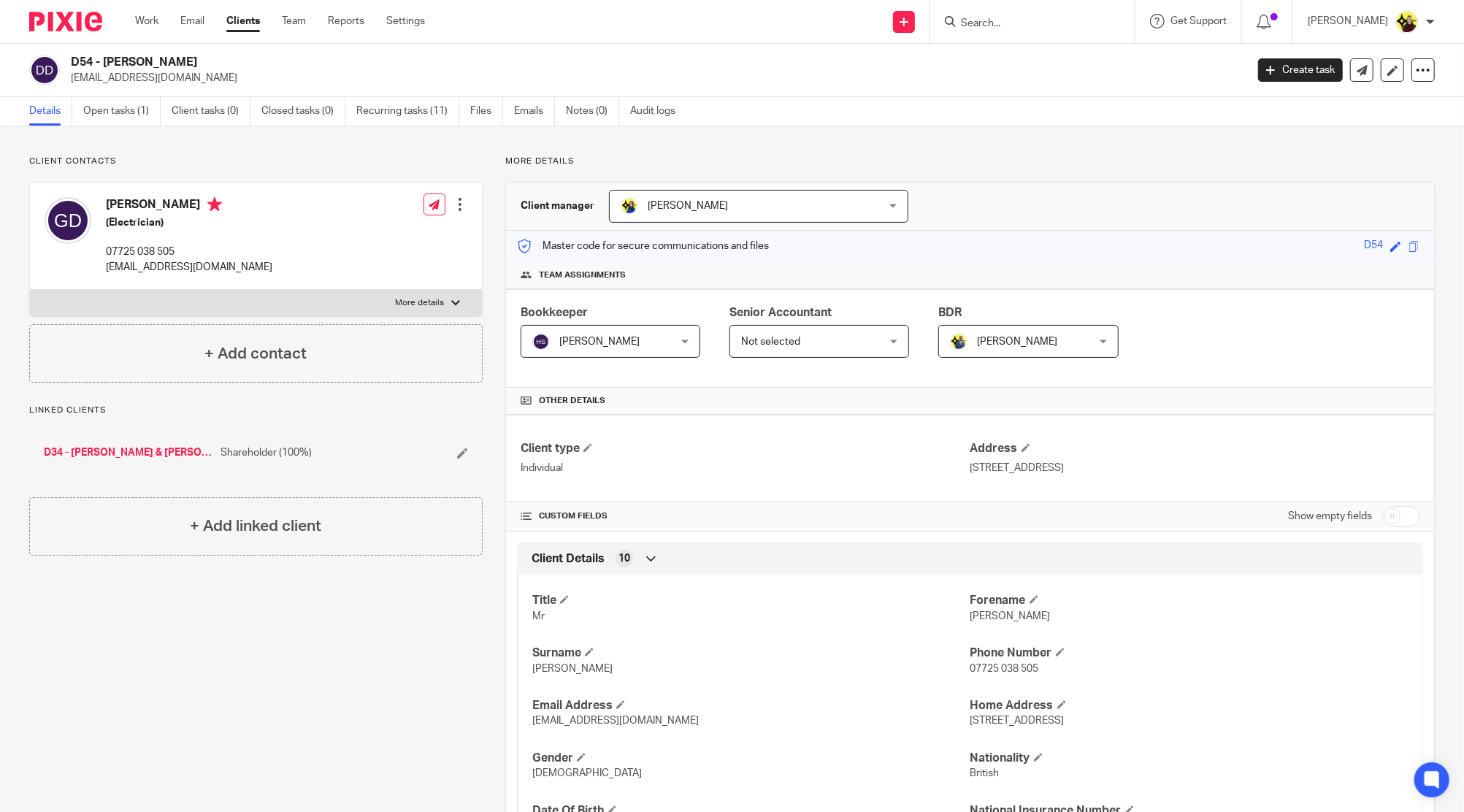
click at [1382, 522] on input "checkbox" at bounding box center [1400, 516] width 37 height 20
checkbox input "true"
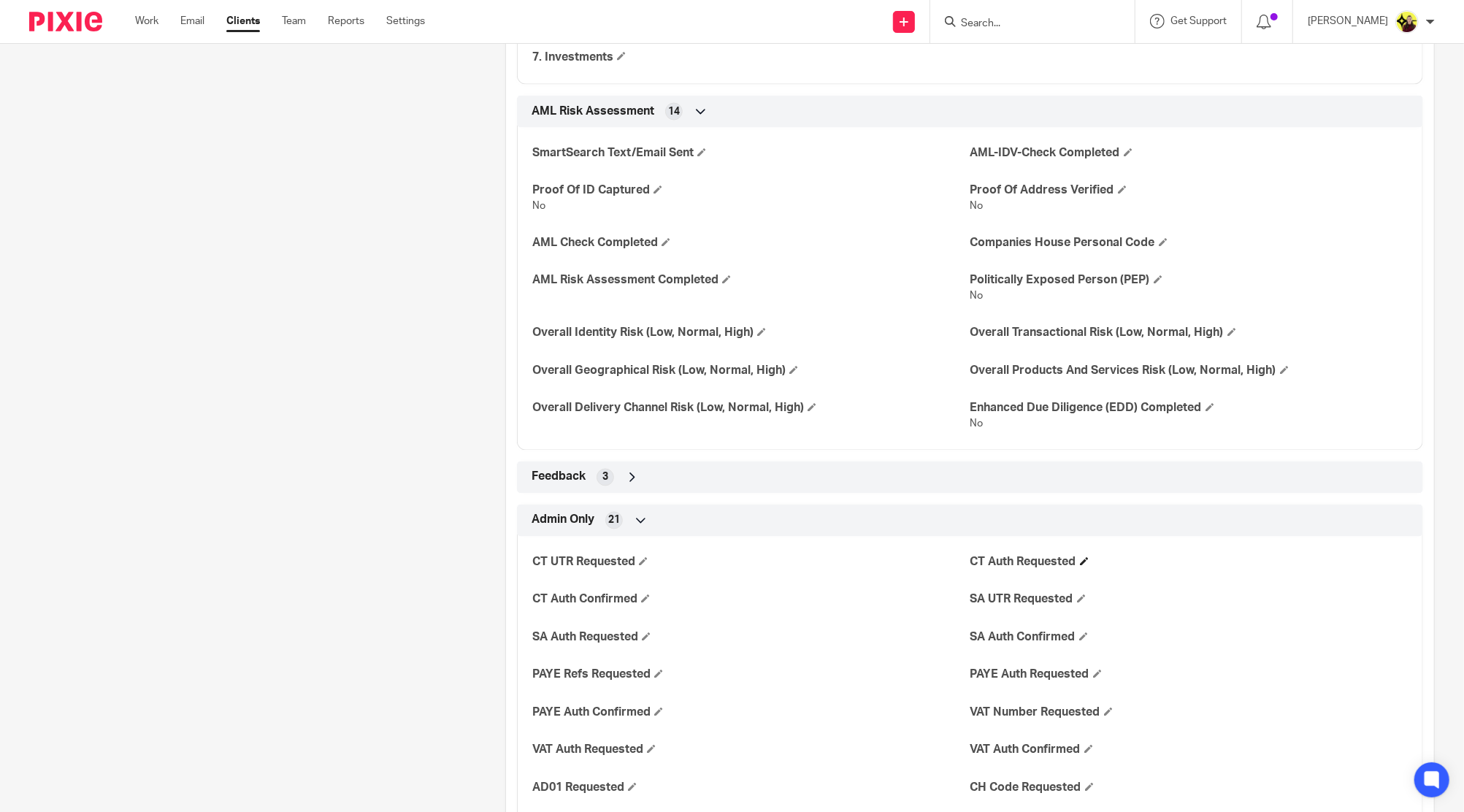
scroll to position [2142, 0]
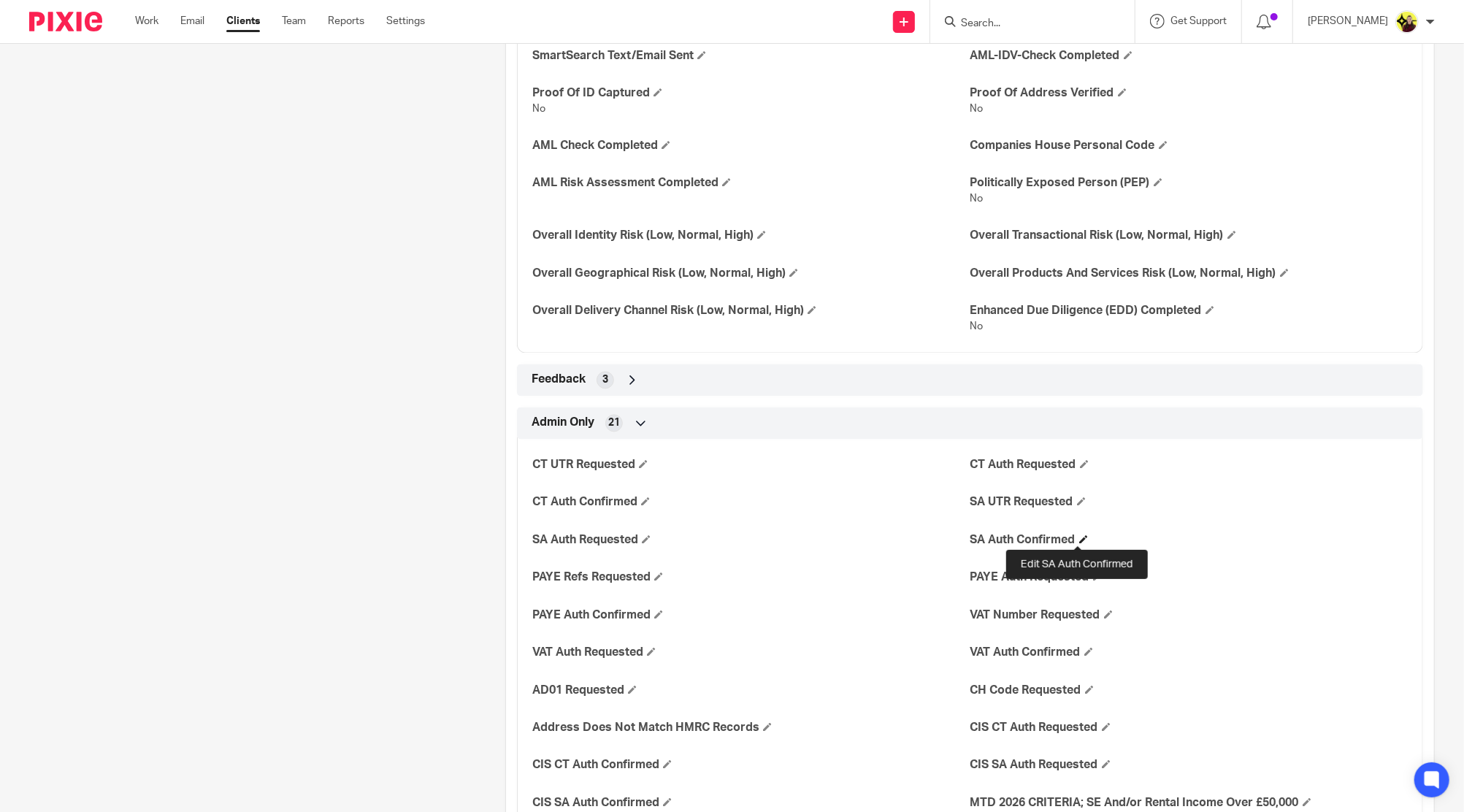
click at [1080, 537] on span at bounding box center [1084, 540] width 9 height 9
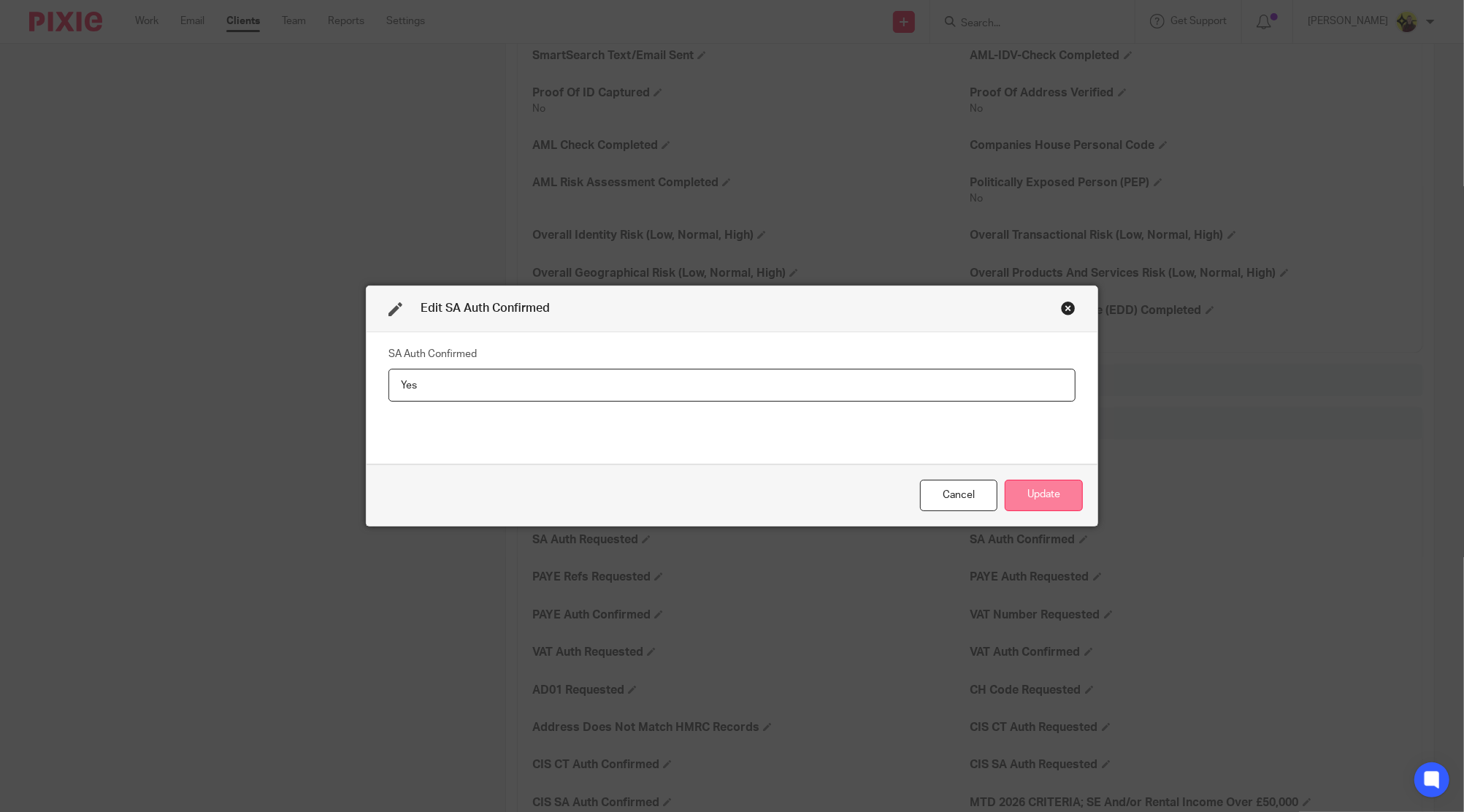
type input "Yes"
click at [1050, 500] on button "Update" at bounding box center [1044, 495] width 78 height 31
